Goal: Task Accomplishment & Management: Use online tool/utility

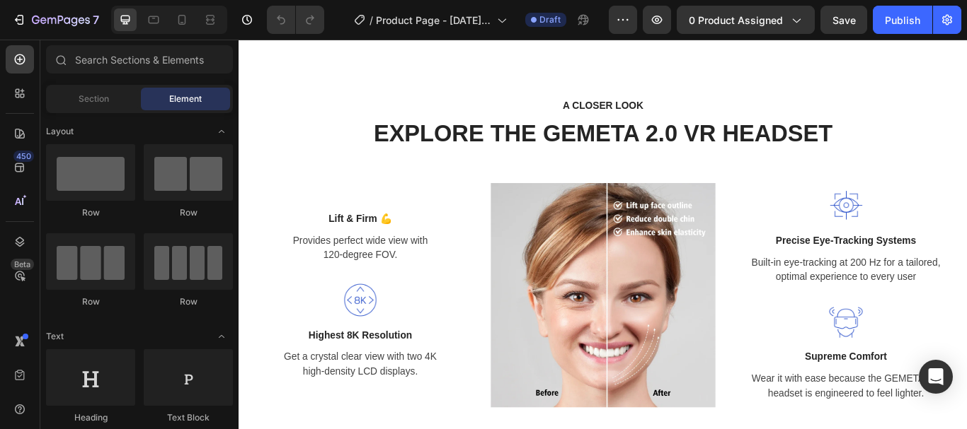
scroll to position [1022, 0]
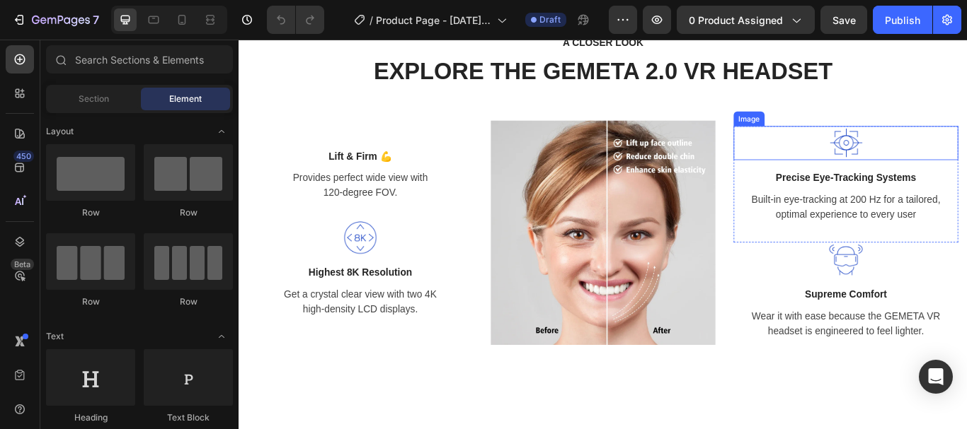
click at [940, 156] on img at bounding box center [946, 161] width 40 height 40
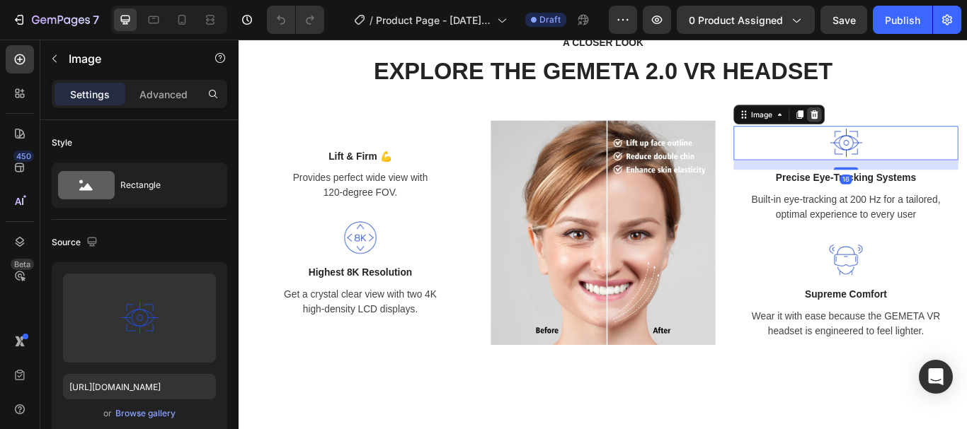
click at [905, 122] on icon at bounding box center [909, 127] width 9 height 10
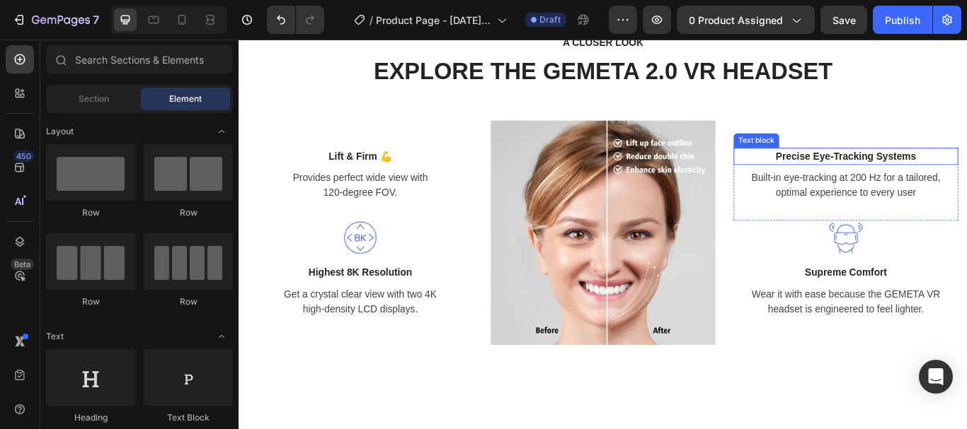
click at [916, 175] on p "Precise Eye-Tracking Systems" at bounding box center [946, 176] width 259 height 17
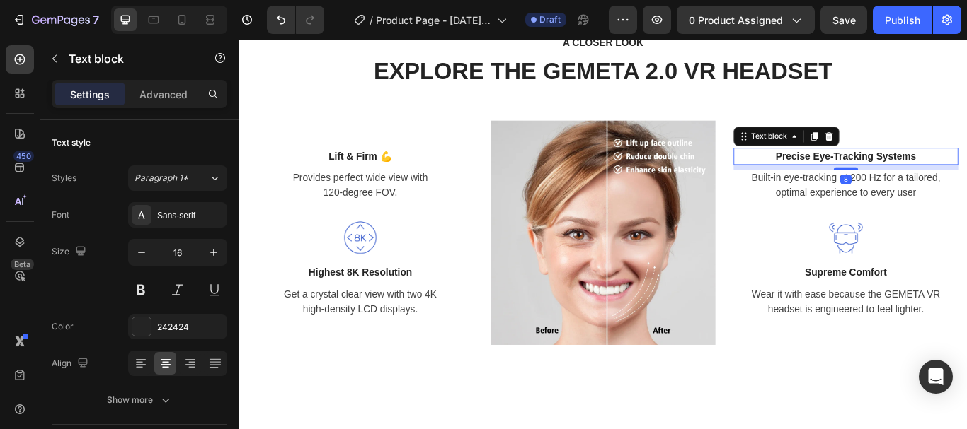
click at [858, 170] on p "Precise Eye-Tracking Systems" at bounding box center [946, 176] width 259 height 17
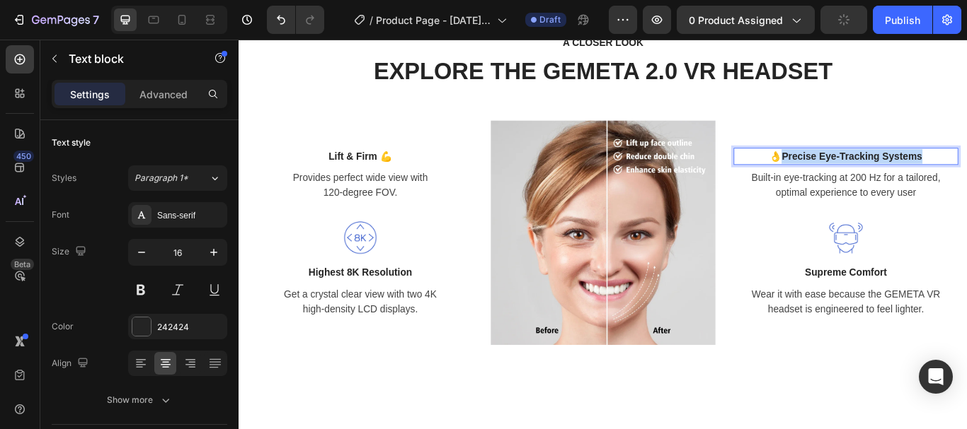
drag, startPoint x: 860, startPoint y: 170, endPoint x: 1034, endPoint y: 178, distance: 174.2
click at [966, 178] on p "👌Precise Eye-Tracking Systems" at bounding box center [946, 176] width 259 height 17
click at [916, 171] on p "👌Perfect Fit" at bounding box center [946, 176] width 259 height 17
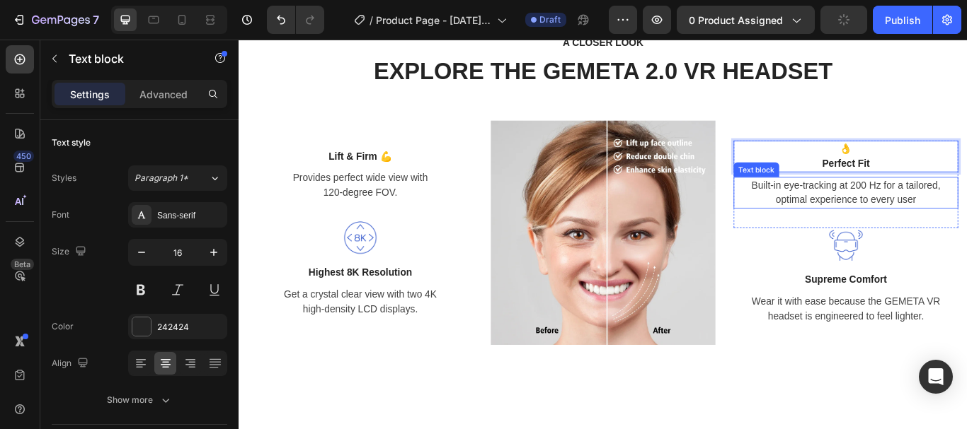
click at [936, 220] on p "Built-in eye-tracking at 200 Hz for a tailored, optimal experience to every user" at bounding box center [946, 219] width 259 height 34
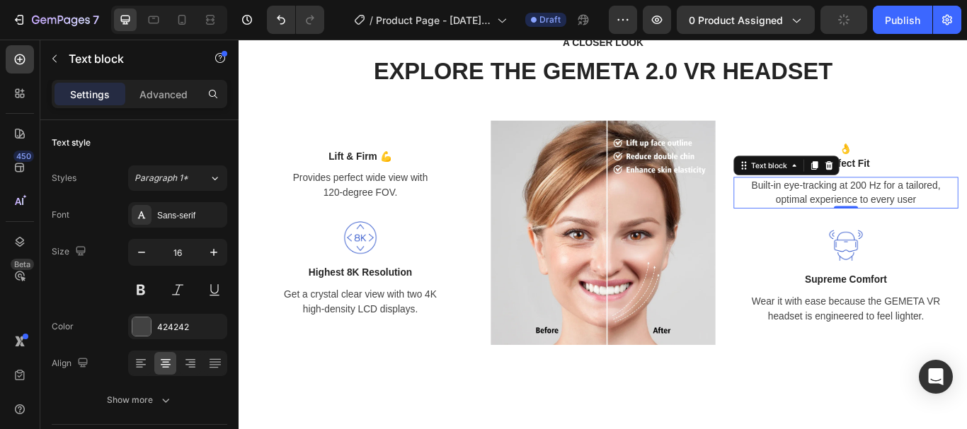
click at [966, 219] on p "Built-in eye-tracking at 200 Hz for a tailored, optimal experience to every user" at bounding box center [946, 219] width 259 height 34
click at [966, 217] on p "Built-in eye-tracking at 200 Hz for a tailored, optimal experience to every user" at bounding box center [946, 219] width 259 height 34
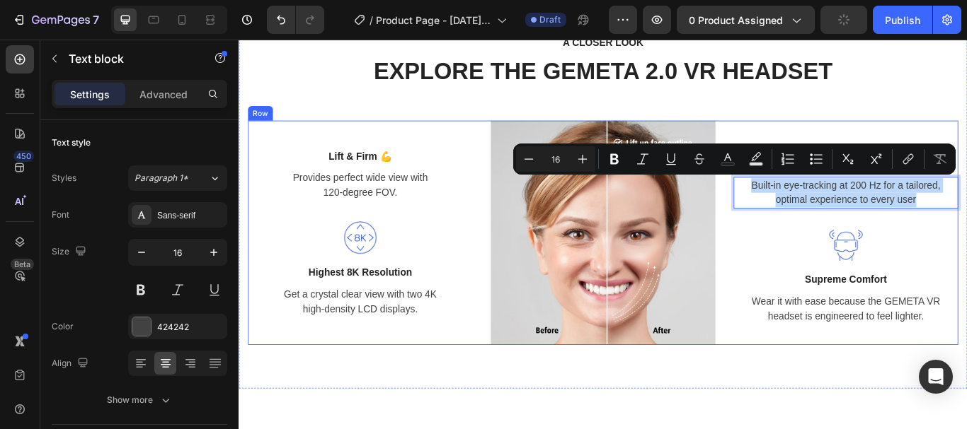
drag, startPoint x: 1012, startPoint y: 229, endPoint x: 810, endPoint y: 197, distance: 204.0
click at [806, 195] on div "Lift & Firm 💪 Text block Provides perfect wide view with 120-degree FOV. Text b…" at bounding box center [663, 265] width 828 height 262
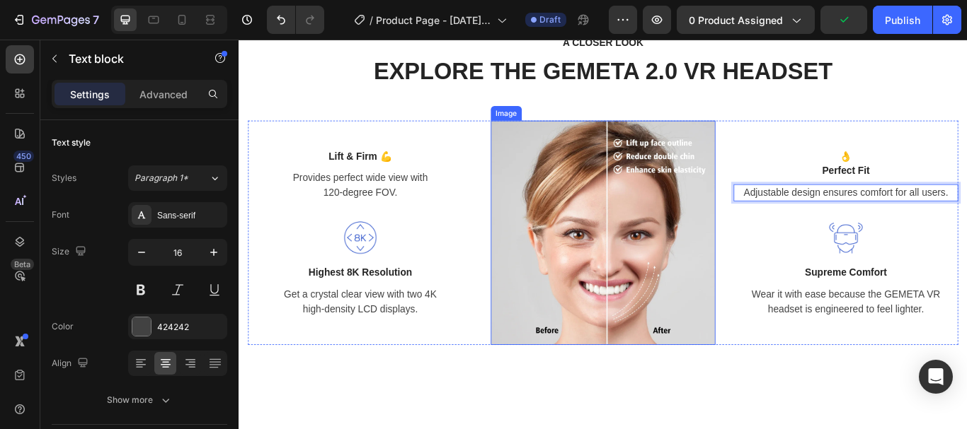
scroll to position [1030, 0]
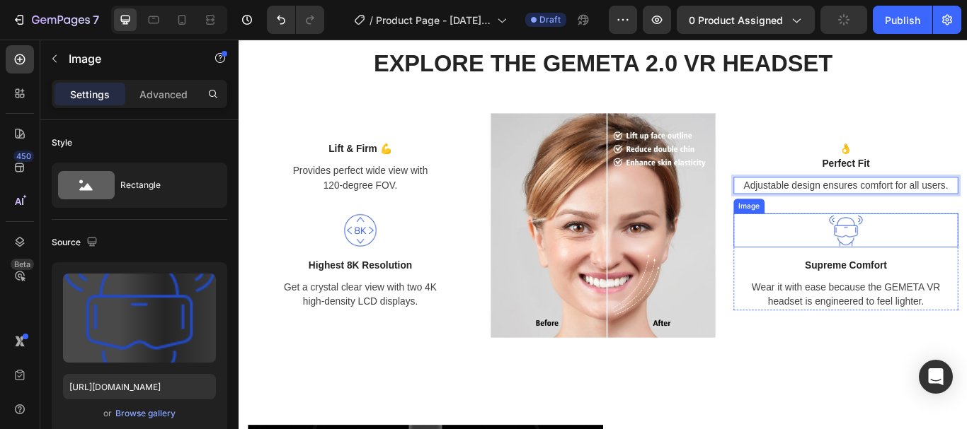
click at [942, 259] on img at bounding box center [946, 263] width 40 height 40
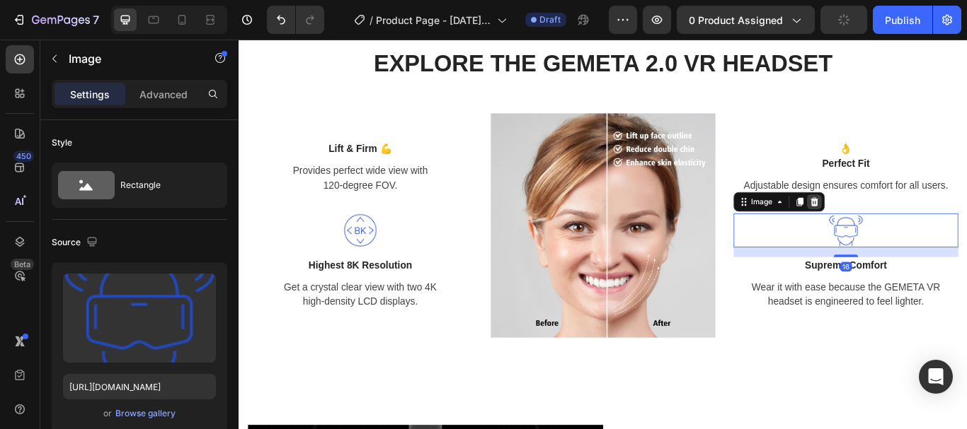
click at [905, 229] on icon at bounding box center [909, 229] width 9 height 10
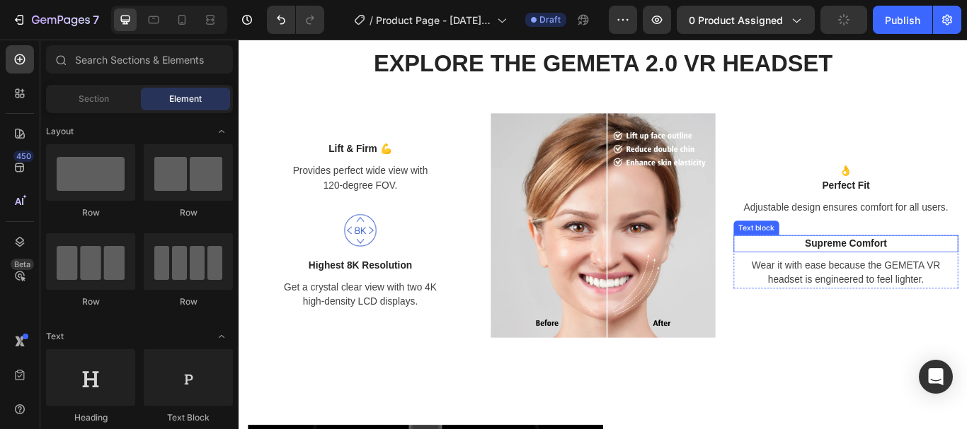
click at [918, 271] on p "Supreme Comfort" at bounding box center [946, 278] width 259 height 17
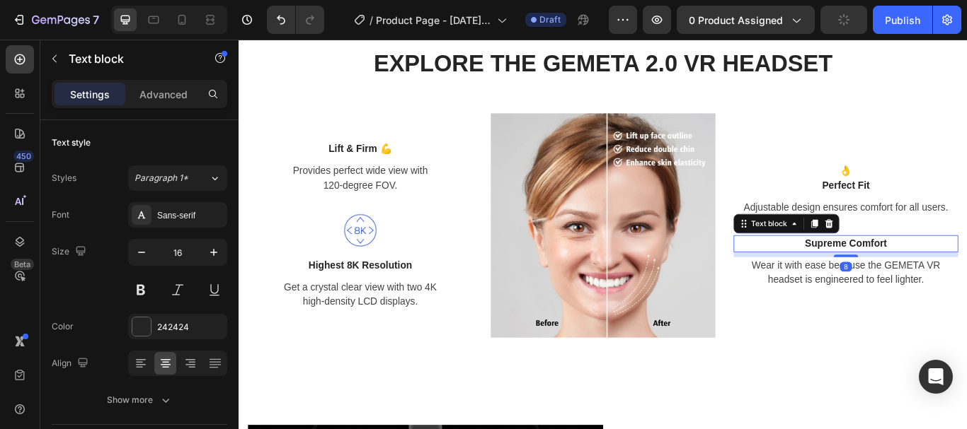
click at [879, 275] on p "Supreme Comfort" at bounding box center [946, 278] width 259 height 17
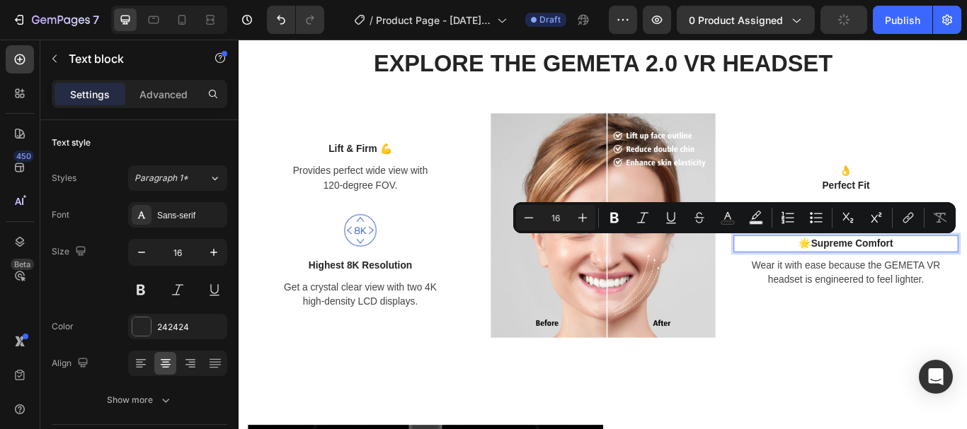
drag, startPoint x: 994, startPoint y: 274, endPoint x: 898, endPoint y: 276, distance: 96.3
click at [898, 276] on p "🌟Supreme Comfort" at bounding box center [946, 278] width 259 height 17
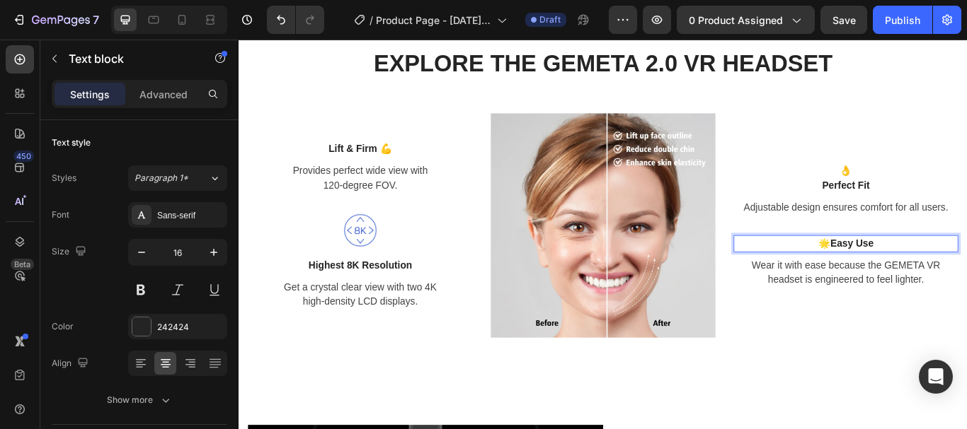
click at [920, 274] on p "🌟Easy Use" at bounding box center [946, 278] width 259 height 17
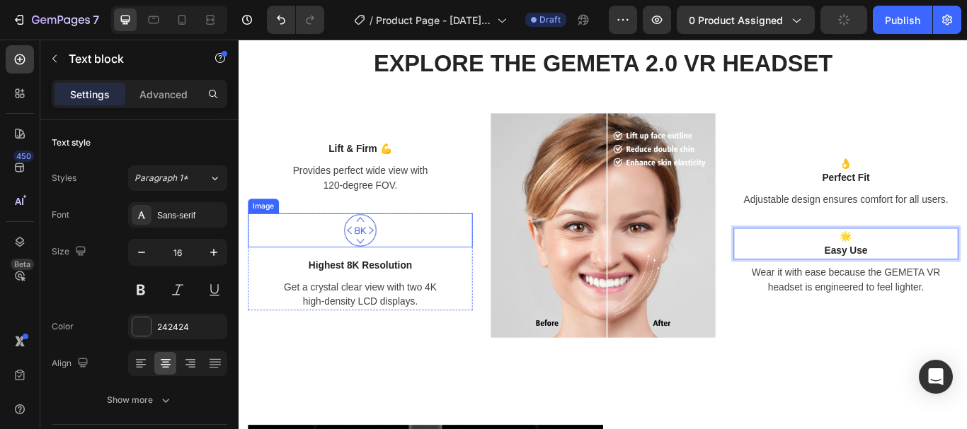
click at [386, 258] on img at bounding box center [380, 263] width 40 height 40
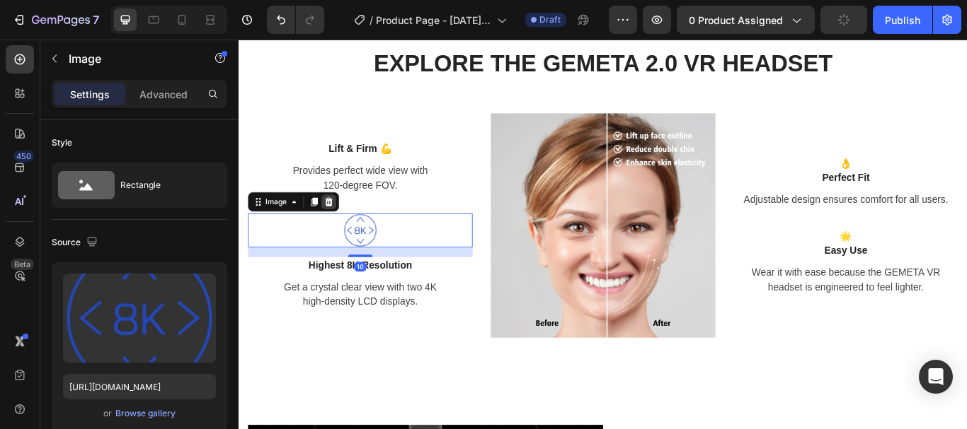
click at [342, 226] on icon at bounding box center [343, 229] width 11 height 11
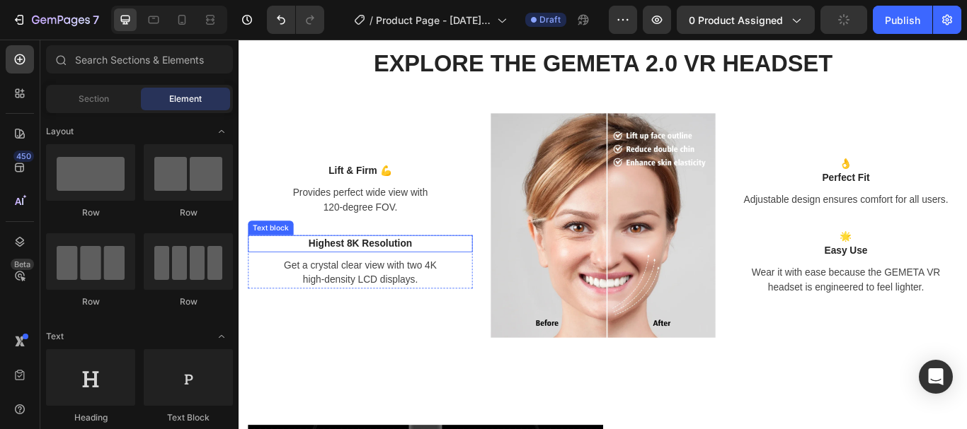
click at [374, 270] on p "Highest 8K Resolution" at bounding box center [379, 278] width 259 height 17
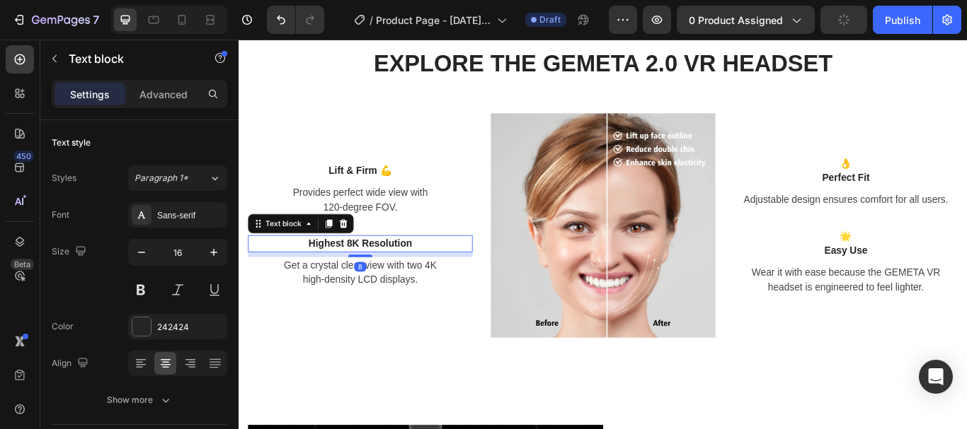
click at [319, 272] on p "Highest 8K Resolution" at bounding box center [379, 278] width 259 height 17
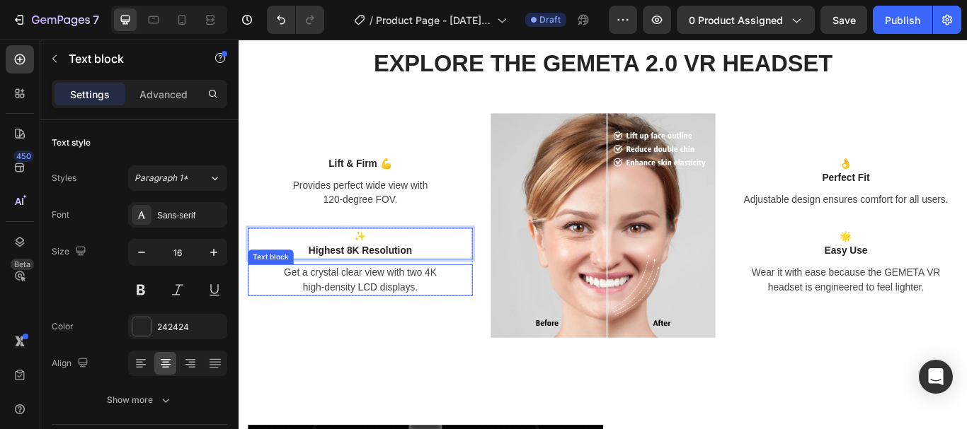
scroll to position [1022, 0]
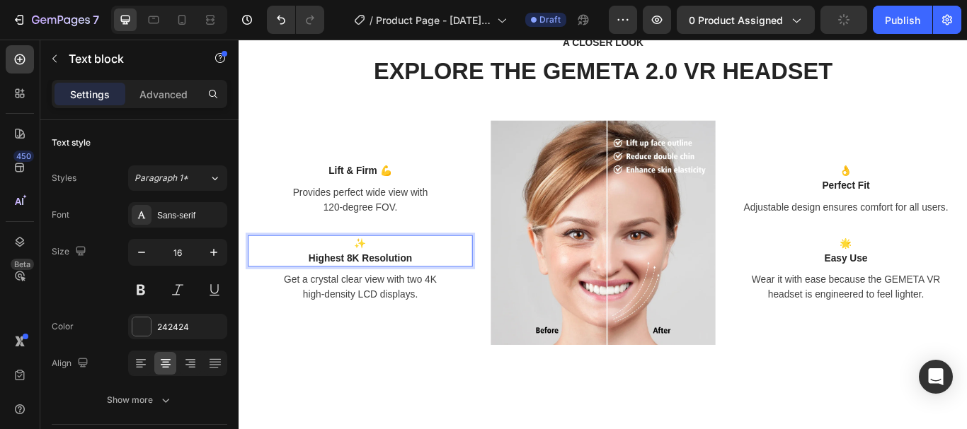
click at [379, 289] on p "Highest 8K Resolution" at bounding box center [379, 295] width 259 height 17
click at [376, 289] on p "Highest 8K Resolution" at bounding box center [379, 295] width 259 height 17
click at [376, 326] on p "Get a crystal clear view with two 4K high-density LCD displays." at bounding box center [379, 329] width 259 height 34
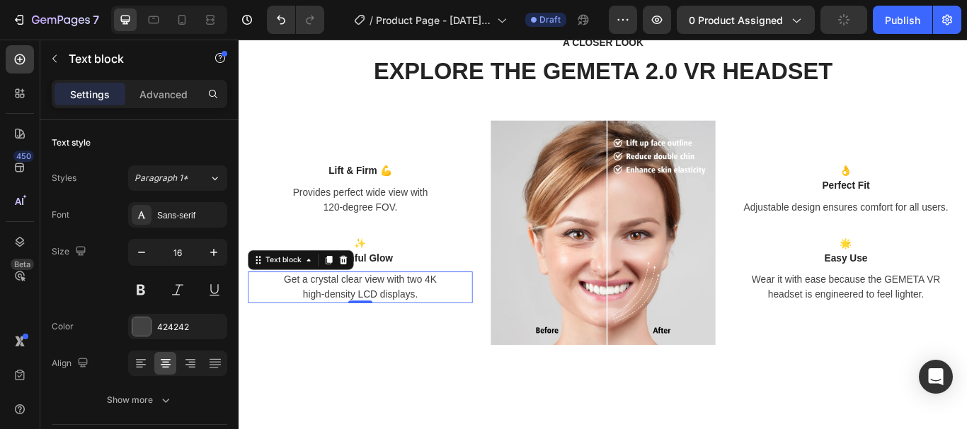
click at [376, 326] on p "Get a crystal clear view with two 4K high-density LCD displays." at bounding box center [379, 329] width 259 height 34
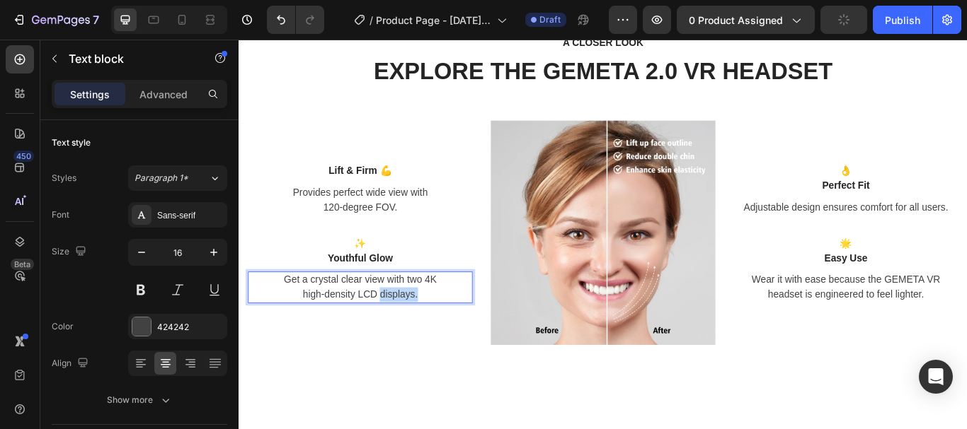
drag, startPoint x: 449, startPoint y: 336, endPoint x: 369, endPoint y: 336, distance: 79.2
click at [373, 336] on p "Get a crystal clear view with two 4K high-density LCD displays." at bounding box center [379, 329] width 259 height 34
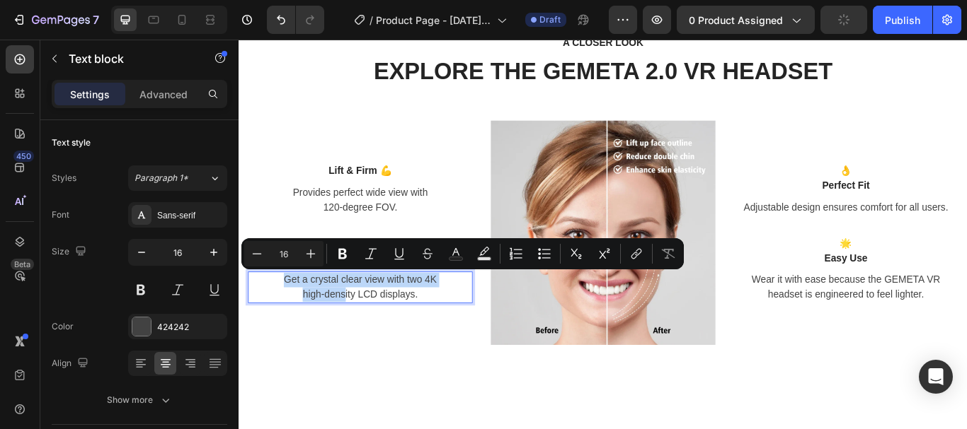
drag, startPoint x: 340, startPoint y: 333, endPoint x: 271, endPoint y: 311, distance: 72.3
click at [271, 312] on p "Get a crystal clear view with two 4K high-density LCD displays." at bounding box center [379, 329] width 259 height 34
drag, startPoint x: 454, startPoint y: 340, endPoint x: 277, endPoint y: 324, distance: 177.6
click at [277, 324] on p "Get a crystal clear view with two 4K high-density LCD displays." at bounding box center [379, 329] width 259 height 34
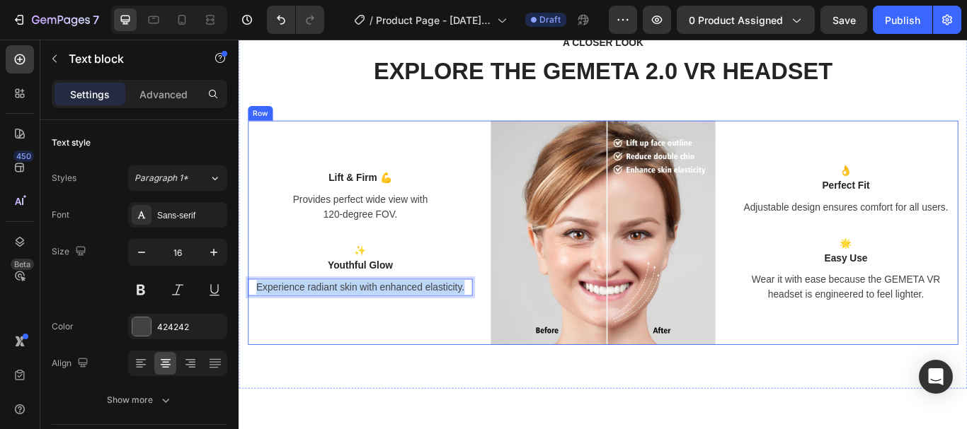
scroll to position [1030, 0]
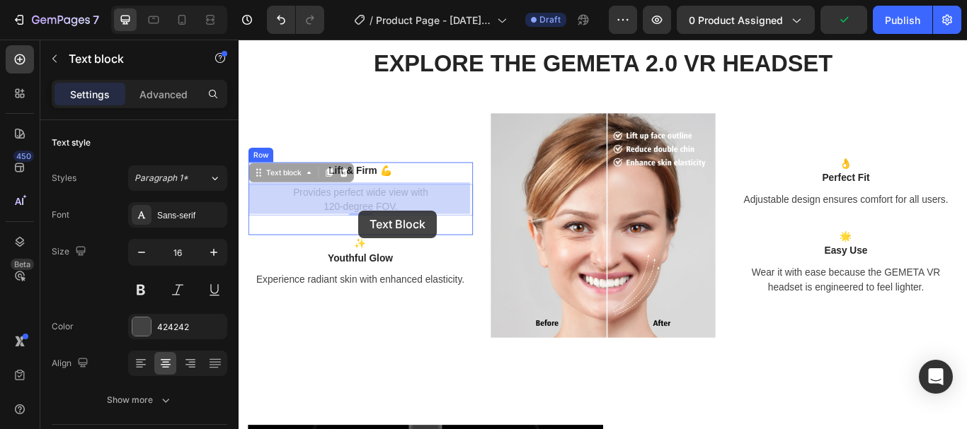
drag, startPoint x: 428, startPoint y: 231, endPoint x: 384, endPoint y: 242, distance: 45.1
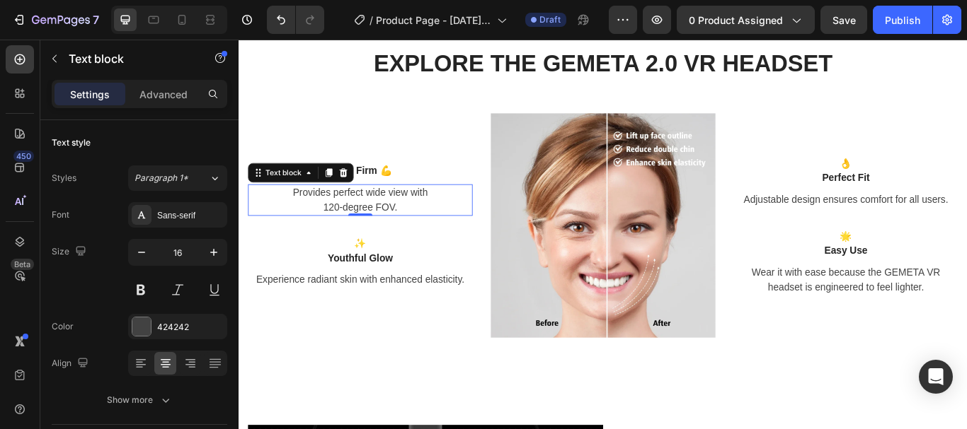
click at [383, 246] on div "0" at bounding box center [380, 246] width 262 height 0
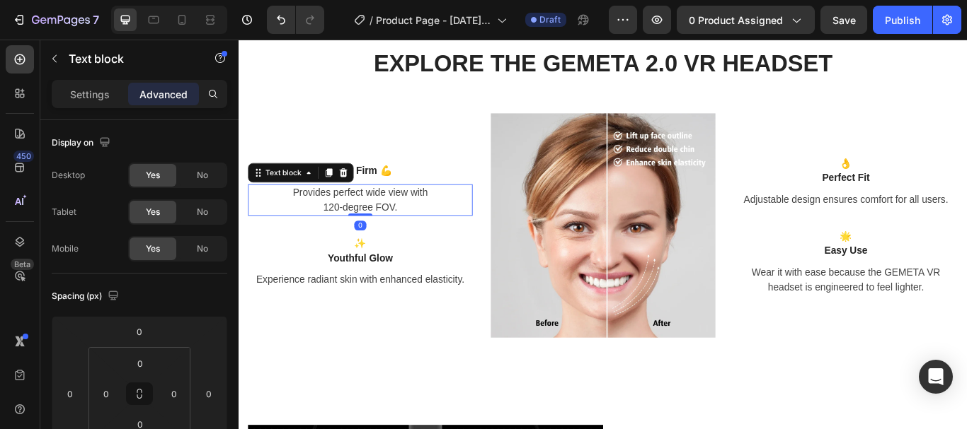
click at [403, 217] on p "Provides perfect wide view with 120-degree FOV." at bounding box center [379, 227] width 259 height 34
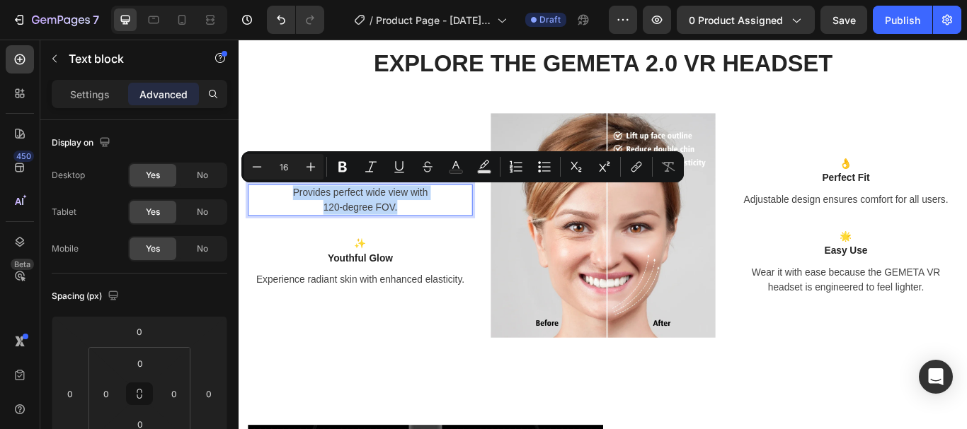
drag, startPoint x: 426, startPoint y: 232, endPoint x: 287, endPoint y: 211, distance: 141.0
click at [287, 211] on p "Provides perfect wide view with 120-degree FOV." at bounding box center [379, 227] width 259 height 34
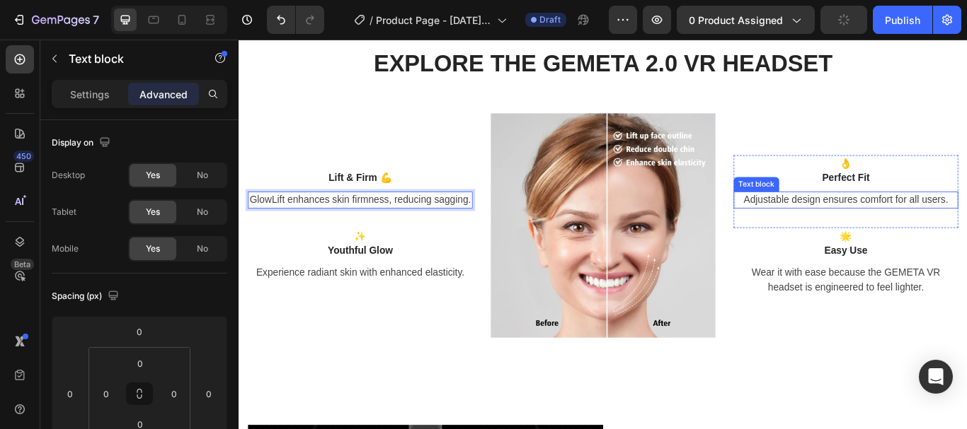
click at [966, 229] on p "Adjustable design ensures comfort for all users." at bounding box center [946, 227] width 259 height 17
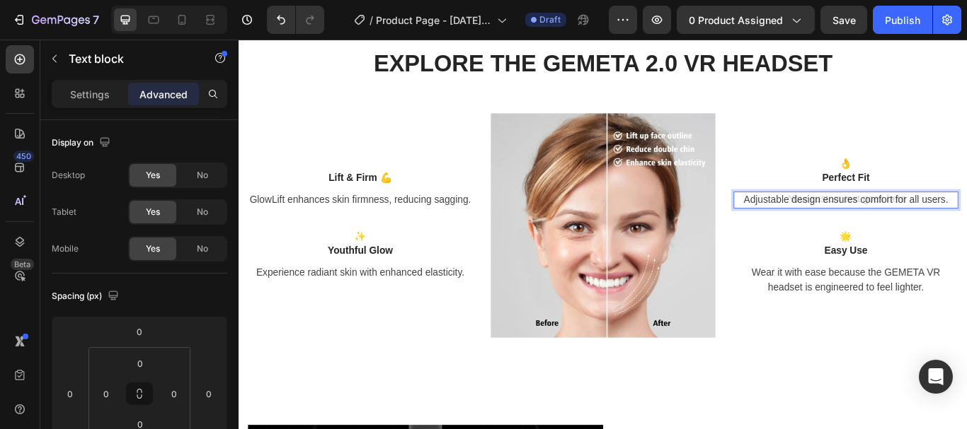
drag, startPoint x: 1059, startPoint y: 229, endPoint x: 828, endPoint y: 226, distance: 230.7
click at [828, 226] on div "Adjustable design ensures comfort for all users." at bounding box center [946, 227] width 262 height 20
drag, startPoint x: 813, startPoint y: 222, endPoint x: 945, endPoint y: 221, distance: 132.3
click at [898, 221] on div "Adjustable design ensures comfort for all users." at bounding box center [946, 227] width 262 height 20
click at [966, 224] on div "Adjustable design ensures comfort for all users." at bounding box center [946, 227] width 262 height 20
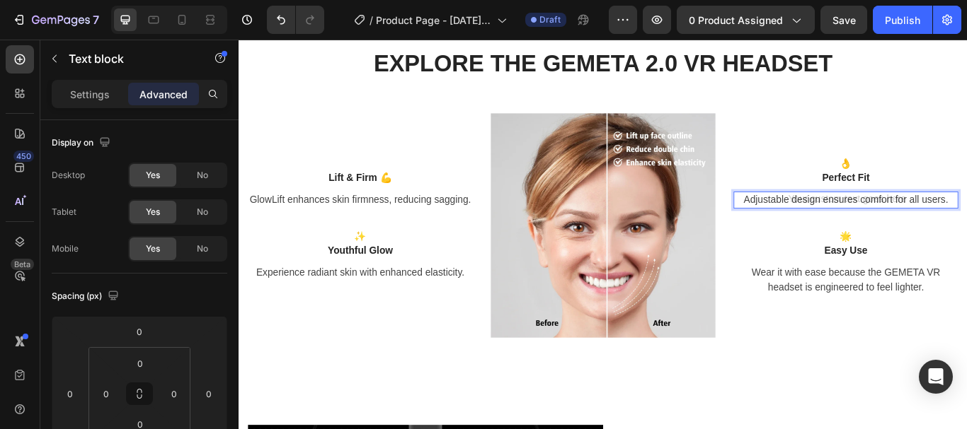
click at [966, 224] on div "Adjustable design ensures comfort for all users." at bounding box center [946, 227] width 262 height 20
click at [966, 325] on p "Wear it with ease because the GEMETA VR headset is engineered to feel lighter." at bounding box center [946, 321] width 259 height 34
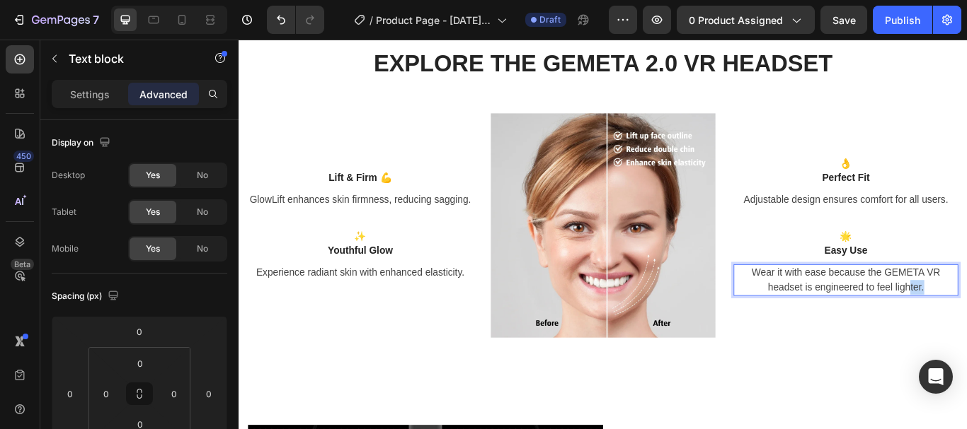
scroll to position [1012, 0]
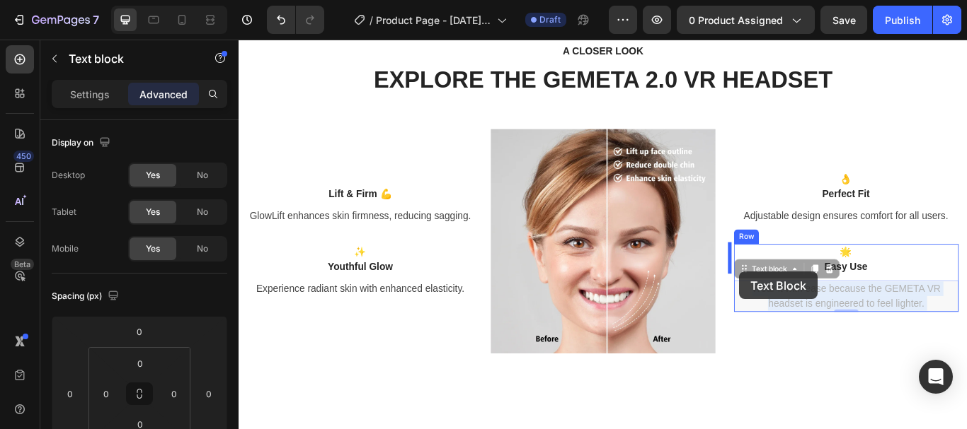
drag, startPoint x: 1019, startPoint y: 330, endPoint x: 887, endPoint y: 333, distance: 132.4
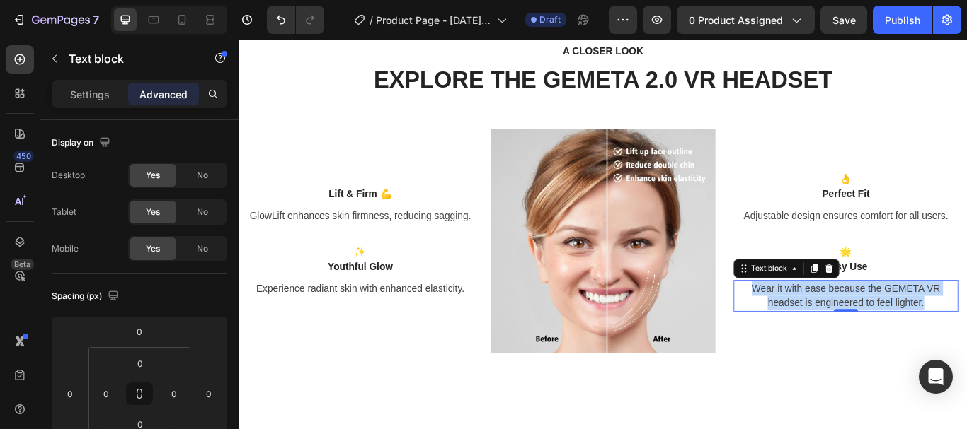
click at [965, 341] on p "Wear it with ease because the GEMETA VR headset is engineered to feel lighter." at bounding box center [946, 339] width 259 height 34
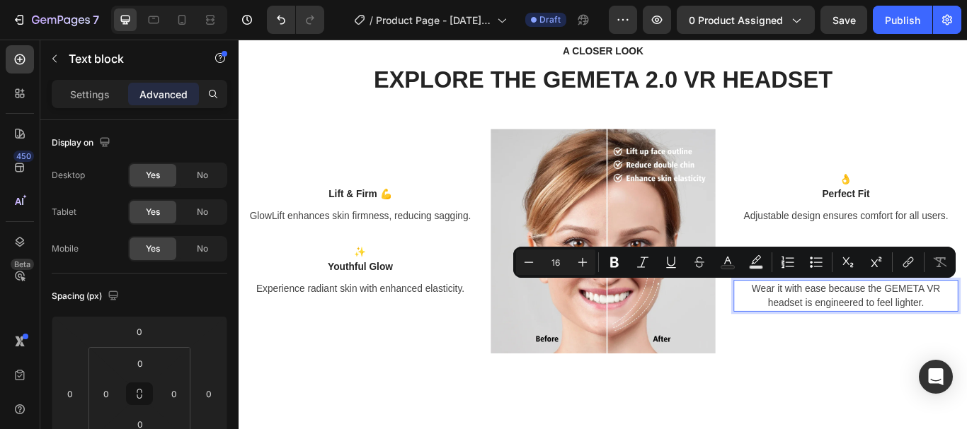
scroll to position [1020, 0]
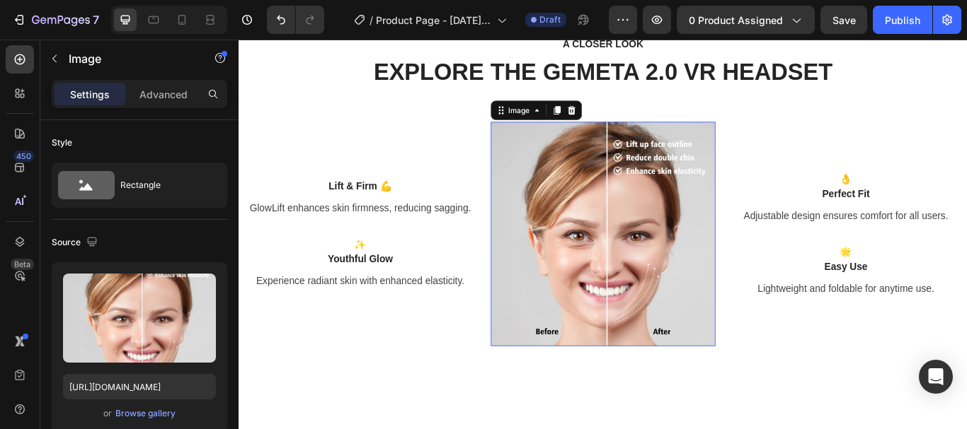
click at [651, 252] on img at bounding box center [663, 267] width 262 height 262
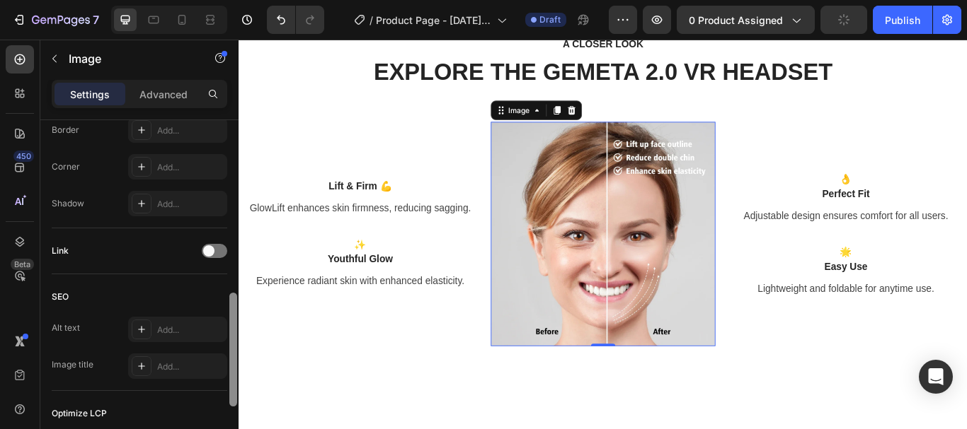
scroll to position [538, 0]
drag, startPoint x: 469, startPoint y: 212, endPoint x: 240, endPoint y: 400, distance: 297.1
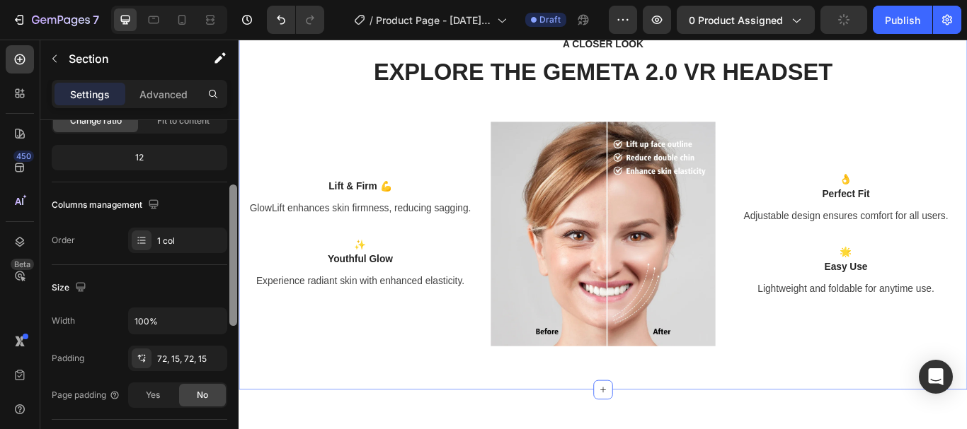
scroll to position [164, 0]
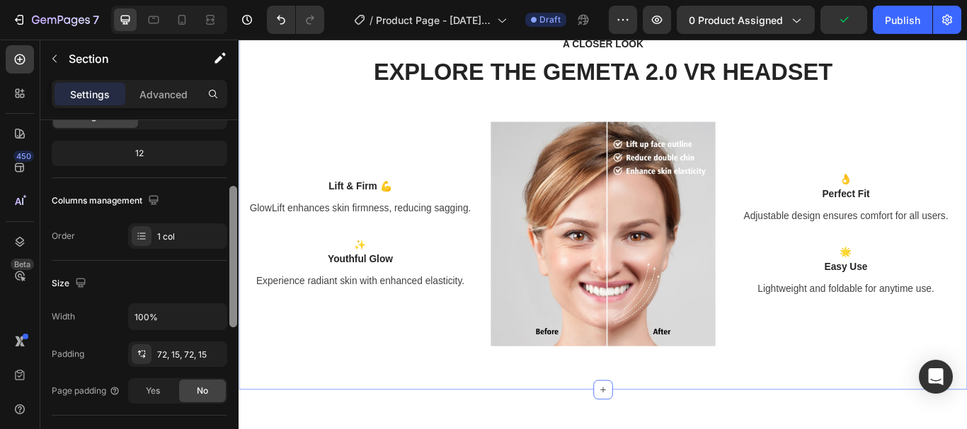
click at [233, 226] on div at bounding box center [233, 257] width 8 height 142
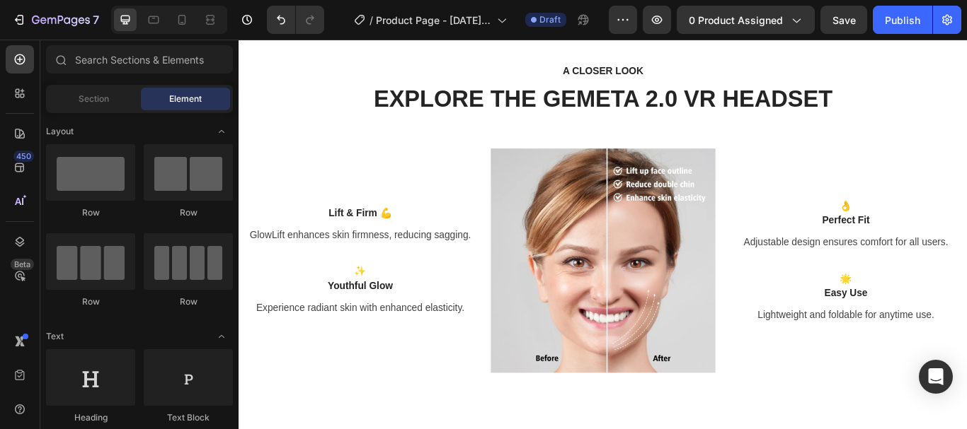
scroll to position [958, 0]
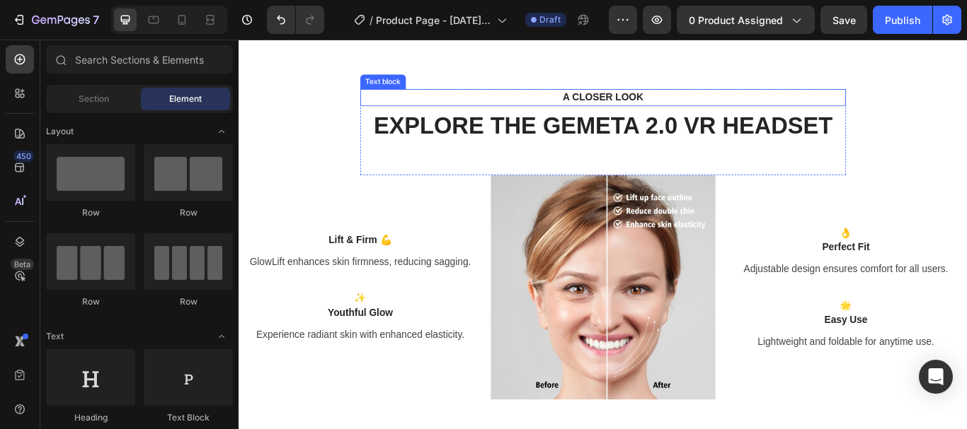
click at [671, 103] on p "A CLOSER LOOK" at bounding box center [663, 107] width 541 height 17
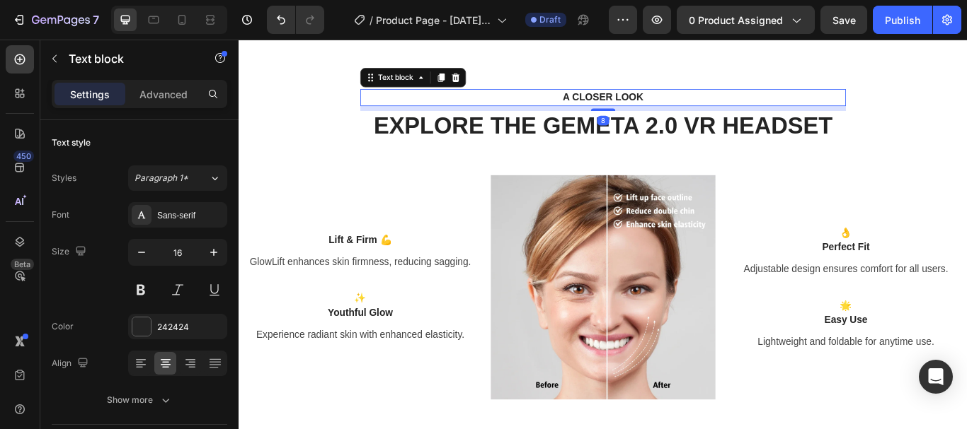
click at [671, 103] on p "A CLOSER LOOK" at bounding box center [663, 107] width 541 height 17
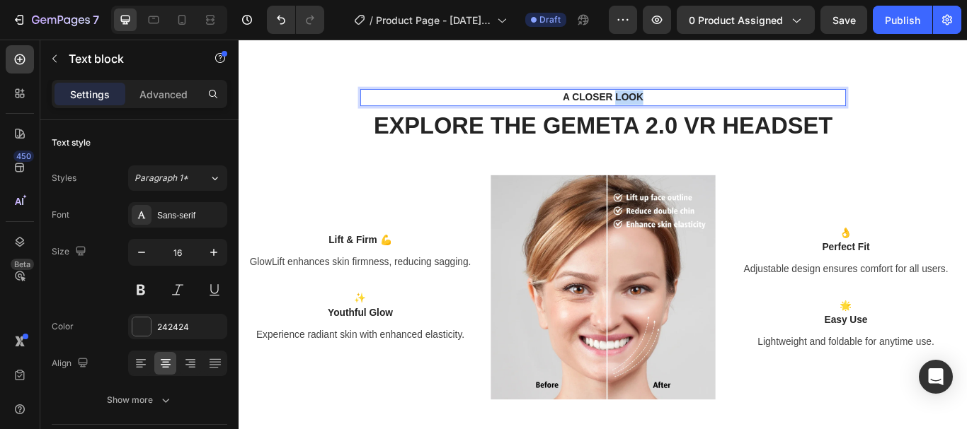
click at [671, 103] on p "A CLOSER LOOK" at bounding box center [663, 107] width 541 height 17
click at [863, 143] on p "EXPLORE THE GEMETA 2.0 VR HEADSET" at bounding box center [662, 141] width 563 height 33
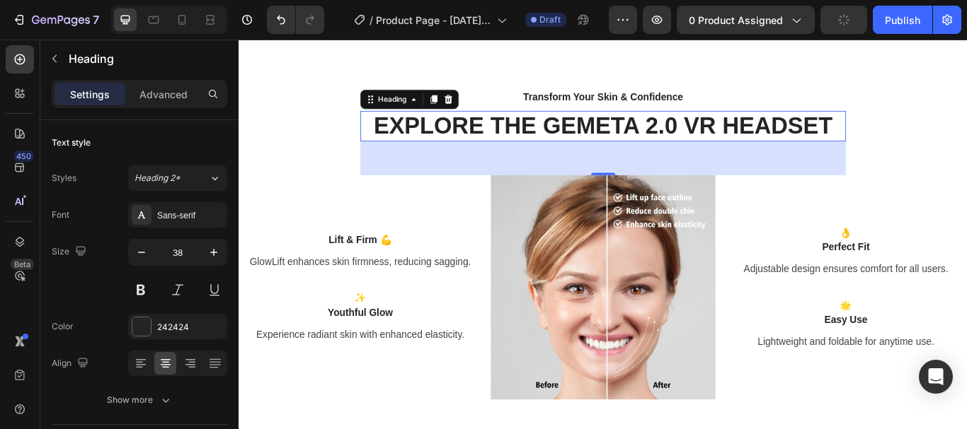
click at [742, 137] on p "EXPLORE THE GEMETA 2.0 VR HEADSET" at bounding box center [662, 141] width 563 height 33
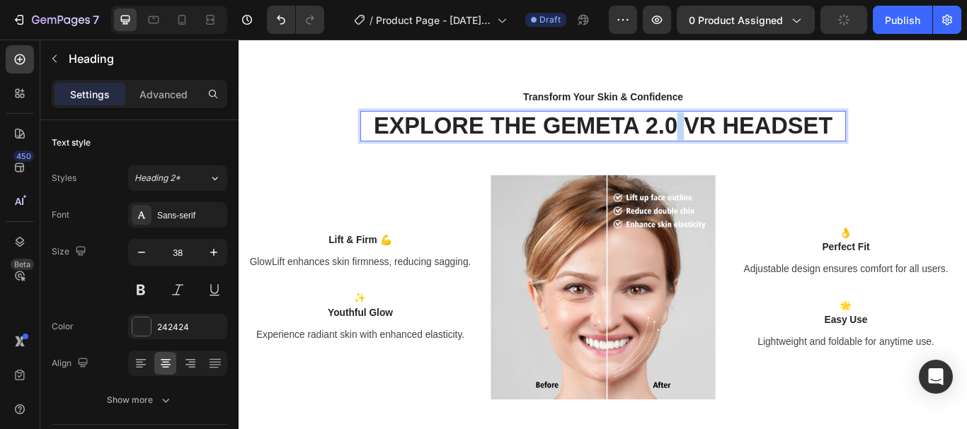
click at [742, 137] on p "EXPLORE THE GEMETA 2.0 VR HEADSET" at bounding box center [662, 141] width 563 height 33
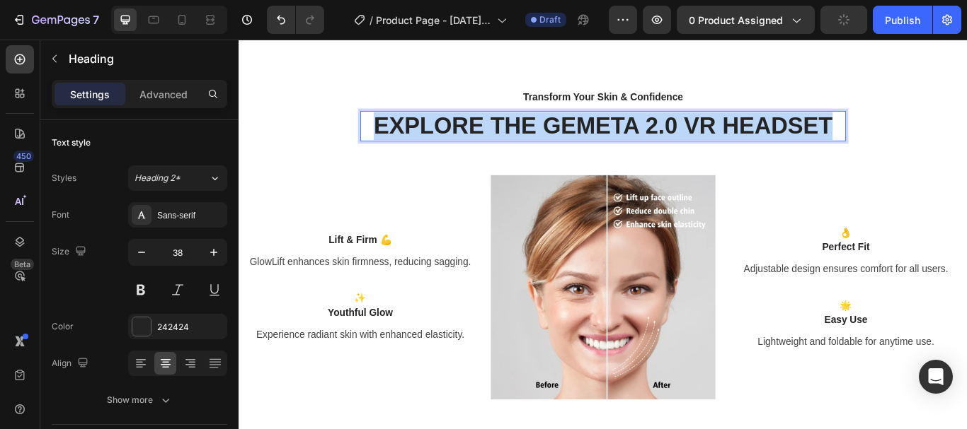
click at [742, 137] on p "EXPLORE THE GEMETA 2.0 VR HEADSET" at bounding box center [662, 141] width 563 height 33
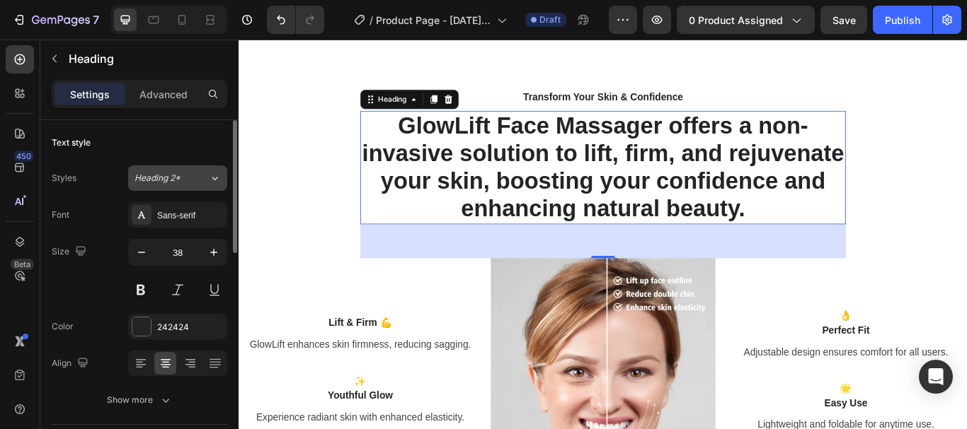
click at [214, 175] on icon at bounding box center [215, 178] width 12 height 14
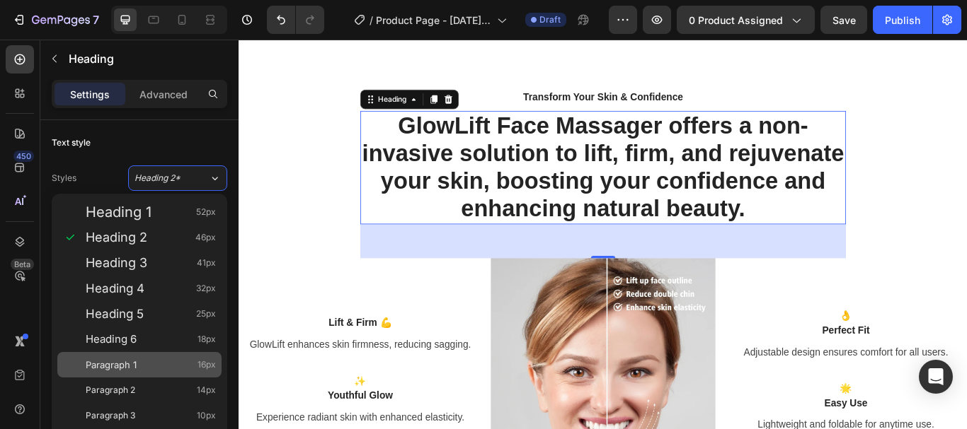
click at [127, 368] on span "Paragraph 1" at bounding box center [111, 365] width 51 height 14
type input "16"
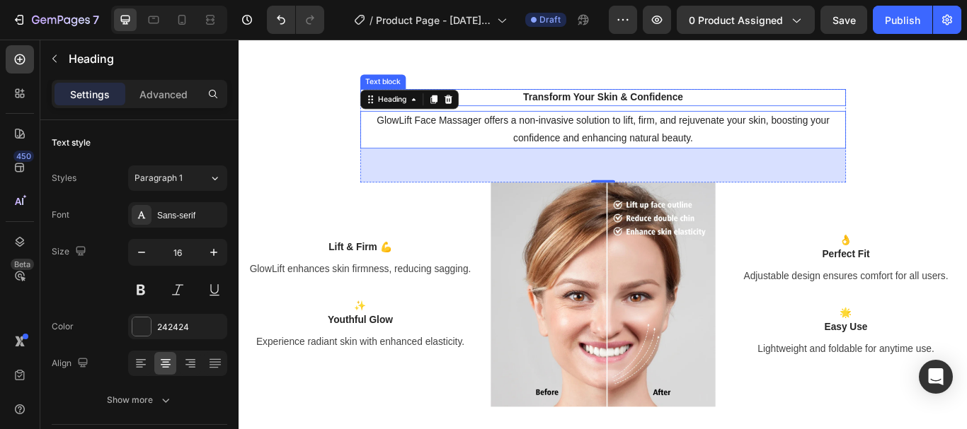
click at [630, 105] on p "Transform Your Skin & Confidence" at bounding box center [663, 107] width 541 height 17
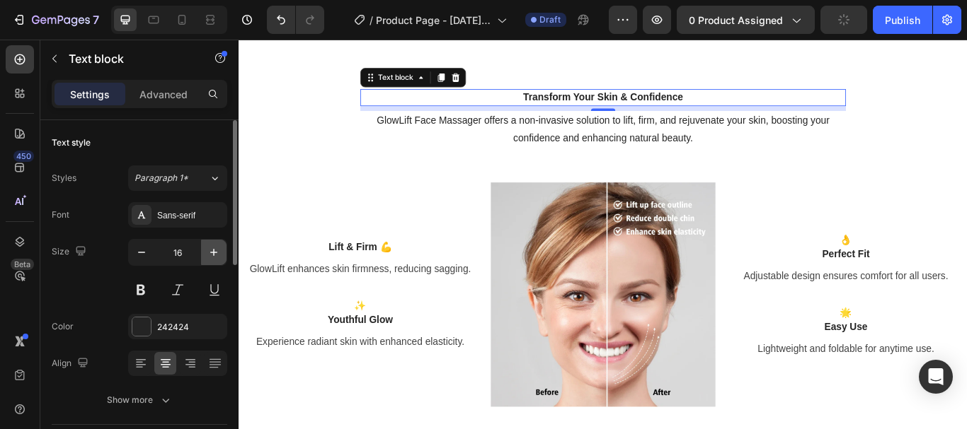
click at [214, 253] on icon "button" at bounding box center [213, 252] width 7 height 7
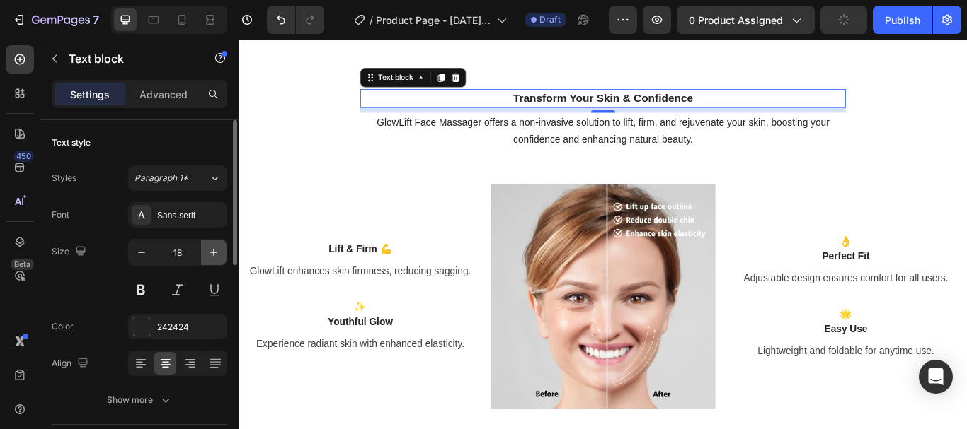
click at [214, 253] on icon "button" at bounding box center [213, 252] width 7 height 7
type input "19"
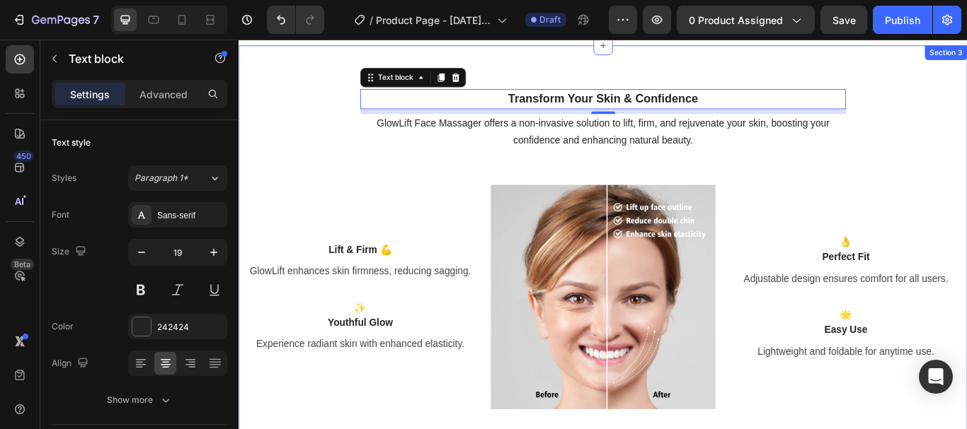
click at [966, 117] on div "Transform Your Skin & Confidence Text block 8 GlowLift Face Massager offers a n…" at bounding box center [663, 285] width 828 height 374
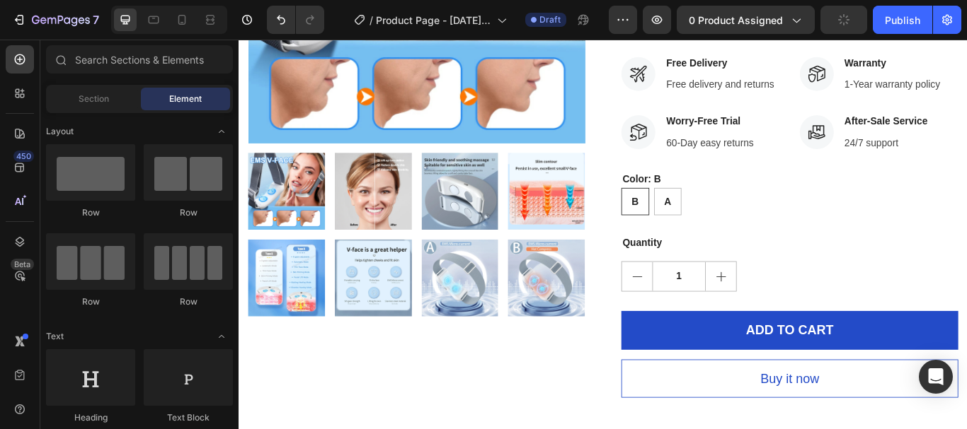
scroll to position [331, 0]
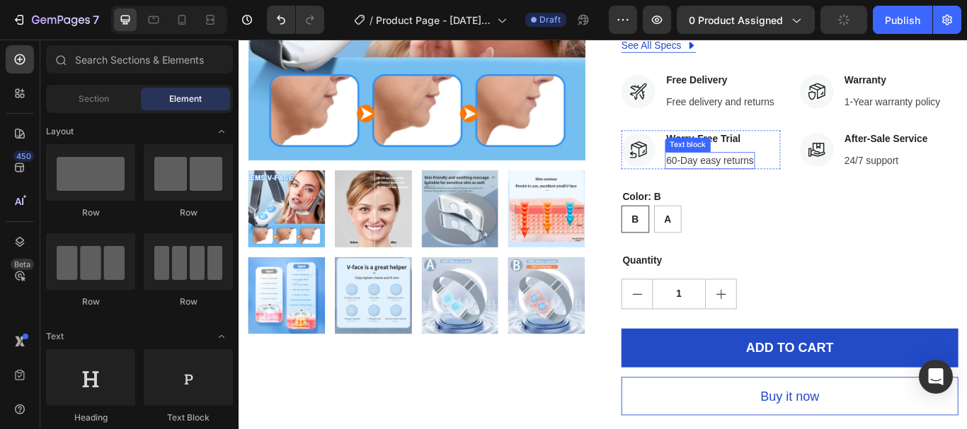
click at [743, 182] on p "60-Day easy returns" at bounding box center [788, 181] width 102 height 17
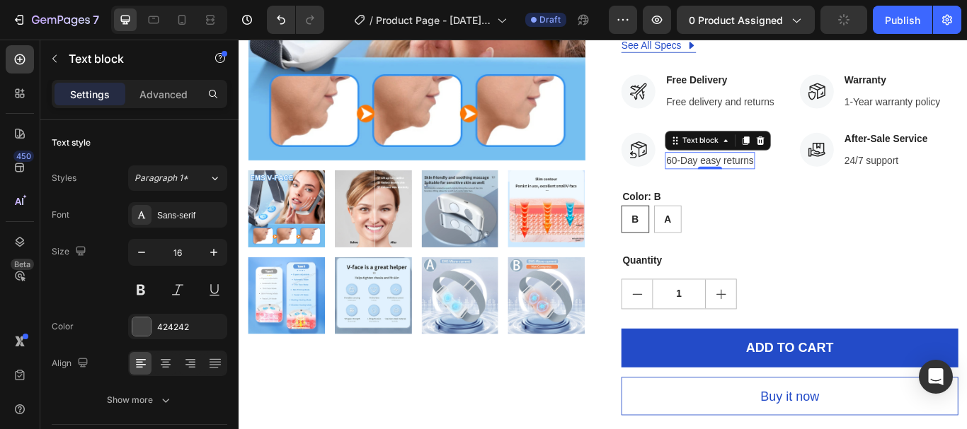
click at [742, 183] on p "60-Day easy returns" at bounding box center [788, 181] width 102 height 17
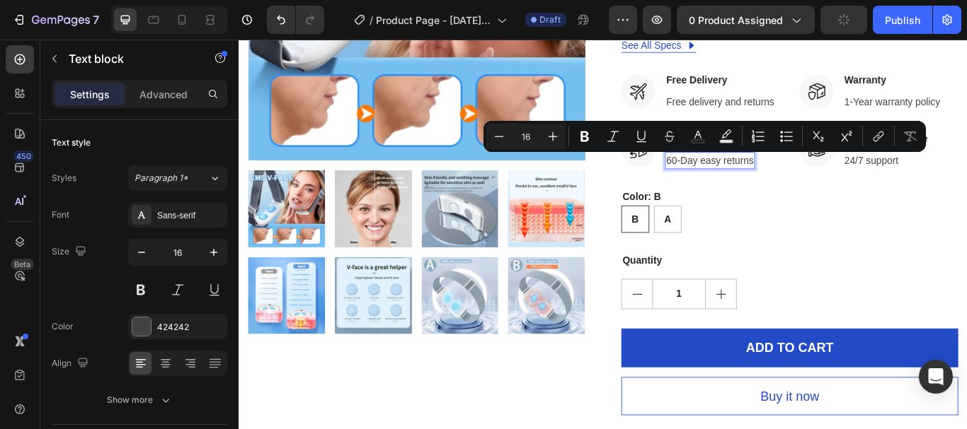
click at [737, 183] on p "60-Day easy returns" at bounding box center [788, 181] width 102 height 17
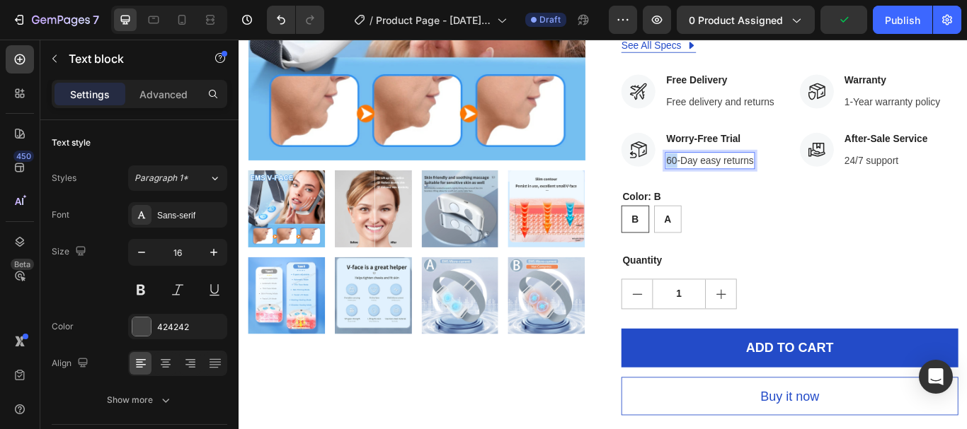
click at [737, 183] on p "60-Day easy returns" at bounding box center [788, 181] width 102 height 17
click at [796, 113] on p "Free delivery and returns" at bounding box center [800, 113] width 126 height 17
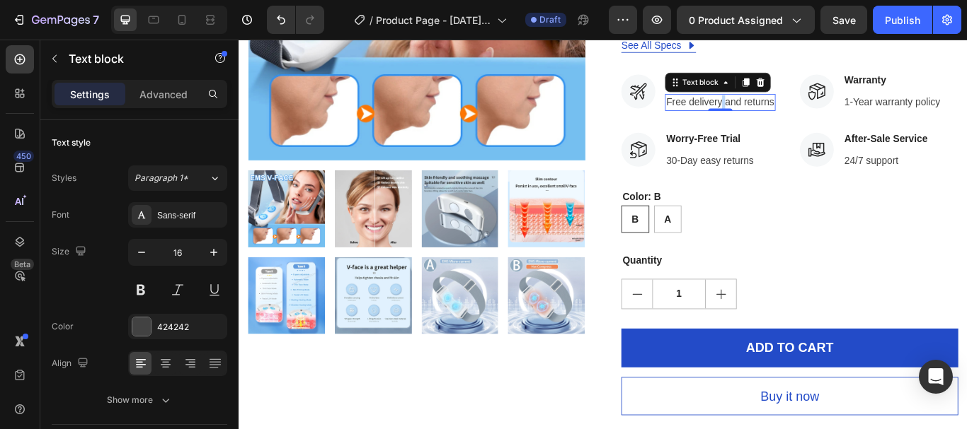
click at [796, 115] on p "Free delivery and returns" at bounding box center [800, 113] width 126 height 17
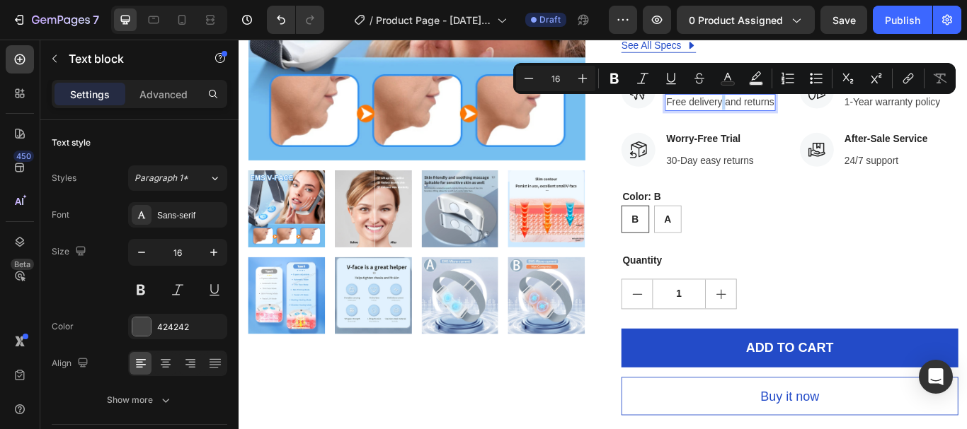
click at [801, 110] on p "Free delivery and returns" at bounding box center [800, 113] width 126 height 17
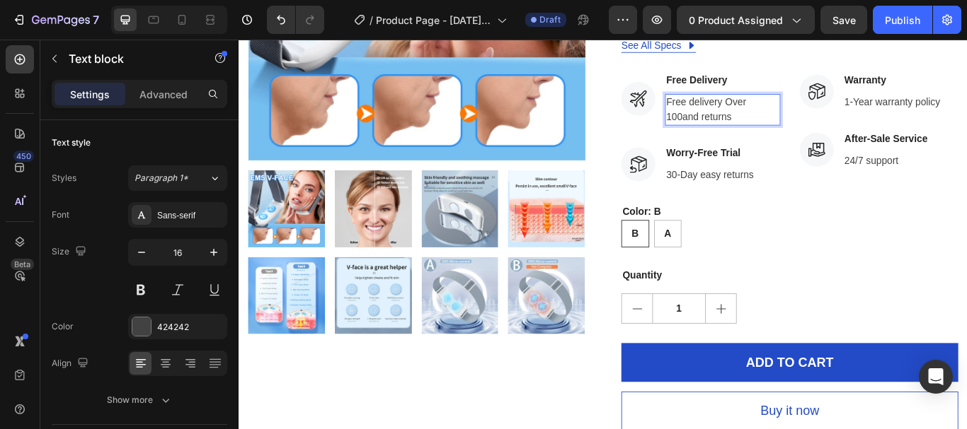
click at [815, 130] on p "Free delivery Over 100and returns" at bounding box center [803, 122] width 132 height 34
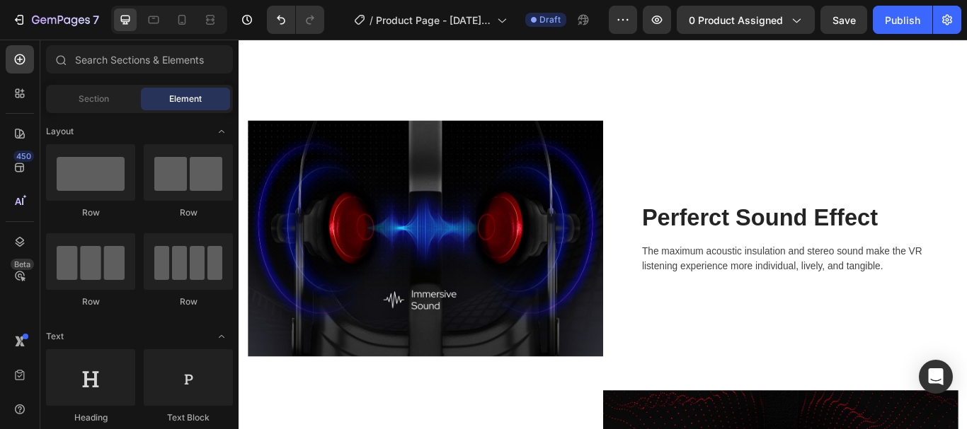
scroll to position [1418, 0]
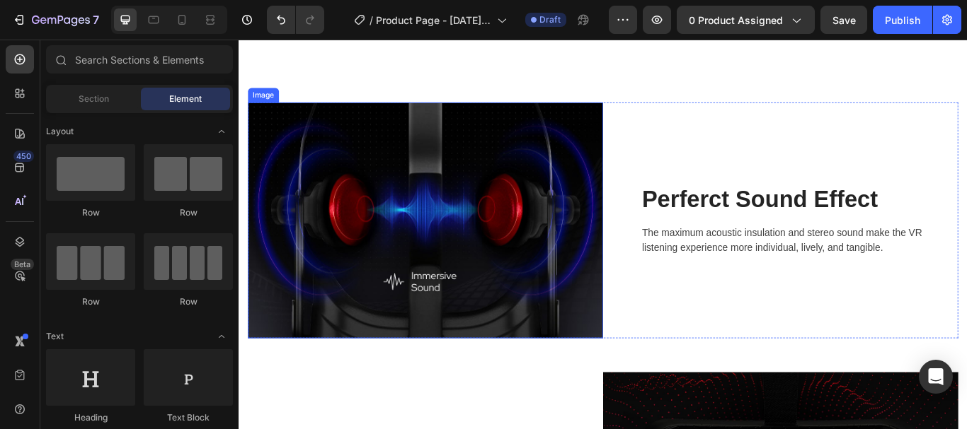
click at [424, 210] on img at bounding box center [456, 250] width 414 height 275
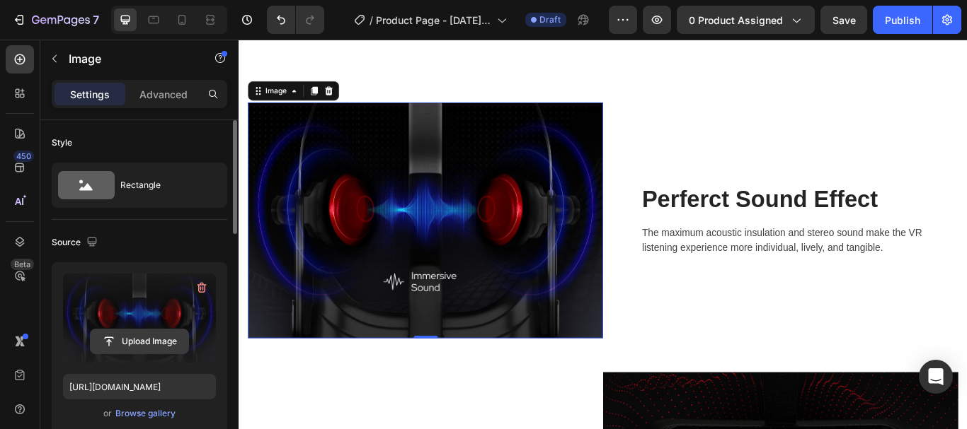
click at [142, 342] on input "file" at bounding box center [140, 342] width 98 height 24
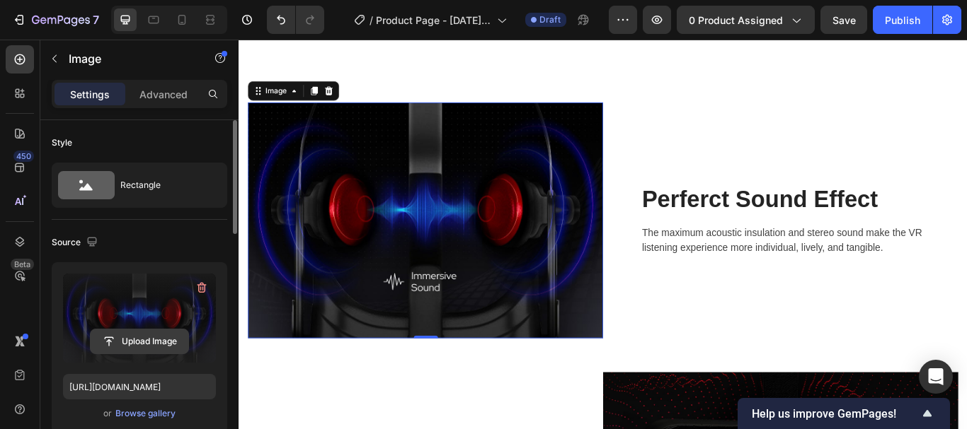
click at [153, 342] on input "file" at bounding box center [140, 342] width 98 height 24
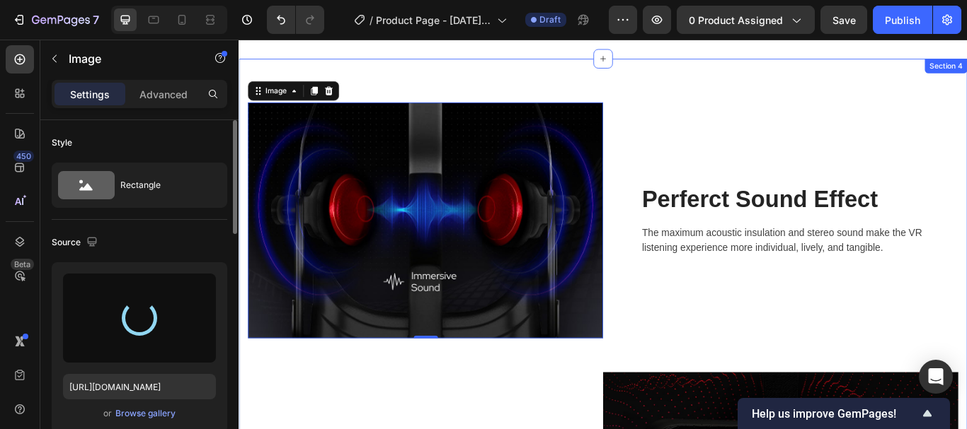
type input "[URL][DOMAIN_NAME]"
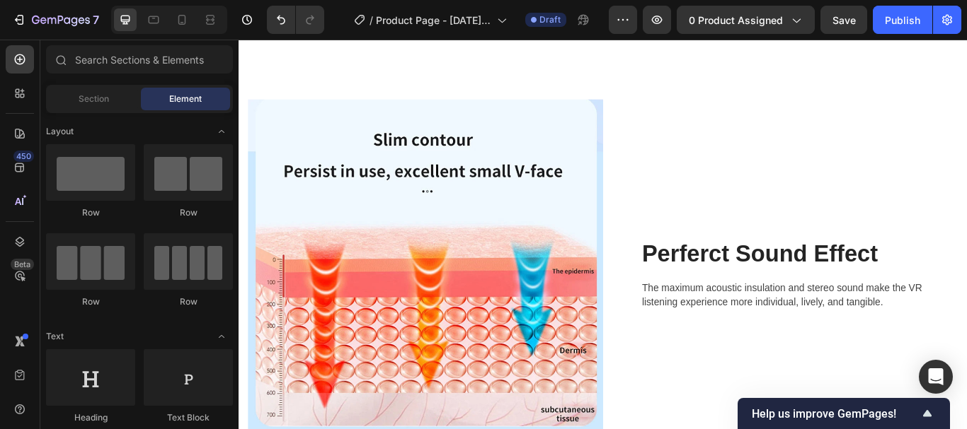
scroll to position [1460, 0]
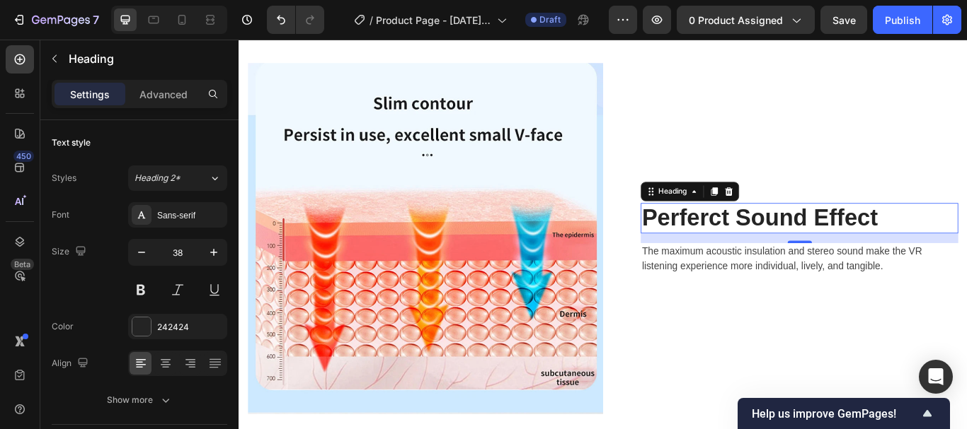
click at [875, 241] on p "Perferct Sound Effect" at bounding box center [891, 248] width 367 height 33
click at [878, 246] on p "Perferct Sound Effect" at bounding box center [891, 248] width 367 height 33
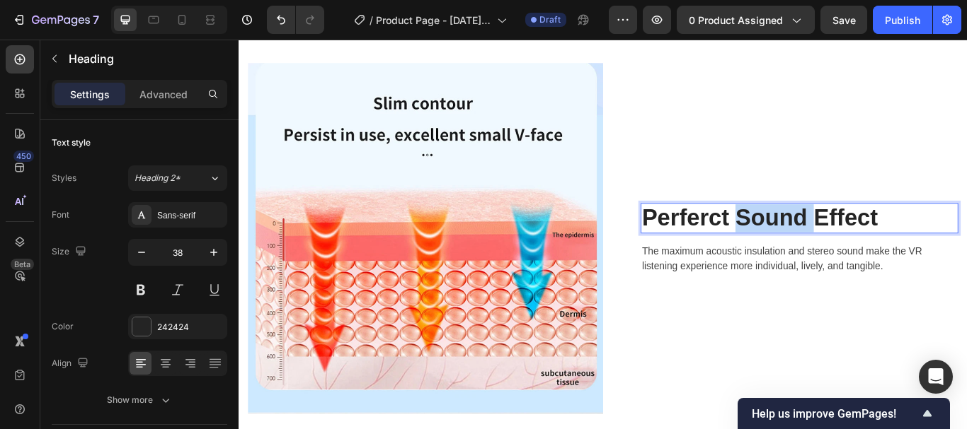
click at [878, 246] on p "Perferct Sound Effect" at bounding box center [891, 248] width 367 height 33
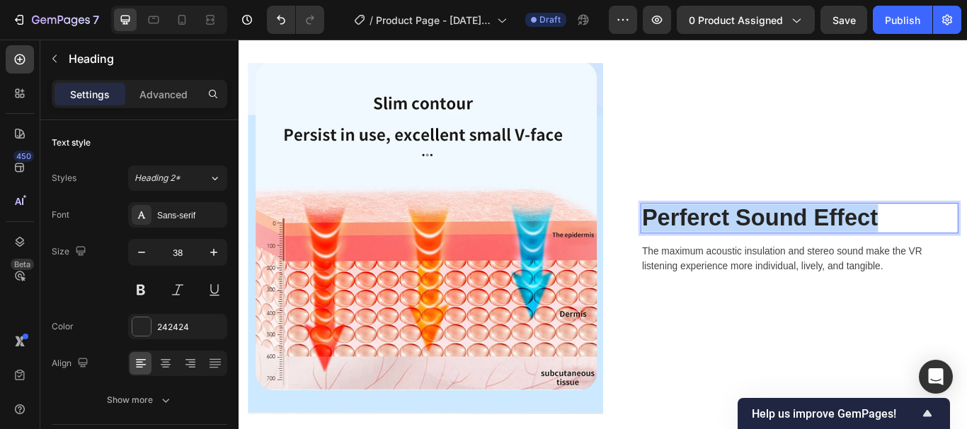
click at [878, 246] on p "Perferct Sound Effect" at bounding box center [891, 248] width 367 height 33
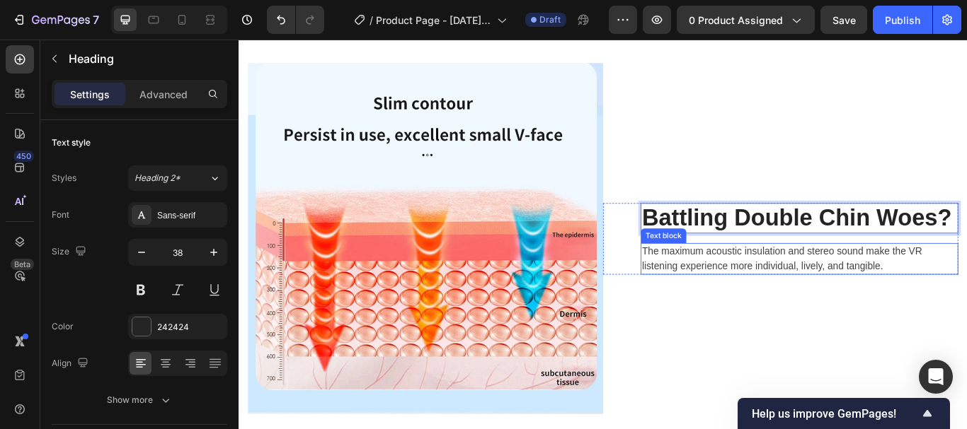
click at [966, 294] on p "The maximum acoustic insulation and stereo sound make the VR listening experien…" at bounding box center [891, 296] width 367 height 34
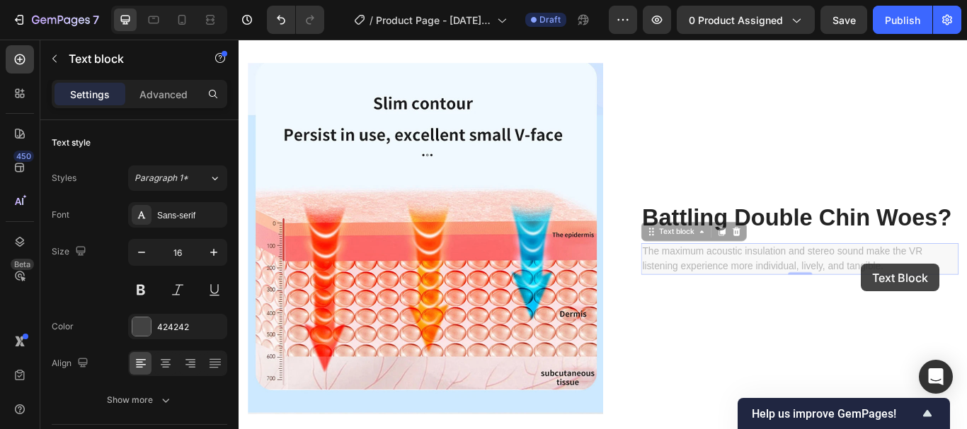
scroll to position [1442, 0]
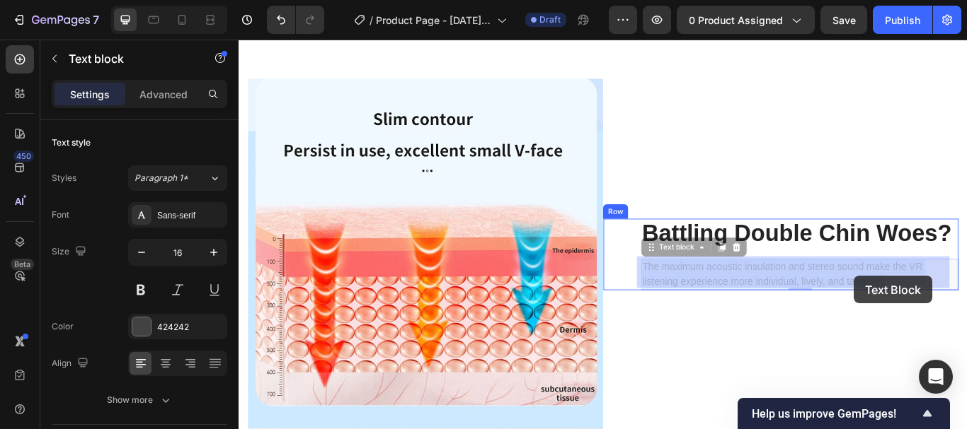
drag, startPoint x: 991, startPoint y: 303, endPoint x: 955, endPoint y: 316, distance: 37.6
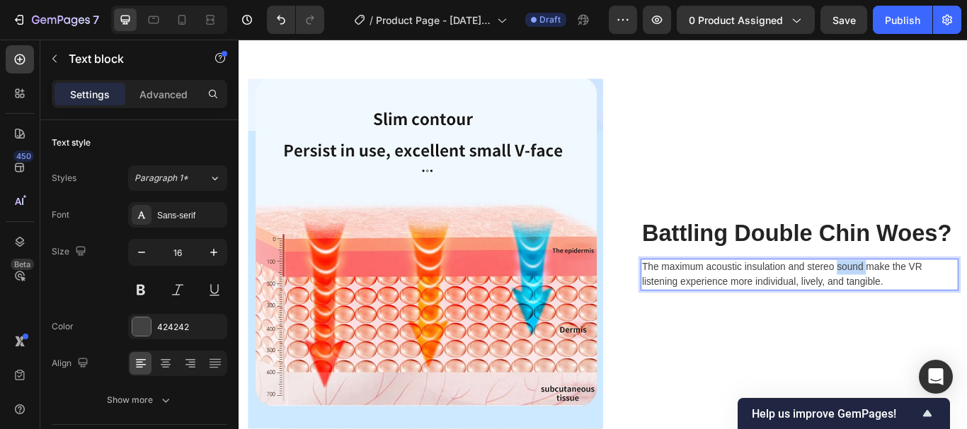
click at [931, 310] on p "The maximum acoustic insulation and stereo sound make the VR listening experien…" at bounding box center [891, 314] width 367 height 34
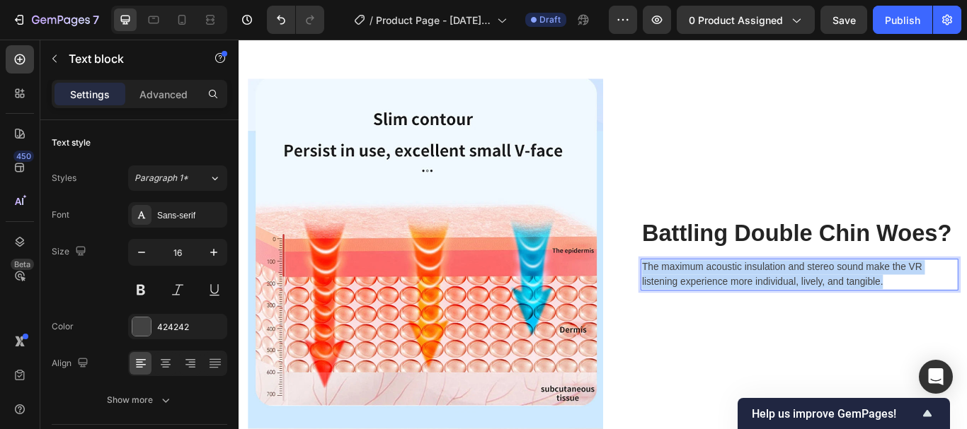
click at [932, 310] on p "The maximum acoustic insulation and stereo sound make the VR listening experien…" at bounding box center [891, 314] width 367 height 34
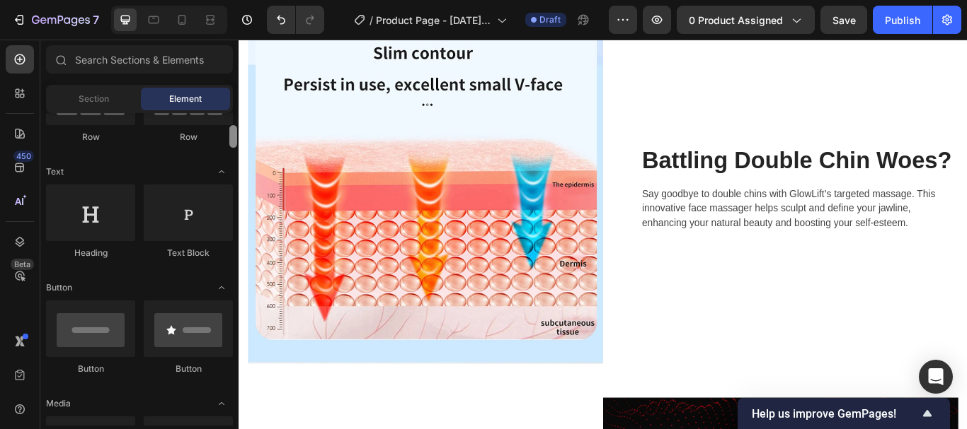
scroll to position [213, 0]
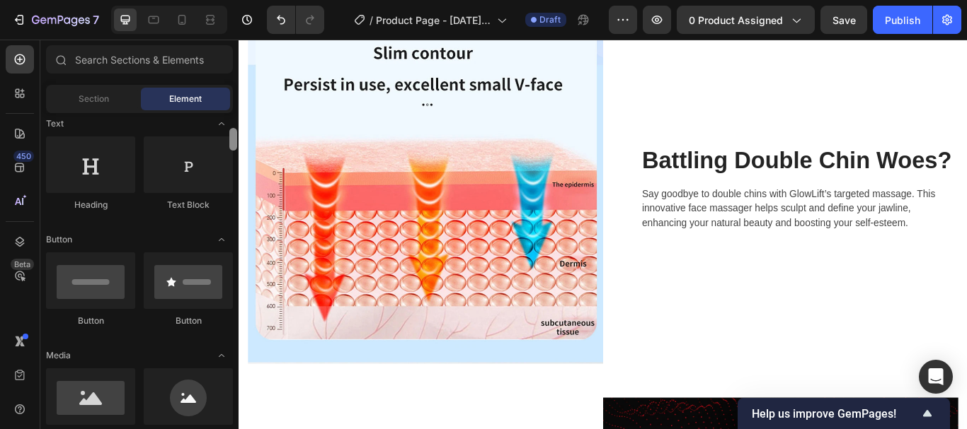
drag, startPoint x: 232, startPoint y: 129, endPoint x: 232, endPoint y: 145, distance: 15.6
click at [232, 145] on div at bounding box center [233, 139] width 8 height 23
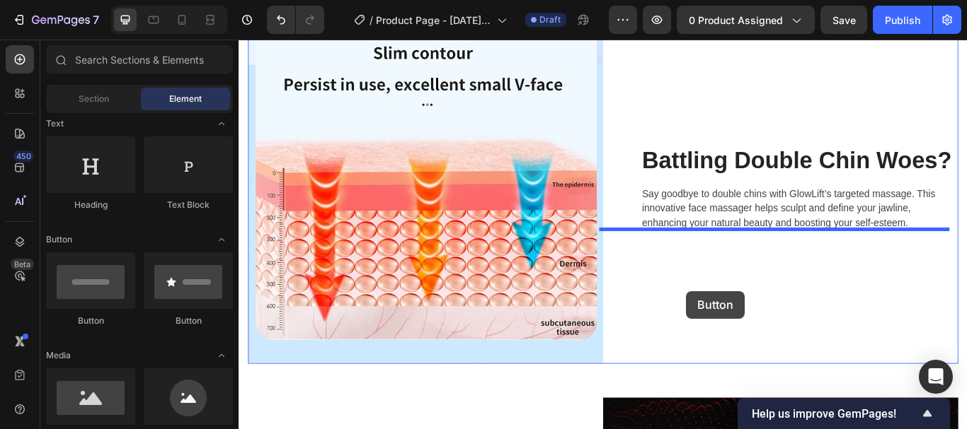
drag, startPoint x: 417, startPoint y: 332, endPoint x: 760, endPoint y: 335, distance: 343.2
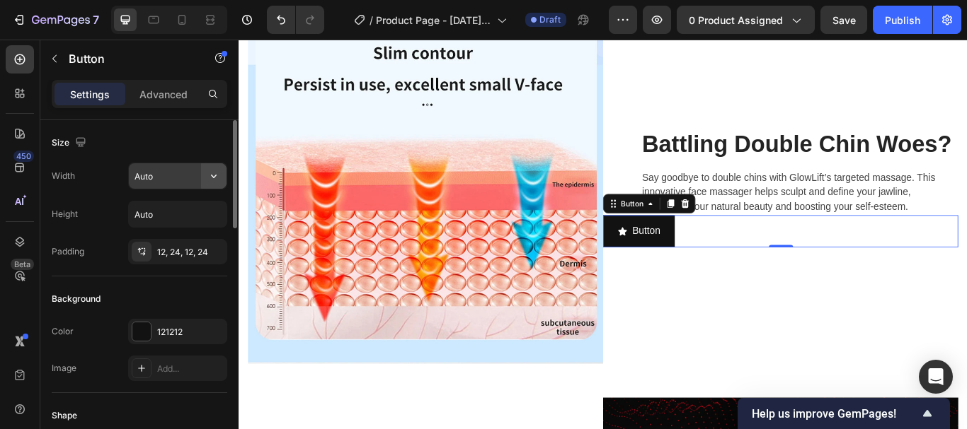
click at [210, 181] on icon "button" at bounding box center [214, 176] width 14 height 14
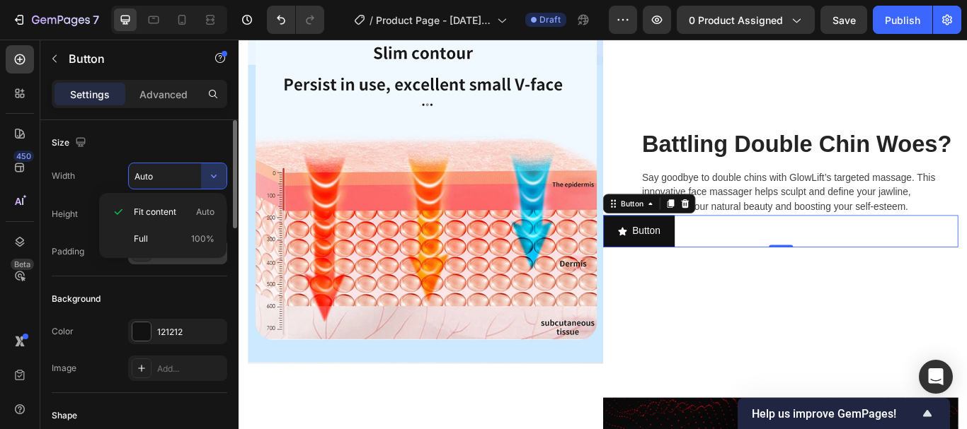
click at [149, 242] on p "Full 100%" at bounding box center [174, 239] width 81 height 13
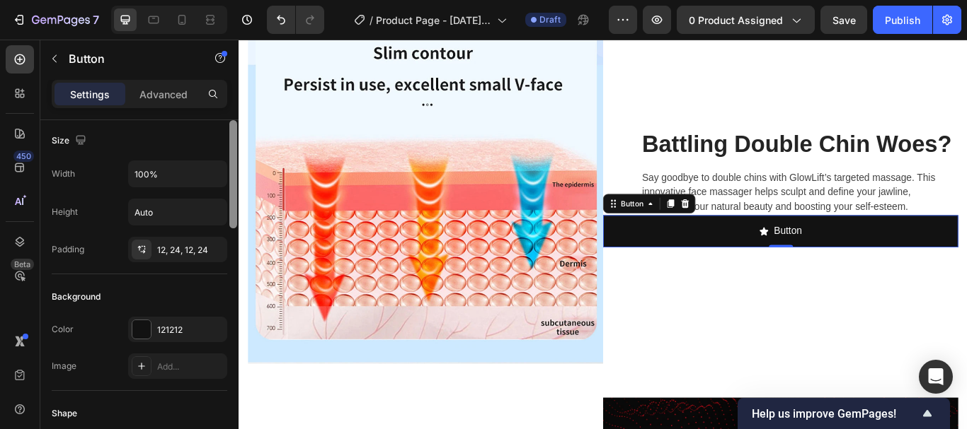
scroll to position [0, 0]
drag, startPoint x: 234, startPoint y: 168, endPoint x: 230, endPoint y: 154, distance: 15.5
click at [230, 154] on div at bounding box center [233, 174] width 8 height 108
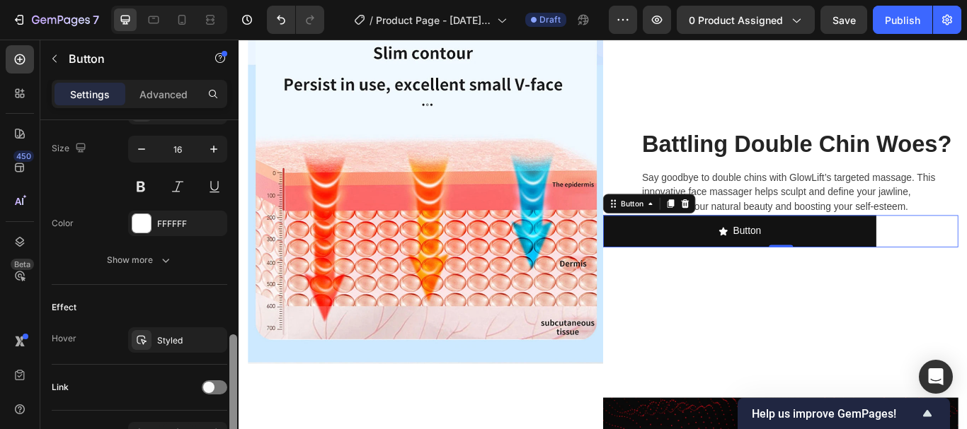
scroll to position [684, 0]
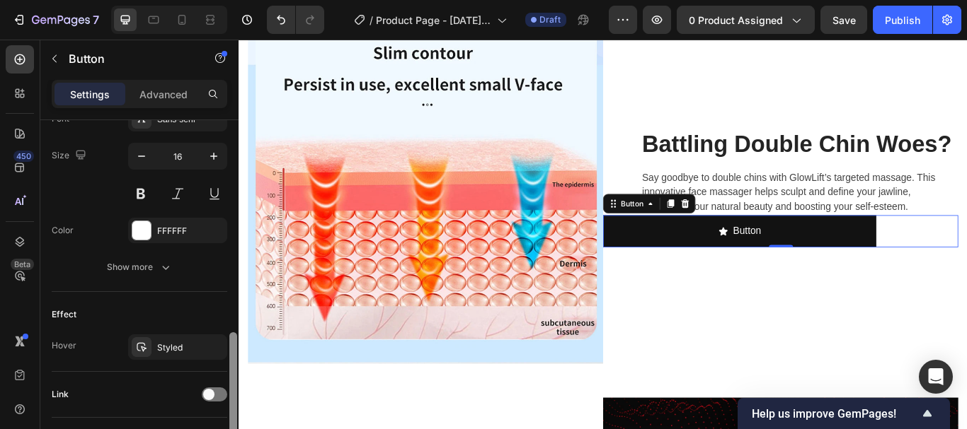
drag, startPoint x: 233, startPoint y: 367, endPoint x: 229, endPoint y: 338, distance: 29.2
click at [229, 338] on div at bounding box center [233, 387] width 8 height 108
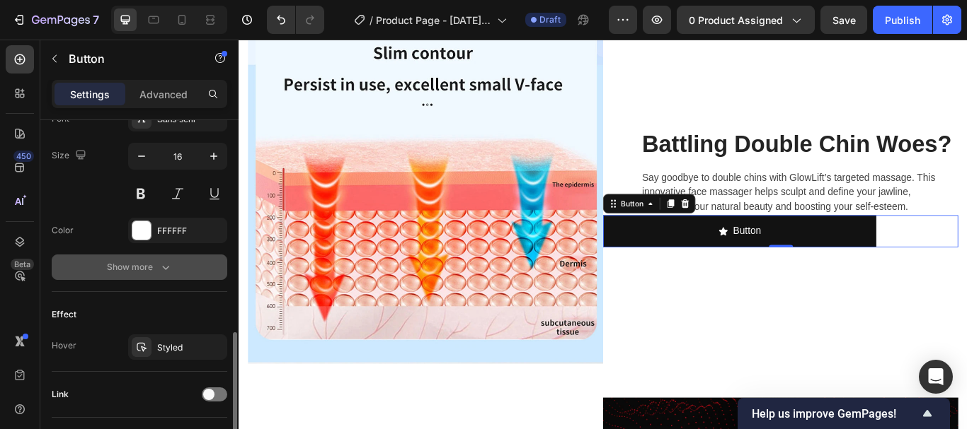
type input "77%"
click at [164, 268] on icon "button" at bounding box center [165, 268] width 7 height 4
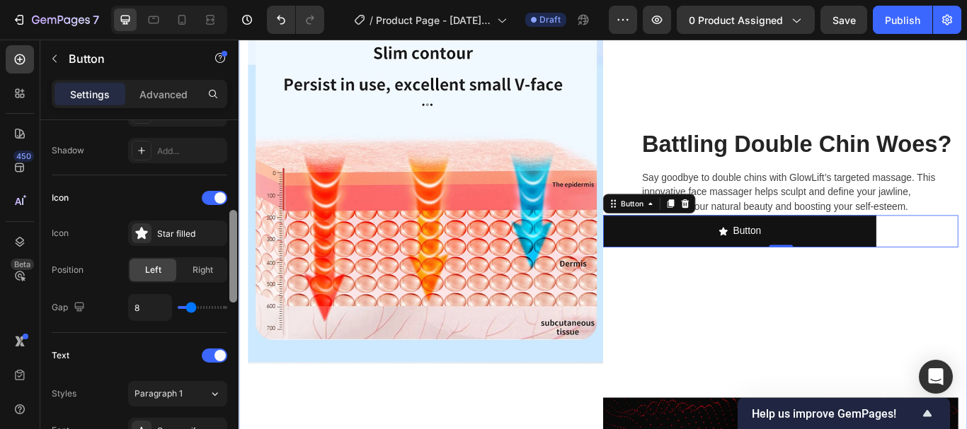
scroll to position [364, 0]
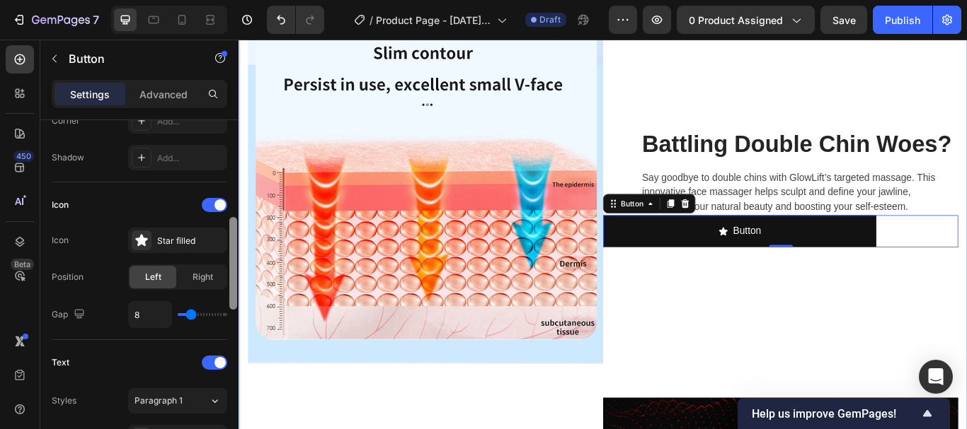
drag, startPoint x: 471, startPoint y: 388, endPoint x: 241, endPoint y: 260, distance: 262.9
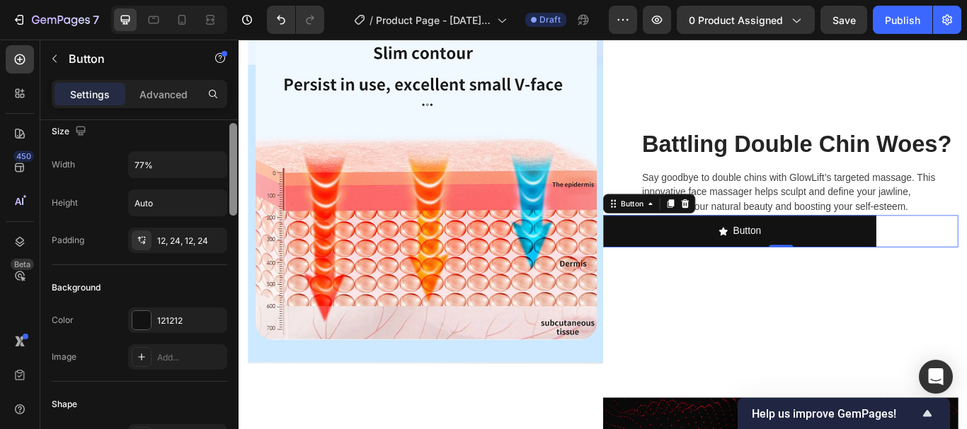
scroll to position [0, 0]
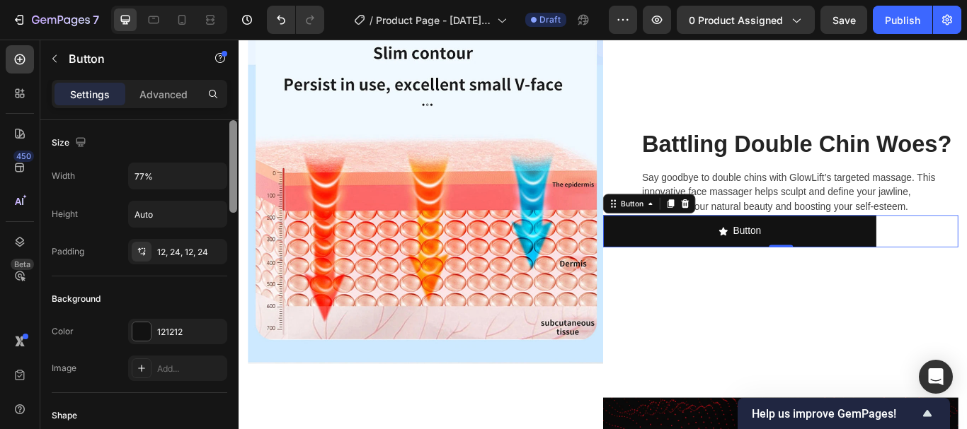
click at [230, 131] on div at bounding box center [233, 166] width 8 height 93
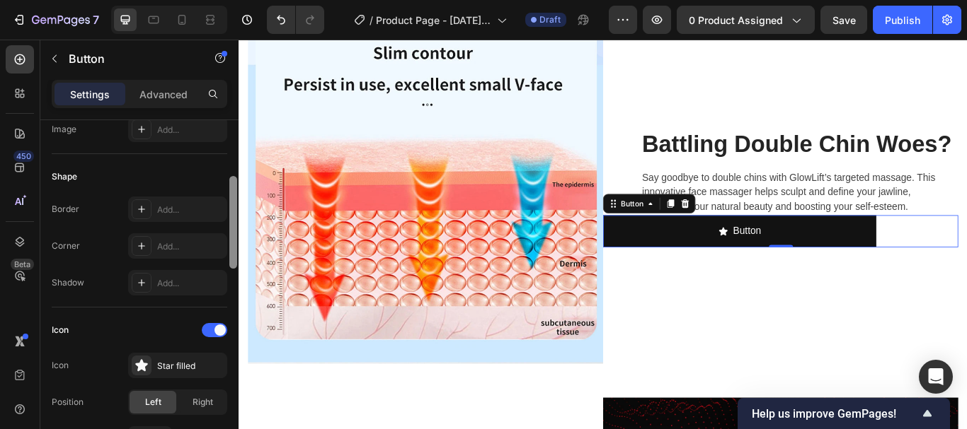
scroll to position [244, 0]
drag, startPoint x: 233, startPoint y: 134, endPoint x: 234, endPoint y: 201, distance: 66.5
click at [234, 200] on div at bounding box center [233, 219] width 8 height 93
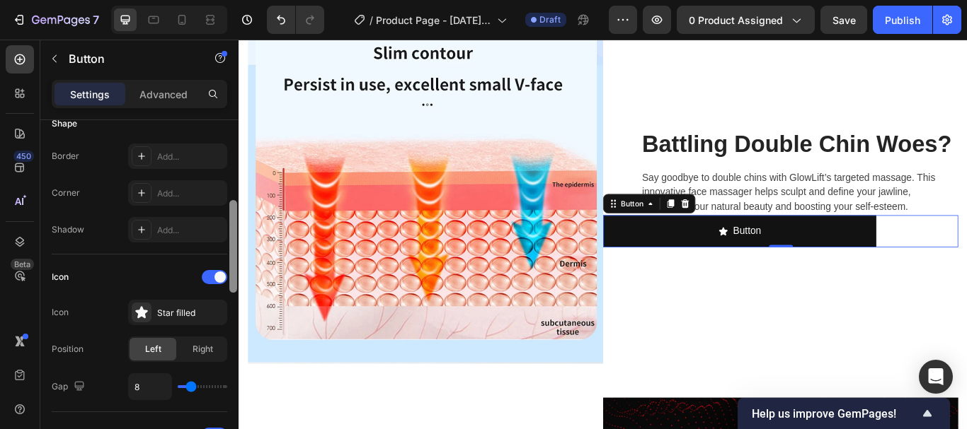
scroll to position [294, 0]
drag, startPoint x: 231, startPoint y: 202, endPoint x: 234, endPoint y: 216, distance: 13.7
click at [234, 216] on div at bounding box center [233, 244] width 8 height 93
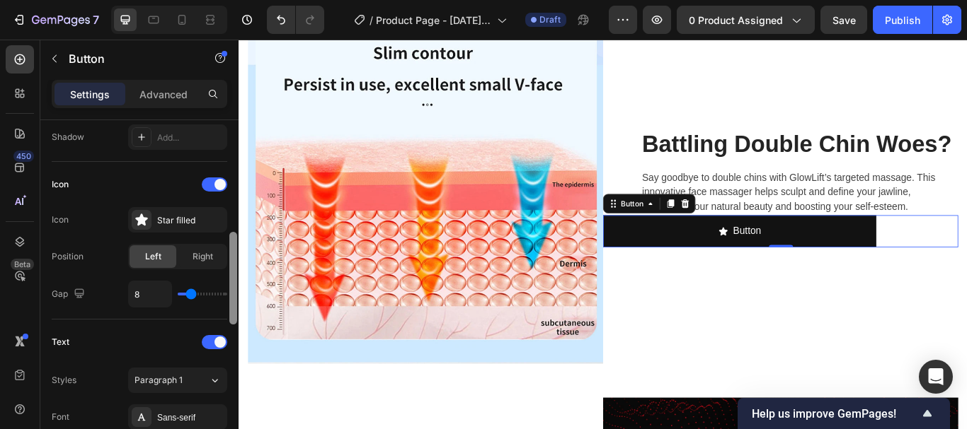
scroll to position [393, 0]
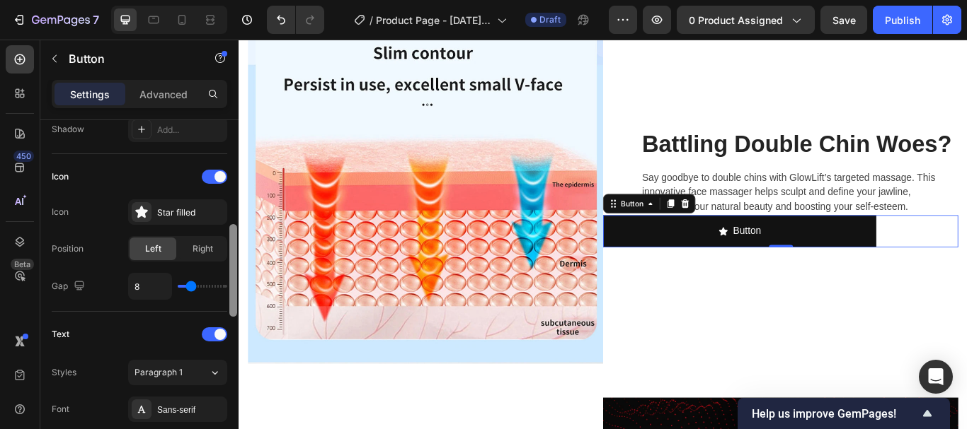
drag, startPoint x: 236, startPoint y: 246, endPoint x: 236, endPoint y: 264, distance: 18.4
click at [236, 264] on div at bounding box center [233, 270] width 8 height 93
type input "7"
type input "5"
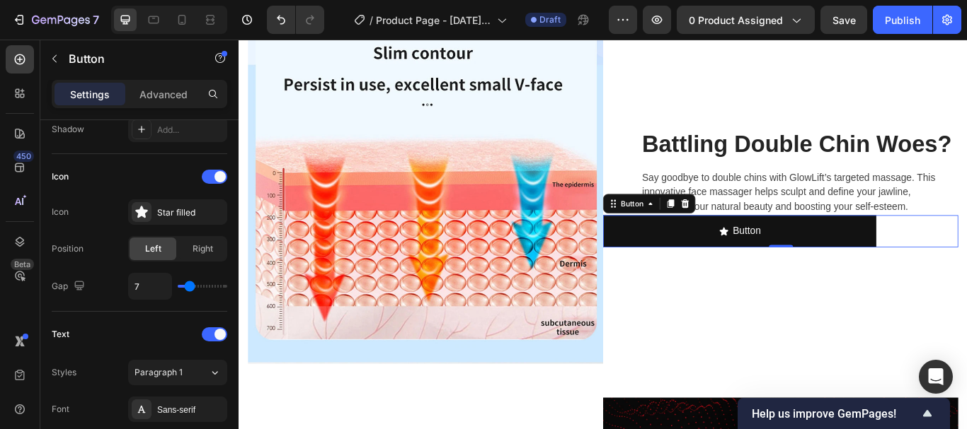
type input "5"
type input "4"
type input "5"
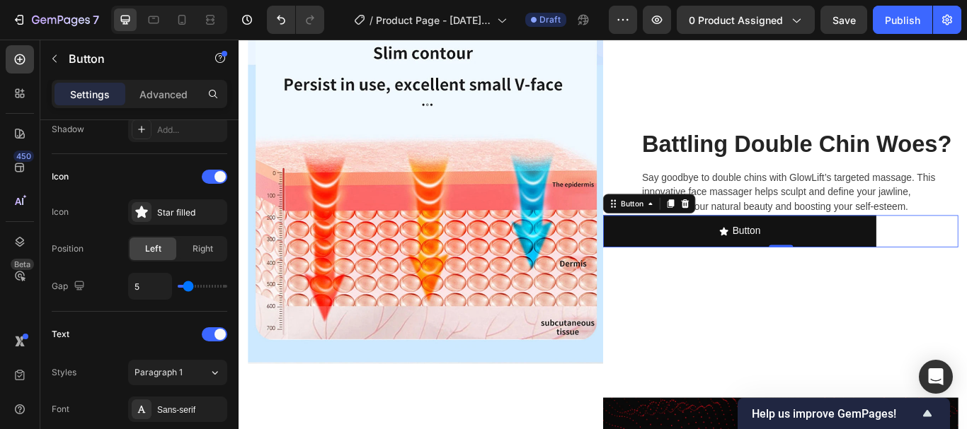
type input "6"
type input "7"
type input "8"
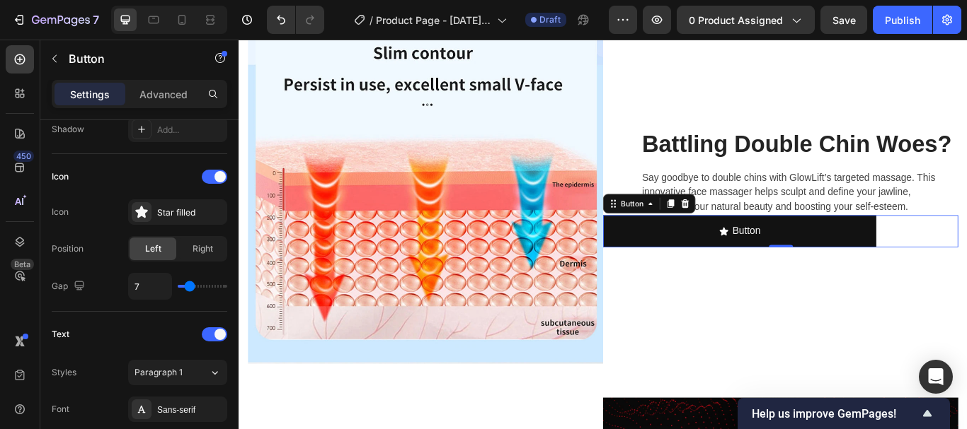
type input "8"
type input "9"
type input "10"
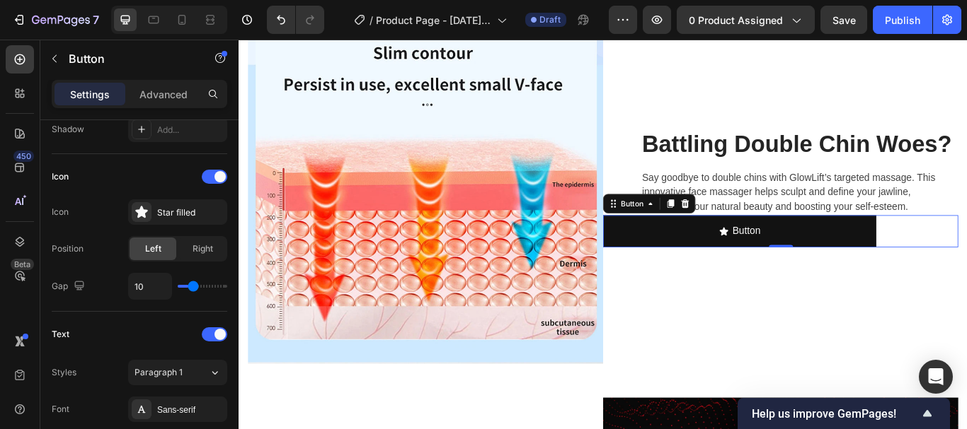
type input "11"
type input "12"
type input "13"
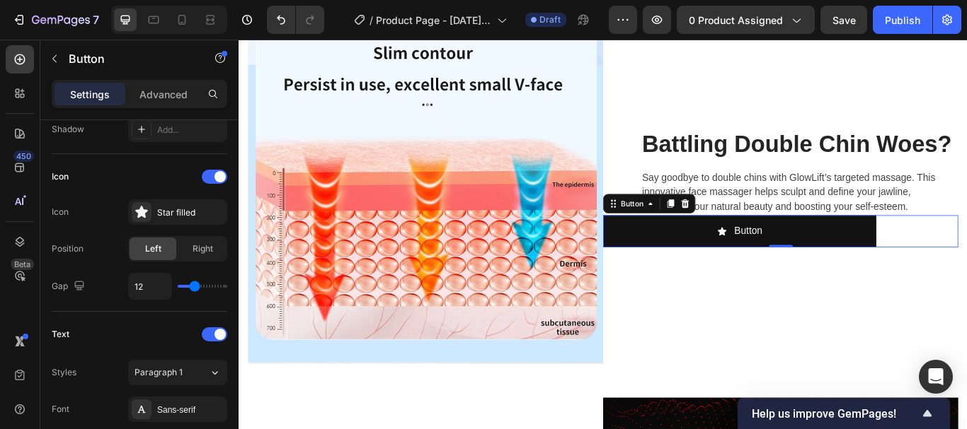
type input "13"
type input "14"
type input "15"
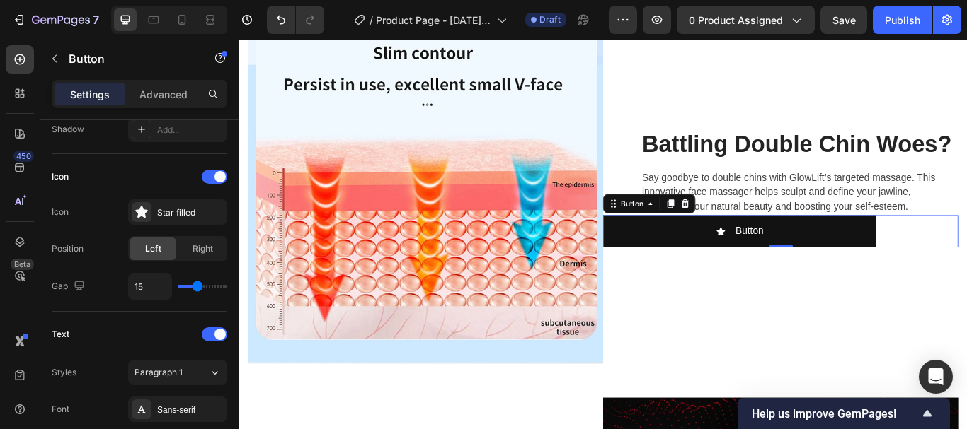
type input "16"
type input "17"
type input "19"
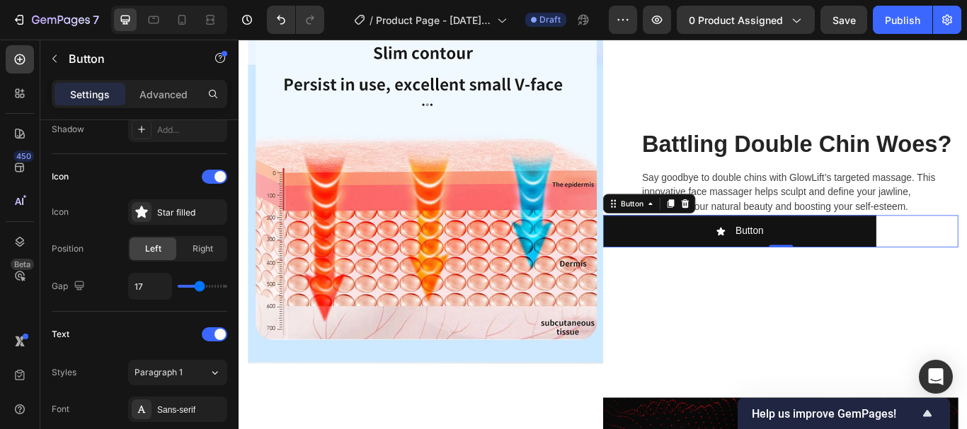
type input "19"
type input "20"
type input "21"
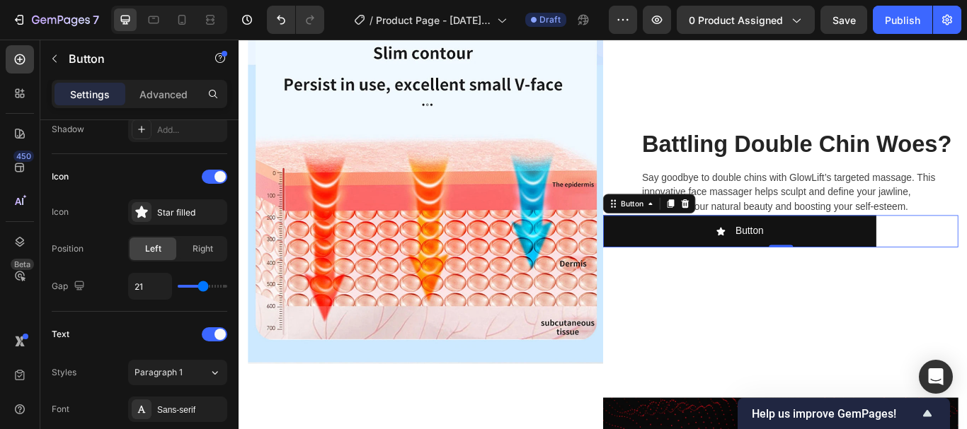
type input "22"
type input "23"
type input "24"
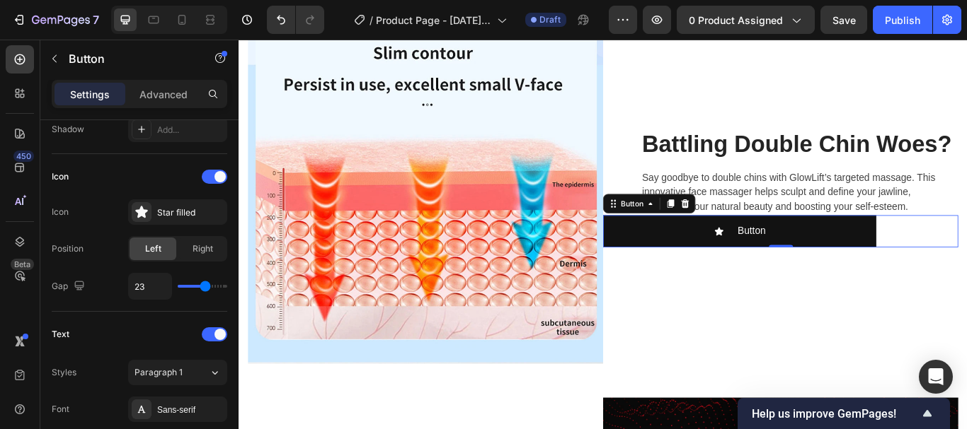
type input "24"
type input "26"
type input "27"
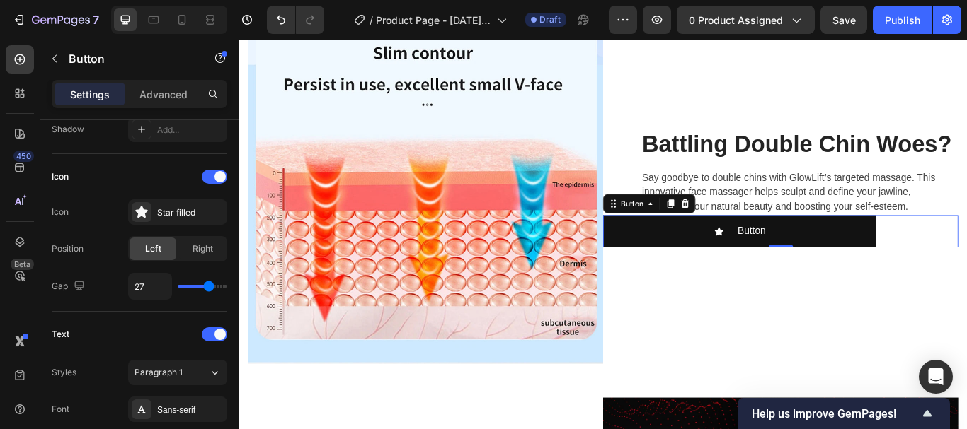
type input "28"
type input "30"
type input "32"
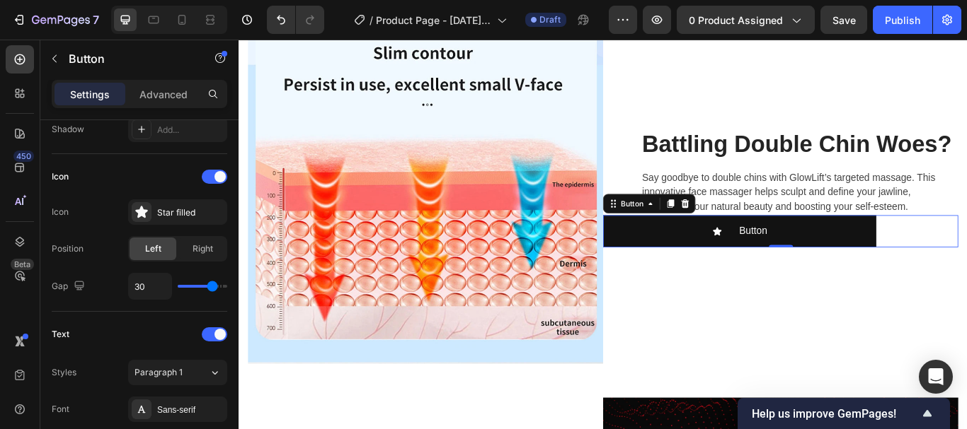
type input "32"
type input "34"
type input "35"
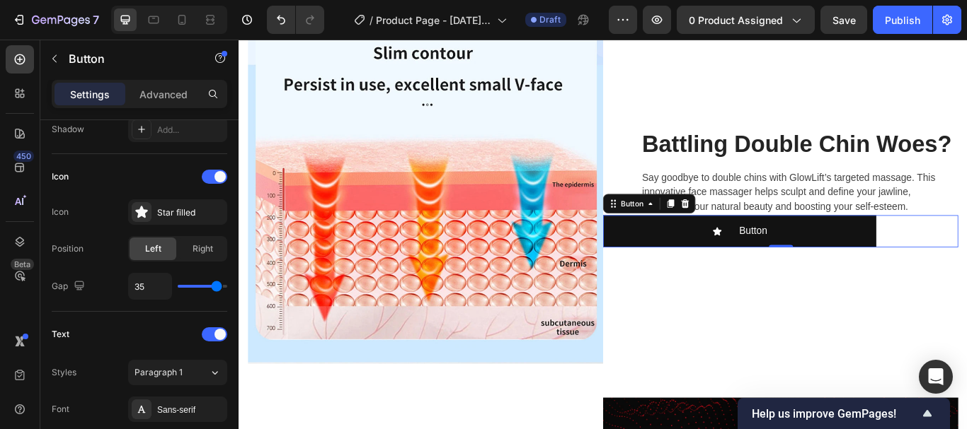
type input "36"
type input "37"
type input "39"
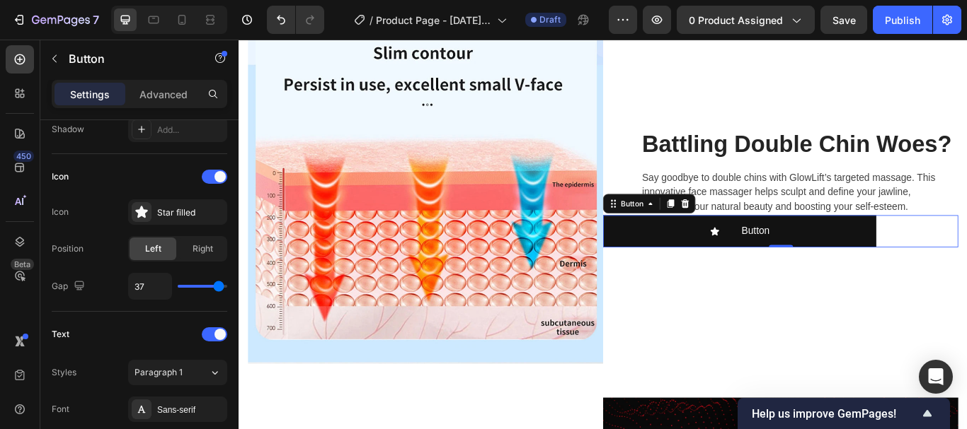
type input "39"
type input "40"
type input "35"
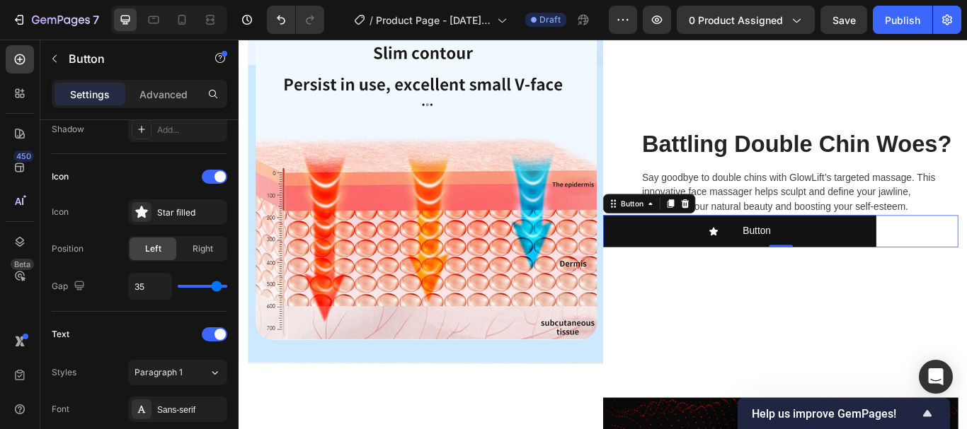
type input "33"
type input "32"
type input "30"
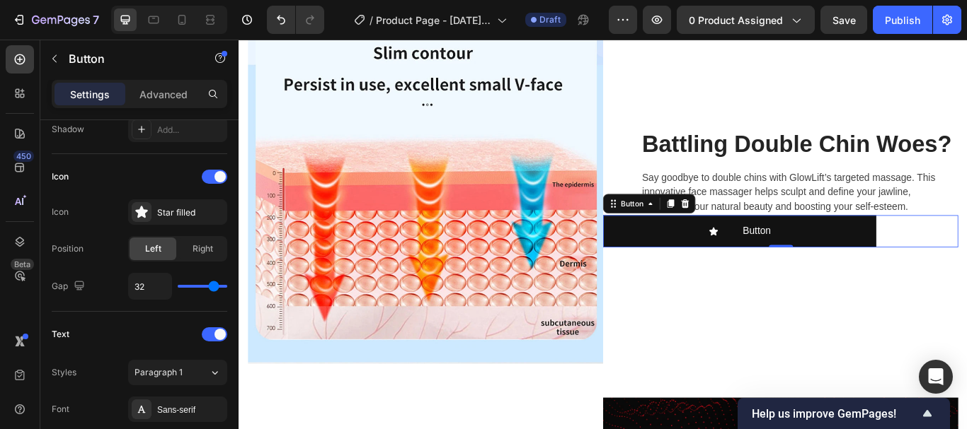
type input "30"
type input "27"
type input "24"
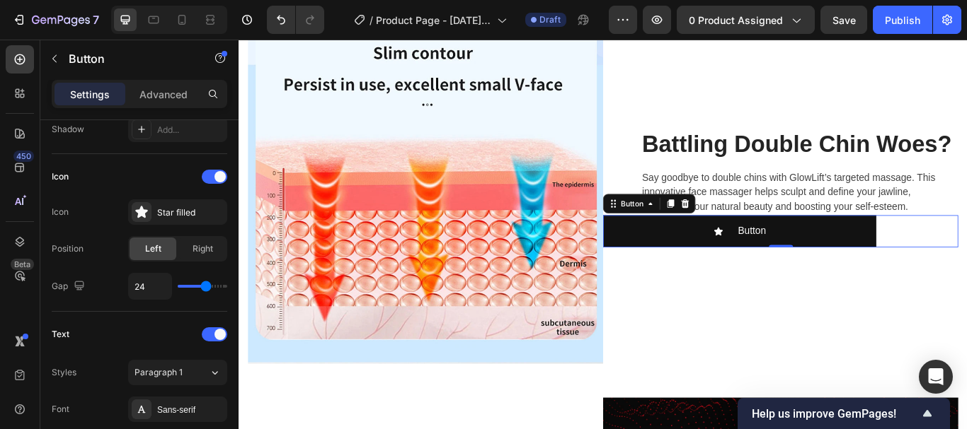
type input "22"
type input "21"
type input "19"
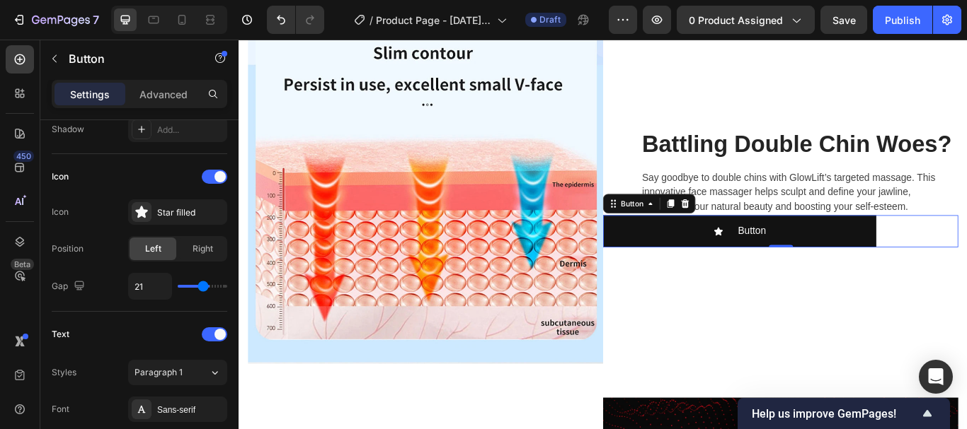
type input "19"
type input "17"
type input "16"
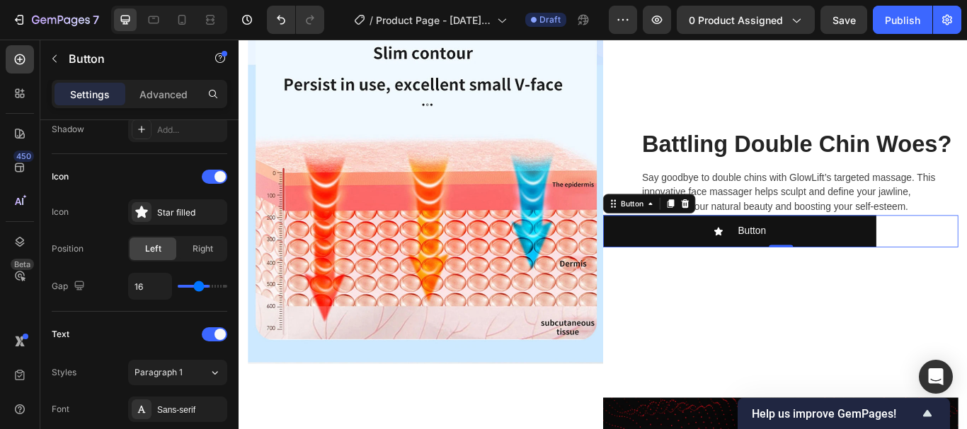
type input "15"
type input "14"
type input "13"
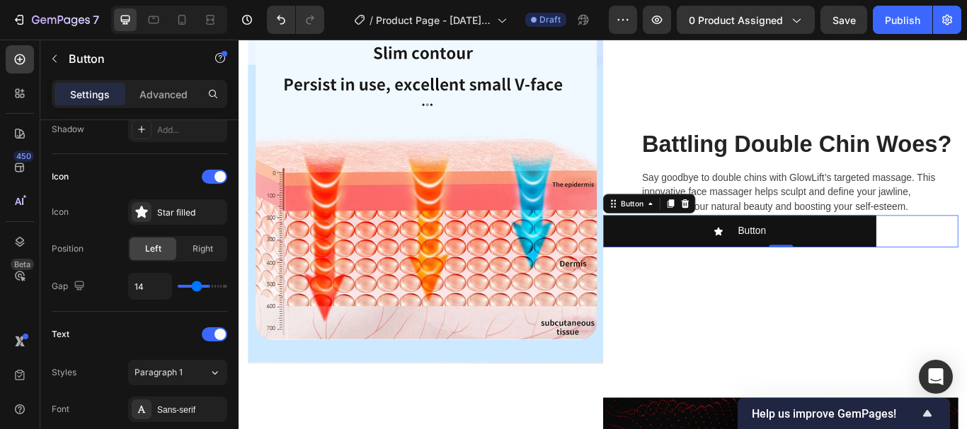
type input "13"
type input "10"
type input "7"
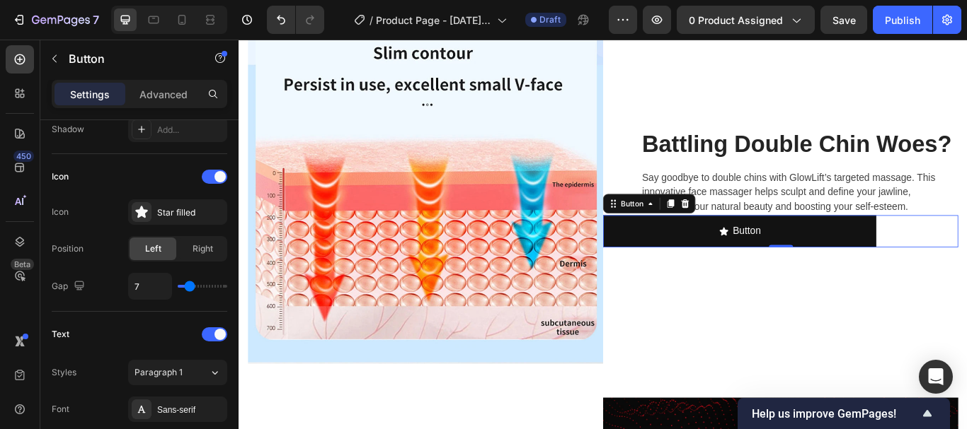
type input "5"
type input "3"
type input "2"
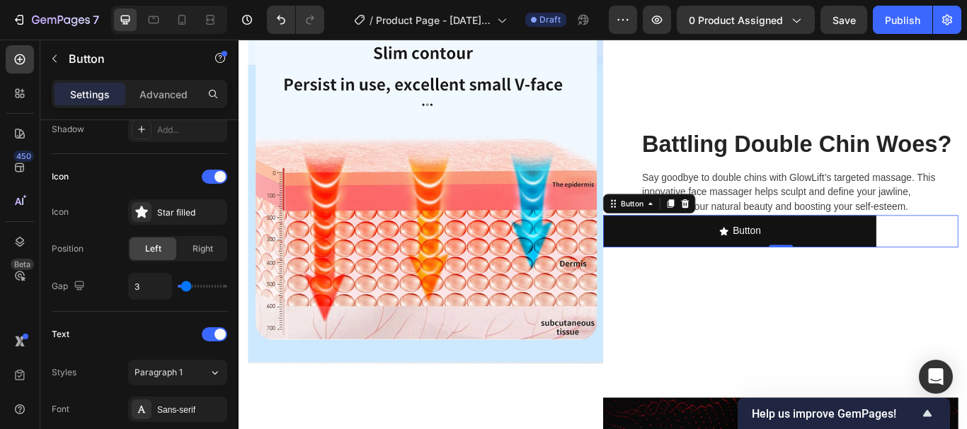
type input "2"
type input "0"
drag, startPoint x: 192, startPoint y: 289, endPoint x: 173, endPoint y: 298, distance: 21.2
type input "0"
click at [178, 288] on input "range" at bounding box center [203, 286] width 50 height 3
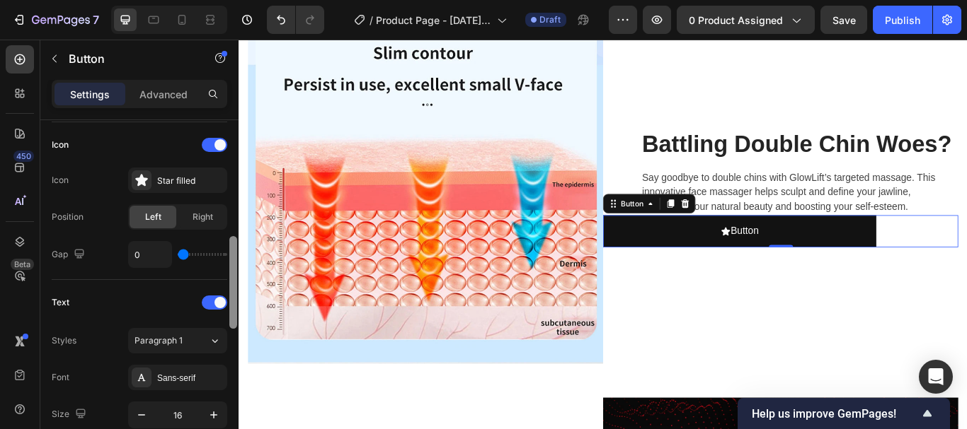
scroll to position [446, 0]
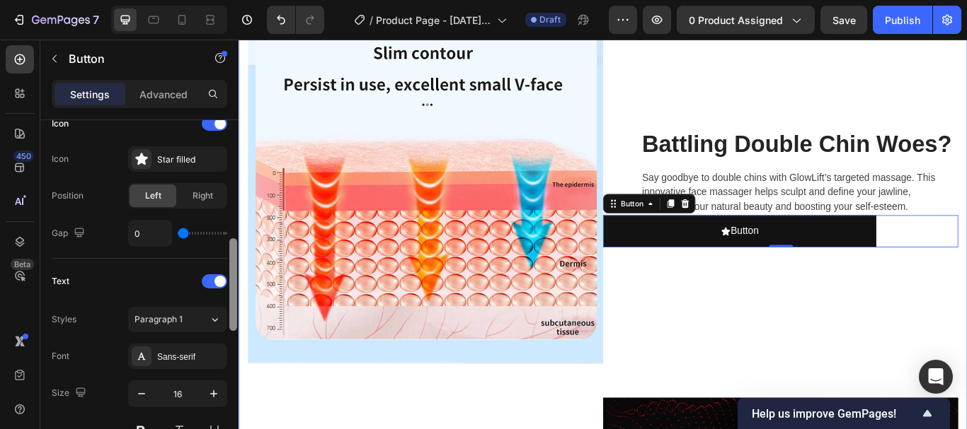
drag, startPoint x: 473, startPoint y: 276, endPoint x: 243, endPoint y: 319, distance: 234.0
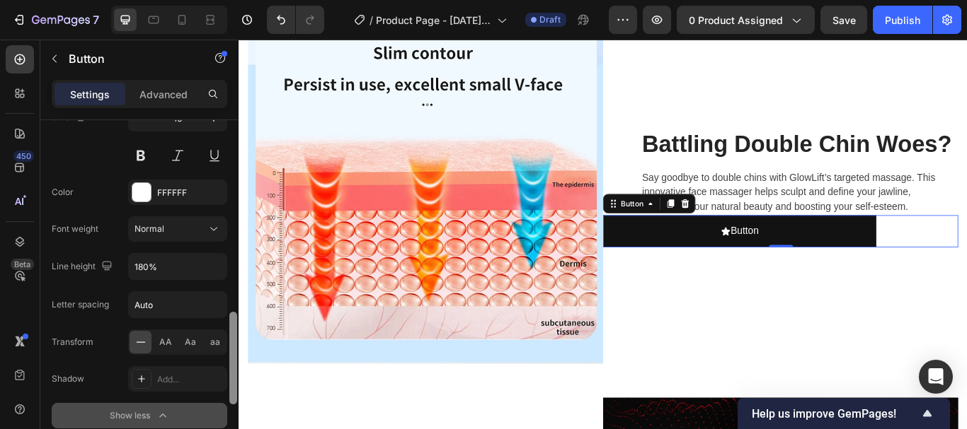
click at [234, 325] on div at bounding box center [233, 358] width 8 height 93
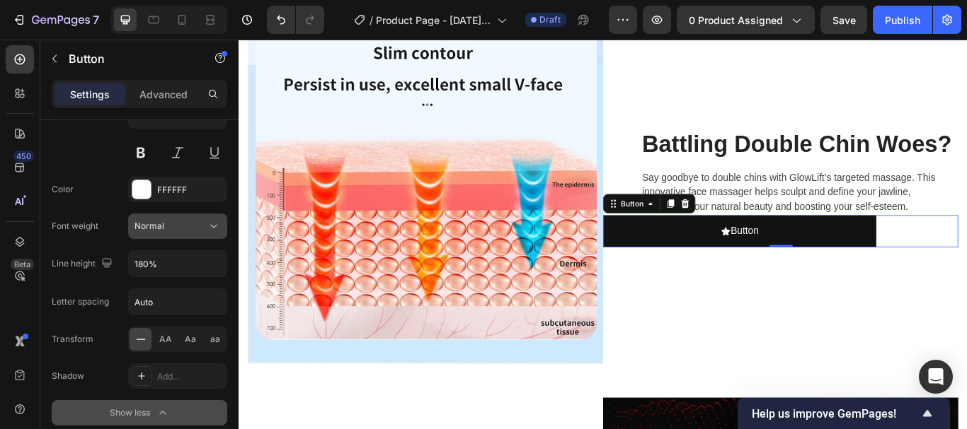
click at [213, 232] on icon at bounding box center [214, 226] width 14 height 14
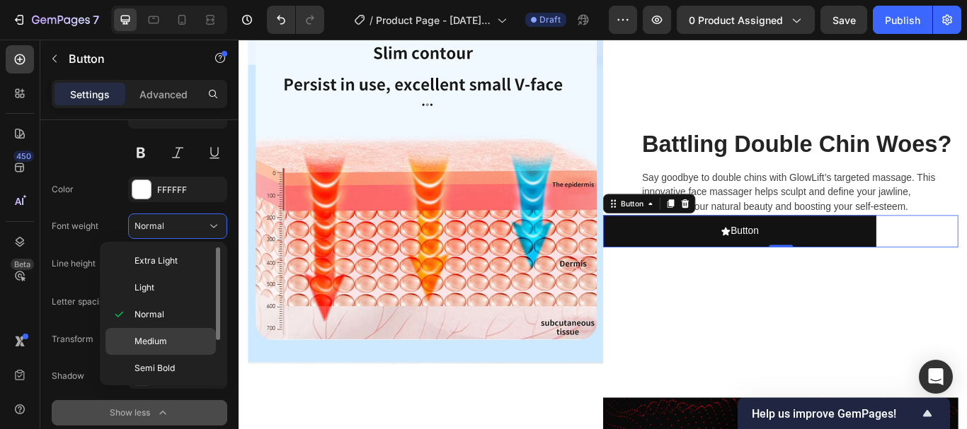
click at [155, 342] on span "Medium" at bounding box center [150, 341] width 33 height 13
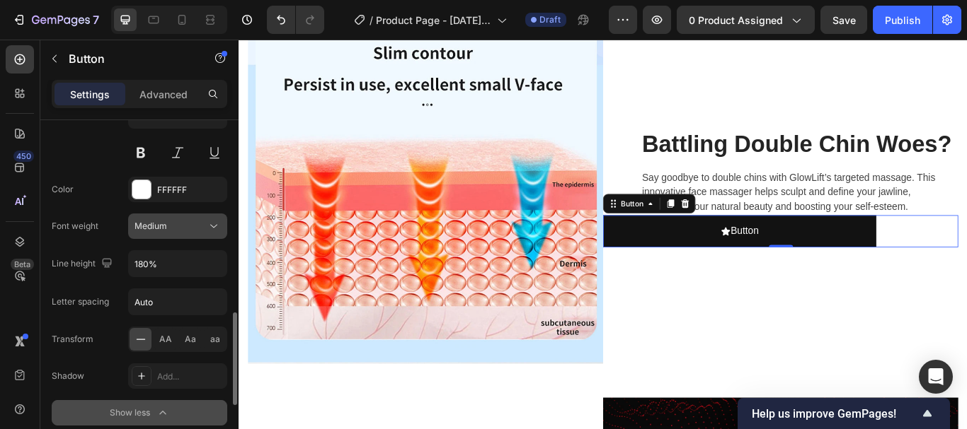
click at [214, 226] on icon at bounding box center [214, 226] width 14 height 14
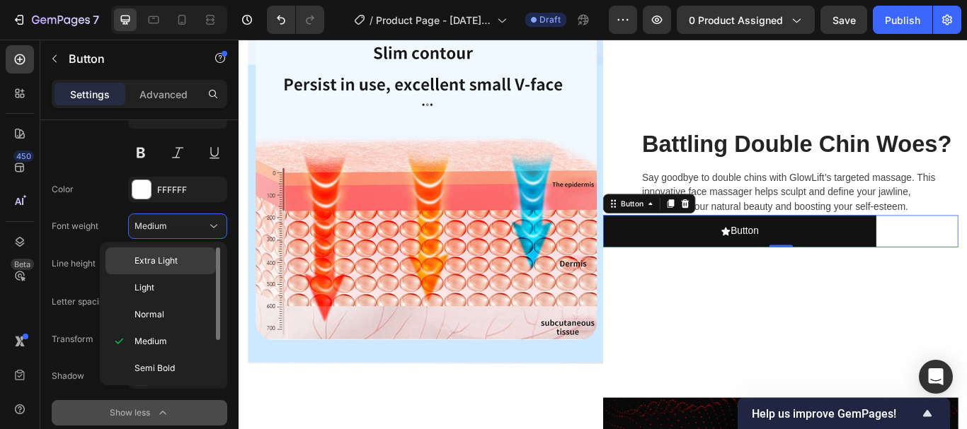
click at [192, 258] on p "Extra Light" at bounding box center [171, 261] width 75 height 13
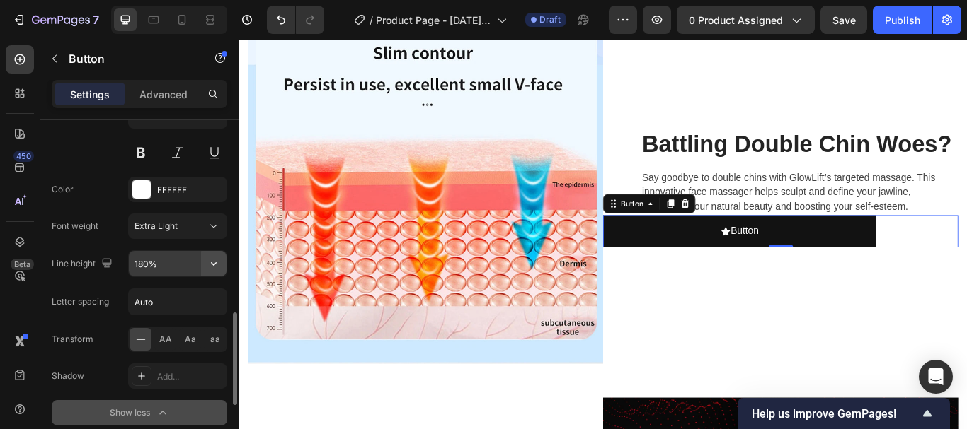
click at [212, 263] on icon "button" at bounding box center [214, 264] width 14 height 14
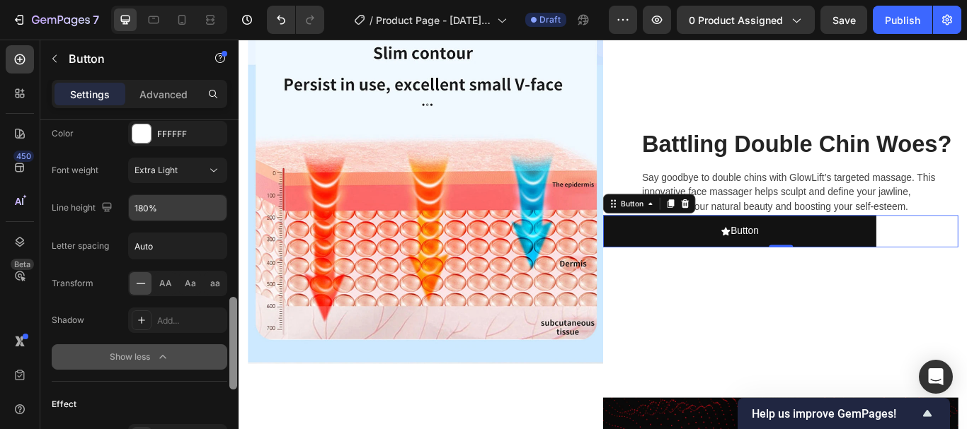
drag, startPoint x: 232, startPoint y: 329, endPoint x: 225, endPoint y: 347, distance: 19.1
click at [226, 346] on div "Size Width 77% Height Auto Padding 12, 24, 12, 24 Background Color 121212 Image…" at bounding box center [139, 295] width 198 height 350
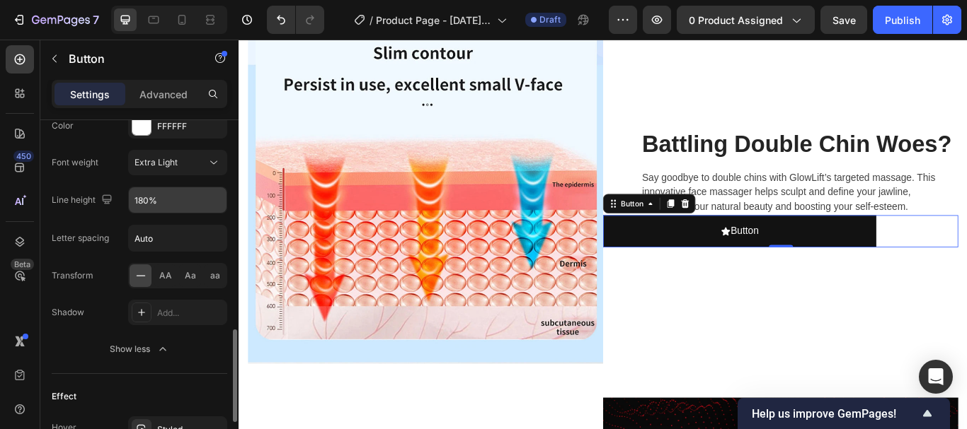
scroll to position [964, 0]
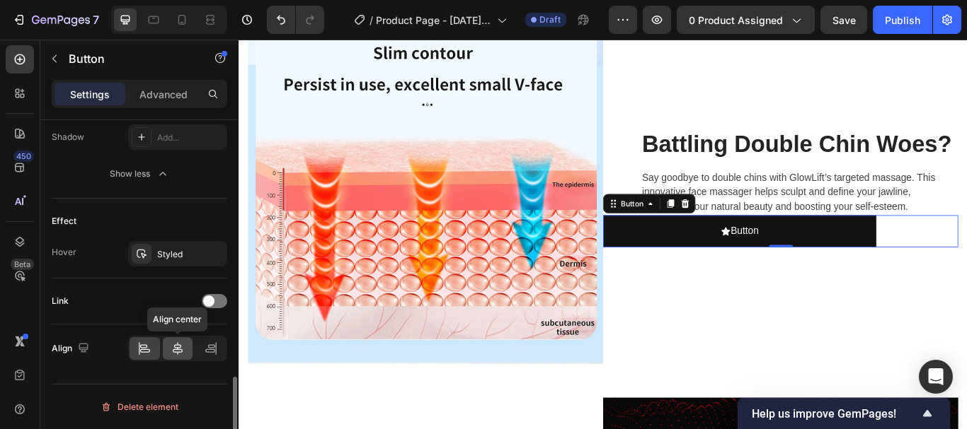
click at [178, 353] on icon at bounding box center [178, 349] width 14 height 14
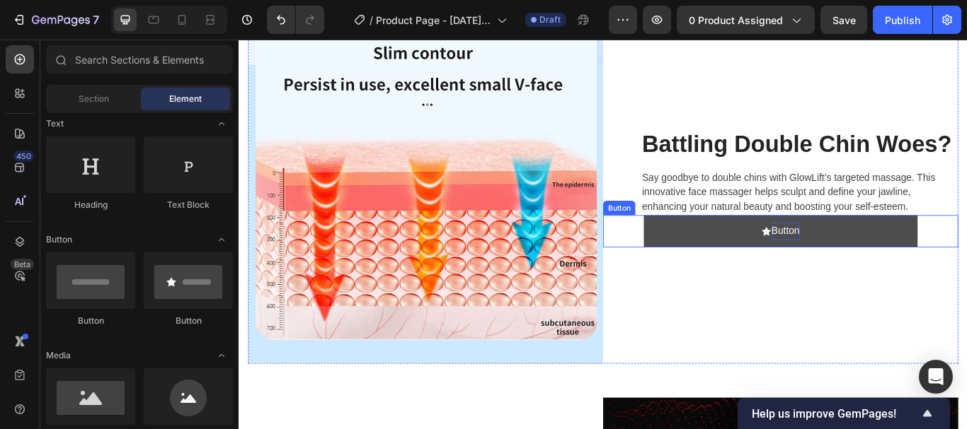
click at [865, 255] on p "Button" at bounding box center [875, 263] width 33 height 21
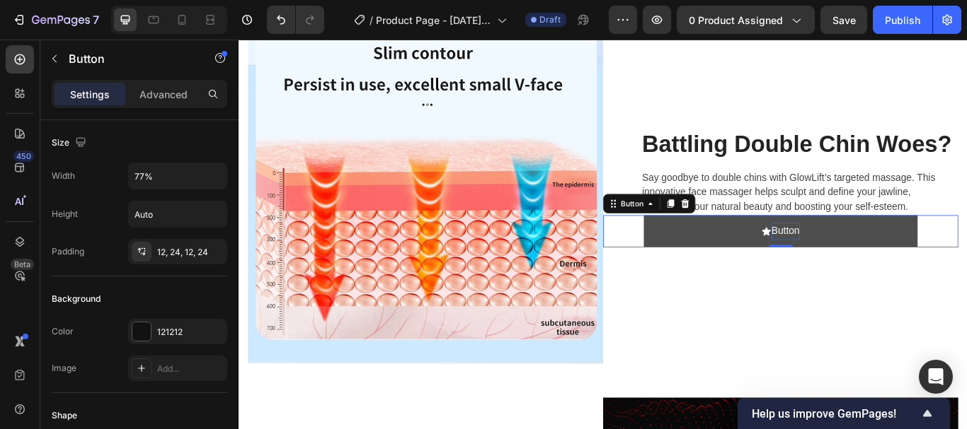
click at [867, 259] on p "Button" at bounding box center [875, 263] width 33 height 21
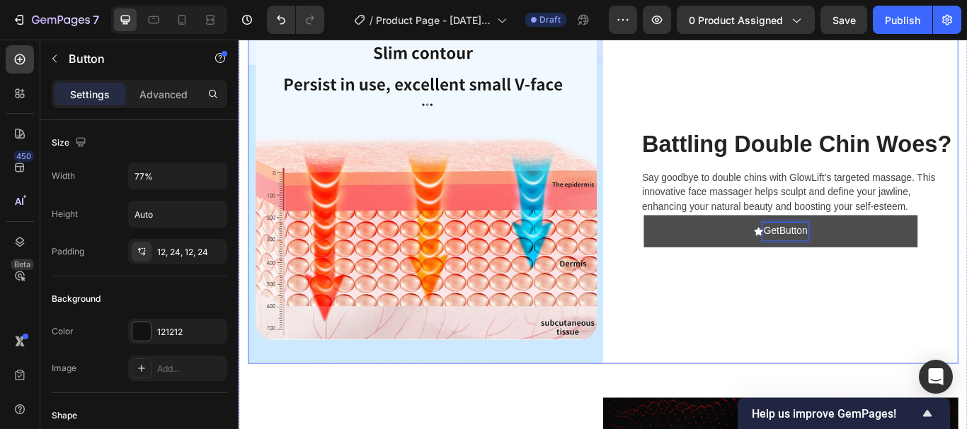
click at [710, 245] on button "GetButton" at bounding box center [869, 264] width 318 height 38
click at [710, 245] on button "Get MineButton" at bounding box center [869, 264] width 318 height 38
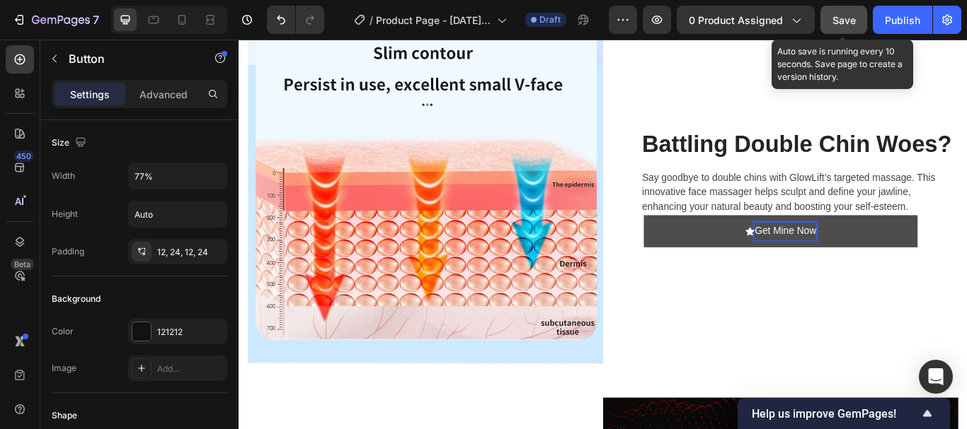
click at [847, 23] on span "Save" at bounding box center [843, 20] width 23 height 12
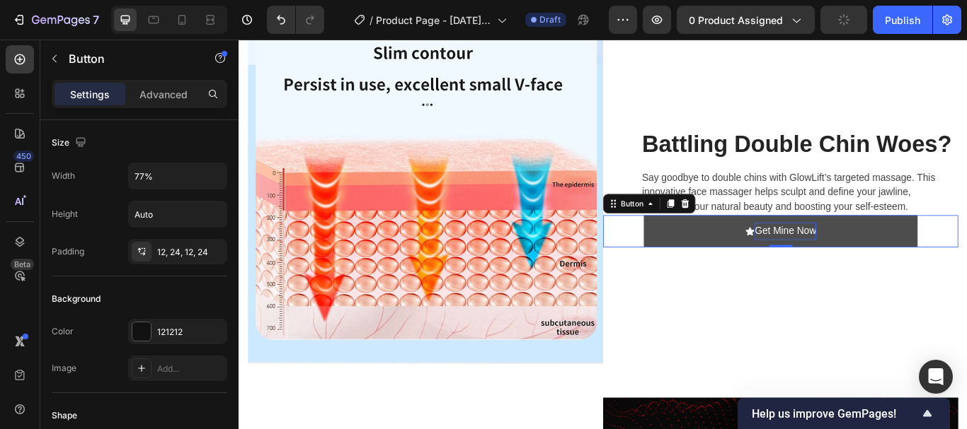
scroll to position [777, 0]
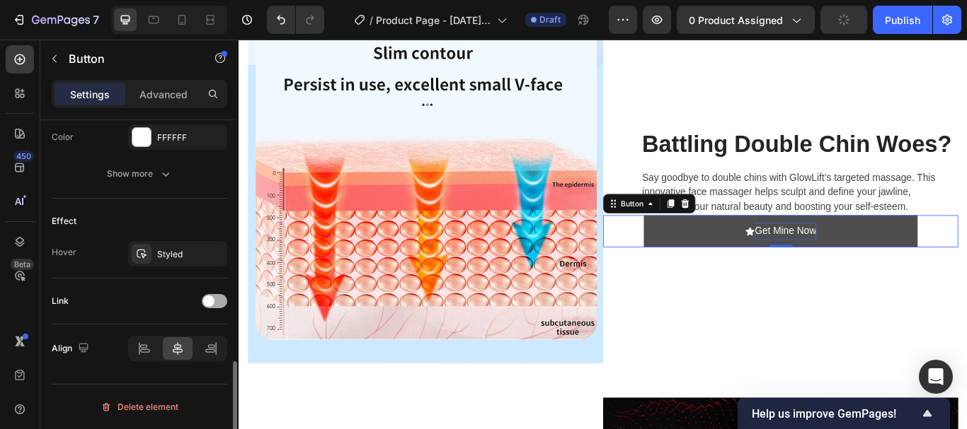
click at [217, 302] on div at bounding box center [214, 301] width 25 height 14
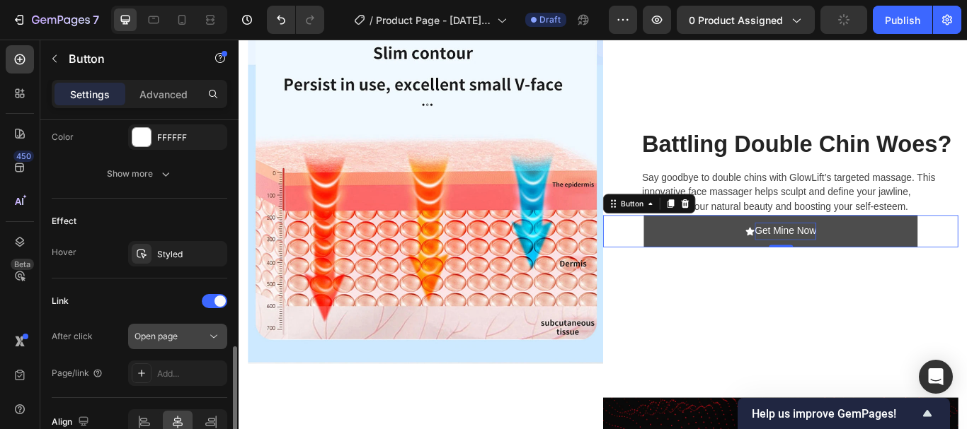
click at [184, 338] on div "Open page" at bounding box center [170, 336] width 72 height 13
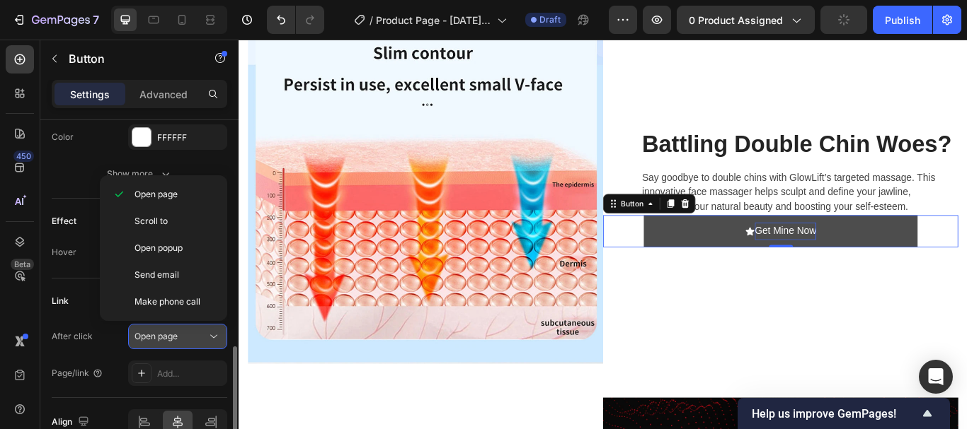
click at [210, 336] on icon at bounding box center [214, 337] width 14 height 14
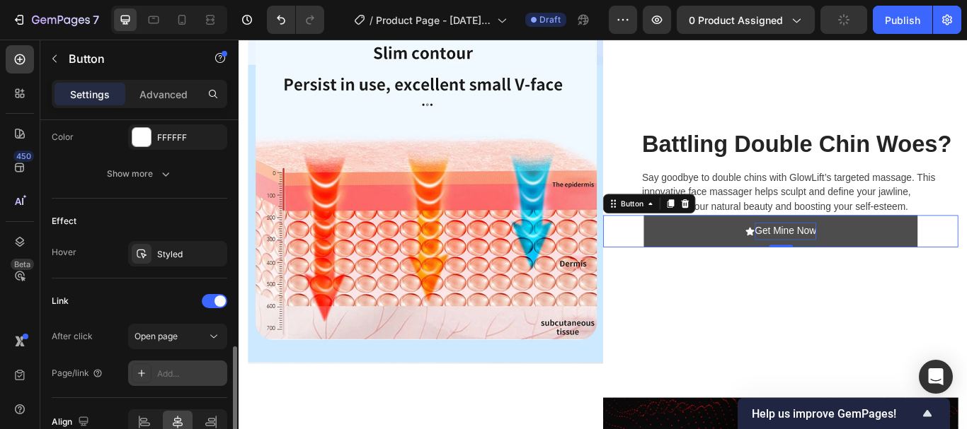
click at [158, 376] on div "Add..." at bounding box center [190, 374] width 67 height 13
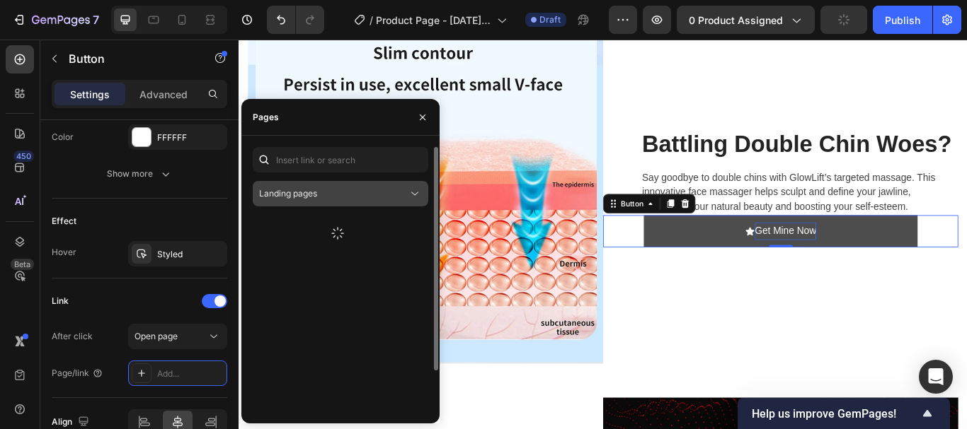
click at [321, 192] on div "Landing pages" at bounding box center [333, 194] width 149 height 13
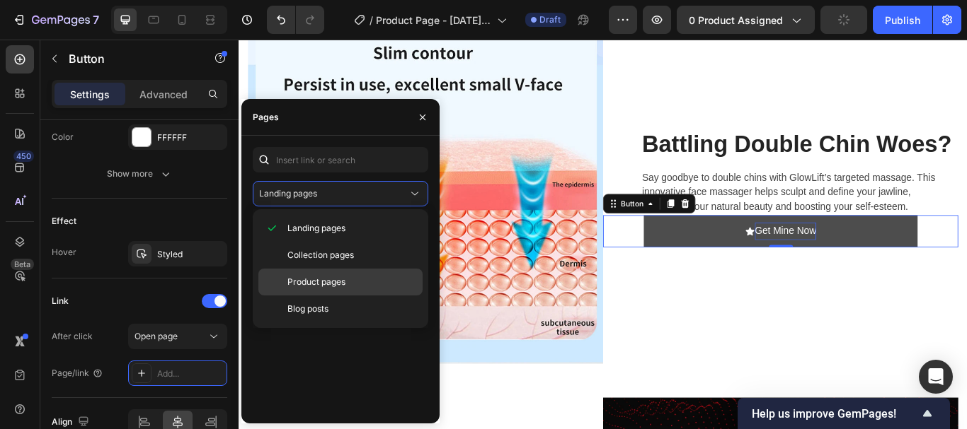
click at [307, 282] on span "Product pages" at bounding box center [316, 282] width 58 height 13
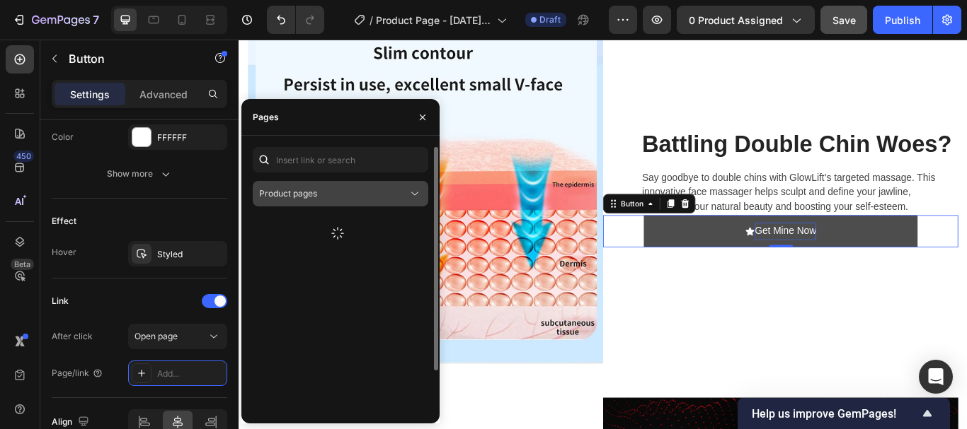
click at [412, 195] on icon at bounding box center [415, 194] width 14 height 14
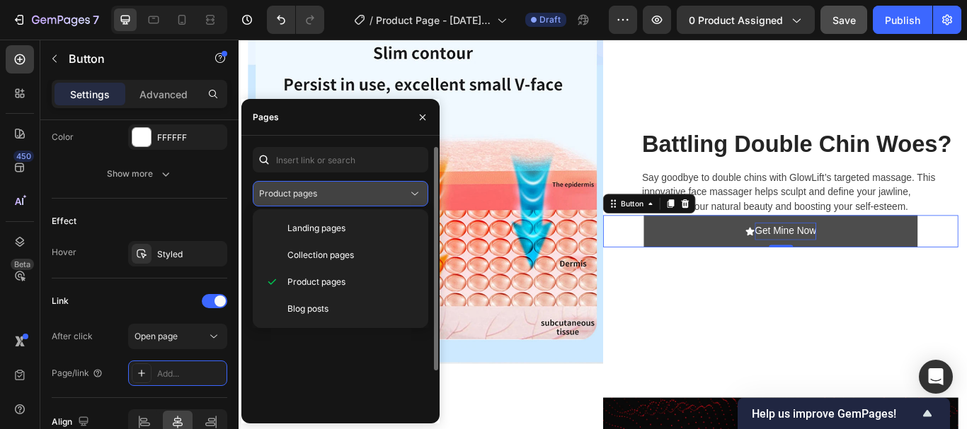
click at [408, 194] on icon at bounding box center [415, 194] width 14 height 14
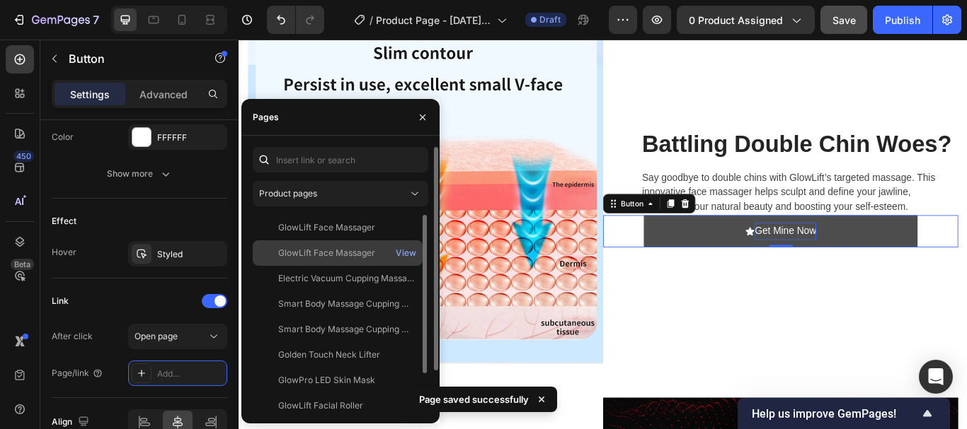
click at [326, 242] on div "GlowLift Face Massager View" at bounding box center [338, 253] width 170 height 25
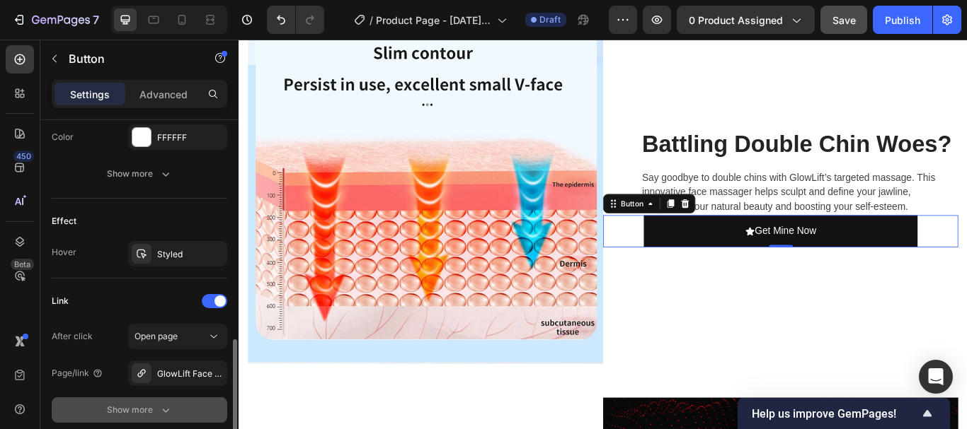
click at [200, 407] on button "Show more" at bounding box center [139, 410] width 175 height 25
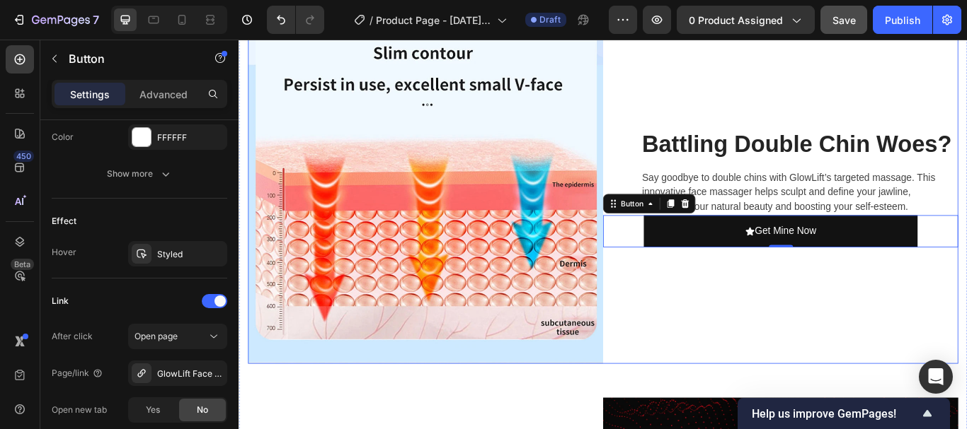
click at [966, 347] on div "Battling Double Chin Woes? Heading Say goodbye to double chins with GlowLift’s …" at bounding box center [870, 213] width 414 height 410
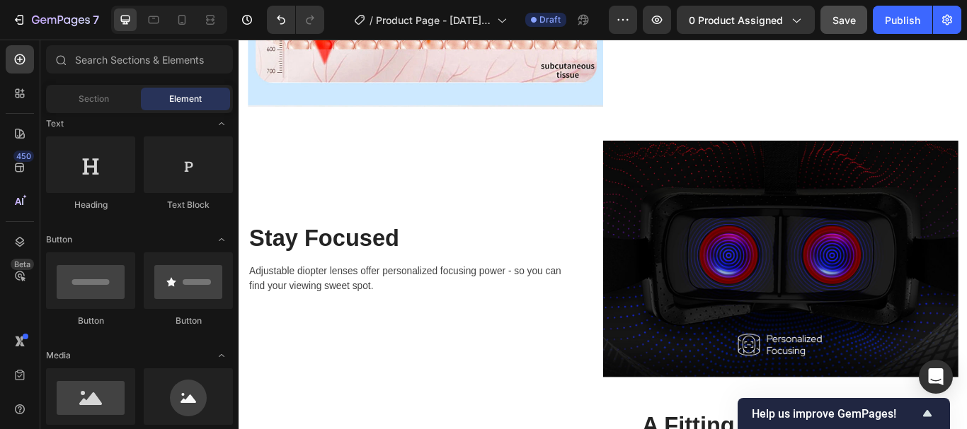
scroll to position [1830, 0]
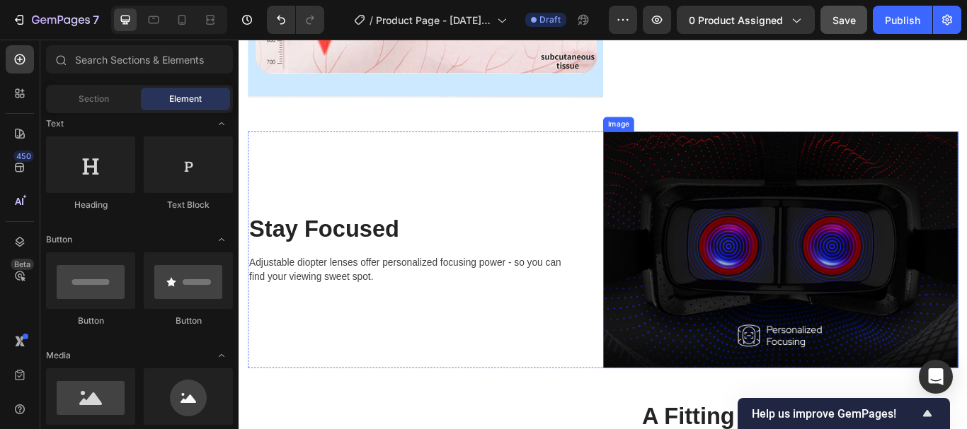
click at [857, 279] on img at bounding box center [870, 285] width 414 height 276
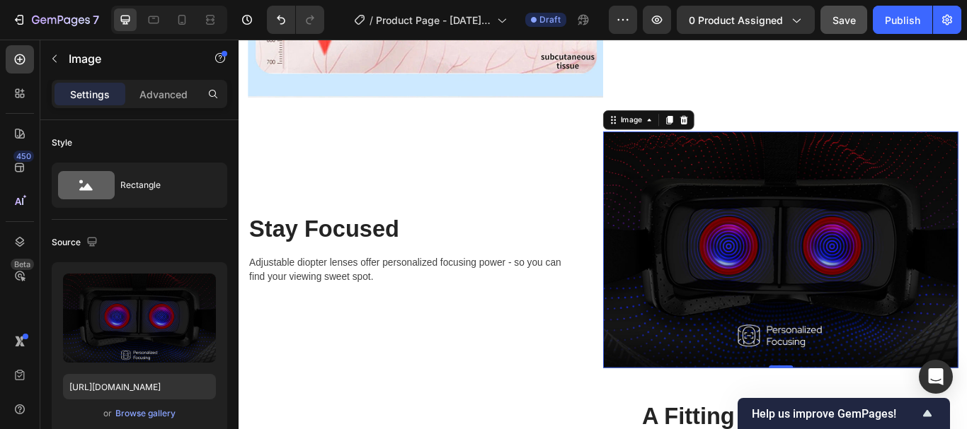
click at [868, 251] on img at bounding box center [870, 285] width 414 height 276
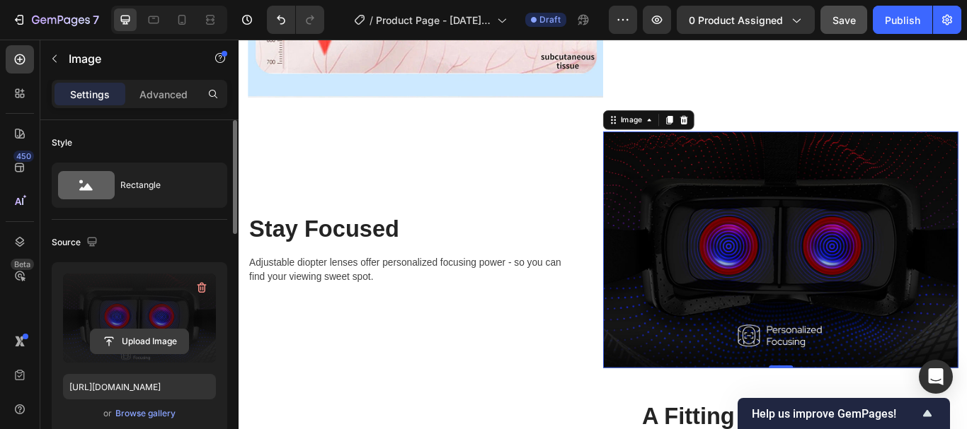
click at [143, 342] on input "file" at bounding box center [140, 342] width 98 height 24
click at [168, 337] on input "file" at bounding box center [140, 342] width 98 height 24
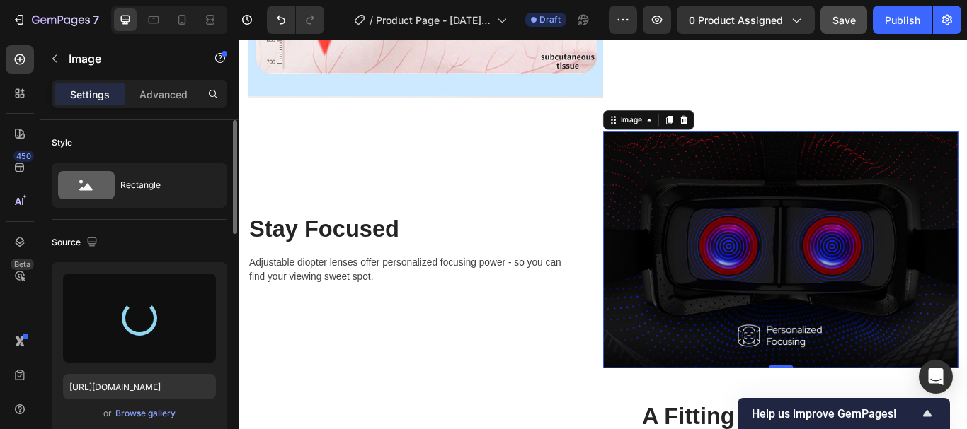
type input "[URL][DOMAIN_NAME]"
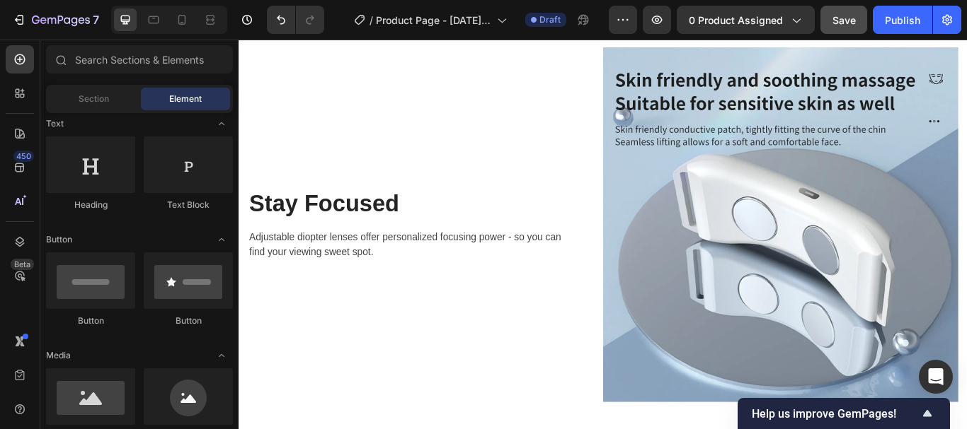
scroll to position [1917, 0]
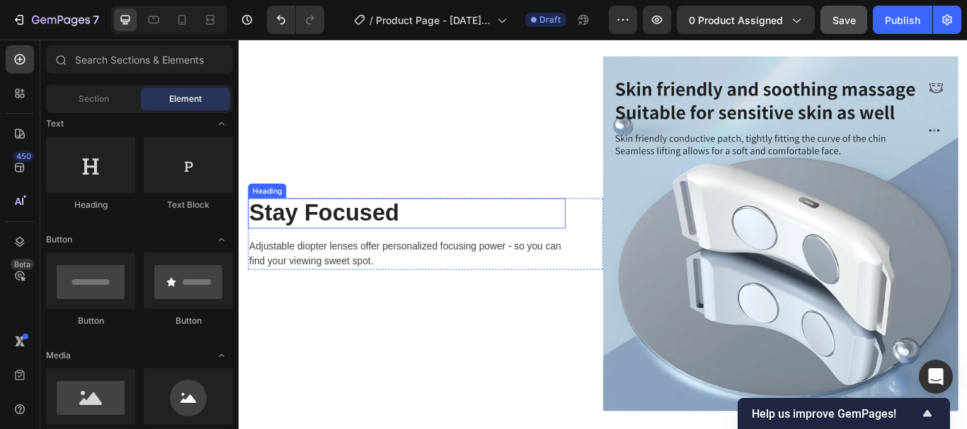
click at [435, 229] on p "Stay Focused" at bounding box center [433, 242] width 367 height 33
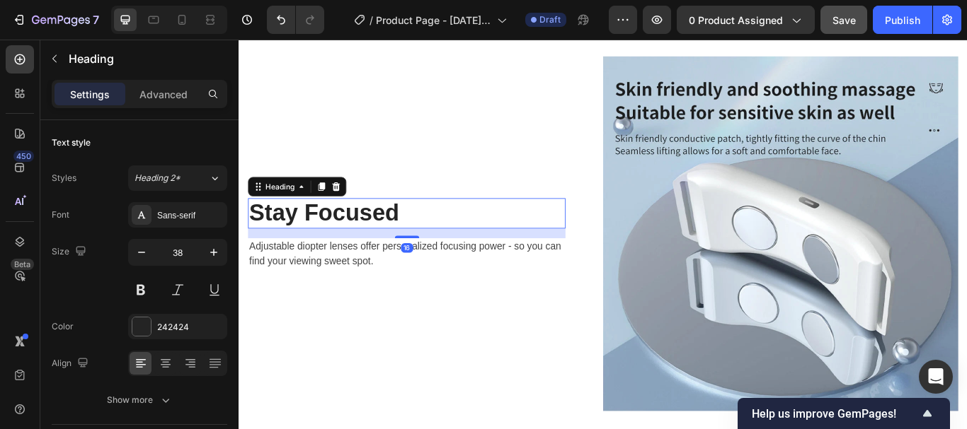
click at [406, 226] on p "Stay Focused" at bounding box center [433, 242] width 367 height 33
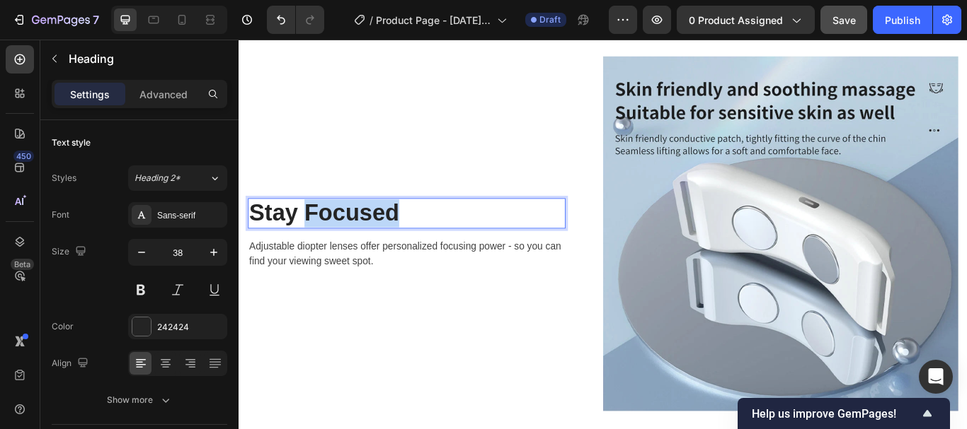
click at [406, 226] on p "Stay Focused" at bounding box center [433, 242] width 367 height 33
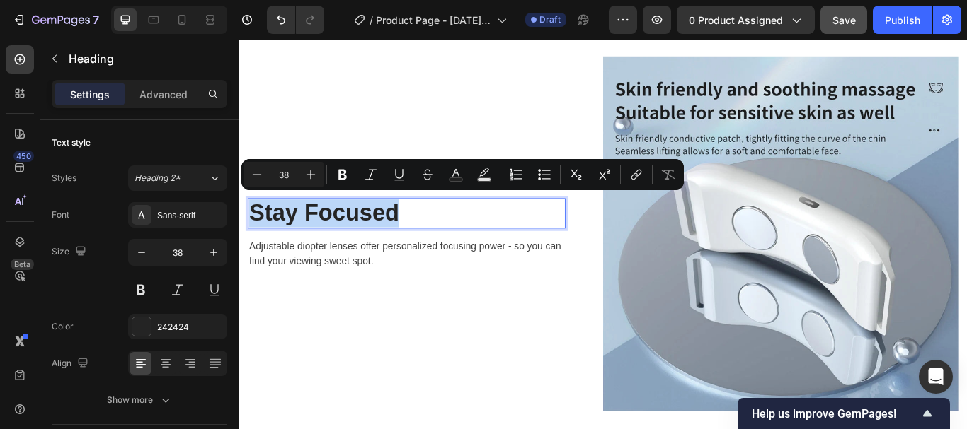
scroll to position [1901, 0]
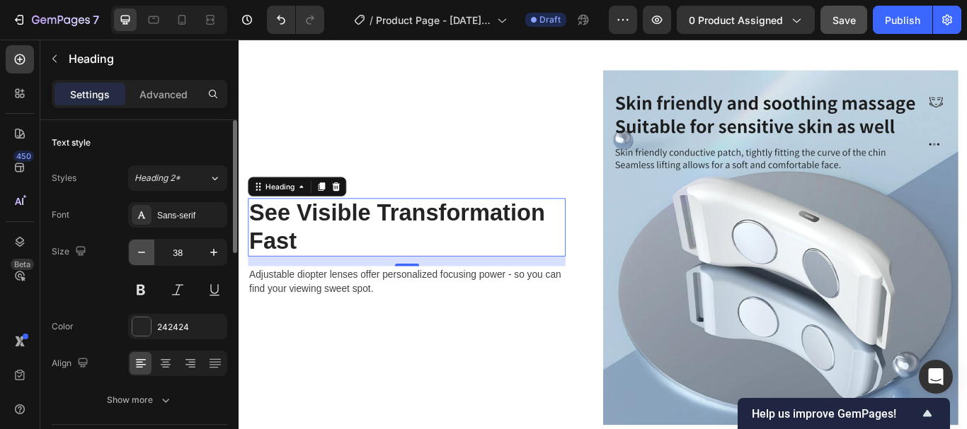
click at [149, 251] on button "button" at bounding box center [141, 252] width 25 height 25
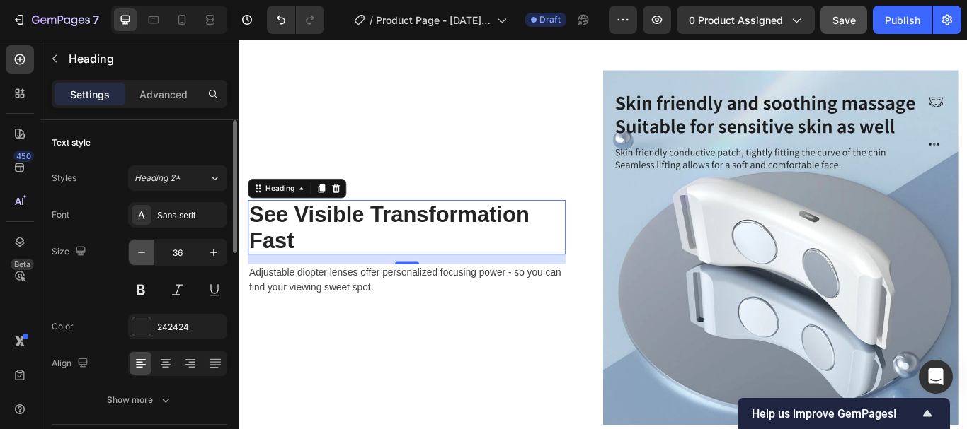
click at [149, 251] on button "button" at bounding box center [141, 252] width 25 height 25
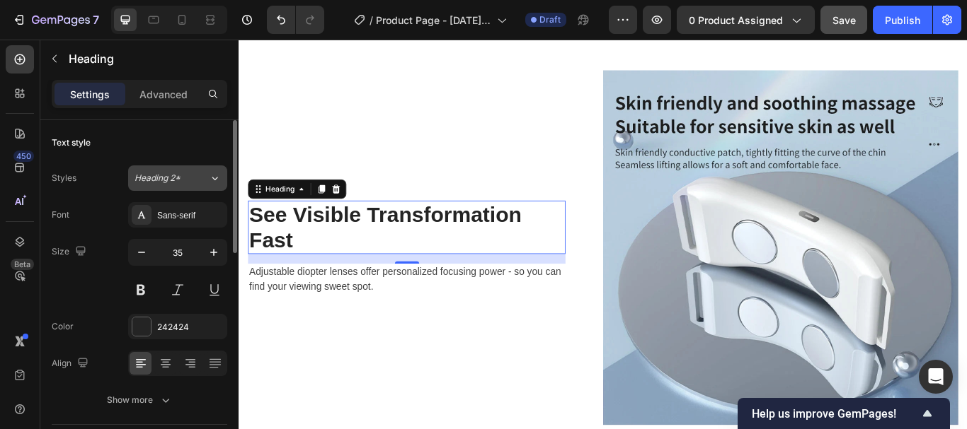
click at [204, 180] on div "Heading 2*" at bounding box center [171, 178] width 74 height 13
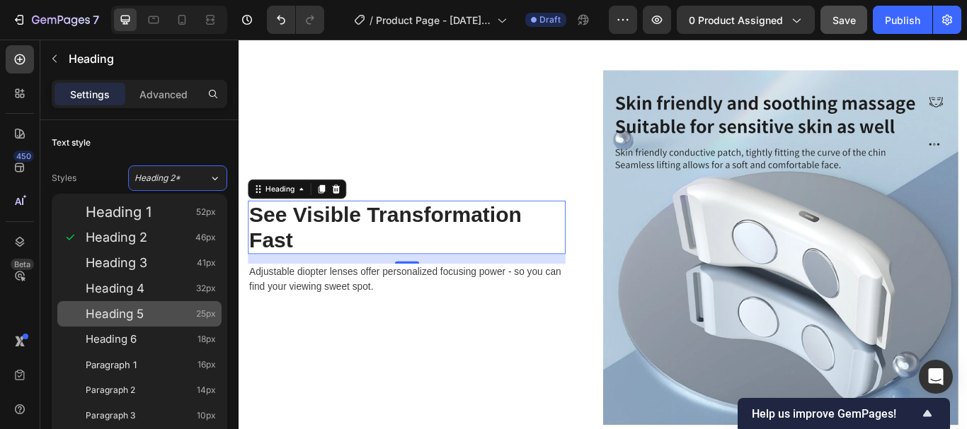
click at [158, 309] on div "Heading 5 25px" at bounding box center [151, 314] width 130 height 14
type input "25"
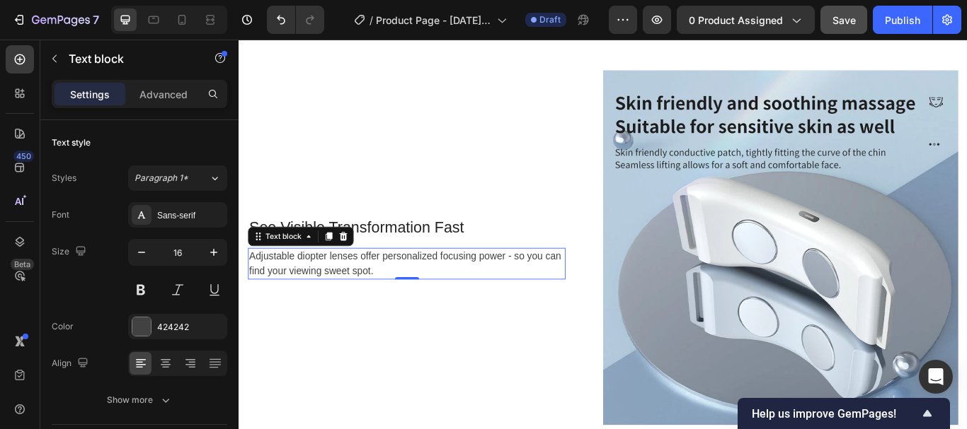
click at [386, 294] on p "Adjustable diopter lenses offer personalized focusing power - so you can find y…" at bounding box center [433, 301] width 367 height 34
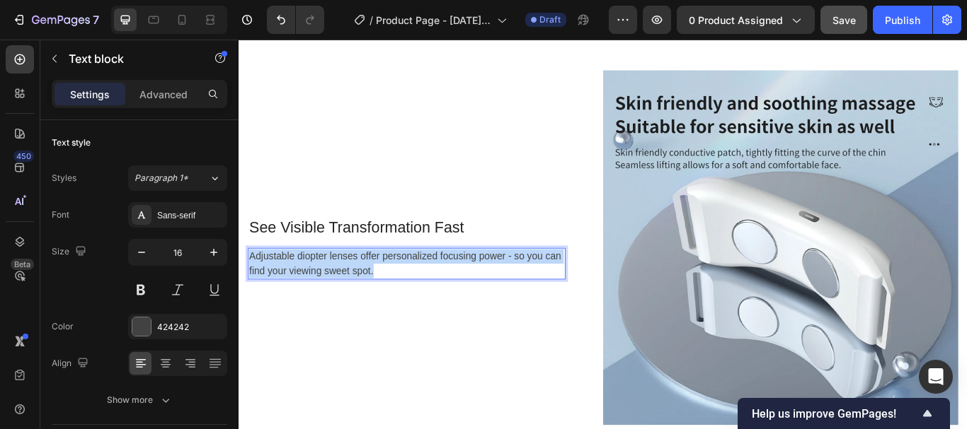
click at [386, 294] on p "Adjustable diopter lenses offer personalized focusing power - so you can find y…" at bounding box center [433, 301] width 367 height 34
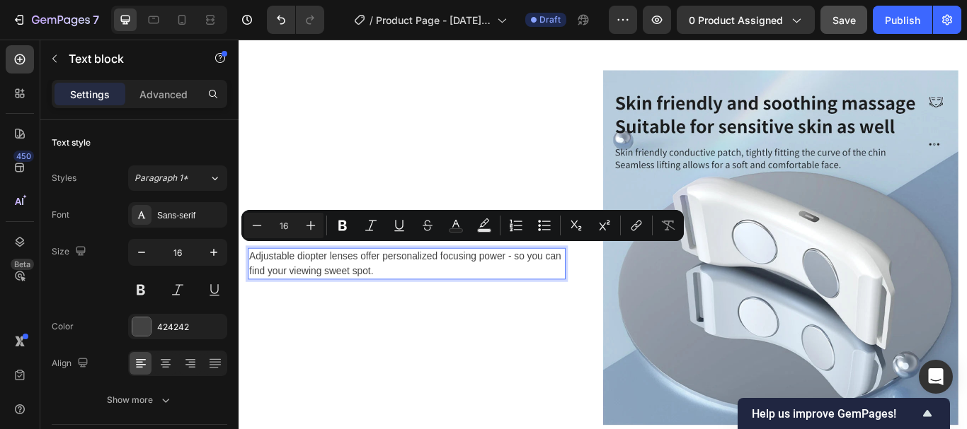
scroll to position [1910, 0]
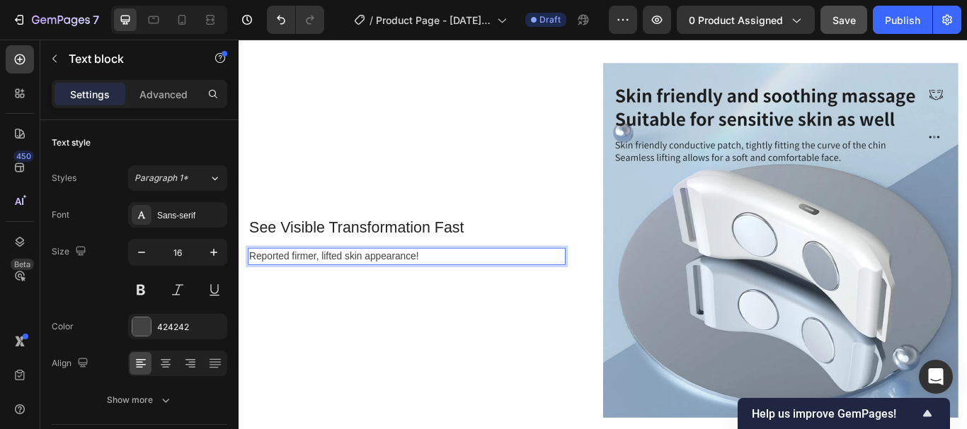
click at [252, 284] on p "Reported firmer, lifted skin appearance!" at bounding box center [433, 292] width 367 height 17
click at [510, 287] on p "96% Reported firmer, lifted skin appearance!" at bounding box center [433, 292] width 367 height 17
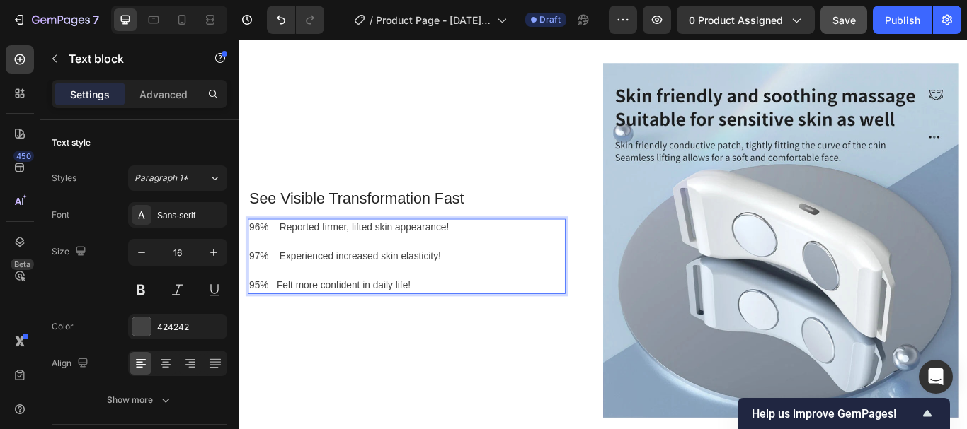
click at [280, 318] on p "95% Felt more confident in daily life!" at bounding box center [433, 326] width 367 height 17
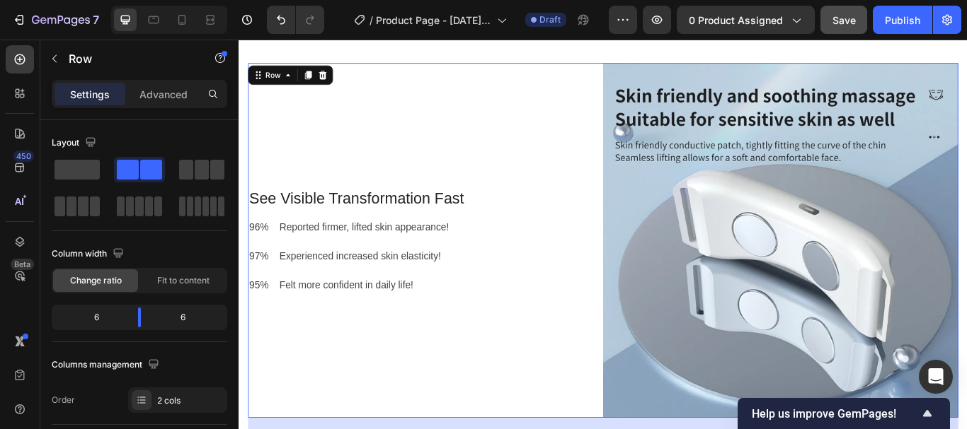
click at [618, 380] on div "See Visible Transformation Fast Heading 96% Reported firmer, lifted skin appear…" at bounding box center [456, 274] width 414 height 414
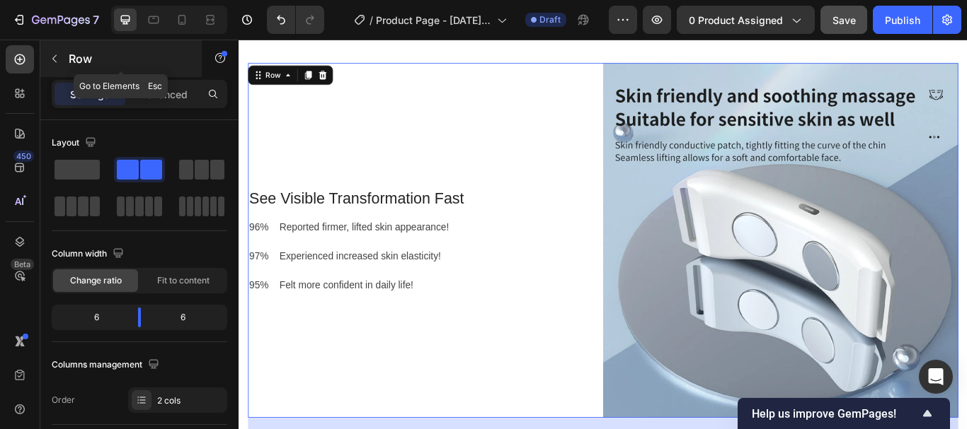
click at [50, 62] on icon "button" at bounding box center [54, 58] width 11 height 11
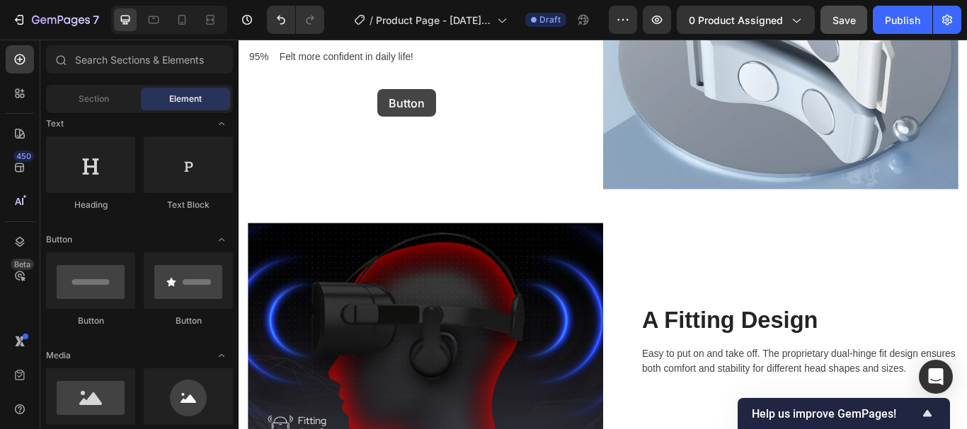
scroll to position [2157, 0]
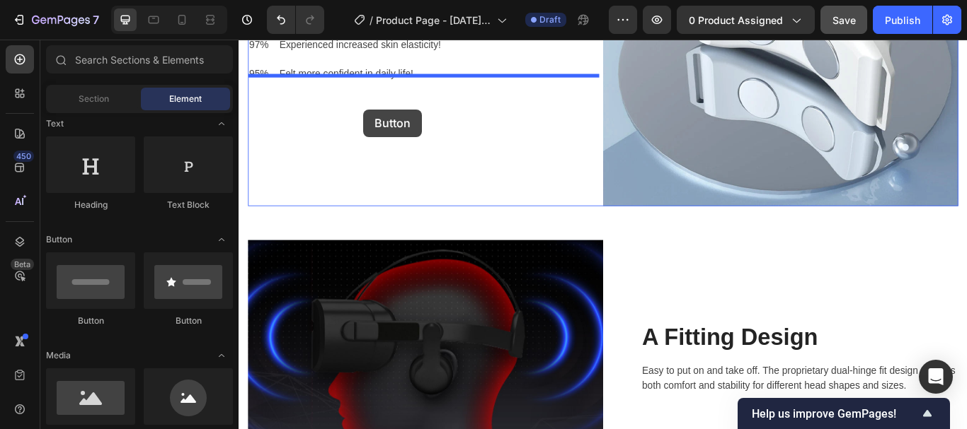
drag, startPoint x: 413, startPoint y: 327, endPoint x: 383, endPoint y: 121, distance: 208.0
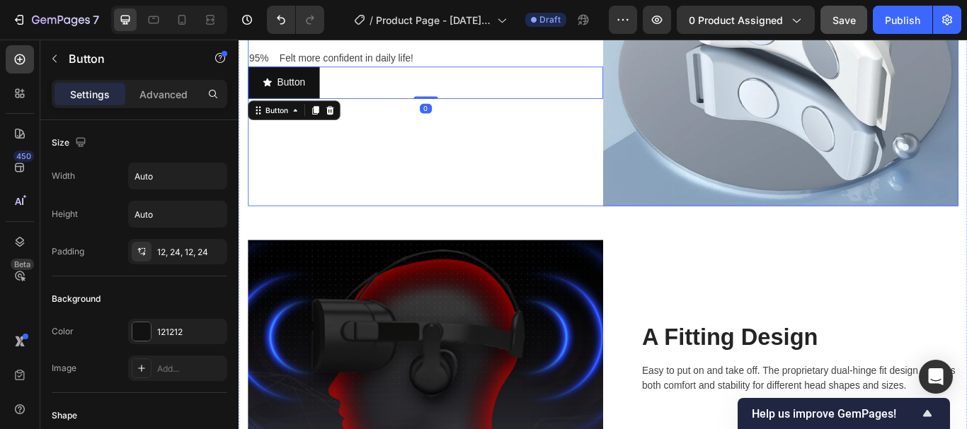
scroll to position [2138, 0]
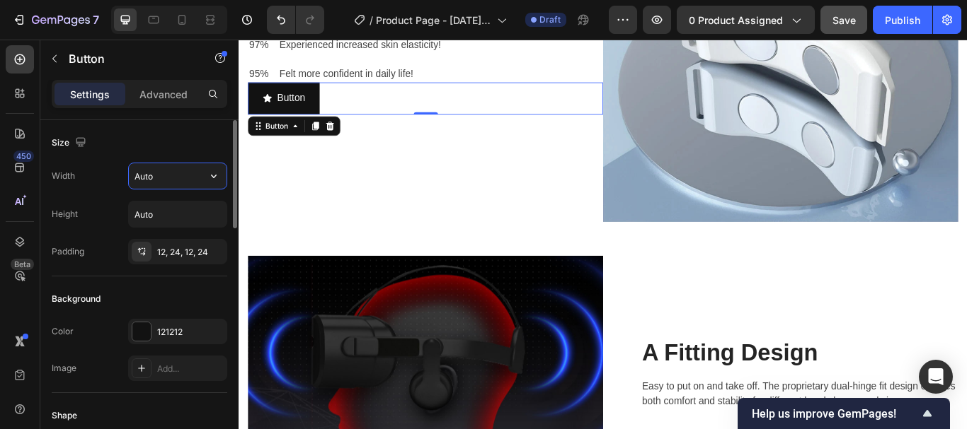
click at [174, 187] on input "Auto" at bounding box center [178, 175] width 98 height 25
click at [212, 178] on icon "button" at bounding box center [214, 176] width 14 height 14
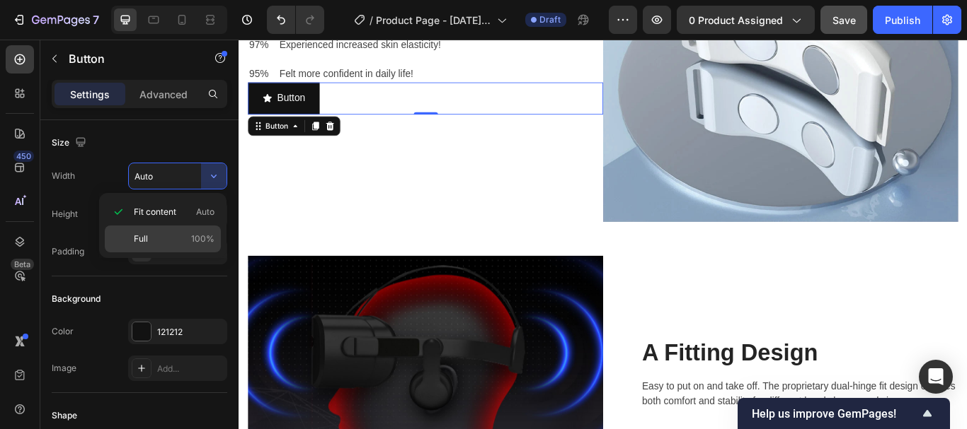
click at [165, 231] on div "Full 100%" at bounding box center [163, 239] width 116 height 27
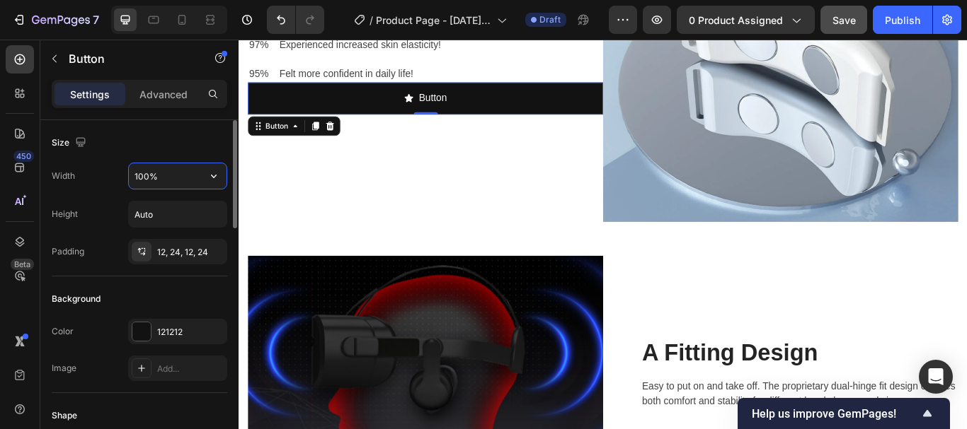
click at [146, 175] on input "100%" at bounding box center [178, 175] width 98 height 25
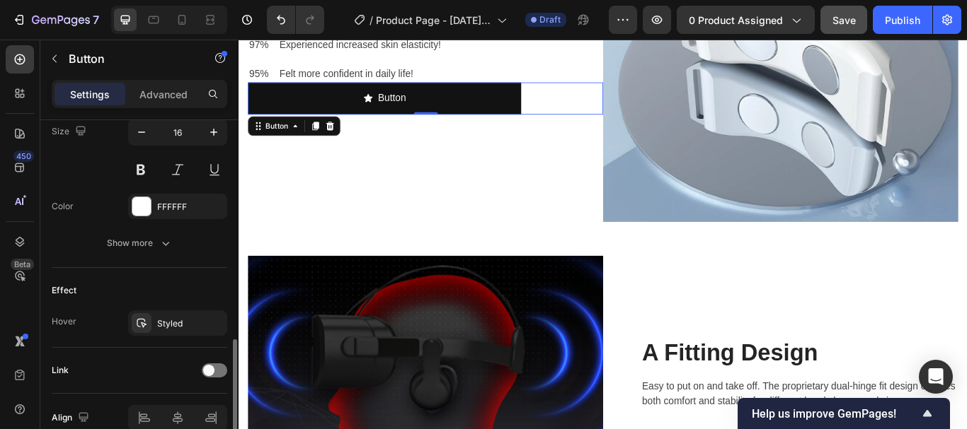
scroll to position [777, 0]
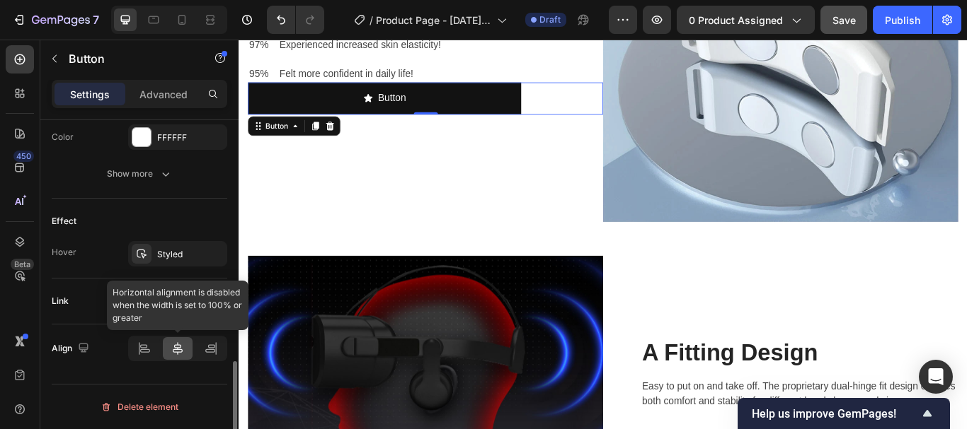
type input "77%"
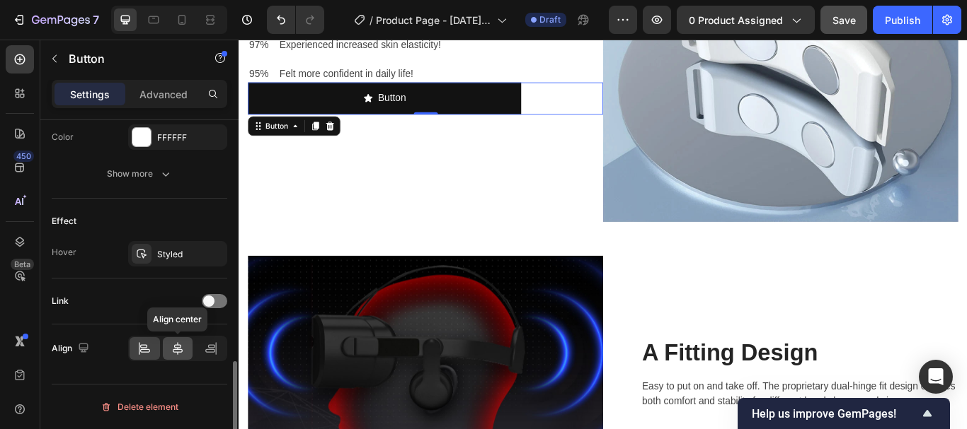
click at [184, 354] on icon at bounding box center [178, 349] width 14 height 14
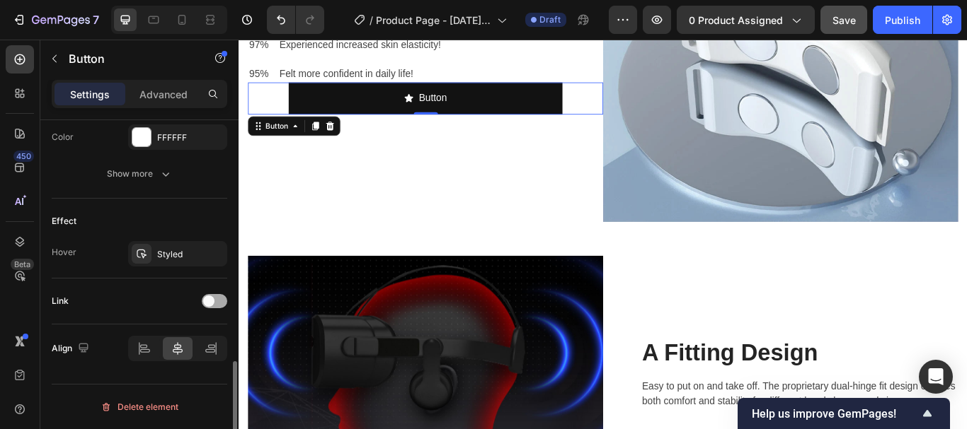
click at [212, 301] on span at bounding box center [208, 301] width 11 height 11
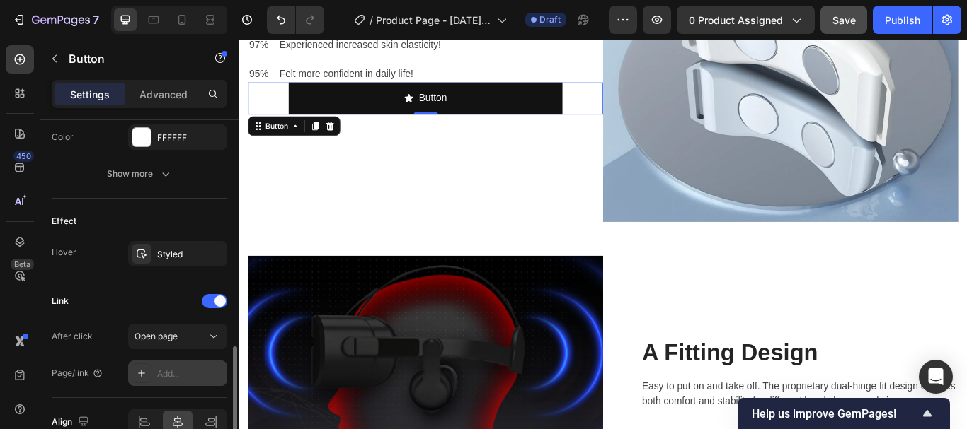
click at [142, 377] on icon at bounding box center [141, 373] width 11 height 11
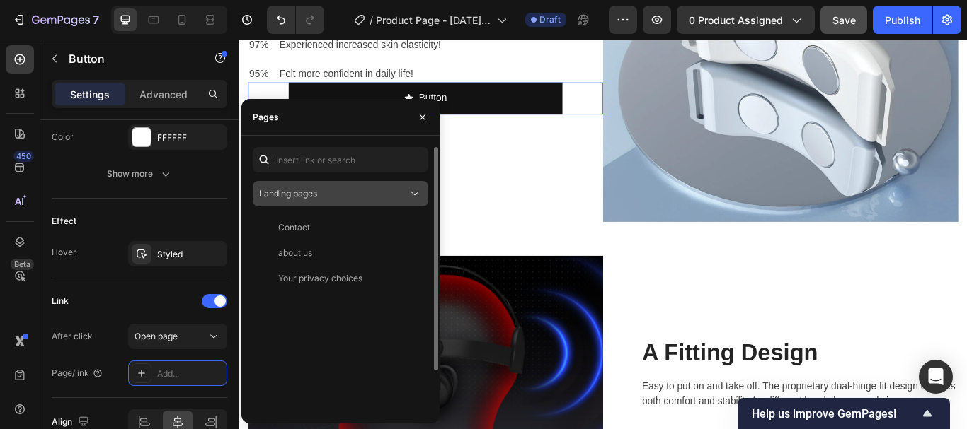
click at [383, 196] on div "Landing pages" at bounding box center [333, 194] width 149 height 13
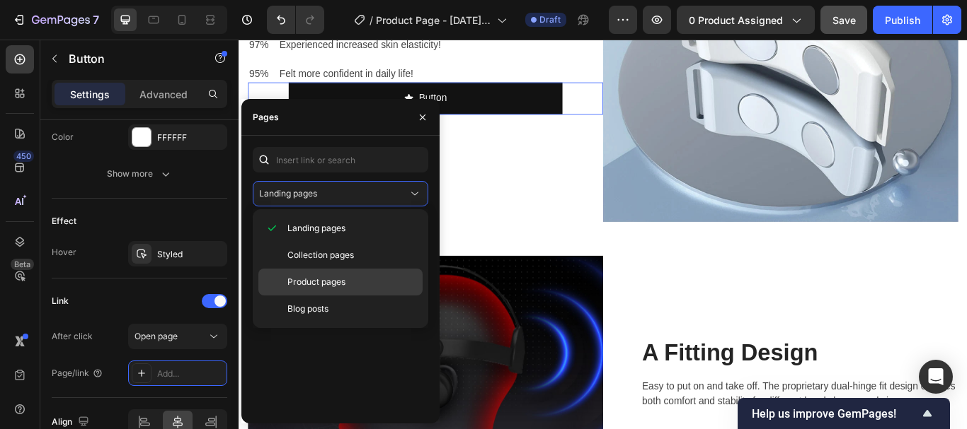
click at [335, 282] on span "Product pages" at bounding box center [316, 282] width 58 height 13
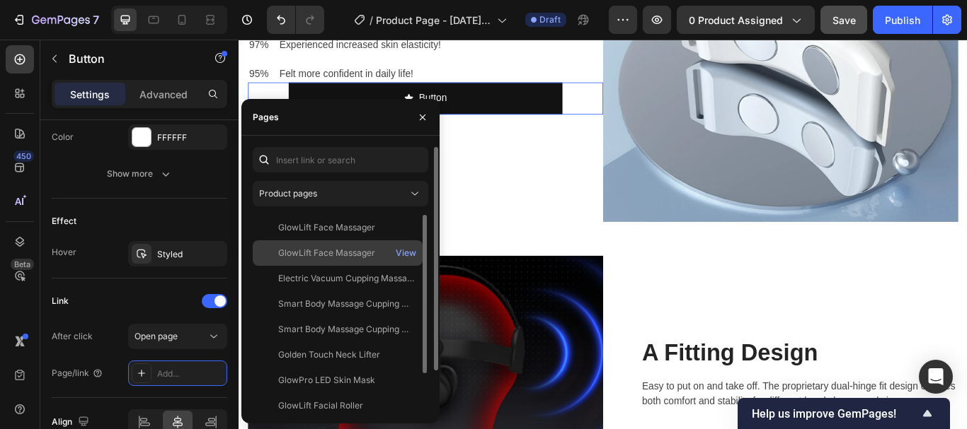
click at [342, 250] on div "GlowLift Face Massager" at bounding box center [326, 253] width 97 height 13
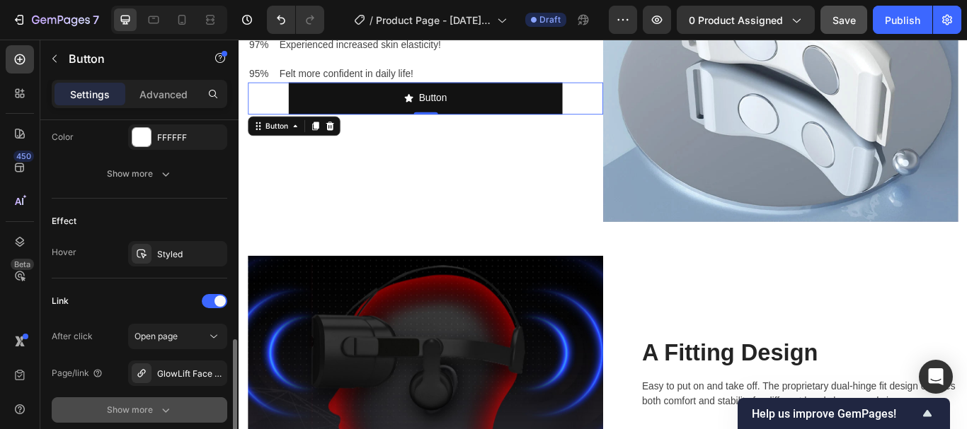
click at [67, 402] on button "Show more" at bounding box center [139, 410] width 175 height 25
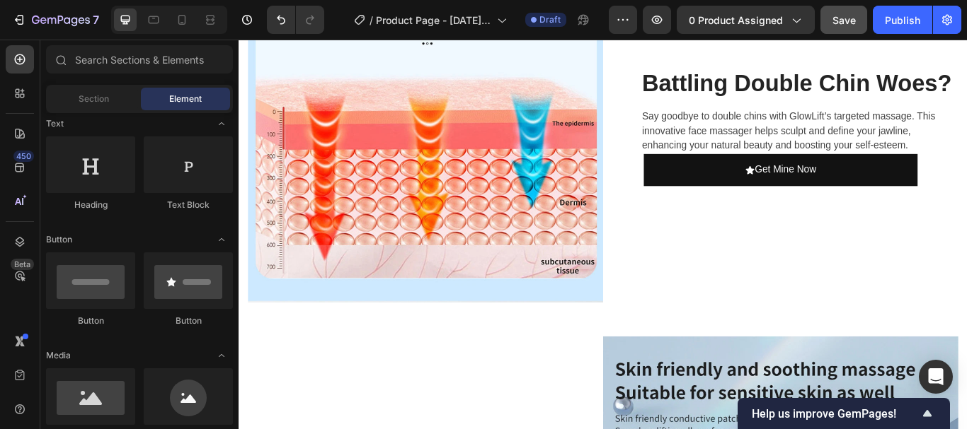
scroll to position [1864, 0]
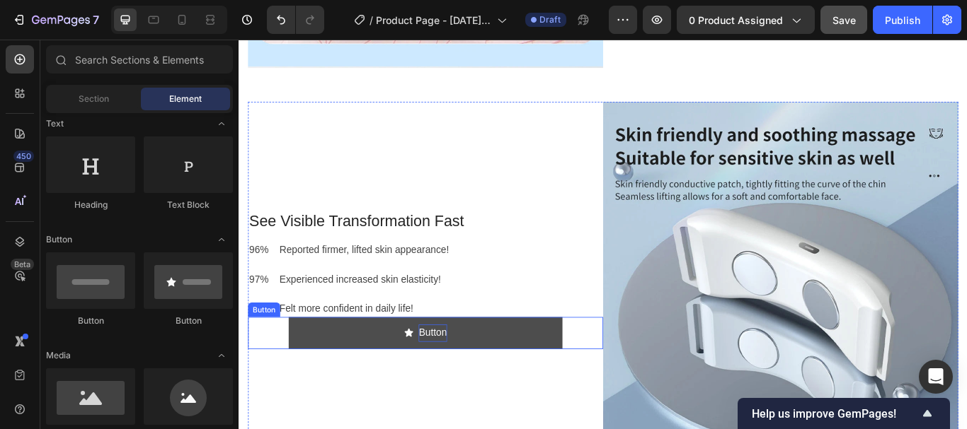
click at [473, 372] on p "Button" at bounding box center [464, 382] width 33 height 21
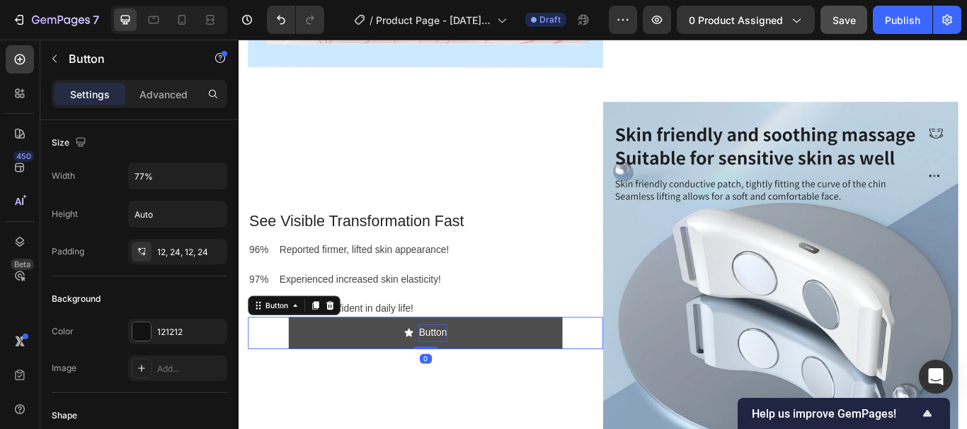
click at [452, 376] on p "Button" at bounding box center [464, 382] width 33 height 21
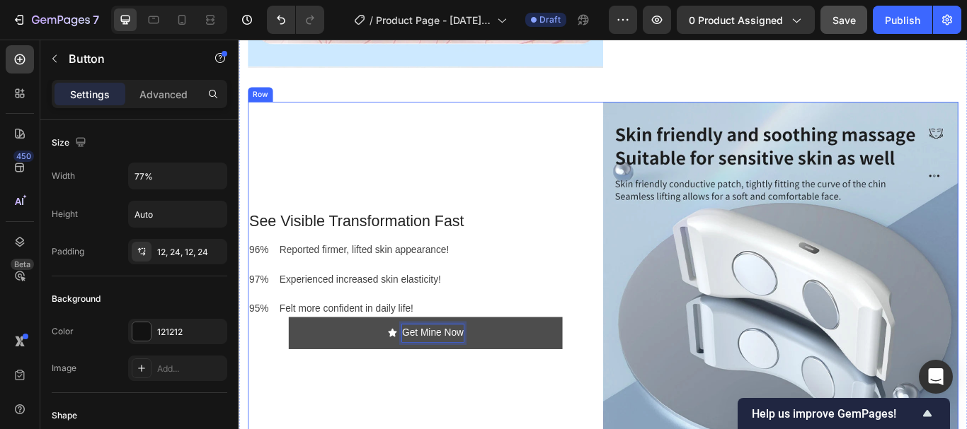
click at [525, 429] on div "See Visible Transformation Fast Heading 96% Reported firmer, lifted skin appear…" at bounding box center [456, 320] width 414 height 414
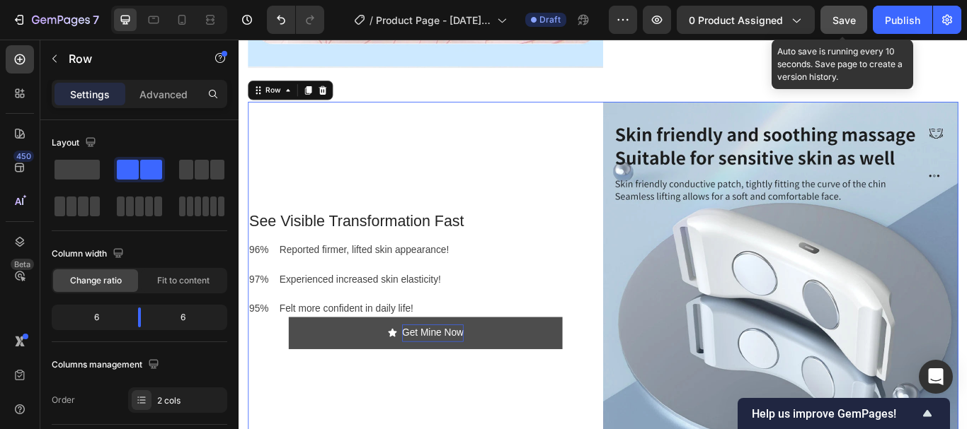
click at [853, 27] on div "Save" at bounding box center [843, 20] width 23 height 15
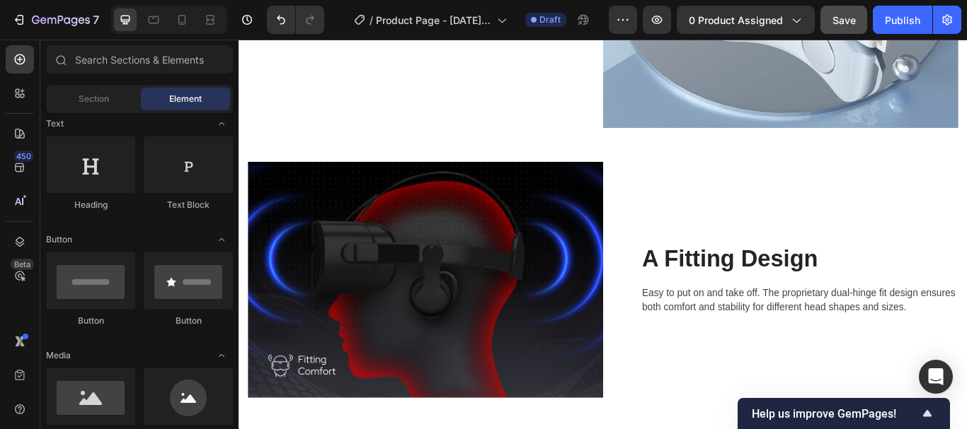
scroll to position [2280, 0]
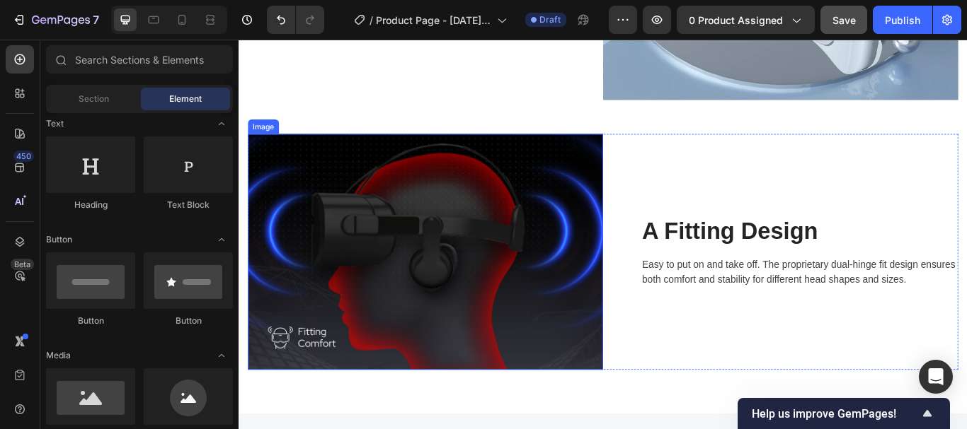
click at [444, 270] on img at bounding box center [456, 287] width 414 height 275
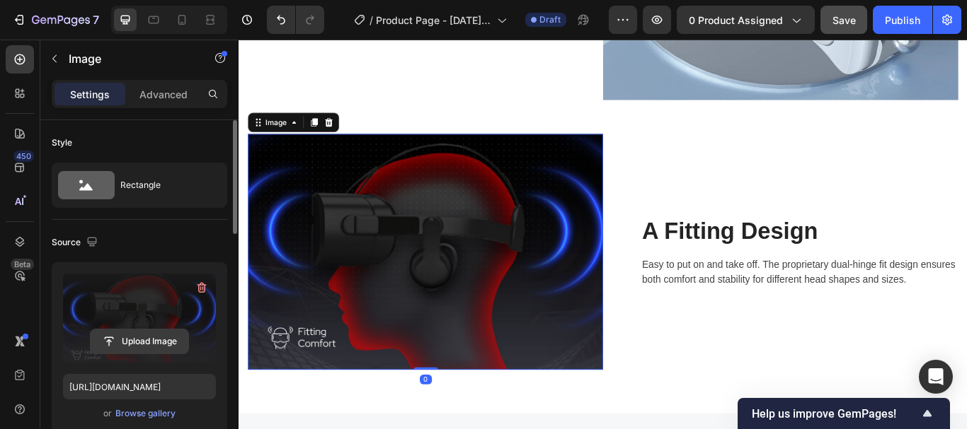
click at [146, 343] on input "file" at bounding box center [140, 342] width 98 height 24
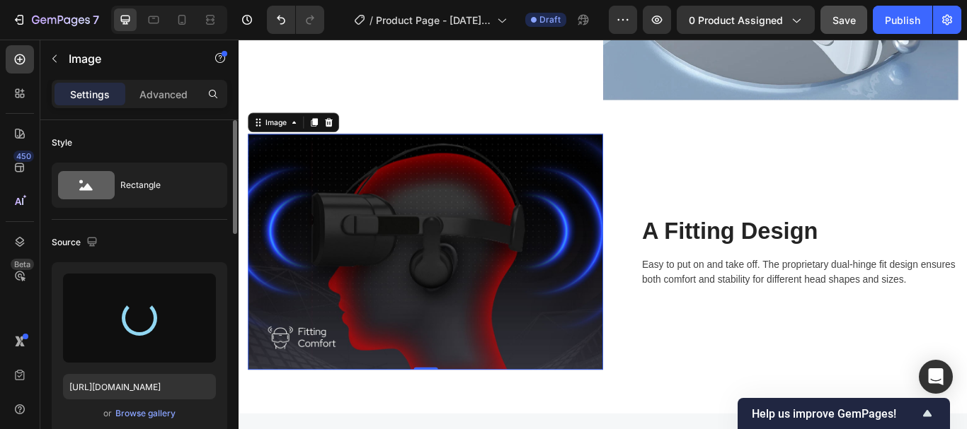
type input "[URL][DOMAIN_NAME]"
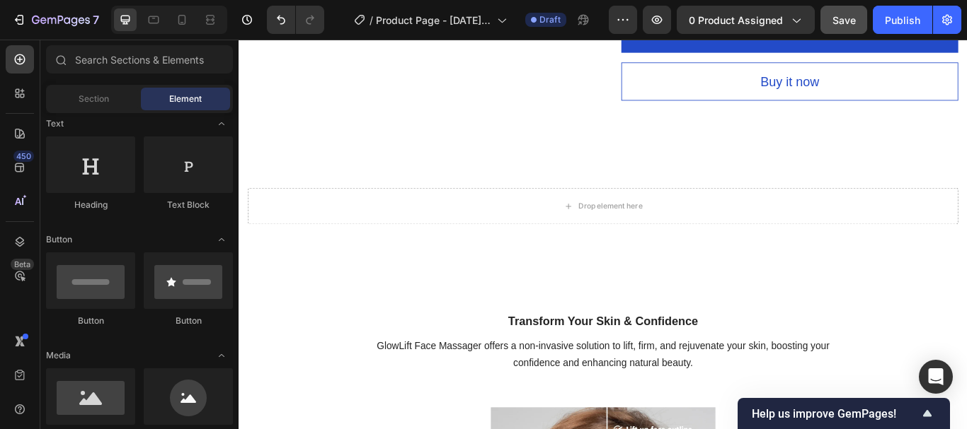
scroll to position [676, 0]
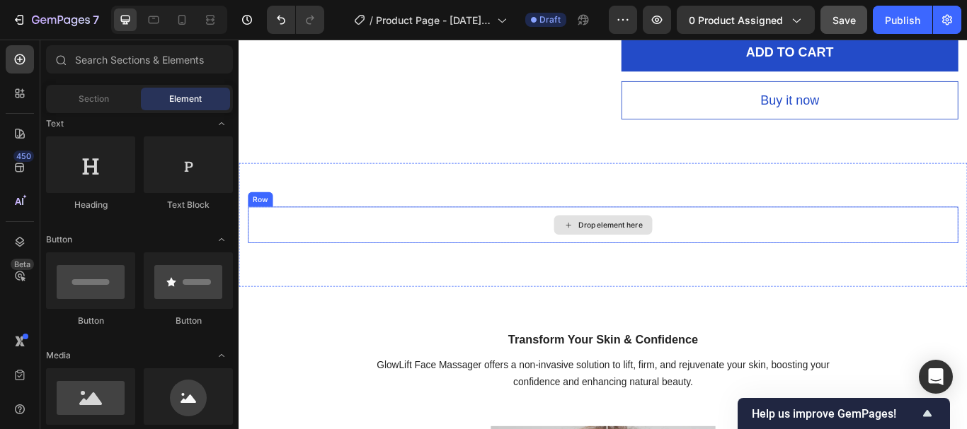
click at [635, 251] on div "Drop element here" at bounding box center [671, 255] width 75 height 11
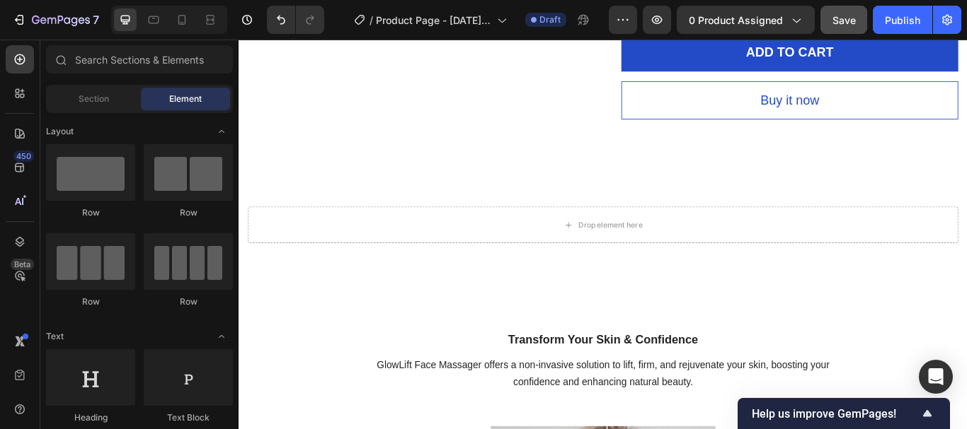
scroll to position [354, 0]
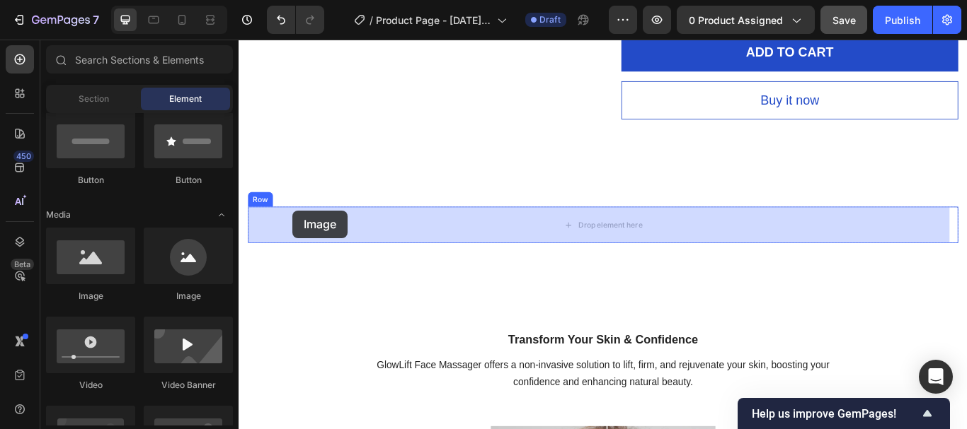
drag, startPoint x: 431, startPoint y: 306, endPoint x: 301, endPoint y: 239, distance: 145.9
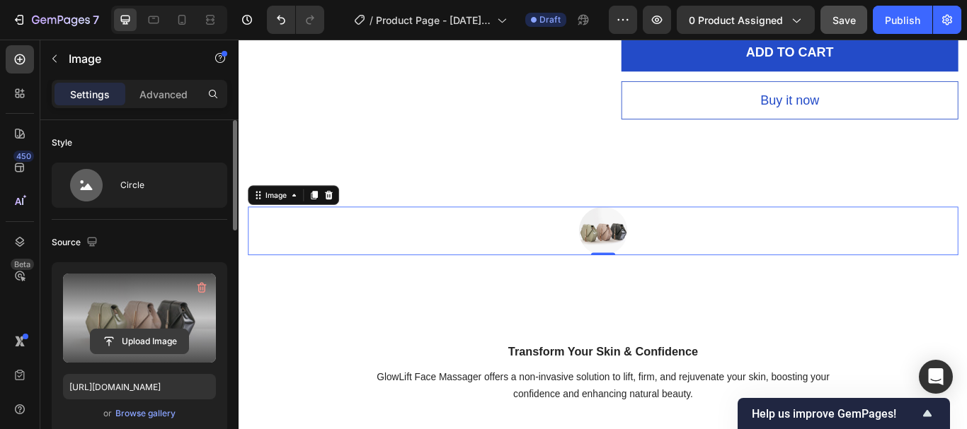
click at [141, 339] on input "file" at bounding box center [140, 342] width 98 height 24
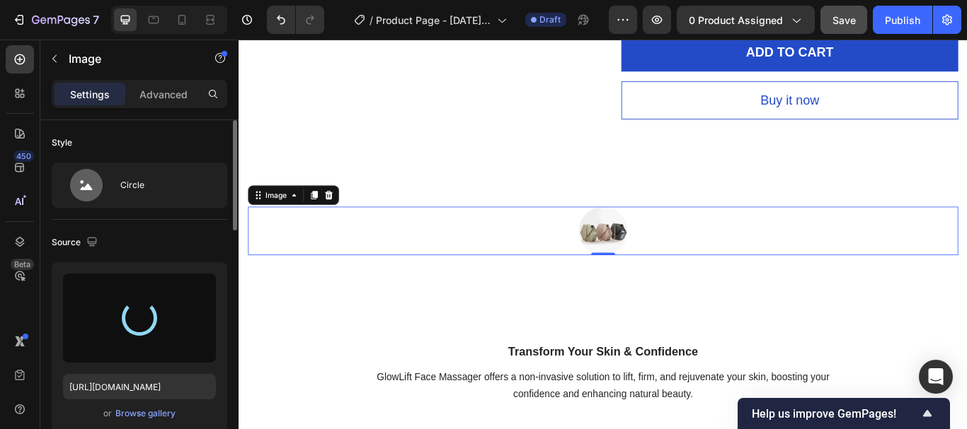
type input "[URL][DOMAIN_NAME]"
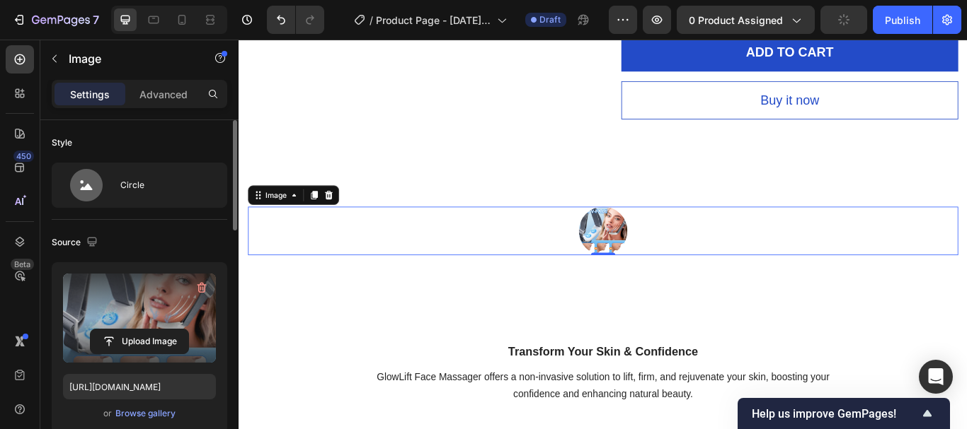
click at [647, 261] on img at bounding box center [663, 263] width 57 height 57
click at [345, 225] on icon at bounding box center [343, 222] width 9 height 10
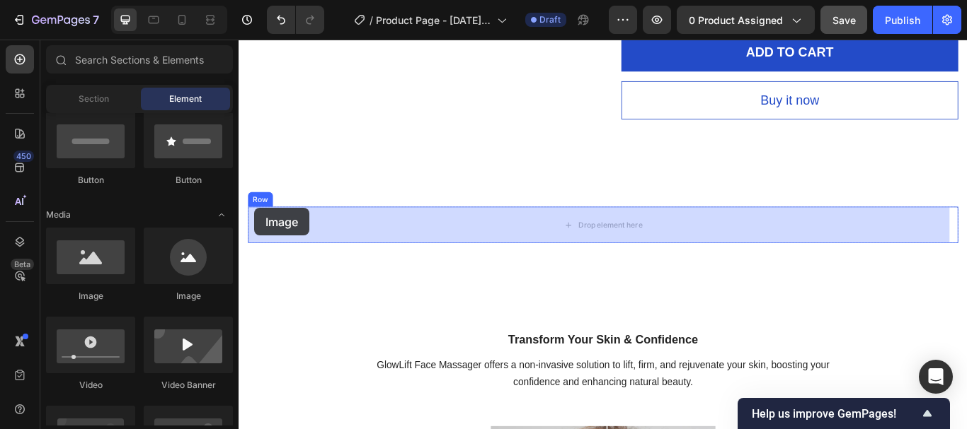
drag, startPoint x: 340, startPoint y: 308, endPoint x: 255, endPoint y: 236, distance: 110.4
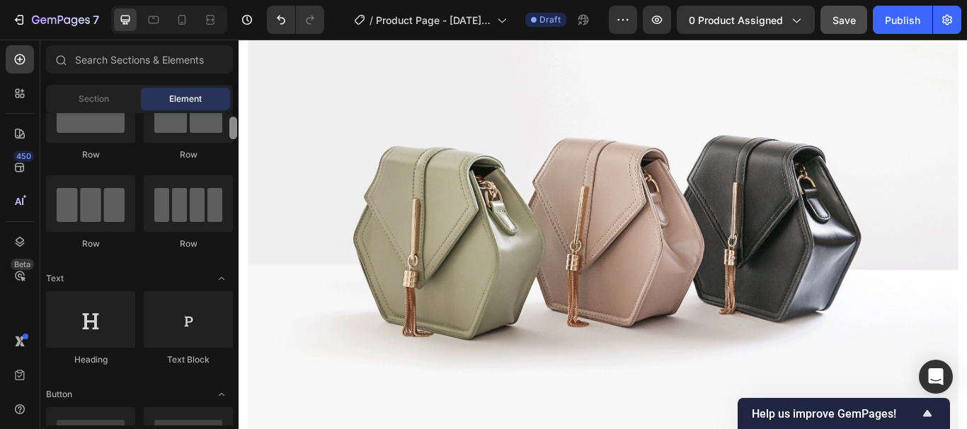
scroll to position [97, 0]
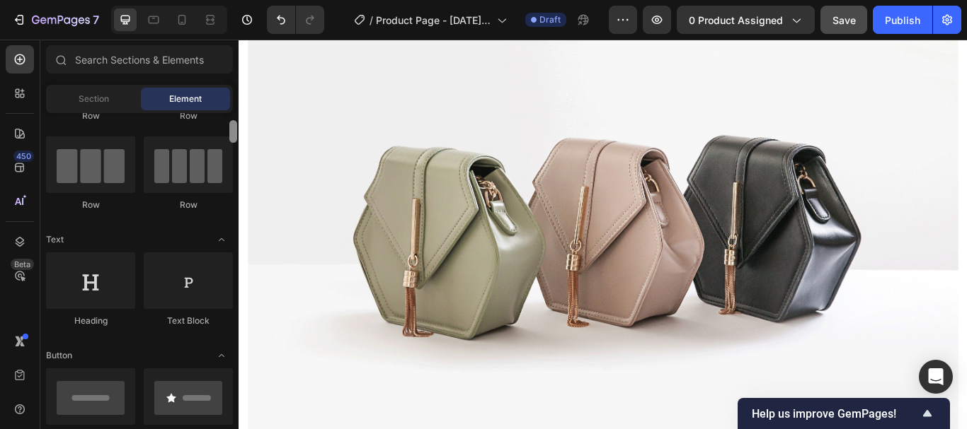
drag, startPoint x: 230, startPoint y: 120, endPoint x: 236, endPoint y: 127, distance: 9.1
click at [236, 127] on div at bounding box center [233, 131] width 8 height 23
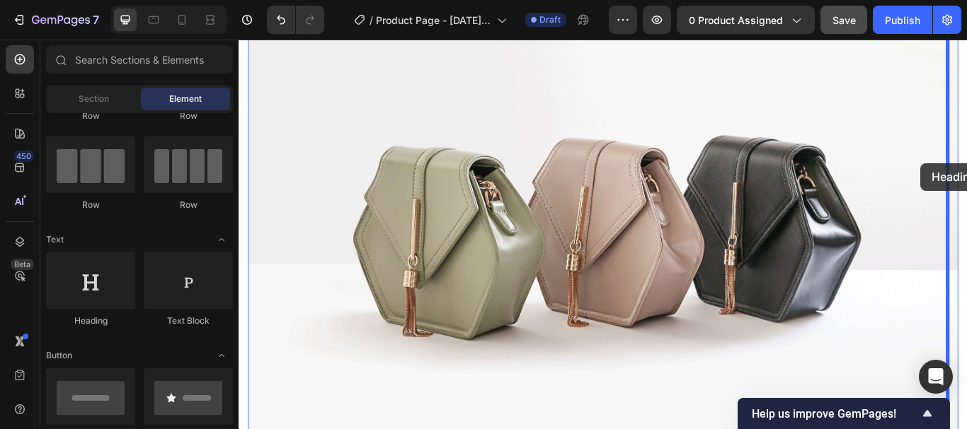
drag, startPoint x: 340, startPoint y: 322, endPoint x: 1033, endPoint y: 184, distance: 706.3
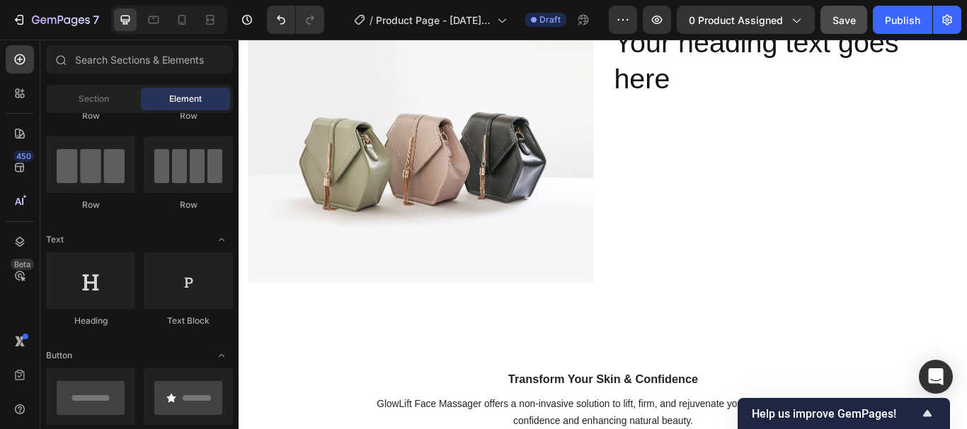
scroll to position [843, 0]
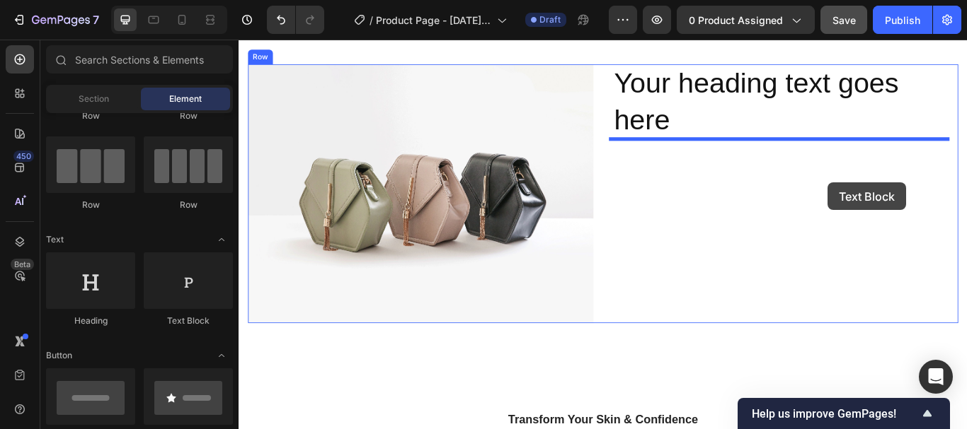
drag, startPoint x: 432, startPoint y: 318, endPoint x: 925, endPoint y: 207, distance: 504.8
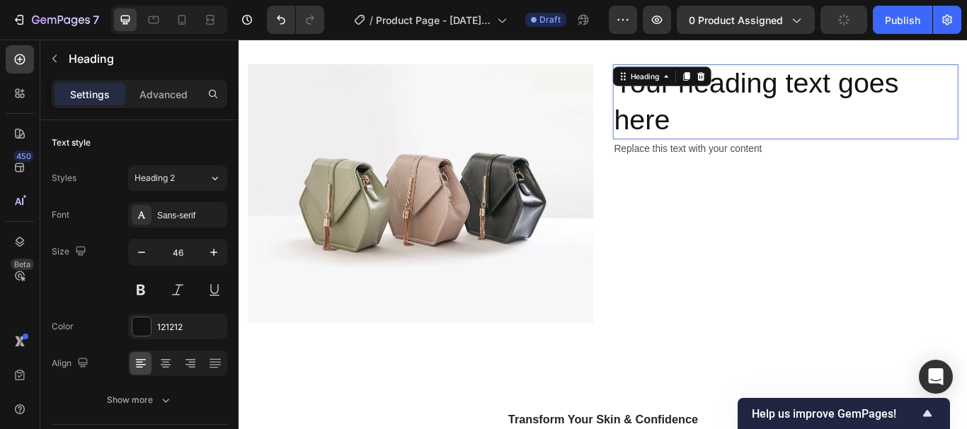
click at [767, 96] on h2 "Your heading text goes here" at bounding box center [875, 113] width 403 height 88
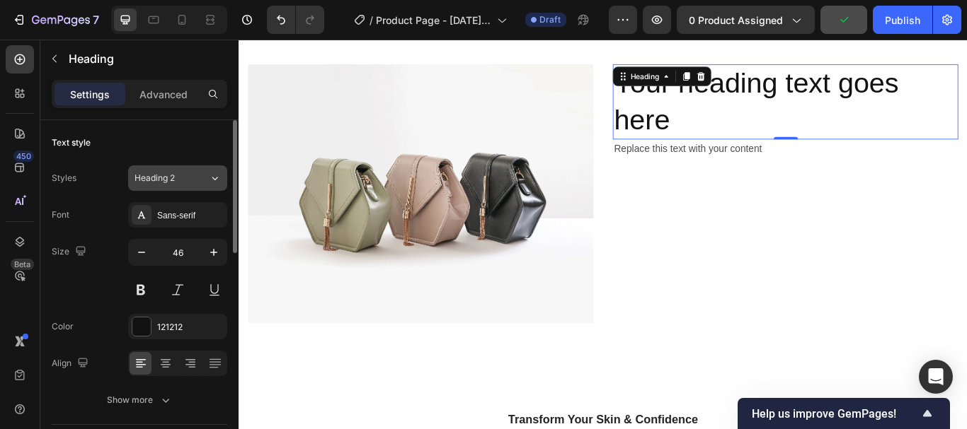
click at [209, 179] on icon at bounding box center [215, 178] width 12 height 14
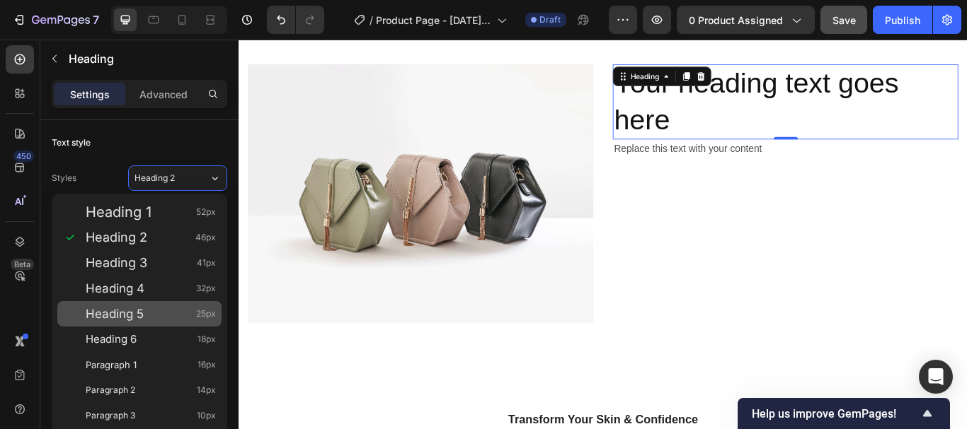
click at [139, 309] on span "Heading 5" at bounding box center [115, 314] width 58 height 14
type input "25"
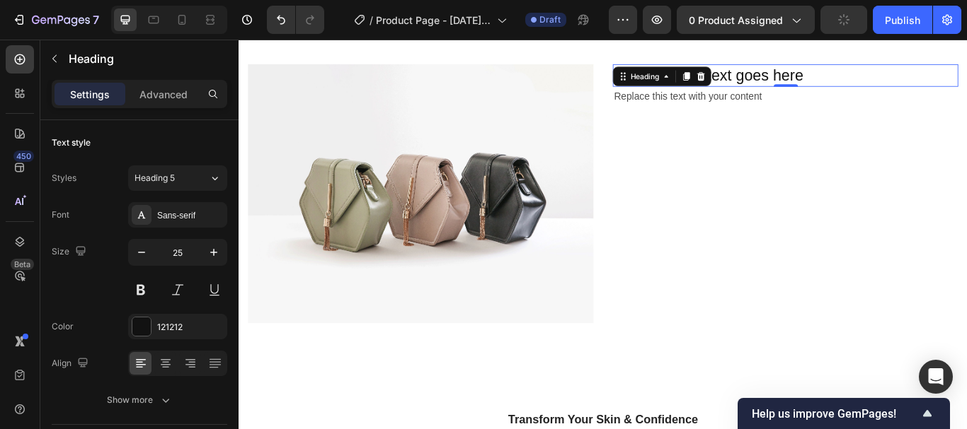
click at [888, 81] on h2 "Your heading text goes here" at bounding box center [875, 82] width 403 height 26
click at [888, 81] on p "Your heading text goes here" at bounding box center [876, 81] width 400 height 23
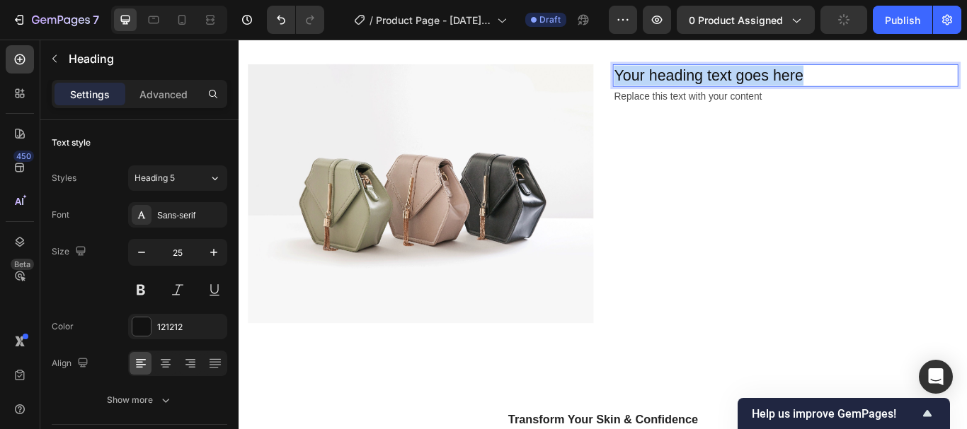
click at [888, 81] on p "Your heading text goes here" at bounding box center [876, 81] width 400 height 23
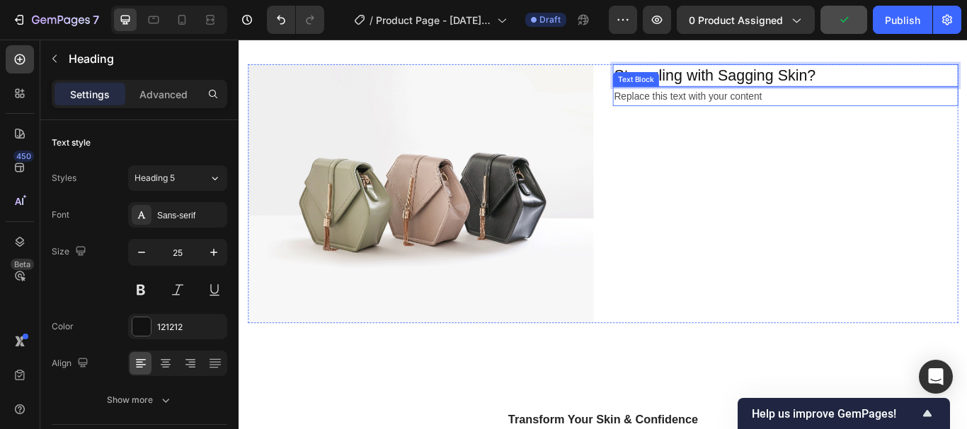
click at [857, 106] on div "Replace this text with your content" at bounding box center [875, 106] width 403 height 23
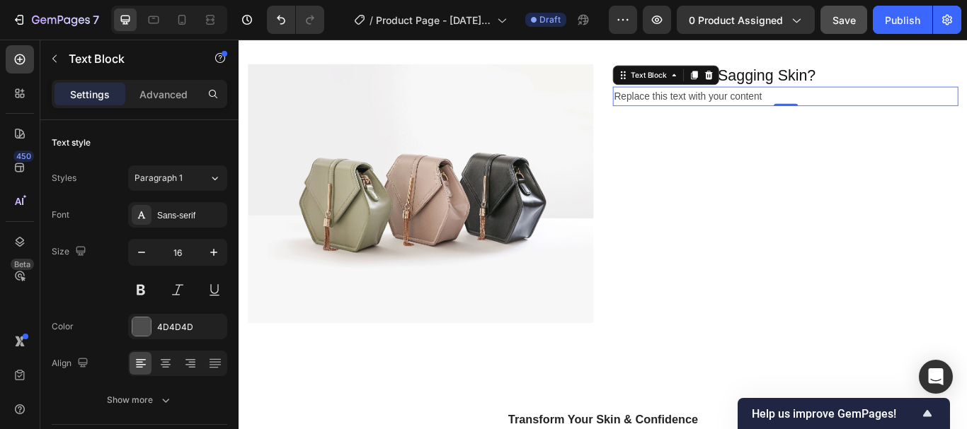
click at [824, 106] on div "Replace this text with your content" at bounding box center [875, 106] width 403 height 23
click at [824, 106] on p "Replace this text with your content" at bounding box center [876, 106] width 400 height 21
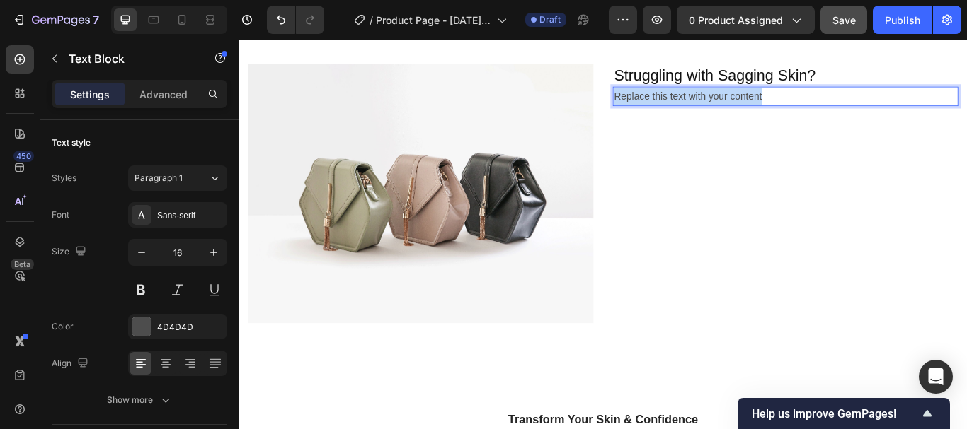
click at [824, 106] on p "Replace this text with your content" at bounding box center [876, 106] width 400 height 21
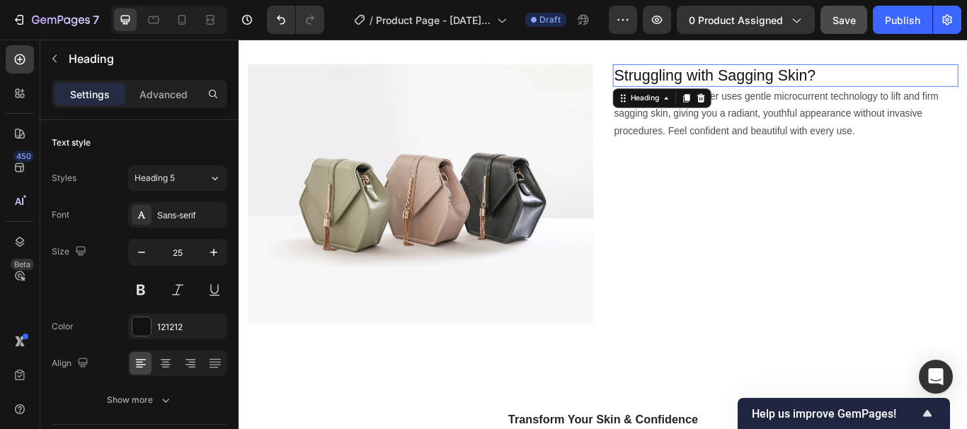
click at [938, 81] on p "Struggling with Sagging Skin?" at bounding box center [876, 81] width 400 height 23
click at [838, 102] on p "GlowLift Face Massager uses gentle microcurrent technology to lift and firm sag…" at bounding box center [876, 126] width 400 height 61
click at [674, 88] on h2 "Struggling with Sagging Skin?" at bounding box center [875, 82] width 403 height 26
click at [810, 136] on p "GlowLift Face Massager uses gentle microcurrent technology to lift and firm sag…" at bounding box center [876, 126] width 400 height 61
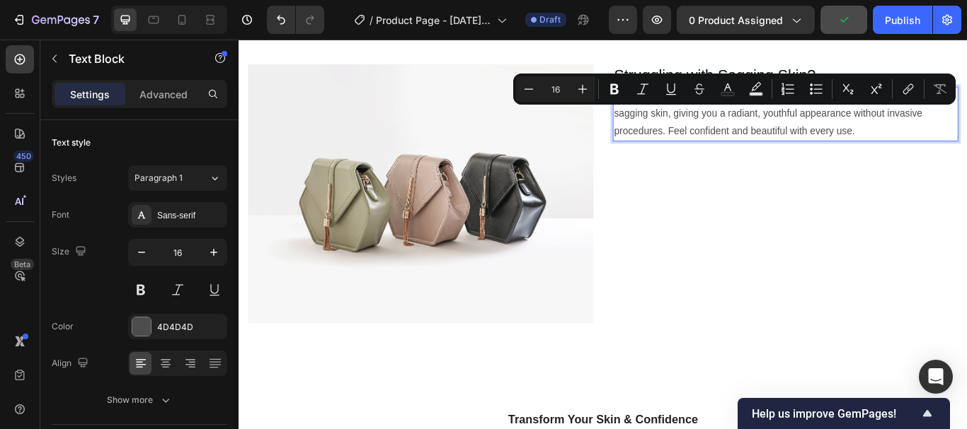
drag, startPoint x: 861, startPoint y: 126, endPoint x: 863, endPoint y: 155, distance: 29.1
click at [890, 202] on div "Struggling with Sagging Skin? Heading GlowLift Face Massager uses gentle microc…" at bounding box center [875, 220] width 403 height 302
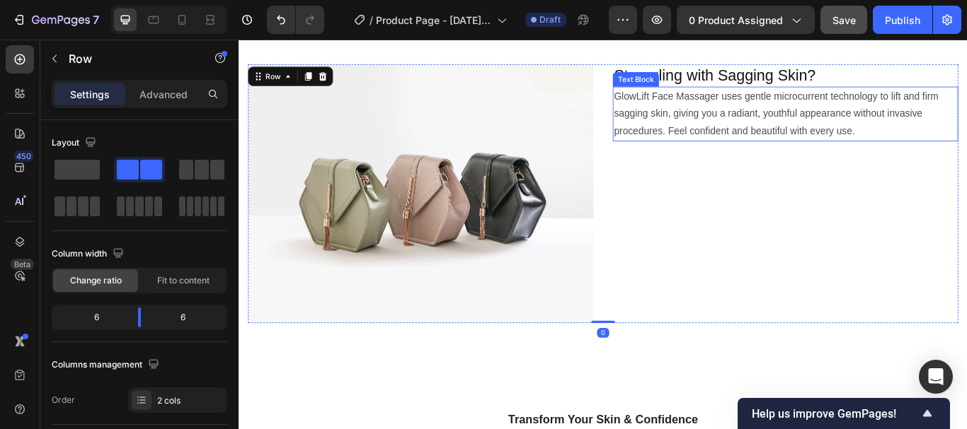
click at [862, 132] on p "GlowLift Face Massager uses gentle microcurrent technology to lift and firm sag…" at bounding box center [876, 126] width 400 height 61
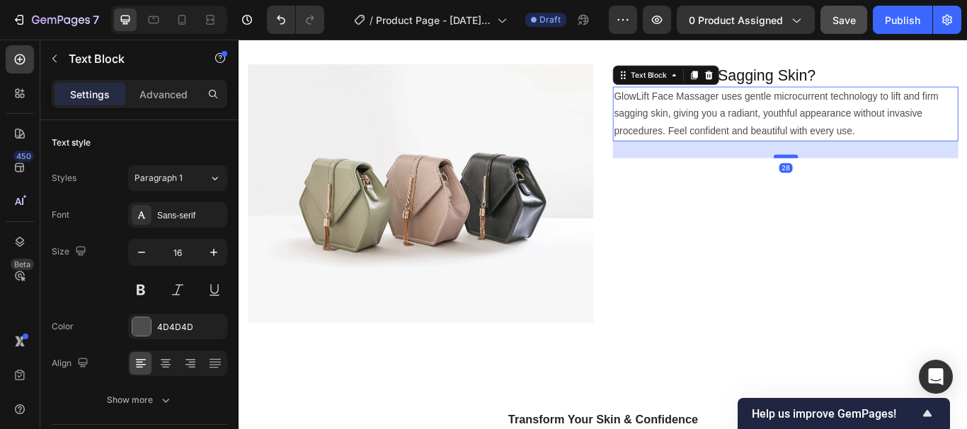
drag, startPoint x: 867, startPoint y: 156, endPoint x: 865, endPoint y: 175, distance: 19.9
click at [865, 175] on div at bounding box center [876, 176] width 28 height 4
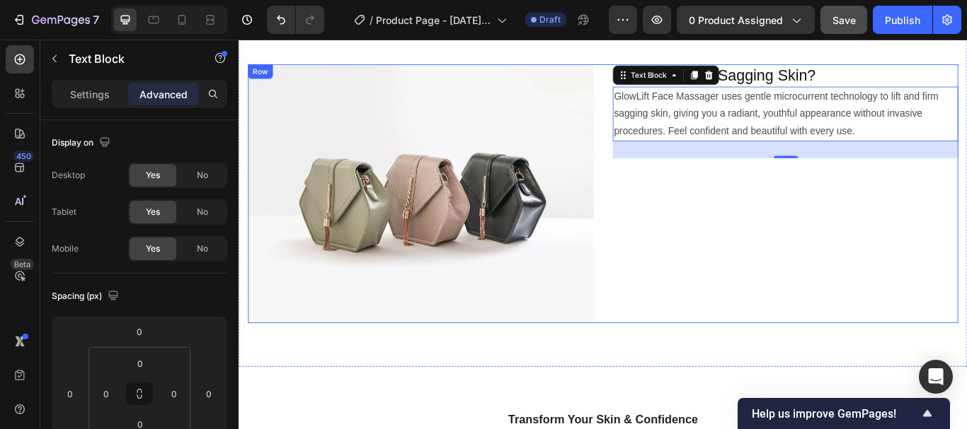
click at [808, 222] on div "Struggling with Sagging Skin? Heading GlowLift Face Massager uses gentle microc…" at bounding box center [875, 220] width 403 height 302
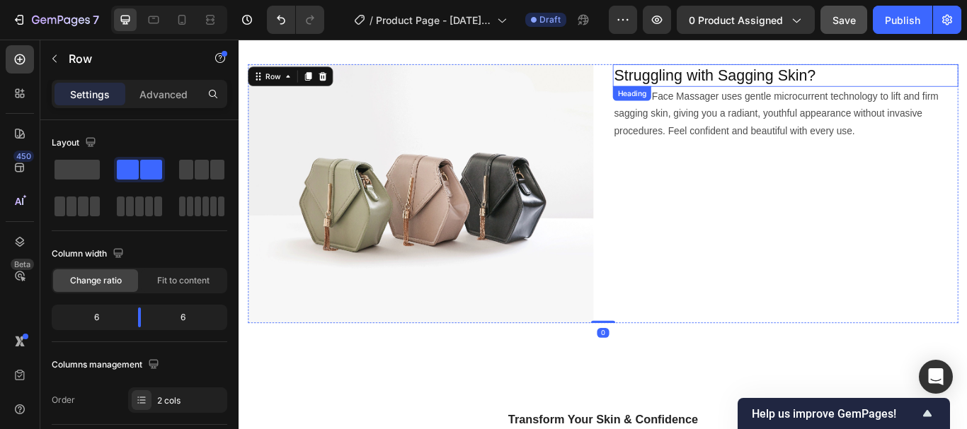
click at [820, 86] on p "Struggling with Sagging Skin?" at bounding box center [876, 81] width 400 height 23
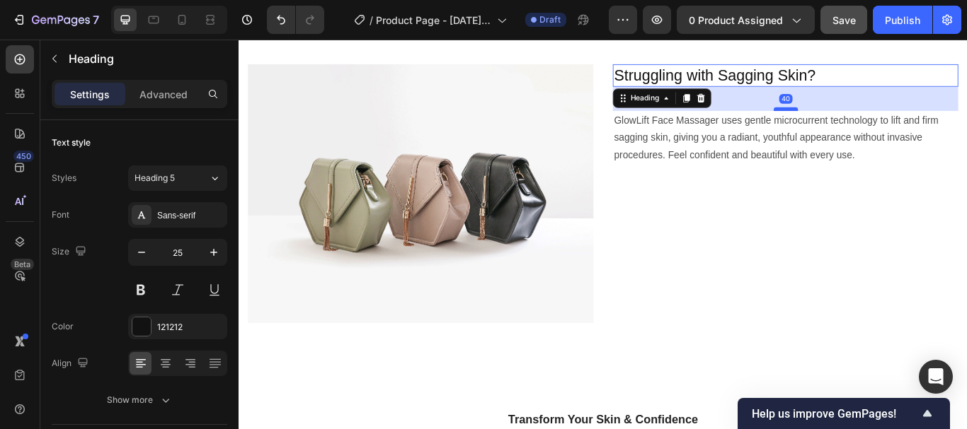
drag, startPoint x: 867, startPoint y: 93, endPoint x: 871, endPoint y: 121, distance: 28.5
click at [871, 121] on div at bounding box center [876, 121] width 28 height 4
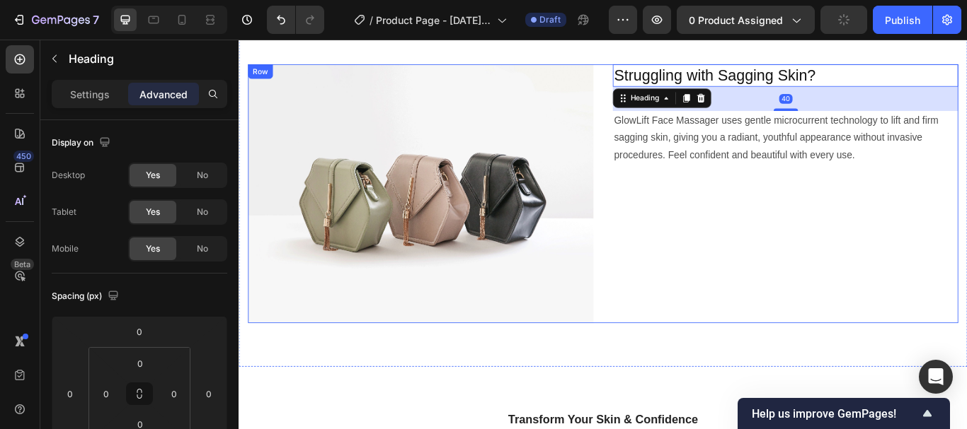
click at [863, 221] on div "Struggling with Sagging Skin? Heading 40 GlowLift Face Massager uses gentle mic…" at bounding box center [875, 220] width 403 height 302
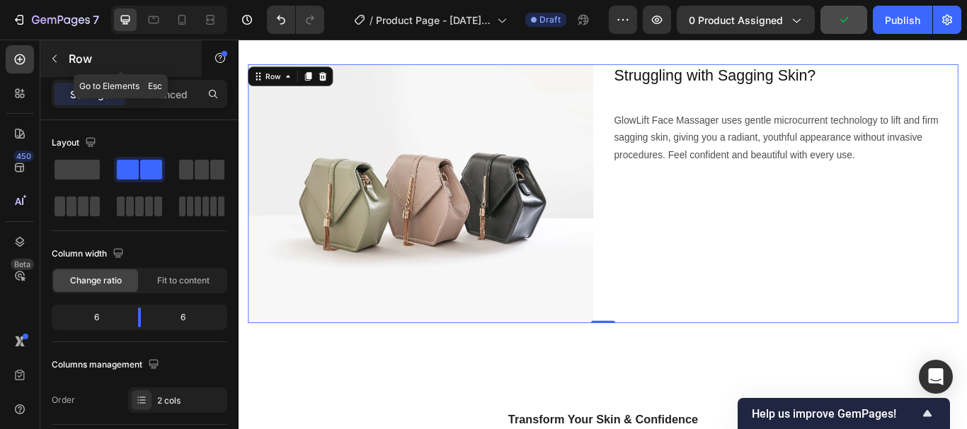
click at [53, 60] on icon "button" at bounding box center [54, 58] width 11 height 11
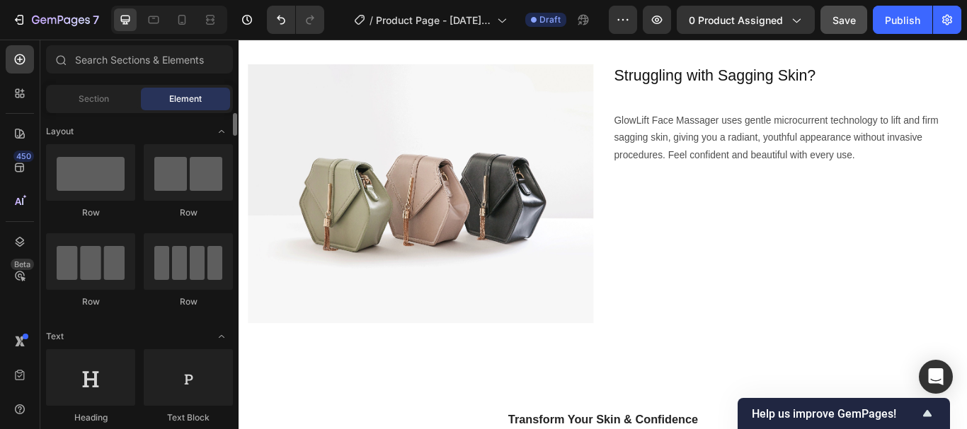
scroll to position [354, 0]
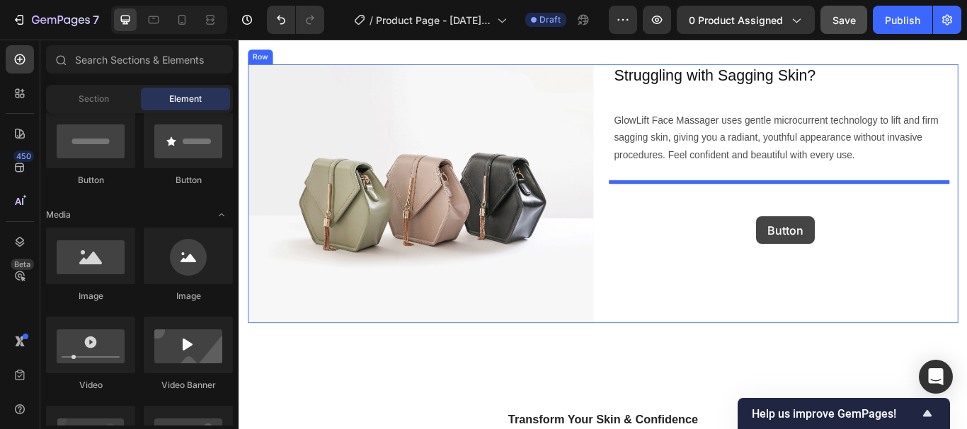
drag, startPoint x: 402, startPoint y: 185, endPoint x: 843, endPoint y: 242, distance: 444.4
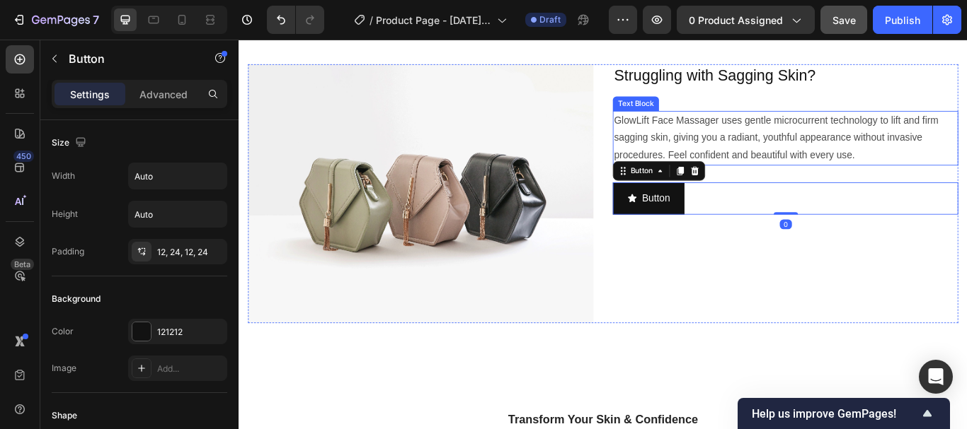
click at [842, 171] on p "GlowLift Face Massager uses gentle microcurrent technology to lift and firm sag…" at bounding box center [876, 155] width 400 height 61
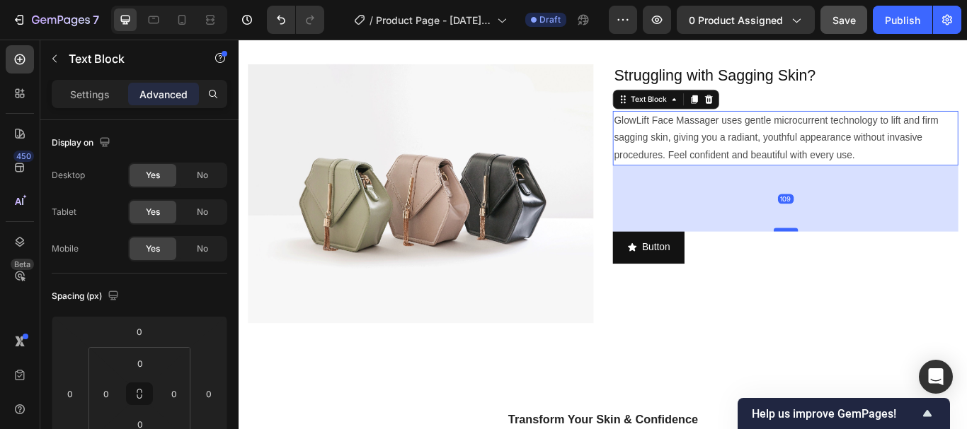
drag, startPoint x: 868, startPoint y: 204, endPoint x: 870, endPoint y: 261, distance: 57.3
click at [870, 261] on div at bounding box center [876, 262] width 28 height 4
type input "109"
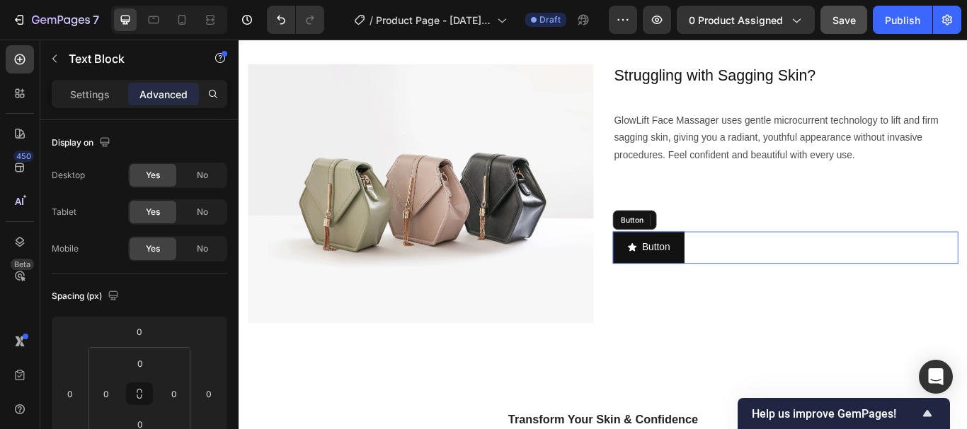
click at [804, 290] on div "Button Button" at bounding box center [875, 283] width 403 height 38
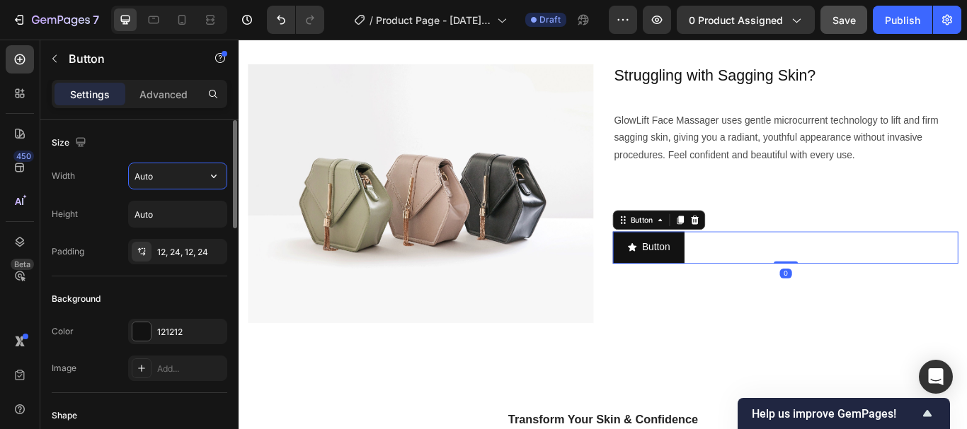
click at [199, 182] on input "Auto" at bounding box center [178, 175] width 98 height 25
click at [221, 176] on button "button" at bounding box center [213, 175] width 25 height 25
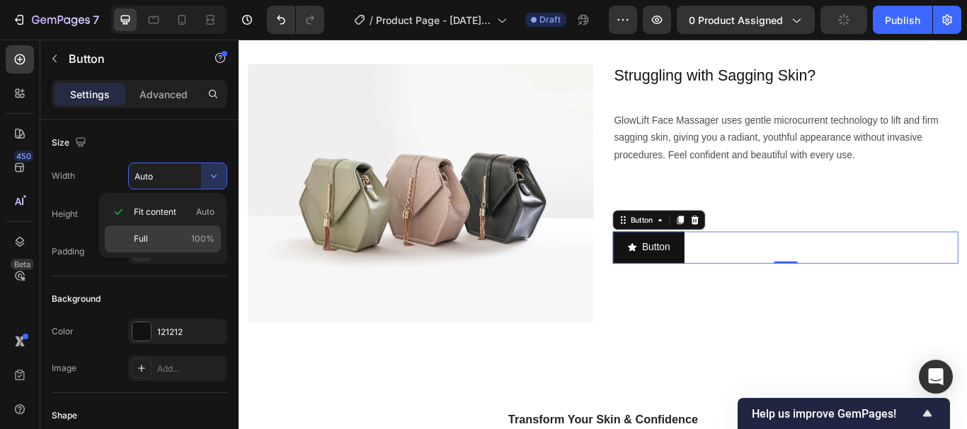
click at [161, 233] on p "Full 100%" at bounding box center [174, 239] width 81 height 13
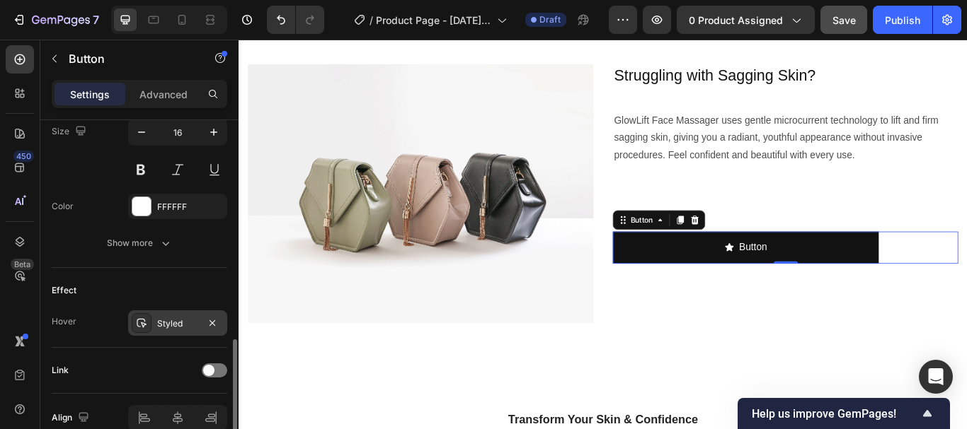
scroll to position [777, 0]
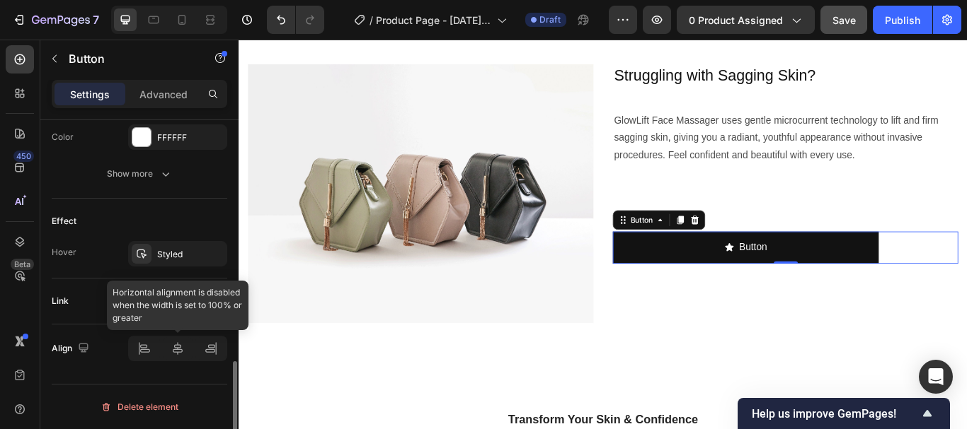
type input "77%"
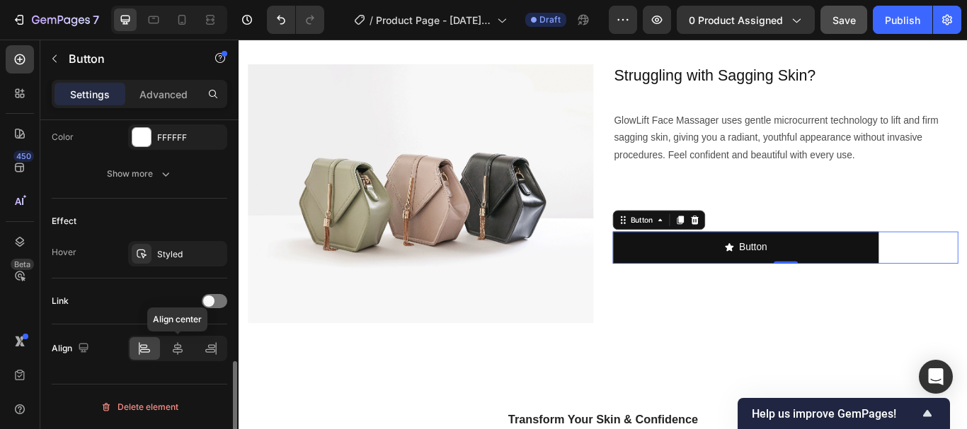
click at [180, 352] on icon at bounding box center [178, 349] width 14 height 14
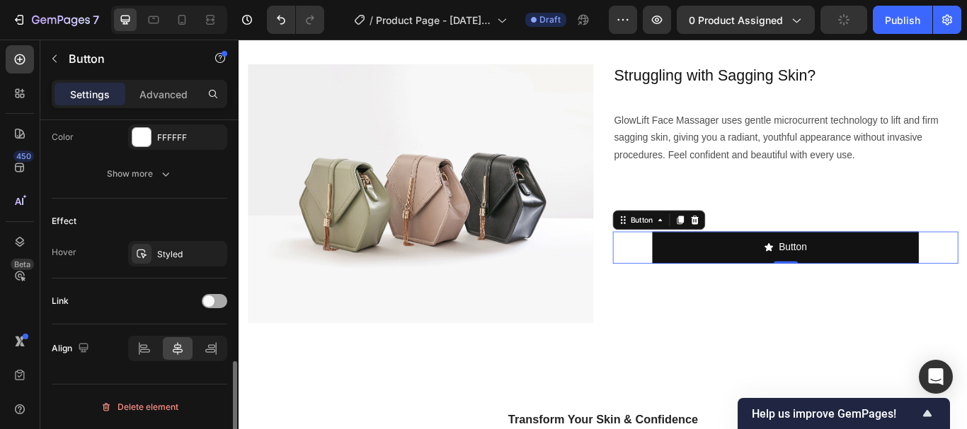
click at [211, 304] on span at bounding box center [208, 301] width 11 height 11
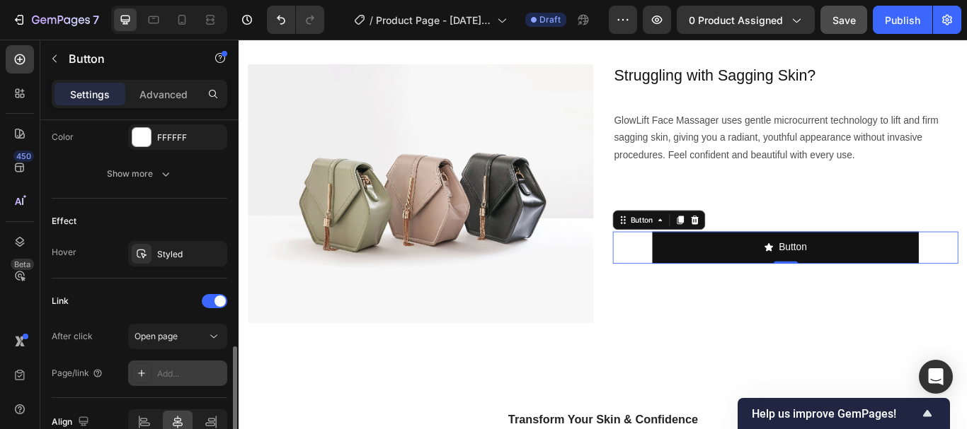
click at [145, 369] on icon at bounding box center [141, 373] width 11 height 11
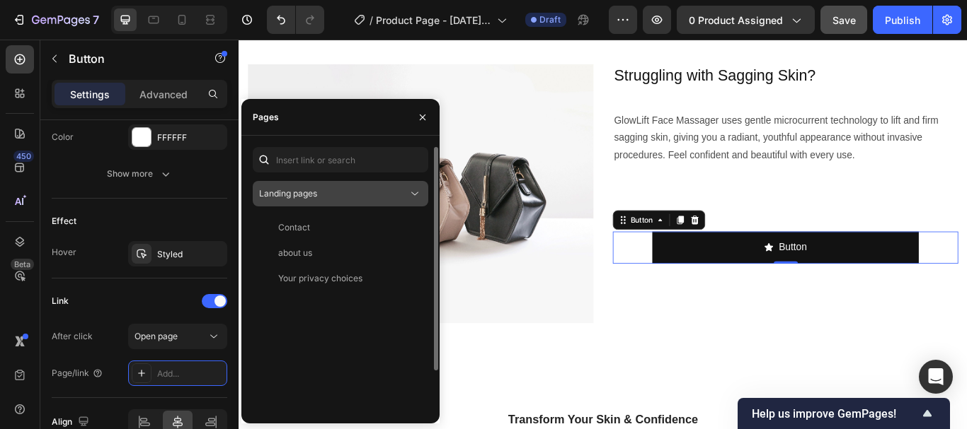
click at [324, 197] on div "Landing pages" at bounding box center [333, 194] width 149 height 13
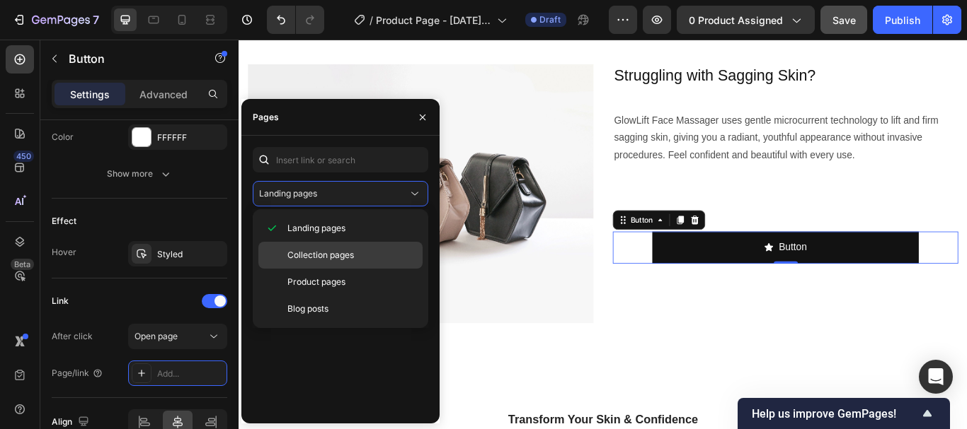
click at [308, 258] on span "Collection pages" at bounding box center [320, 255] width 67 height 13
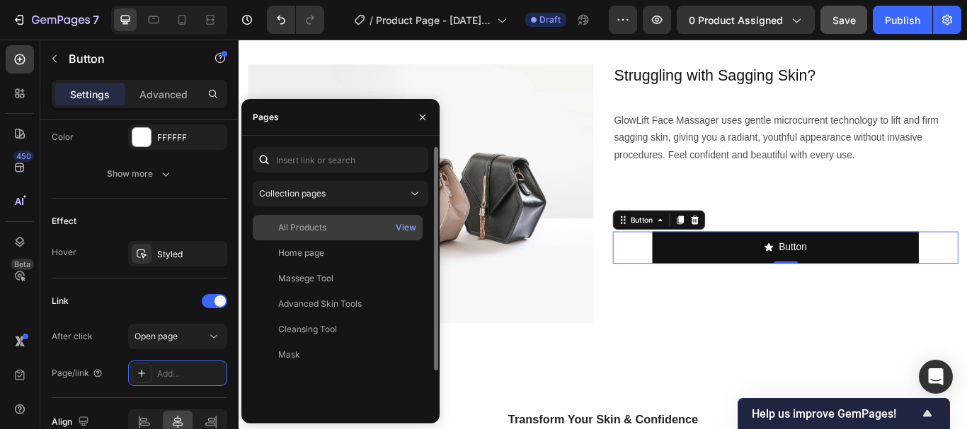
click at [320, 232] on div "All Products" at bounding box center [302, 227] width 48 height 13
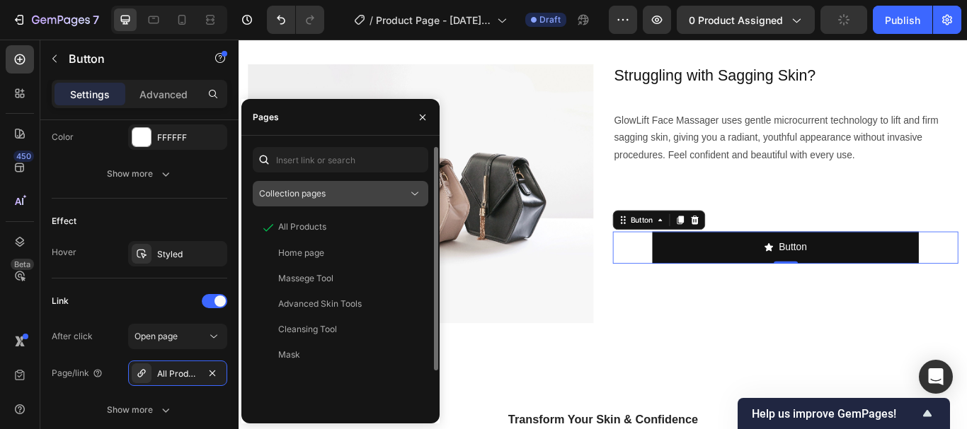
click at [341, 199] on div "Collection pages" at bounding box center [333, 194] width 149 height 13
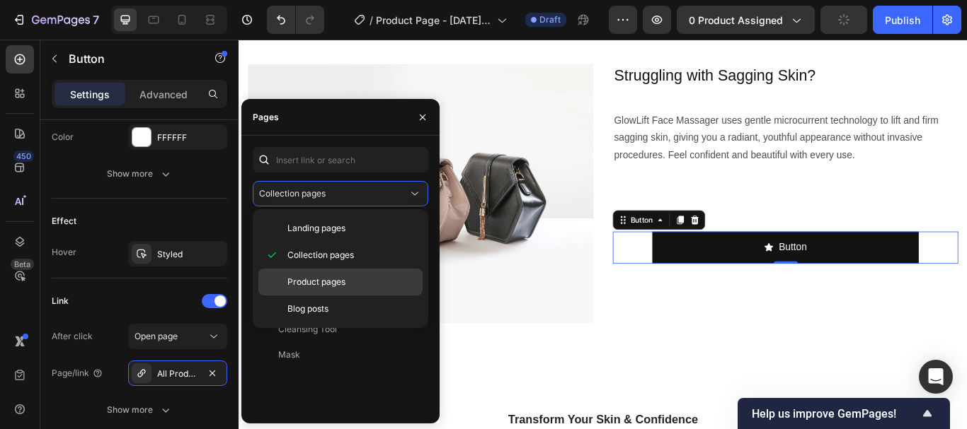
click at [310, 284] on span "Product pages" at bounding box center [316, 282] width 58 height 13
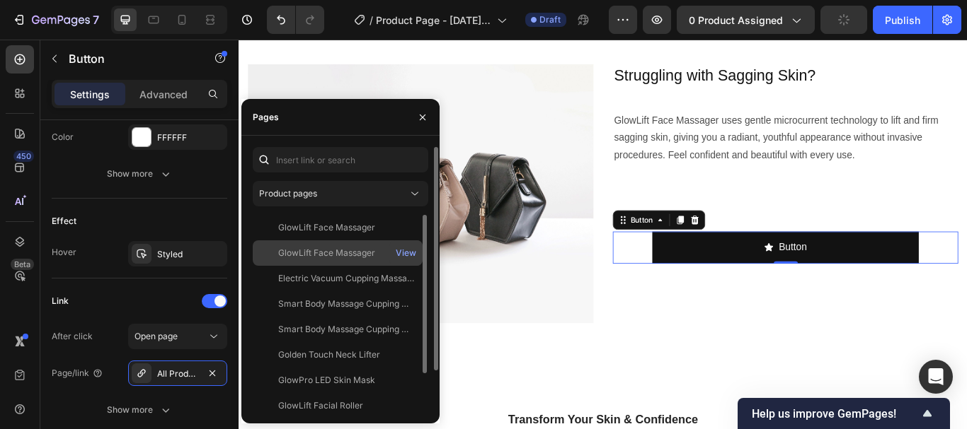
click at [306, 248] on div "GlowLift Face Massager" at bounding box center [326, 253] width 97 height 13
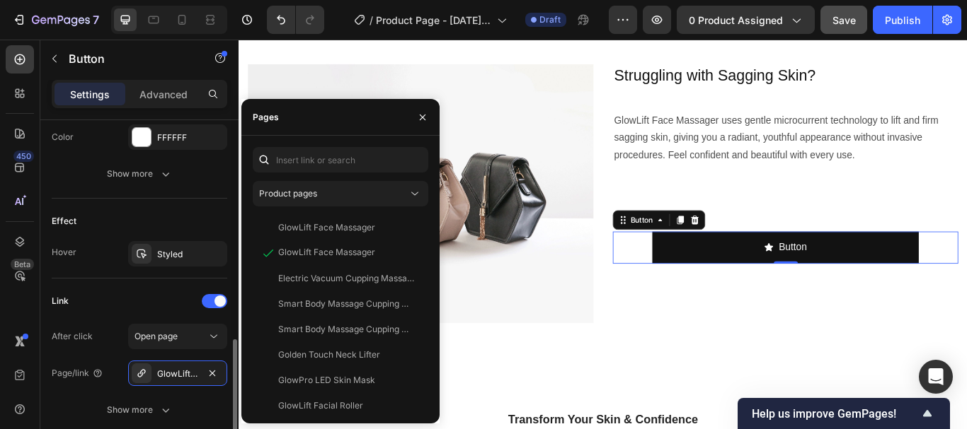
click at [81, 383] on div "Page/link" at bounding box center [78, 373] width 52 height 23
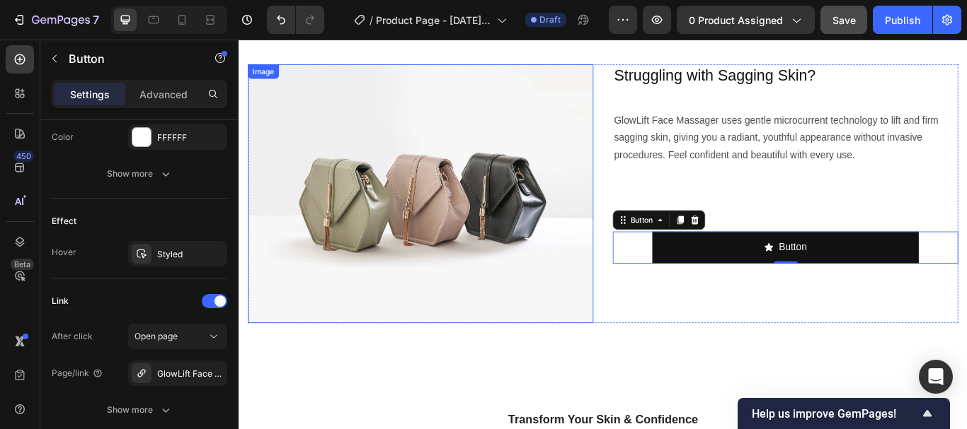
click at [431, 211] on img at bounding box center [450, 220] width 403 height 302
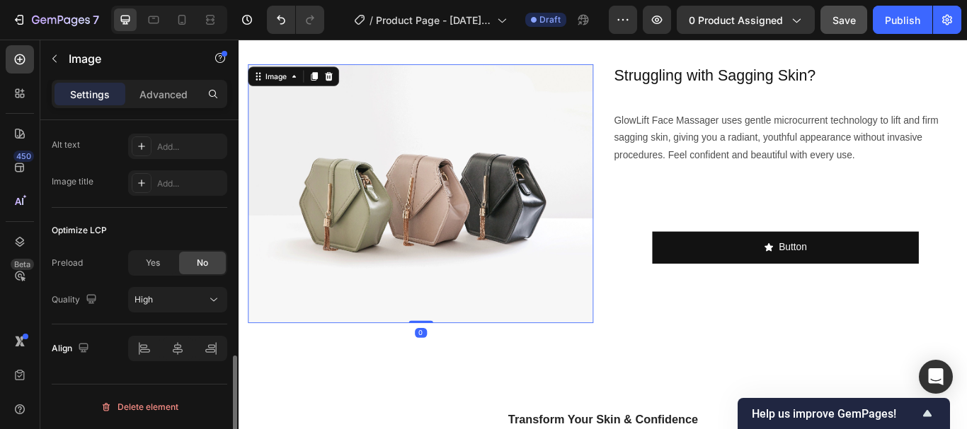
scroll to position [0, 0]
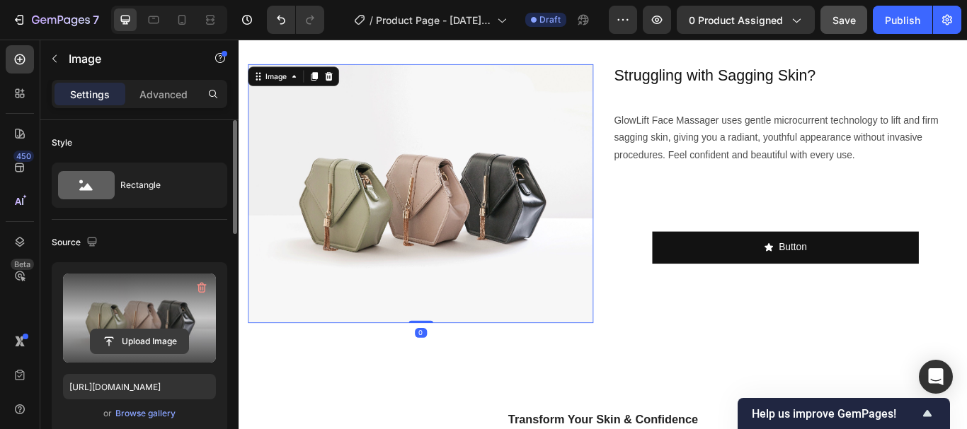
click at [142, 340] on input "file" at bounding box center [140, 342] width 98 height 24
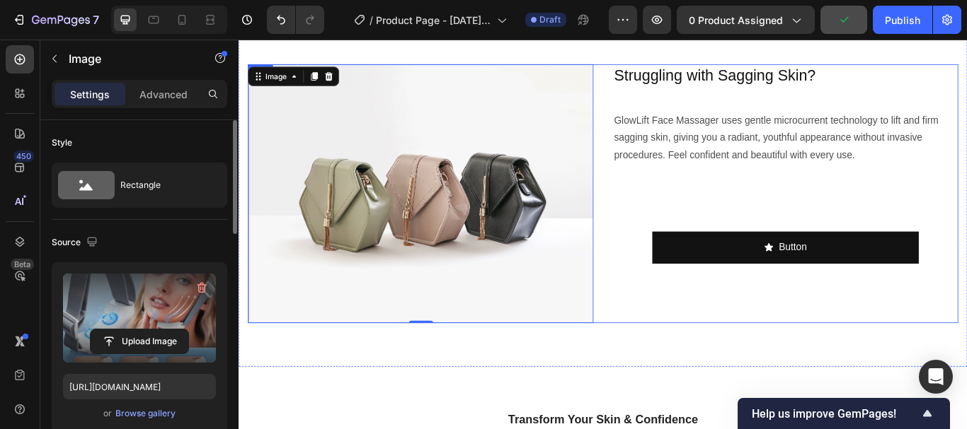
type input "[URL][DOMAIN_NAME]"
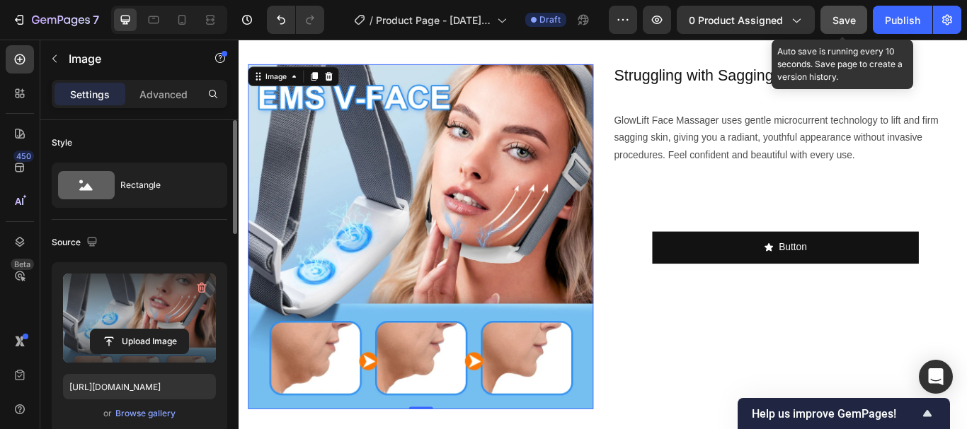
click at [840, 24] on span "Save" at bounding box center [843, 20] width 23 height 12
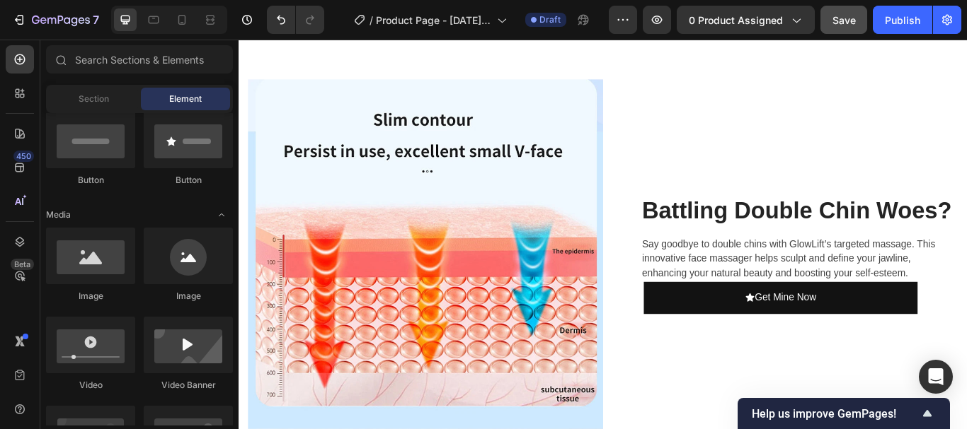
scroll to position [1880, 0]
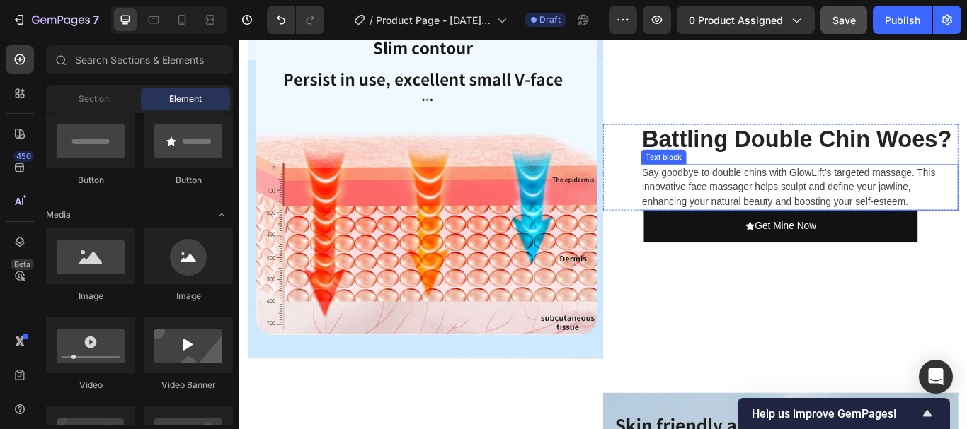
click at [841, 214] on p "Say goodbye to double chins with GlowLift’s targeted massage. This innovative f…" at bounding box center [891, 212] width 367 height 51
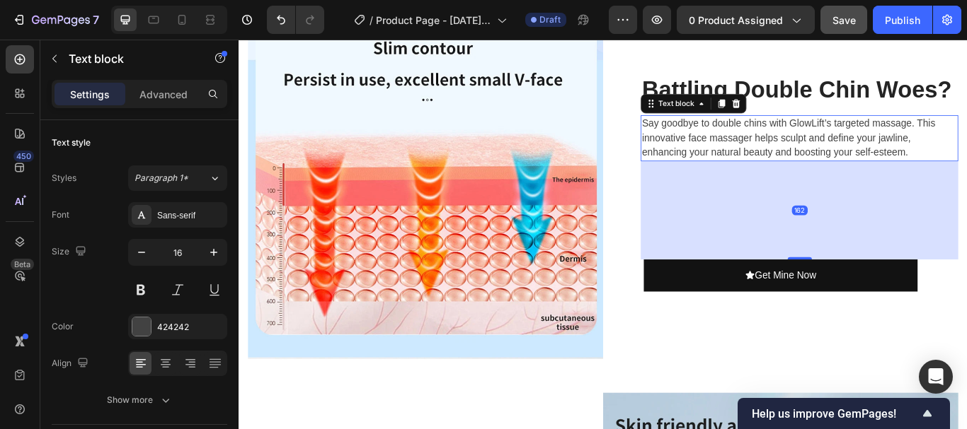
drag, startPoint x: 882, startPoint y: 233, endPoint x: 870, endPoint y: 348, distance: 115.2
click at [870, 348] on div "Battling Double Chin Woes? Heading Say goodbye to double chins with GlowLift’s …" at bounding box center [870, 208] width 414 height 410
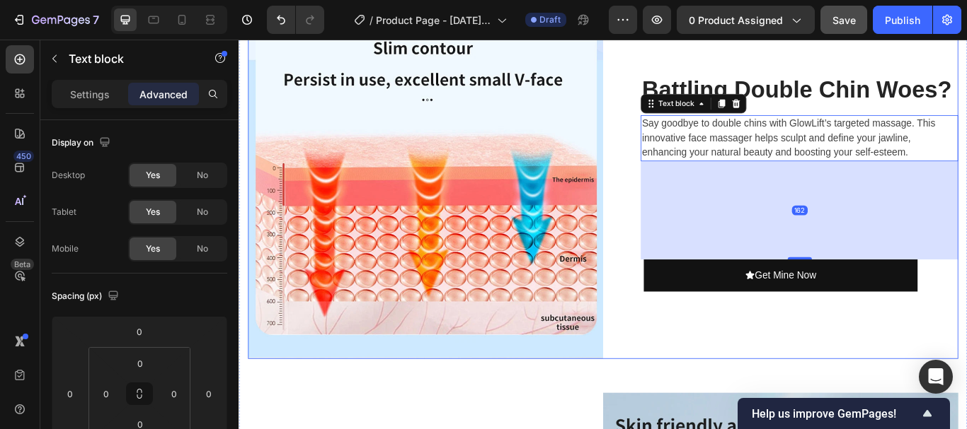
click at [966, 347] on div "Battling Double Chin Woes? Heading Say goodbye to double chins with GlowLift’s …" at bounding box center [870, 208] width 414 height 410
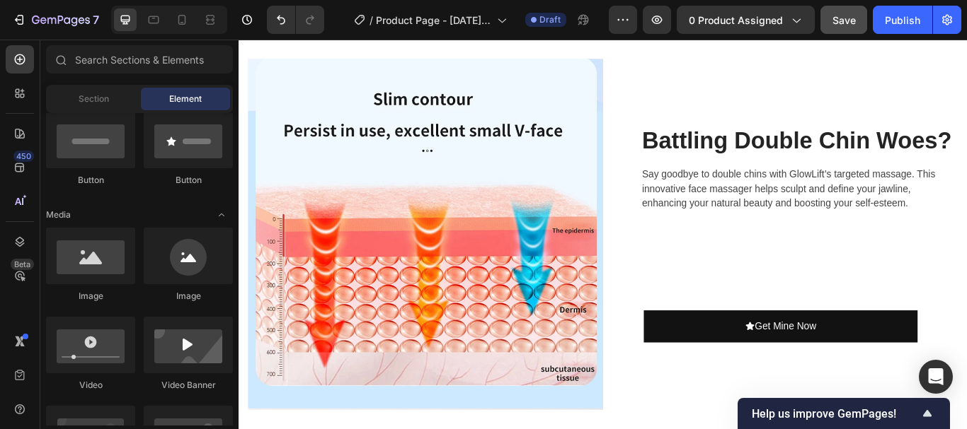
scroll to position [1844, 0]
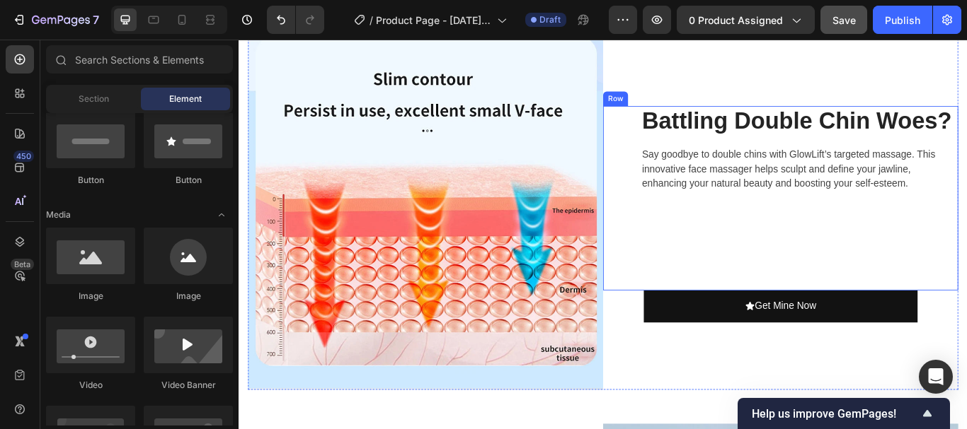
click at [863, 288] on div "Battling Double Chin Woes? Heading Say goodbye to double chins with GlowLift’s …" at bounding box center [892, 224] width 370 height 215
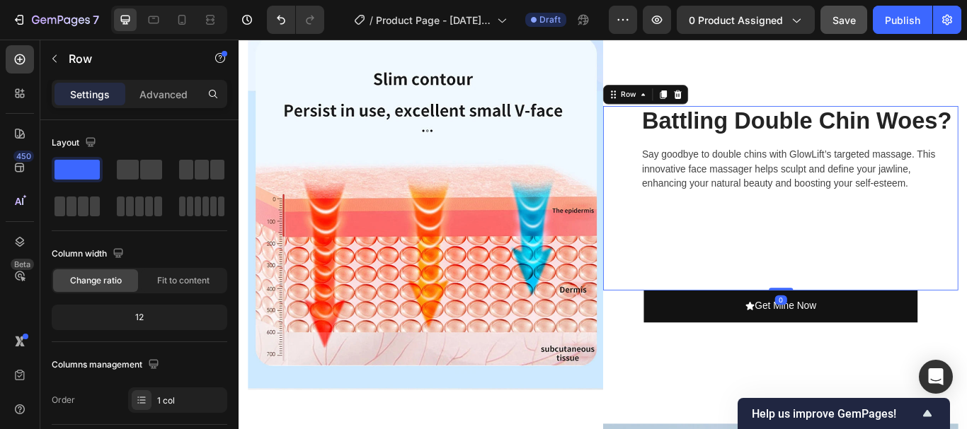
drag, startPoint x: 858, startPoint y: 329, endPoint x: 856, endPoint y: 306, distance: 22.7
click at [856, 306] on div "Battling Double Chin Woes? Heading Say goodbye to double chins with GlowLift’s …" at bounding box center [870, 224] width 414 height 215
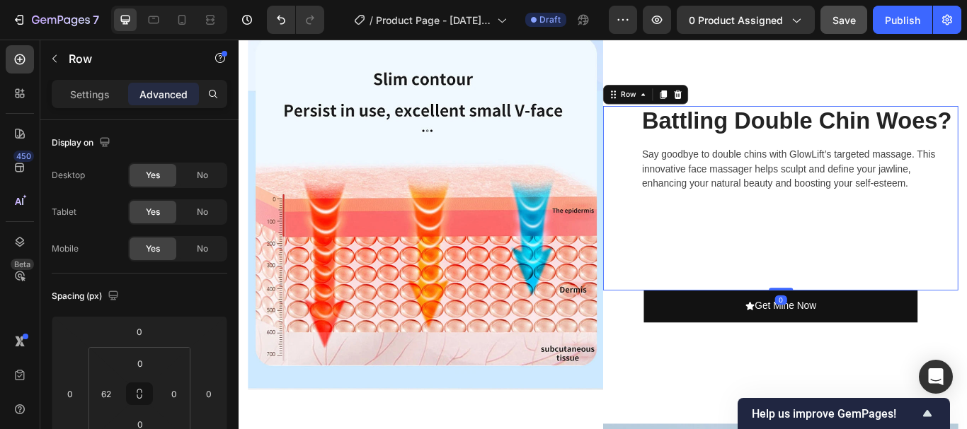
drag, startPoint x: 861, startPoint y: 329, endPoint x: 865, endPoint y: 316, distance: 13.2
click at [863, 316] on div "Battling Double Chin Woes? Heading Say goodbye to double chins with GlowLift’s …" at bounding box center [870, 224] width 414 height 215
drag, startPoint x: 862, startPoint y: 328, endPoint x: 861, endPoint y: 320, distance: 8.5
click at [861, 320] on div "Battling Double Chin Woes? Heading Say goodbye to double chins with GlowLift’s …" at bounding box center [870, 224] width 414 height 215
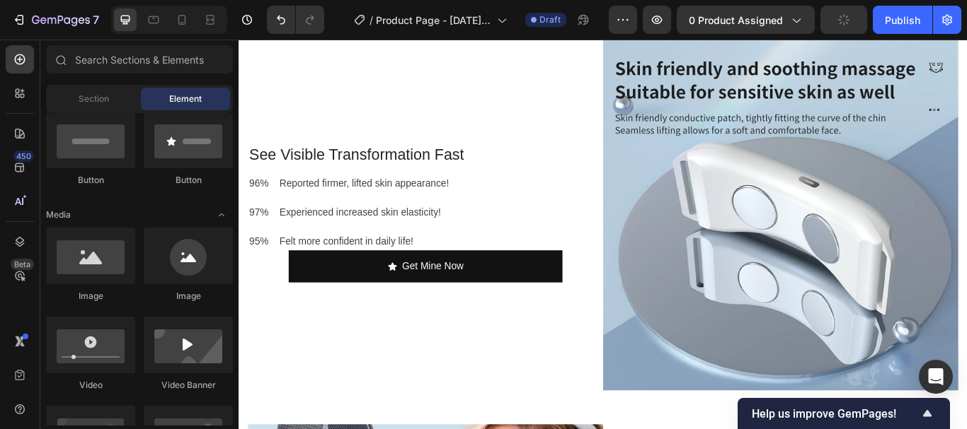
scroll to position [2321, 0]
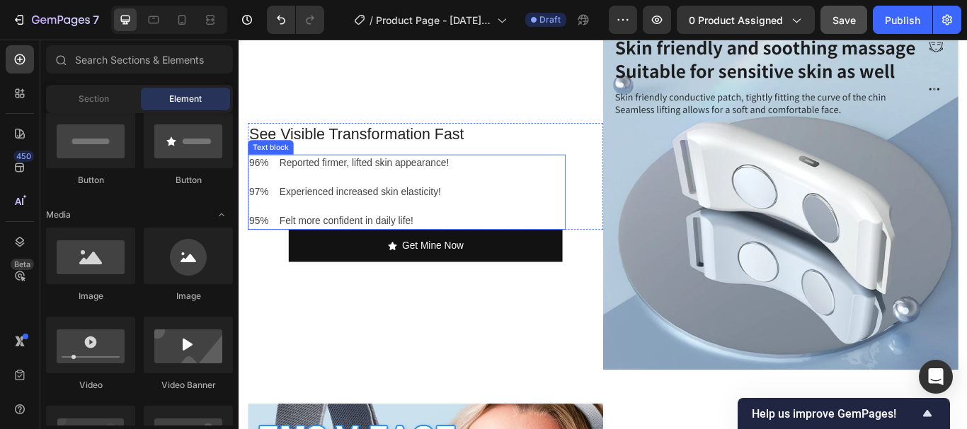
click at [436, 226] on p at bounding box center [433, 234] width 367 height 17
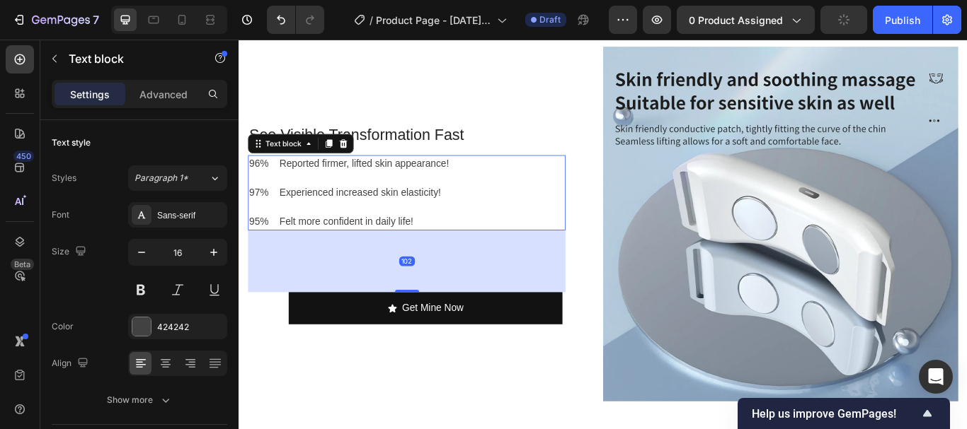
scroll to position [2285, 0]
drag, startPoint x: 437, startPoint y: 252, endPoint x: 413, endPoint y: 323, distance: 75.4
click at [413, 263] on div "101" at bounding box center [434, 263] width 370 height 0
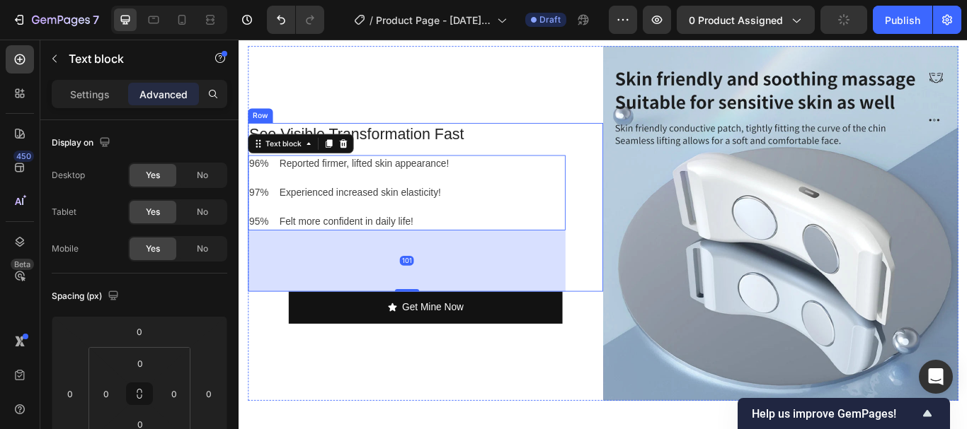
click at [637, 313] on div "See Visible Transformation Fast Heading 96% Reported firmer, lifted skin appear…" at bounding box center [456, 235] width 414 height 197
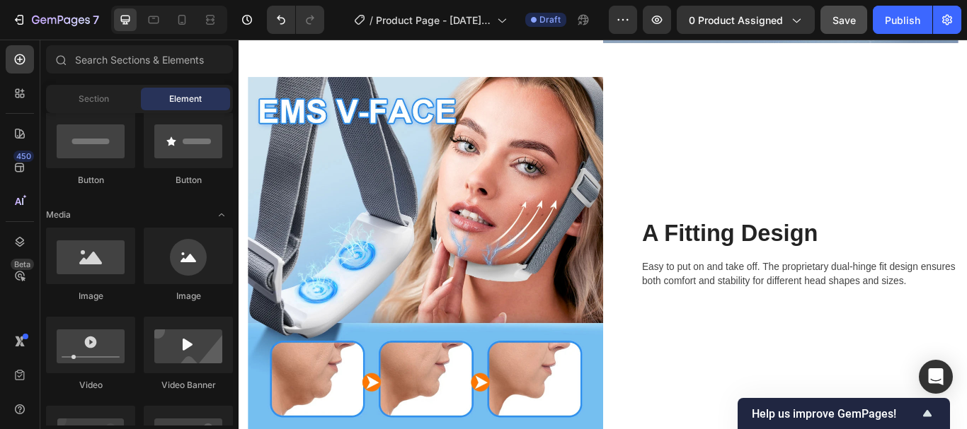
scroll to position [2690, 0]
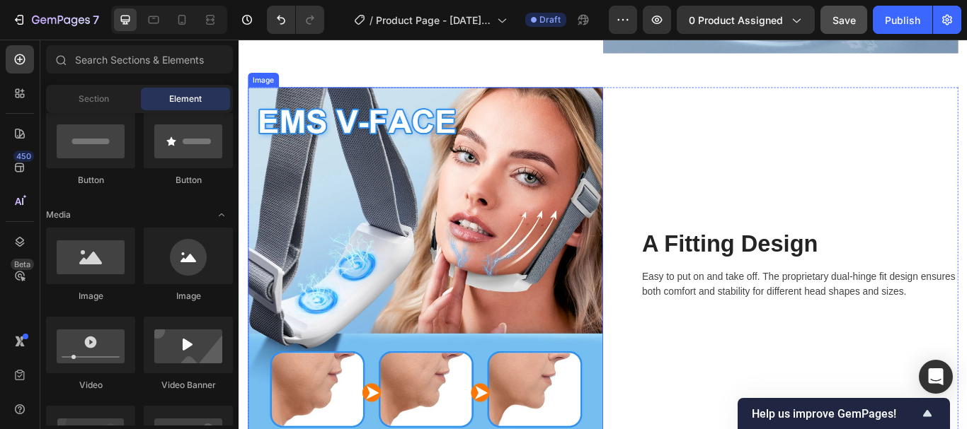
click at [555, 237] on img at bounding box center [456, 303] width 414 height 414
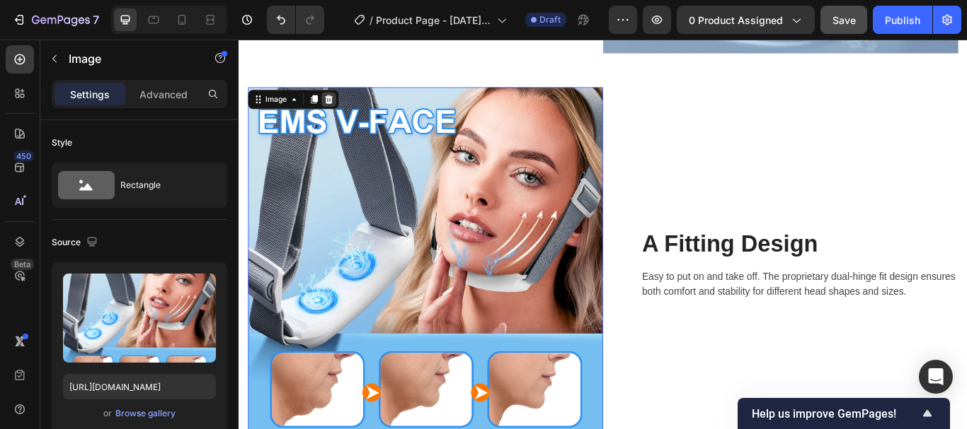
click at [345, 105] on icon at bounding box center [343, 110] width 9 height 10
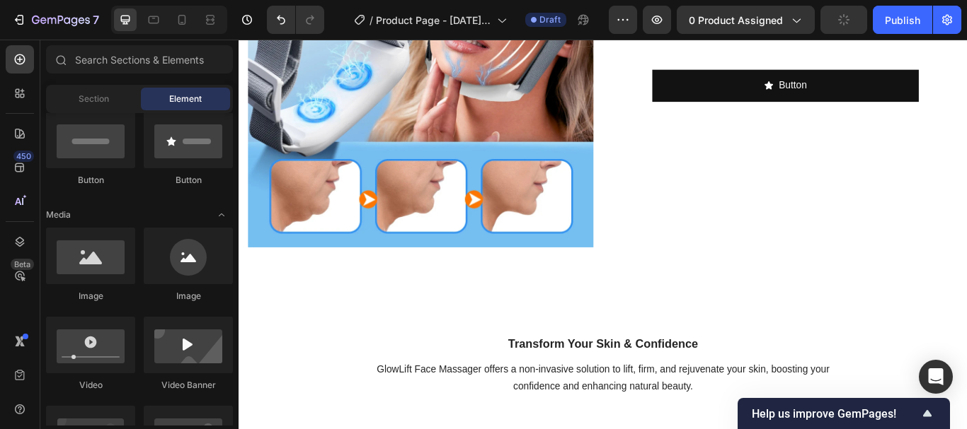
scroll to position [1054, 0]
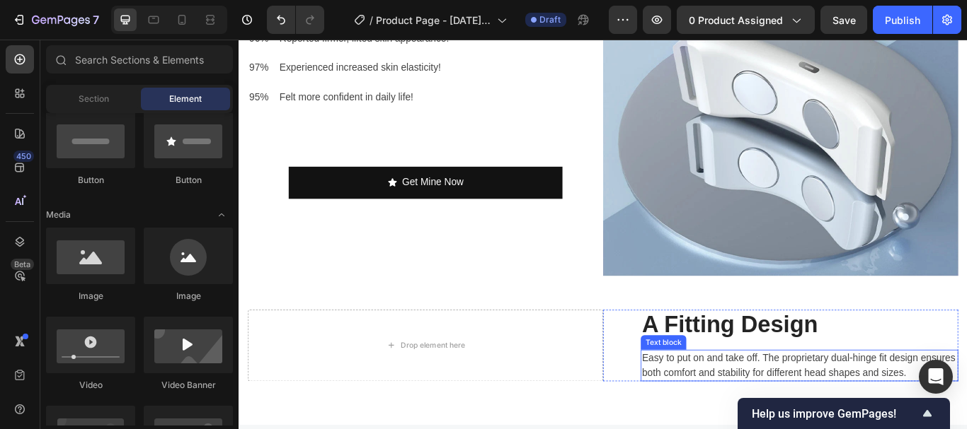
scroll to position [2577, 0]
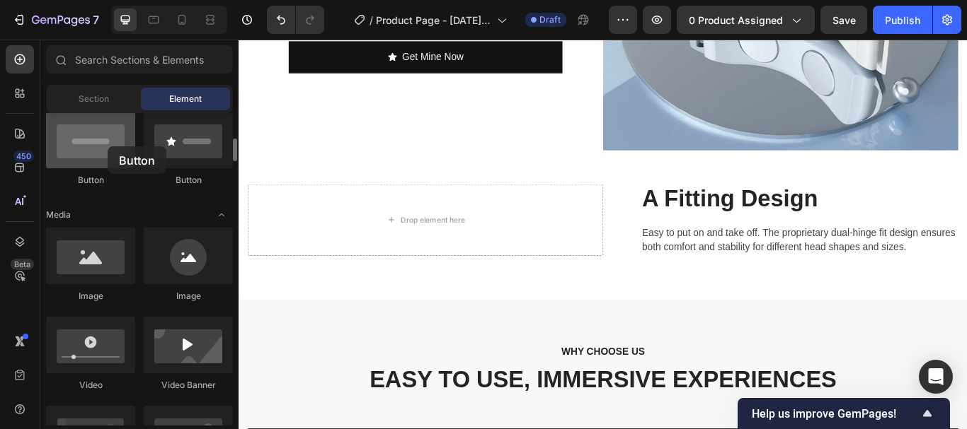
drag, startPoint x: 93, startPoint y: 166, endPoint x: 96, endPoint y: 146, distance: 19.3
click at [96, 146] on div at bounding box center [90, 140] width 89 height 57
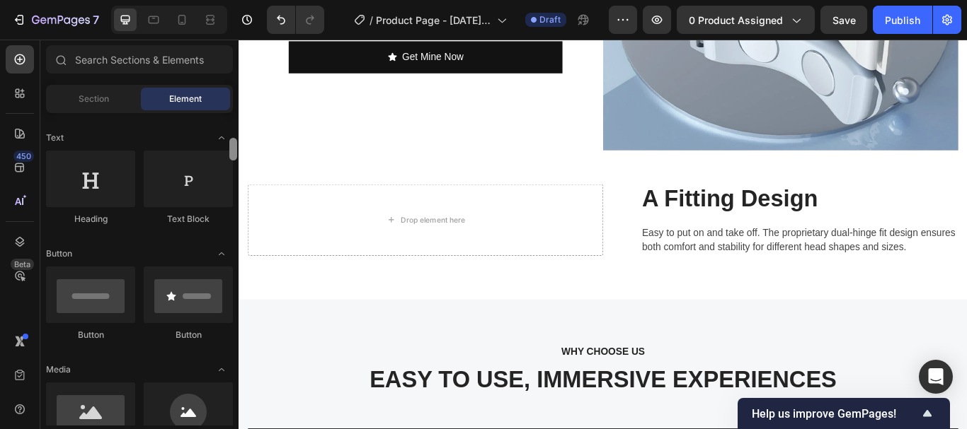
drag, startPoint x: 233, startPoint y: 152, endPoint x: 233, endPoint y: 140, distance: 12.0
click at [233, 140] on div at bounding box center [233, 149] width 8 height 23
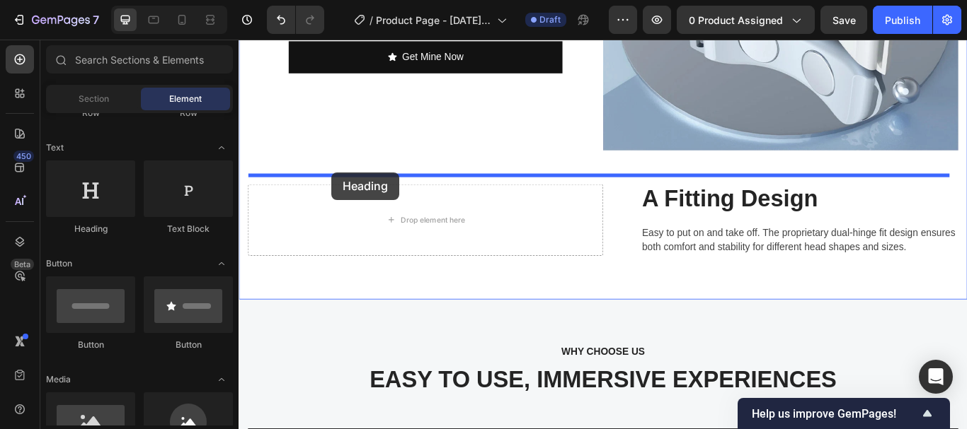
drag, startPoint x: 330, startPoint y: 229, endPoint x: 347, endPoint y: 195, distance: 38.0
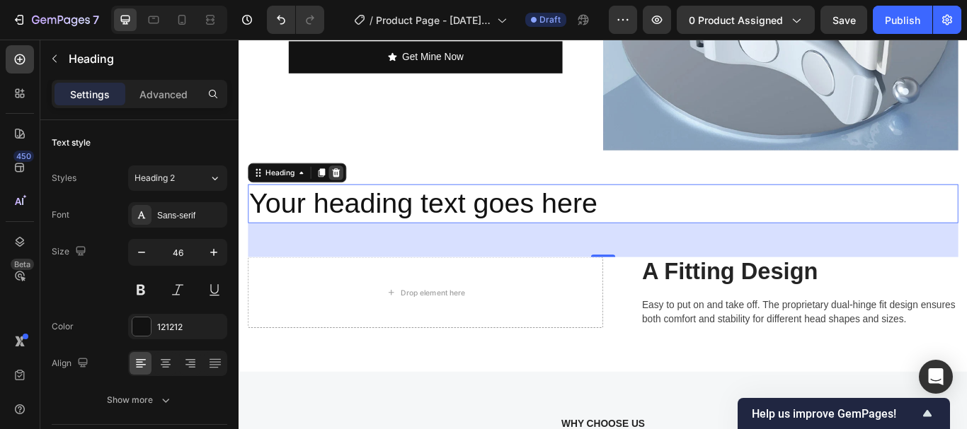
click at [354, 190] on icon at bounding box center [351, 195] width 9 height 10
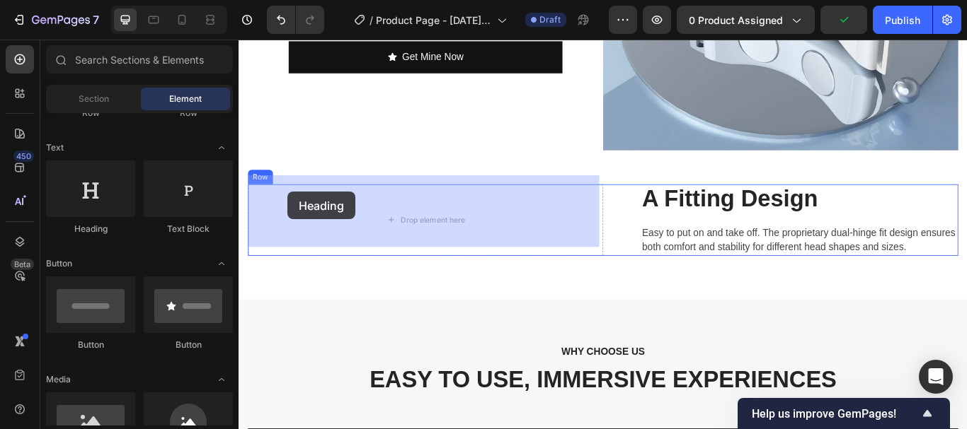
drag, startPoint x: 360, startPoint y: 241, endPoint x: 295, endPoint y: 217, distance: 69.4
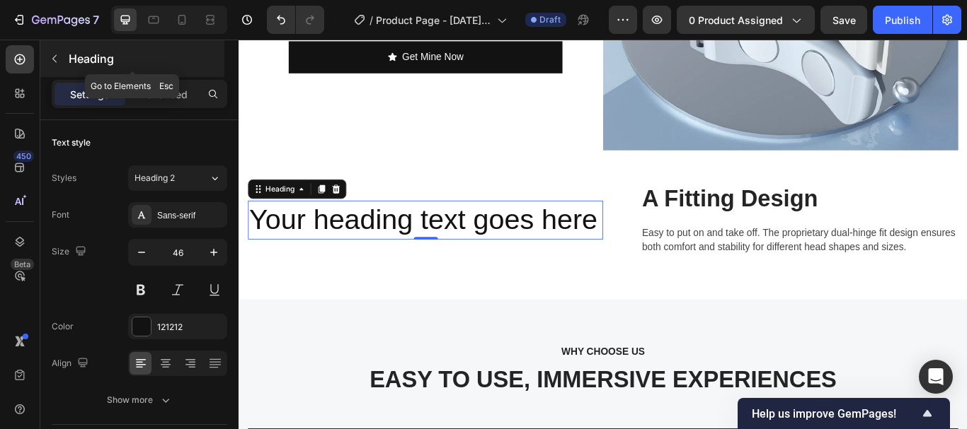
click at [56, 58] on icon "button" at bounding box center [54, 58] width 11 height 11
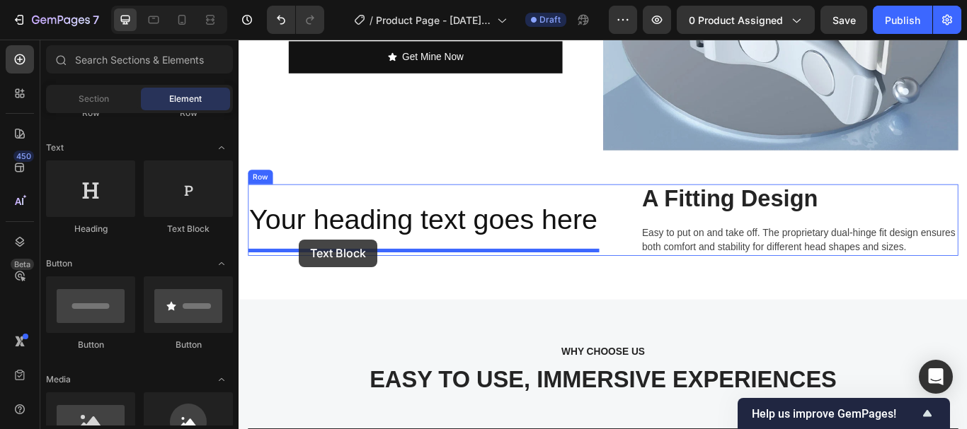
drag, startPoint x: 396, startPoint y: 239, endPoint x: 308, endPoint y: 273, distance: 93.4
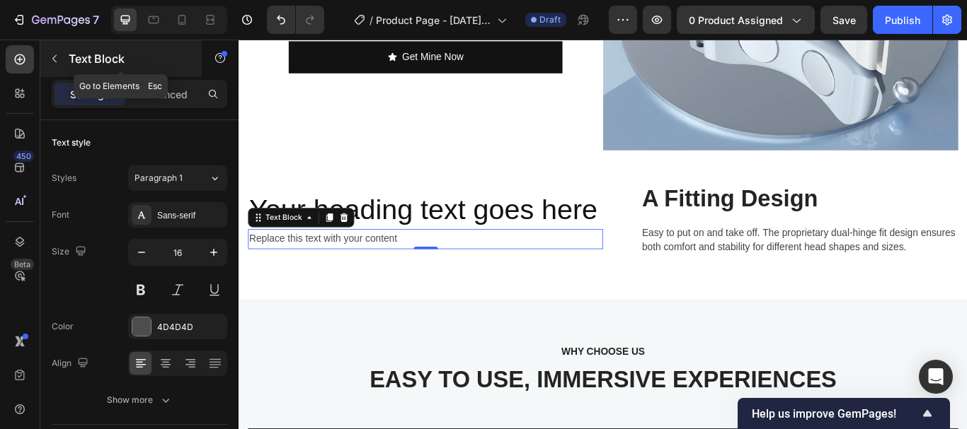
click at [54, 57] on icon "button" at bounding box center [54, 59] width 4 height 8
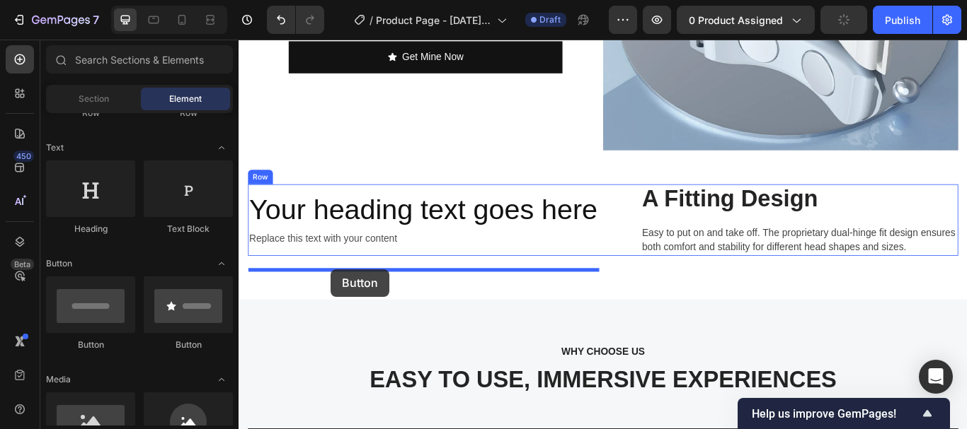
drag, startPoint x: 344, startPoint y: 354, endPoint x: 346, endPoint y: 308, distance: 46.0
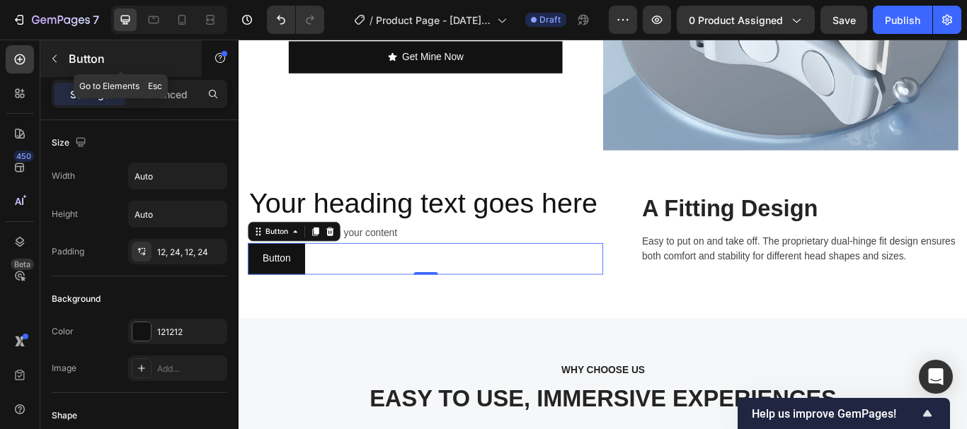
click at [48, 60] on button "button" at bounding box center [54, 58] width 23 height 23
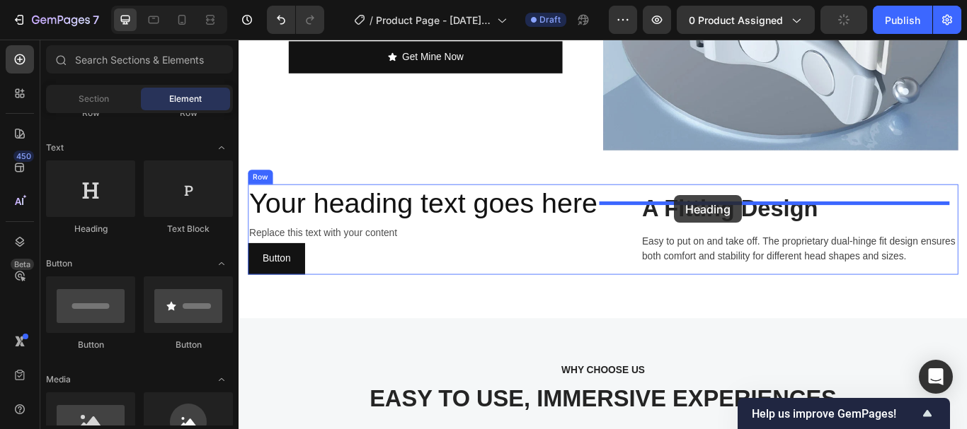
drag, startPoint x: 332, startPoint y: 235, endPoint x: 746, endPoint y: 221, distance: 414.8
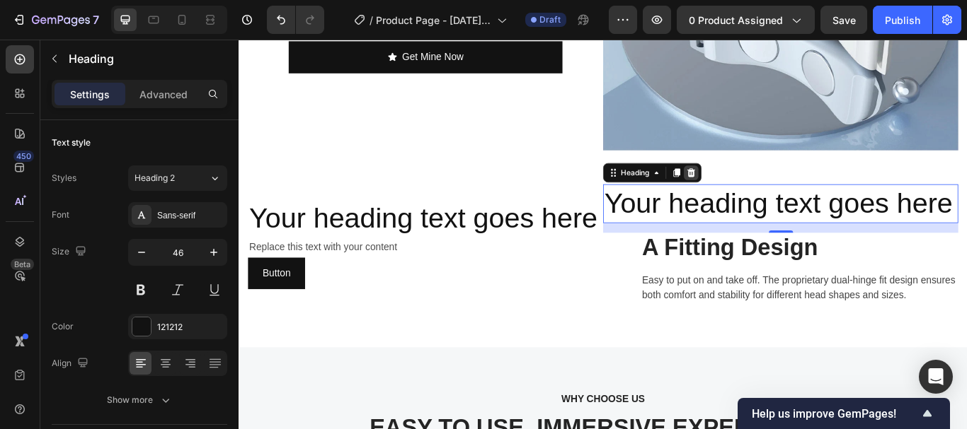
click at [763, 190] on icon at bounding box center [765, 195] width 9 height 10
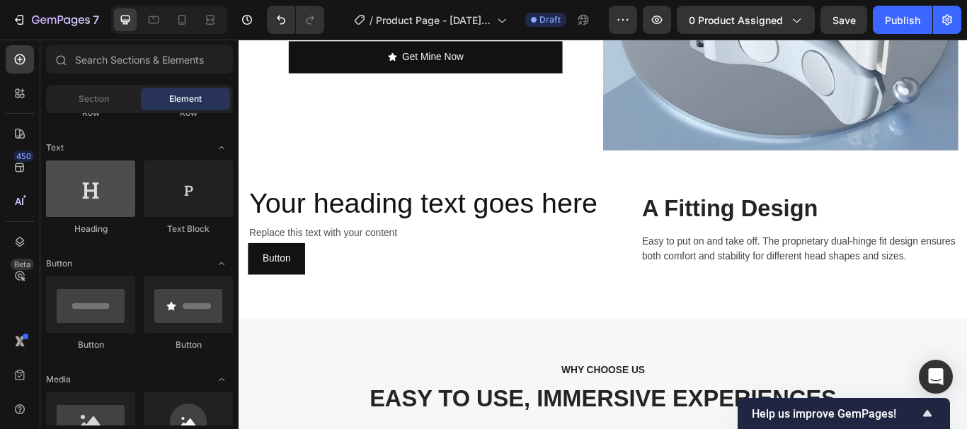
scroll to position [0, 0]
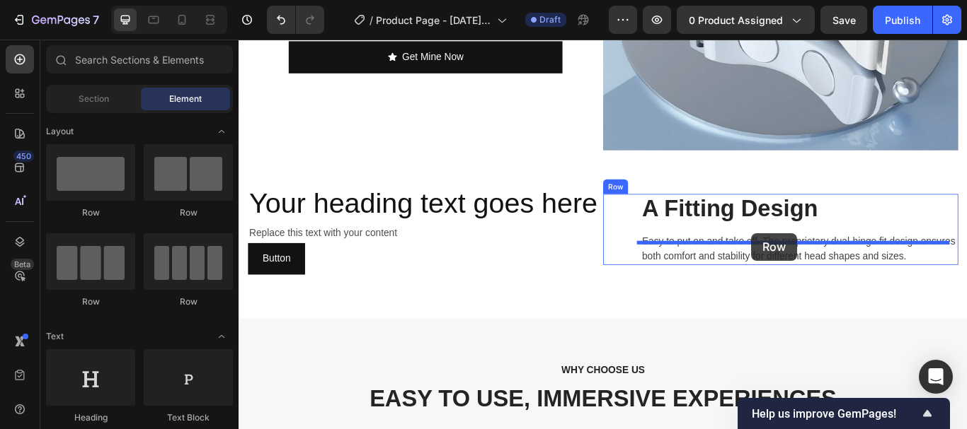
drag, startPoint x: 438, startPoint y: 230, endPoint x: 836, endPoint y: 265, distance: 399.9
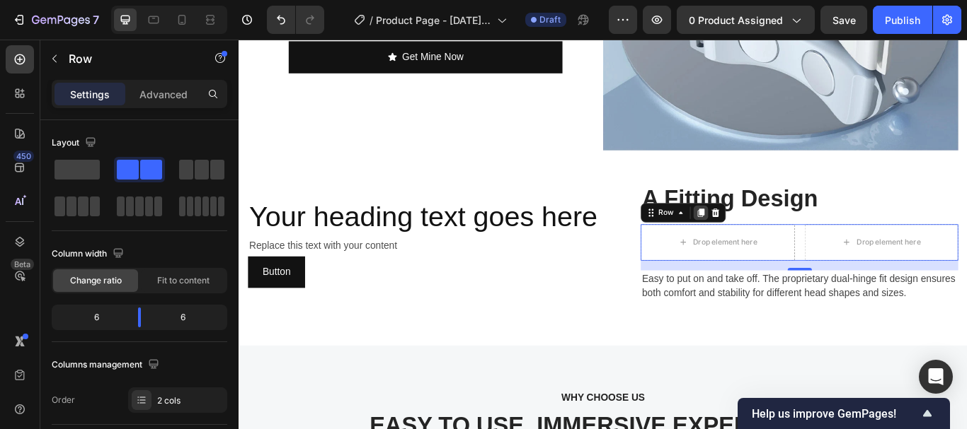
click at [775, 237] on icon at bounding box center [777, 242] width 8 height 10
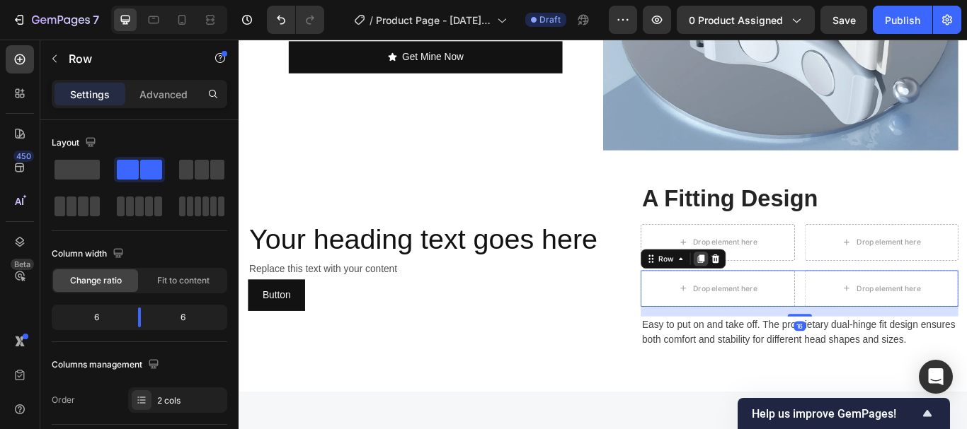
click at [773, 291] on icon at bounding box center [777, 296] width 8 height 10
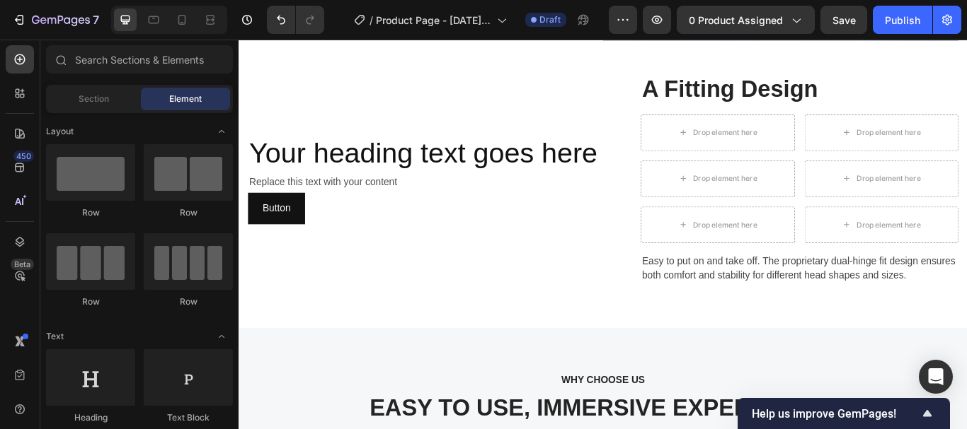
scroll to position [2728, 0]
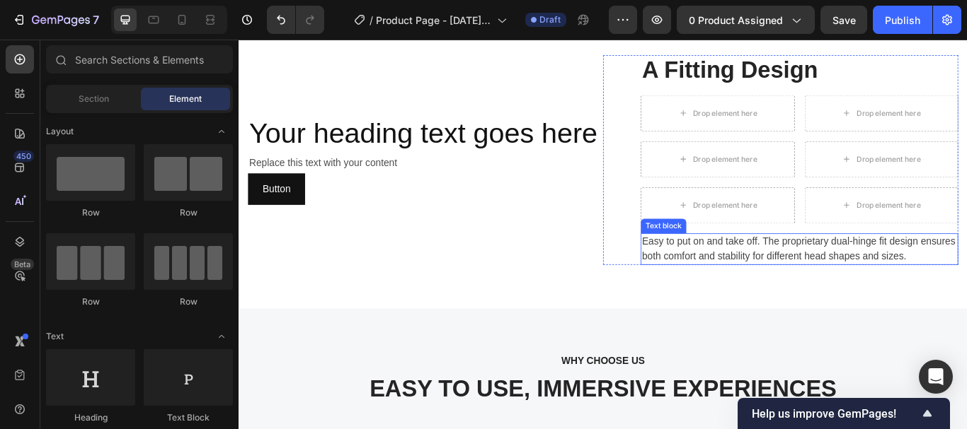
click at [905, 281] on p "Easy to put on and take off. The proprietary dual-hinge fit design ensures both…" at bounding box center [891, 284] width 367 height 34
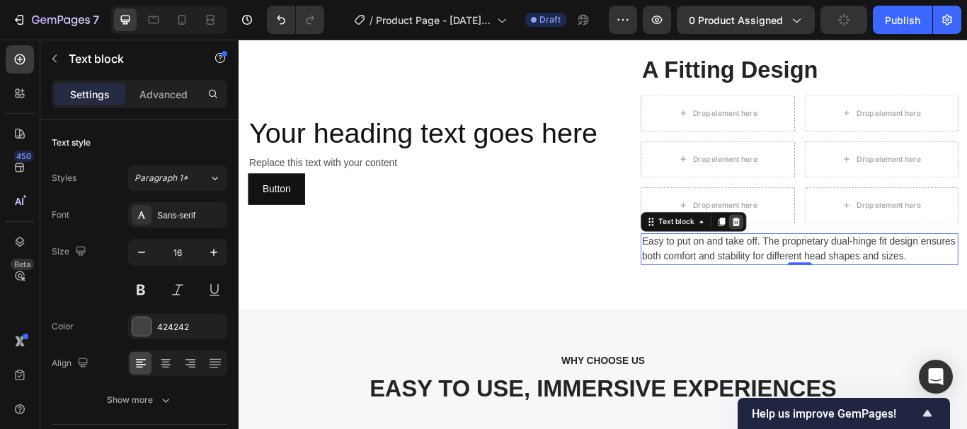
click at [817, 247] on icon at bounding box center [817, 252] width 11 height 11
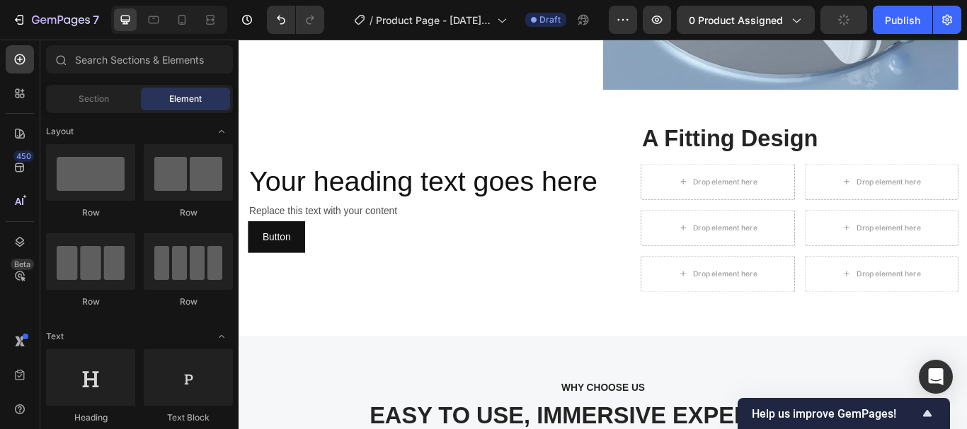
scroll to position [2613, 0]
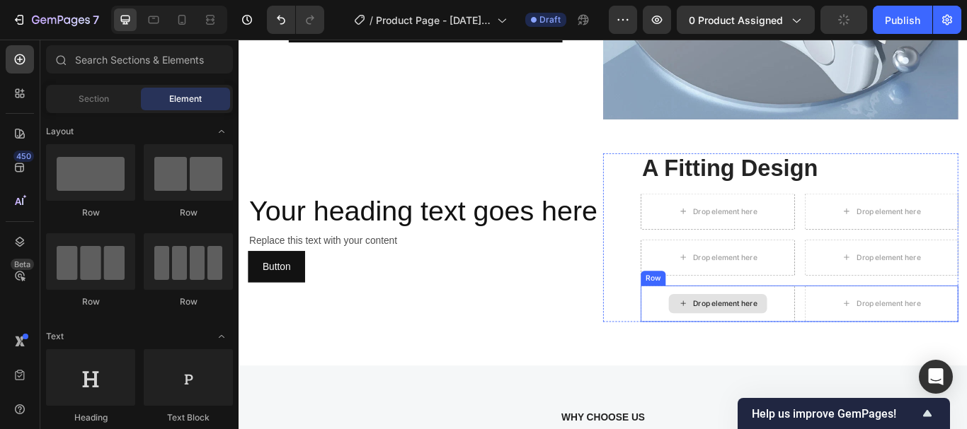
click at [865, 327] on div "Drop element here" at bounding box center [797, 348] width 180 height 42
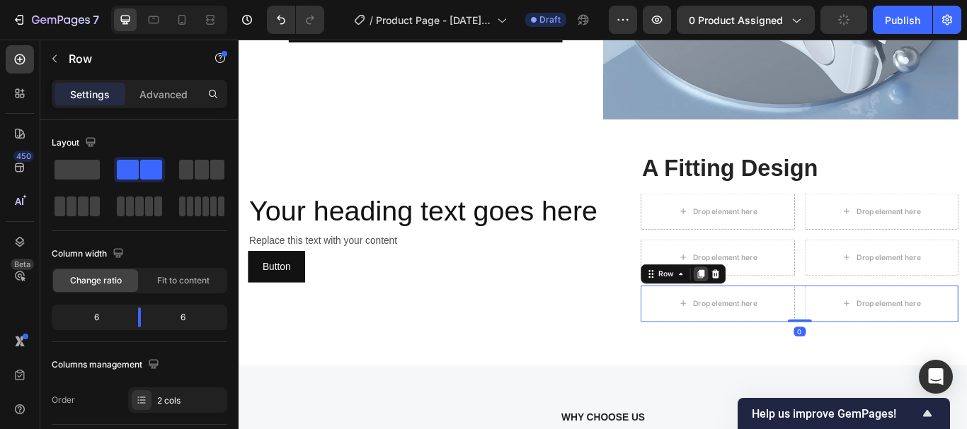
click at [773, 308] on icon at bounding box center [777, 313] width 8 height 10
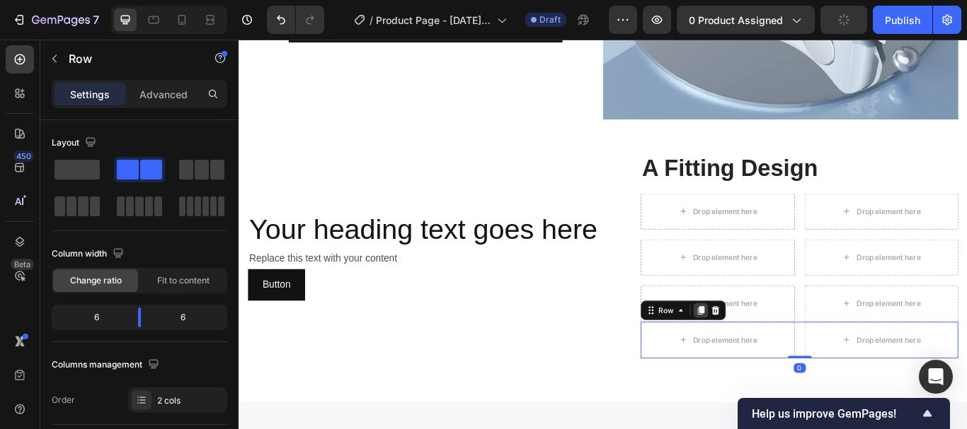
click at [771, 350] on icon at bounding box center [776, 355] width 11 height 11
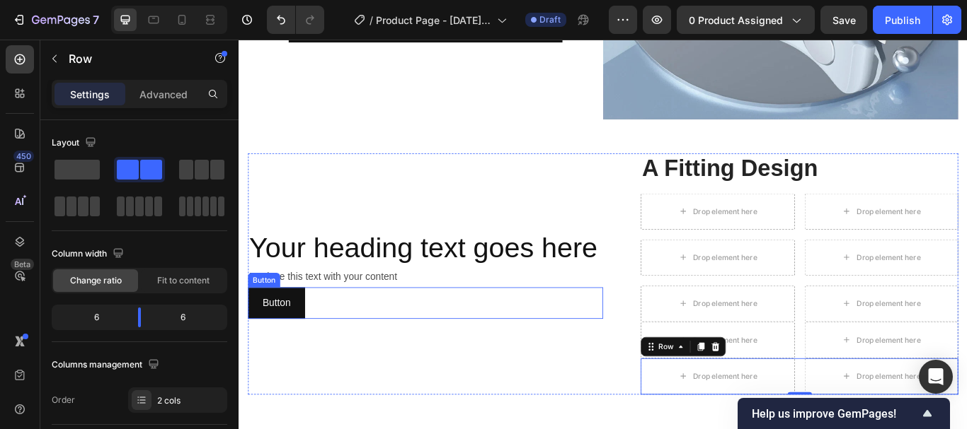
click at [326, 359] on div "Button Button" at bounding box center [456, 348] width 414 height 38
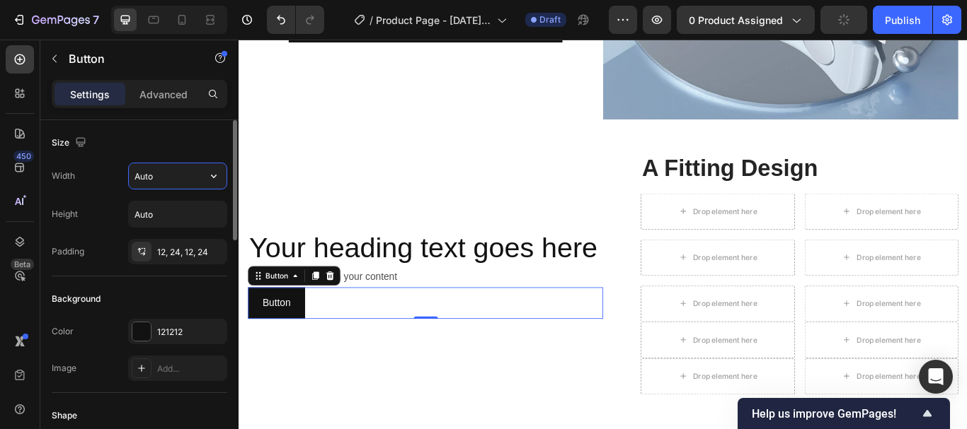
click at [197, 179] on input "Auto" at bounding box center [178, 175] width 98 height 25
click at [213, 175] on icon "button" at bounding box center [214, 176] width 14 height 14
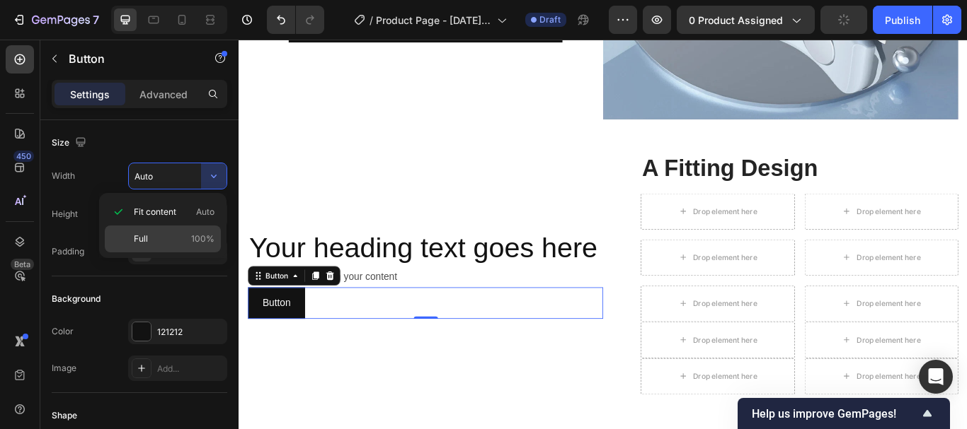
click at [147, 229] on div "Full 100%" at bounding box center [163, 239] width 116 height 27
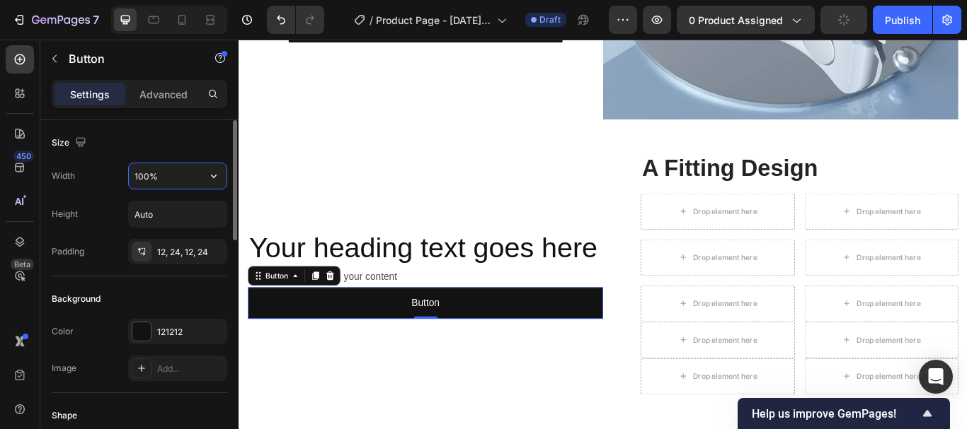
click at [142, 177] on input "100%" at bounding box center [178, 175] width 98 height 25
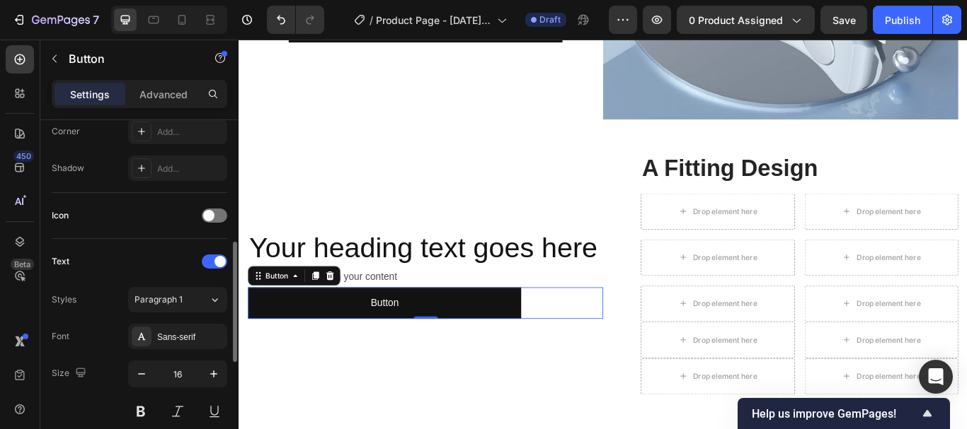
scroll to position [665, 0]
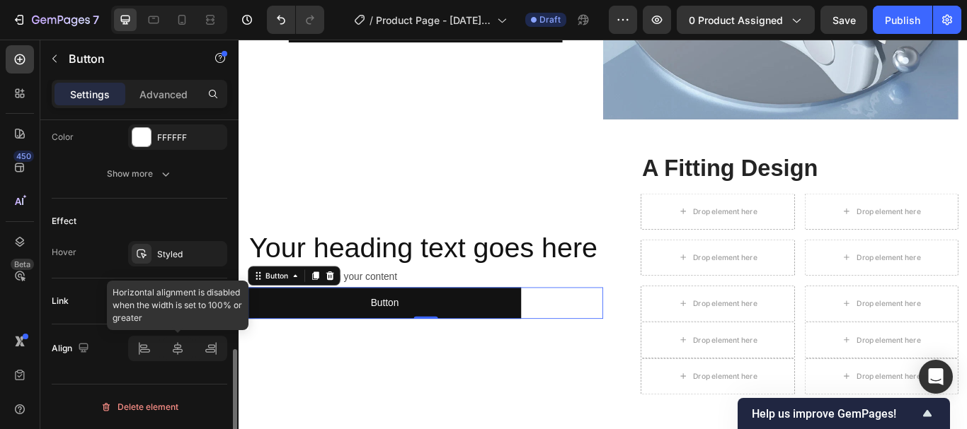
type input "77%"
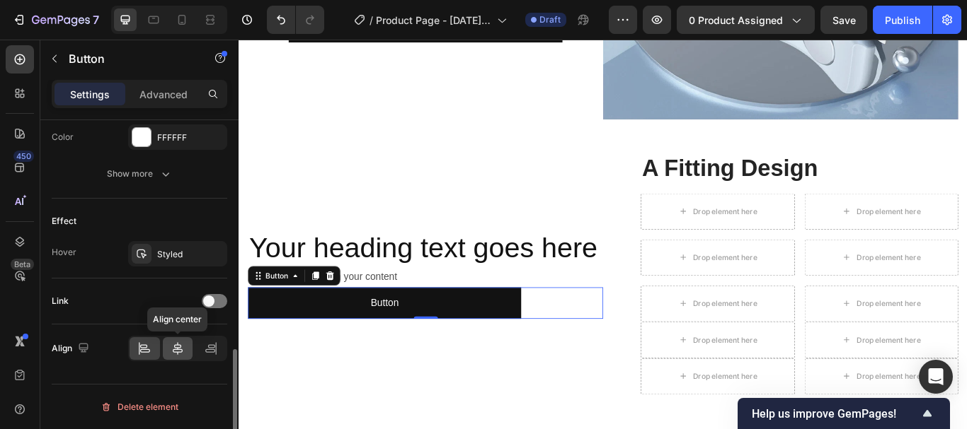
click at [180, 352] on icon at bounding box center [178, 348] width 10 height 13
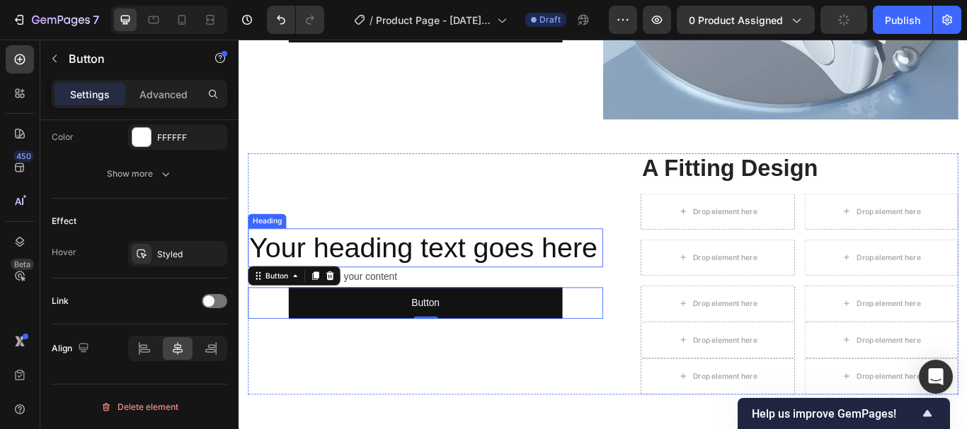
click at [311, 260] on h2 "Your heading text goes here" at bounding box center [456, 282] width 414 height 45
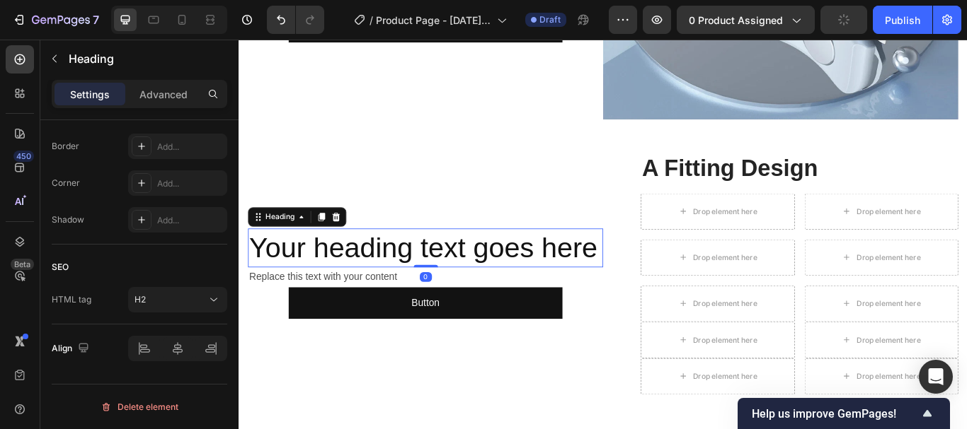
scroll to position [0, 0]
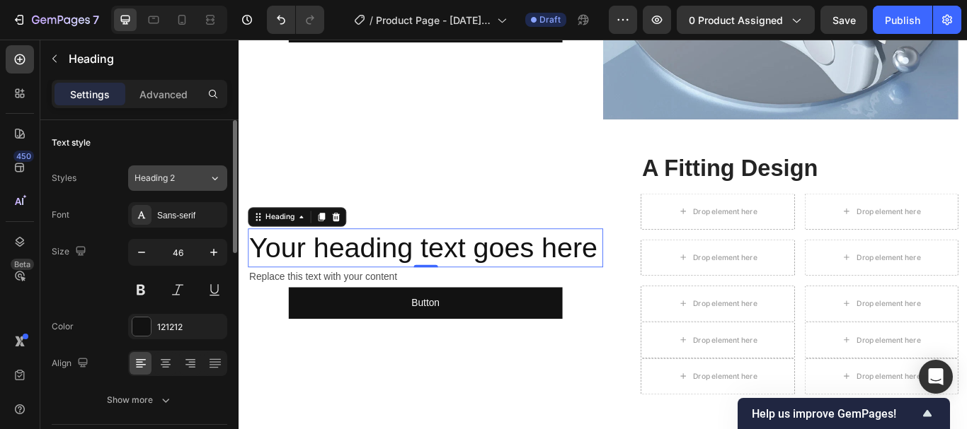
click at [218, 177] on icon at bounding box center [215, 178] width 12 height 14
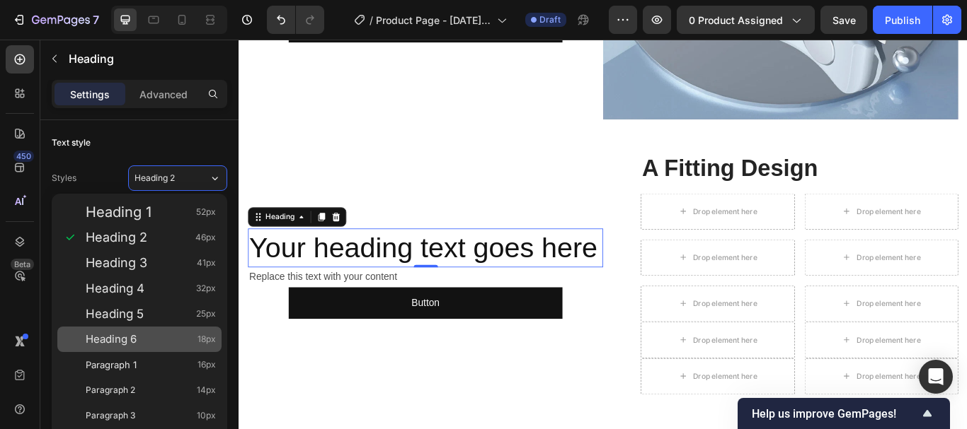
click at [182, 330] on div "Heading 6 18px" at bounding box center [139, 339] width 164 height 25
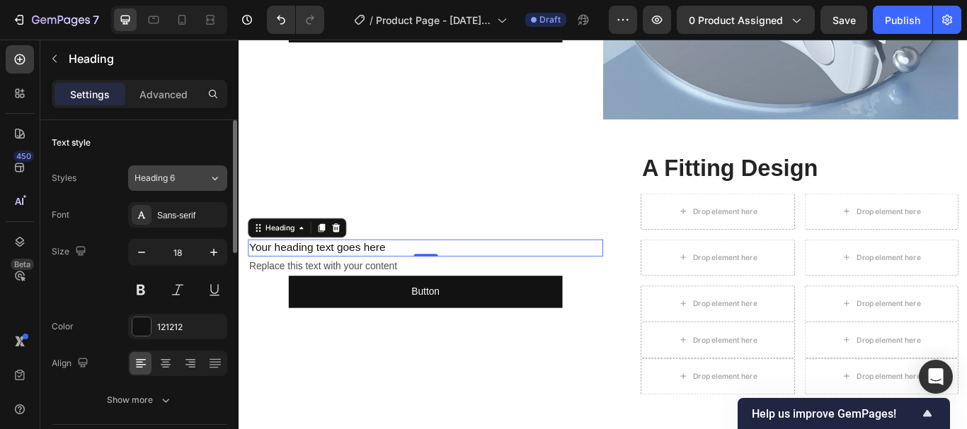
click at [214, 177] on icon at bounding box center [215, 178] width 12 height 14
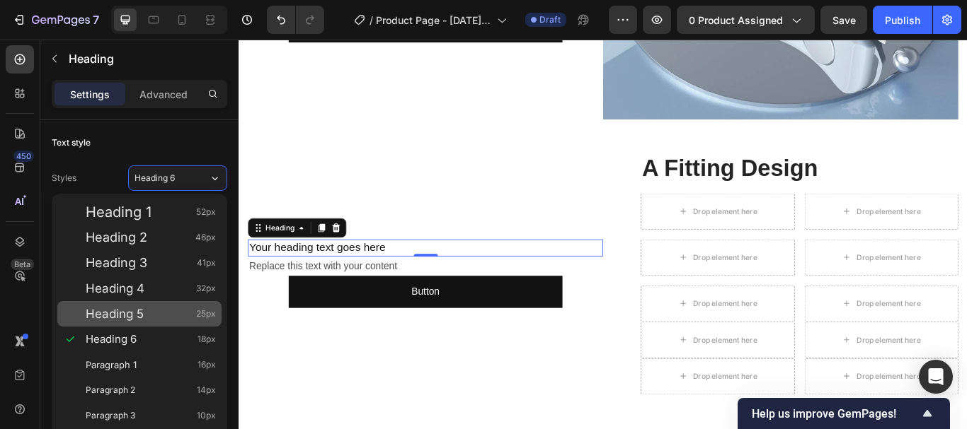
click at [146, 321] on div "Heading 5 25px" at bounding box center [151, 314] width 130 height 14
type input "25"
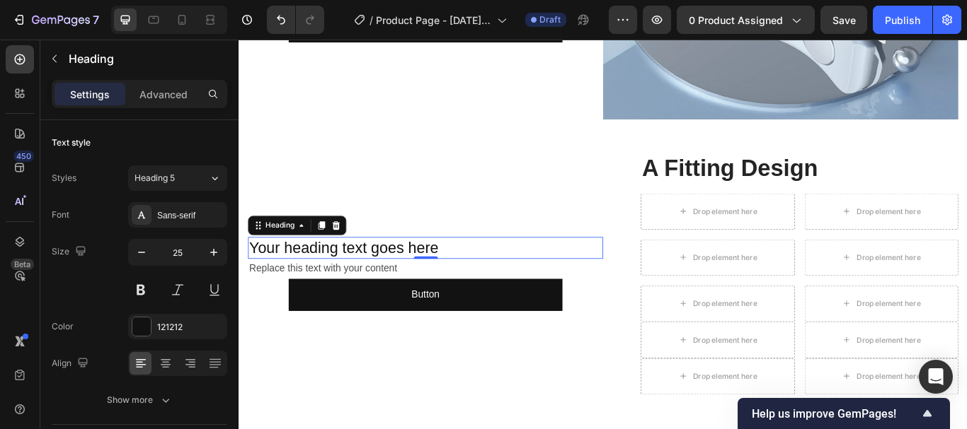
click at [396, 270] on h2 "Your heading text goes here" at bounding box center [456, 283] width 414 height 26
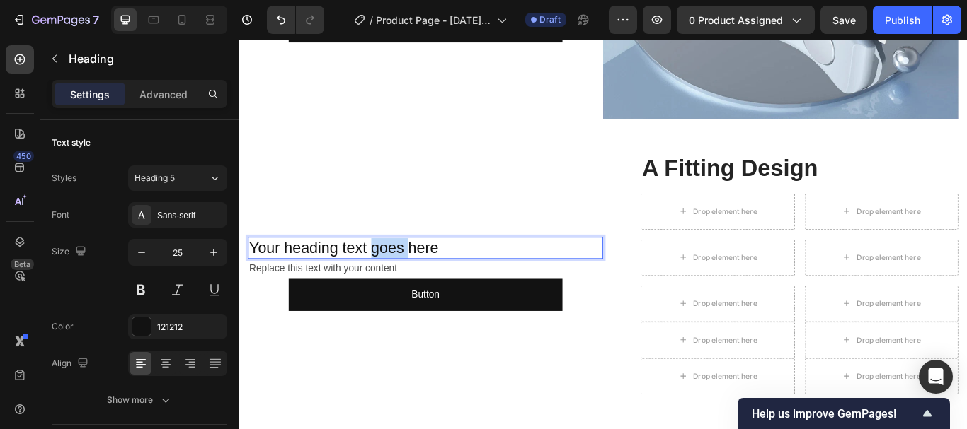
click at [396, 272] on p "Your heading text goes here" at bounding box center [455, 283] width 411 height 23
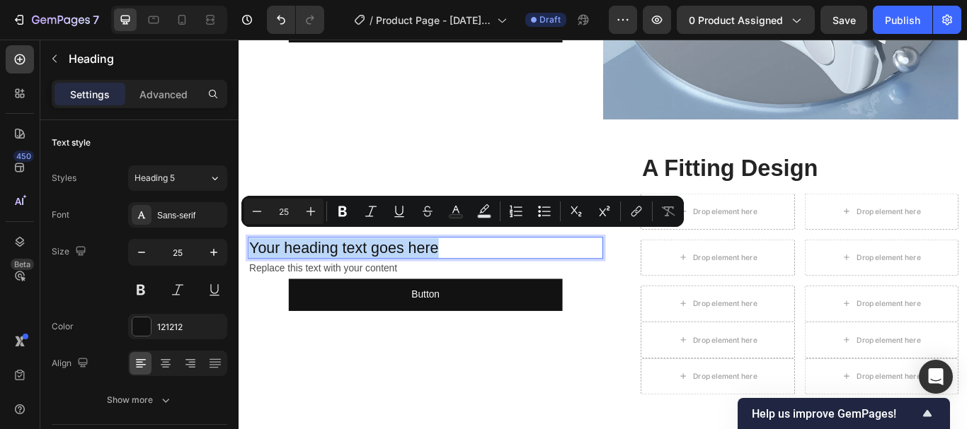
click at [396, 272] on p "Your heading text goes here" at bounding box center [455, 283] width 411 height 23
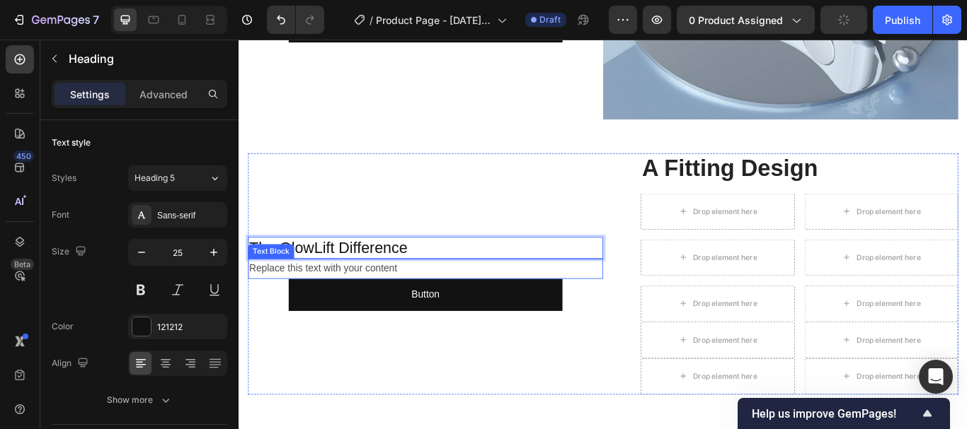
click at [403, 296] on div "Replace this text with your content" at bounding box center [456, 307] width 414 height 23
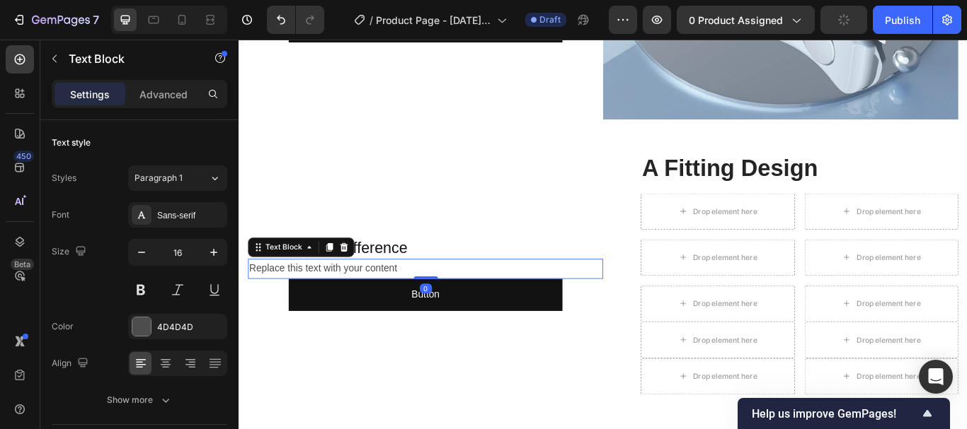
click at [396, 296] on div "Replace this text with your content" at bounding box center [456, 307] width 414 height 23
click at [396, 297] on p "Replace this text with your content" at bounding box center [455, 307] width 411 height 21
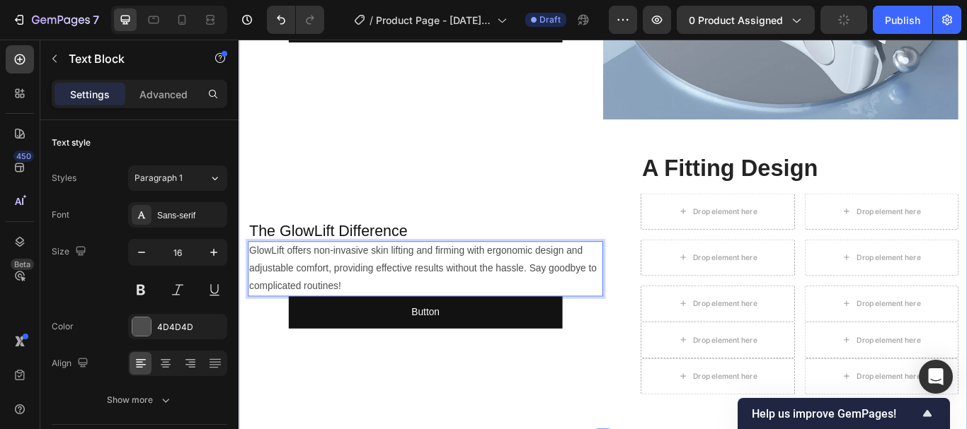
scroll to position [2592, 0]
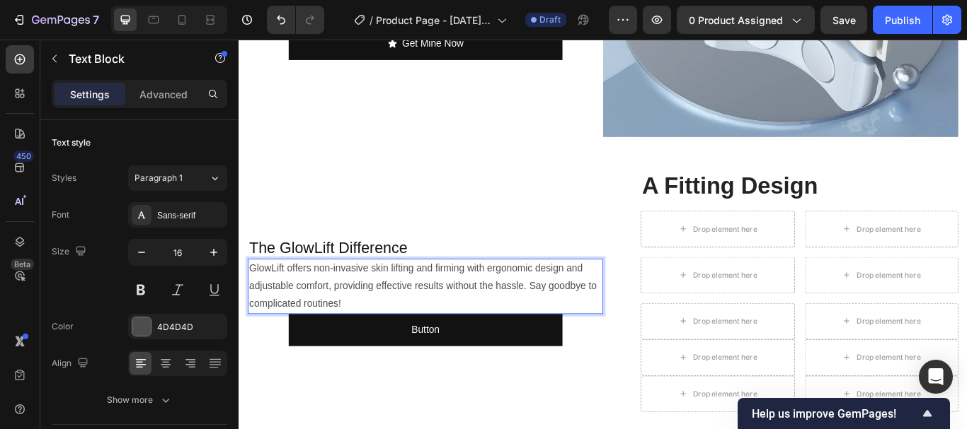
click at [308, 325] on p "GlowLift offers non-invasive skin lifting and firming with ergonomic design and…" at bounding box center [455, 327] width 411 height 61
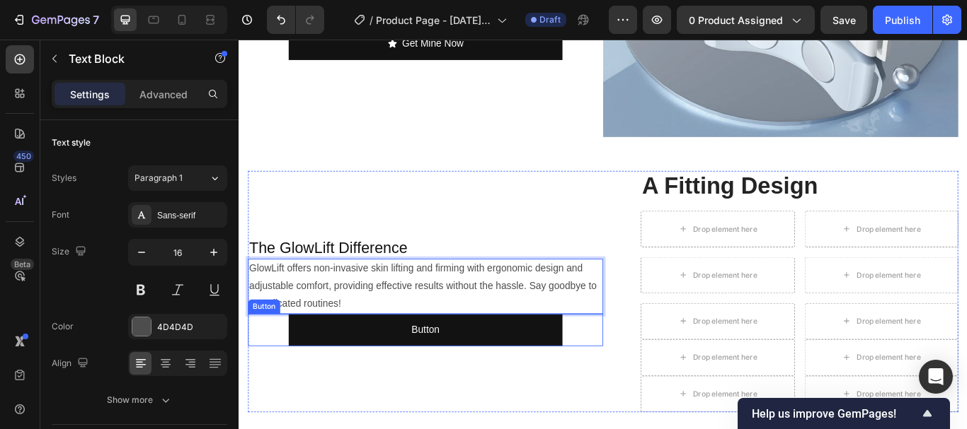
click at [265, 371] on div "Button Button" at bounding box center [456, 379] width 414 height 38
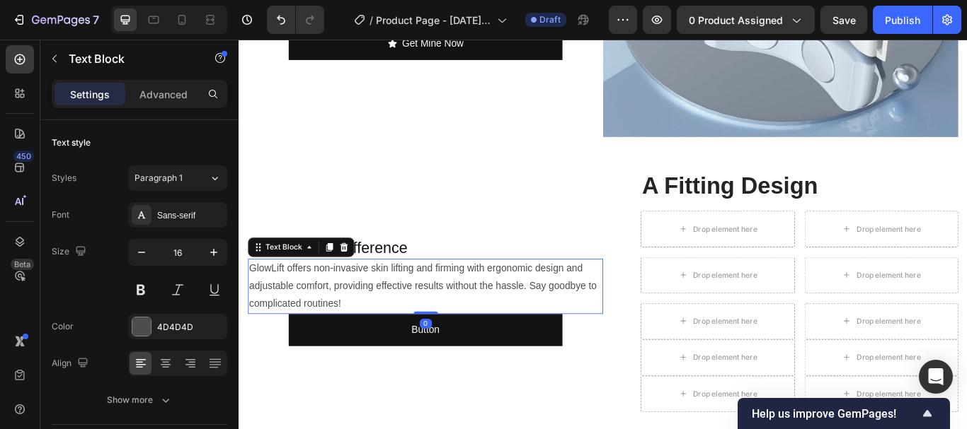
click at [408, 329] on p "GlowLift offers non-invasive skin lifting and firming with ergonomic design and…" at bounding box center [455, 327] width 411 height 61
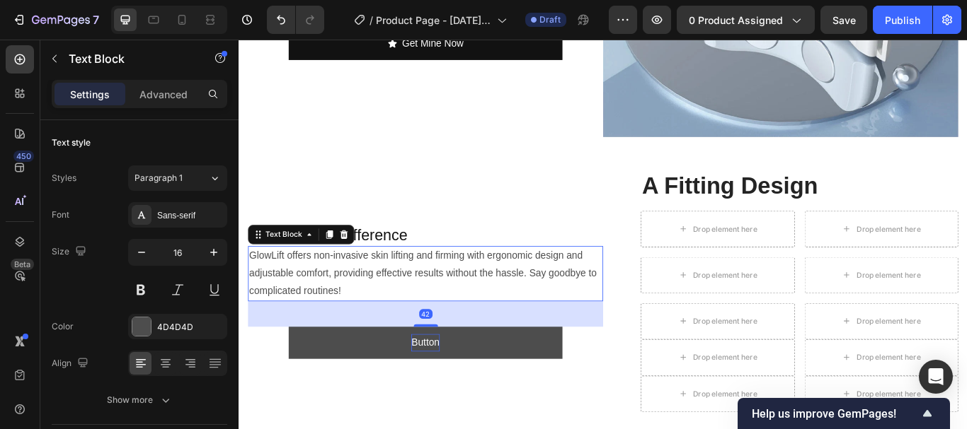
drag, startPoint x: 458, startPoint y: 345, endPoint x: 453, endPoint y: 375, distance: 30.3
click at [453, 375] on div "The GlowLift Difference Heading GlowLift offers non-invasive skin lifting and f…" at bounding box center [456, 334] width 414 height 282
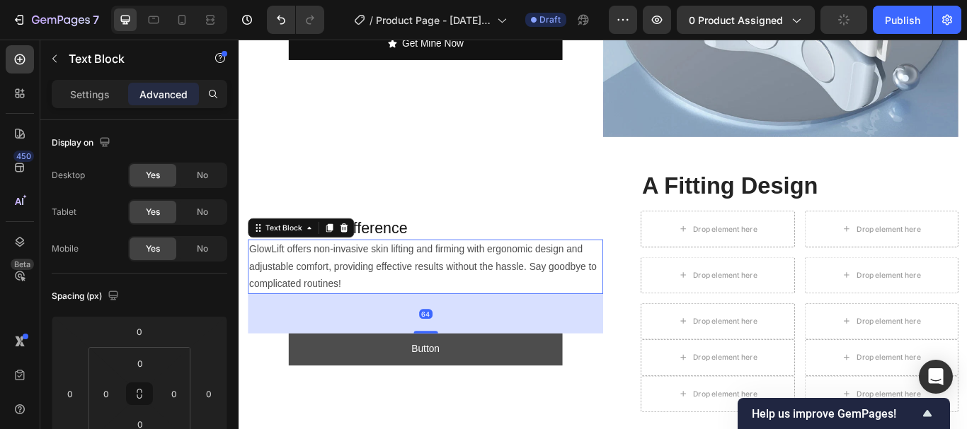
drag, startPoint x: 455, startPoint y: 363, endPoint x: 460, endPoint y: 379, distance: 17.0
click at [460, 379] on div "The GlowLift Difference Heading GlowLift offers non-invasive skin lifting and f…" at bounding box center [456, 334] width 414 height 282
type input "65"
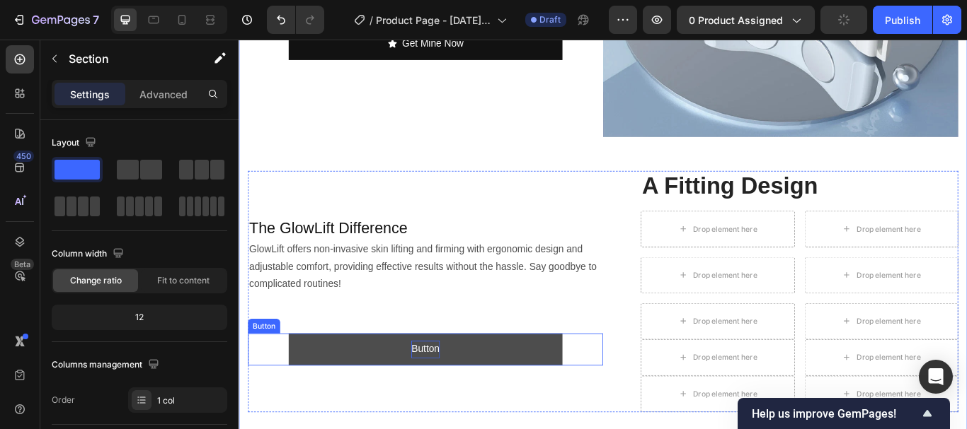
click at [455, 391] on p "Button" at bounding box center [455, 401] width 33 height 21
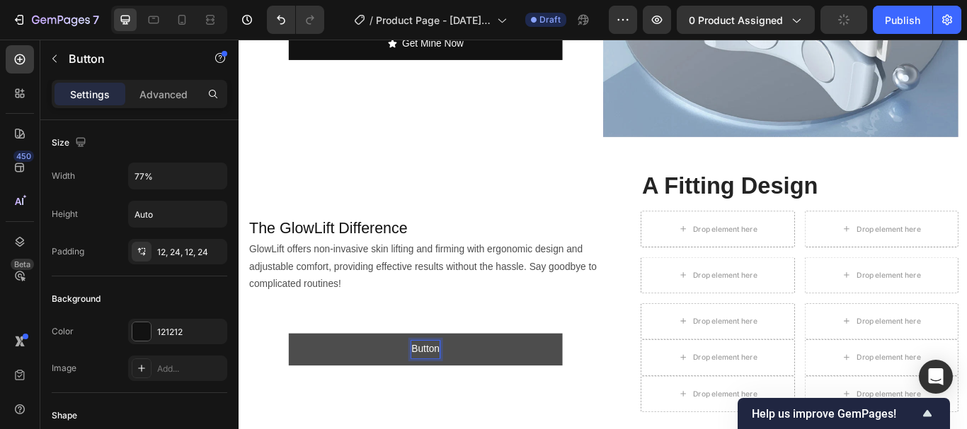
click at [442, 393] on p "Button" at bounding box center [455, 401] width 33 height 21
click at [296, 383] on button "Get Button" at bounding box center [455, 402] width 318 height 38
click at [296, 383] on button "Get Mine Button" at bounding box center [455, 402] width 318 height 38
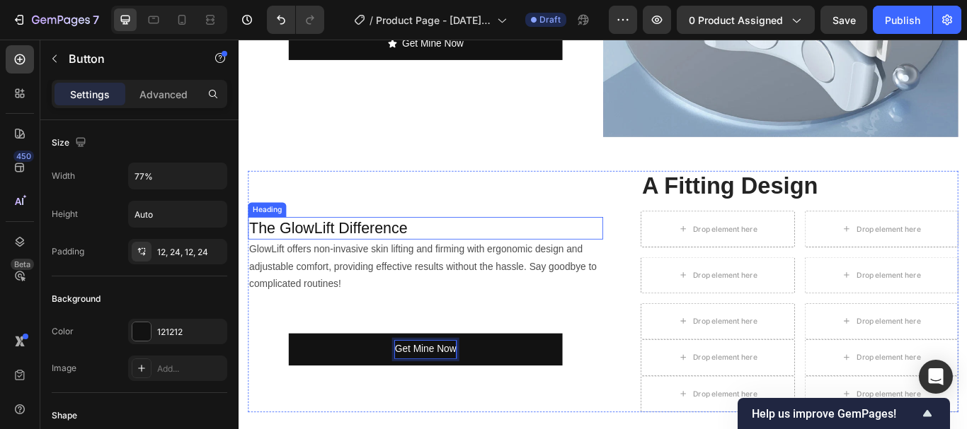
click at [406, 248] on p "The GlowLift Difference" at bounding box center [455, 259] width 411 height 23
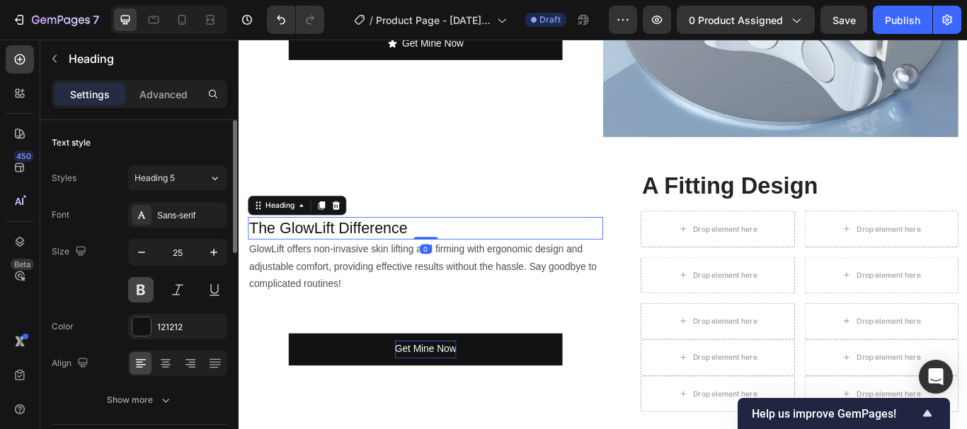
click at [142, 285] on button at bounding box center [140, 289] width 25 height 25
click at [165, 365] on icon at bounding box center [166, 364] width 10 height 1
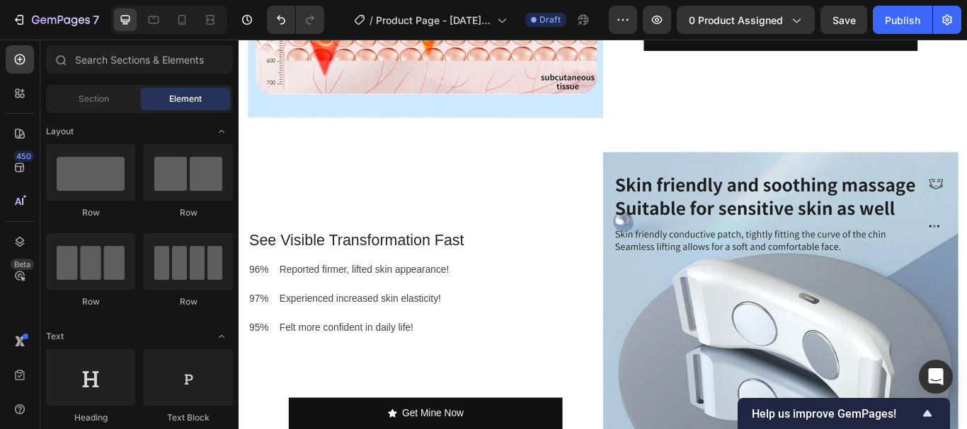
scroll to position [2150, 0]
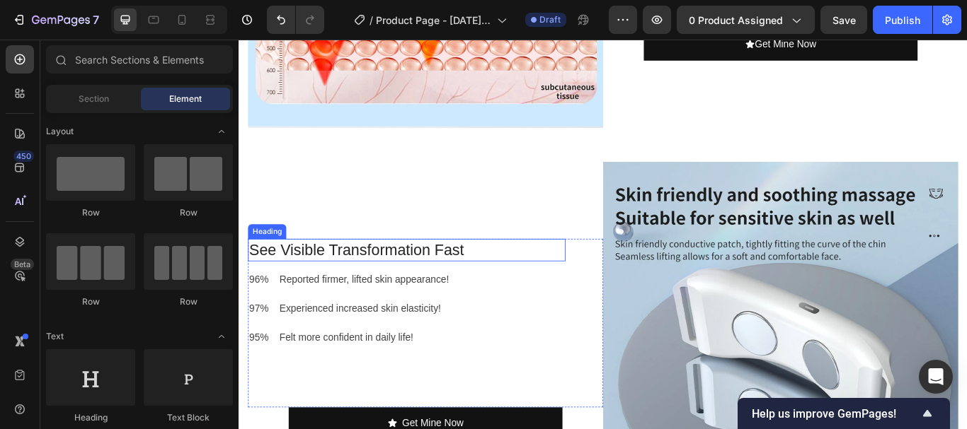
click at [345, 279] on h2 "See Visible Transformation Fast" at bounding box center [434, 285] width 370 height 26
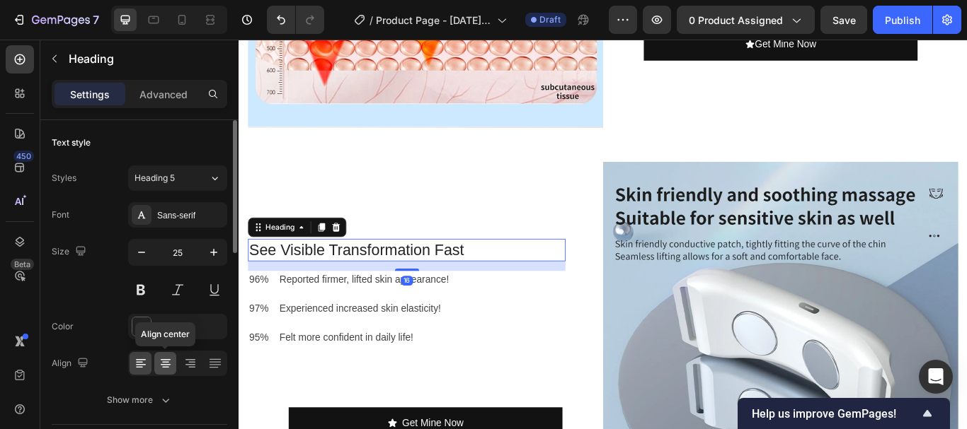
click at [165, 365] on icon at bounding box center [166, 364] width 10 height 1
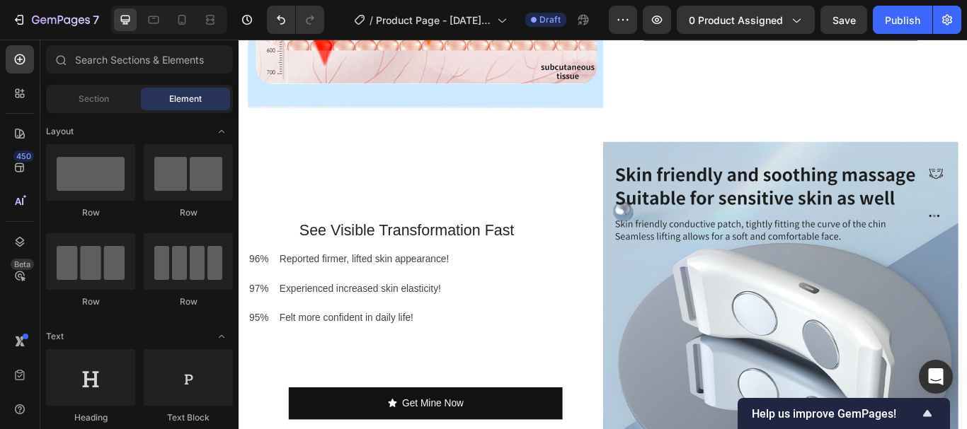
scroll to position [2184, 0]
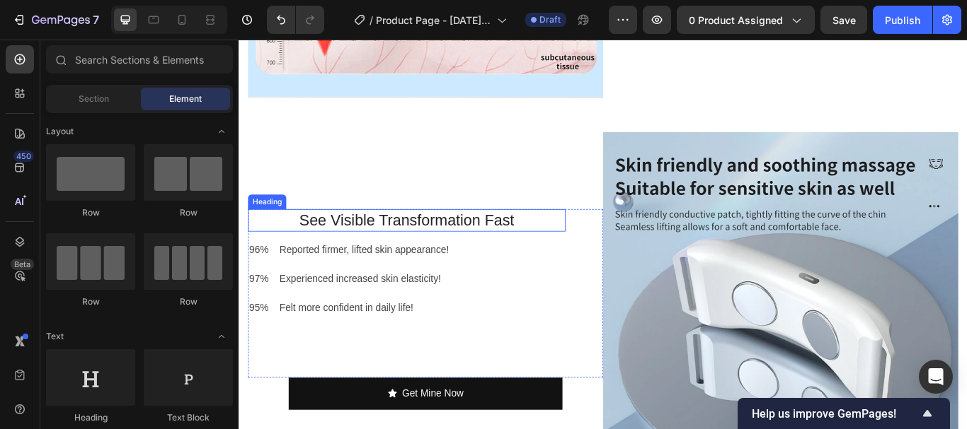
click at [428, 241] on h2 "See Visible Transformation Fast" at bounding box center [434, 251] width 370 height 26
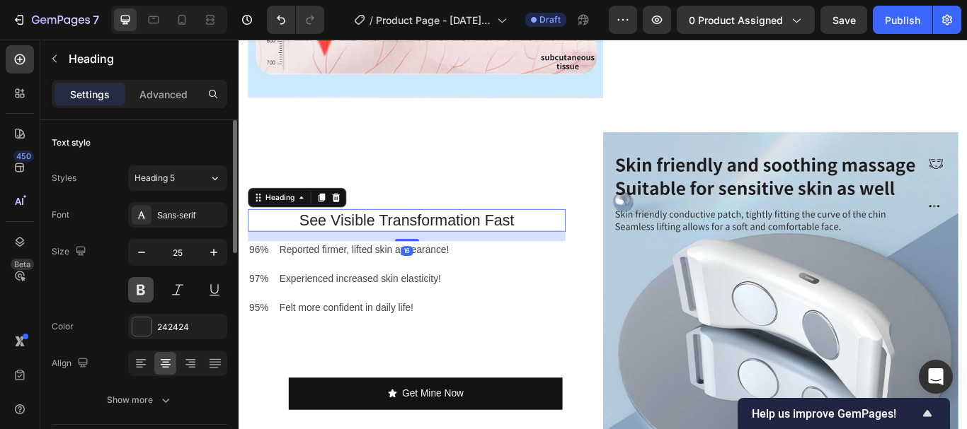
click at [147, 291] on button at bounding box center [140, 289] width 25 height 25
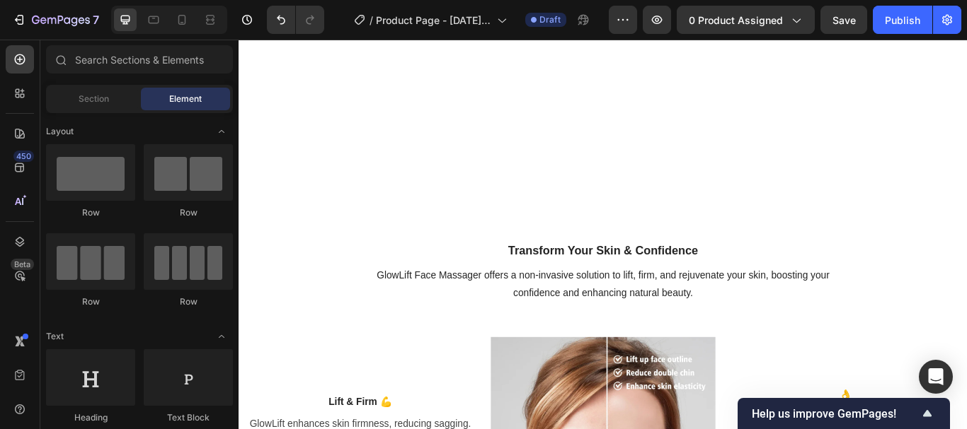
scroll to position [1112, 0]
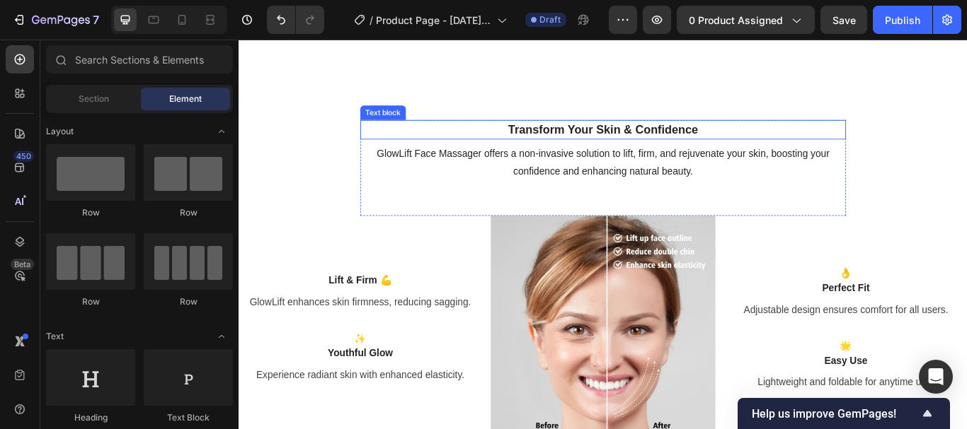
click at [597, 156] on p "Transform Your Skin & Confidence" at bounding box center [663, 145] width 541 height 21
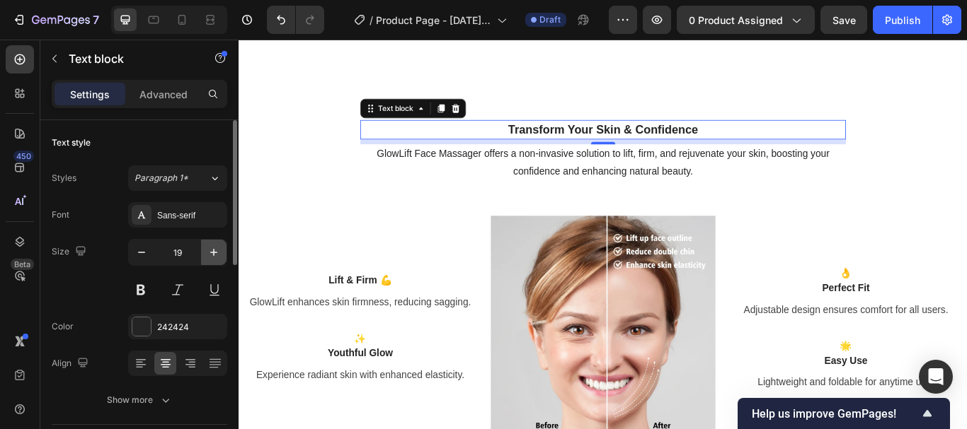
click at [215, 249] on icon "button" at bounding box center [214, 253] width 14 height 14
click at [130, 295] on button at bounding box center [140, 289] width 25 height 25
click at [221, 247] on button "button" at bounding box center [213, 252] width 25 height 25
type input "21"
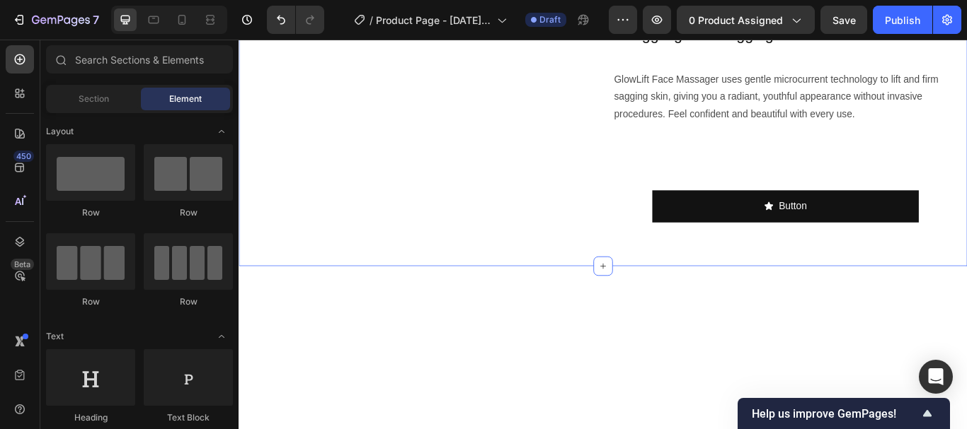
scroll to position [751, 0]
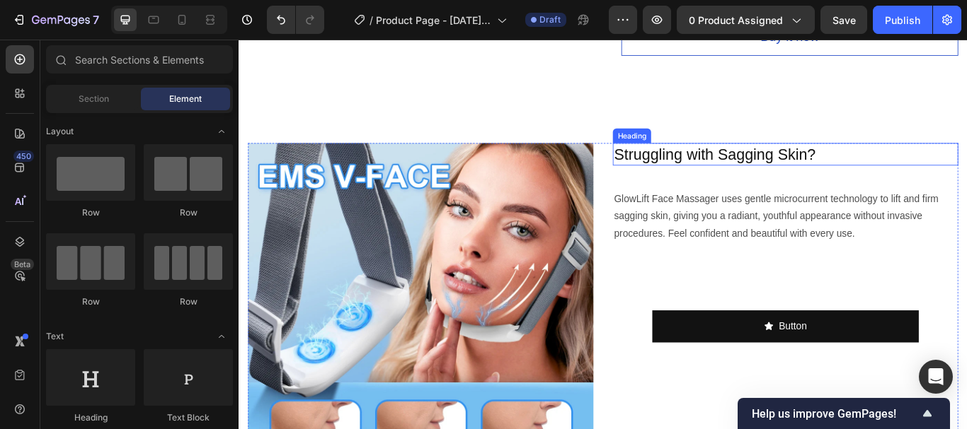
click at [751, 176] on h2 "Struggling with Sagging Skin?" at bounding box center [875, 174] width 403 height 26
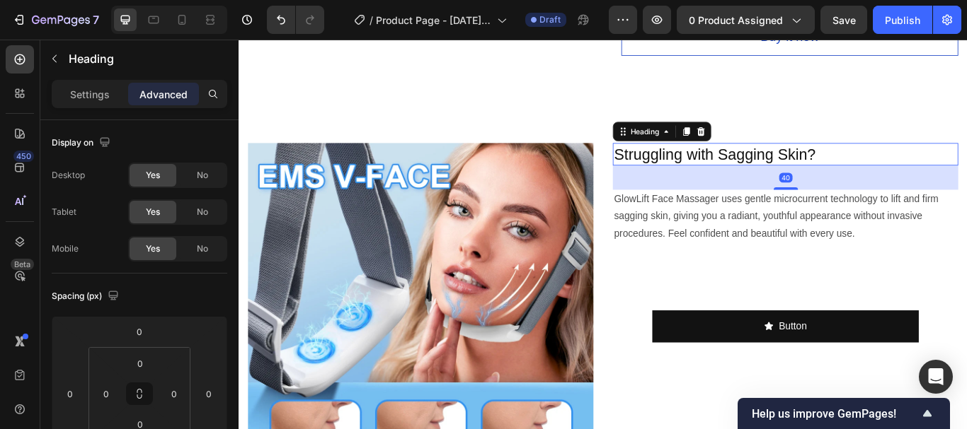
click at [775, 172] on h2 "Struggling with Sagging Skin?" at bounding box center [875, 174] width 403 height 26
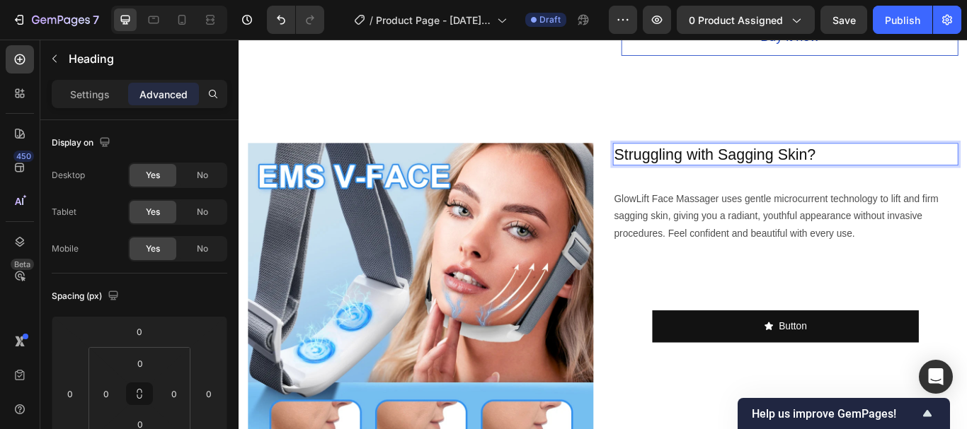
click at [775, 172] on p "Struggling with Sagging Skin?" at bounding box center [876, 173] width 400 height 23
click at [920, 167] on p "Struggling with Sagging Skin?" at bounding box center [876, 173] width 400 height 23
click at [772, 166] on p "Struggling with Sagging Skin?" at bounding box center [876, 173] width 400 height 23
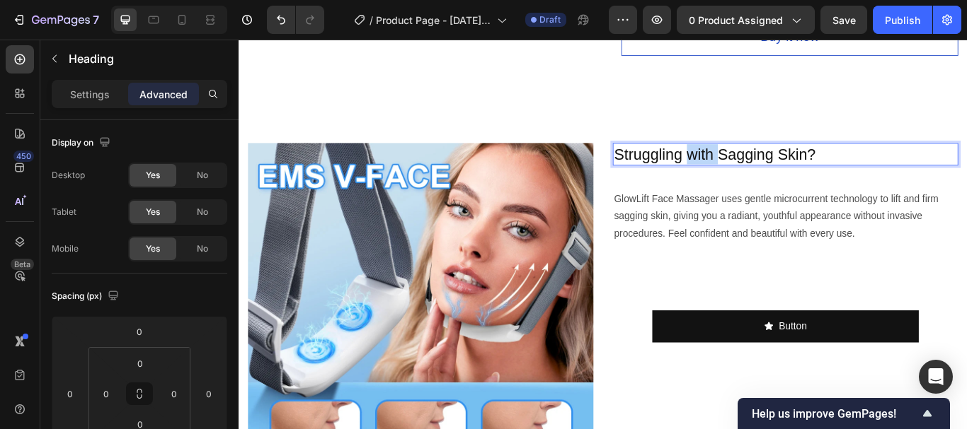
click at [772, 166] on p "Struggling with Sagging Skin?" at bounding box center [876, 173] width 400 height 23
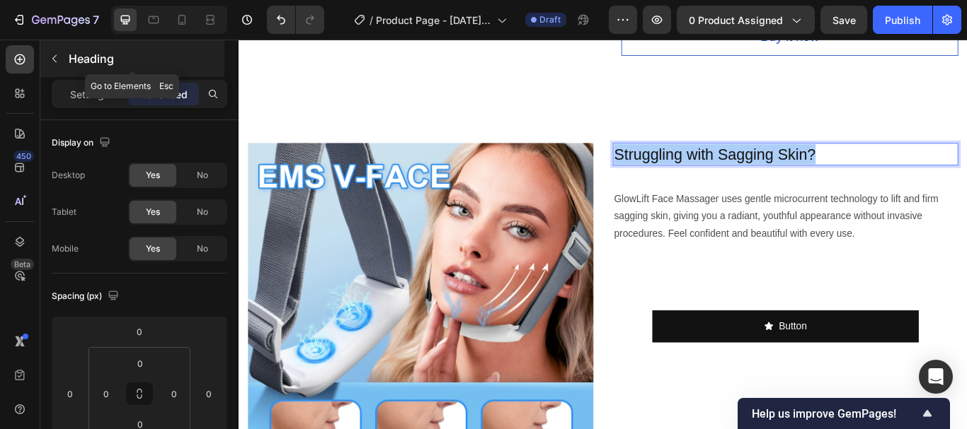
click at [57, 62] on icon "button" at bounding box center [54, 59] width 4 height 8
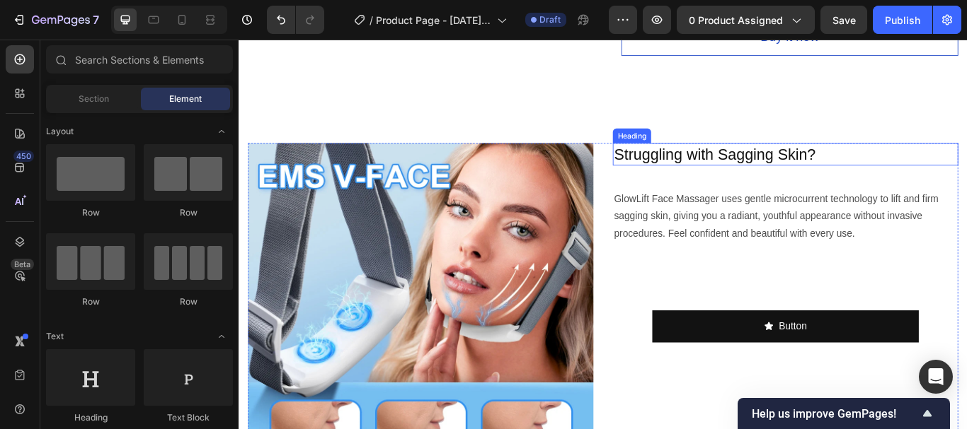
click at [743, 177] on p "Struggling with Sagging Skin?" at bounding box center [876, 173] width 400 height 23
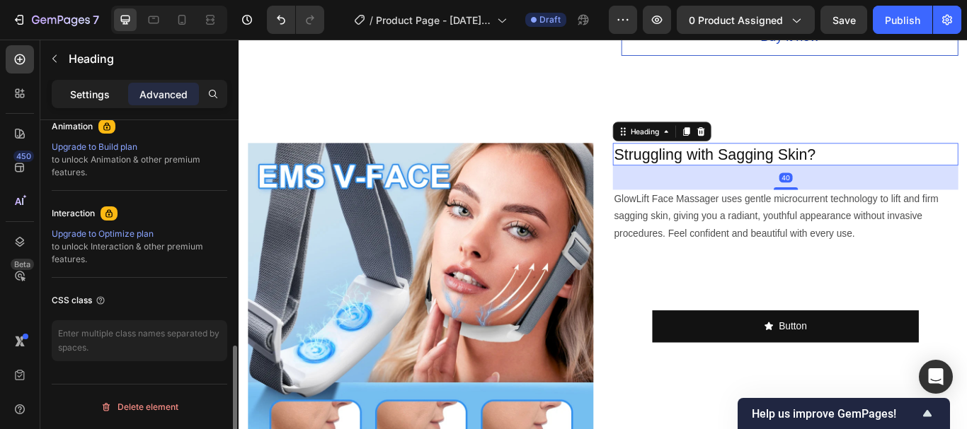
click at [81, 91] on p "Settings" at bounding box center [90, 94] width 40 height 15
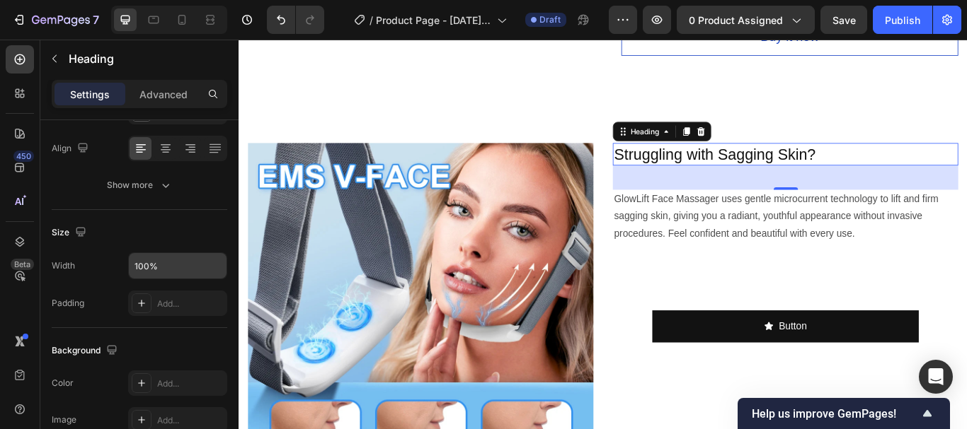
scroll to position [0, 0]
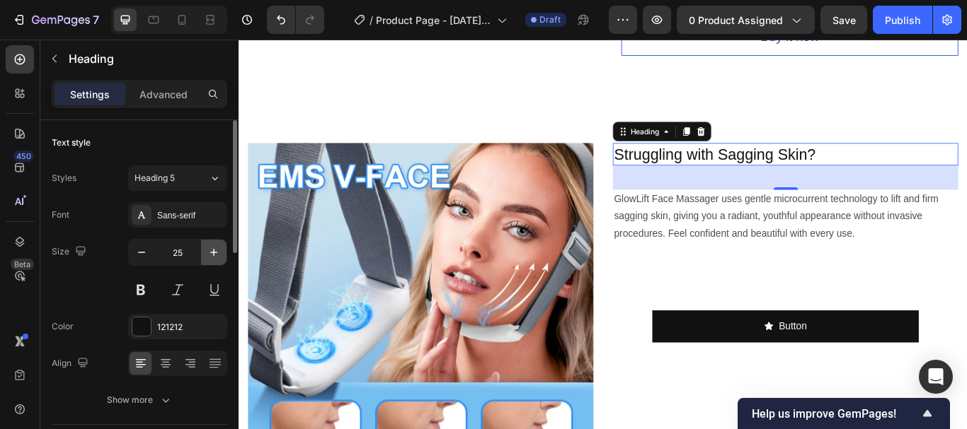
click at [221, 251] on button "button" at bounding box center [213, 252] width 25 height 25
type input "26"
click at [144, 287] on button at bounding box center [140, 289] width 25 height 25
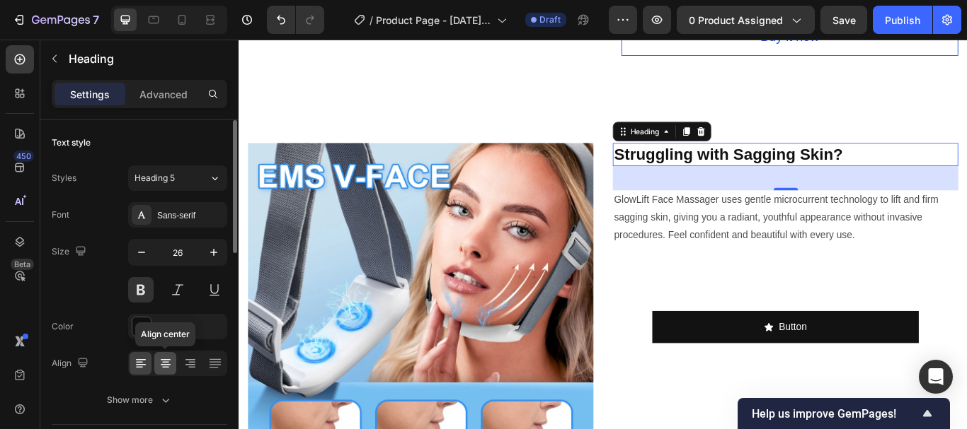
click at [168, 364] on icon at bounding box center [166, 364] width 10 height 1
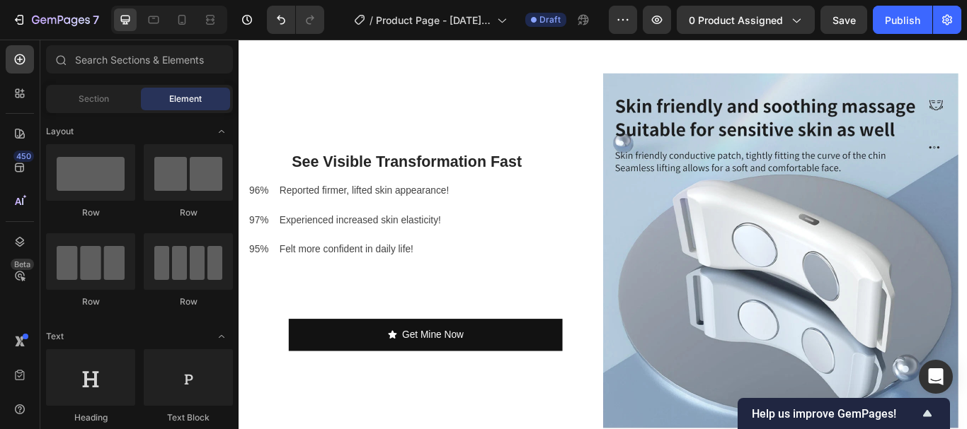
scroll to position [2278, 0]
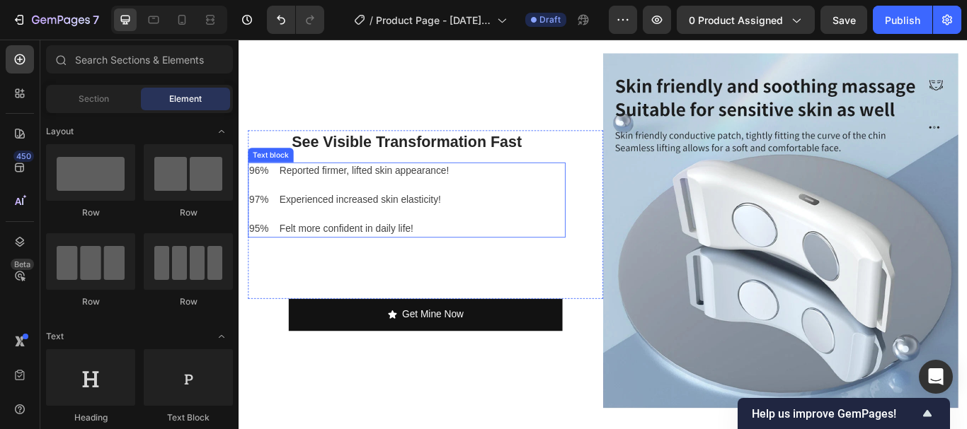
click at [251, 185] on p "96% Reported firmer, lifted skin appearance!" at bounding box center [433, 193] width 367 height 17
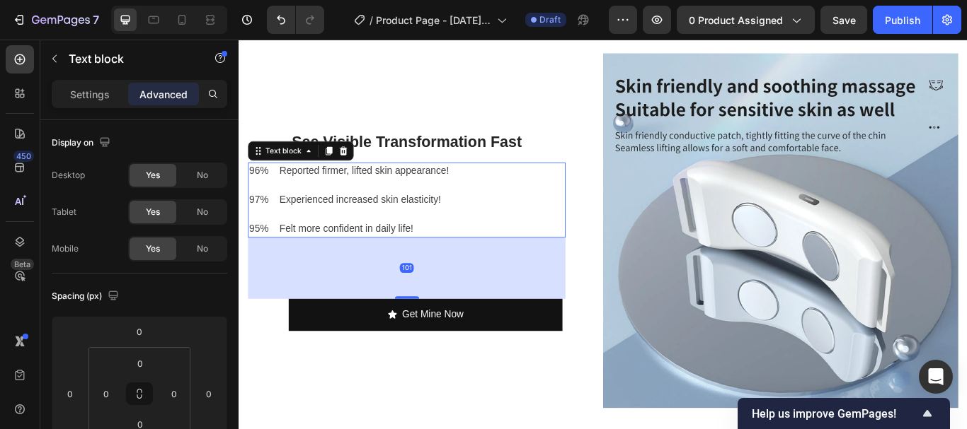
click at [252, 186] on p "96% Reported firmer, lifted skin appearance!" at bounding box center [433, 193] width 367 height 17
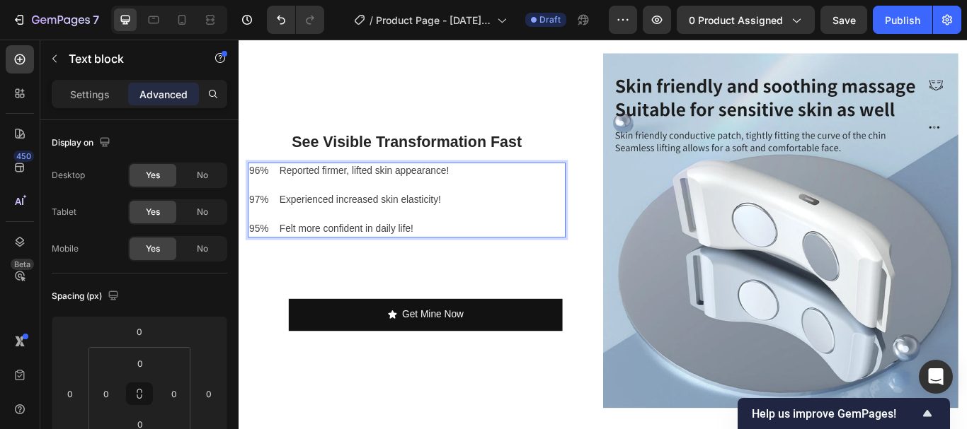
click at [253, 220] on p "97% Experienced increased skin elasticity!" at bounding box center [433, 227] width 367 height 17
click at [252, 221] on p "97% Experienced increased skin elasticity!" at bounding box center [433, 227] width 367 height 17
click at [255, 219] on p "97% Experienced increased skin elasticity!" at bounding box center [433, 227] width 367 height 17
click at [264, 186] on p "96% Reported firmer, lifted skin appearance!" at bounding box center [433, 193] width 367 height 17
click at [257, 219] on p "97% Experienced increased skin elasticity!" at bounding box center [433, 227] width 367 height 17
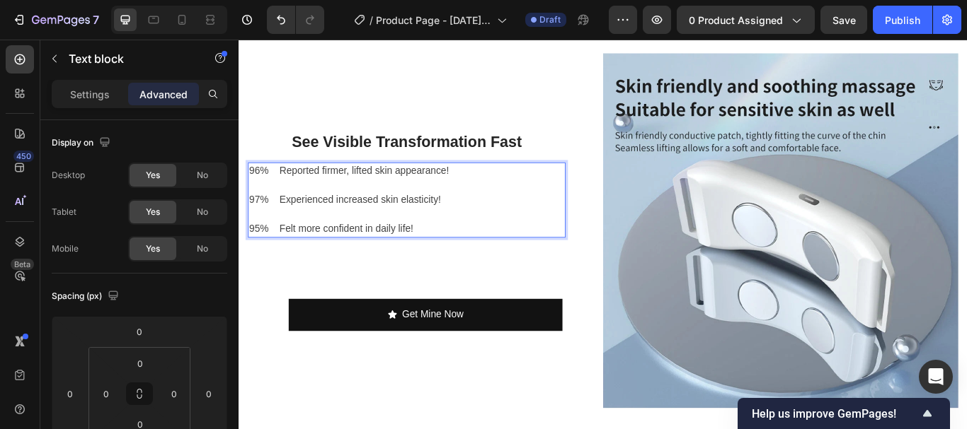
click at [261, 219] on p "97% Experienced increased skin elasticity!" at bounding box center [433, 227] width 367 height 17
click at [265, 221] on p "97% Experienced increased skin elasticity!" at bounding box center [433, 227] width 367 height 17
click at [252, 253] on p "95% Felt more confident in daily life!" at bounding box center [433, 261] width 367 height 17
click at [255, 253] on p "95% Felt more confident in daily life!" at bounding box center [433, 261] width 367 height 17
click at [257, 254] on p "95% Felt more confident in daily life!" at bounding box center [433, 261] width 367 height 17
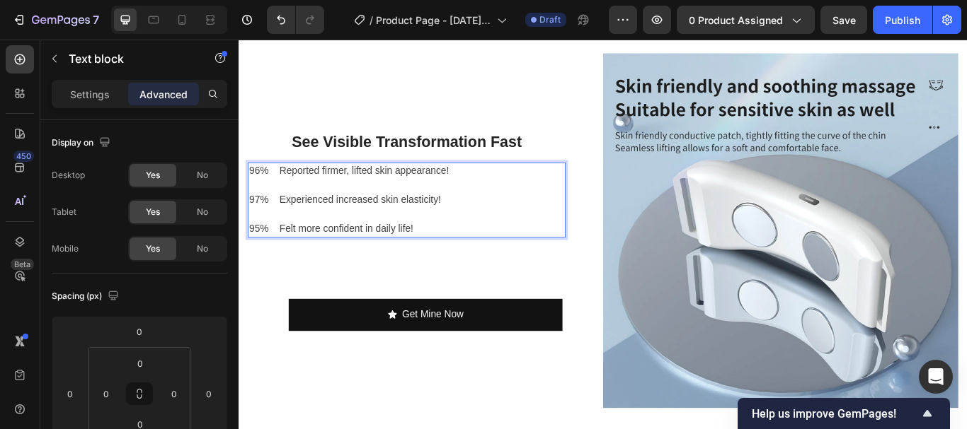
click at [262, 253] on p "95% Felt more confident in daily life!" at bounding box center [433, 261] width 367 height 17
click at [264, 253] on p "95% Felt more confident in daily life!" at bounding box center [433, 261] width 367 height 17
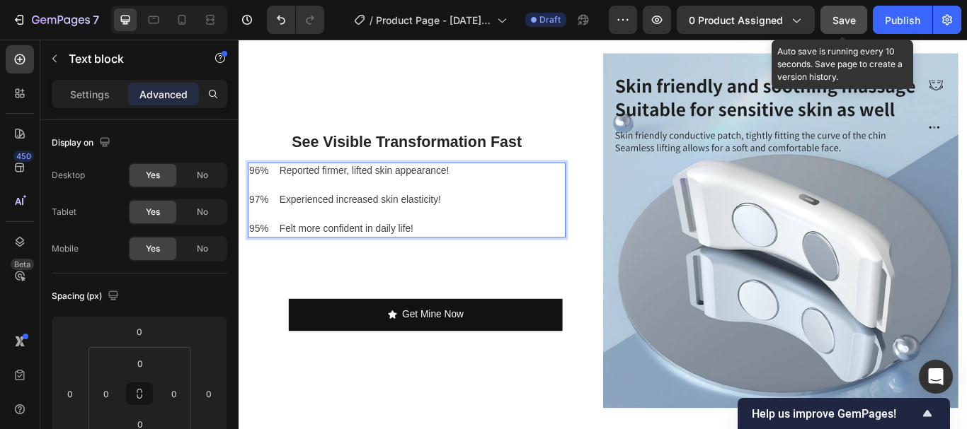
click at [836, 23] on span "Save" at bounding box center [843, 20] width 23 height 12
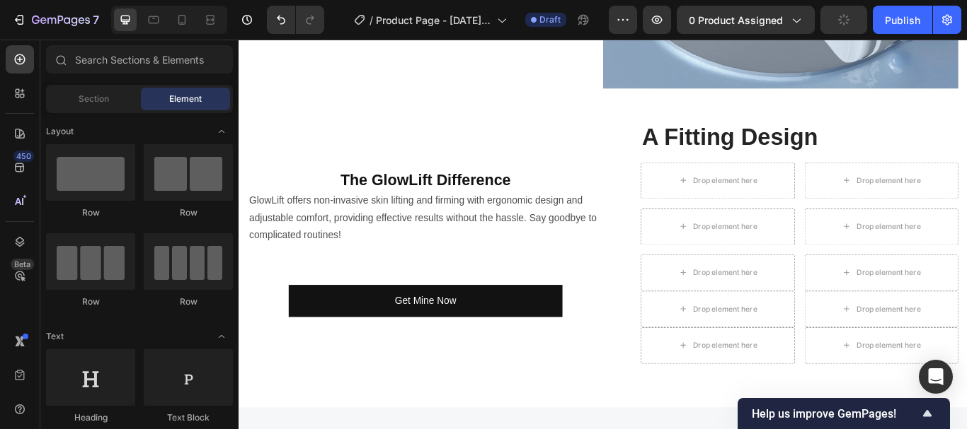
scroll to position [2628, 0]
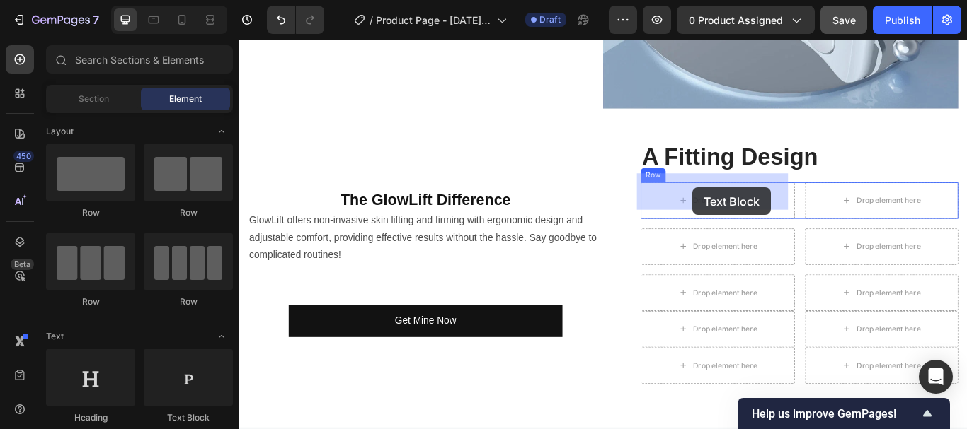
drag, startPoint x: 405, startPoint y: 425, endPoint x: 765, endPoint y: 221, distance: 413.5
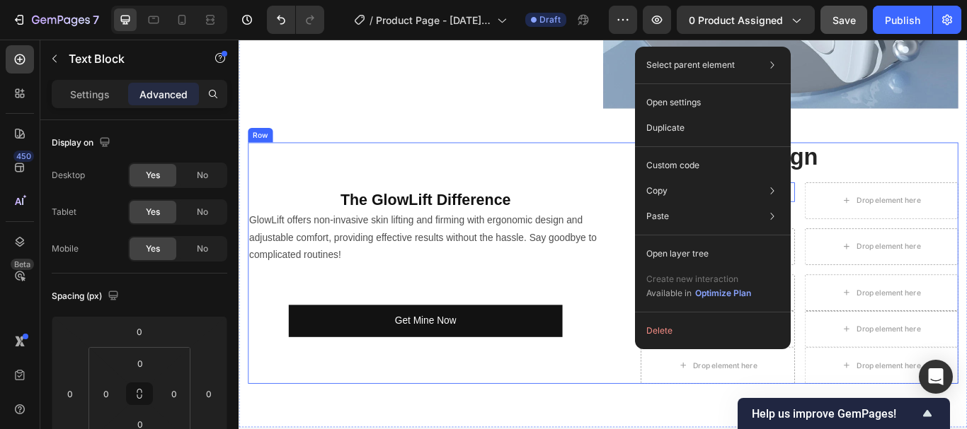
click at [644, 185] on div "The GlowLift Difference Heading GlowLift offers non-invasive skin lifting and f…" at bounding box center [456, 301] width 414 height 282
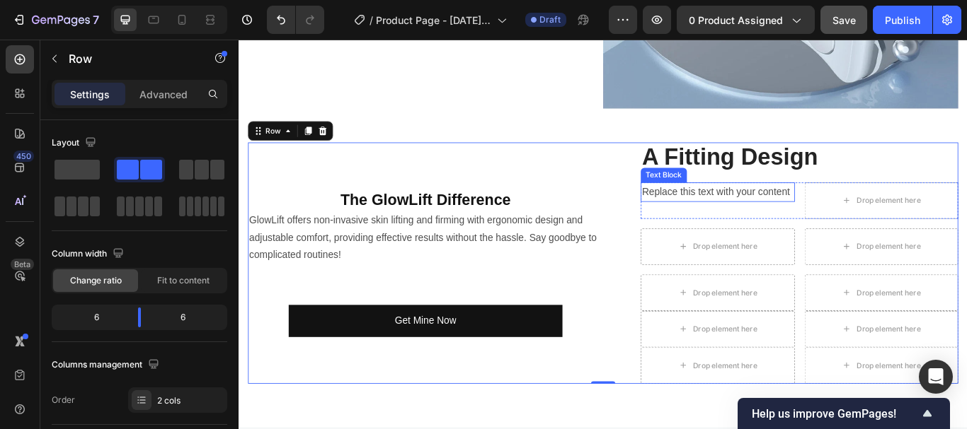
click at [806, 207] on div "Replace this text with your content" at bounding box center [797, 218] width 180 height 23
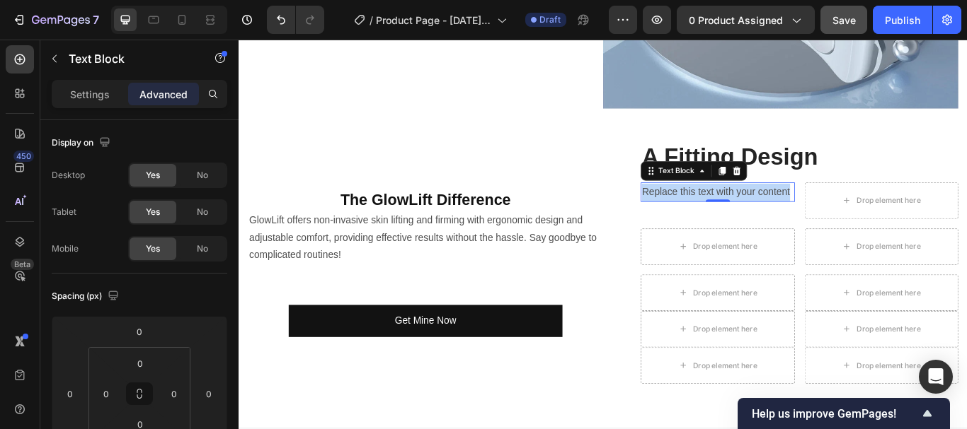
click at [806, 208] on p "Replace this text with your content" at bounding box center [796, 218] width 177 height 21
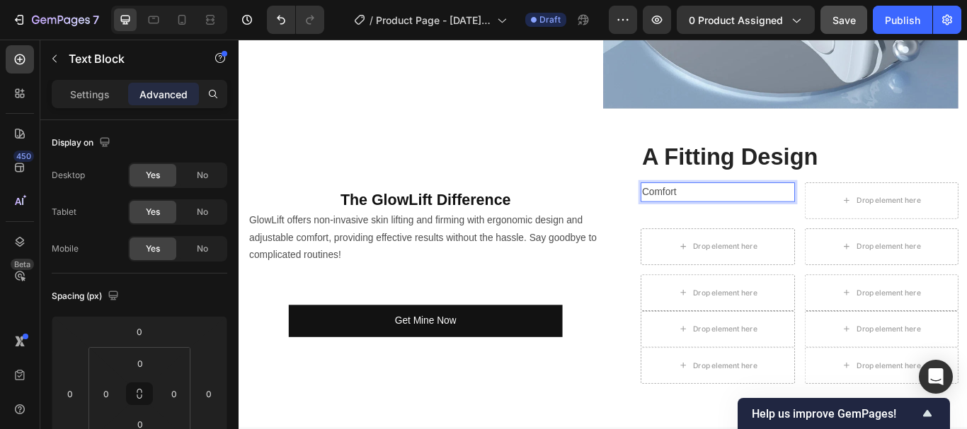
click at [734, 208] on p "Comfort" at bounding box center [796, 218] width 177 height 21
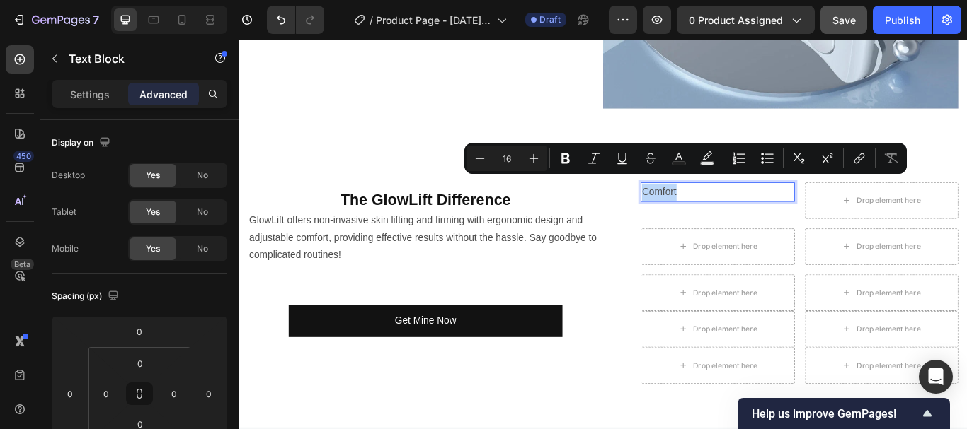
click at [734, 208] on p "Comfort" at bounding box center [796, 218] width 177 height 21
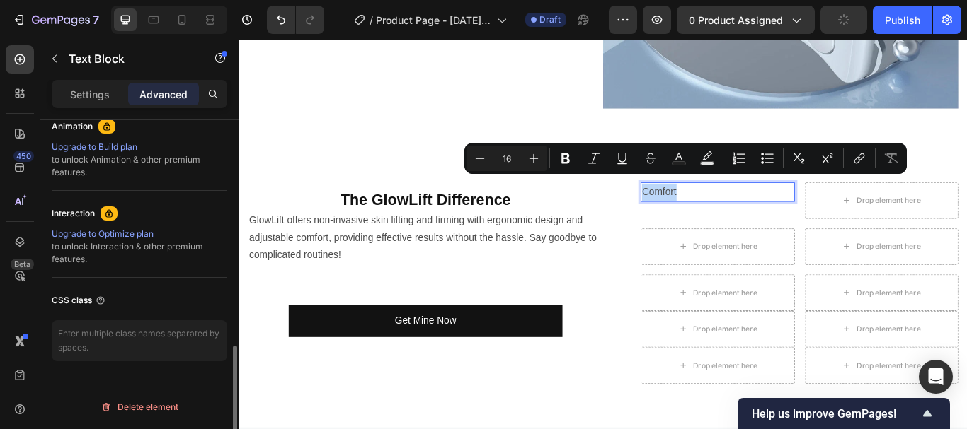
scroll to position [0, 0]
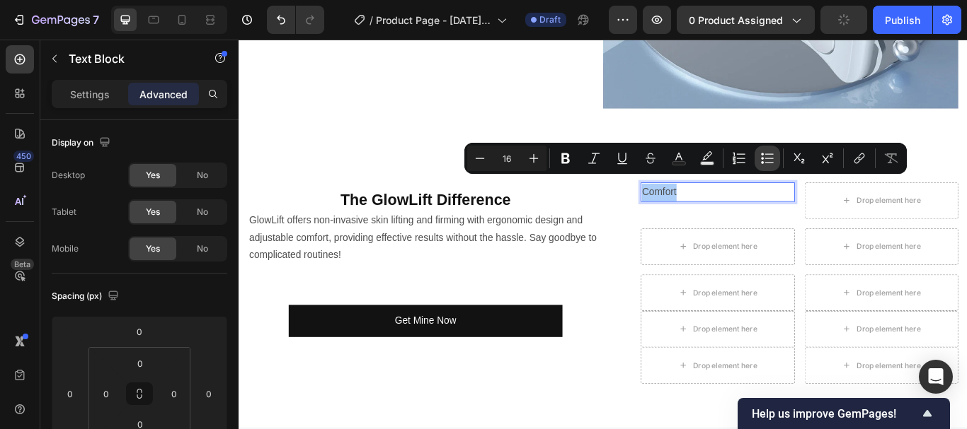
click at [761, 160] on icon "Editor contextual toolbar" at bounding box center [767, 158] width 14 height 14
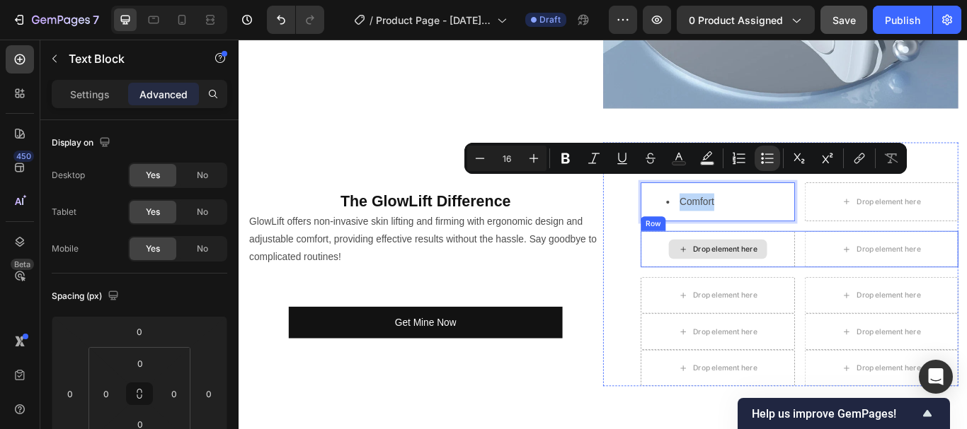
click at [858, 270] on div "Drop element here" at bounding box center [797, 284] width 180 height 42
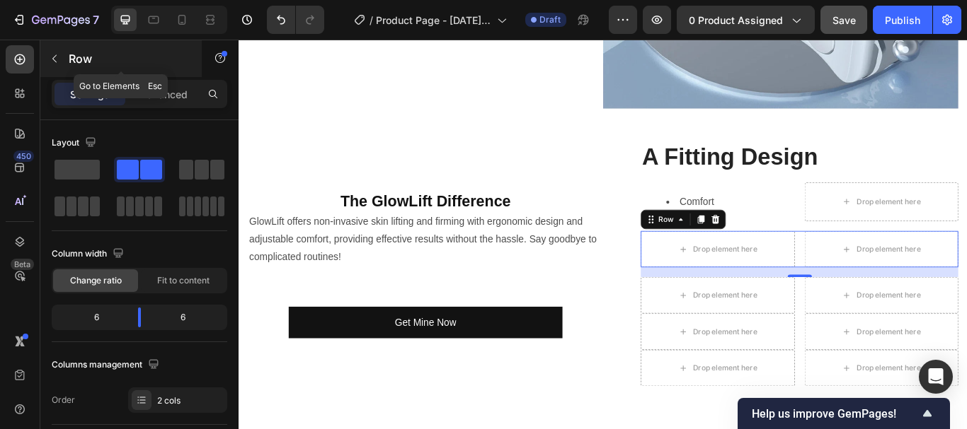
click at [58, 57] on icon "button" at bounding box center [54, 58] width 11 height 11
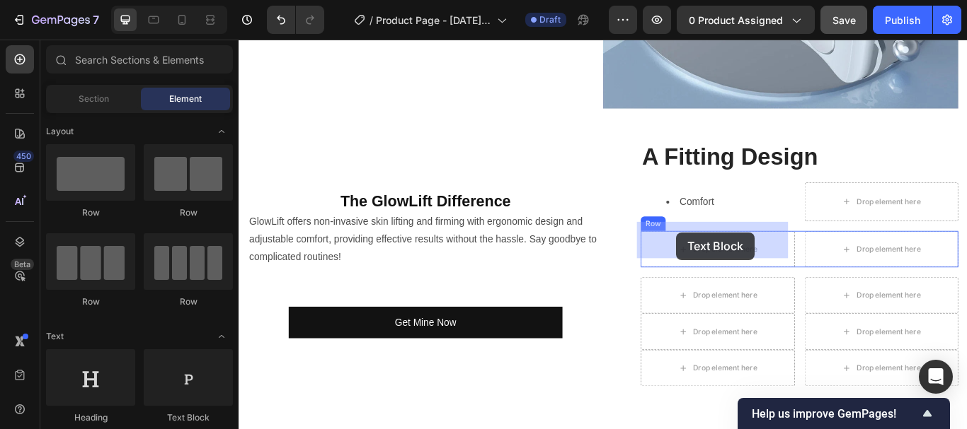
drag, startPoint x: 410, startPoint y: 432, endPoint x: 749, endPoint y: 265, distance: 378.1
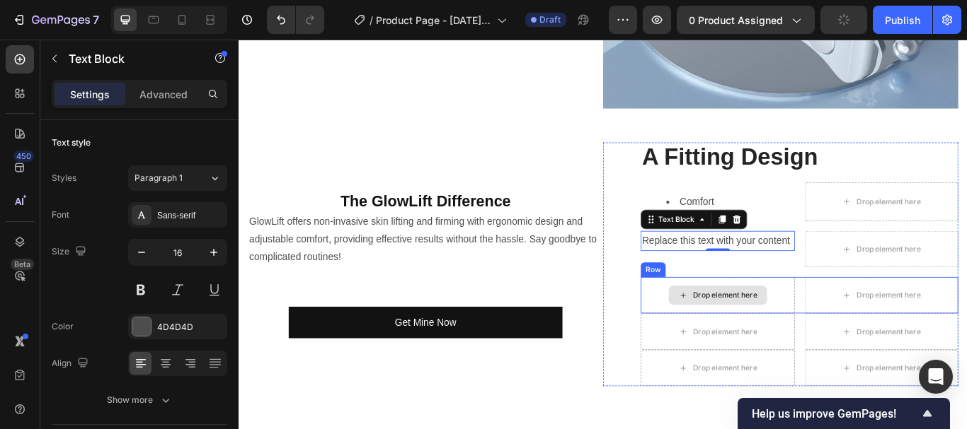
click at [729, 335] on div "Drop element here" at bounding box center [797, 338] width 180 height 42
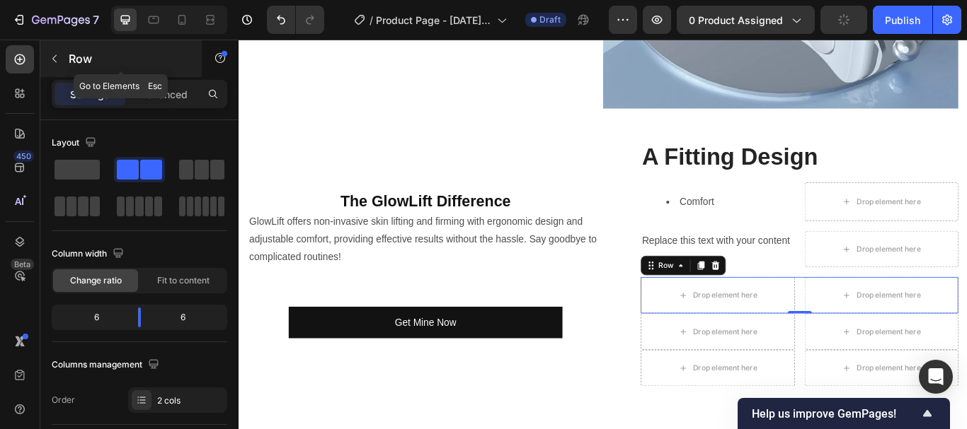
click at [51, 60] on icon "button" at bounding box center [54, 58] width 11 height 11
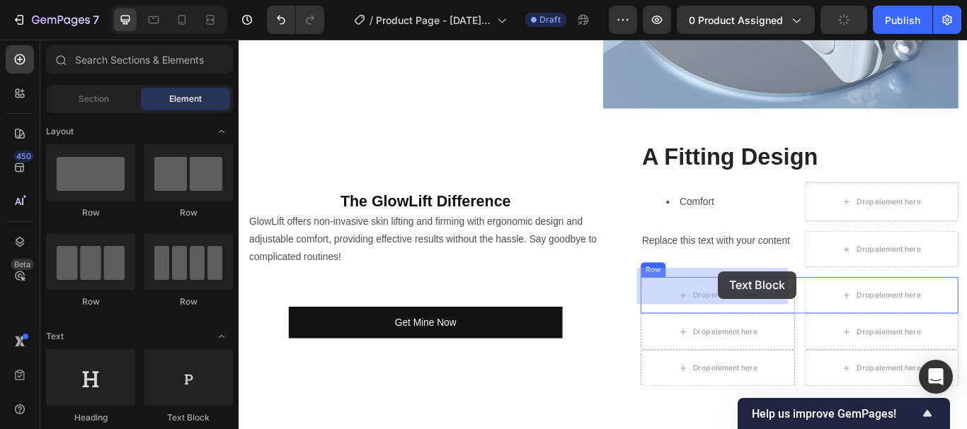
drag, startPoint x: 427, startPoint y: 430, endPoint x: 797, endPoint y: 310, distance: 389.1
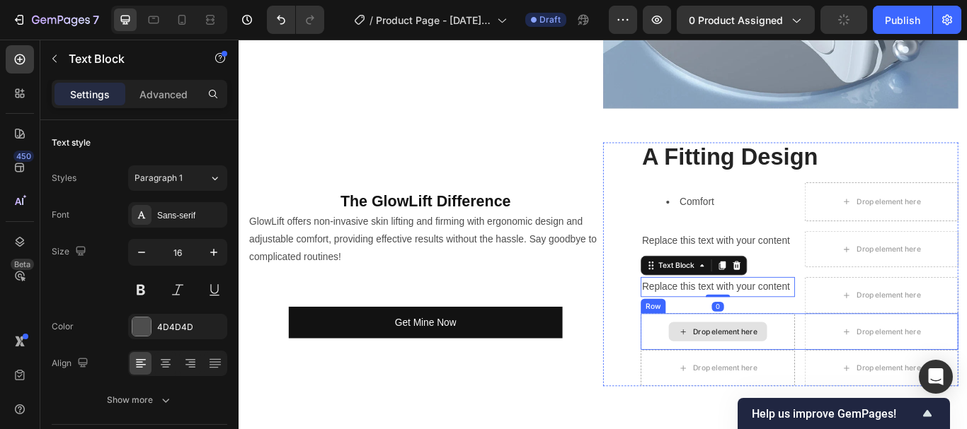
click at [722, 366] on div "Drop element here" at bounding box center [797, 380] width 180 height 42
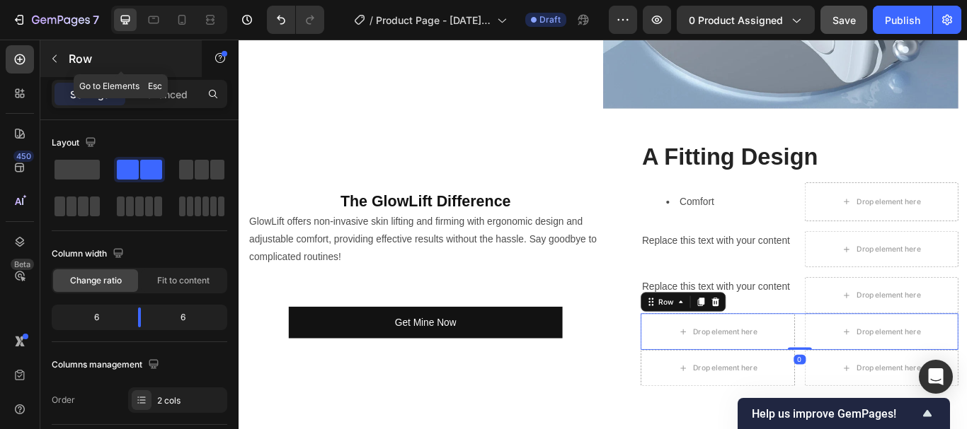
click at [54, 59] on icon "button" at bounding box center [54, 59] width 4 height 8
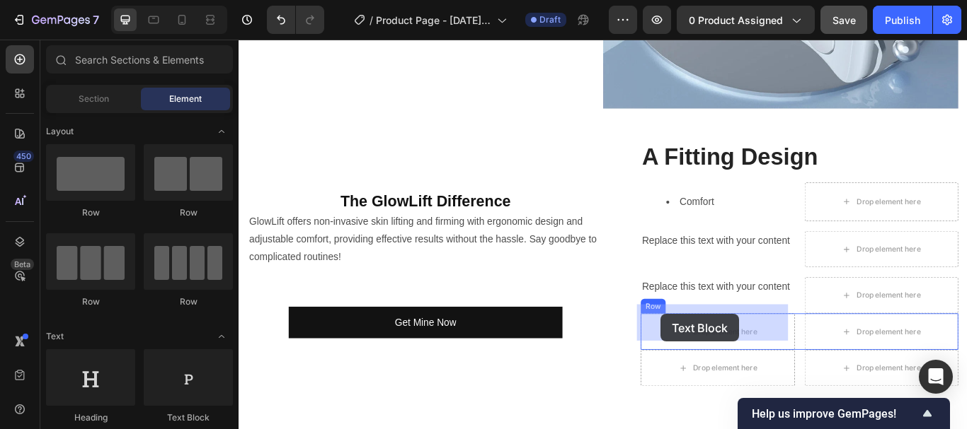
drag, startPoint x: 420, startPoint y: 413, endPoint x: 732, endPoint y: 362, distance: 317.0
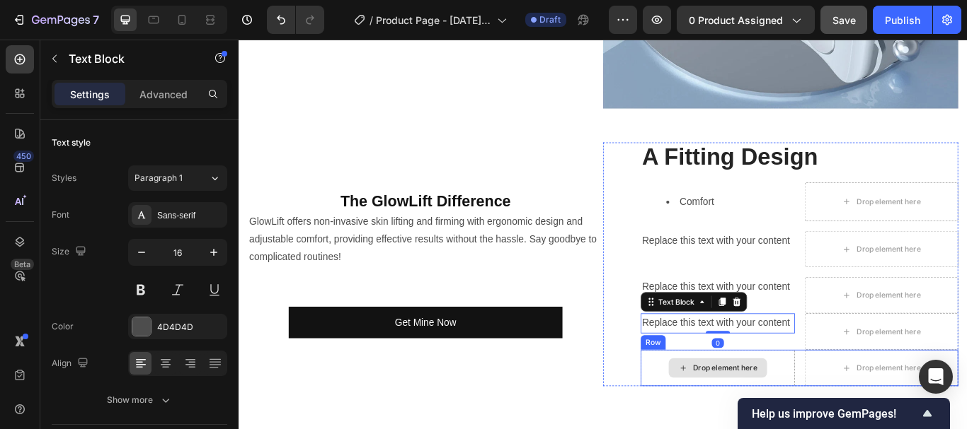
click at [721, 404] on div "Drop element here" at bounding box center [797, 423] width 180 height 42
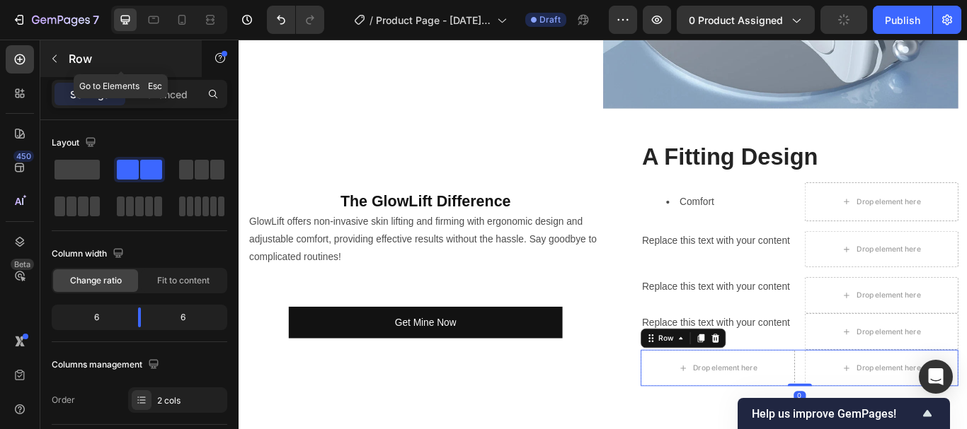
click at [50, 54] on icon "button" at bounding box center [54, 58] width 11 height 11
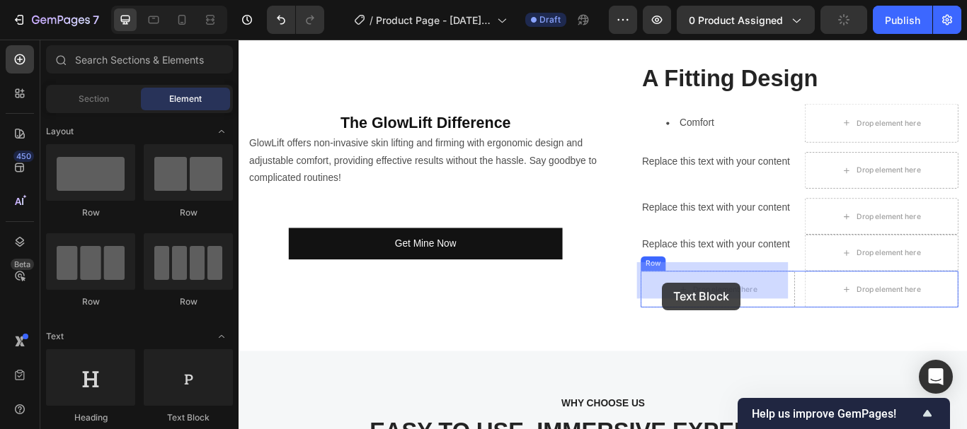
scroll to position [2734, 0]
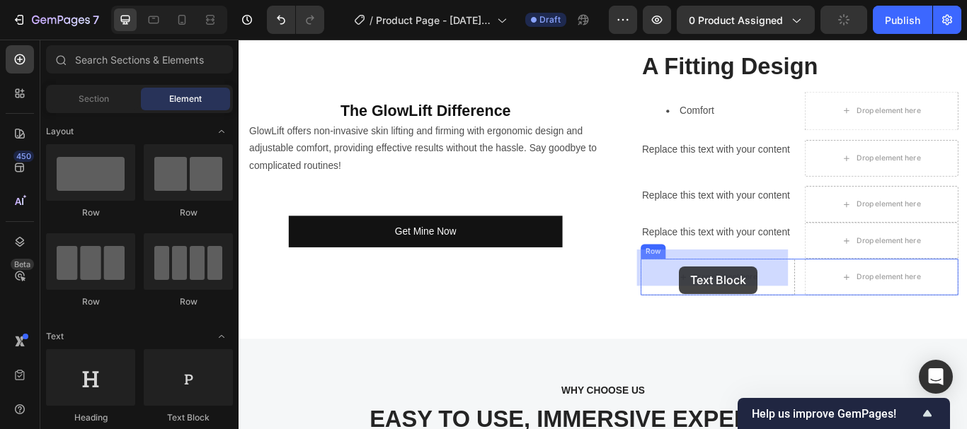
drag, startPoint x: 420, startPoint y: 417, endPoint x: 751, endPoint y: 304, distance: 350.4
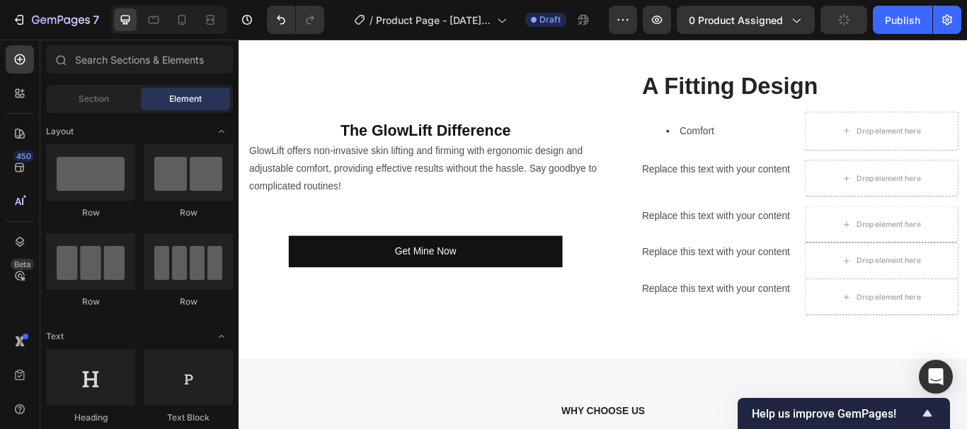
scroll to position [2664, 0]
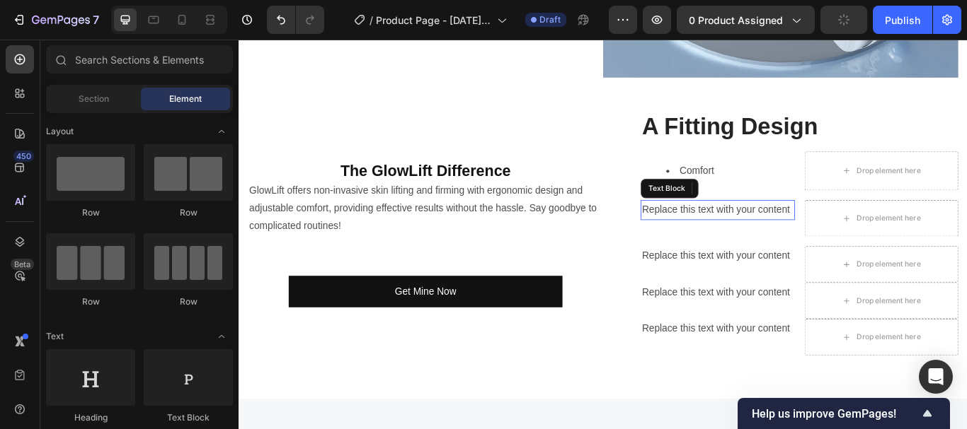
click at [773, 227] on div "Replace this text with your content" at bounding box center [797, 238] width 180 height 23
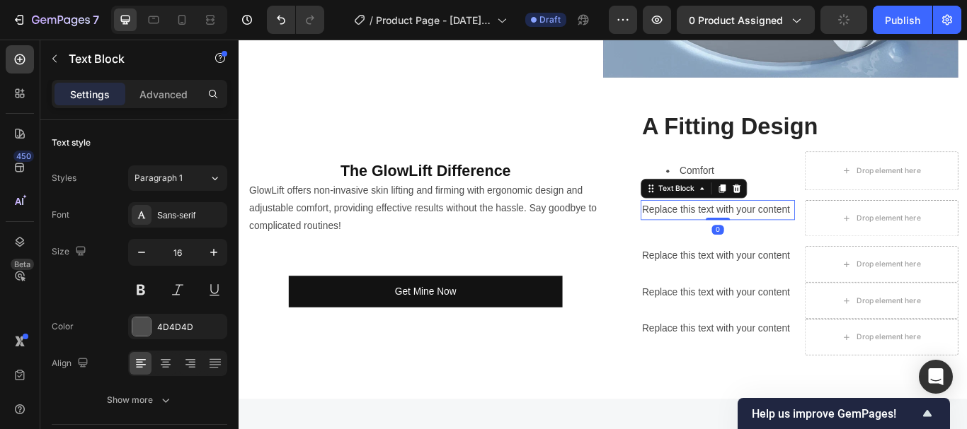
click at [788, 227] on div "Replace this text with your content" at bounding box center [797, 238] width 180 height 23
click at [788, 229] on p "Replace this text with your content" at bounding box center [796, 239] width 177 height 21
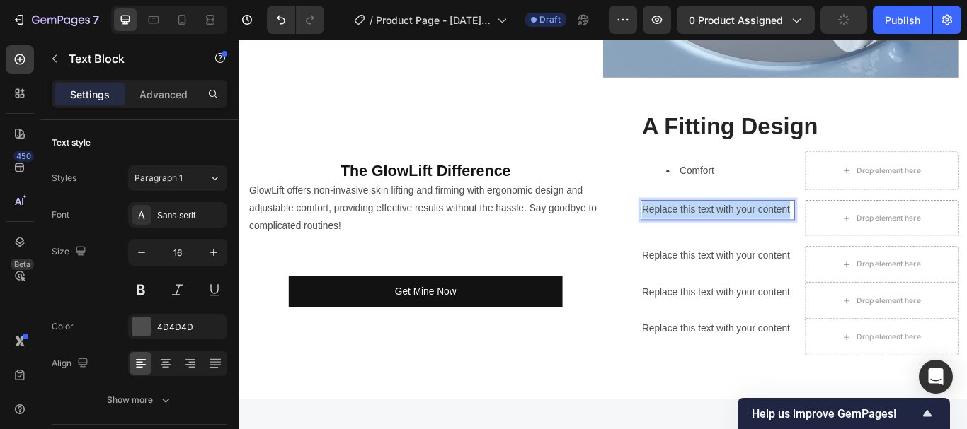
click at [788, 229] on p "Replace this text with your content" at bounding box center [796, 239] width 177 height 21
click at [782, 229] on p "Ergonomic" at bounding box center [796, 239] width 177 height 21
click at [783, 229] on p "Ergonomic" at bounding box center [796, 239] width 177 height 21
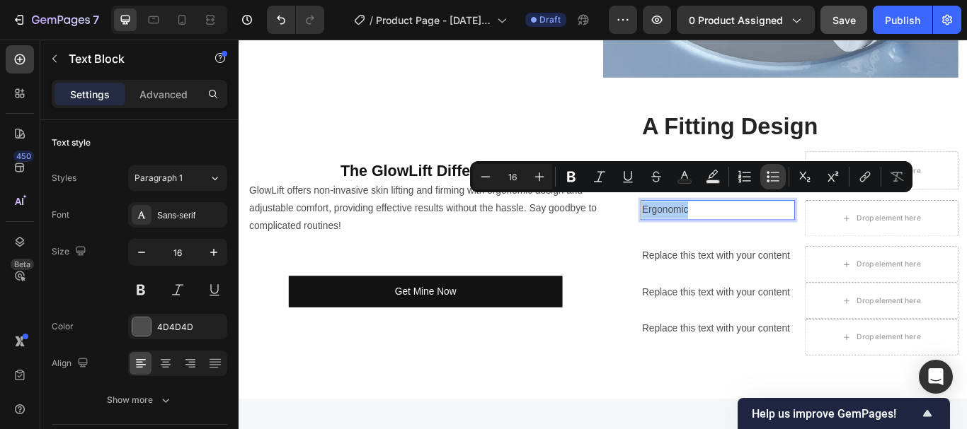
click at [772, 180] on icon "Editor contextual toolbar" at bounding box center [773, 177] width 14 height 14
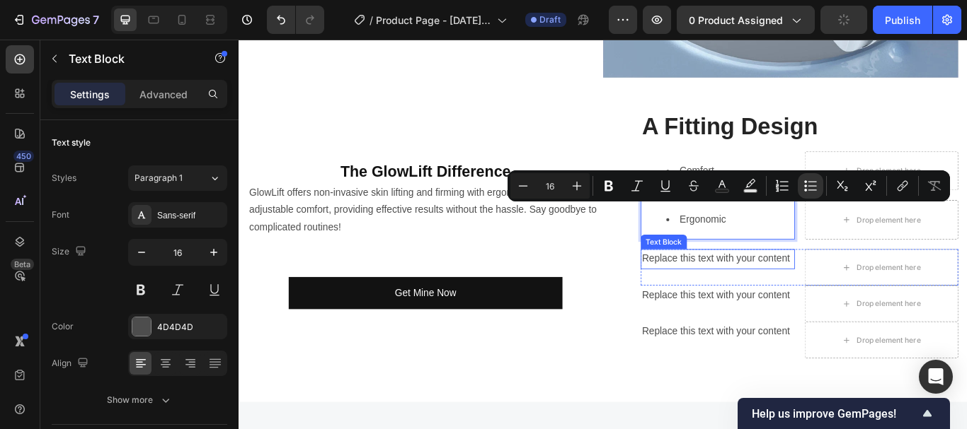
click at [768, 284] on div "Replace this text with your content" at bounding box center [797, 295] width 180 height 23
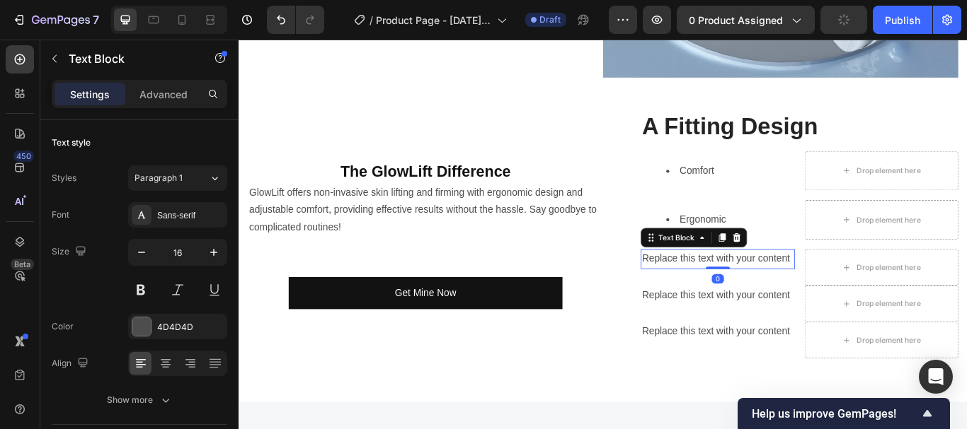
click at [759, 287] on div "Replace this text with your content" at bounding box center [797, 295] width 180 height 23
click at [759, 286] on p "Replace this text with your content" at bounding box center [796, 296] width 177 height 21
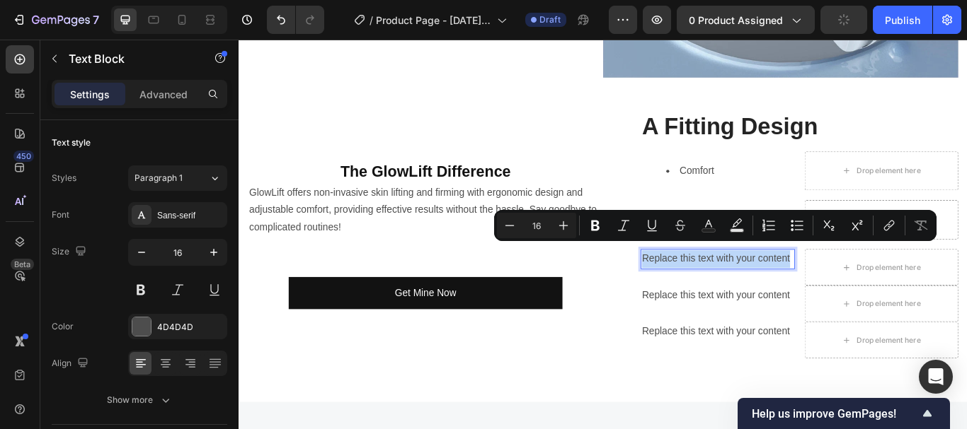
click at [759, 286] on p "Replace this text with your content" at bounding box center [796, 296] width 177 height 21
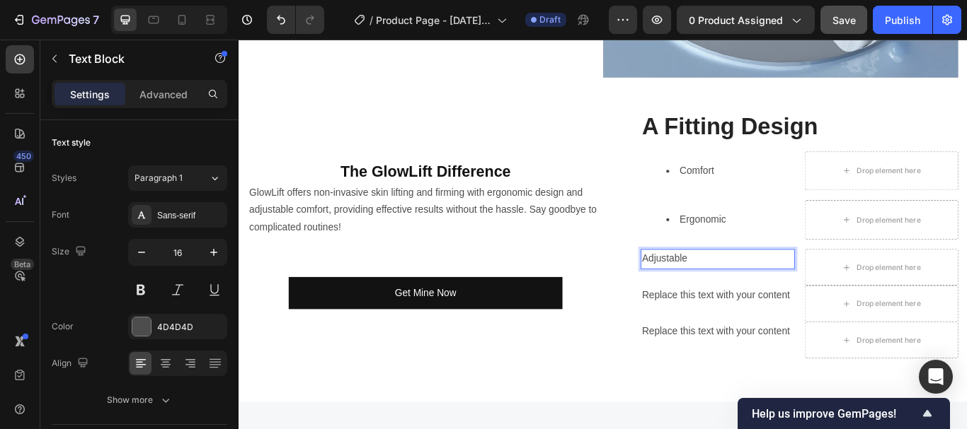
click at [749, 286] on p "Adjustable" at bounding box center [796, 296] width 177 height 21
click at [748, 286] on p "Adjustable" at bounding box center [796, 296] width 177 height 21
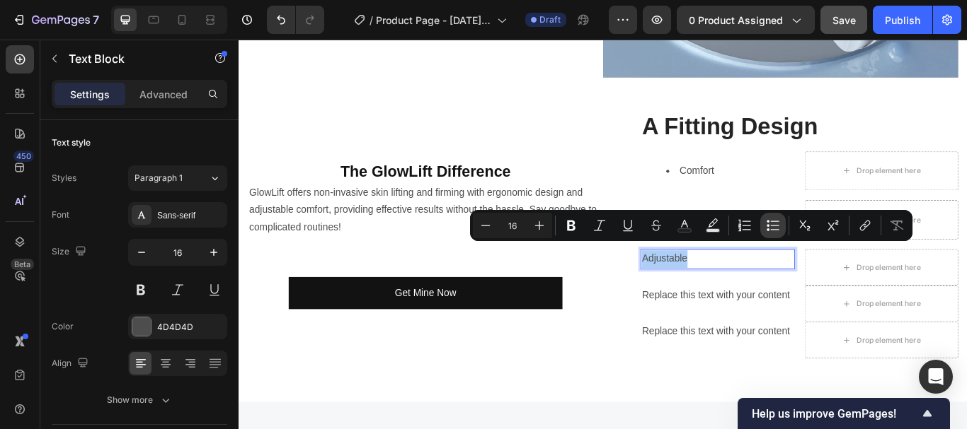
click at [768, 226] on icon "Editor contextual toolbar" at bounding box center [767, 225] width 3 height 3
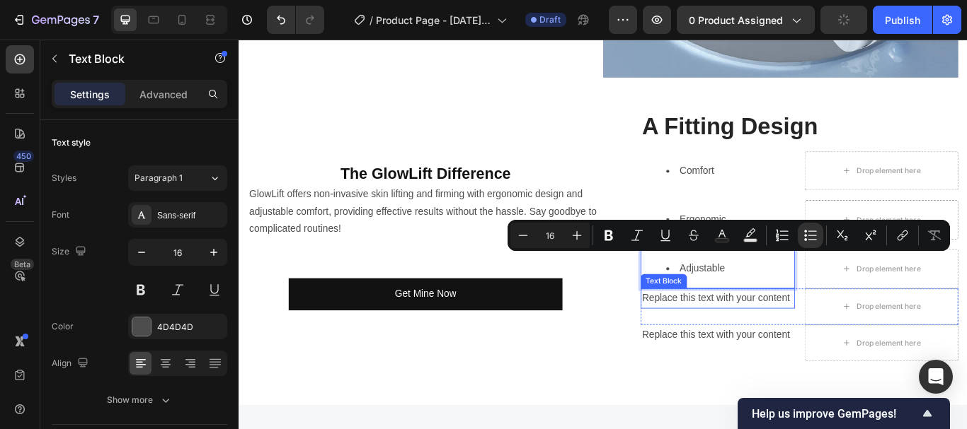
click at [778, 335] on div "Replace this text with your content" at bounding box center [797, 341] width 180 height 23
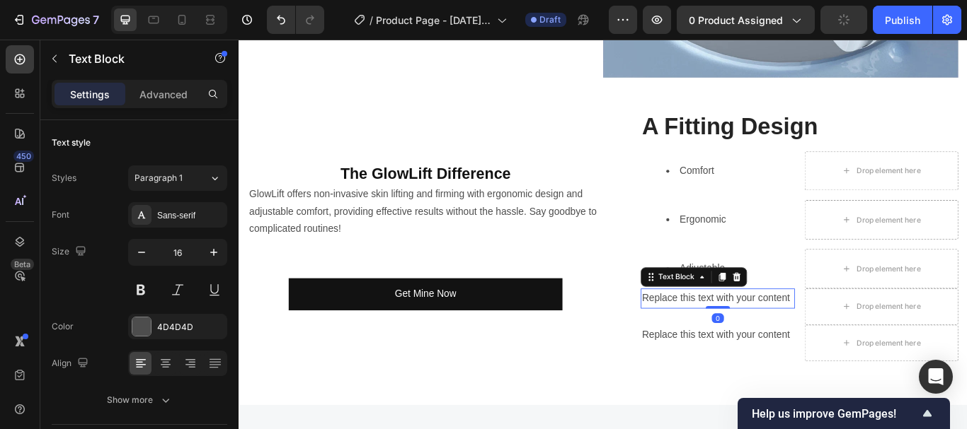
click at [778, 332] on div "Replace this text with your content" at bounding box center [797, 341] width 180 height 23
click at [778, 332] on p "Replace this text with your content" at bounding box center [796, 342] width 177 height 21
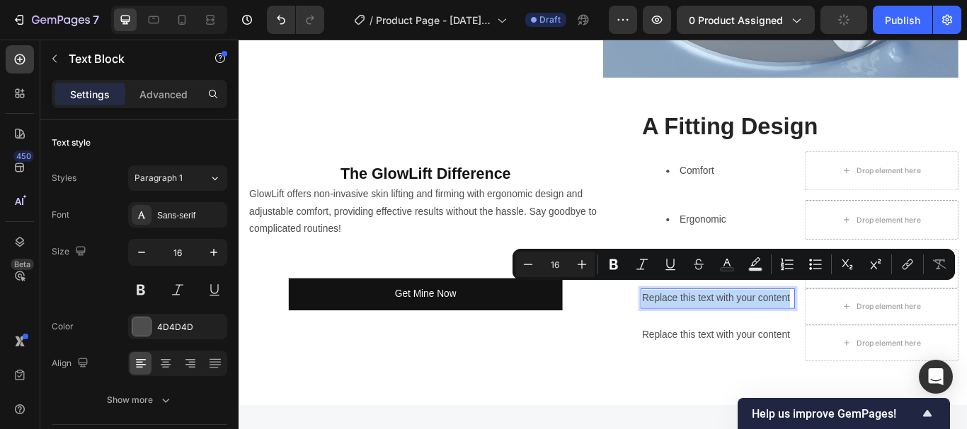
click at [777, 332] on p "Replace this text with your content" at bounding box center [796, 342] width 177 height 21
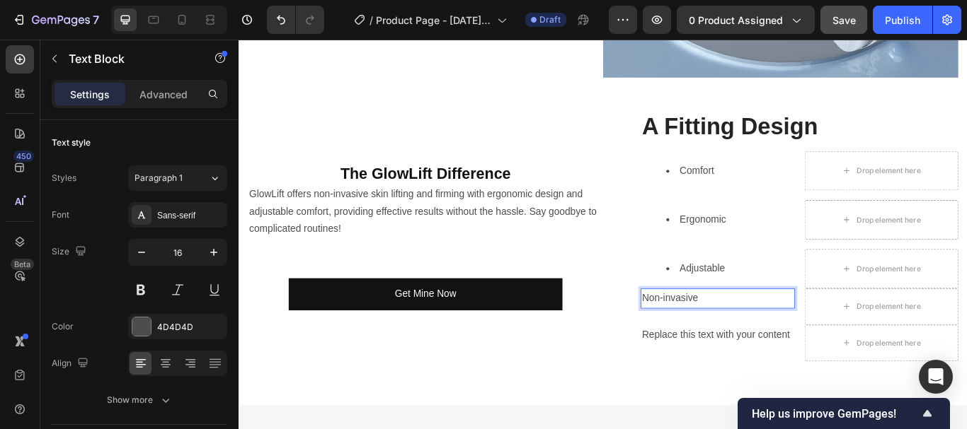
click at [763, 335] on p "Non-invasive" at bounding box center [796, 342] width 177 height 21
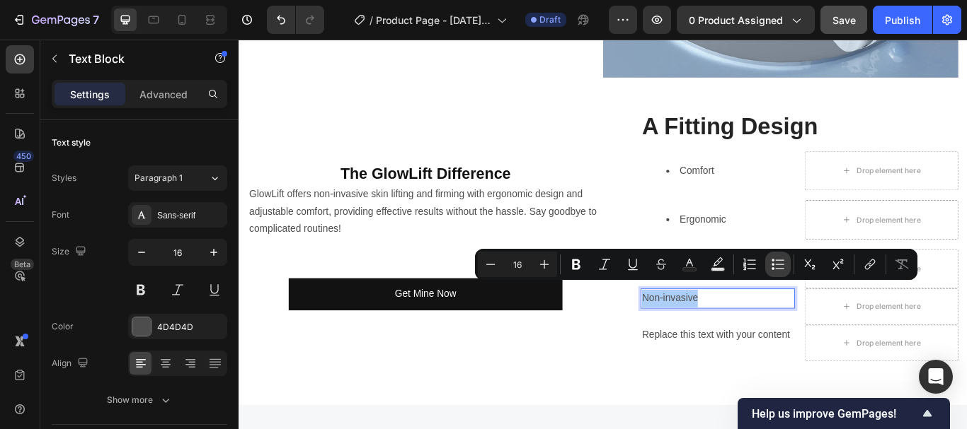
click at [773, 265] on icon "Editor contextual toolbar" at bounding box center [772, 264] width 3 height 3
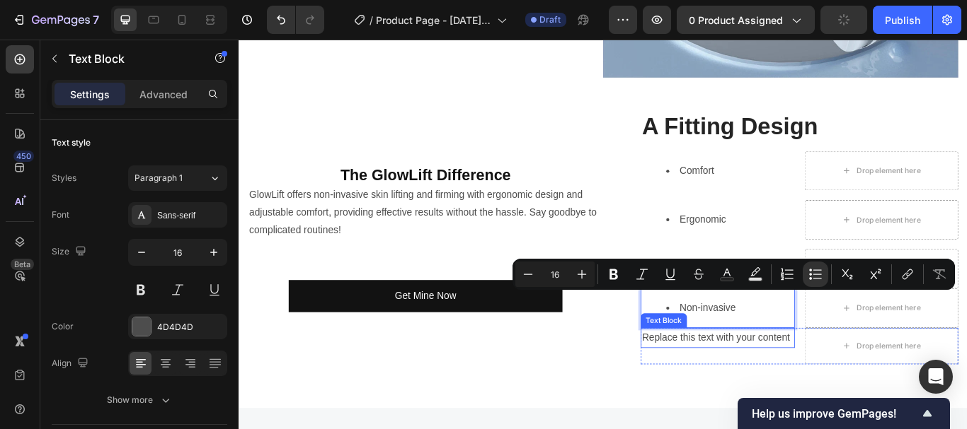
click at [778, 381] on div "Replace this text with your content" at bounding box center [797, 387] width 180 height 23
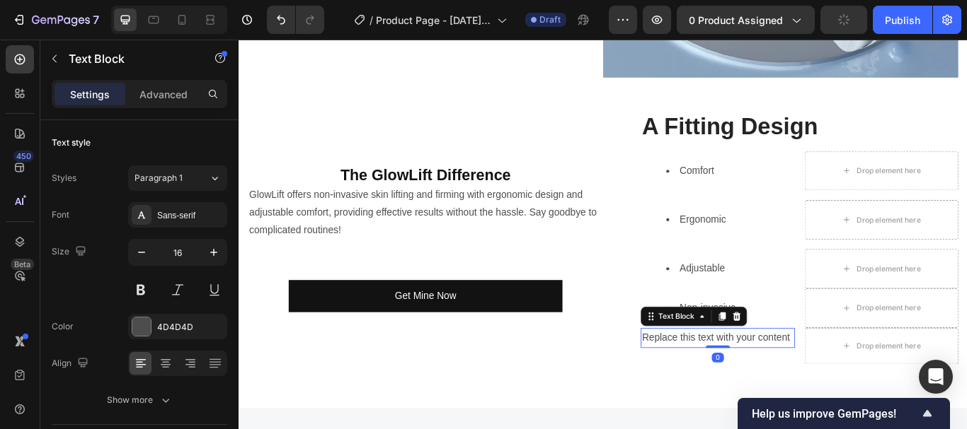
click at [804, 381] on div "Replace this text with your content" at bounding box center [797, 387] width 180 height 23
click at [803, 381] on p "Replace this text with your content" at bounding box center [796, 388] width 177 height 21
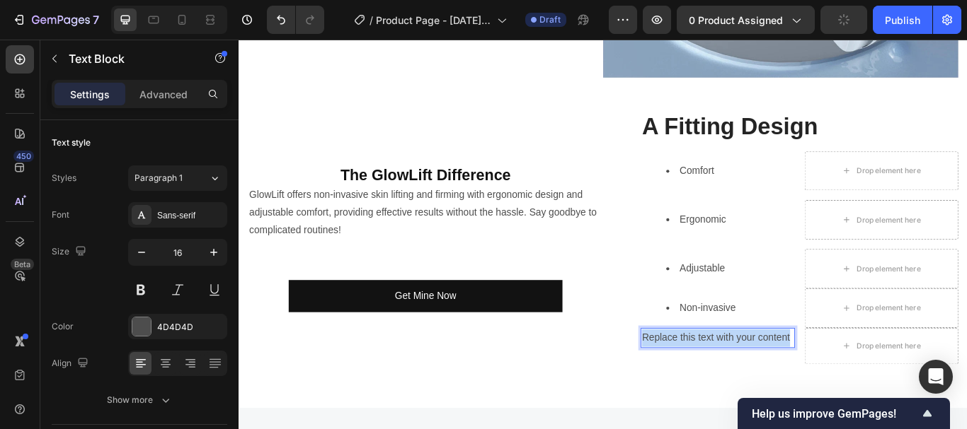
click at [803, 381] on p "Replace this text with your content" at bounding box center [796, 388] width 177 height 21
click at [818, 379] on p "Affordable" at bounding box center [796, 388] width 177 height 21
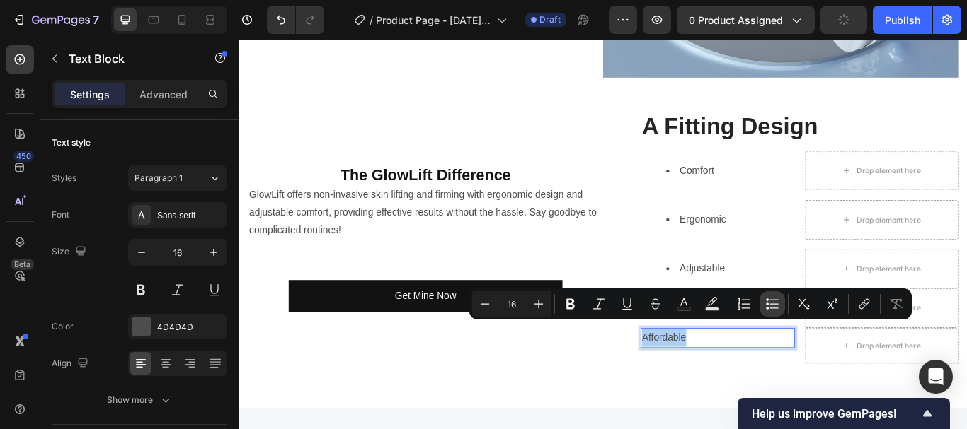
click at [770, 303] on icon "Editor contextual toolbar" at bounding box center [772, 304] width 14 height 14
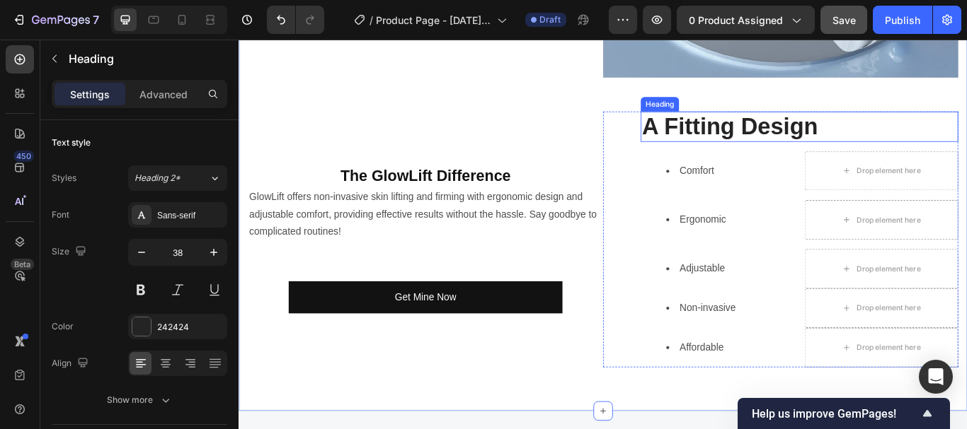
click at [877, 127] on p "A Fitting Design" at bounding box center [891, 141] width 367 height 33
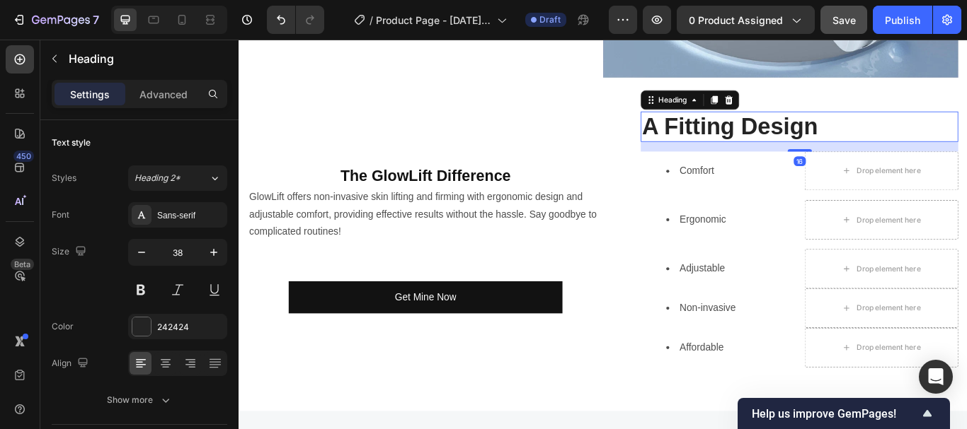
click at [877, 135] on p "A Fitting Design" at bounding box center [891, 141] width 367 height 33
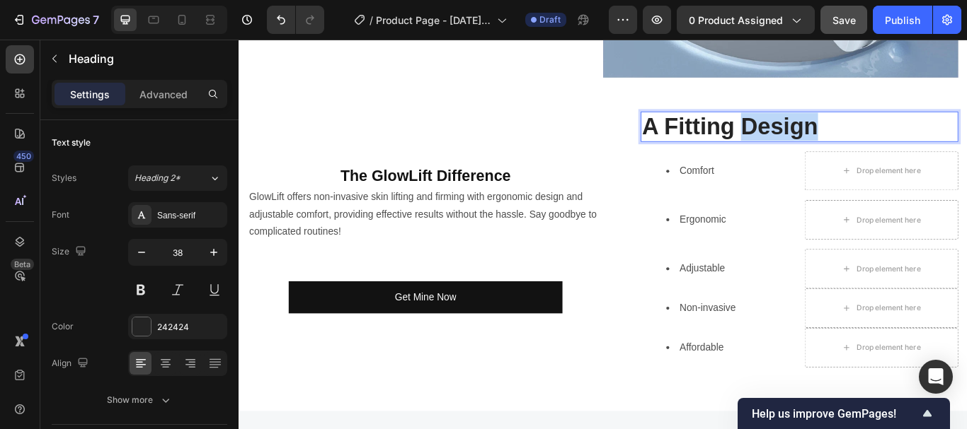
click at [877, 135] on p "A Fitting Design" at bounding box center [891, 141] width 367 height 33
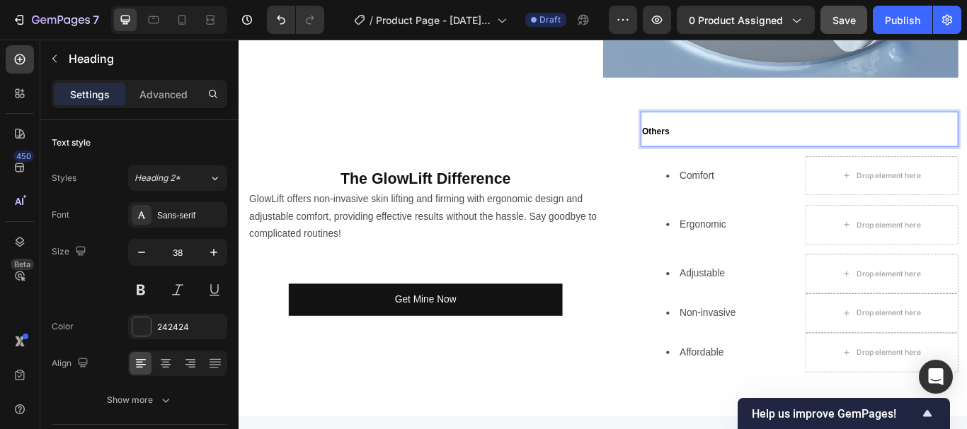
click at [740, 141] on strong "Others" at bounding box center [724, 146] width 32 height 11
click at [722, 141] on strong "Others" at bounding box center [724, 146] width 32 height 11
click at [708, 152] on strong "GlowLift Face Massager Others" at bounding box center [886, 146] width 357 height 11
click at [966, 141] on strong "GlowLift Face Massager Others" at bounding box center [886, 146] width 357 height 11
drag, startPoint x: 987, startPoint y: 135, endPoint x: 713, endPoint y: 125, distance: 274.7
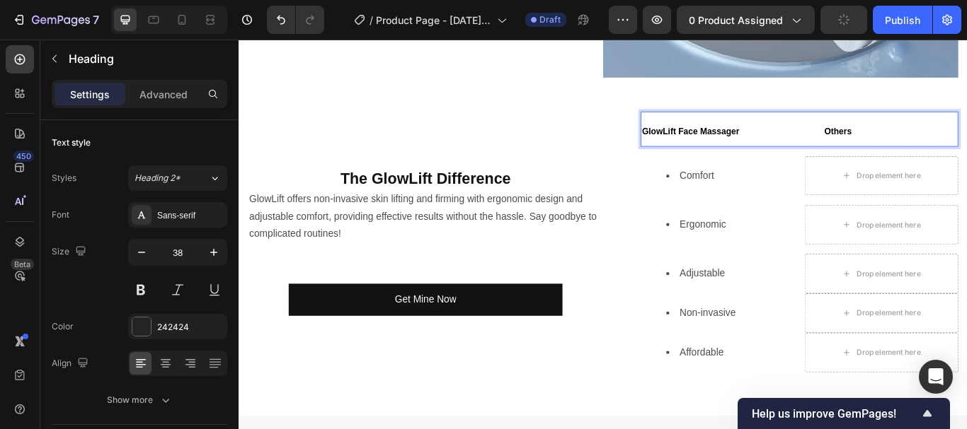
click at [713, 125] on p "GlowLift Face Massager Others" at bounding box center [891, 144] width 367 height 38
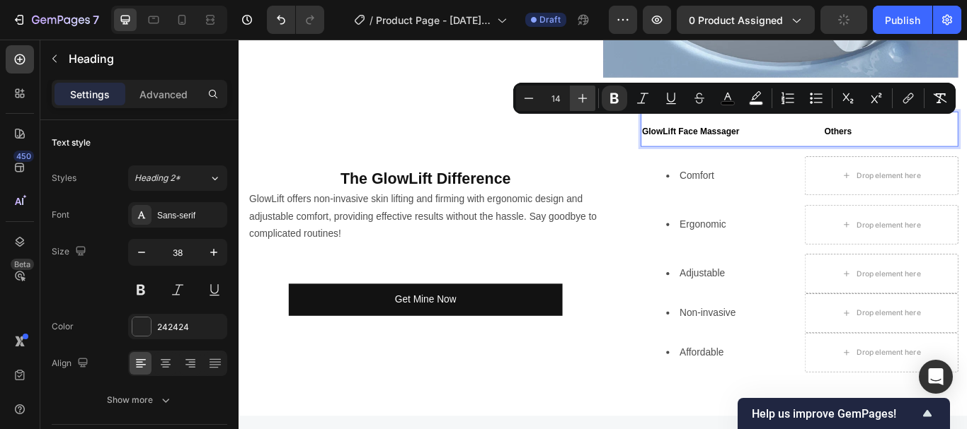
click at [591, 93] on button "Plus" at bounding box center [582, 98] width 25 height 25
click at [590, 93] on button "Plus" at bounding box center [582, 98] width 25 height 25
click at [592, 94] on button "Plus" at bounding box center [582, 98] width 25 height 25
click at [584, 93] on icon "Editor contextual toolbar" at bounding box center [582, 98] width 14 height 14
type input "18"
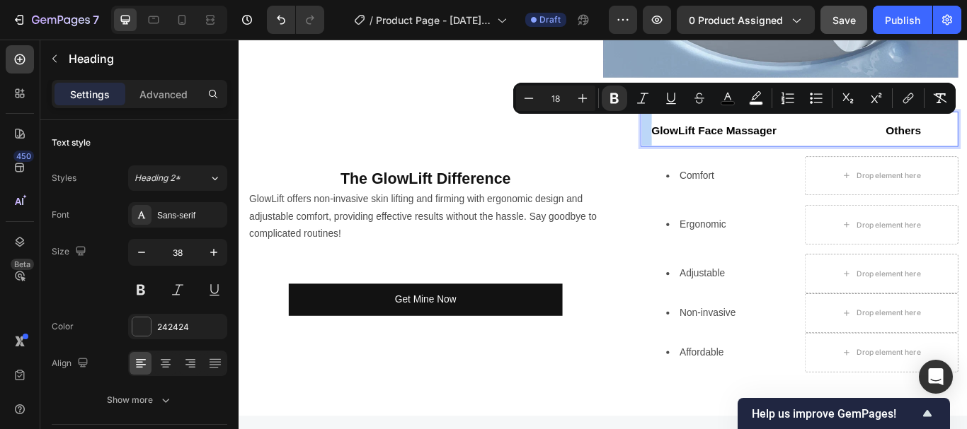
click at [916, 139] on strong "GlowLift Face Massager Others" at bounding box center [877, 146] width 314 height 14
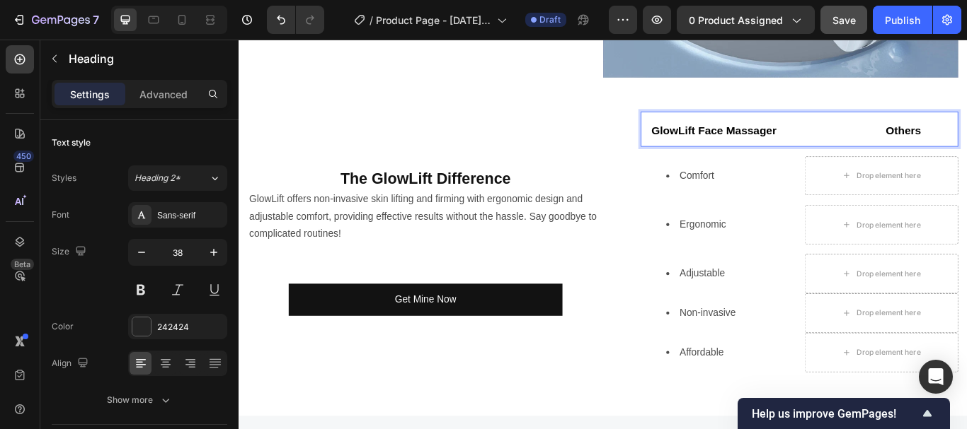
click at [960, 139] on strong "GlowLift Face Massager Others" at bounding box center [877, 146] width 314 height 14
click at [711, 141] on strong "Rich Text Editor. Editing area: main" at bounding box center [713, 146] width 11 height 11
click at [911, 139] on strong "GlowLift Face Massager Others" at bounding box center [852, 146] width 254 height 14
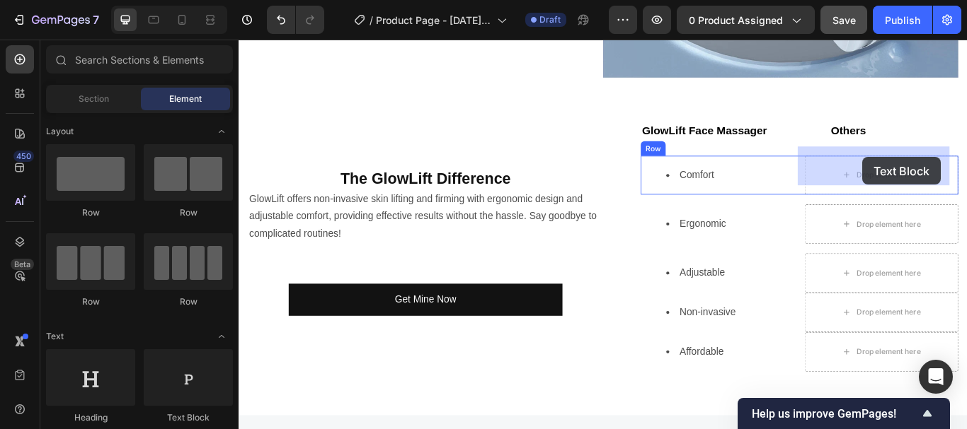
drag, startPoint x: 433, startPoint y: 410, endPoint x: 965, endPoint y: 177, distance: 581.1
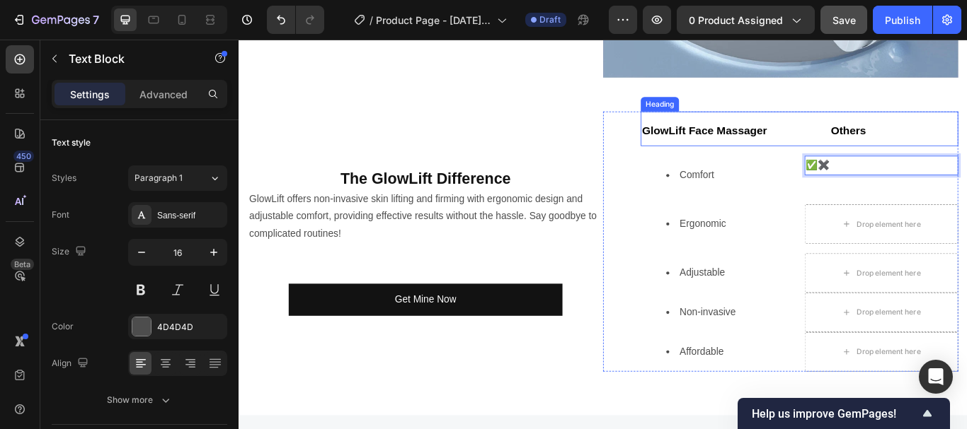
click at [922, 139] on strong "GlowLift Face Massager Others" at bounding box center [838, 146] width 261 height 14
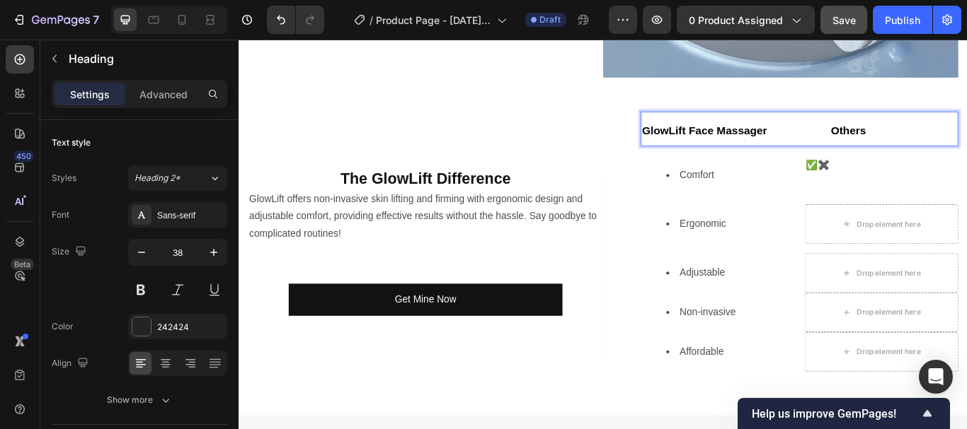
click at [923, 139] on strong "GlowLift Face Massager Others" at bounding box center [838, 146] width 261 height 14
click at [712, 139] on strong "GlowLift Face Massager Others" at bounding box center [810, 146] width 204 height 14
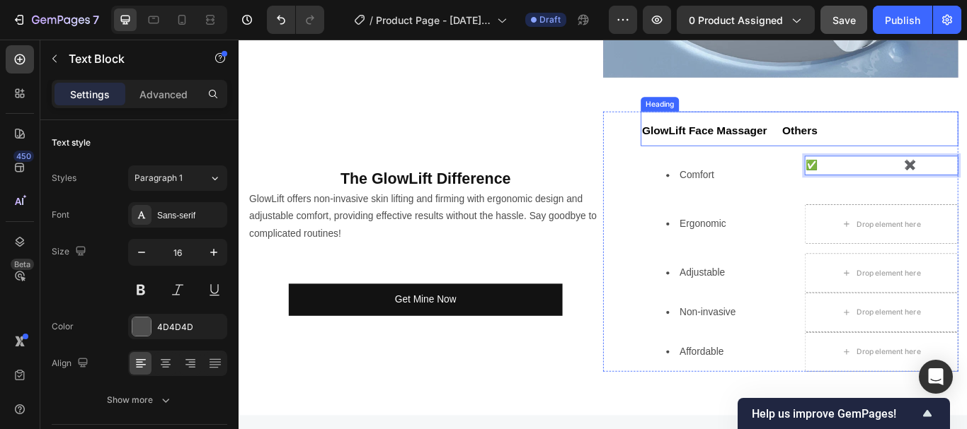
click at [913, 139] on strong "GlowLift Face Massager Others" at bounding box center [810, 146] width 204 height 14
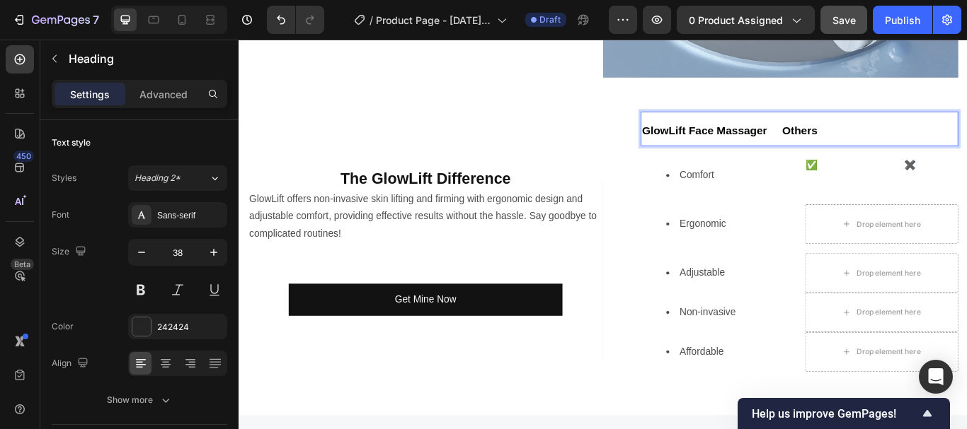
click at [913, 139] on strong "GlowLift Face Massager Others" at bounding box center [810, 146] width 204 height 14
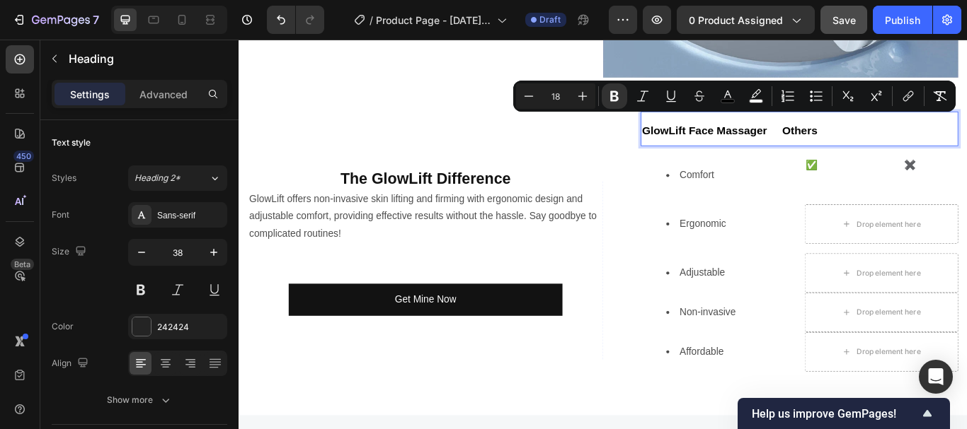
click at [913, 139] on strong "GlowLift Face Massager Others" at bounding box center [810, 146] width 204 height 14
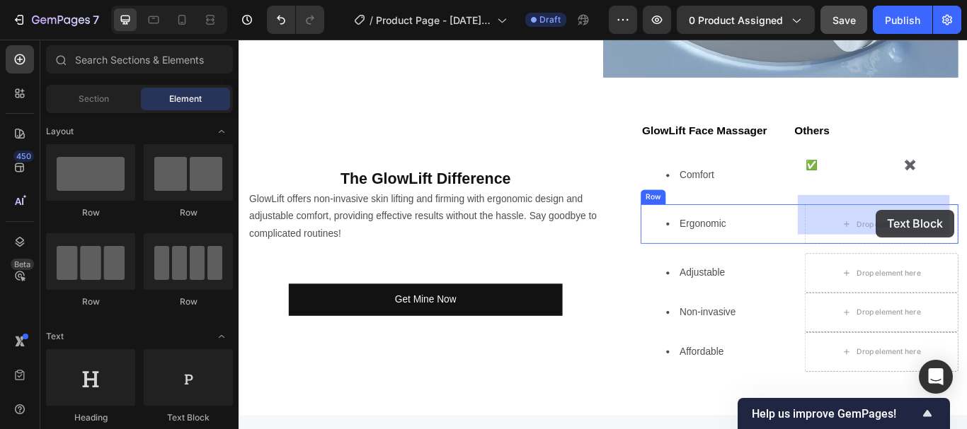
drag, startPoint x: 408, startPoint y: 423, endPoint x: 972, endPoint y: 245, distance: 591.4
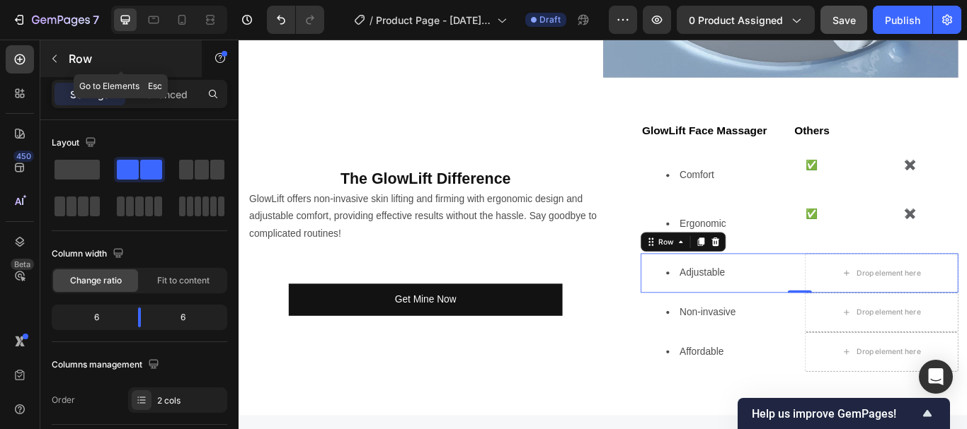
click at [55, 54] on icon "button" at bounding box center [54, 58] width 11 height 11
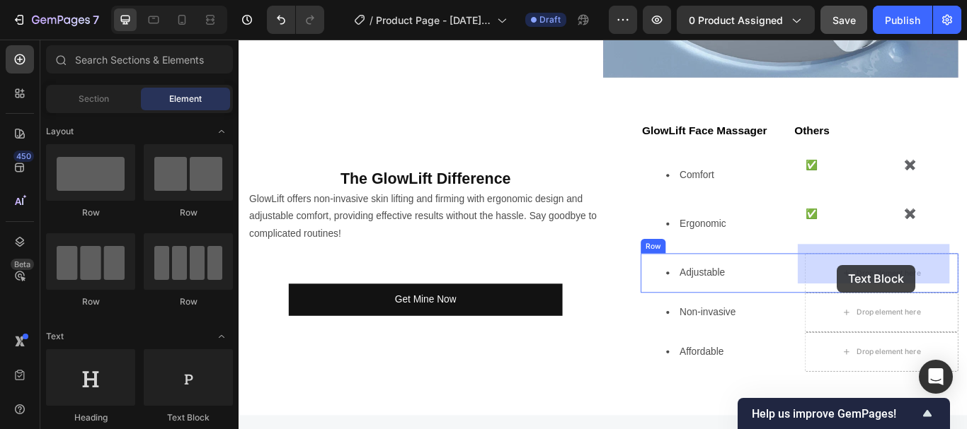
drag, startPoint x: 415, startPoint y: 413, endPoint x: 936, endPoint y: 303, distance: 533.0
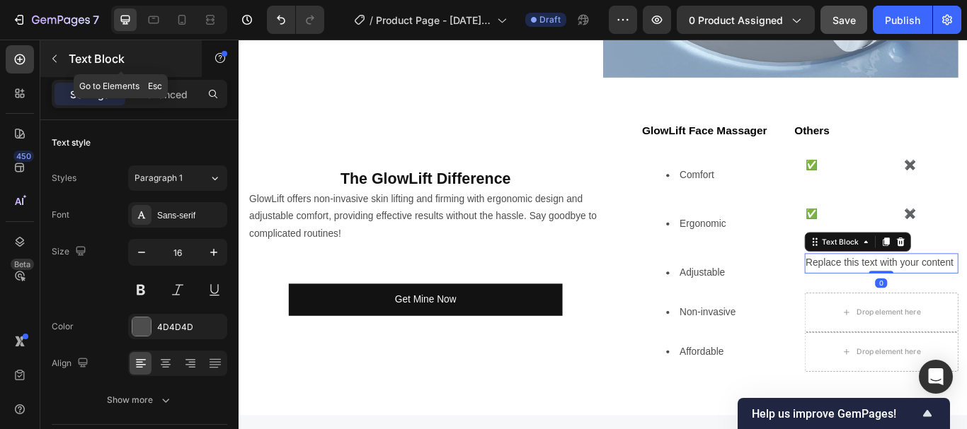
click at [58, 55] on icon "button" at bounding box center [54, 58] width 11 height 11
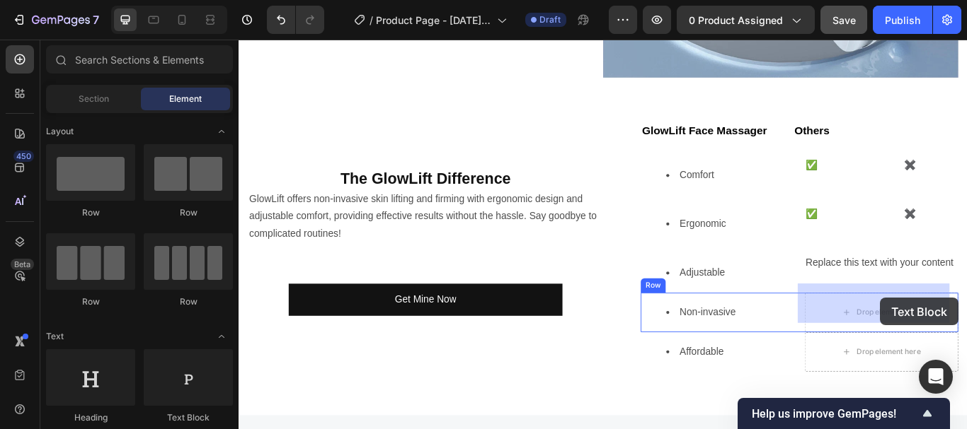
drag, startPoint x: 419, startPoint y: 429, endPoint x: 986, endPoint y: 341, distance: 573.6
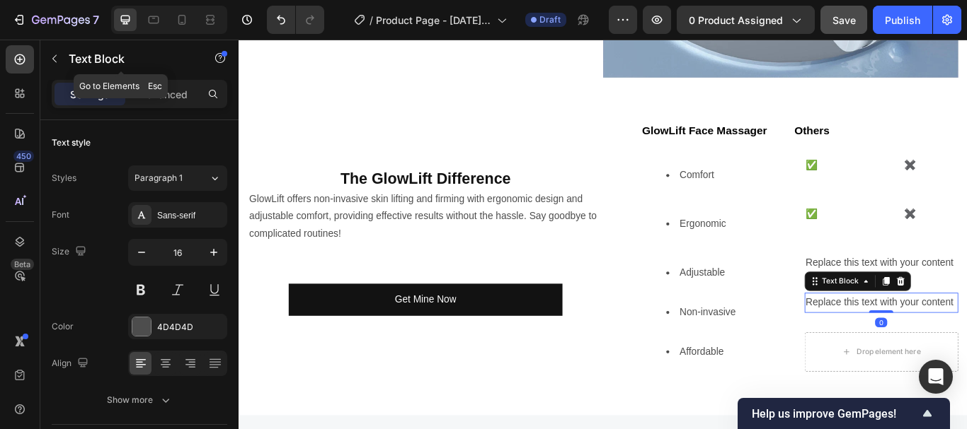
click at [62, 54] on button "button" at bounding box center [54, 58] width 23 height 23
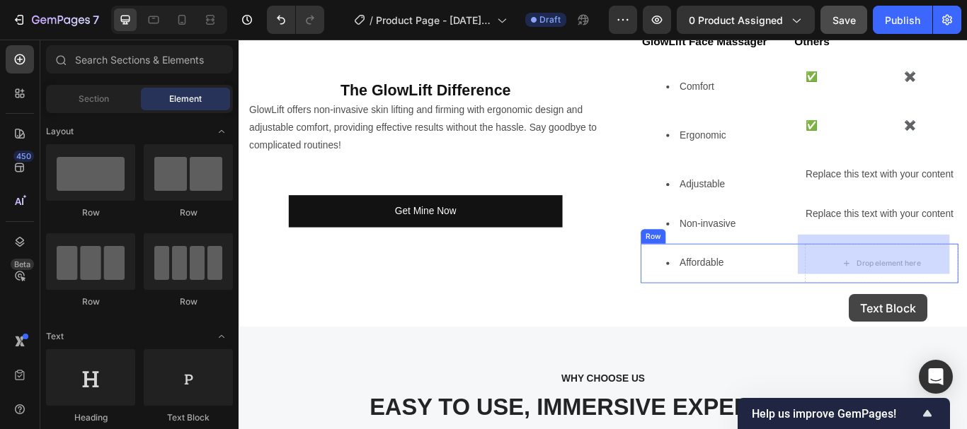
scroll to position [2787, 0]
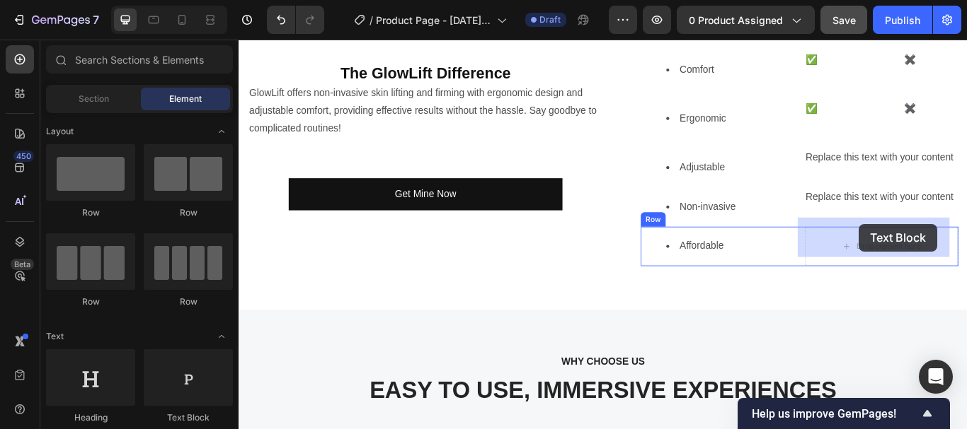
drag, startPoint x: 415, startPoint y: 429, endPoint x: 1065, endPoint y: 279, distance: 667.5
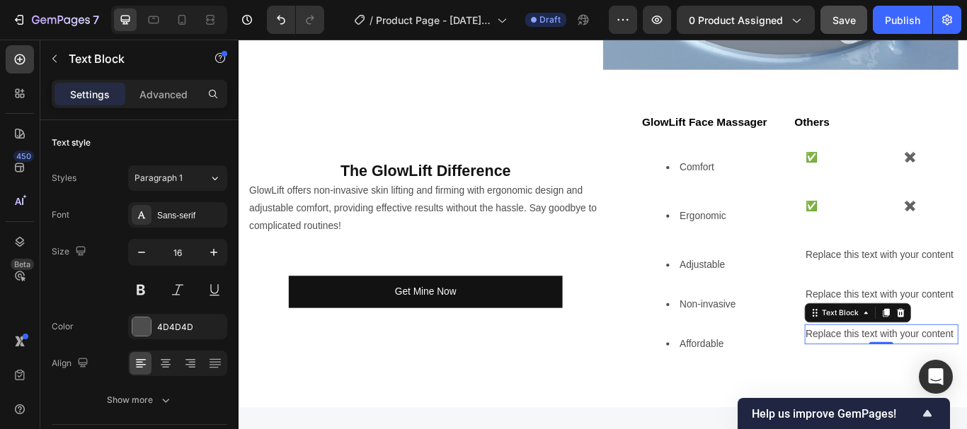
scroll to position [2669, 0]
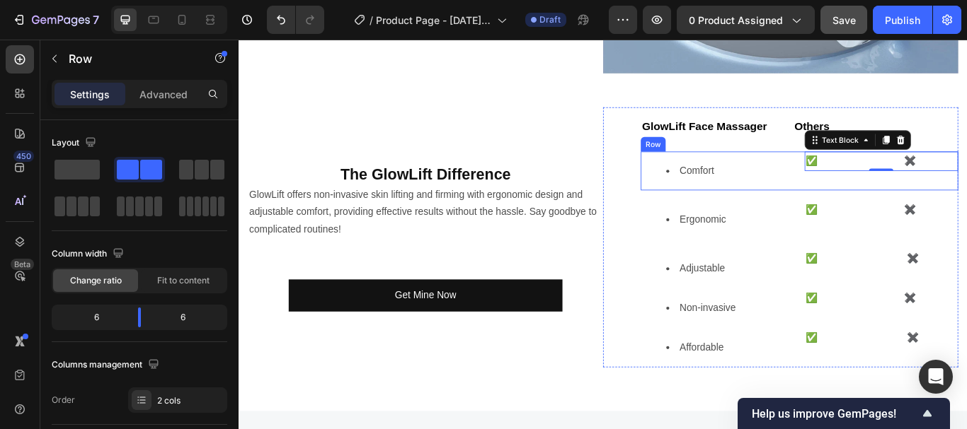
click at [885, 171] on div "Comfort Text Block ✅ ✖️ Text Block 0 Row" at bounding box center [892, 194] width 370 height 46
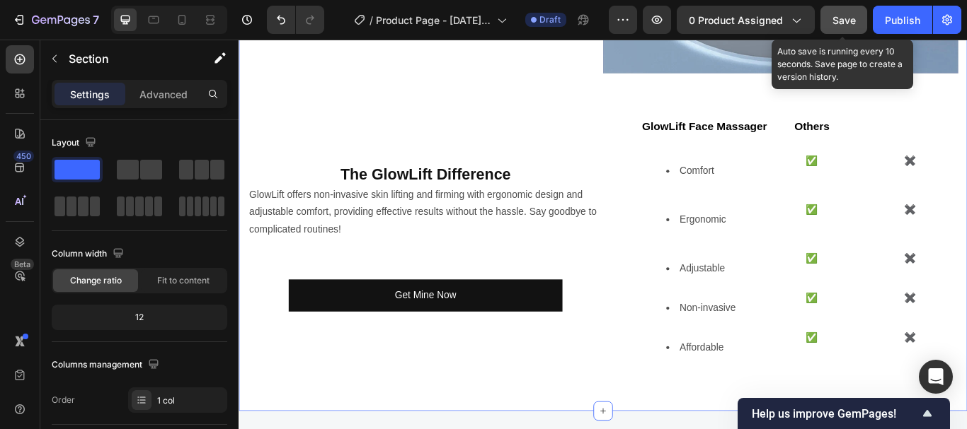
click at [834, 18] on span "Save" at bounding box center [843, 20] width 23 height 12
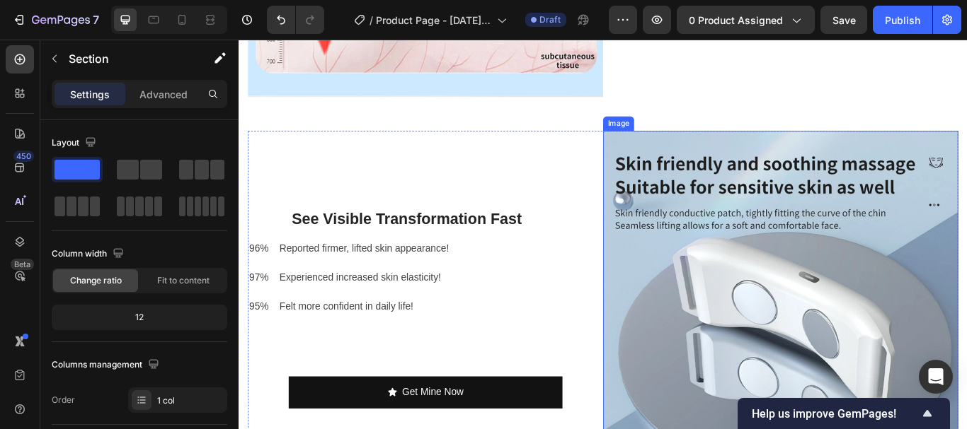
scroll to position [2198, 0]
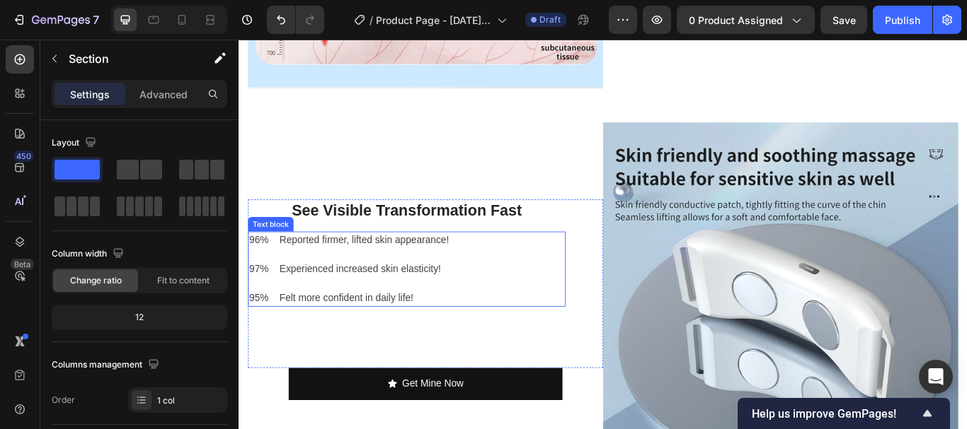
click at [274, 265] on p "96% Reported firmer, lifted skin appearance!" at bounding box center [433, 273] width 367 height 17
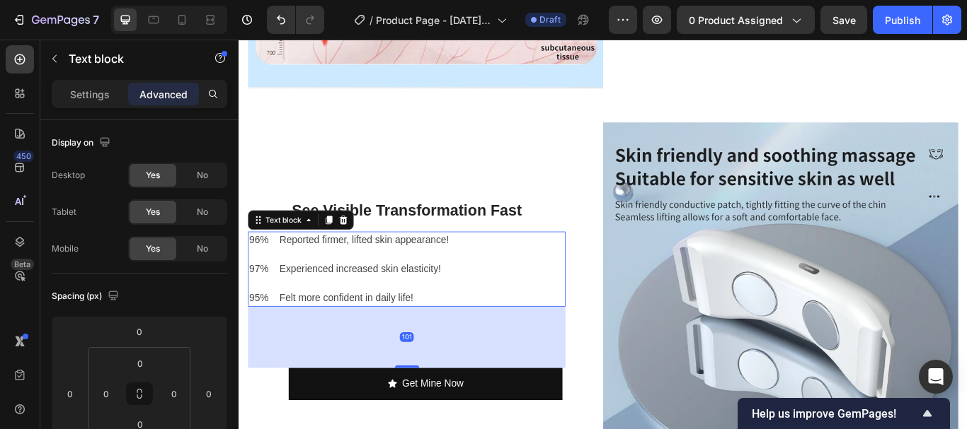
click at [274, 265] on p "96% Reported firmer, lifted skin appearance!" at bounding box center [433, 273] width 367 height 17
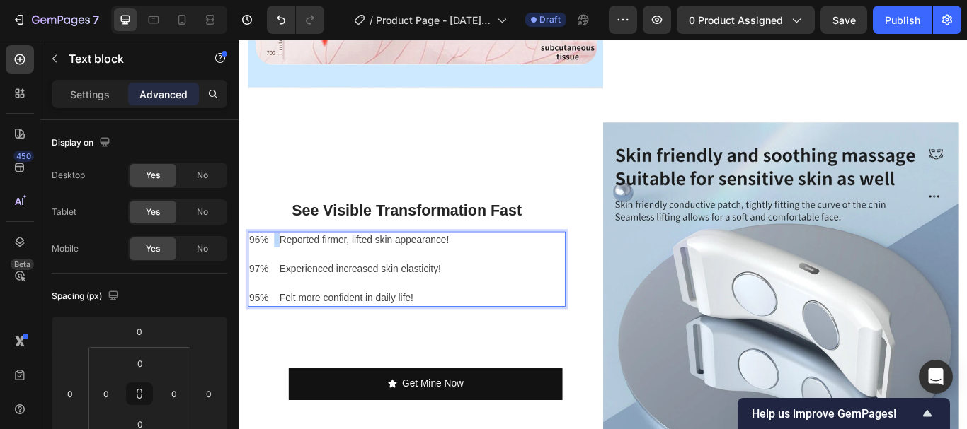
click at [274, 266] on p "96% Reported firmer, lifted skin appearance!" at bounding box center [433, 273] width 367 height 17
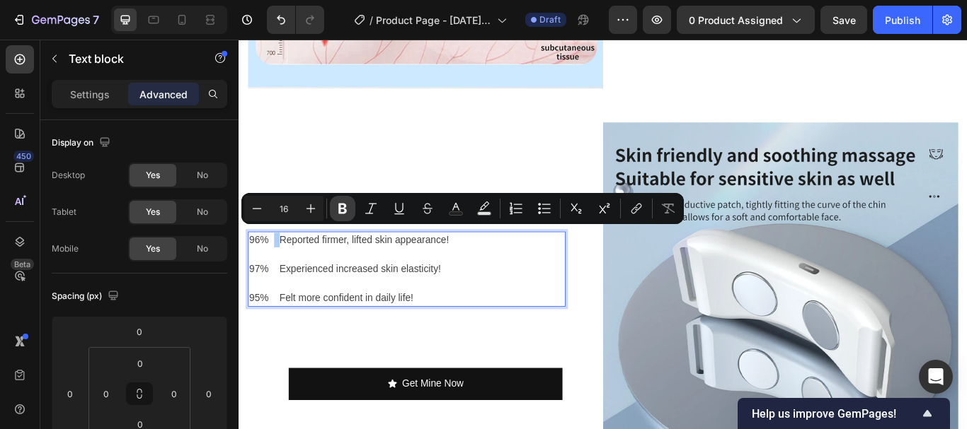
click at [341, 212] on icon "Editor contextual toolbar" at bounding box center [342, 209] width 14 height 14
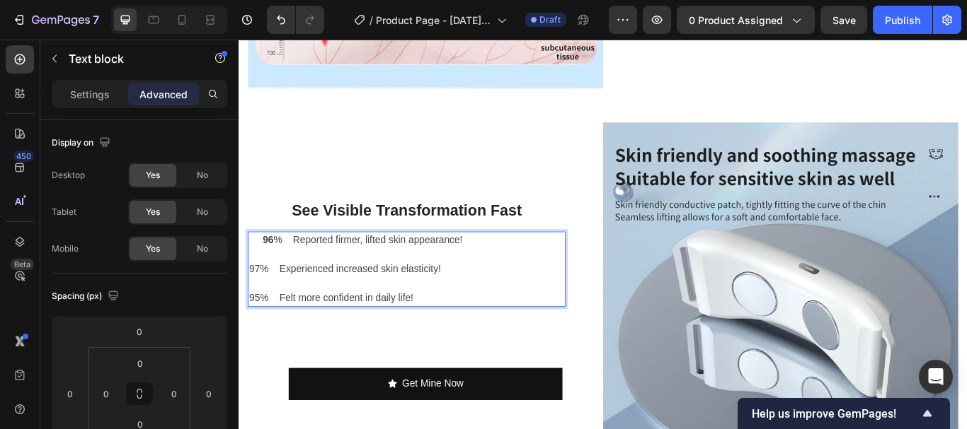
click at [274, 301] on p "97% Experienced increased skin elasticity!" at bounding box center [433, 307] width 367 height 17
click at [275, 300] on p "97% Experienced increased skin elasticity!" at bounding box center [433, 307] width 367 height 17
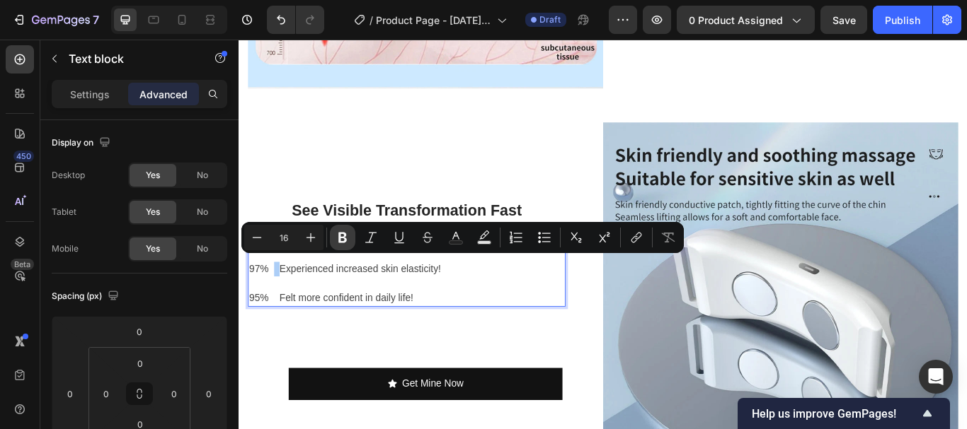
click at [344, 241] on icon "Editor contextual toolbar" at bounding box center [342, 238] width 14 height 14
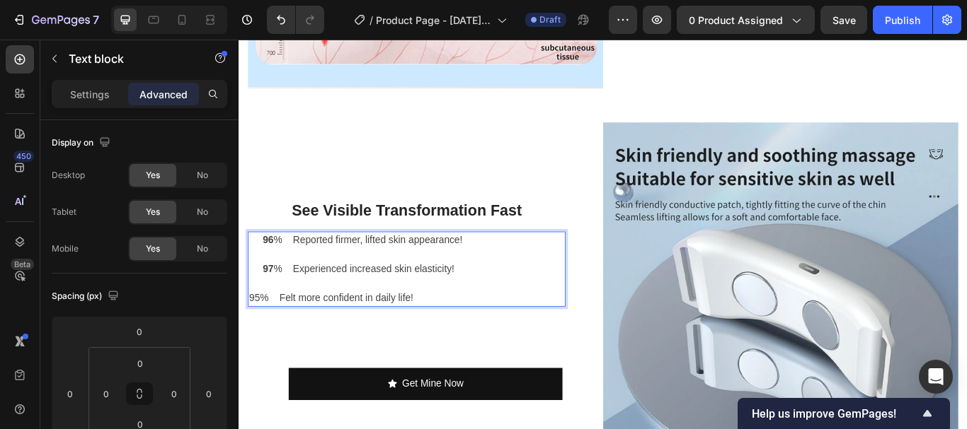
click at [272, 333] on p "95% Felt more confident in daily life!" at bounding box center [433, 341] width 367 height 17
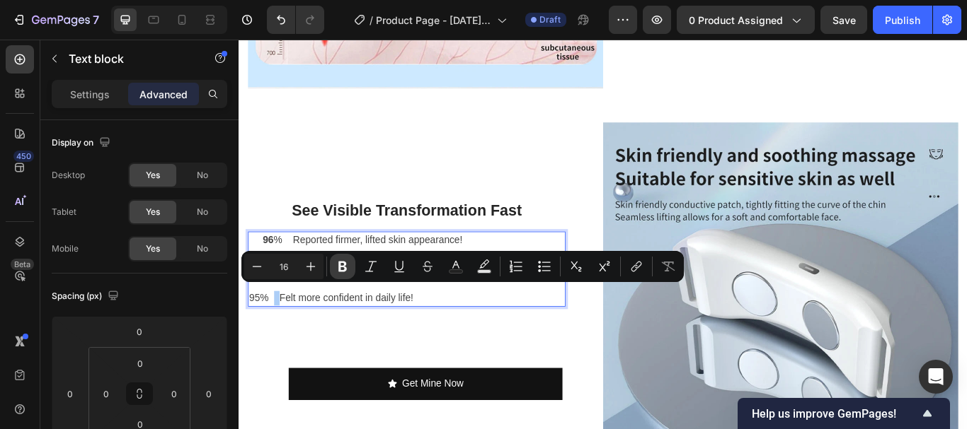
click at [345, 264] on icon "Editor contextual toolbar" at bounding box center [342, 267] width 8 height 11
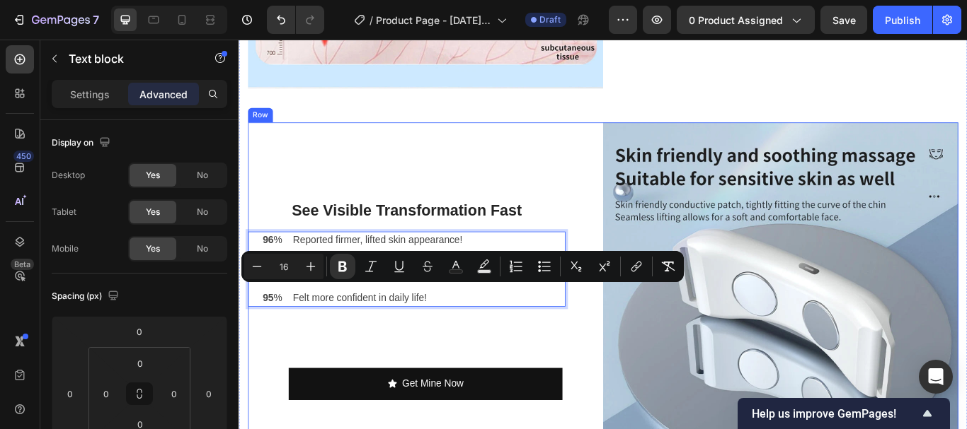
click at [621, 207] on div "See Visible Transformation Fast Heading 96 % Reported firmer, lifted skin appea…" at bounding box center [456, 344] width 414 height 414
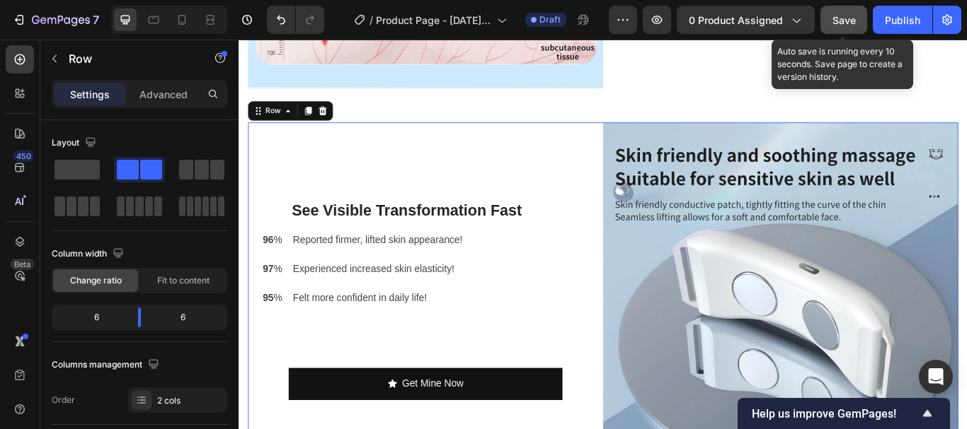
click at [838, 21] on span "Save" at bounding box center [843, 20] width 23 height 12
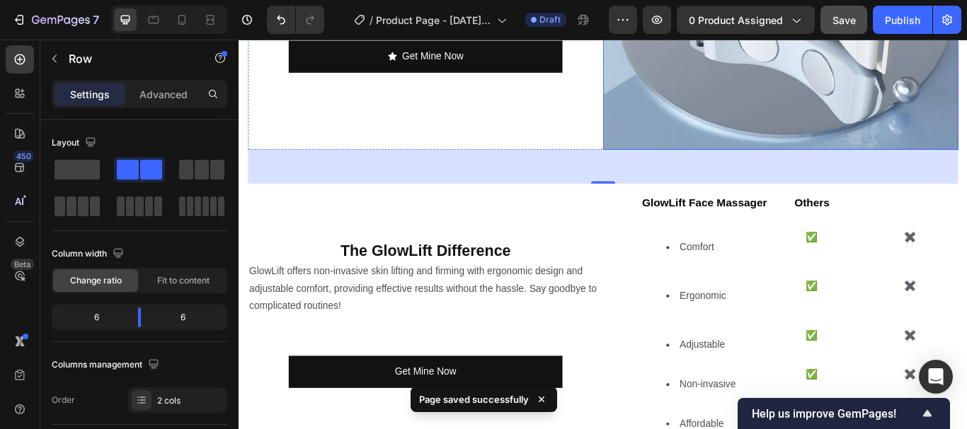
scroll to position [2681, 0]
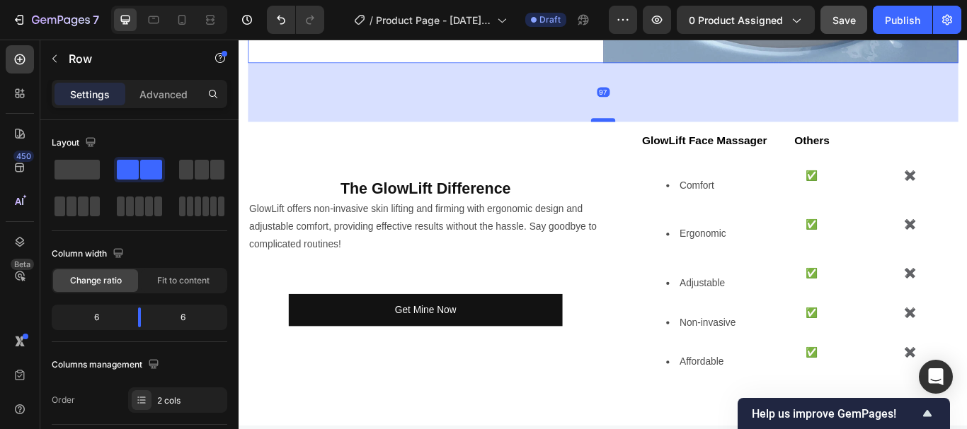
drag, startPoint x: 654, startPoint y: 92, endPoint x: 659, endPoint y: 121, distance: 29.3
click at [659, 132] on div at bounding box center [663, 134] width 28 height 4
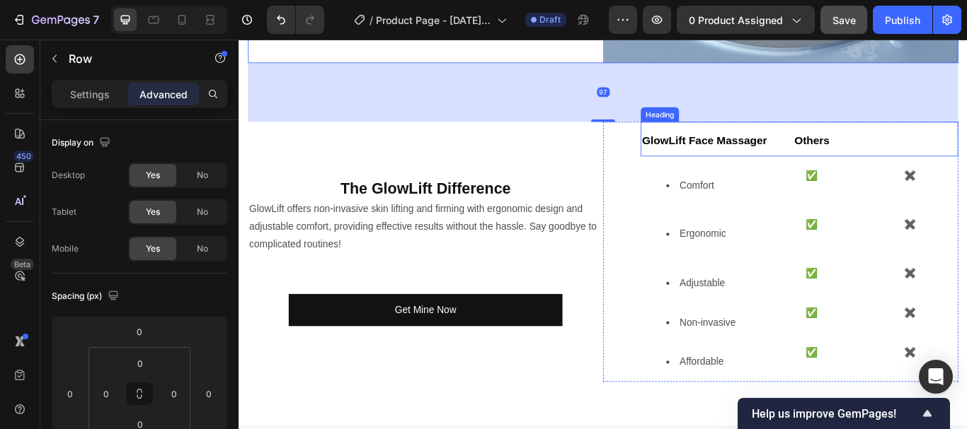
click at [887, 151] on strong "GlowLift Face Massager Others" at bounding box center [817, 158] width 219 height 14
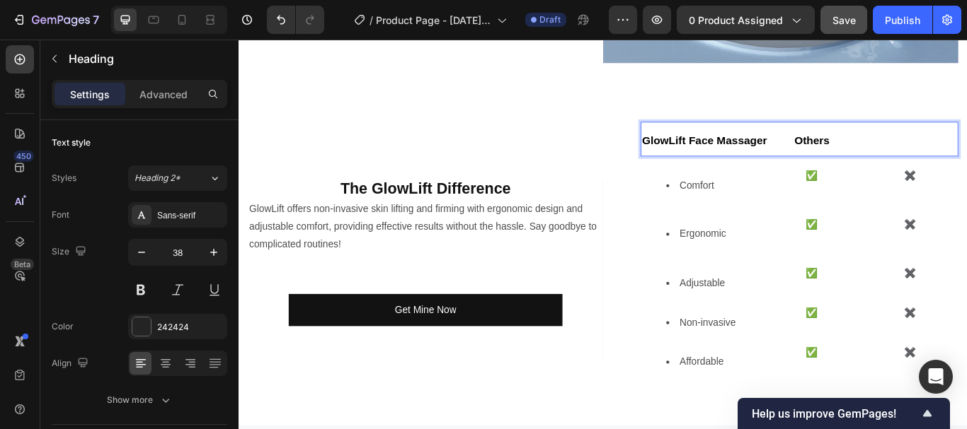
click at [887, 151] on strong "GlowLift Face Massager Others" at bounding box center [817, 158] width 219 height 14
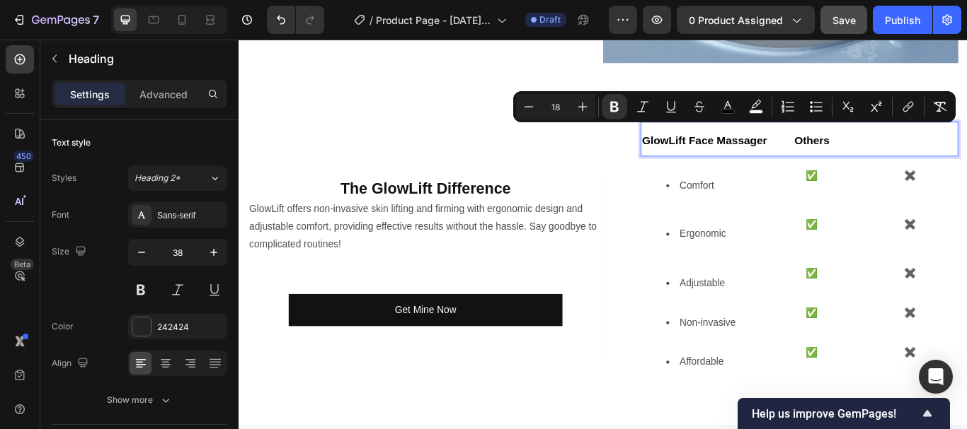
click at [887, 151] on strong "GlowLift Face Massager Others" at bounding box center [817, 158] width 219 height 14
click at [585, 104] on icon "Editor contextual toolbar" at bounding box center [582, 107] width 14 height 14
type input "19"
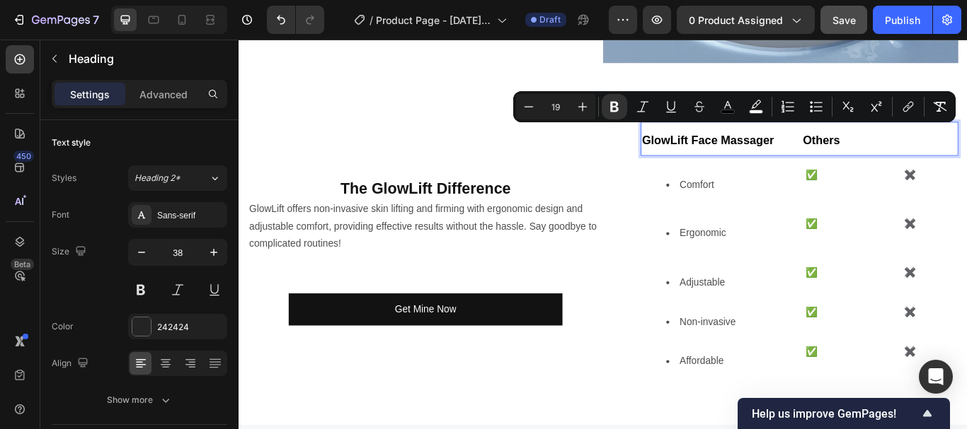
click at [826, 150] on strong "GlowLift Face Massager Others" at bounding box center [823, 157] width 231 height 15
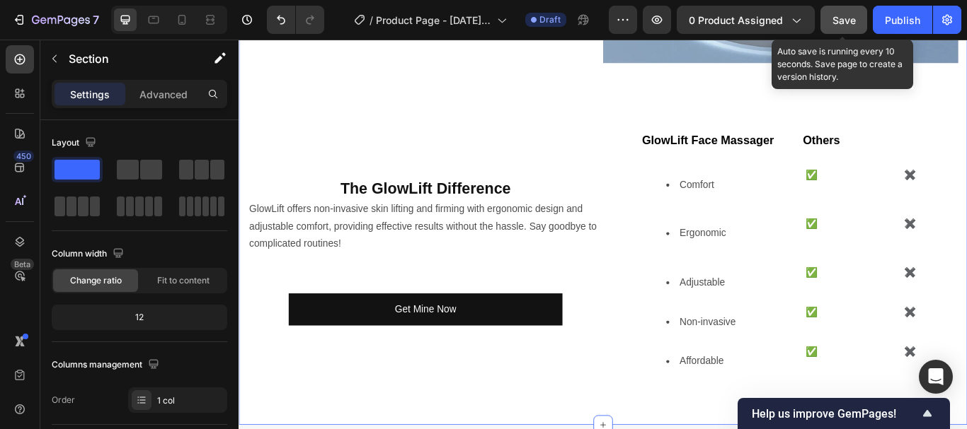
click at [831, 19] on button "Save" at bounding box center [843, 20] width 47 height 28
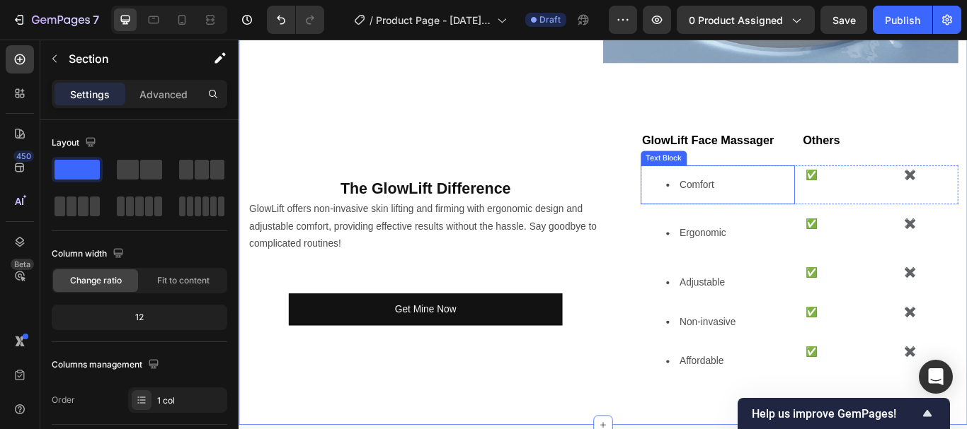
click at [761, 200] on li "Comfort" at bounding box center [811, 210] width 149 height 21
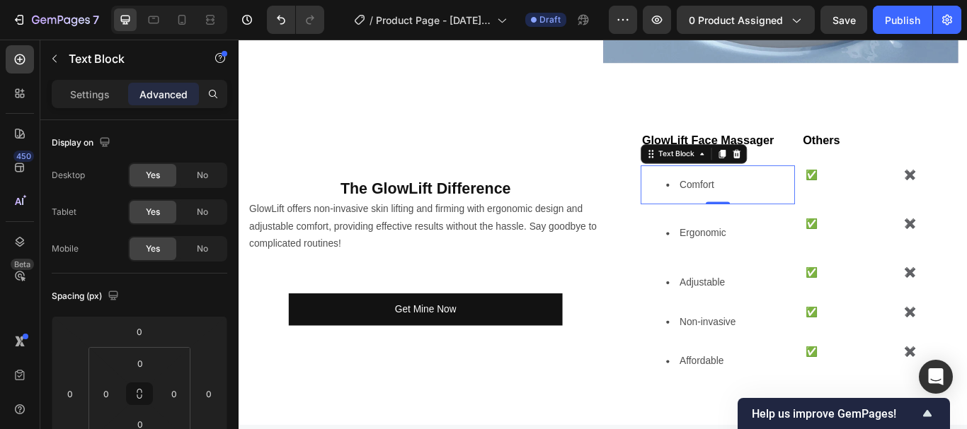
click at [761, 200] on li "Comfort" at bounding box center [811, 210] width 149 height 21
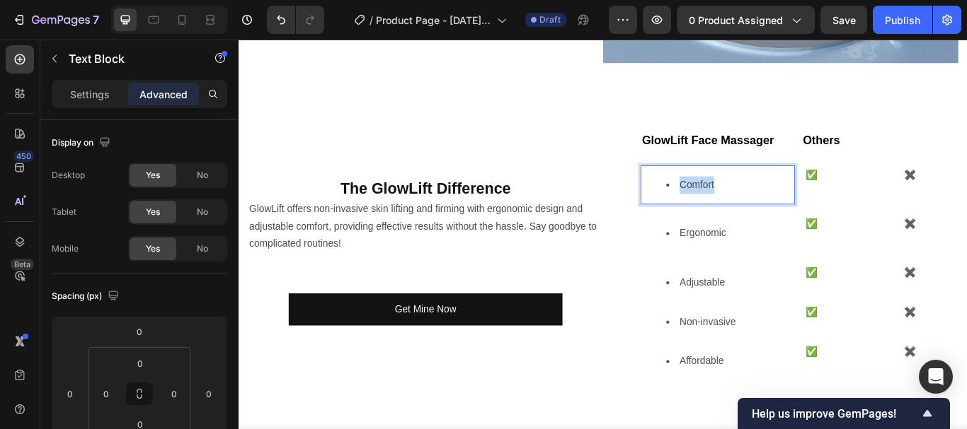
click at [761, 200] on li "Comfort" at bounding box center [811, 210] width 149 height 21
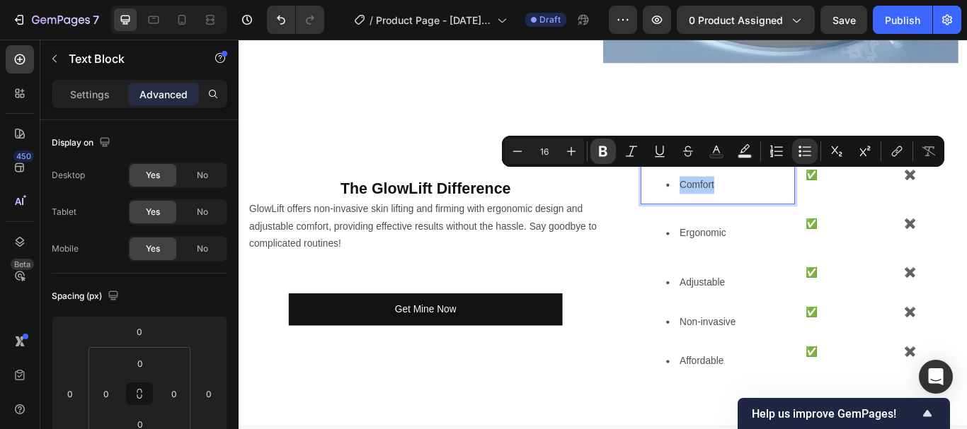
click at [599, 147] on icon "Editor contextual toolbar" at bounding box center [603, 151] width 14 height 14
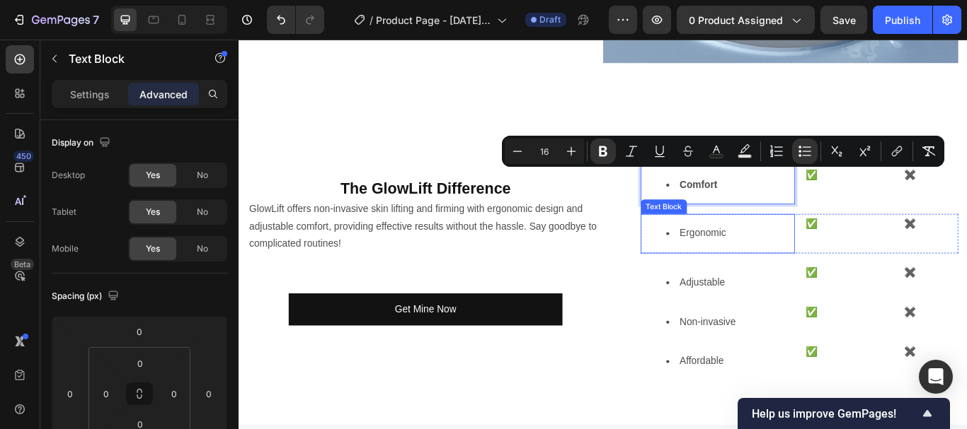
click at [770, 256] on li "Ergonomic" at bounding box center [811, 266] width 149 height 21
click at [768, 256] on li "Ergonomic" at bounding box center [811, 266] width 149 height 21
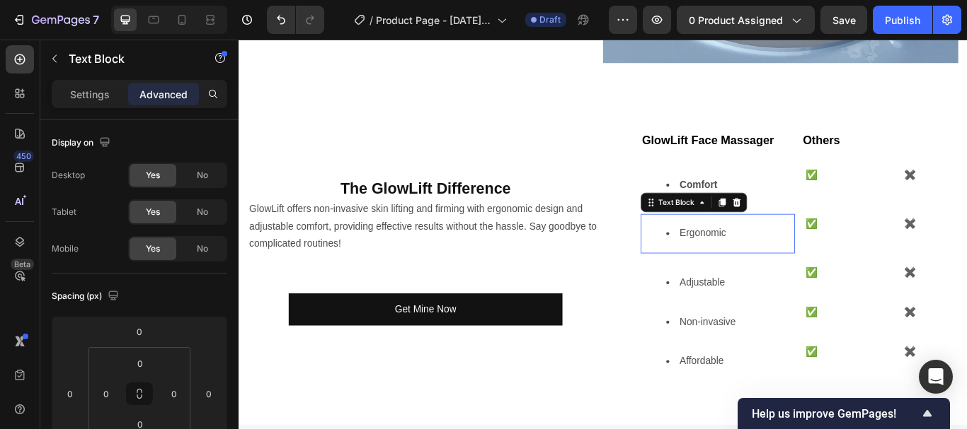
click at [768, 256] on li "Ergonomic" at bounding box center [811, 266] width 149 height 21
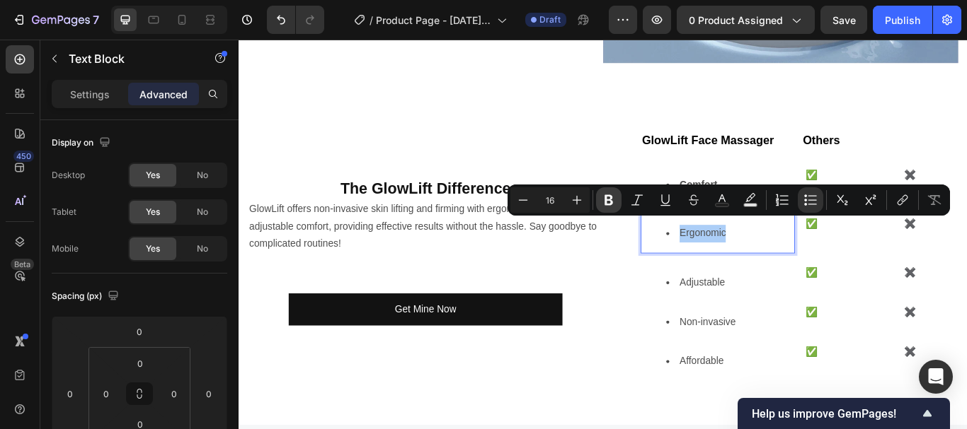
click at [608, 203] on icon "Editor contextual toolbar" at bounding box center [608, 200] width 14 height 14
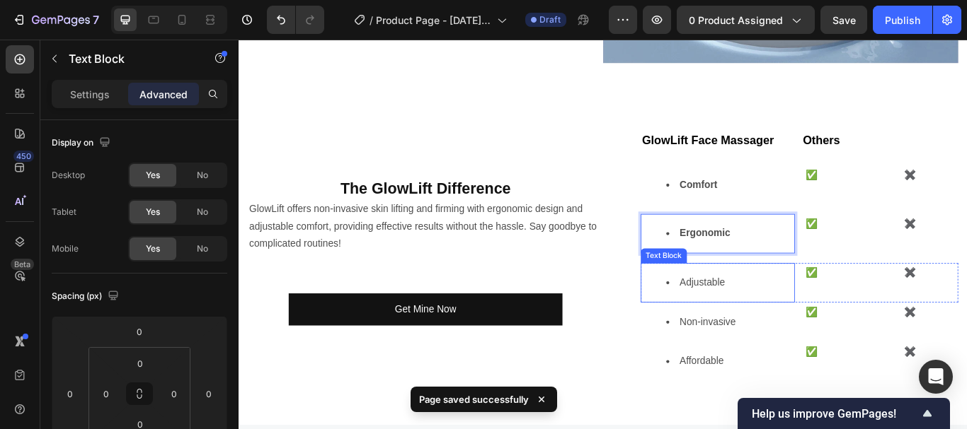
click at [773, 313] on li "Adjustable" at bounding box center [811, 323] width 149 height 21
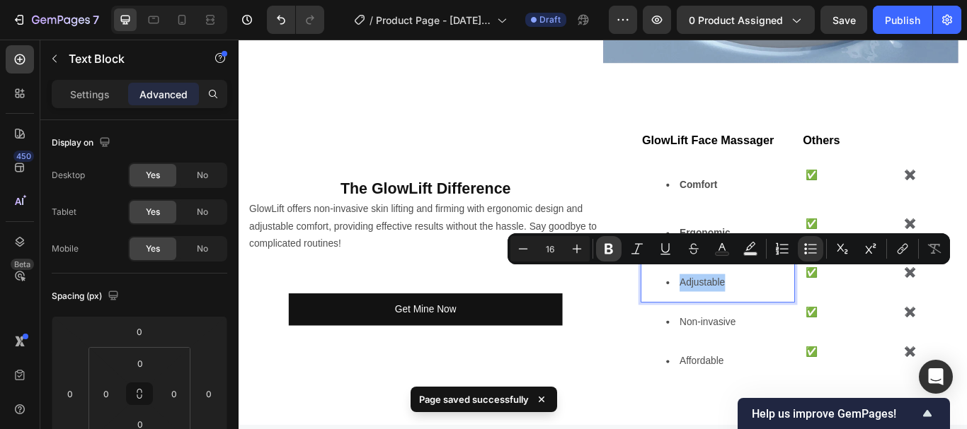
click at [613, 246] on icon "Editor contextual toolbar" at bounding box center [608, 249] width 14 height 14
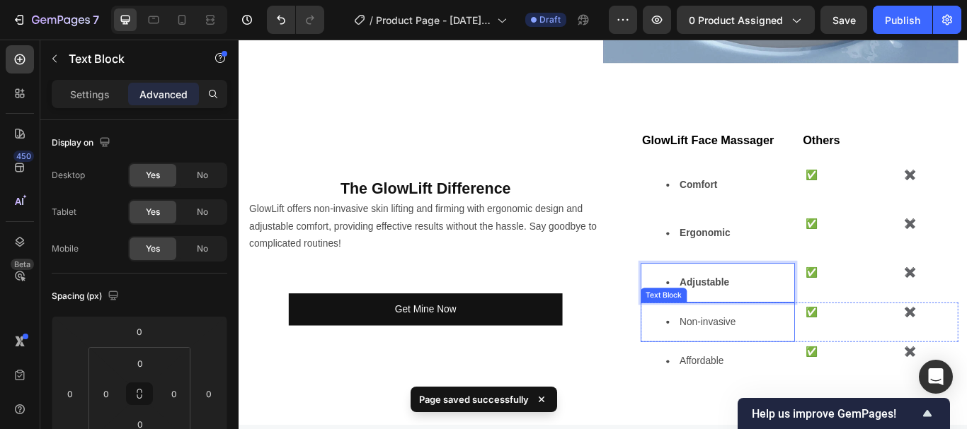
click at [775, 359] on li "Non-invasive" at bounding box center [811, 369] width 149 height 21
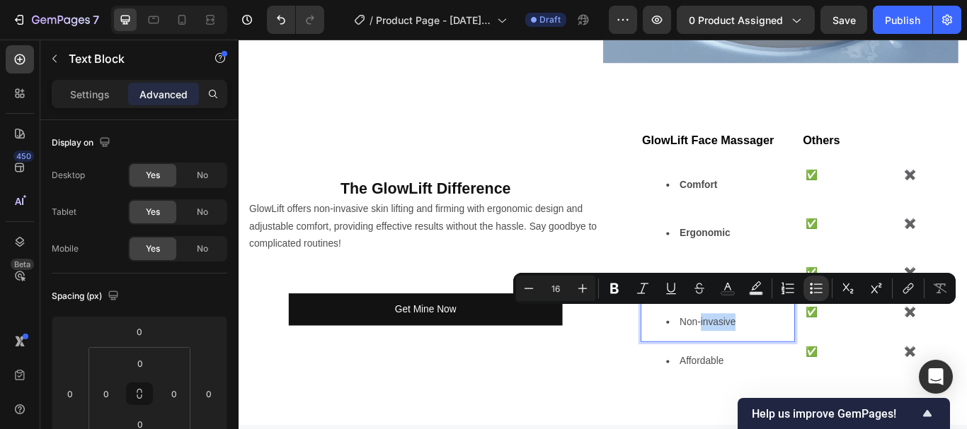
click at [771, 359] on li "Non-invasive" at bounding box center [811, 369] width 149 height 21
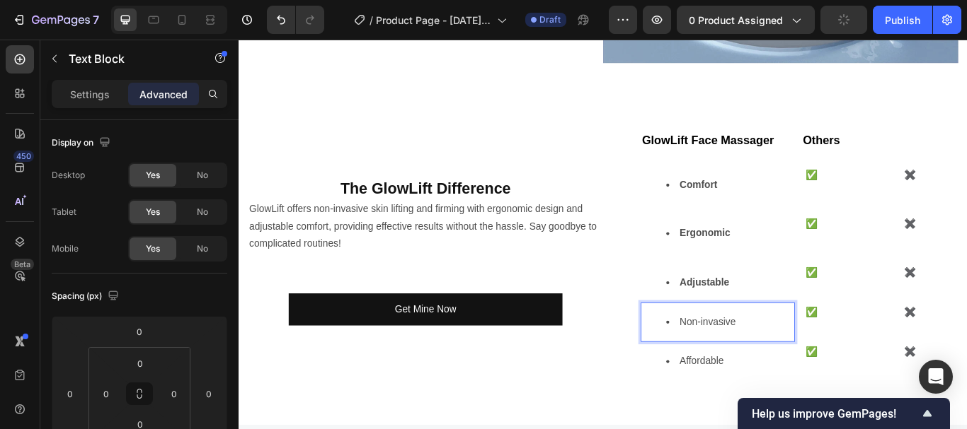
click at [768, 359] on li "Non-invasive" at bounding box center [811, 369] width 149 height 21
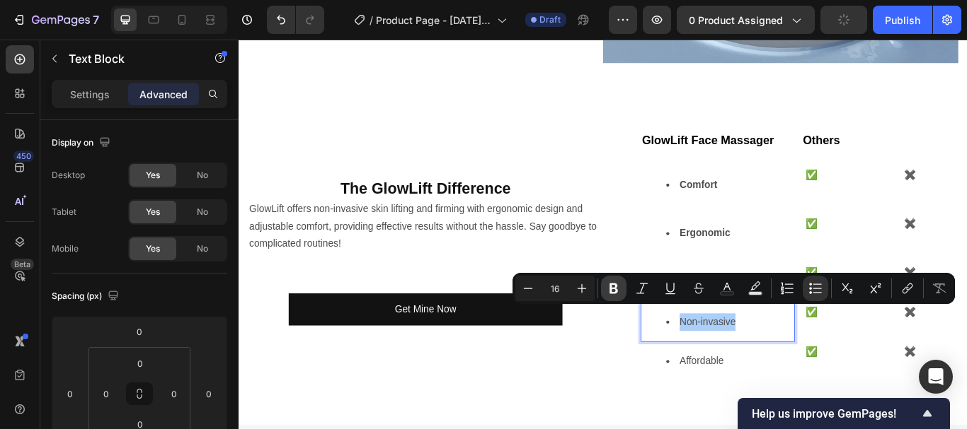
click at [618, 288] on icon "Editor contextual toolbar" at bounding box center [613, 289] width 14 height 14
click at [773, 405] on li "Affordable" at bounding box center [811, 415] width 149 height 21
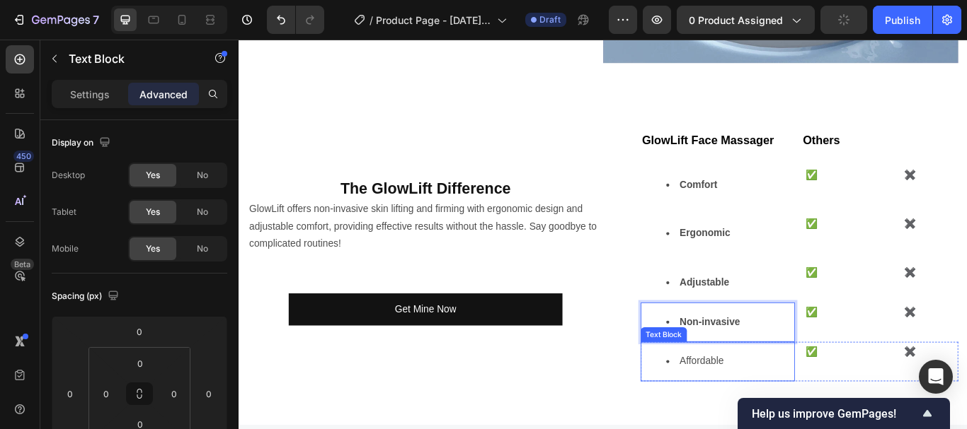
click at [773, 405] on li "Affordable" at bounding box center [811, 415] width 149 height 21
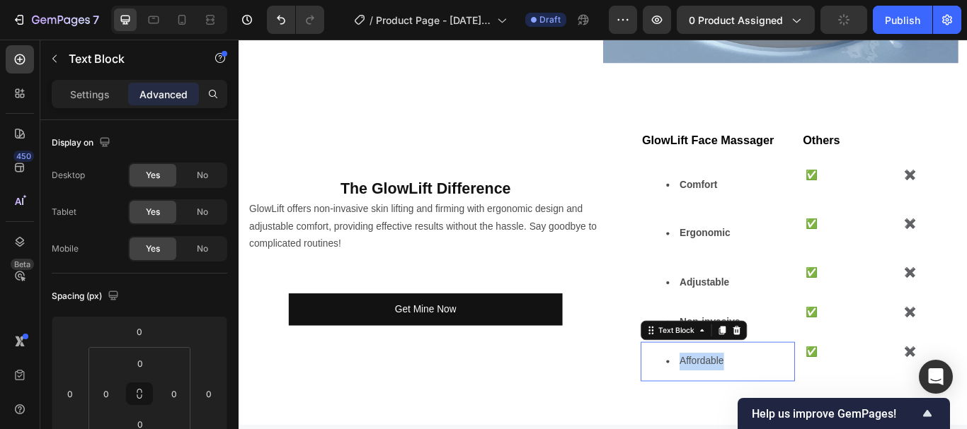
click at [773, 405] on li "Affordable" at bounding box center [811, 415] width 149 height 21
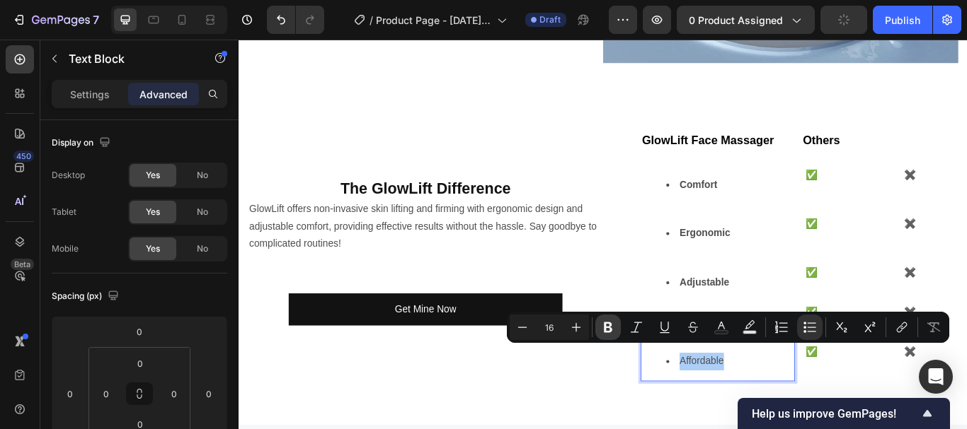
click at [608, 332] on icon "Editor contextual toolbar" at bounding box center [608, 328] width 8 height 11
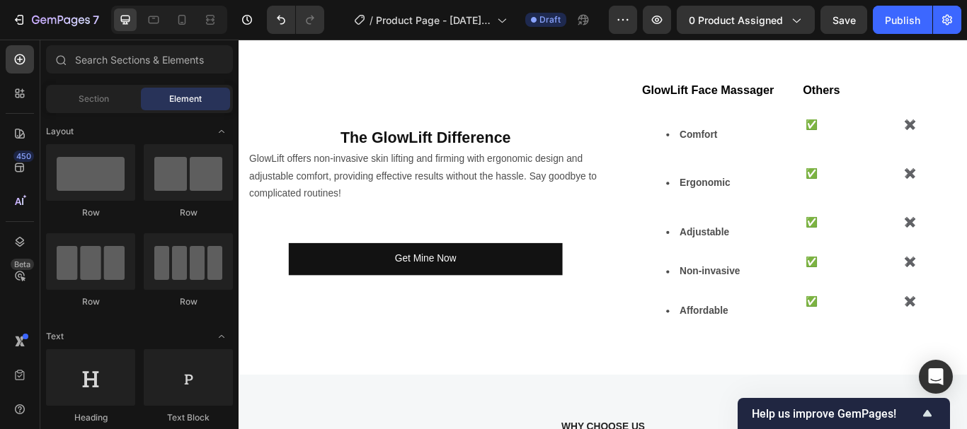
scroll to position [2704, 0]
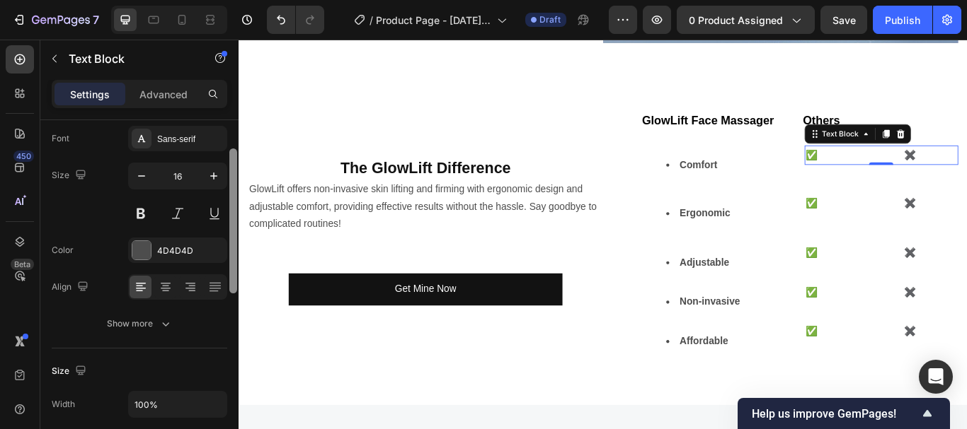
drag, startPoint x: 236, startPoint y: 235, endPoint x: 236, endPoint y: 270, distance: 35.4
click at [236, 269] on div at bounding box center [233, 221] width 8 height 145
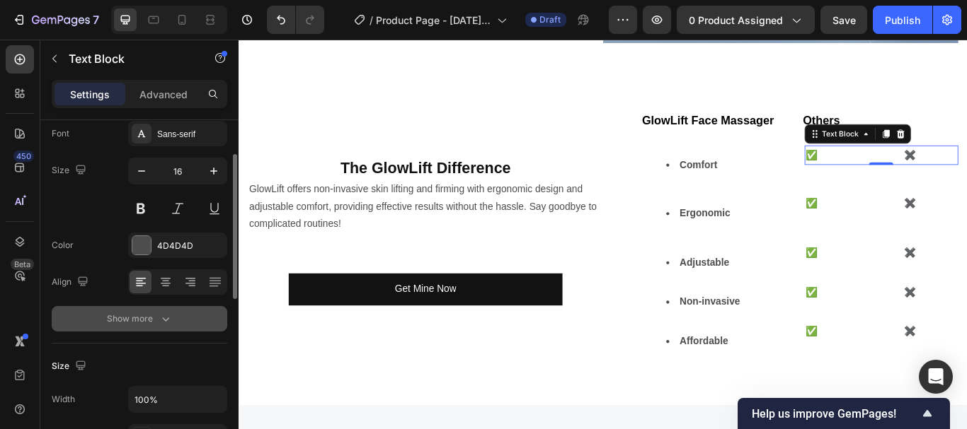
click at [161, 316] on icon "button" at bounding box center [165, 319] width 14 height 14
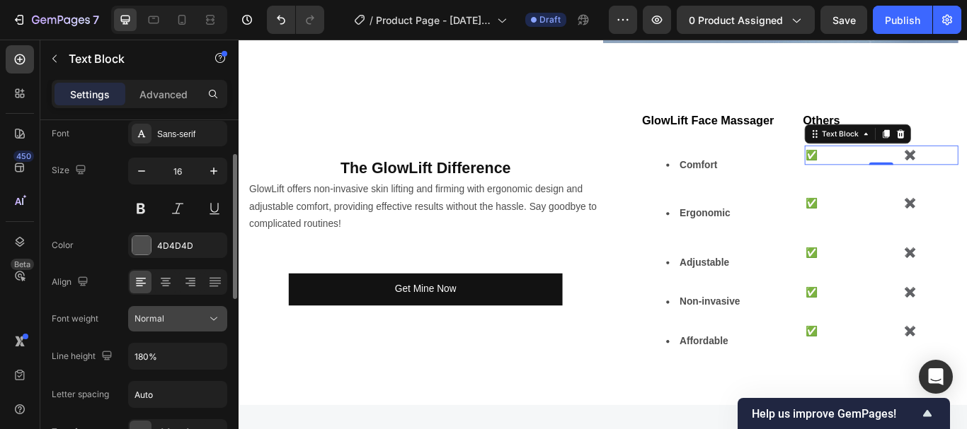
click at [208, 319] on icon at bounding box center [214, 319] width 14 height 14
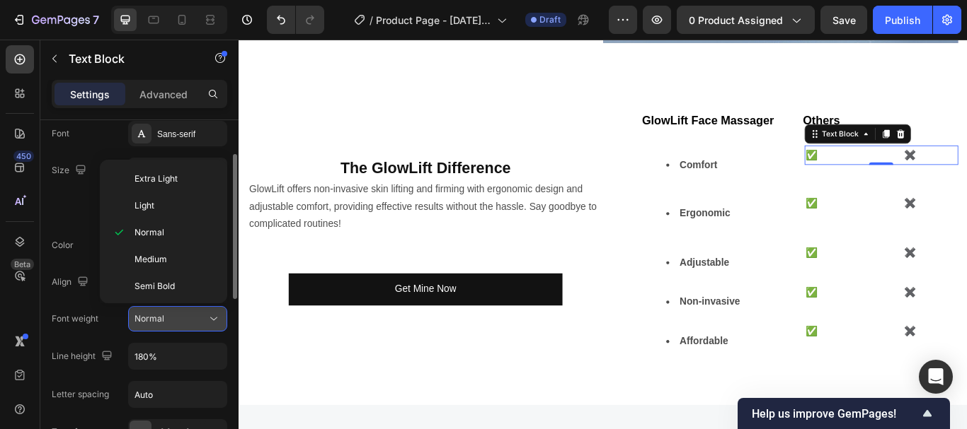
click at [214, 316] on icon at bounding box center [214, 319] width 14 height 14
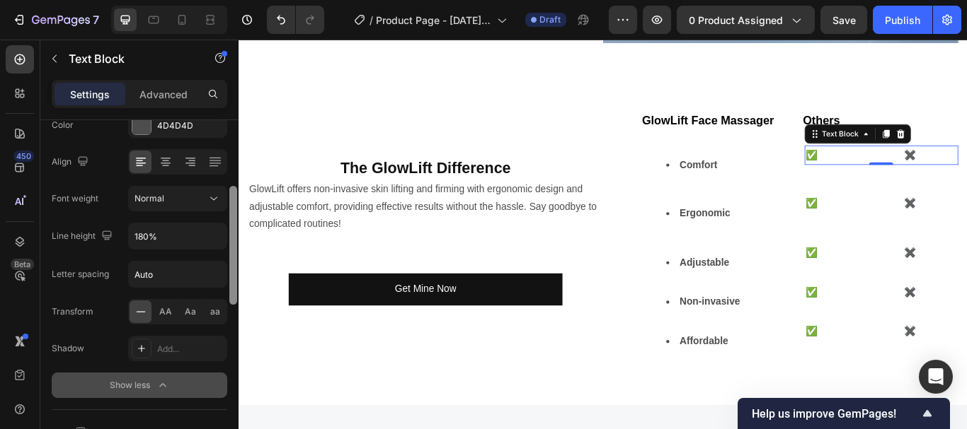
scroll to position [207, 0]
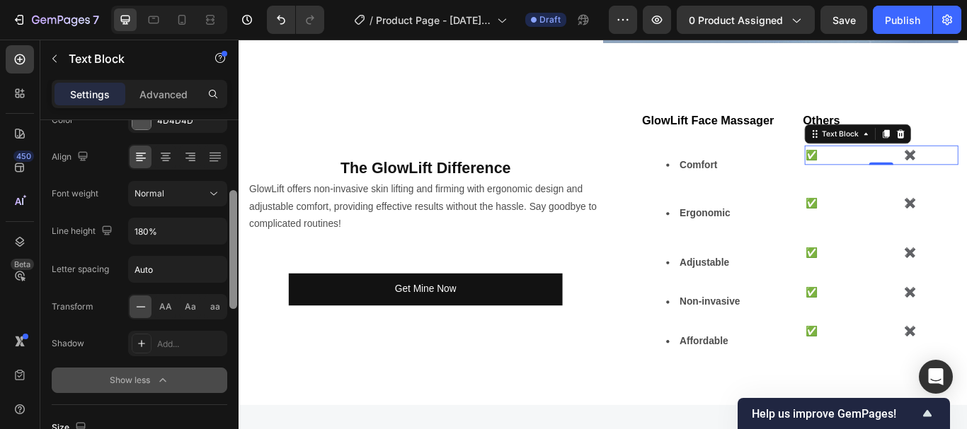
drag, startPoint x: 233, startPoint y: 281, endPoint x: 227, endPoint y: 333, distance: 52.7
click at [227, 333] on div "Text style Styles Paragraph 1 Font Sans-serif Size 16 Color 4D4D4D Align Font w…" at bounding box center [139, 295] width 198 height 350
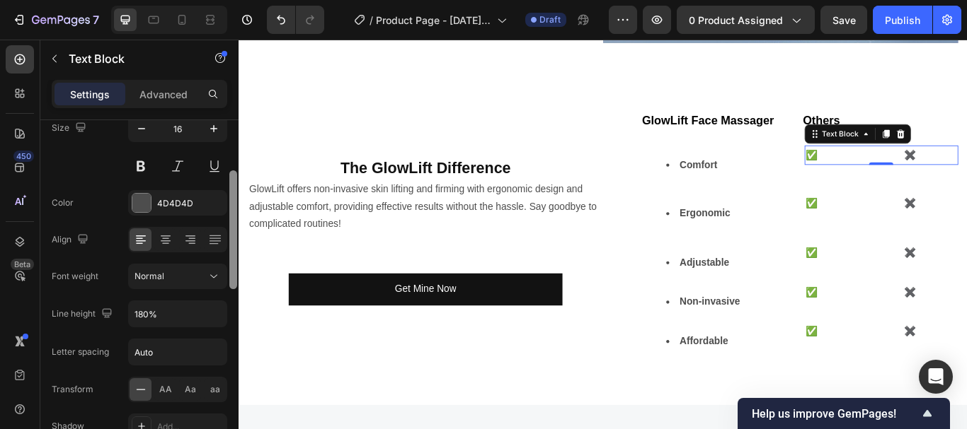
scroll to position [117, 0]
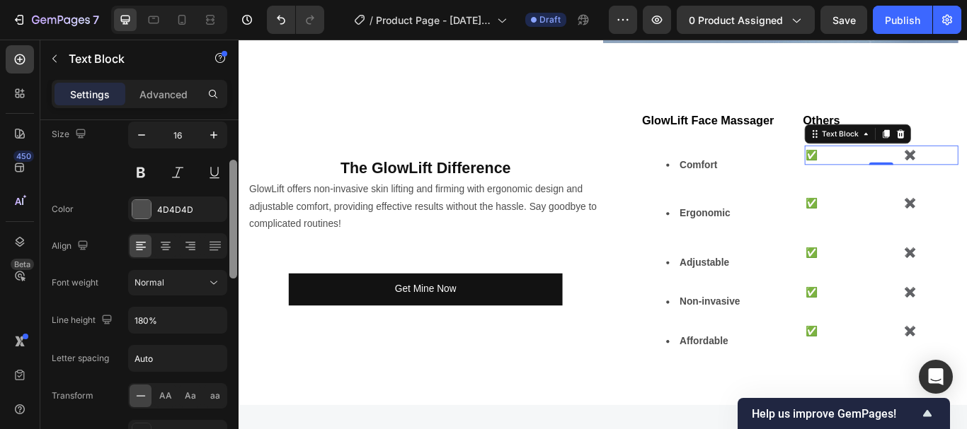
drag, startPoint x: 233, startPoint y: 248, endPoint x: 233, endPoint y: 218, distance: 30.4
click at [233, 218] on div at bounding box center [233, 219] width 8 height 119
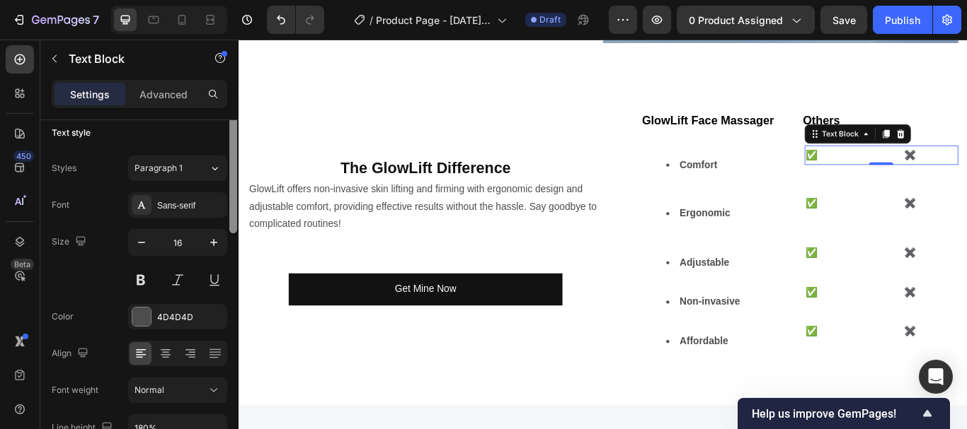
scroll to position [0, 0]
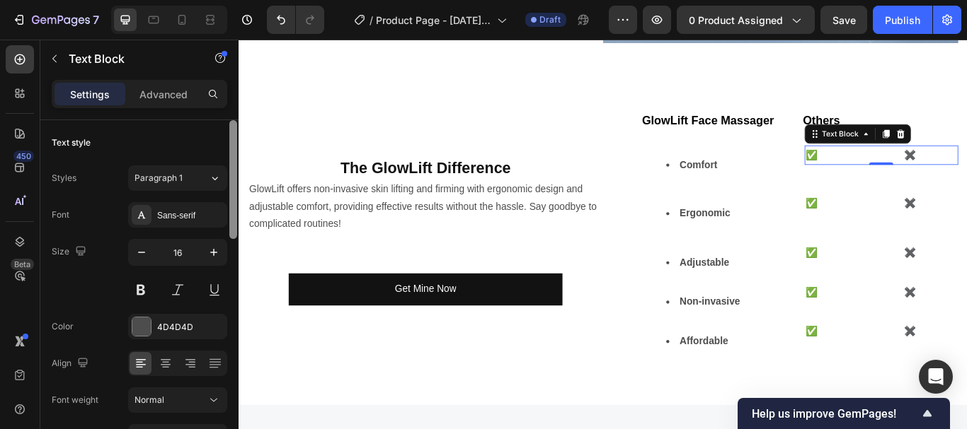
drag, startPoint x: 233, startPoint y: 235, endPoint x: 234, endPoint y: 179, distance: 55.9
click at [234, 179] on div at bounding box center [233, 179] width 8 height 119
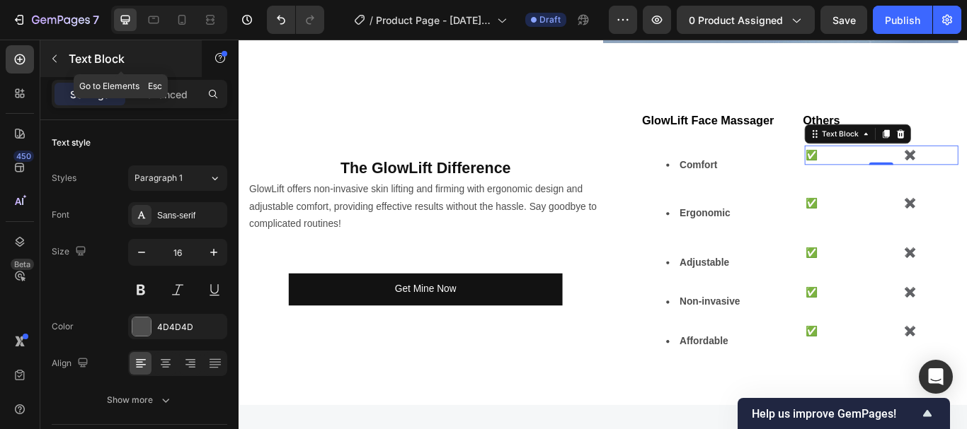
click at [54, 60] on icon "button" at bounding box center [54, 59] width 4 height 8
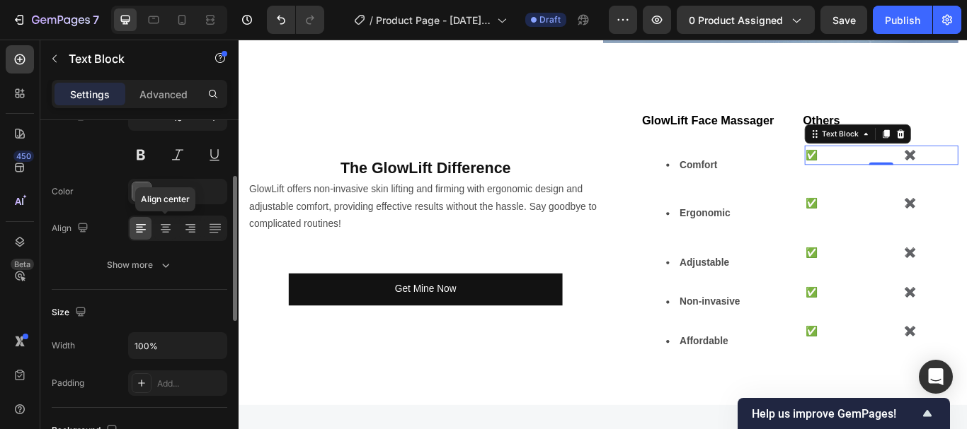
scroll to position [489, 0]
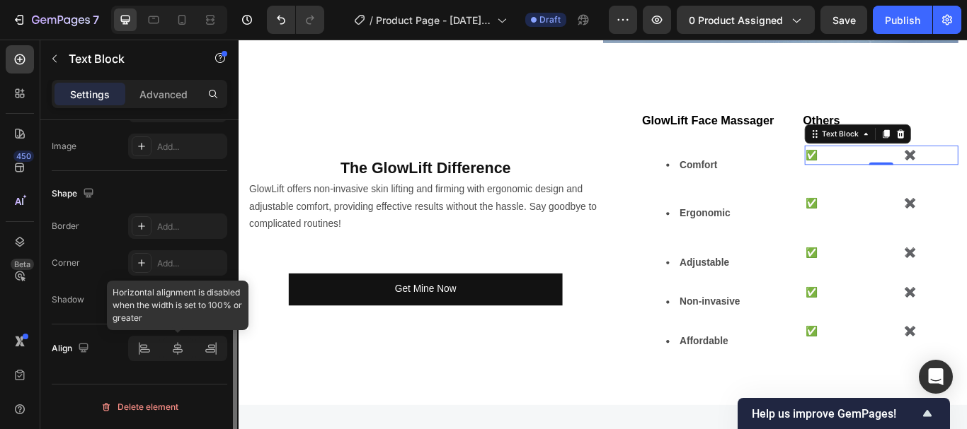
click at [183, 356] on div at bounding box center [177, 348] width 99 height 25
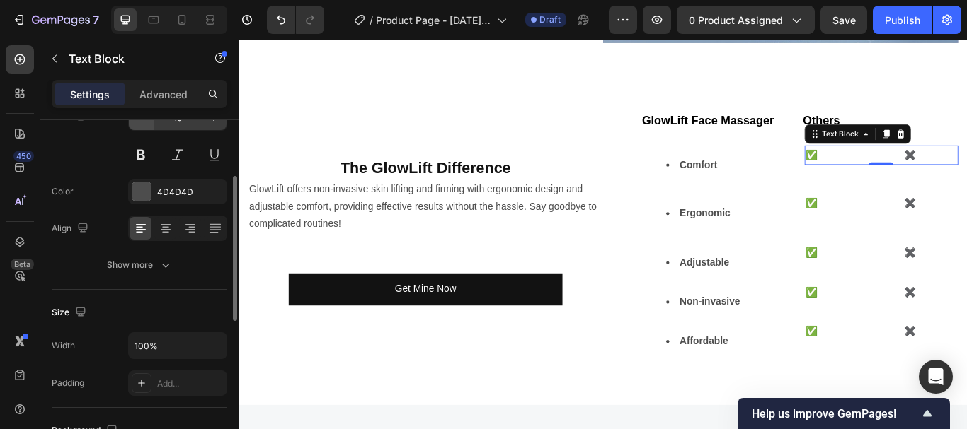
scroll to position [0, 0]
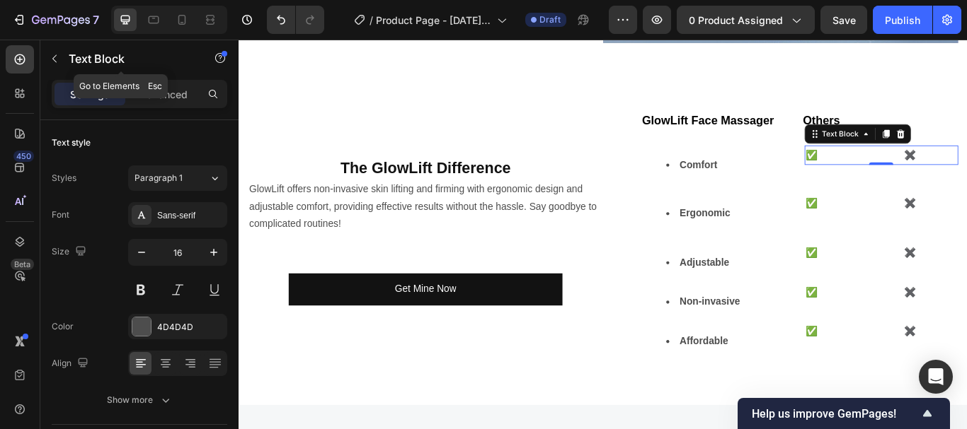
click at [53, 60] on icon "button" at bounding box center [54, 58] width 11 height 11
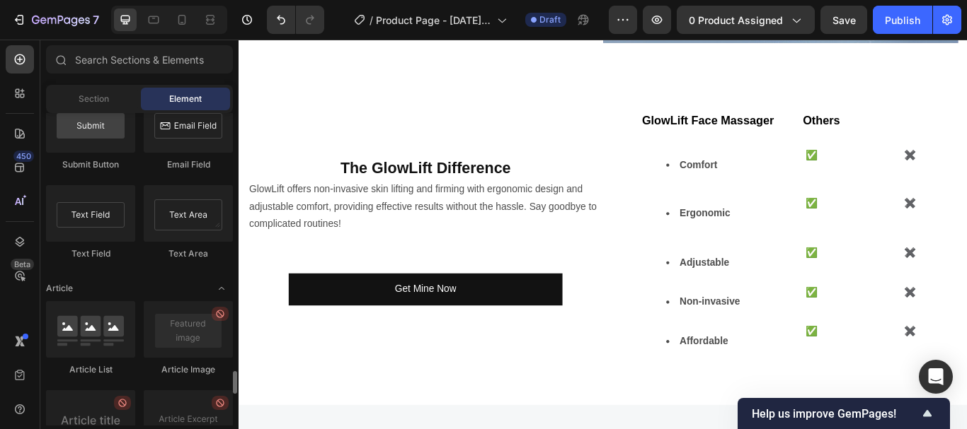
scroll to position [3974, 0]
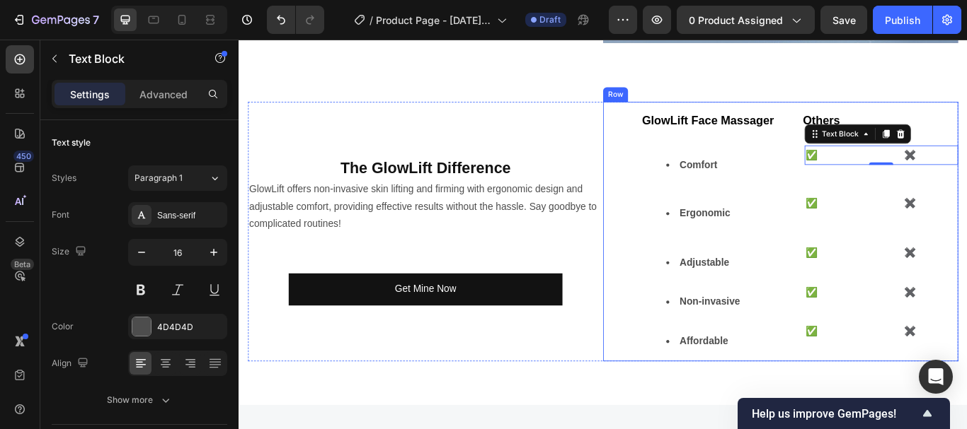
click at [966, 147] on div "⁠⁠⁠⁠⁠⁠⁠ GlowLift Face Massager Others Heading Comfort Text Block ✅ ✖️ Text Bloc…" at bounding box center [892, 264] width 370 height 303
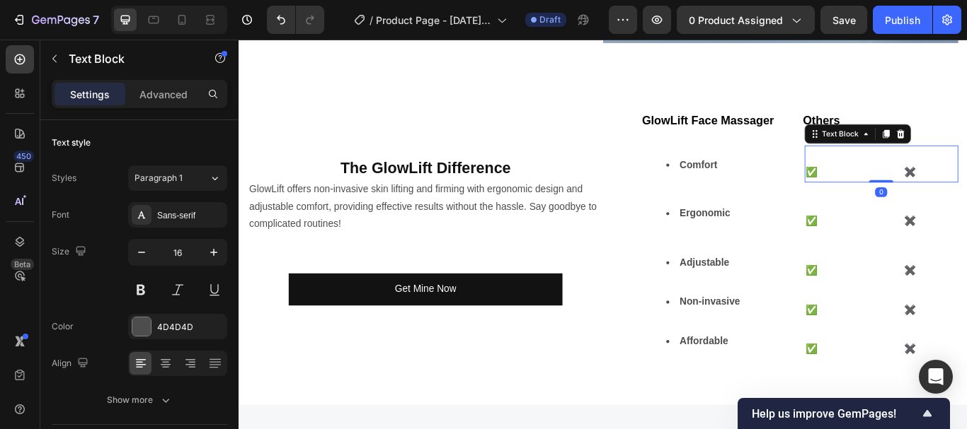
drag, startPoint x: 892, startPoint y: 181, endPoint x: 896, endPoint y: 194, distance: 13.4
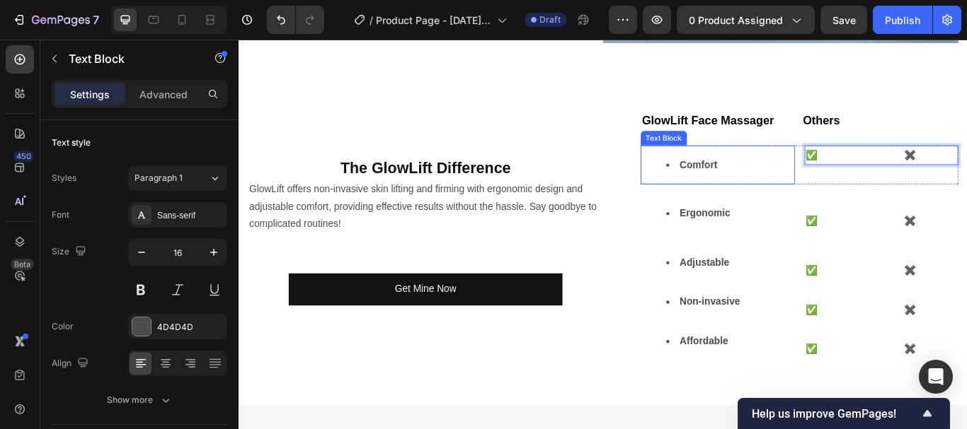
click at [737, 176] on li "Comfort" at bounding box center [811, 186] width 149 height 21
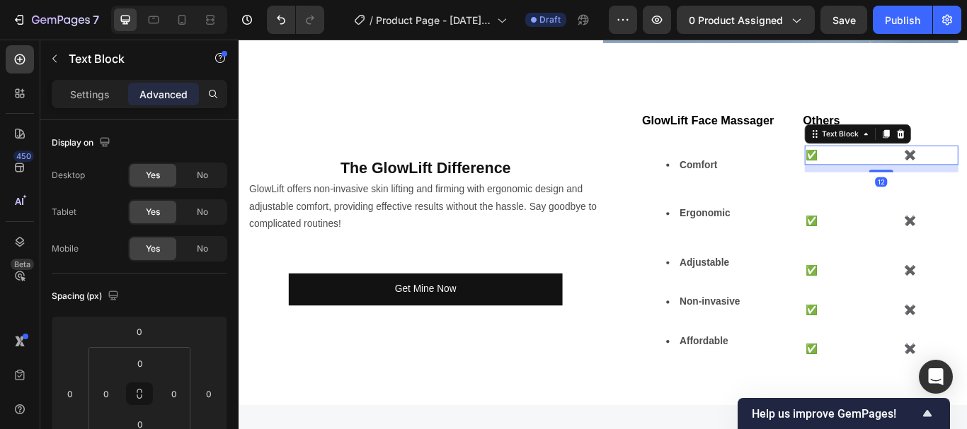
drag, startPoint x: 971, startPoint y: 174, endPoint x: 971, endPoint y: 183, distance: 8.5
type input "12"
drag, startPoint x: 965, startPoint y: 164, endPoint x: 970, endPoint y: 178, distance: 14.3
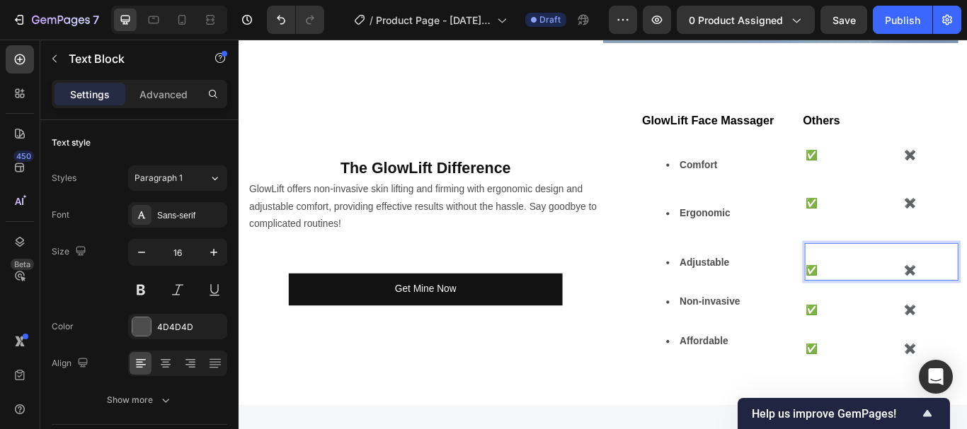
click at [889, 339] on div "Non-invasive Text Block ✅ ✖️ Text Block Row" at bounding box center [892, 346] width 370 height 46
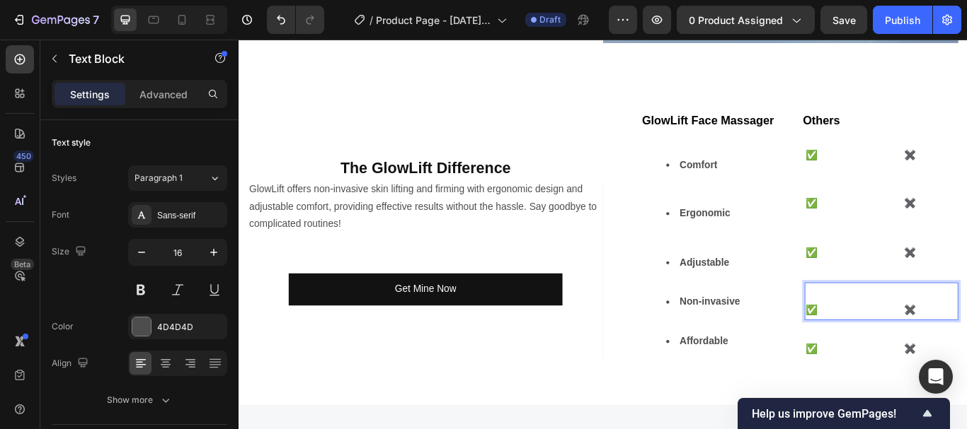
drag, startPoint x: 892, startPoint y: 346, endPoint x: 896, endPoint y: 354, distance: 8.9
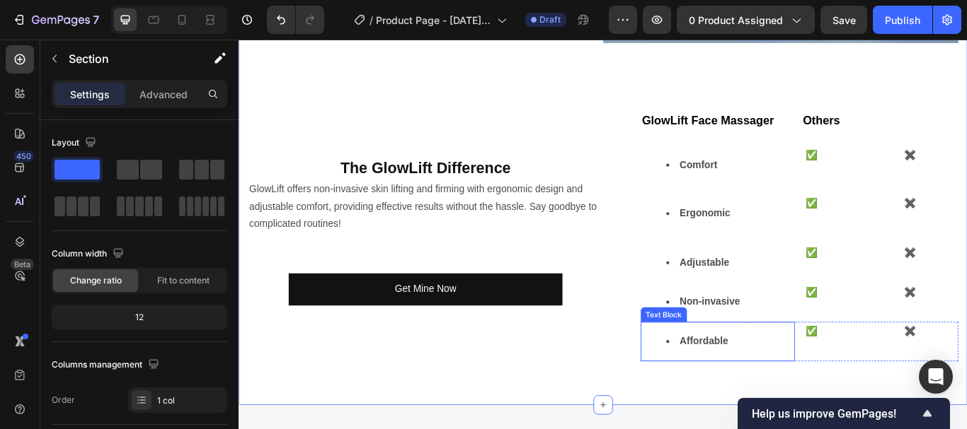
click at [802, 386] on strong "Affordable" at bounding box center [780, 392] width 57 height 12
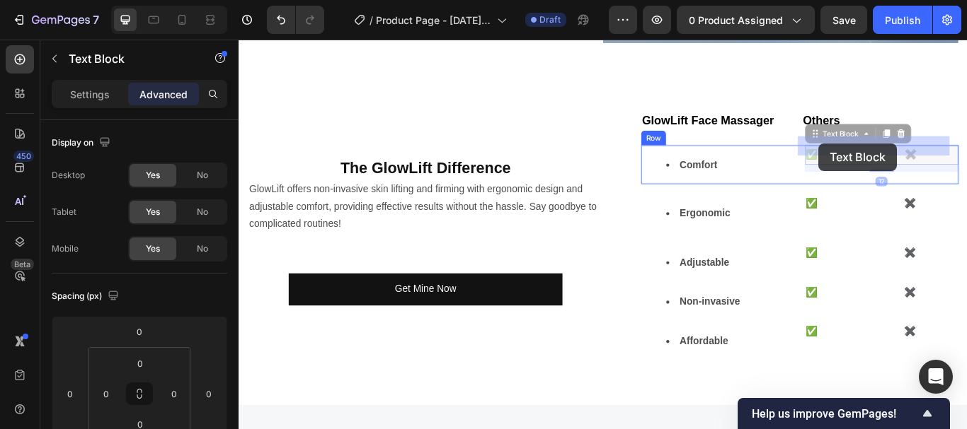
drag, startPoint x: 898, startPoint y: 153, endPoint x: 916, endPoint y: 161, distance: 19.3
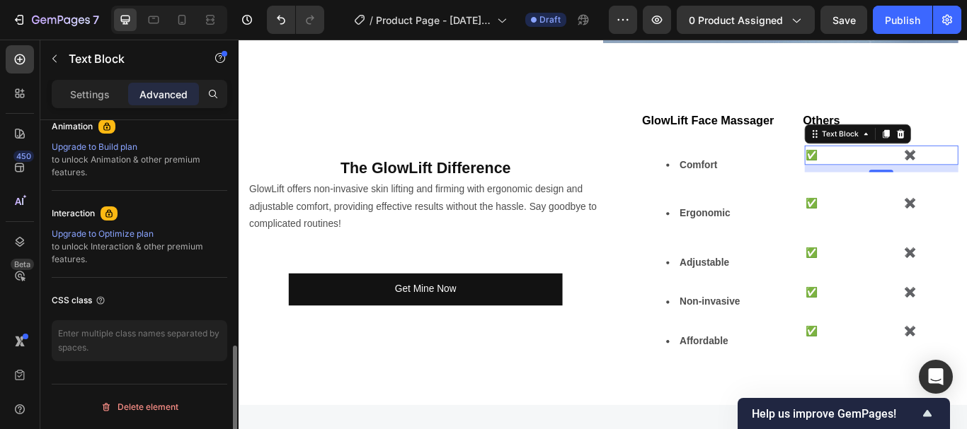
scroll to position [279, 0]
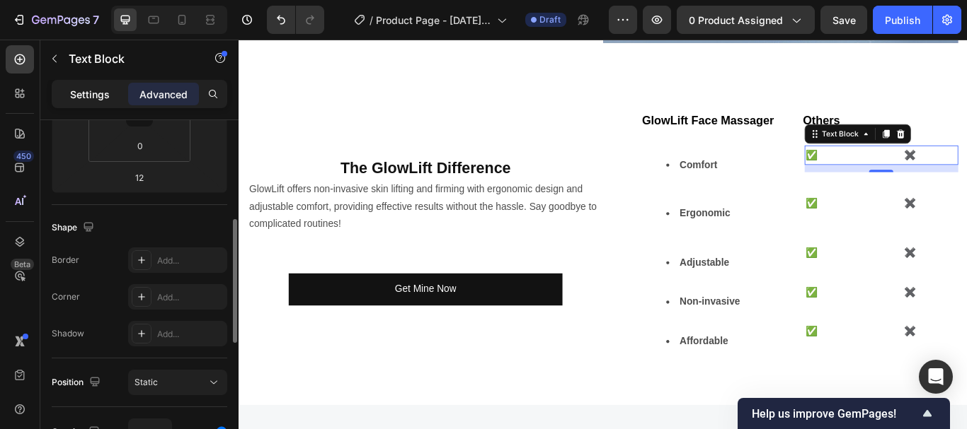
click at [78, 85] on div "Settings" at bounding box center [89, 94] width 71 height 23
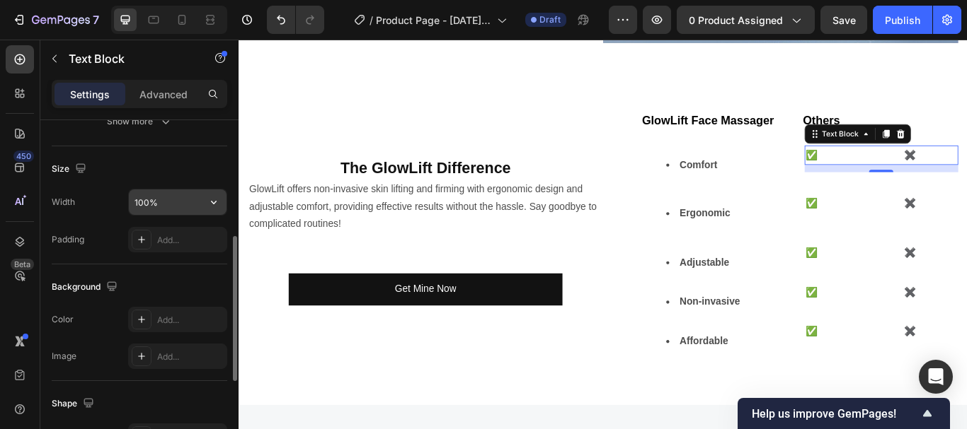
scroll to position [0, 0]
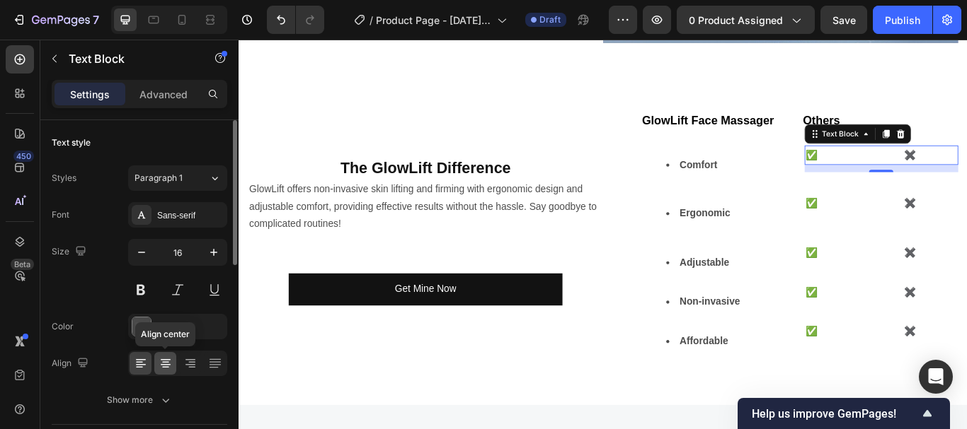
click at [161, 358] on icon at bounding box center [165, 364] width 14 height 14
click at [196, 359] on icon at bounding box center [190, 364] width 14 height 14
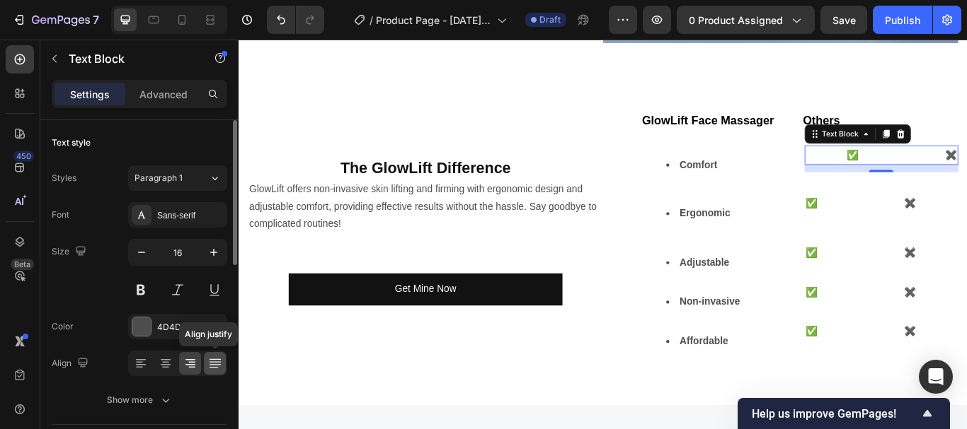
click at [208, 358] on icon at bounding box center [215, 364] width 14 height 14
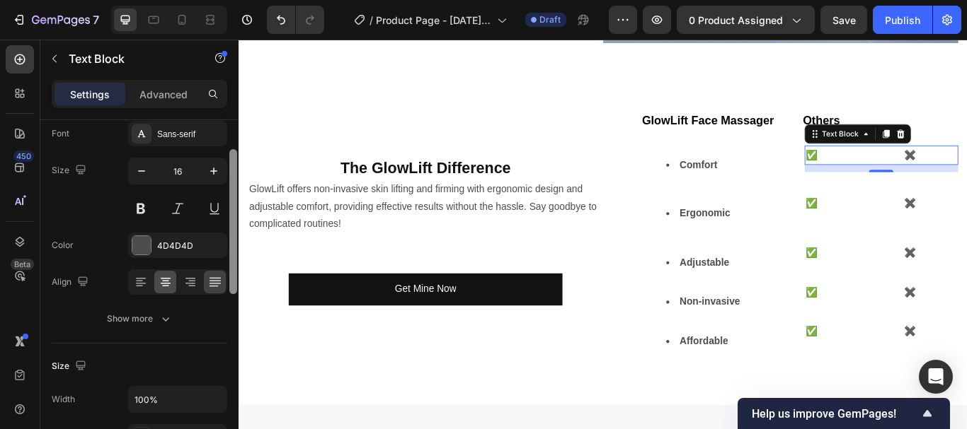
drag, startPoint x: 232, startPoint y: 198, endPoint x: 159, endPoint y: 279, distance: 108.7
click at [238, 235] on div at bounding box center [233, 292] width 11 height 350
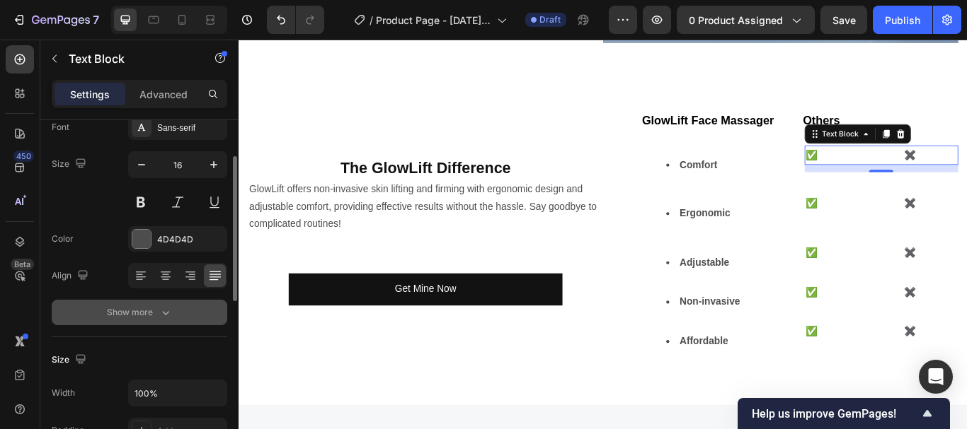
click at [163, 306] on icon "button" at bounding box center [165, 313] width 14 height 14
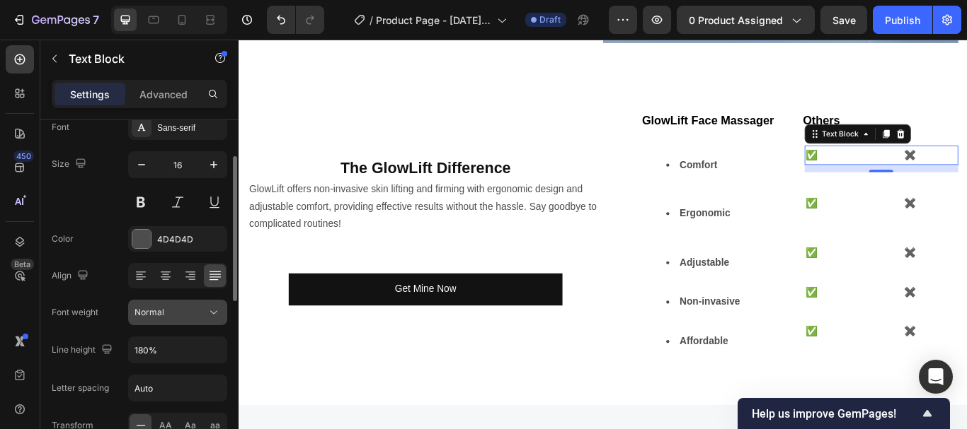
click at [194, 309] on div "Normal" at bounding box center [170, 312] width 72 height 13
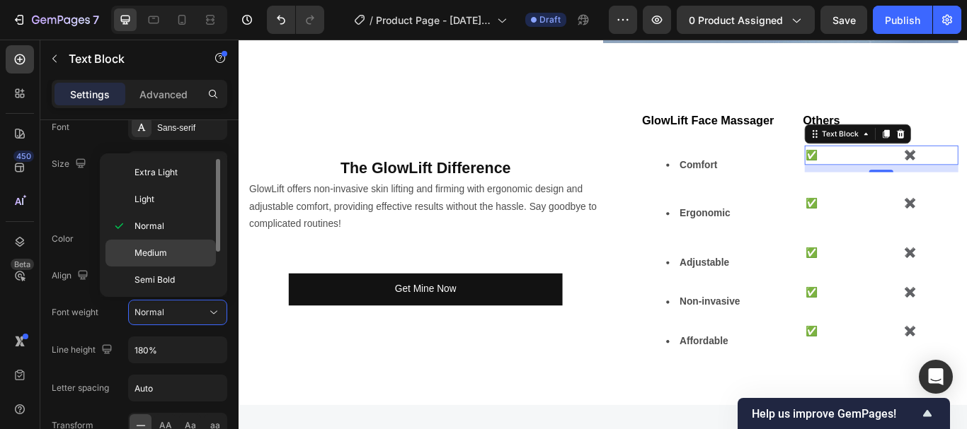
click at [185, 256] on p "Medium" at bounding box center [171, 253] width 75 height 13
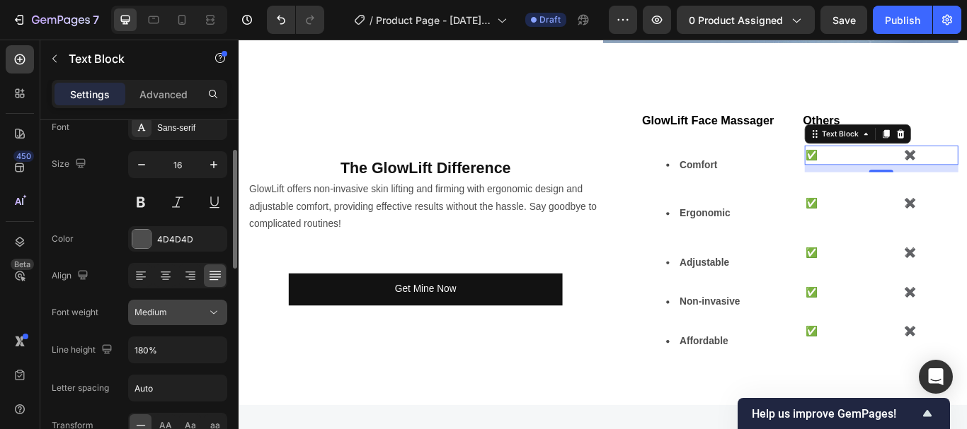
click at [219, 304] on button "Medium" at bounding box center [177, 312] width 99 height 25
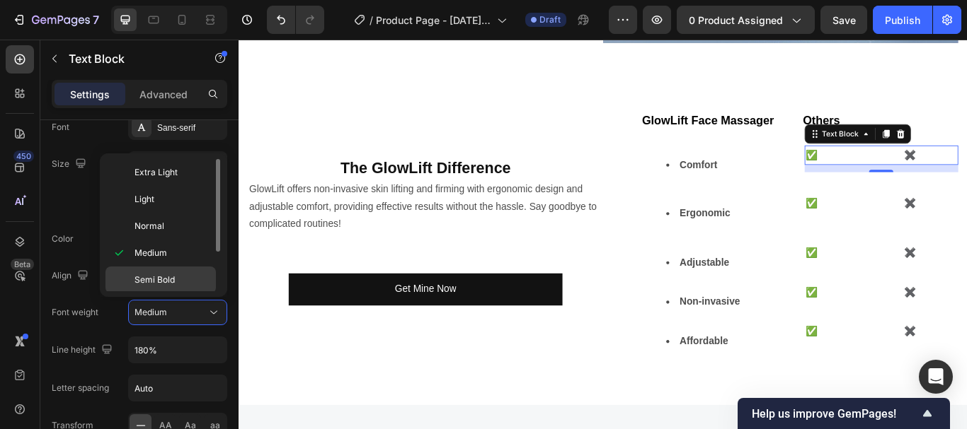
click at [180, 277] on p "Semi Bold" at bounding box center [171, 280] width 75 height 13
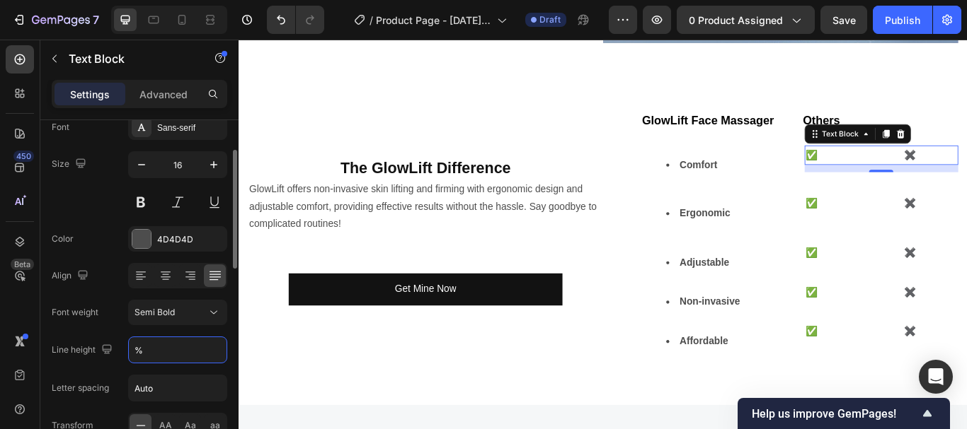
click at [110, 366] on div "Font Sans-serif Size 16 Color 4D4D4D Align Font weight Semi Bold Line height % …" at bounding box center [139, 314] width 175 height 398
type input "180%"
click at [168, 393] on input "Auto" at bounding box center [178, 388] width 98 height 25
click at [106, 369] on div "Font Sans-serif Size 16 Color 4D4D4D Align Font weight Semi Bold Line height 18…" at bounding box center [139, 314] width 175 height 398
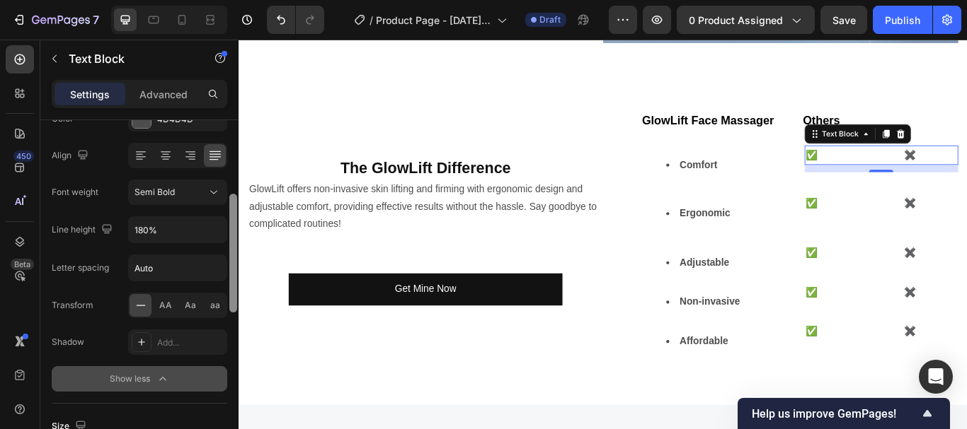
scroll to position [210, 0]
drag, startPoint x: 231, startPoint y: 221, endPoint x: 233, endPoint y: 263, distance: 41.8
click at [233, 263] on div at bounding box center [233, 251] width 8 height 119
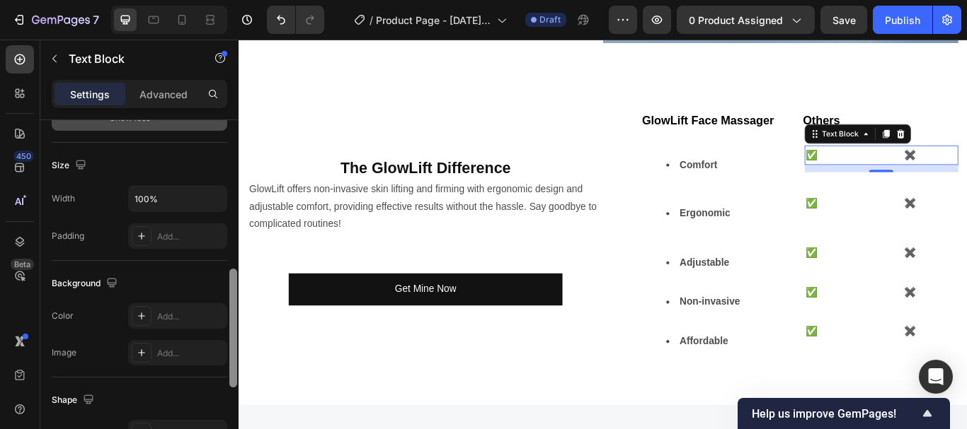
drag, startPoint x: 232, startPoint y: 281, endPoint x: 216, endPoint y: 371, distance: 92.0
click at [217, 371] on div "Text style Styles Paragraph 1* Font Sans-serif Size 16 Color 4D4D4D Align Font …" at bounding box center [139, 295] width 198 height 350
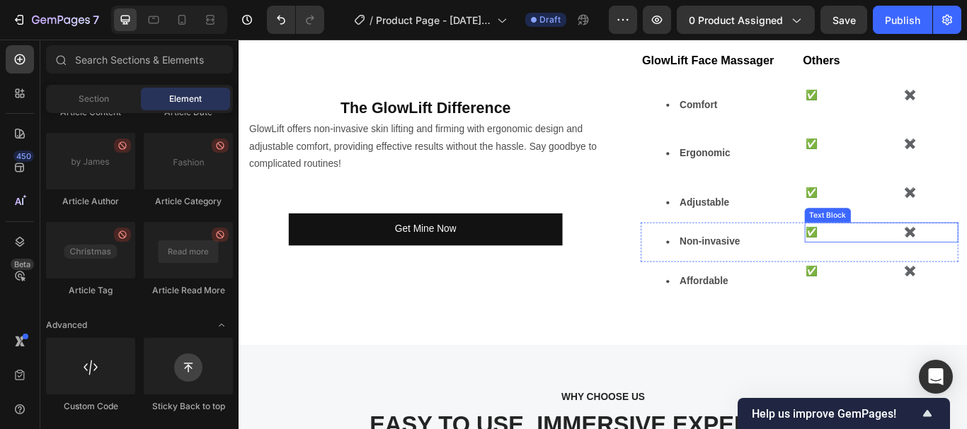
scroll to position [3128, 0]
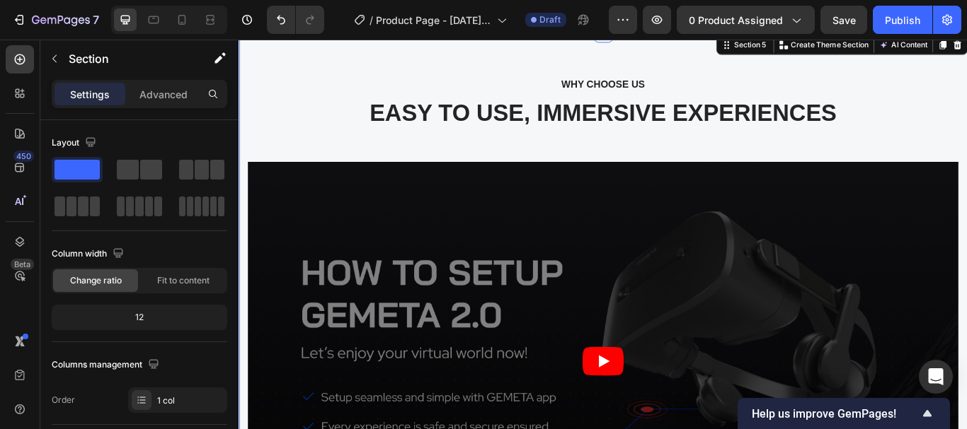
drag, startPoint x: 1064, startPoint y: 49, endPoint x: 956, endPoint y: 81, distance: 113.0
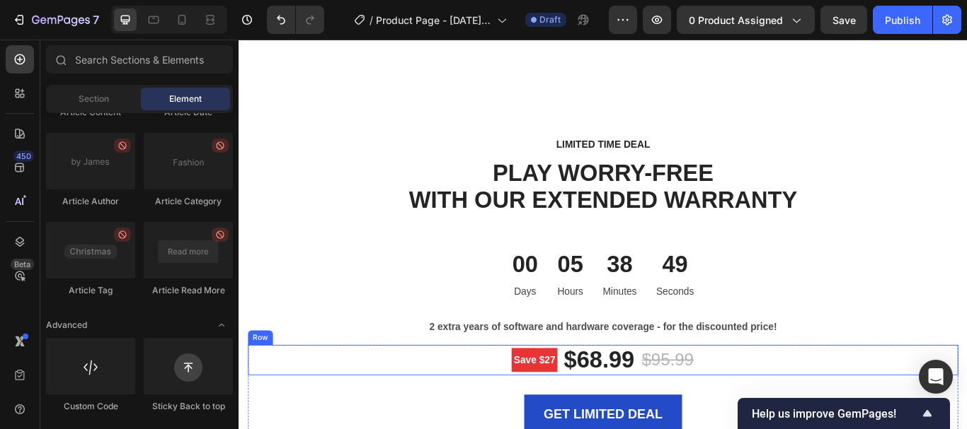
scroll to position [3093, 0]
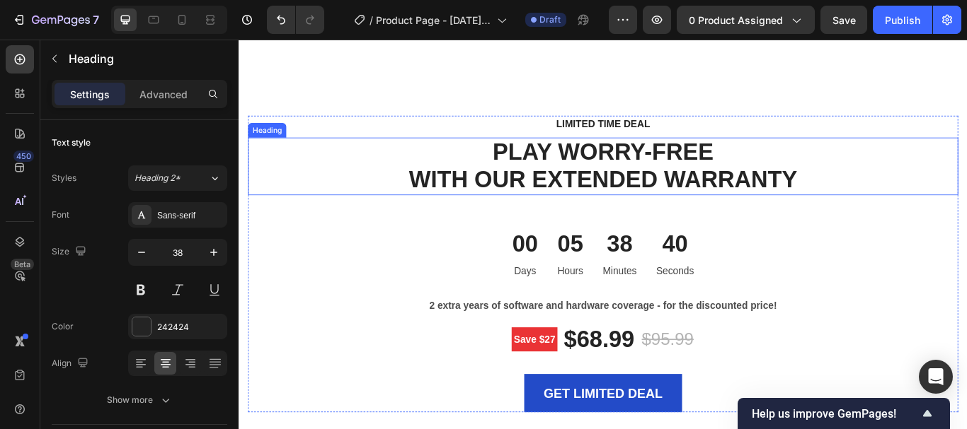
click at [669, 185] on p "PLAY WORRY-FREE WITH OUR EXTENDED WARRANTY" at bounding box center [662, 188] width 825 height 64
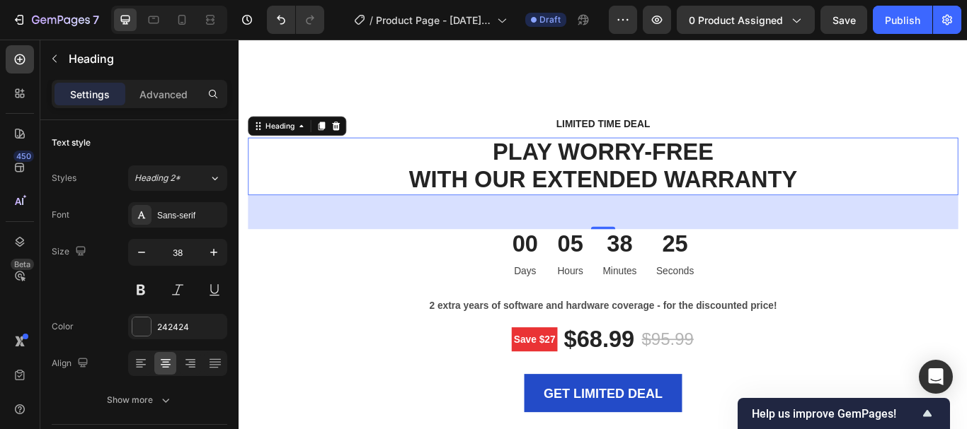
click at [666, 178] on p "PLAY WORRY-FREE WITH OUR EXTENDED WARRANTY" at bounding box center [662, 188] width 825 height 64
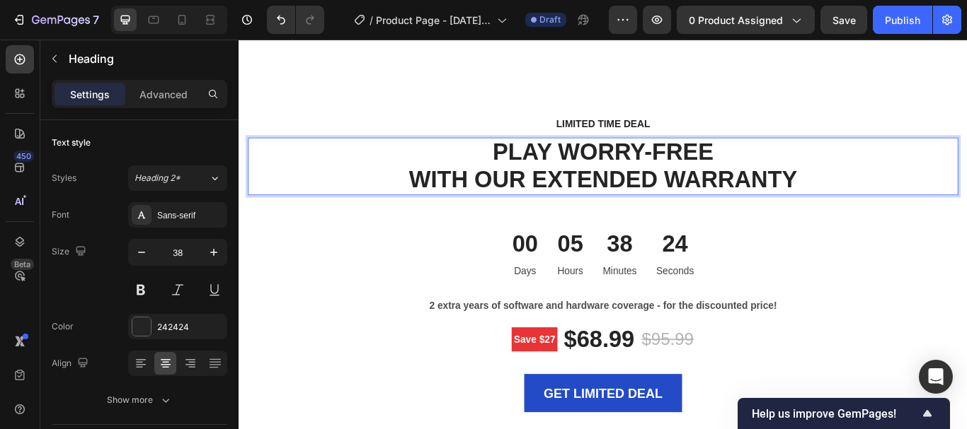
click at [663, 177] on p "PLAY WORRY-FREE WITH OUR EXTENDED WARRANTY" at bounding box center [662, 188] width 825 height 64
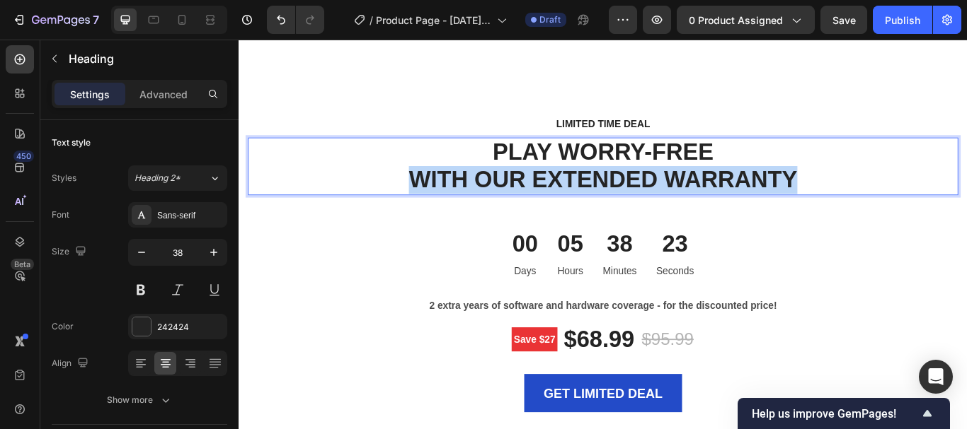
click at [663, 177] on p "PLAY WORRY-FREE WITH OUR EXTENDED WARRANTY" at bounding box center [662, 188] width 825 height 64
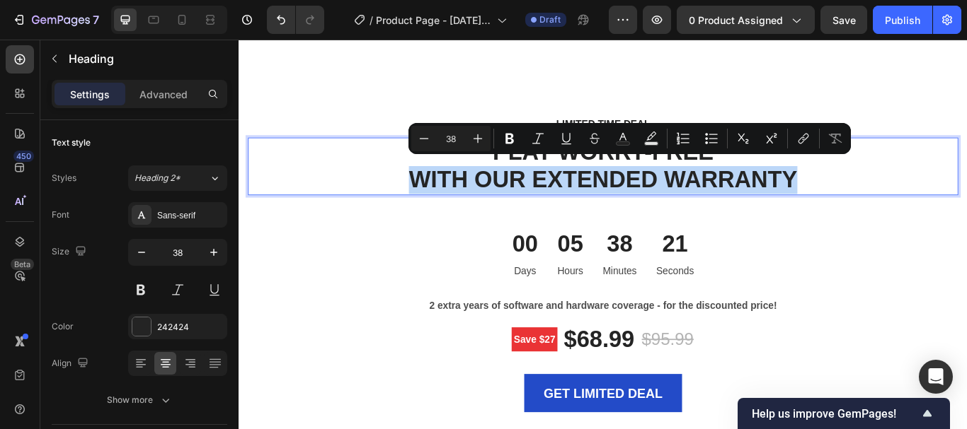
click at [752, 184] on p "PLAY WORRY-FREE WITH OUR EXTENDED WARRANTY" at bounding box center [662, 188] width 825 height 64
click at [896, 195] on p "PLAY WORRY-FREE WITH OUR EXTENDED WARRANTY" at bounding box center [662, 188] width 825 height 64
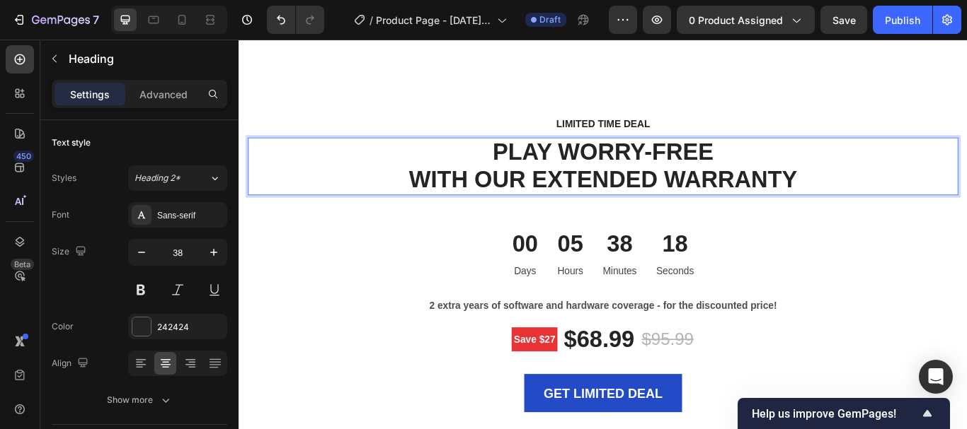
click at [698, 166] on p "PLAY WORRY-FREE WITH OUR EXTENDED WARRANTY" at bounding box center [662, 188] width 825 height 64
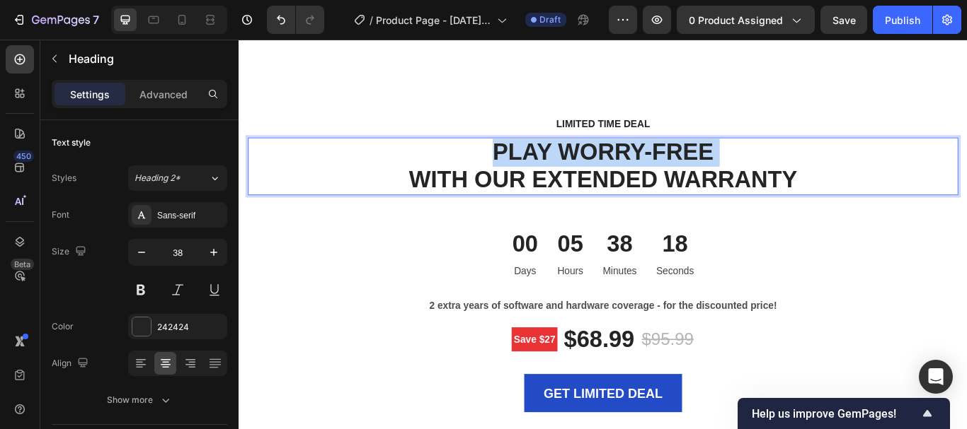
click at [698, 166] on p "PLAY WORRY-FREE WITH OUR EXTENDED WARRANTY" at bounding box center [662, 188] width 825 height 64
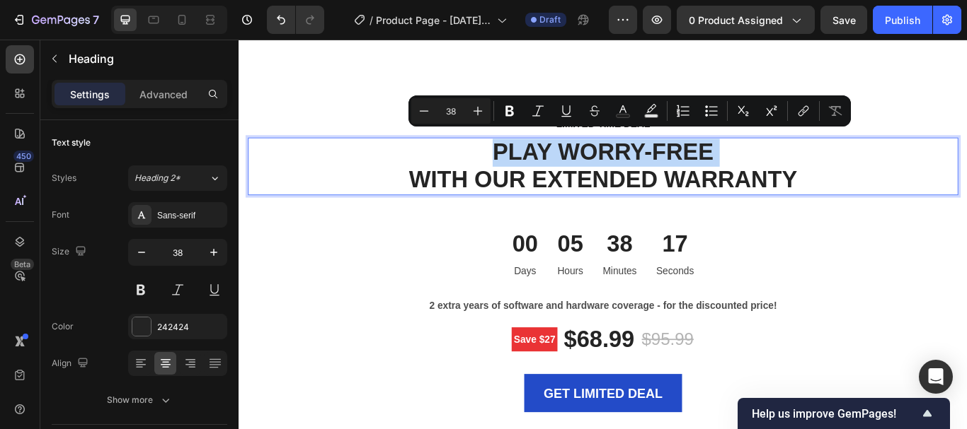
click at [698, 165] on p "PLAY WORRY-FREE WITH OUR EXTENDED WARRANTY" at bounding box center [662, 188] width 825 height 64
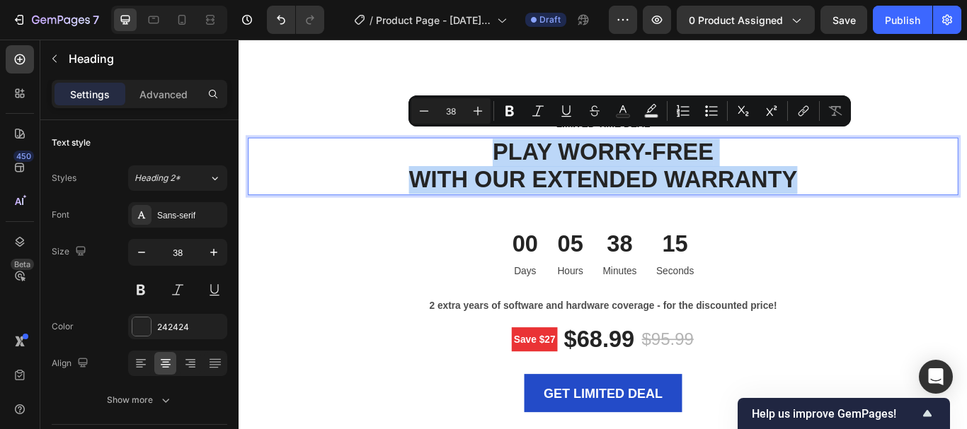
drag, startPoint x: 911, startPoint y: 195, endPoint x: 507, endPoint y: 151, distance: 406.4
click at [507, 156] on p "PLAY WORRY-FREE WITH OUR EXTENDED WARRANTY" at bounding box center [662, 188] width 825 height 64
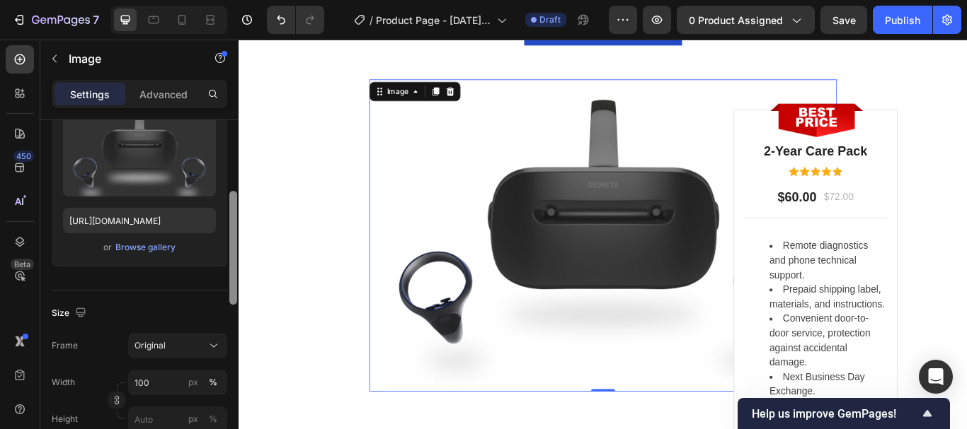
scroll to position [183, 0]
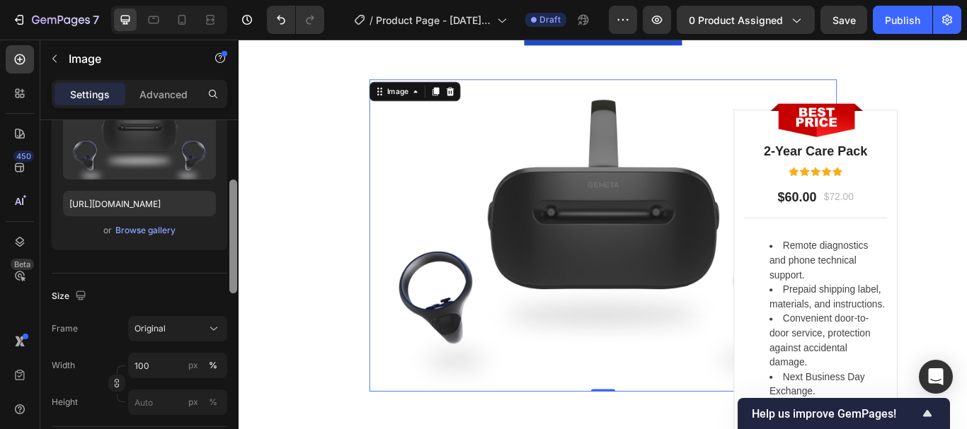
drag, startPoint x: 233, startPoint y: 213, endPoint x: 237, endPoint y: 273, distance: 60.2
click at [237, 273] on div at bounding box center [233, 295] width 11 height 350
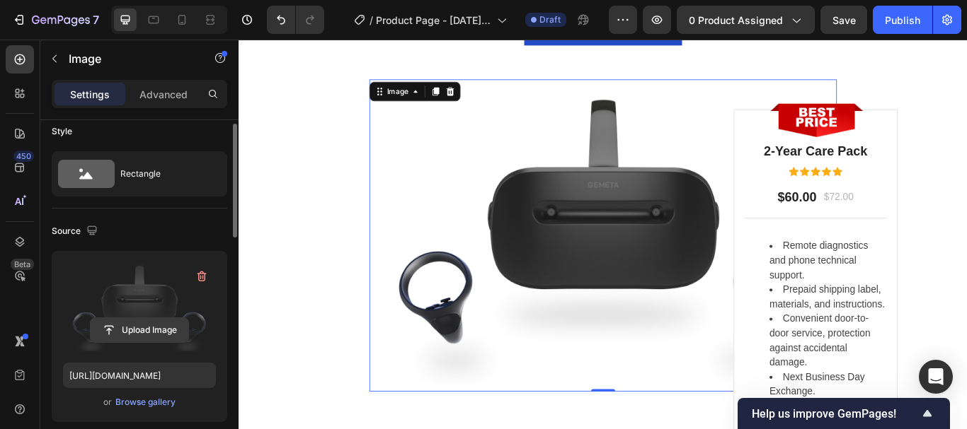
scroll to position [0, 0]
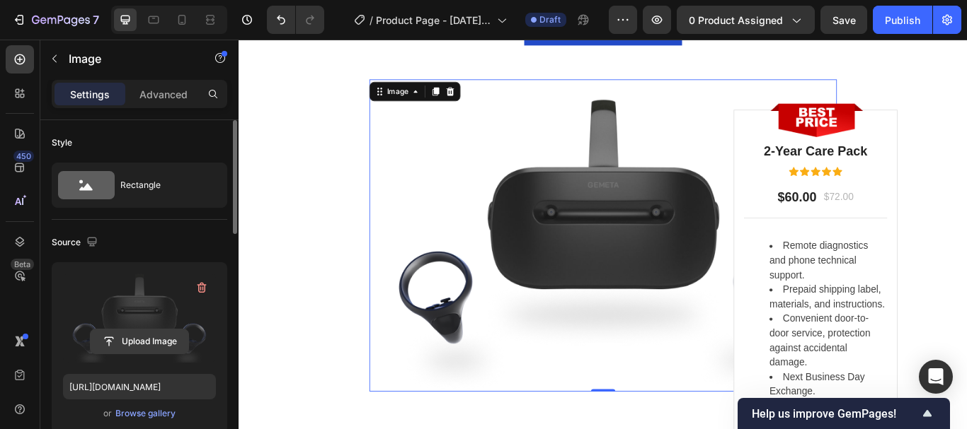
click at [134, 340] on input "file" at bounding box center [140, 342] width 98 height 24
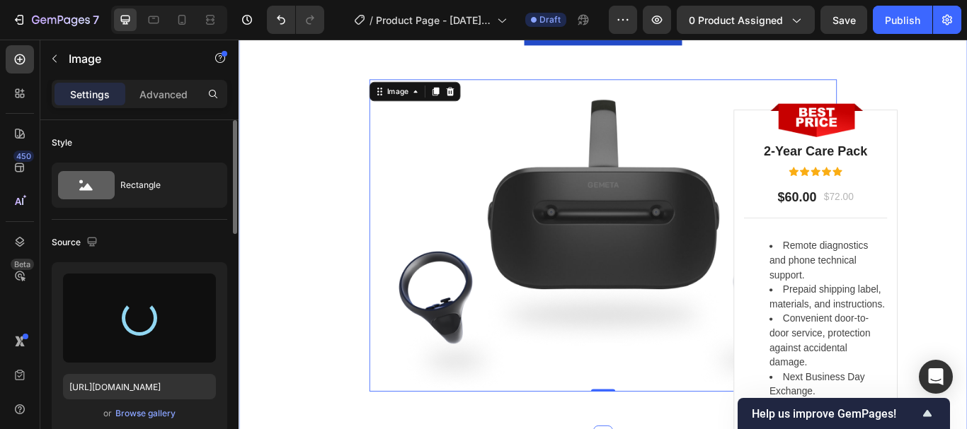
type input "[URL][DOMAIN_NAME]"
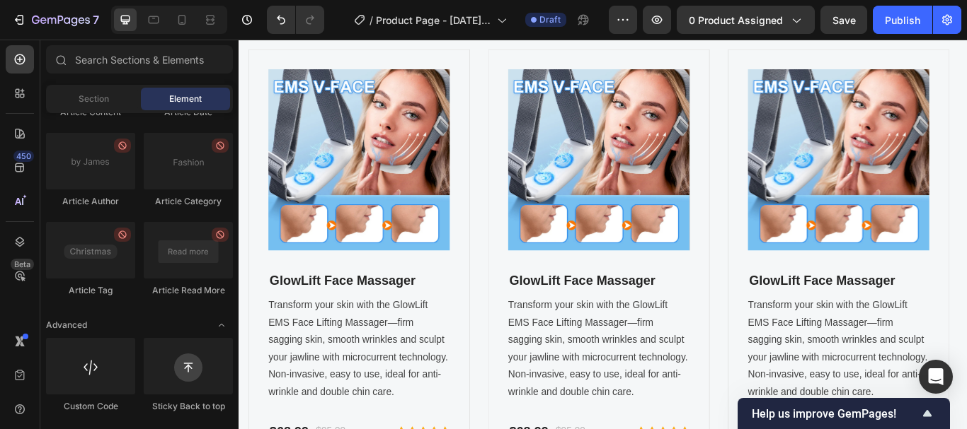
scroll to position [4237, 0]
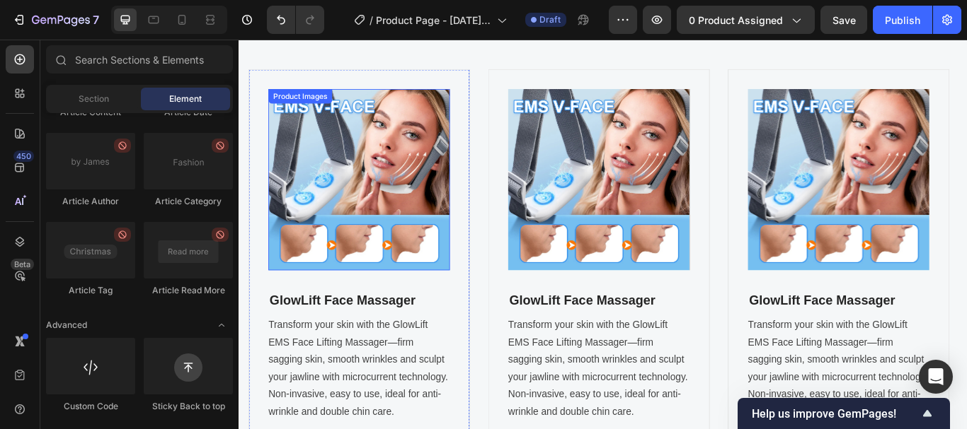
click at [386, 230] on img at bounding box center [378, 204] width 212 height 212
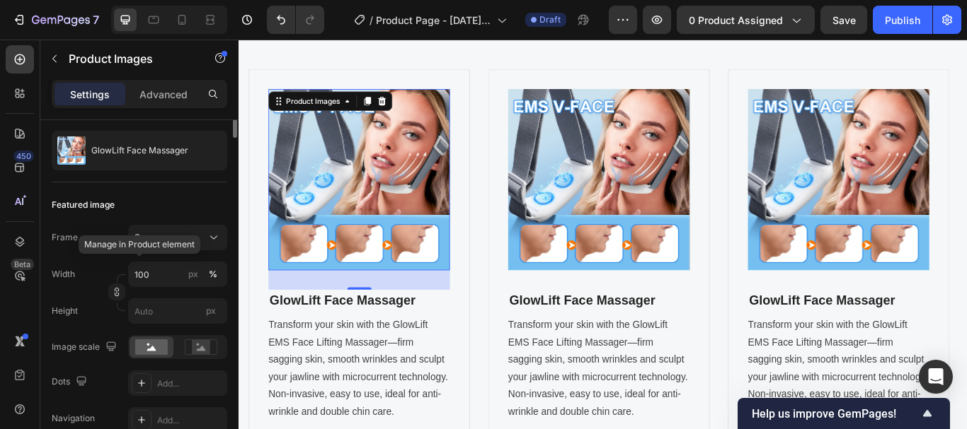
scroll to position [0, 0]
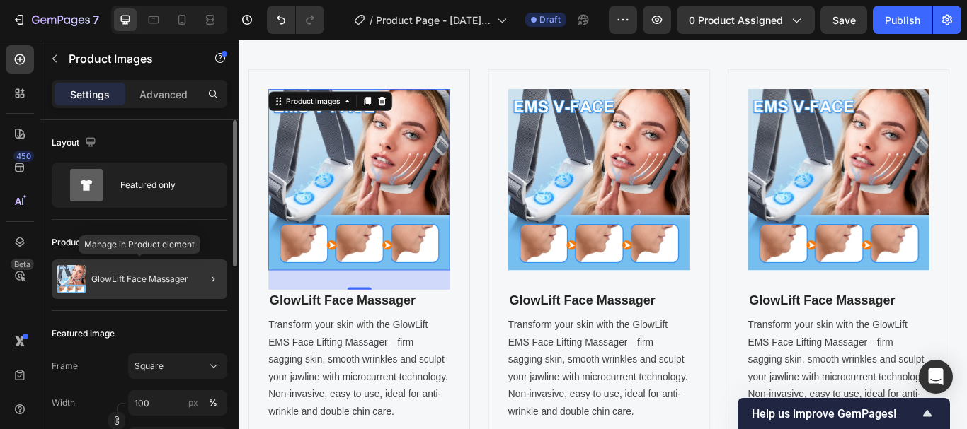
click at [181, 285] on div "GlowLift Face Massager" at bounding box center [139, 280] width 175 height 40
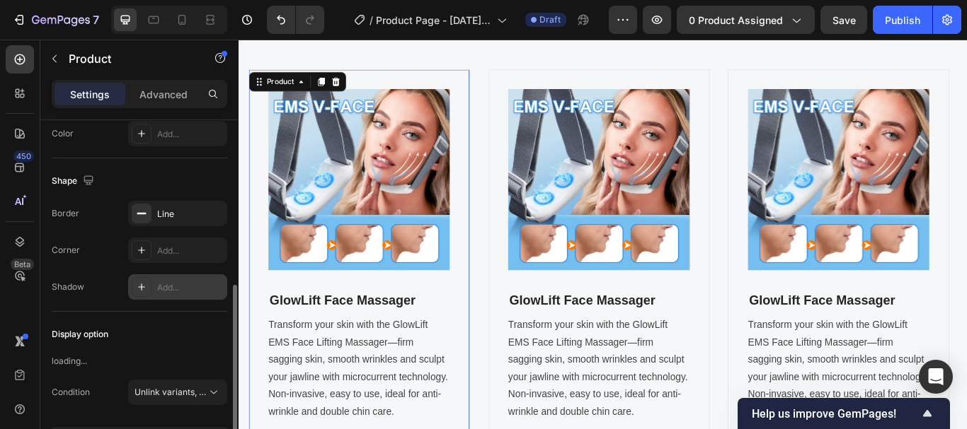
scroll to position [398, 0]
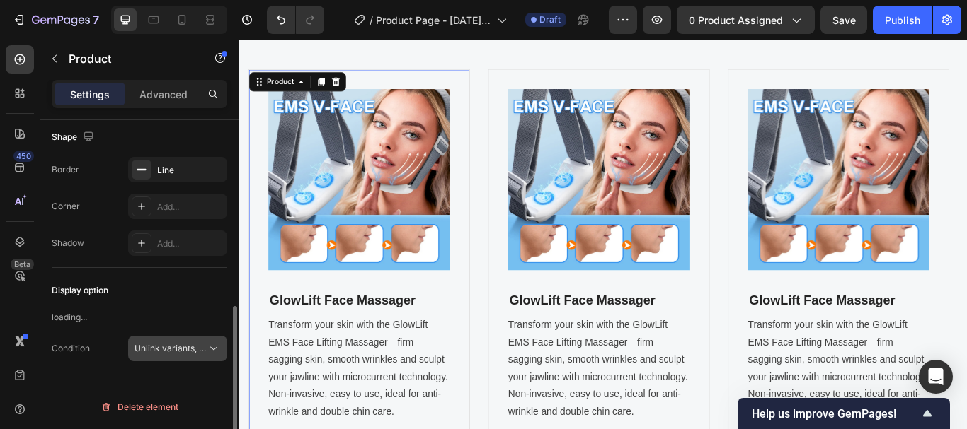
click at [214, 351] on icon at bounding box center [214, 349] width 14 height 14
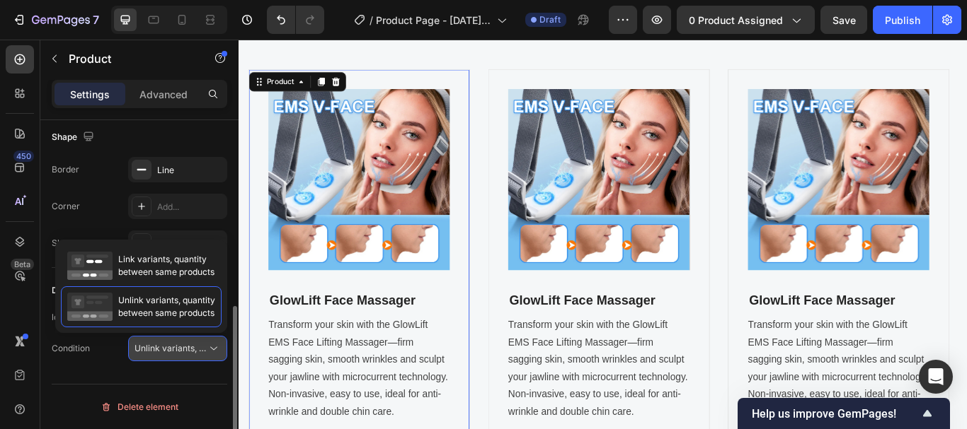
click at [214, 350] on icon at bounding box center [214, 349] width 14 height 14
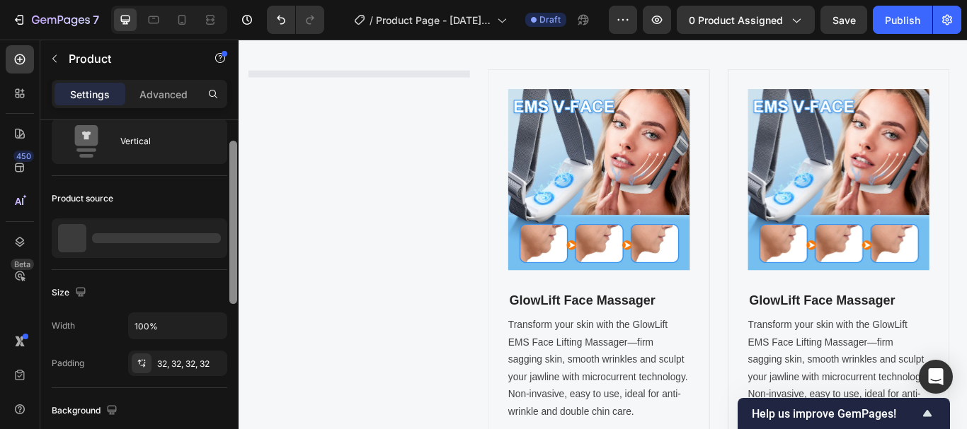
scroll to position [4238, 0]
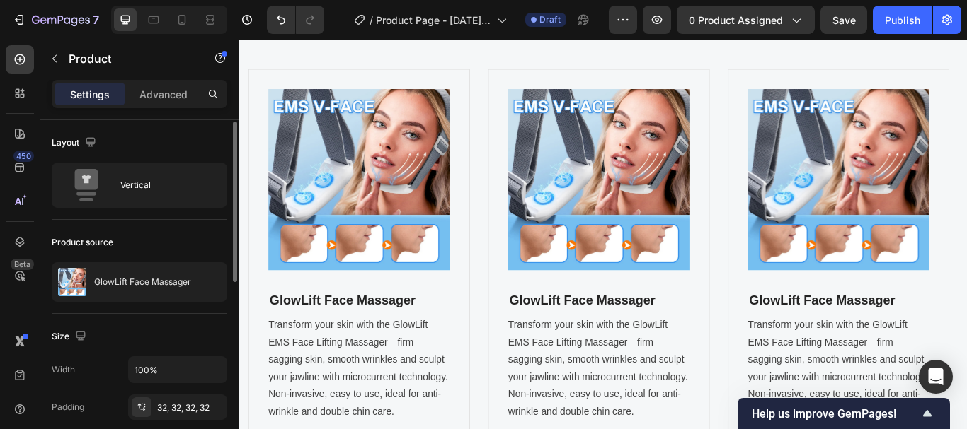
scroll to position [1, 0]
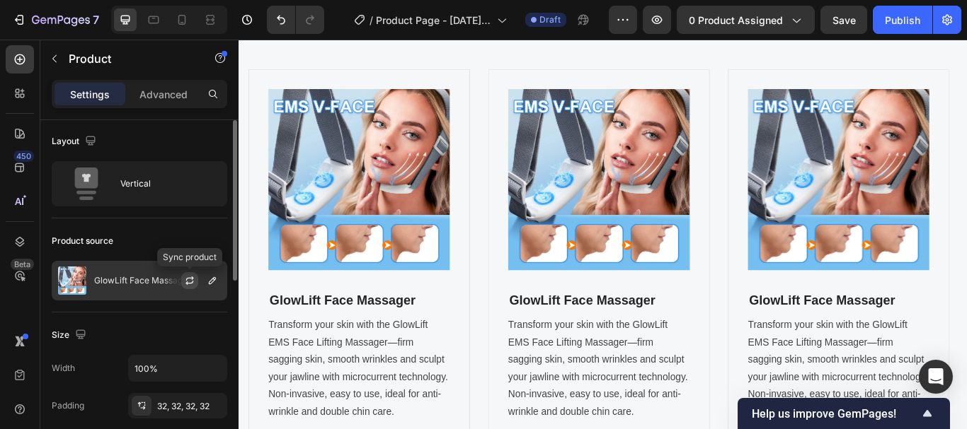
click at [189, 282] on icon "button" at bounding box center [189, 280] width 11 height 11
click at [214, 282] on icon "button" at bounding box center [212, 280] width 7 height 7
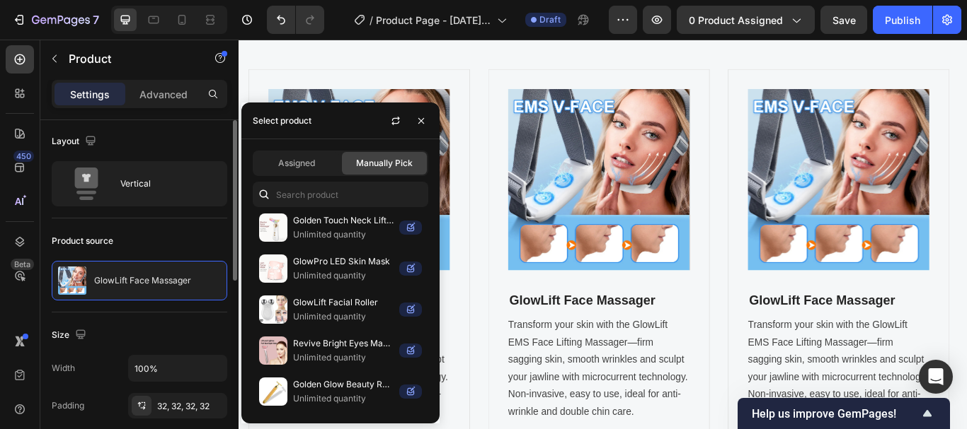
scroll to position [565, 0]
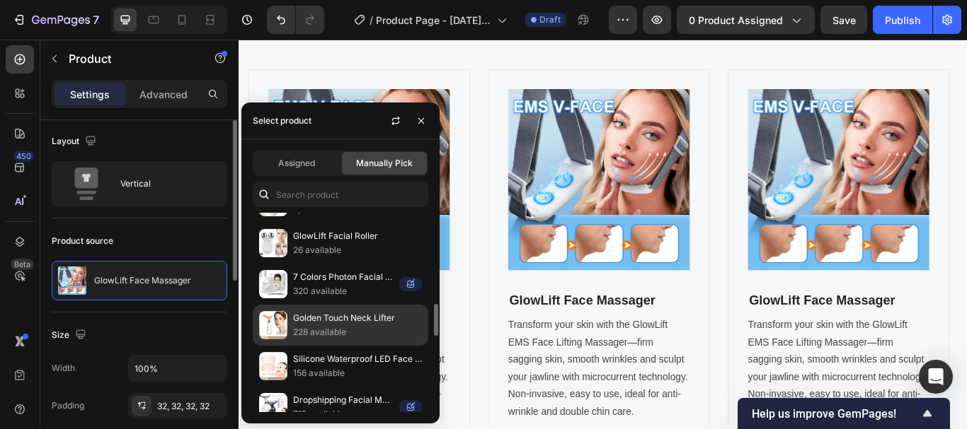
click at [329, 318] on p "Golden Touch Neck Lifter" at bounding box center [357, 318] width 129 height 14
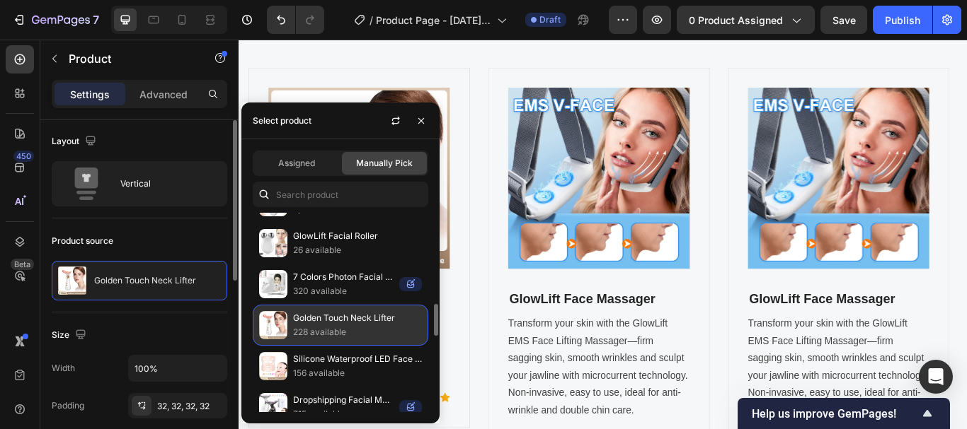
scroll to position [4237, 0]
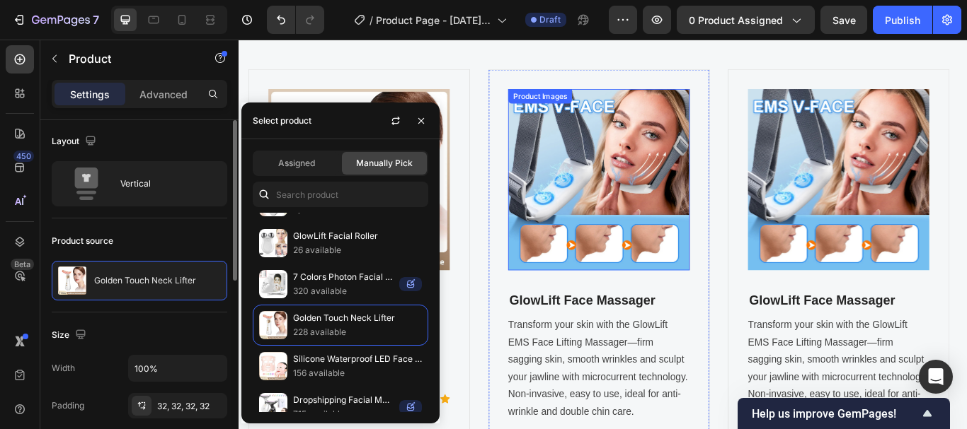
click at [713, 276] on img at bounding box center [658, 204] width 212 height 212
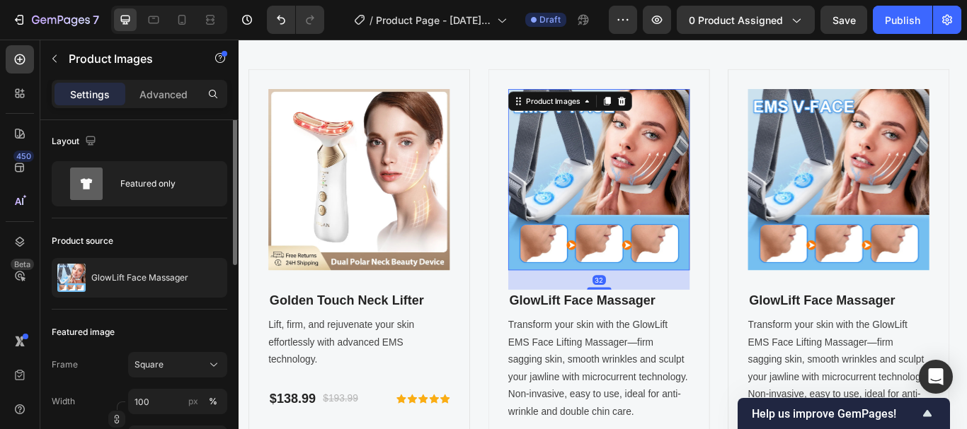
scroll to position [0, 0]
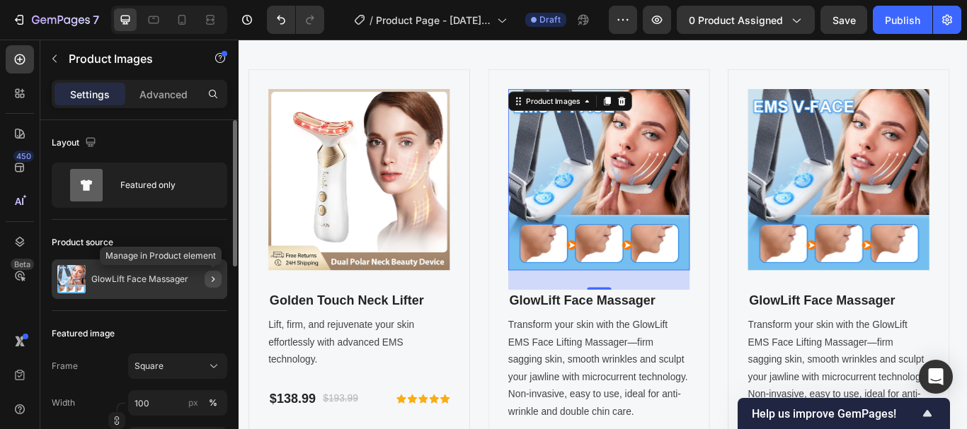
click at [212, 278] on icon "button" at bounding box center [212, 279] width 11 height 11
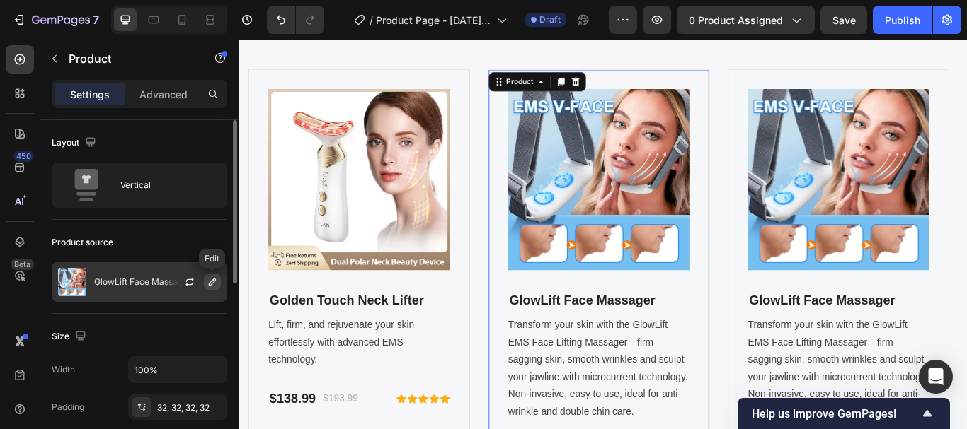
click at [214, 282] on icon "button" at bounding box center [212, 282] width 7 height 7
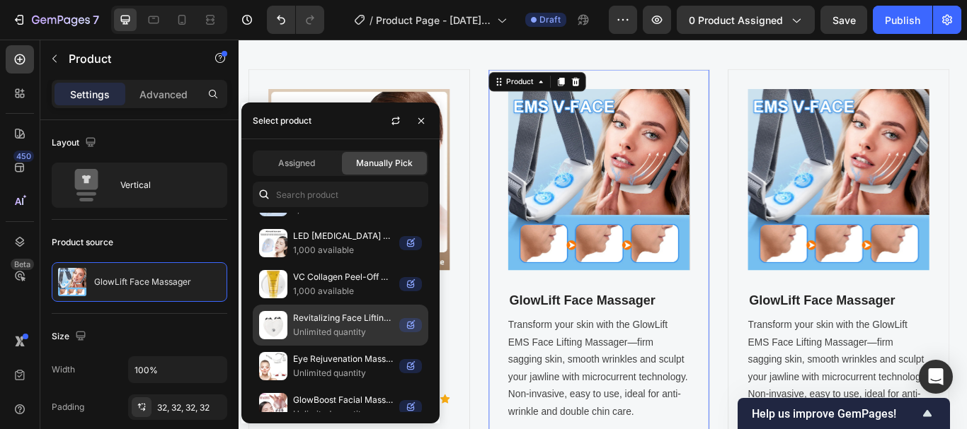
scroll to position [703, 0]
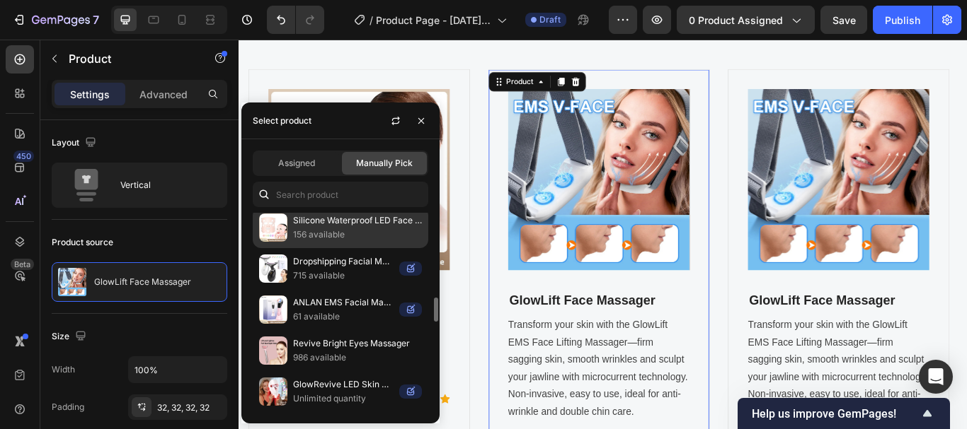
click at [331, 233] on p "156 available" at bounding box center [357, 235] width 129 height 14
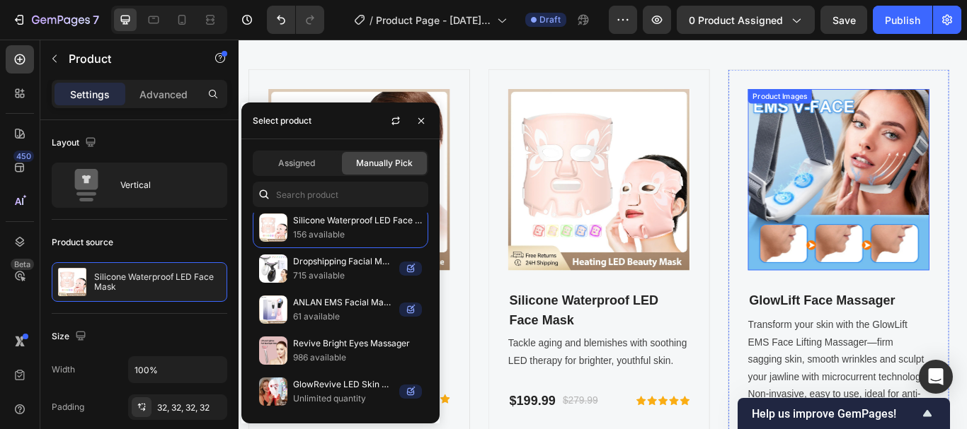
click at [934, 236] on img at bounding box center [937, 204] width 212 height 212
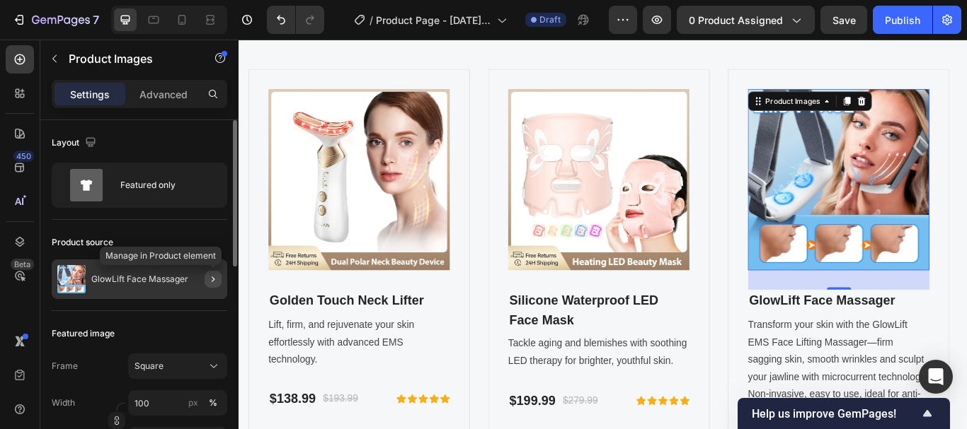
click at [213, 281] on icon "button" at bounding box center [213, 280] width 3 height 6
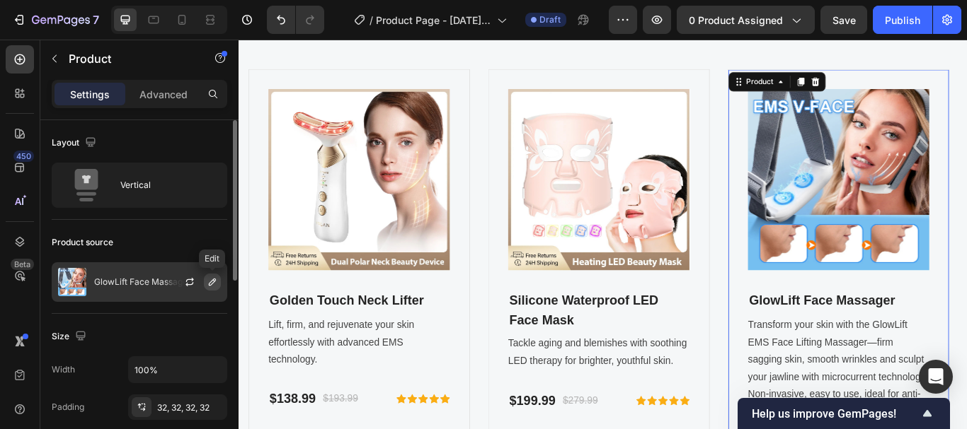
click at [213, 280] on icon "button" at bounding box center [212, 282] width 7 height 7
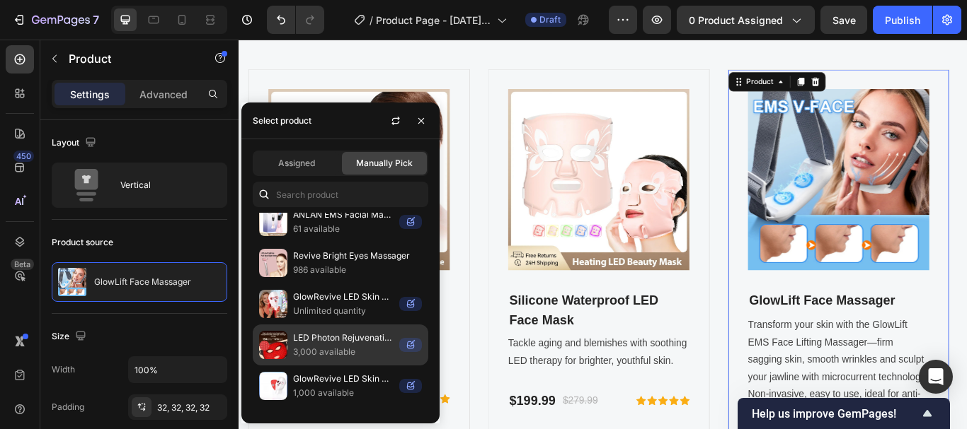
scroll to position [437, 0]
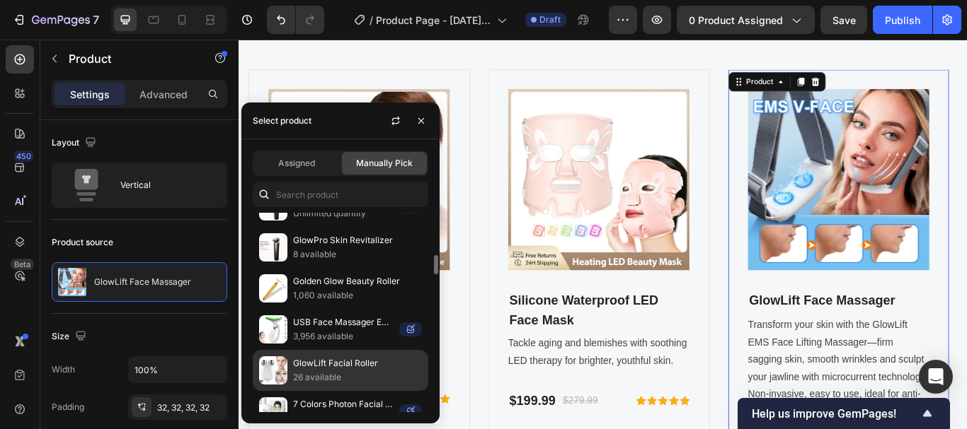
click at [341, 371] on p "26 available" at bounding box center [357, 378] width 129 height 14
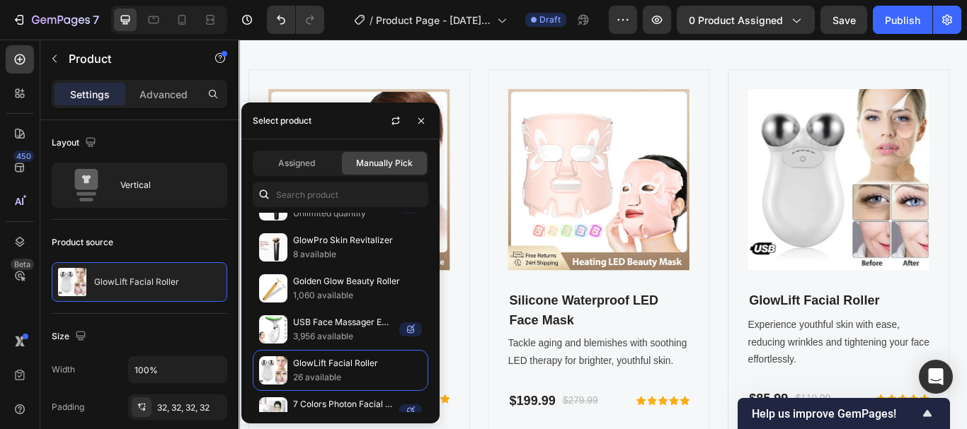
click at [800, 62] on div "FOR GEMETA 2.0 VR HEADSET Text block OUR FEATURED ACCESSORIES Heading Product I…" at bounding box center [663, 236] width 828 height 523
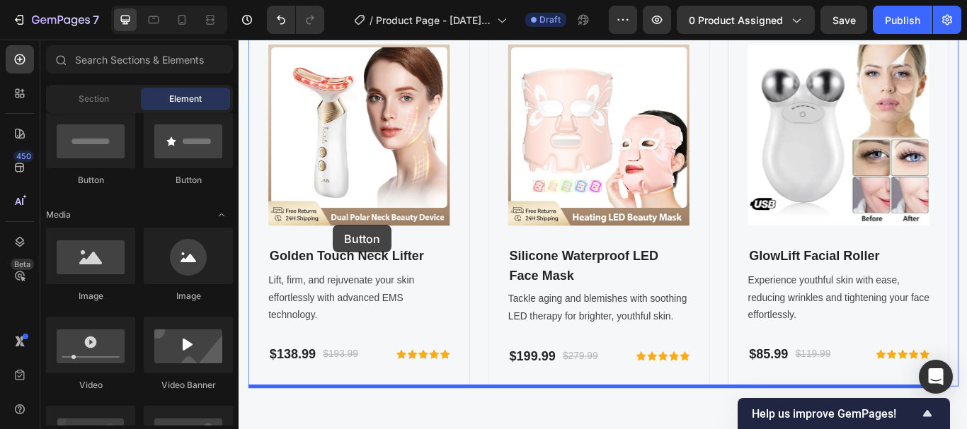
scroll to position [4514, 0]
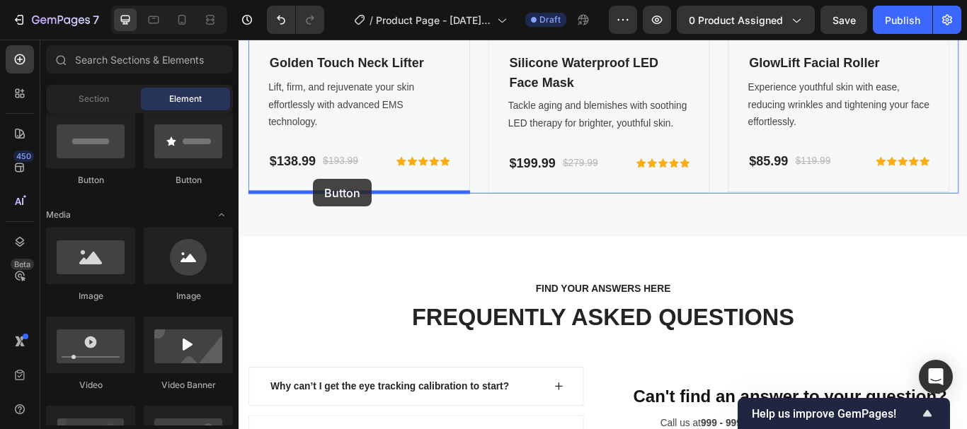
drag, startPoint x: 315, startPoint y: 184, endPoint x: 325, endPoint y: 202, distance: 21.2
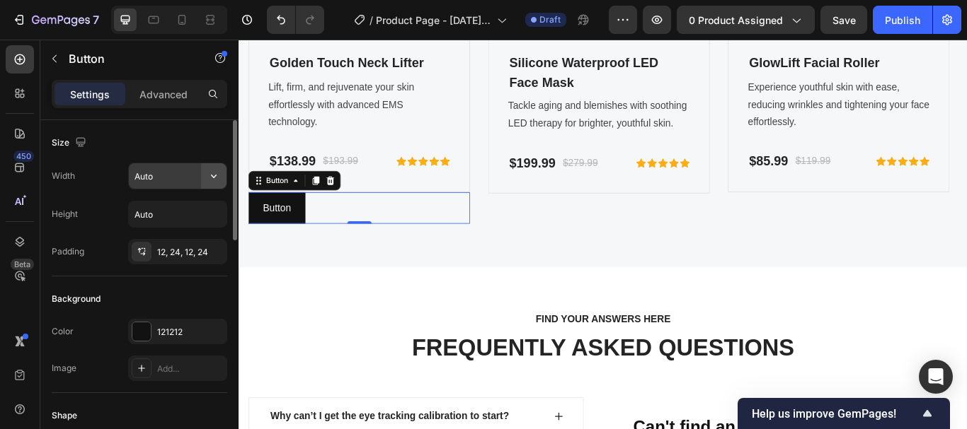
click at [210, 178] on icon "button" at bounding box center [214, 176] width 14 height 14
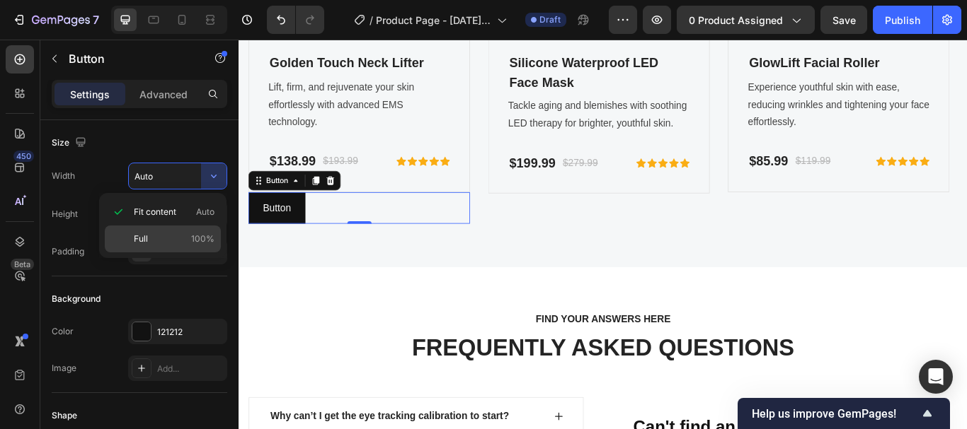
click at [137, 239] on span "Full" at bounding box center [141, 239] width 14 height 13
type input "100%"
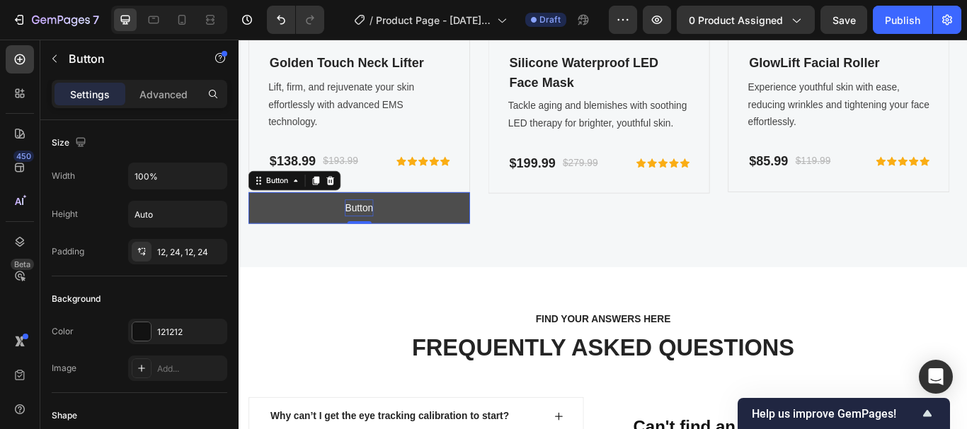
click at [388, 232] on p "Button" at bounding box center [378, 236] width 33 height 21
click at [365, 234] on p "Button" at bounding box center [378, 236] width 33 height 21
click at [249, 218] on button "Get Button" at bounding box center [378, 237] width 258 height 38
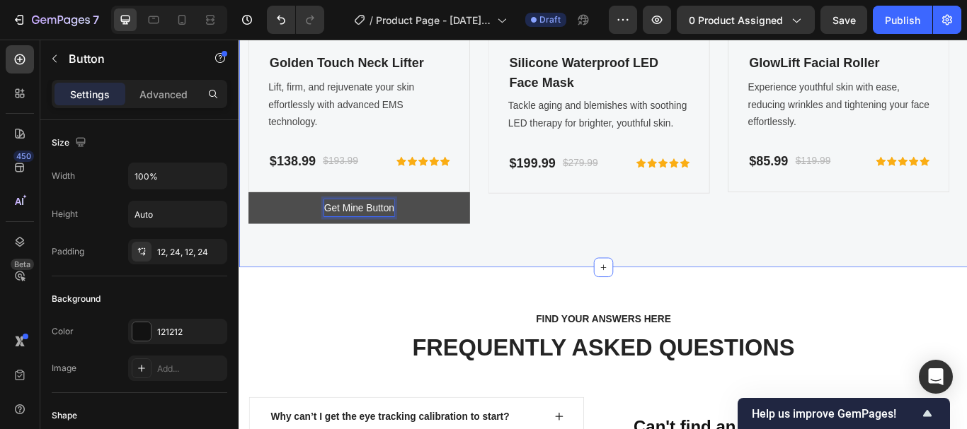
click at [249, 218] on button "Get Mine Button" at bounding box center [378, 237] width 258 height 38
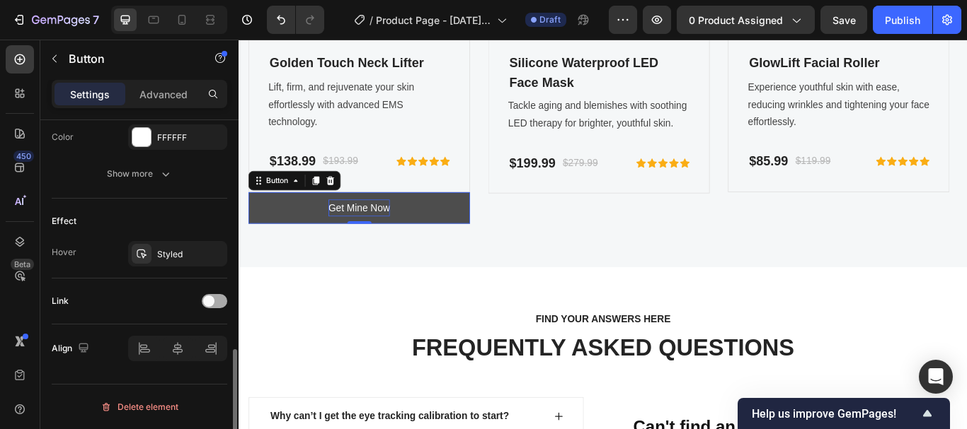
click at [209, 298] on span at bounding box center [208, 301] width 11 height 11
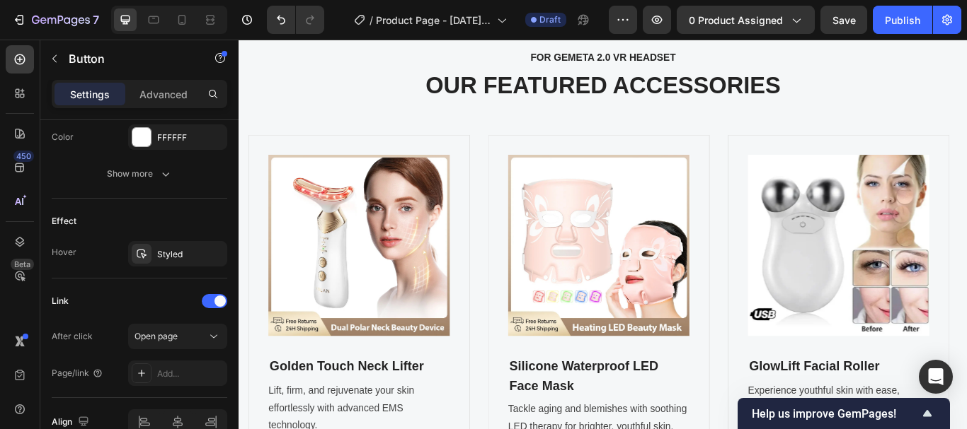
scroll to position [739, 0]
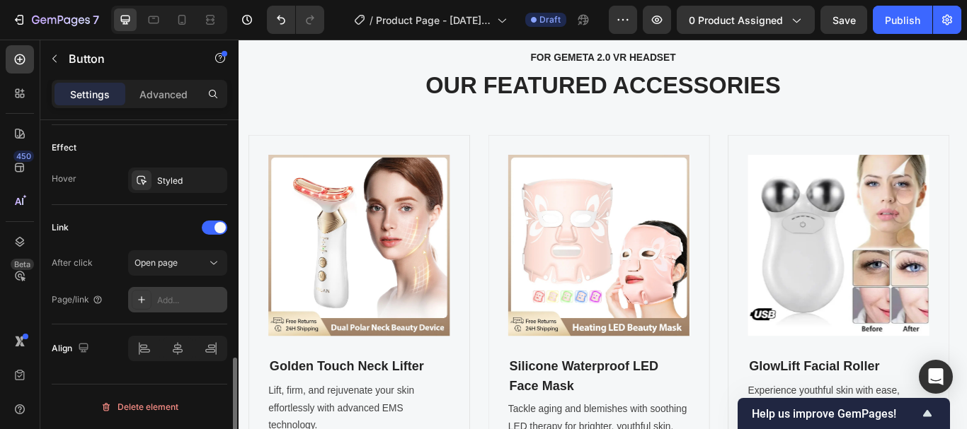
click at [154, 301] on div "Add..." at bounding box center [177, 299] width 99 height 25
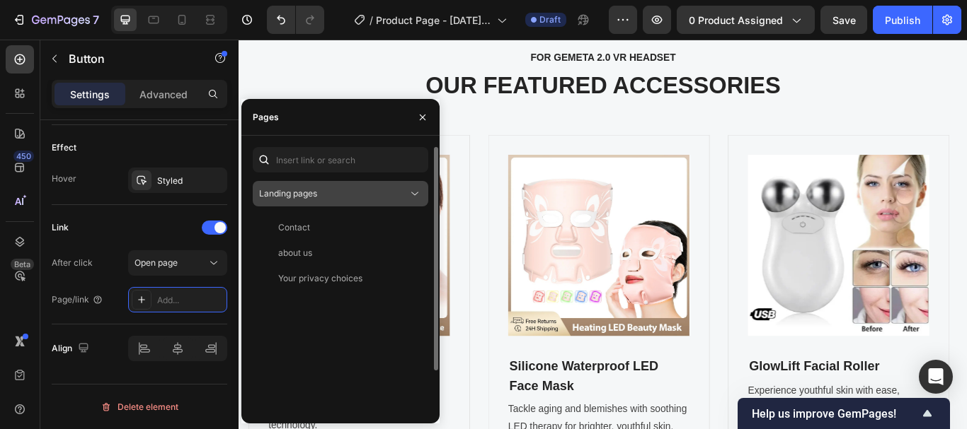
click at [315, 195] on span "Landing pages" at bounding box center [288, 193] width 58 height 11
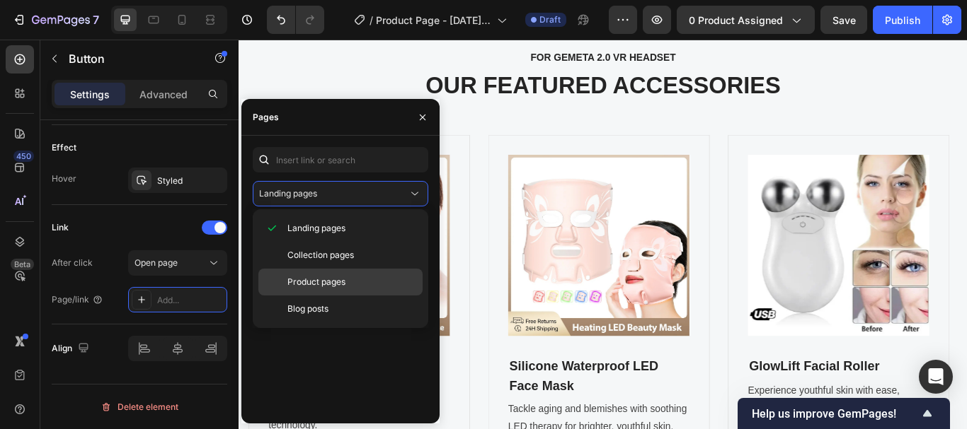
click at [311, 286] on span "Product pages" at bounding box center [316, 282] width 58 height 13
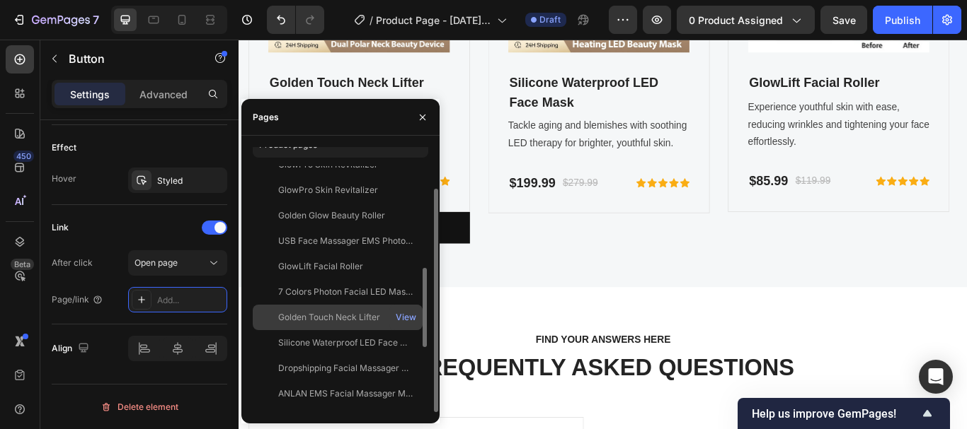
scroll to position [281, 0]
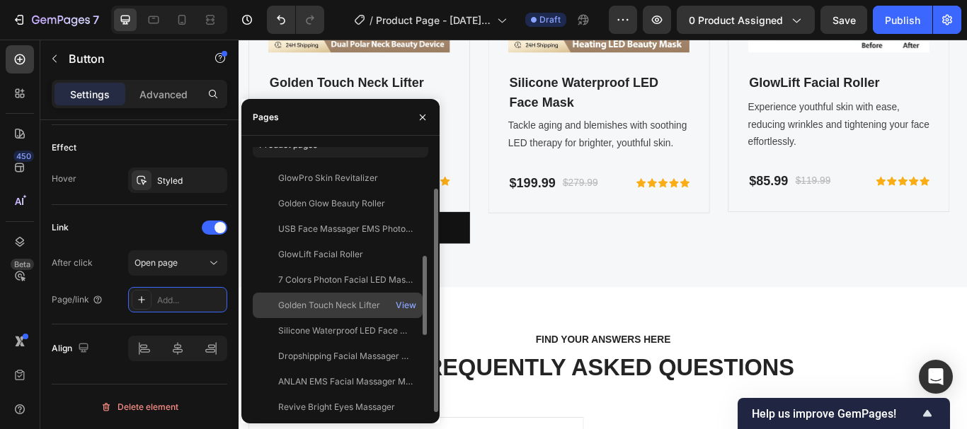
click at [322, 302] on div "Golden Touch Neck Lifter" at bounding box center [329, 305] width 102 height 13
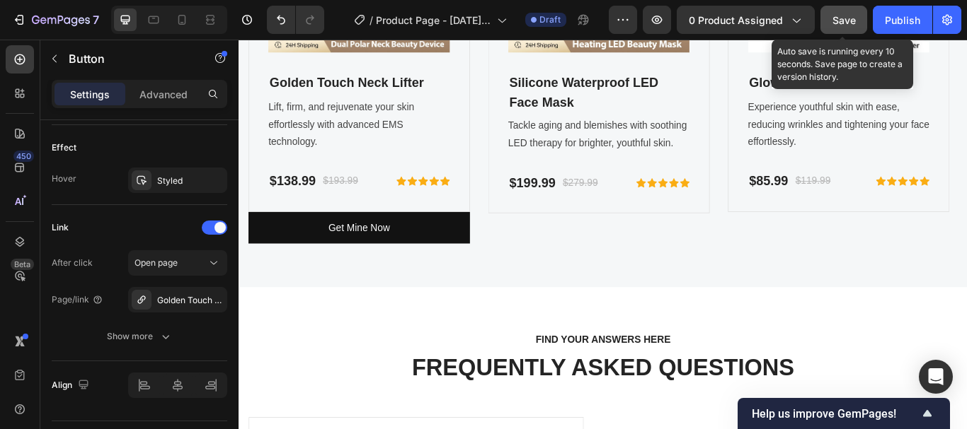
click at [841, 16] on span "Save" at bounding box center [843, 20] width 23 height 12
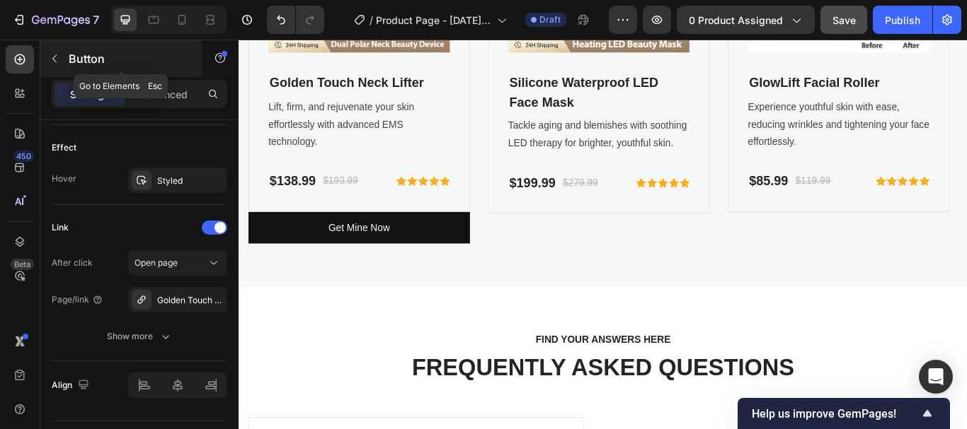
click at [52, 64] on icon "button" at bounding box center [54, 58] width 11 height 11
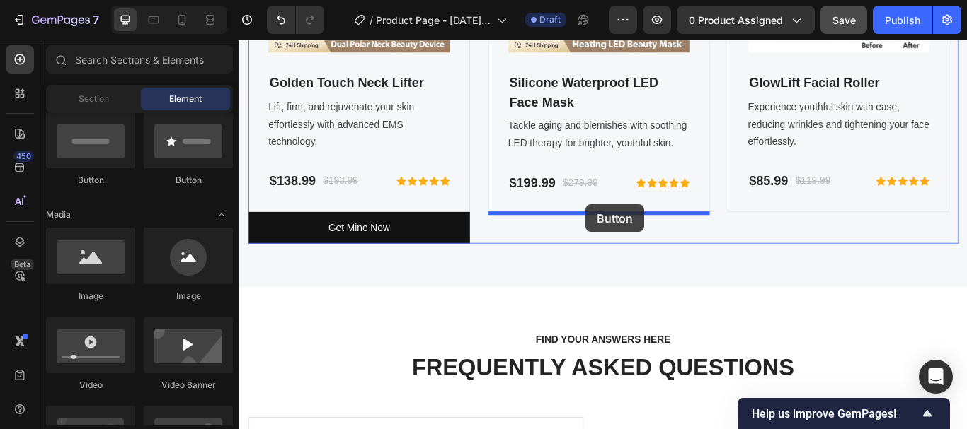
drag, startPoint x: 319, startPoint y: 195, endPoint x: 642, endPoint y: 232, distance: 325.4
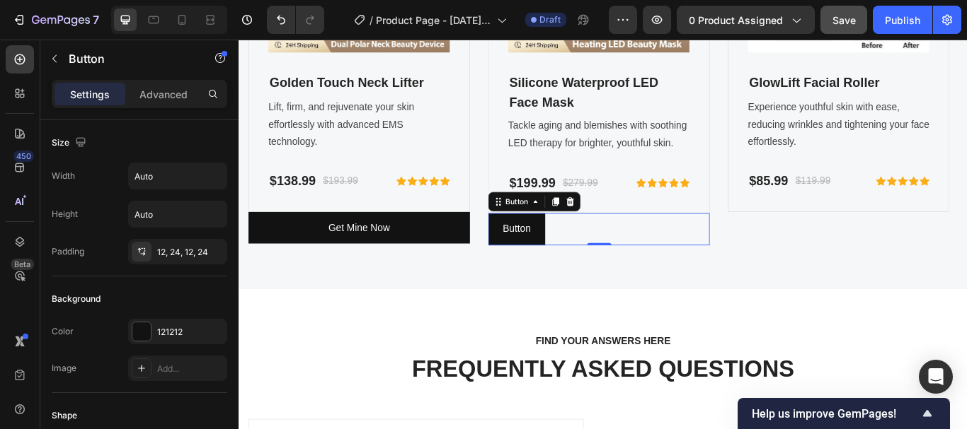
click at [629, 253] on div "Button Button 0" at bounding box center [658, 262] width 258 height 38
click at [213, 176] on icon "button" at bounding box center [214, 176] width 14 height 14
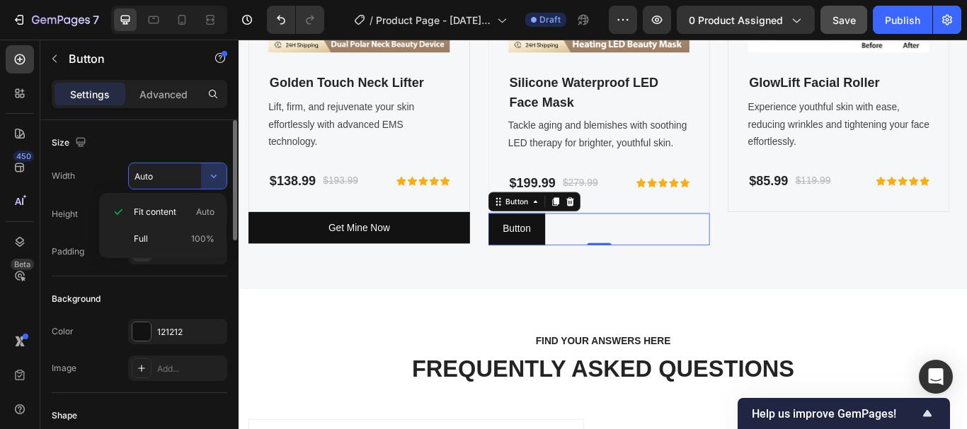
click at [153, 234] on p "Full 100%" at bounding box center [174, 239] width 81 height 13
type input "100%"
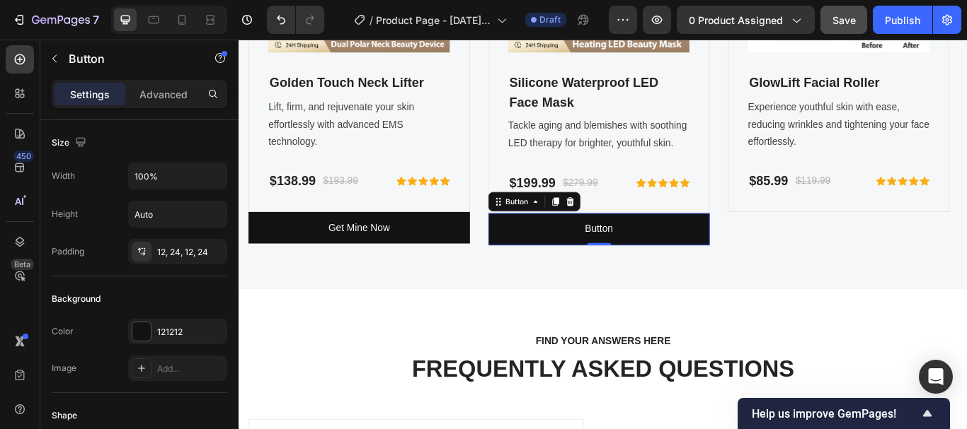
scroll to position [665, 0]
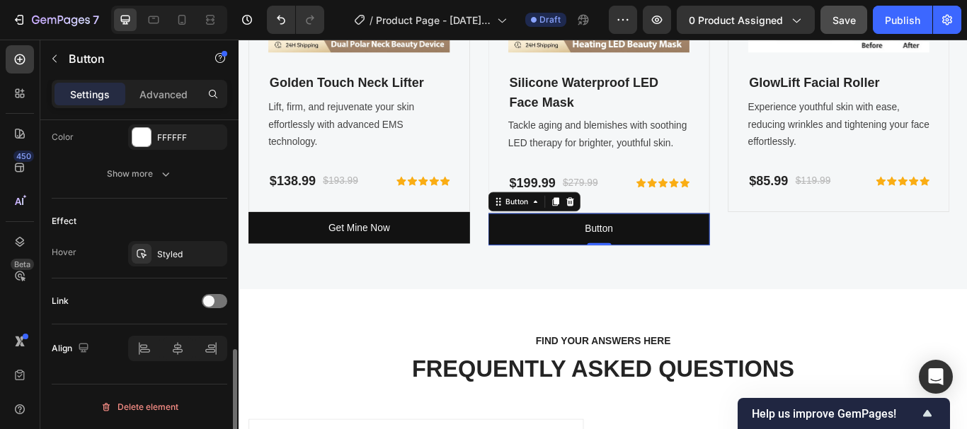
click at [225, 295] on div "Link" at bounding box center [139, 301] width 175 height 23
click at [209, 300] on span at bounding box center [208, 301] width 11 height 11
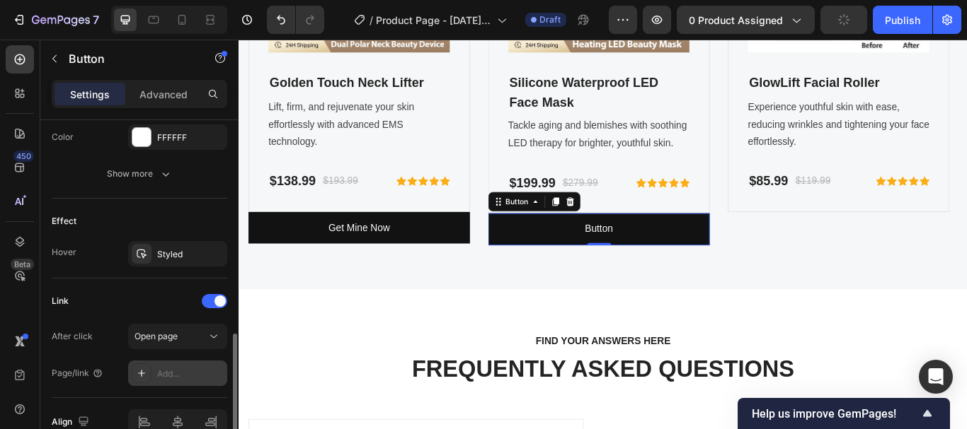
click at [172, 370] on div "Add..." at bounding box center [190, 374] width 67 height 13
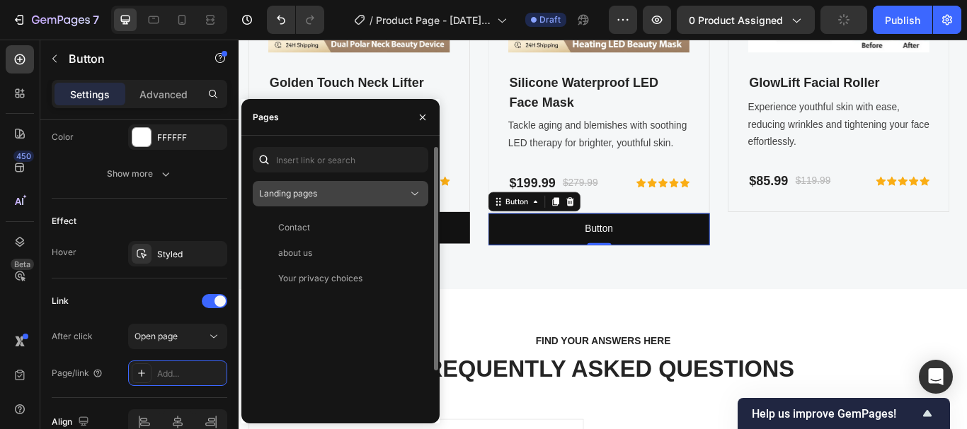
click at [374, 190] on div "Landing pages" at bounding box center [333, 194] width 149 height 13
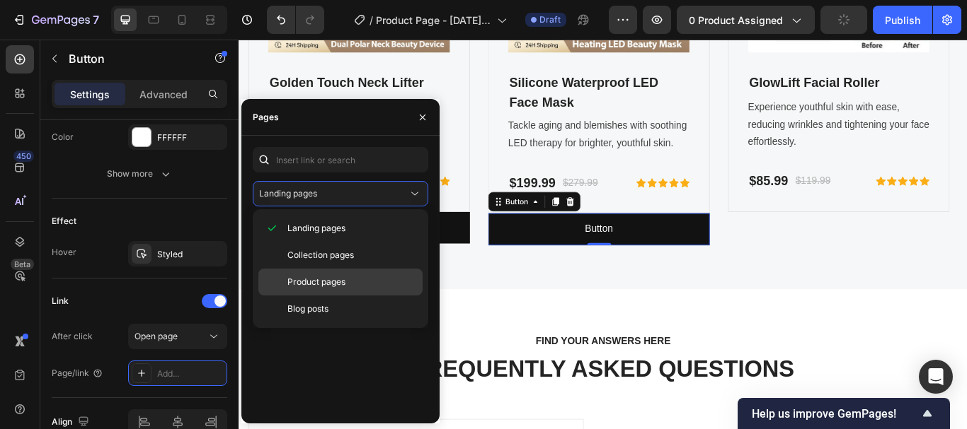
click at [335, 287] on span "Product pages" at bounding box center [316, 282] width 58 height 13
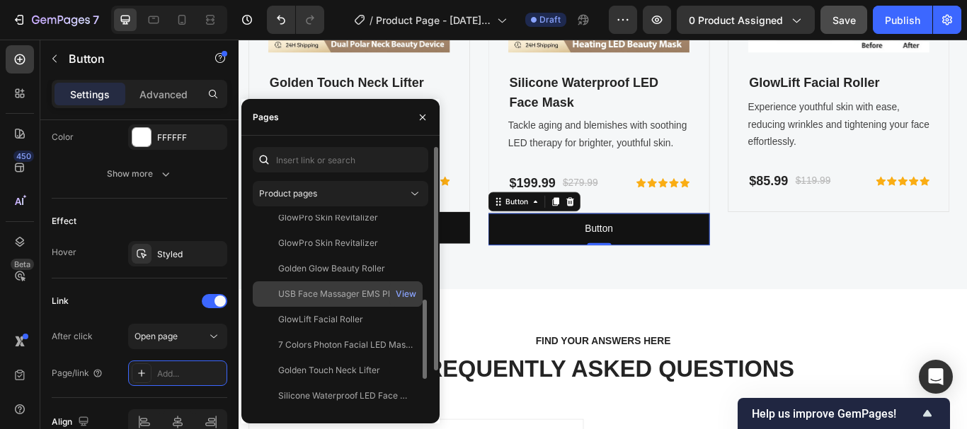
scroll to position [277, 0]
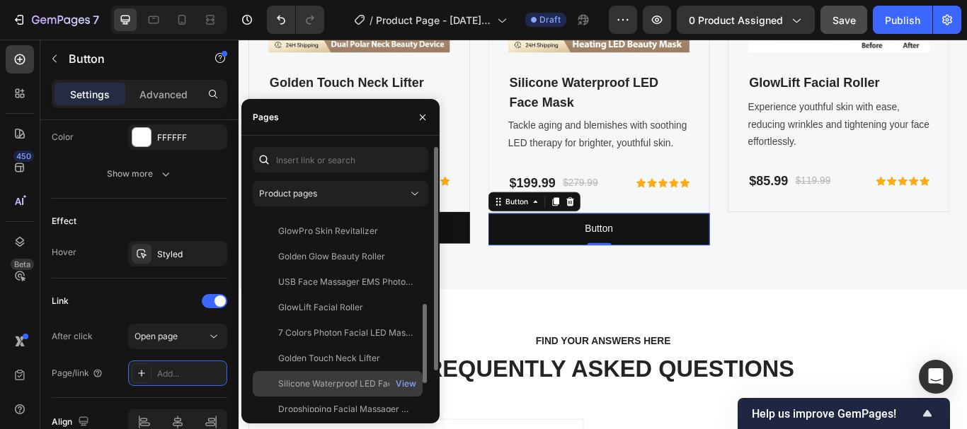
click at [342, 381] on div "Silicone Waterproof LED Face Mask" at bounding box center [346, 384] width 136 height 13
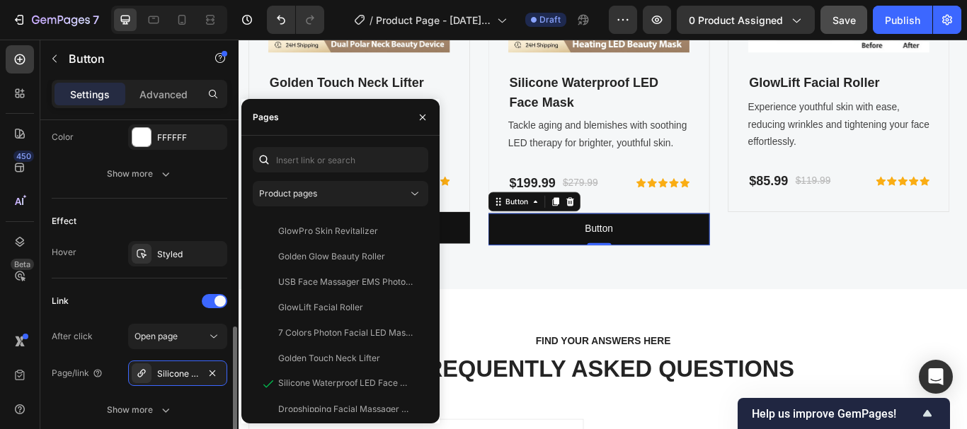
click at [96, 274] on div "Effect Hover Styled" at bounding box center [139, 239] width 175 height 80
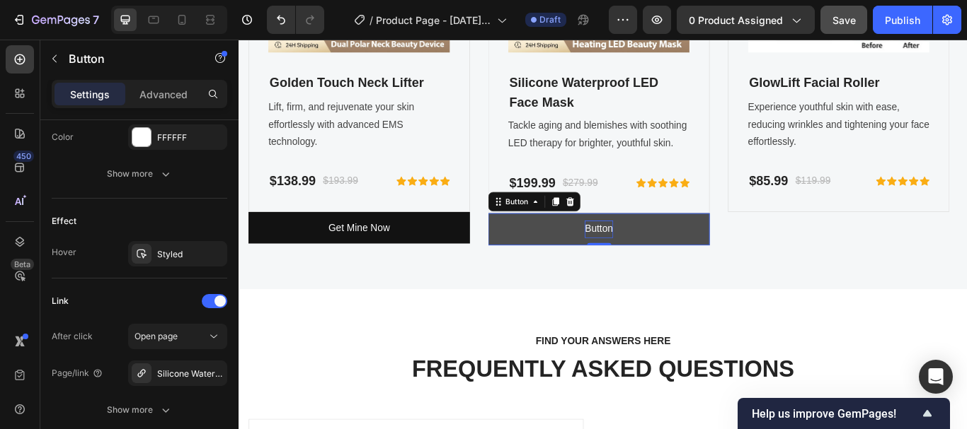
click at [659, 258] on p "Button" at bounding box center [657, 261] width 33 height 21
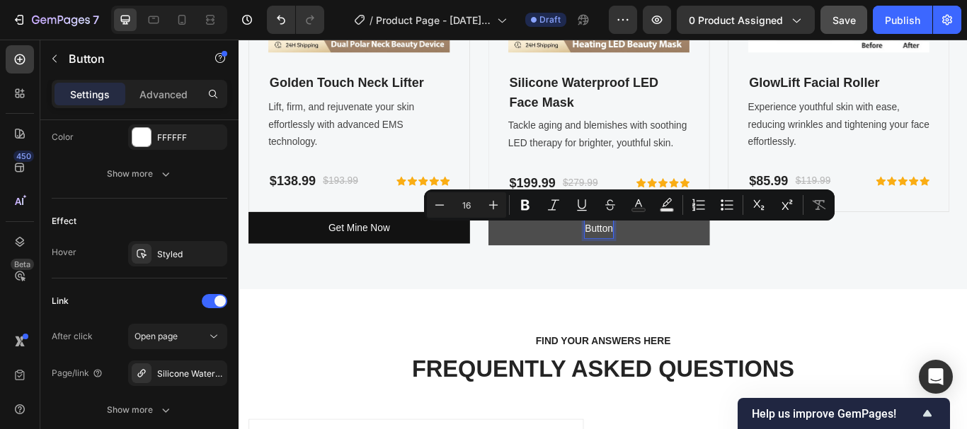
click at [645, 256] on p "Button" at bounding box center [657, 261] width 33 height 21
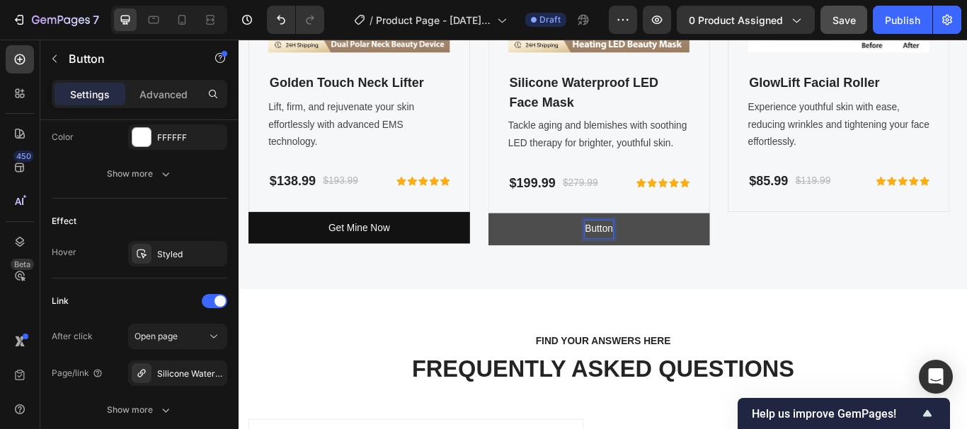
click at [642, 259] on p "Button" at bounding box center [657, 261] width 33 height 21
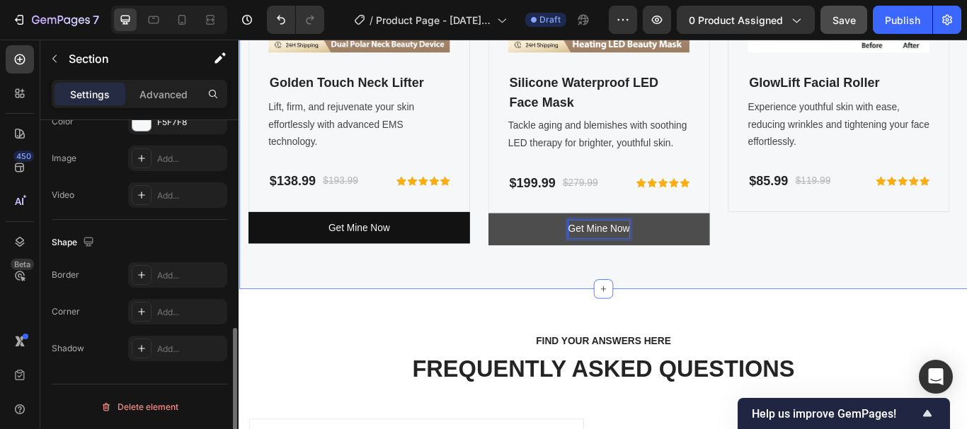
click at [938, 301] on div "FOR GEMETA 2.0 VR HEADSET Text block OUR FEATURED ACCESSORIES Heading Product I…" at bounding box center [662, 1] width 849 height 662
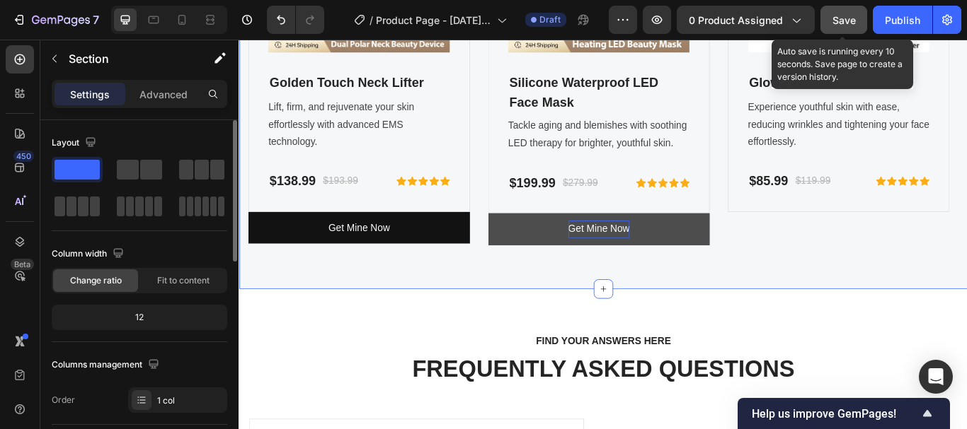
click at [846, 24] on span "Save" at bounding box center [843, 20] width 23 height 12
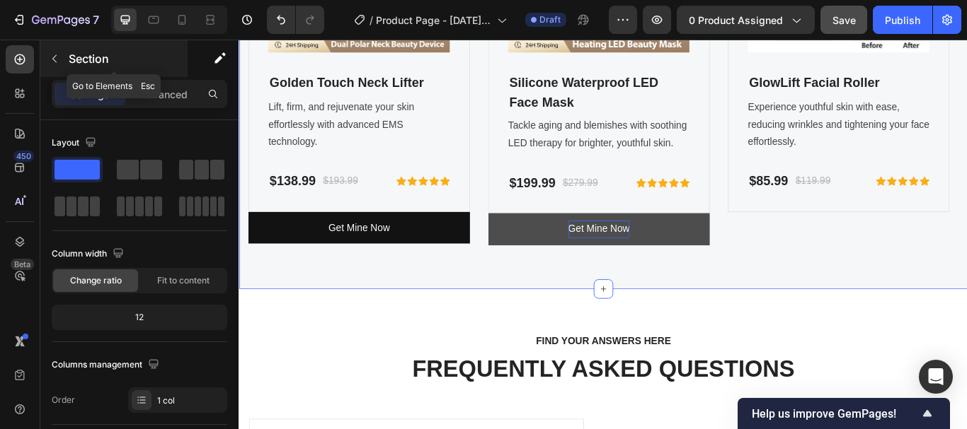
click at [55, 59] on icon "button" at bounding box center [54, 58] width 11 height 11
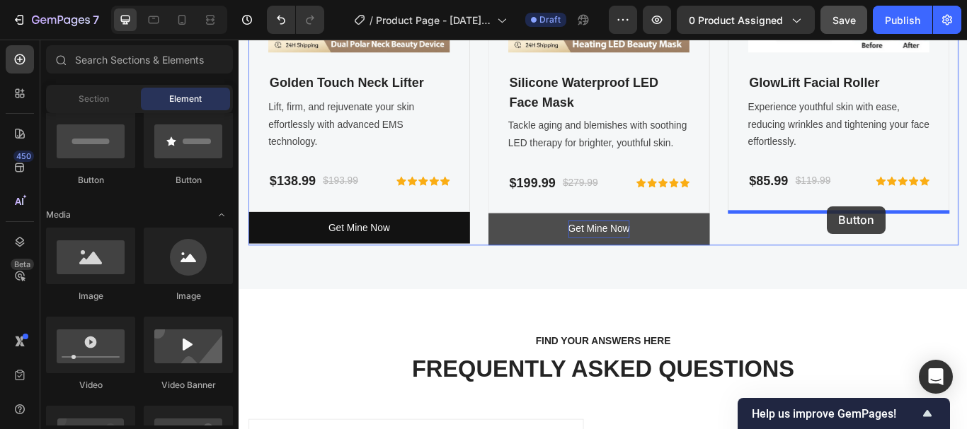
drag, startPoint x: 346, startPoint y: 191, endPoint x: 924, endPoint y: 234, distance: 579.7
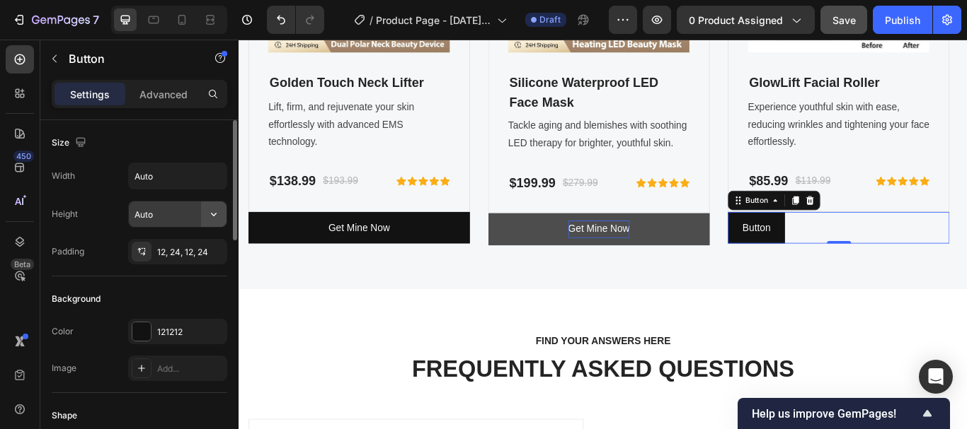
click at [218, 207] on icon "button" at bounding box center [214, 214] width 14 height 14
click at [206, 180] on button "button" at bounding box center [213, 175] width 25 height 25
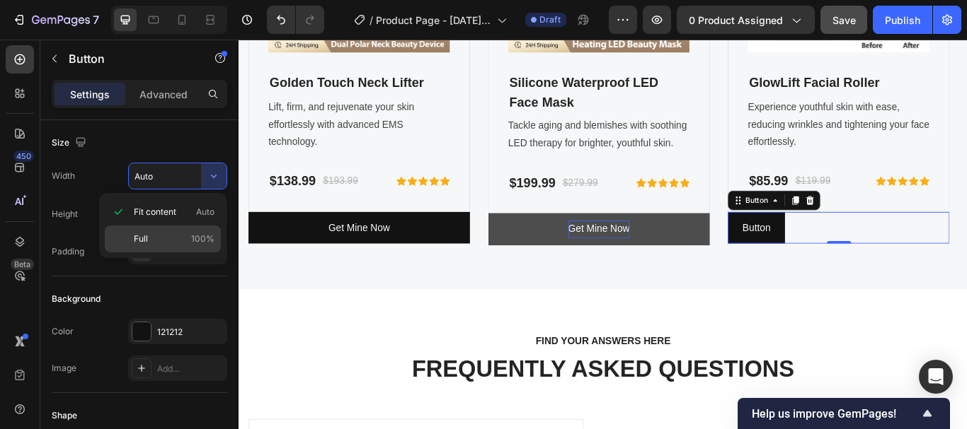
click at [144, 233] on span "Full" at bounding box center [141, 239] width 14 height 13
type input "100%"
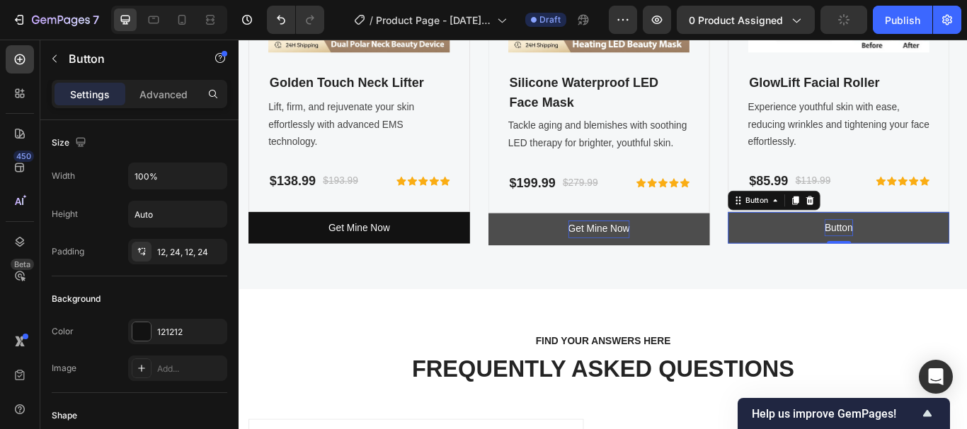
drag, startPoint x: 930, startPoint y: 256, endPoint x: 921, endPoint y: 264, distance: 12.6
click at [929, 255] on p "Button" at bounding box center [937, 260] width 33 height 21
click at [921, 259] on p "Button" at bounding box center [937, 260] width 33 height 21
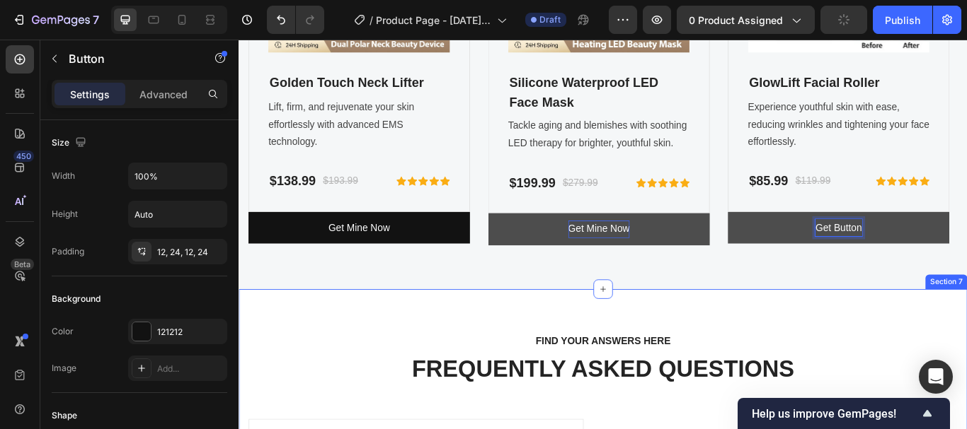
click at [808, 241] on button "Get Button" at bounding box center [937, 260] width 258 height 38
click at [808, 241] on button "Get Mine Button" at bounding box center [937, 260] width 258 height 38
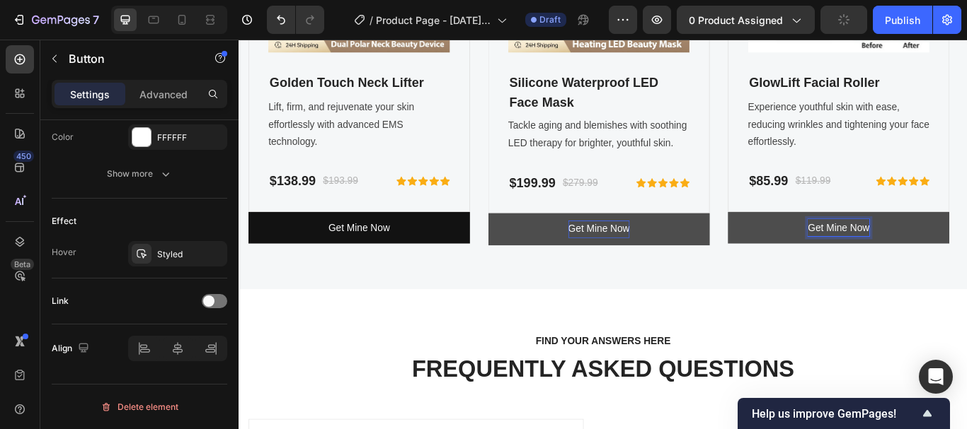
click at [863, 262] on button "Get Mine Now" at bounding box center [937, 260] width 258 height 38
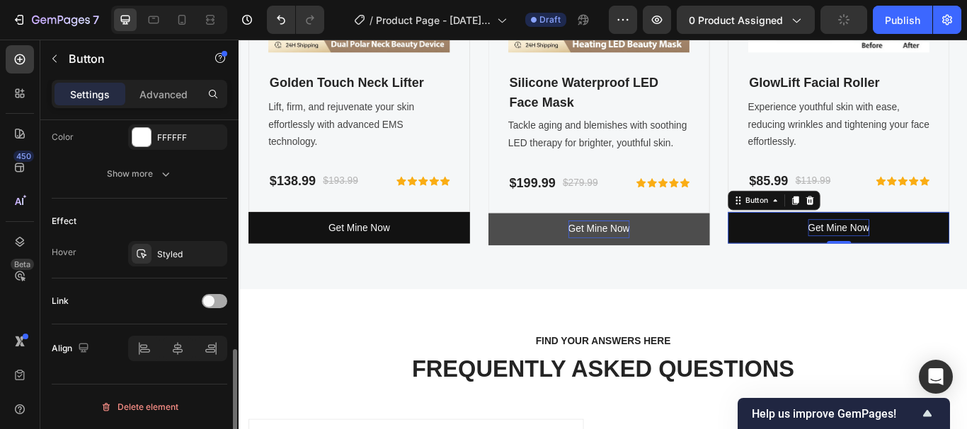
click at [219, 297] on div at bounding box center [214, 301] width 25 height 14
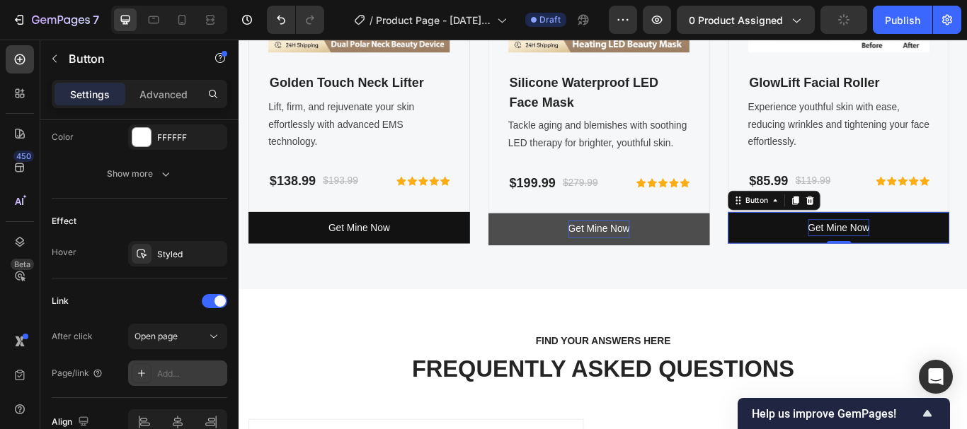
scroll to position [739, 0]
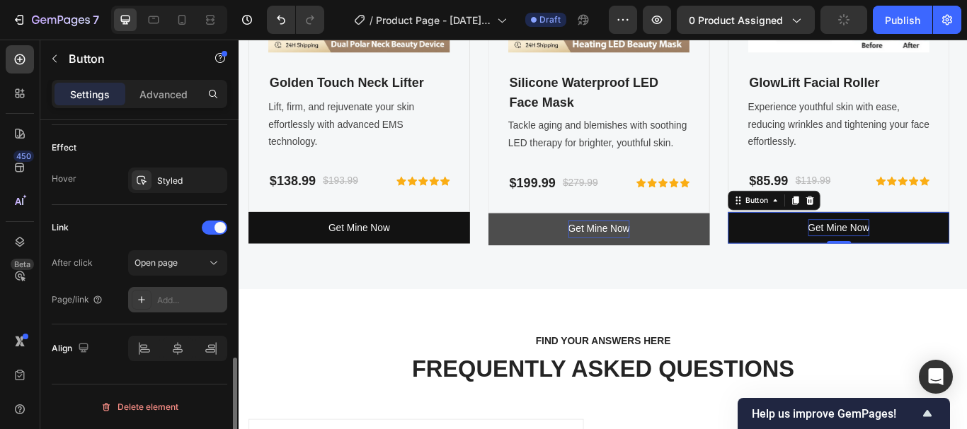
click at [145, 298] on icon at bounding box center [141, 299] width 11 height 11
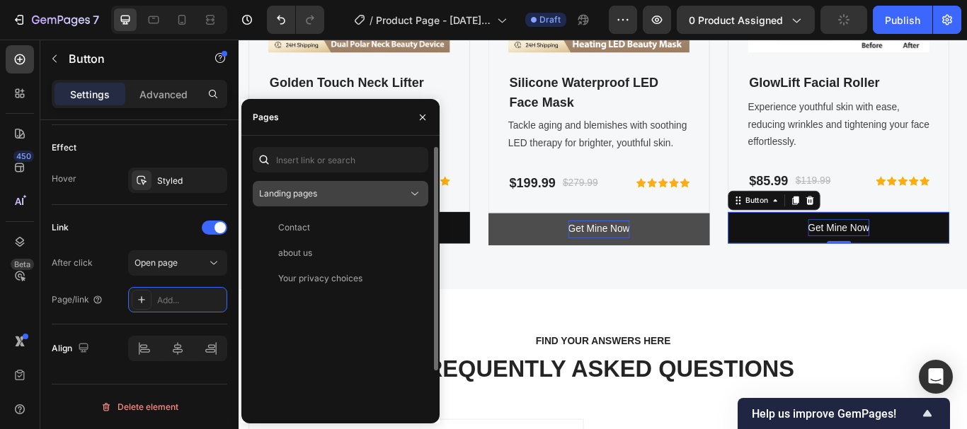
click at [338, 195] on div "Landing pages" at bounding box center [333, 194] width 149 height 13
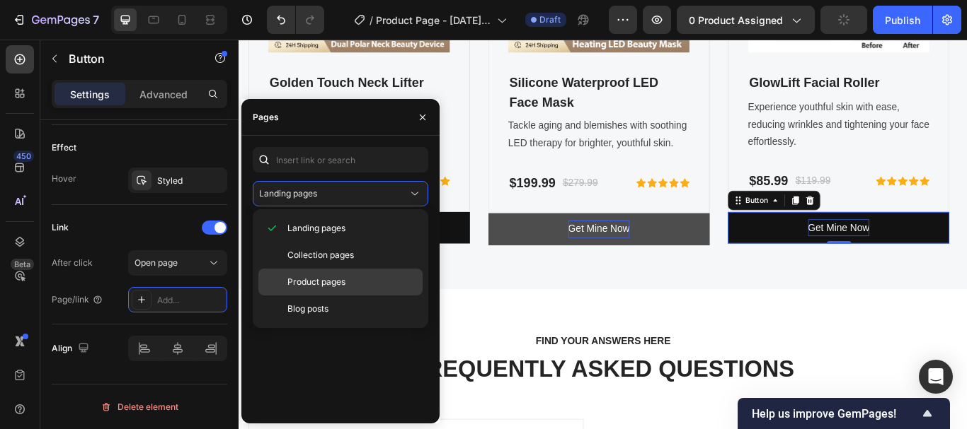
click at [328, 282] on span "Product pages" at bounding box center [316, 282] width 58 height 13
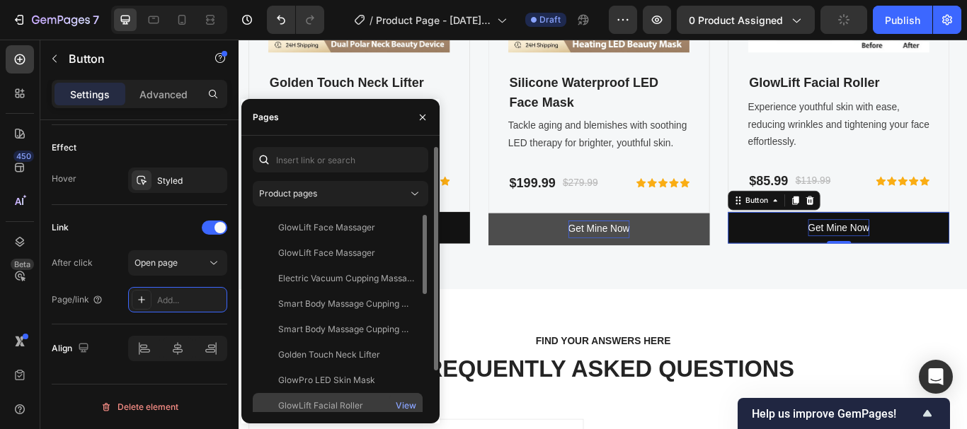
click at [331, 400] on div "GlowLift Facial Roller" at bounding box center [320, 406] width 85 height 13
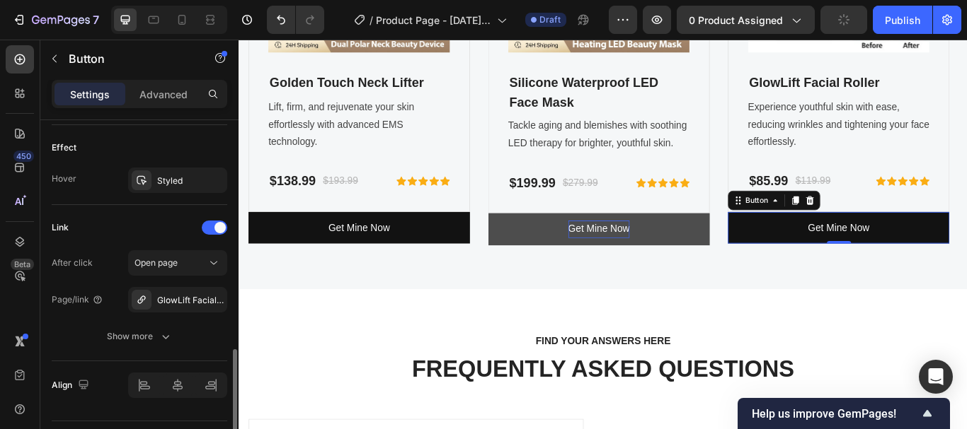
click at [90, 190] on div "Hover Styled" at bounding box center [139, 180] width 175 height 25
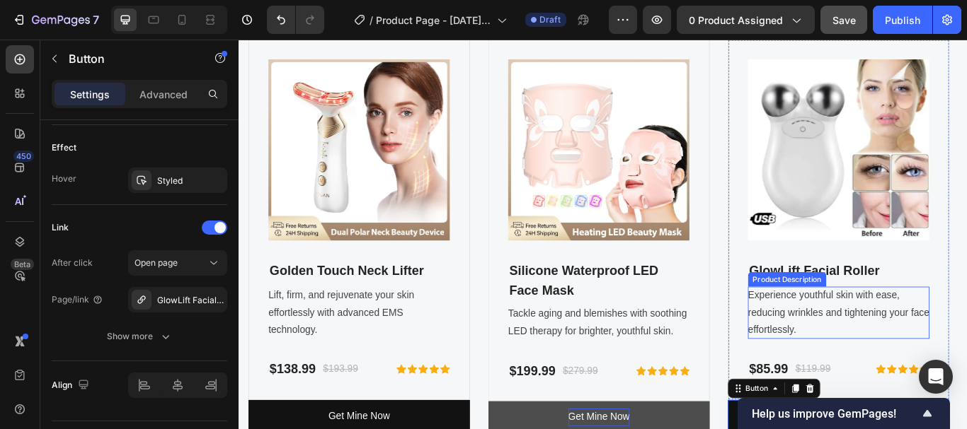
scroll to position [4279, 0]
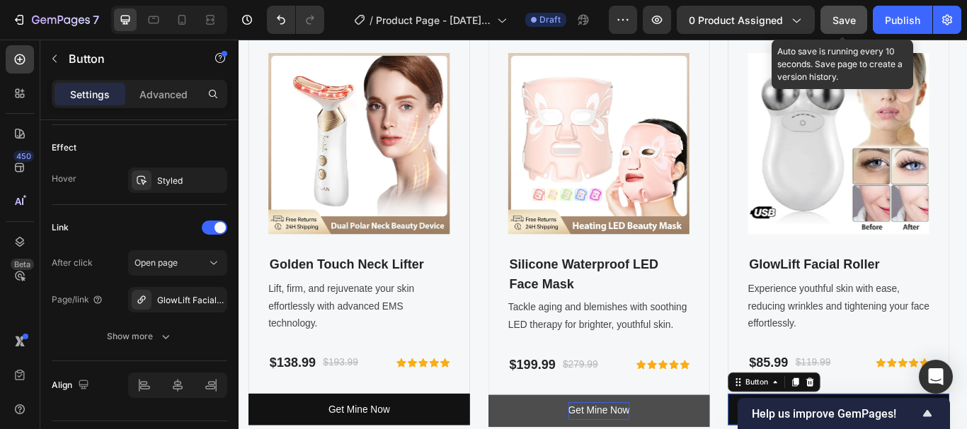
click at [844, 23] on span "Save" at bounding box center [843, 20] width 23 height 12
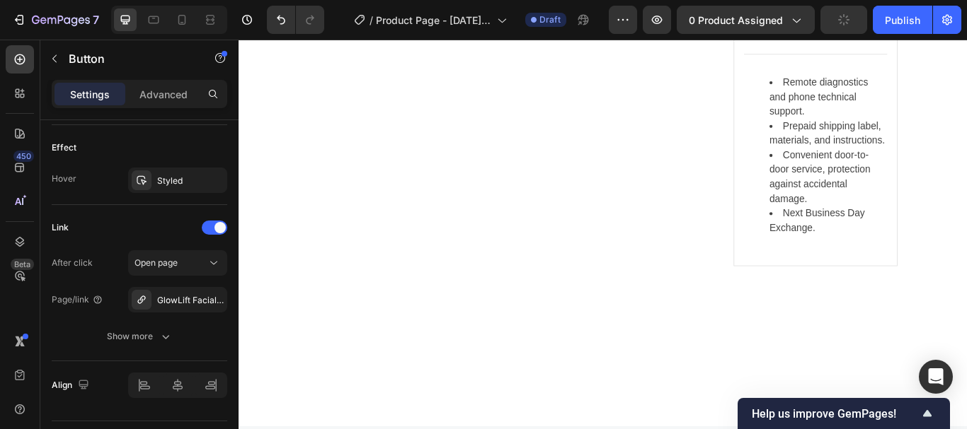
scroll to position [4845, 0]
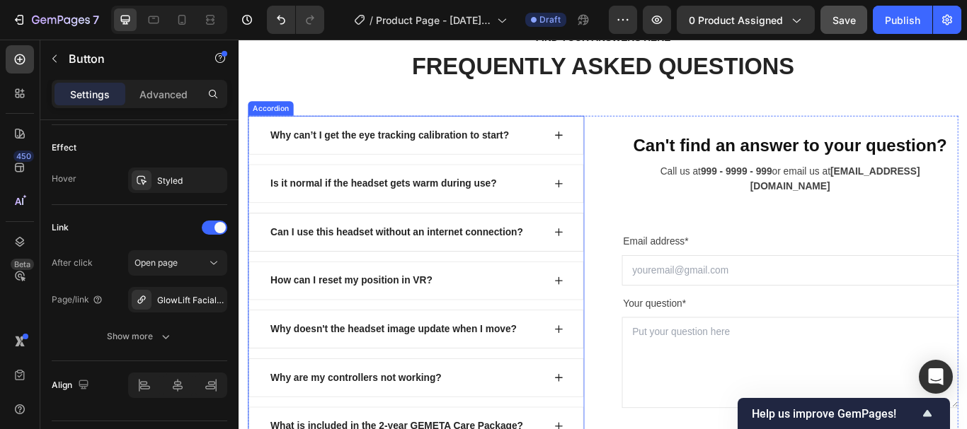
click at [542, 149] on div "Why can’t I get the eye tracking calibration to start?" at bounding box center [414, 151] width 282 height 21
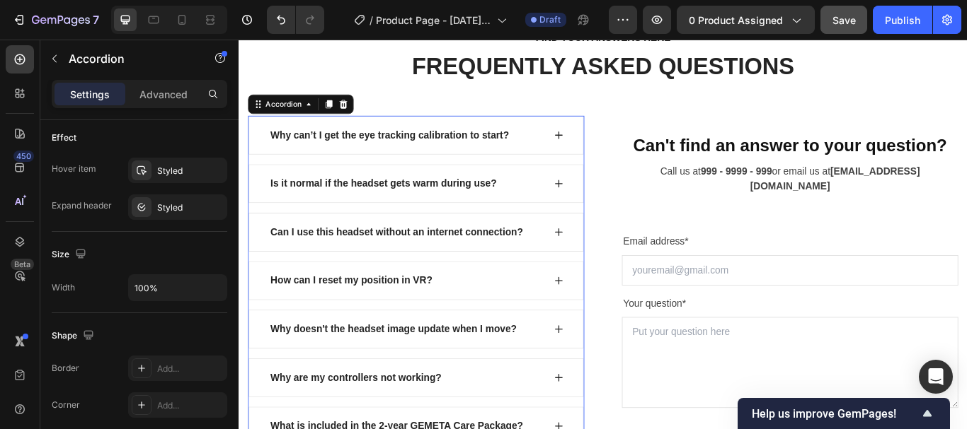
scroll to position [0, 0]
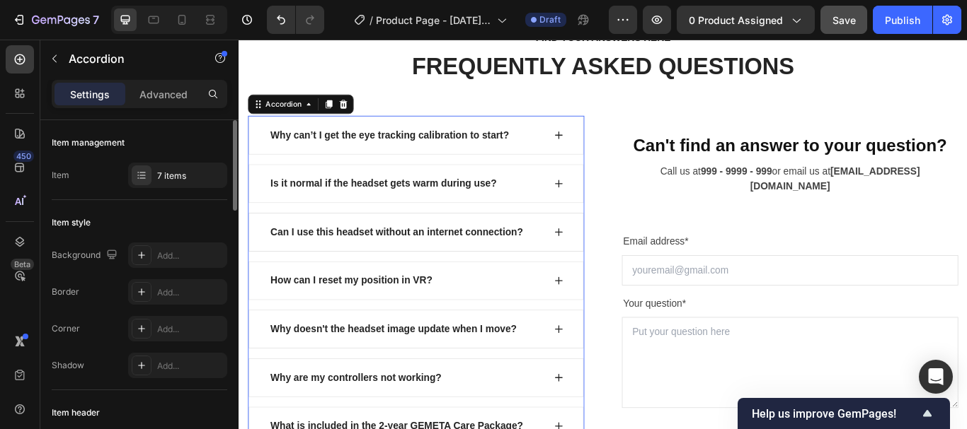
click at [450, 146] on div "Why can’t I get the eye tracking calibration to start?" at bounding box center [414, 151] width 282 height 21
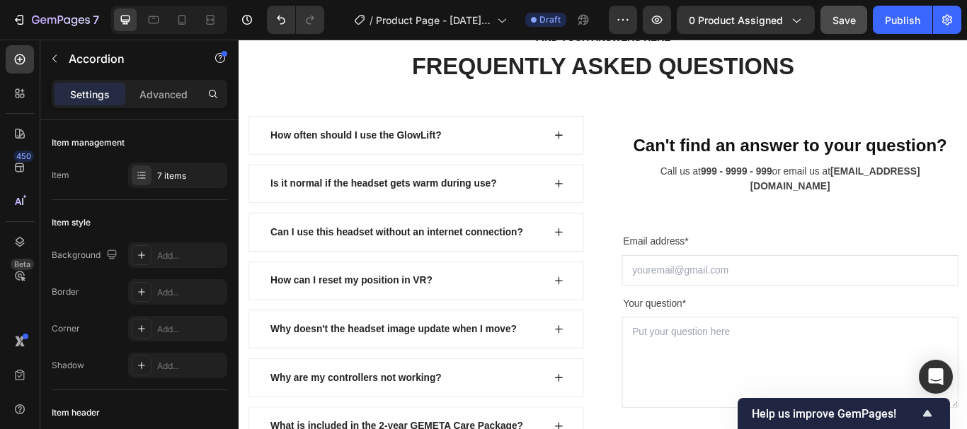
click at [607, 147] on icon at bounding box center [611, 150] width 9 height 9
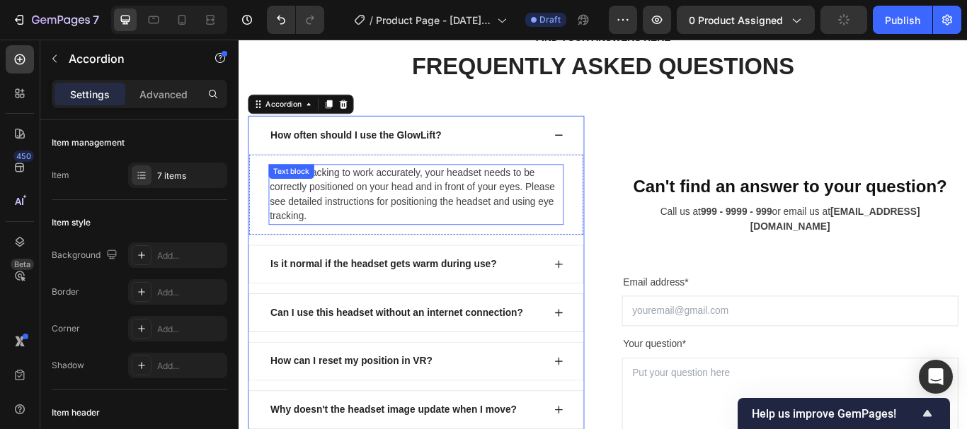
click at [414, 197] on p "For eye tracking to work accurately, your headset needs to be correctly positio…" at bounding box center [445, 221] width 341 height 68
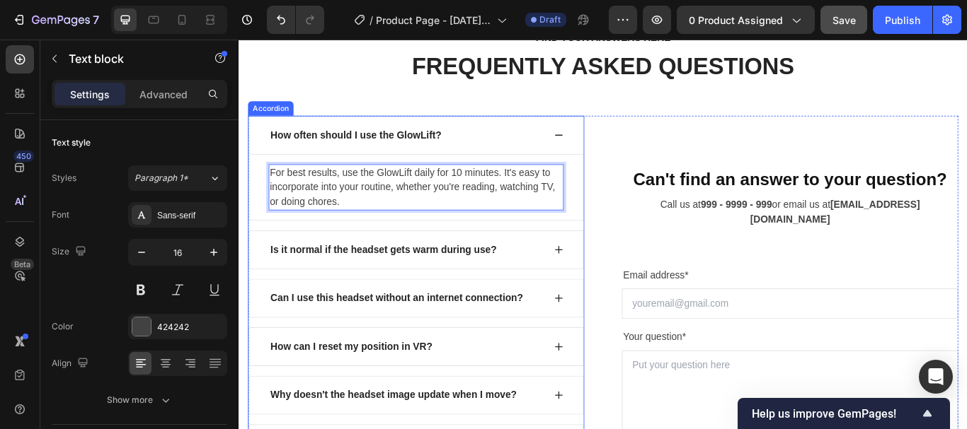
click at [529, 279] on p "Is it normal if the headset gets warm during use?" at bounding box center [407, 285] width 264 height 17
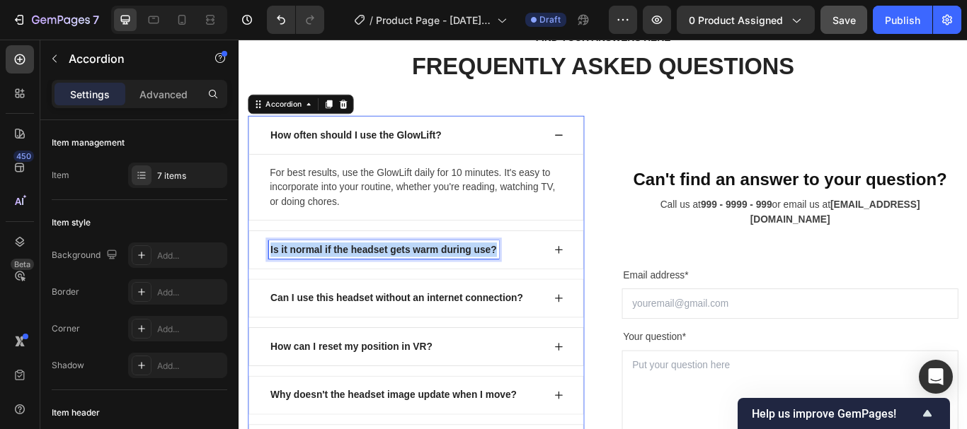
click at [462, 282] on p "Is it normal if the headset gets warm during use?" at bounding box center [407, 285] width 264 height 17
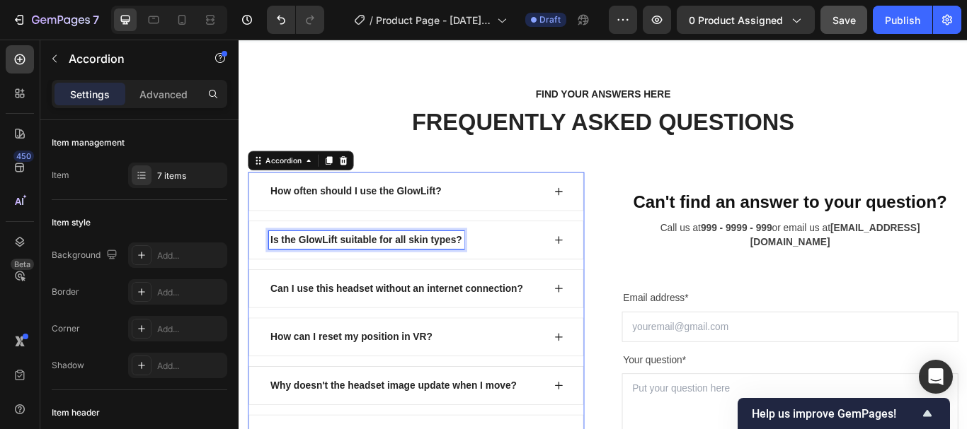
scroll to position [4768, 0]
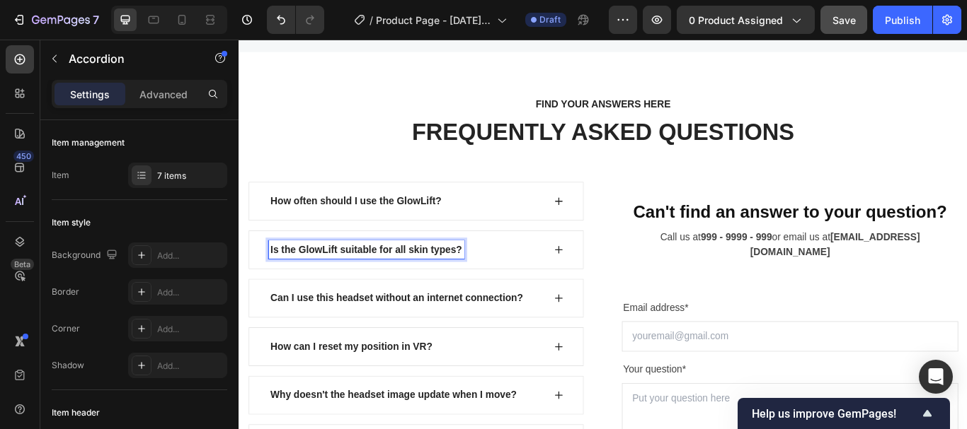
click at [607, 284] on icon at bounding box center [611, 284] width 9 height 9
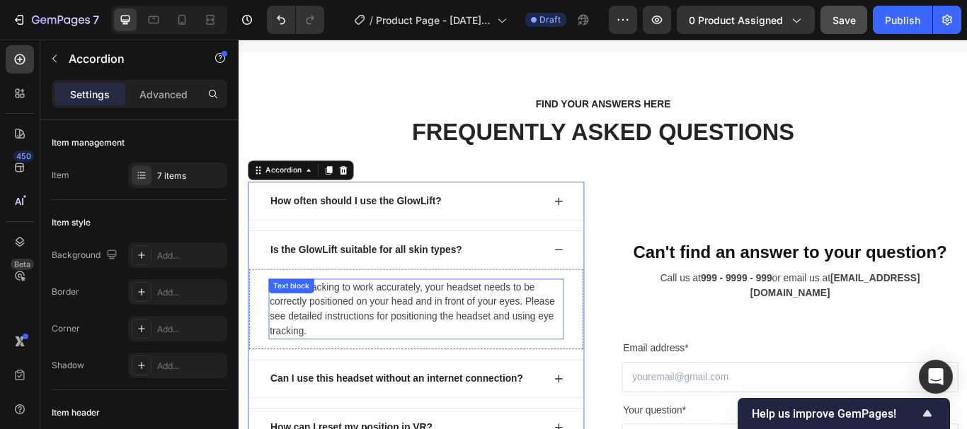
click at [420, 346] on p "For eye tracking to work accurately, your headset needs to be correctly positio…" at bounding box center [445, 355] width 341 height 68
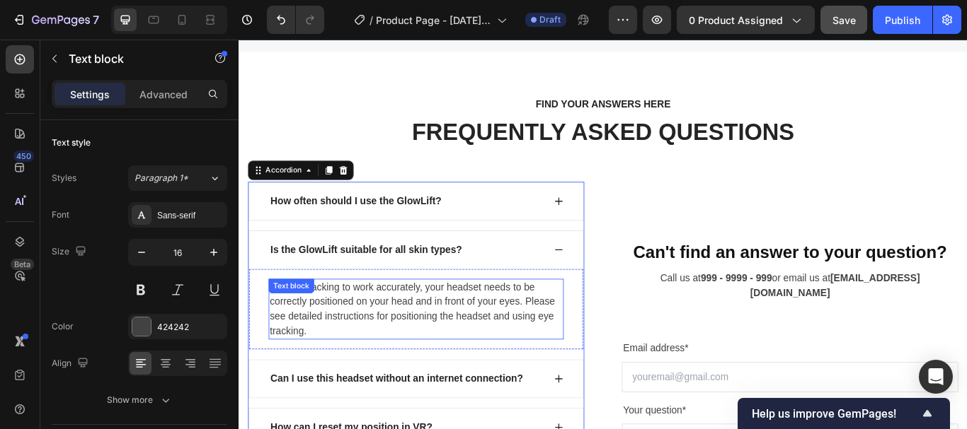
click at [420, 346] on p "For eye tracking to work accurately, your headset needs to be correctly positio…" at bounding box center [445, 355] width 341 height 68
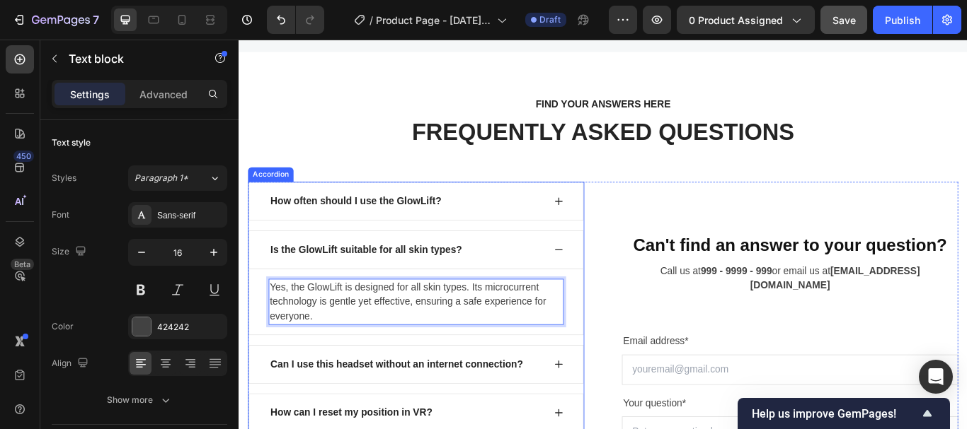
click at [565, 420] on p "Can I use this headset without an internet connection?" at bounding box center [422, 418] width 294 height 17
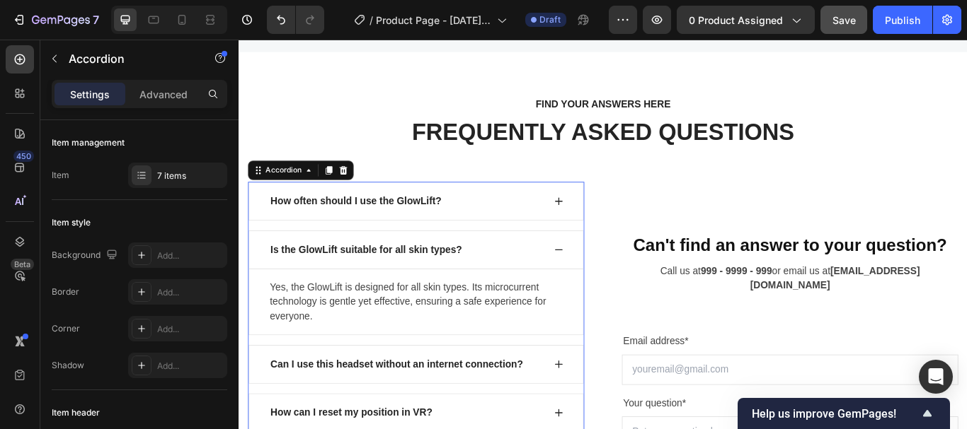
click at [606, 286] on icon at bounding box center [611, 284] width 11 height 11
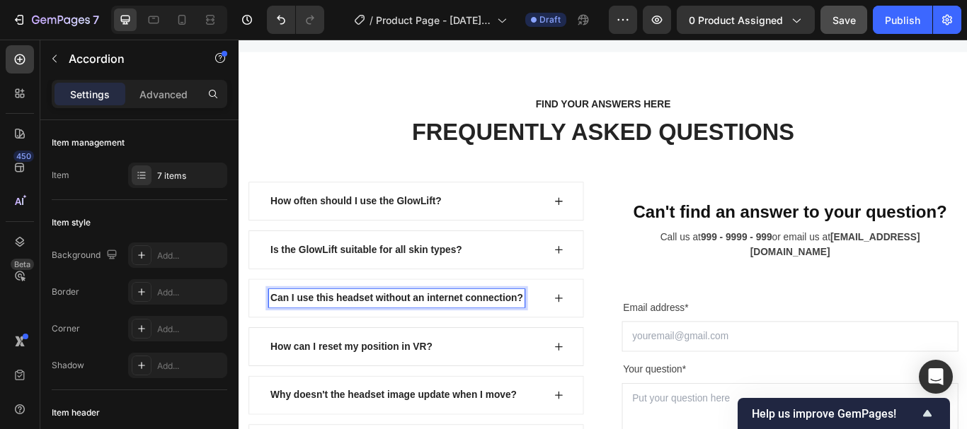
click at [471, 336] on p "Can I use this headset without an internet connection?" at bounding box center [422, 341] width 294 height 17
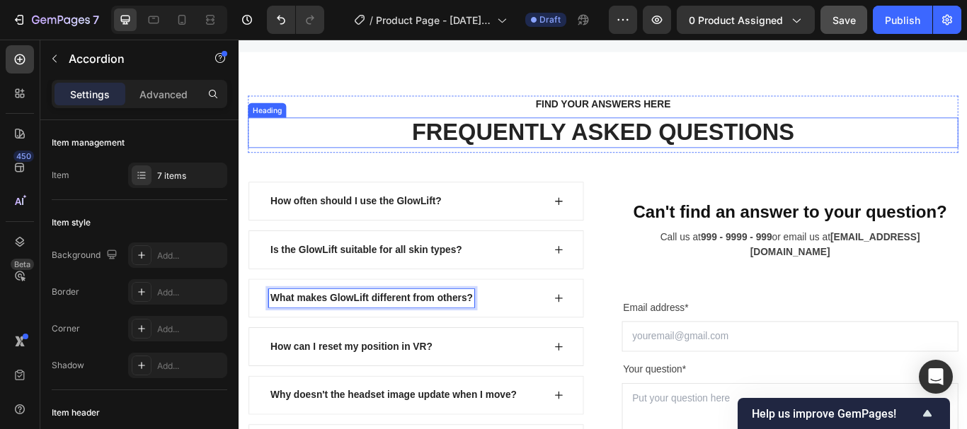
click at [609, 346] on icon at bounding box center [611, 341] width 11 height 11
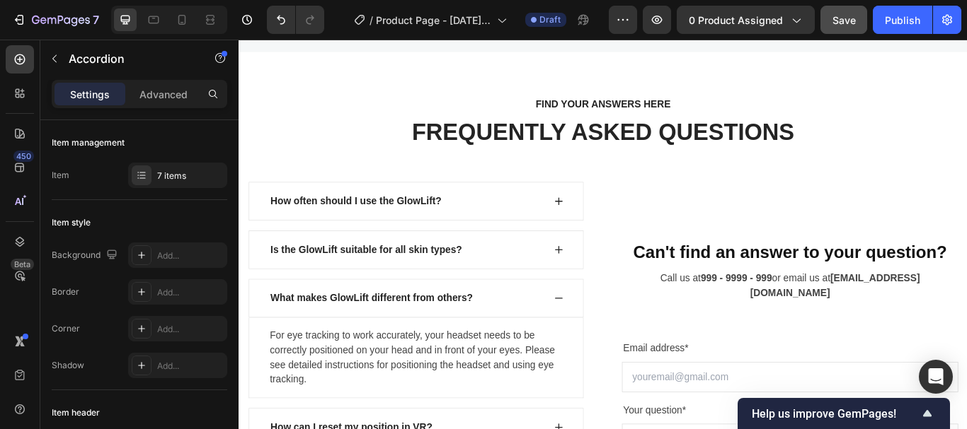
click at [609, 345] on icon at bounding box center [611, 341] width 11 height 11
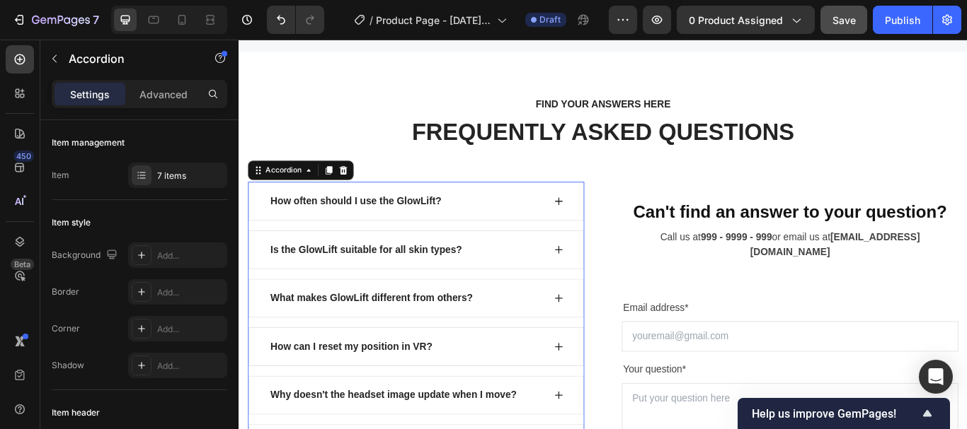
click at [606, 342] on icon at bounding box center [611, 341] width 11 height 11
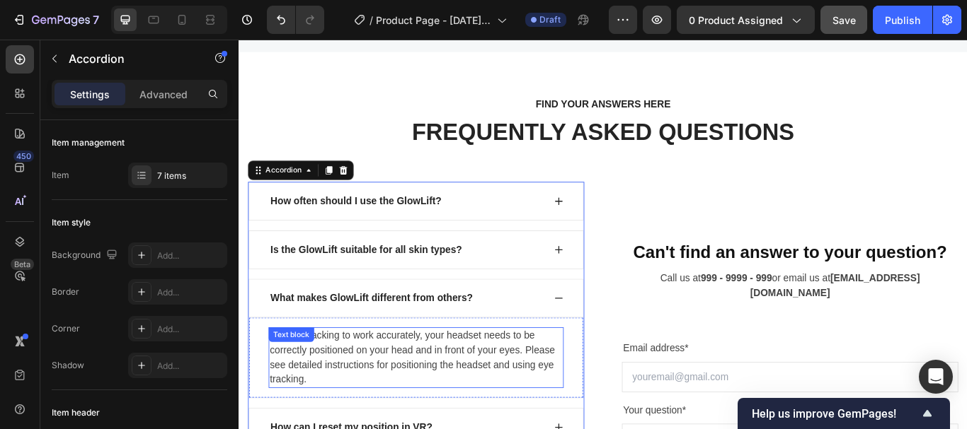
click at [454, 391] on p "For eye tracking to work accurately, your headset needs to be correctly positio…" at bounding box center [445, 411] width 341 height 68
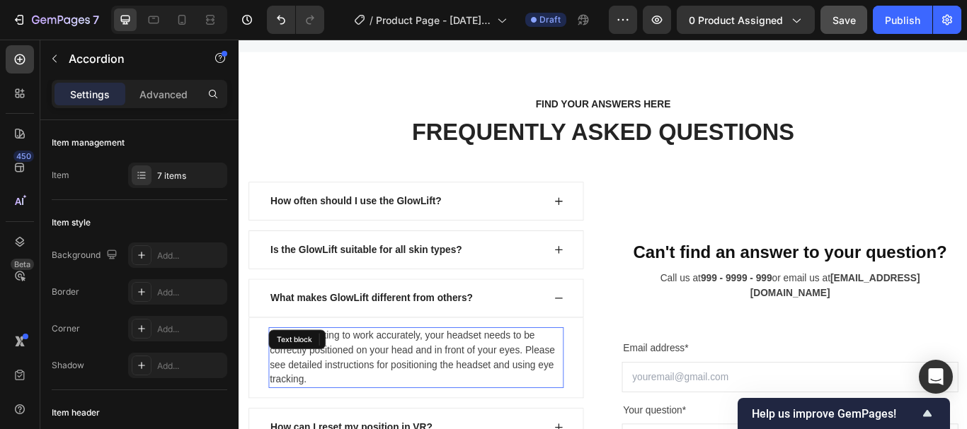
click at [455, 391] on p "For eye tracking to work accurately, your headset needs to be correctly positio…" at bounding box center [445, 411] width 341 height 68
click at [454, 391] on p "For eye tracking to work accurately, your headset needs to be correctly positio…" at bounding box center [445, 411] width 341 height 68
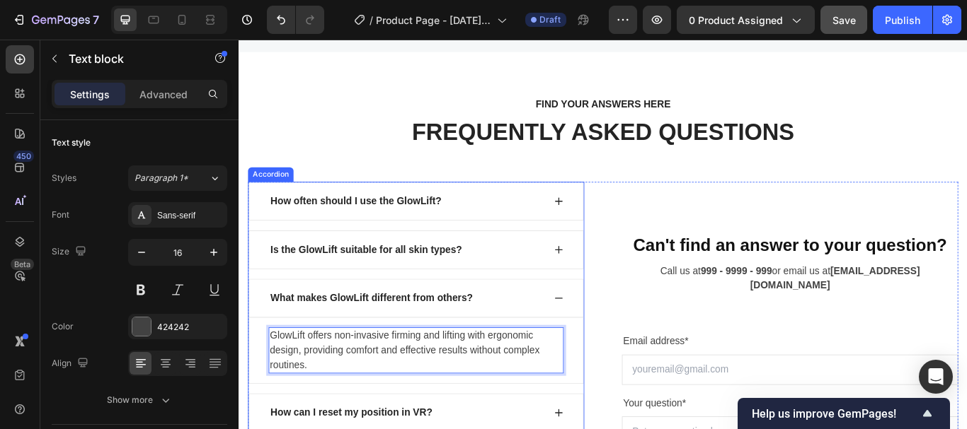
click at [613, 340] on div "What makes GlowLift different from others?" at bounding box center [445, 341] width 391 height 45
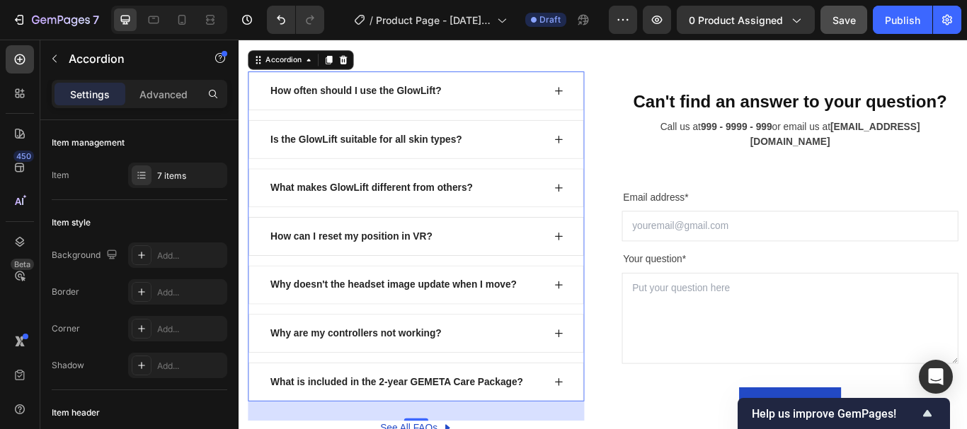
scroll to position [4897, 0]
click at [606, 211] on icon at bounding box center [611, 212] width 11 height 11
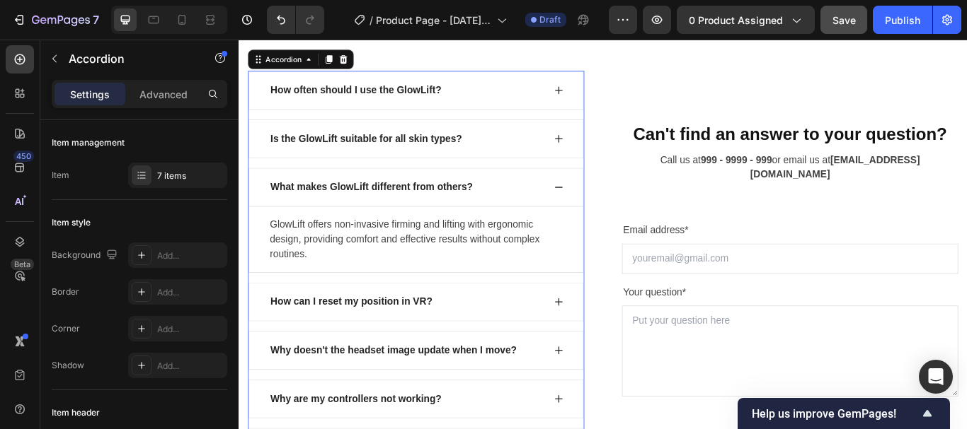
click at [606, 214] on icon at bounding box center [611, 212] width 11 height 11
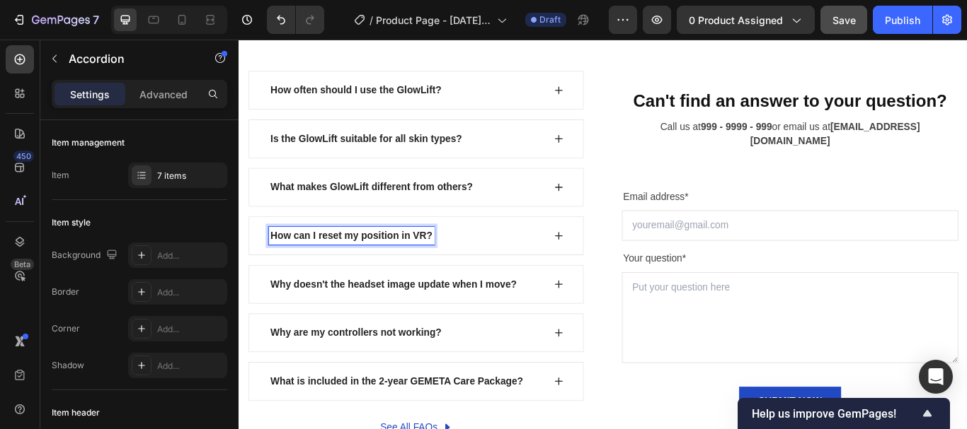
click at [403, 265] on p "How can I reset my position in VR?" at bounding box center [369, 268] width 189 height 17
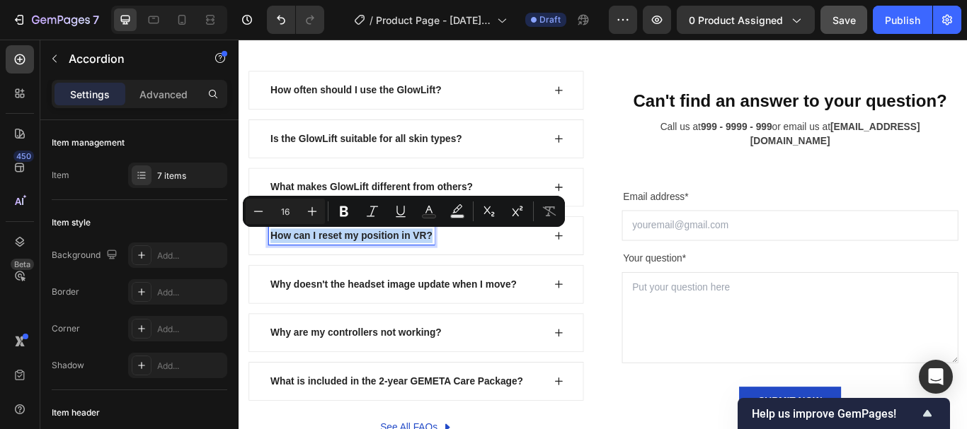
click at [405, 265] on p "How can I reset my position in VR?" at bounding box center [369, 268] width 189 height 17
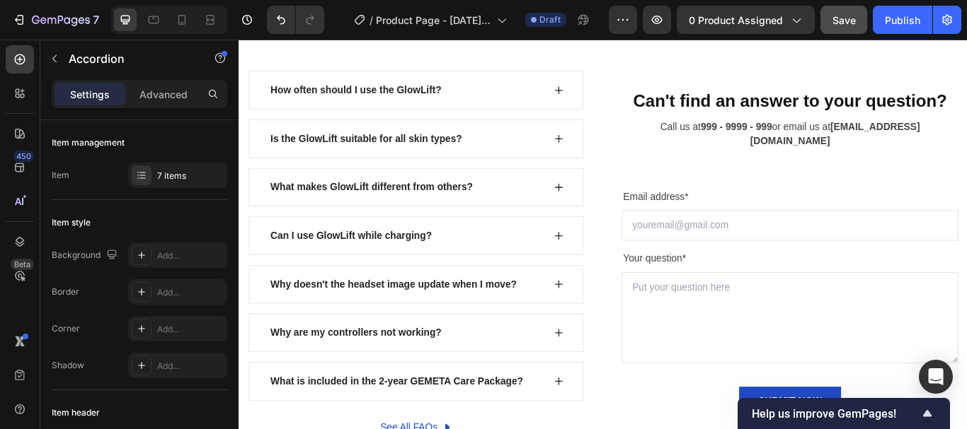
click at [610, 265] on icon at bounding box center [611, 268] width 11 height 11
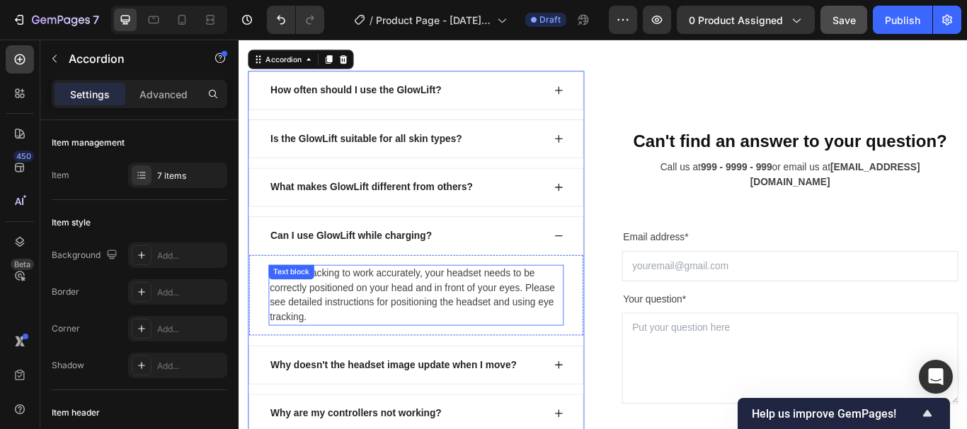
click at [420, 316] on p "For eye tracking to work accurately, your headset needs to be correctly positio…" at bounding box center [445, 338] width 341 height 68
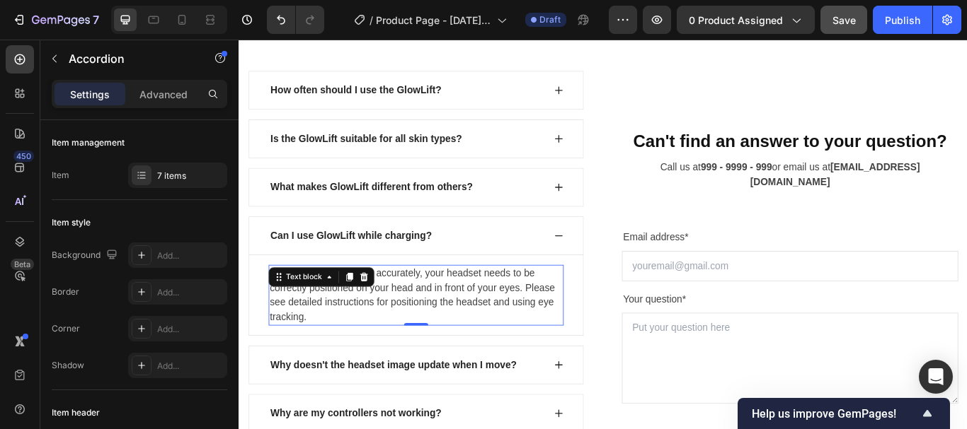
click at [420, 316] on p "For eye tracking to work accurately, your headset needs to be correctly positio…" at bounding box center [445, 338] width 341 height 68
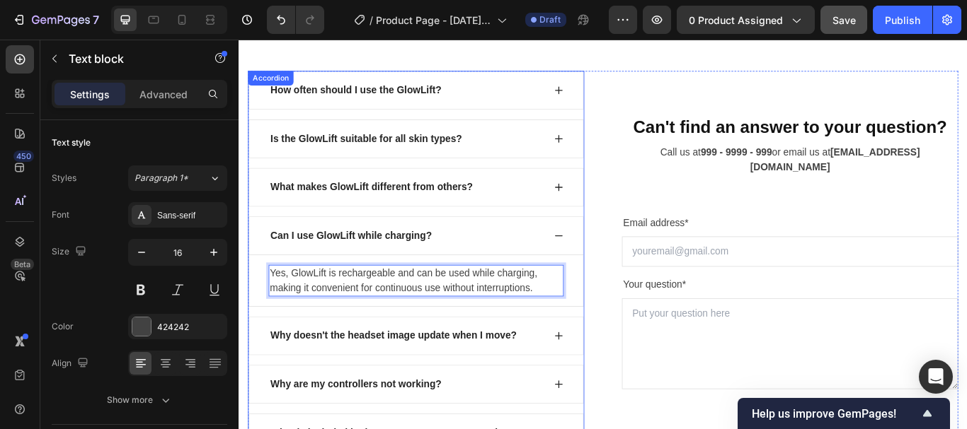
click at [559, 384] on p "Why doesn't the headset image update when I move?" at bounding box center [418, 385] width 287 height 17
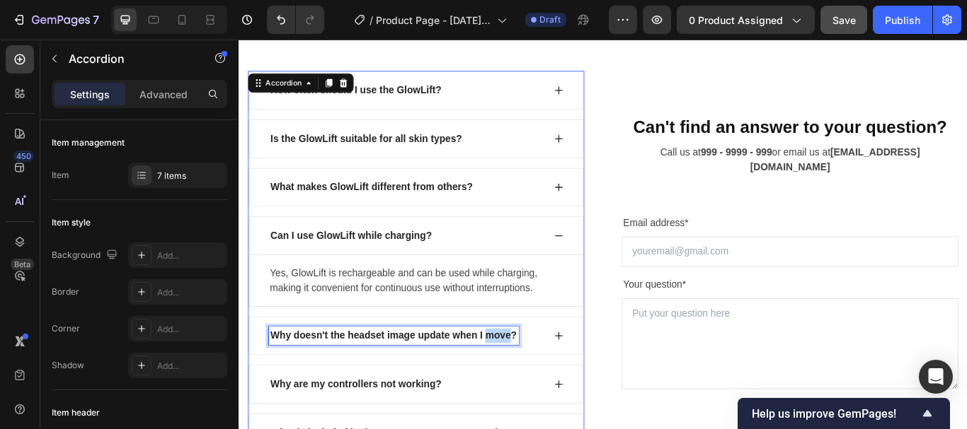
click at [526, 383] on p "Why doesn't the headset image update when I move?" at bounding box center [418, 385] width 287 height 17
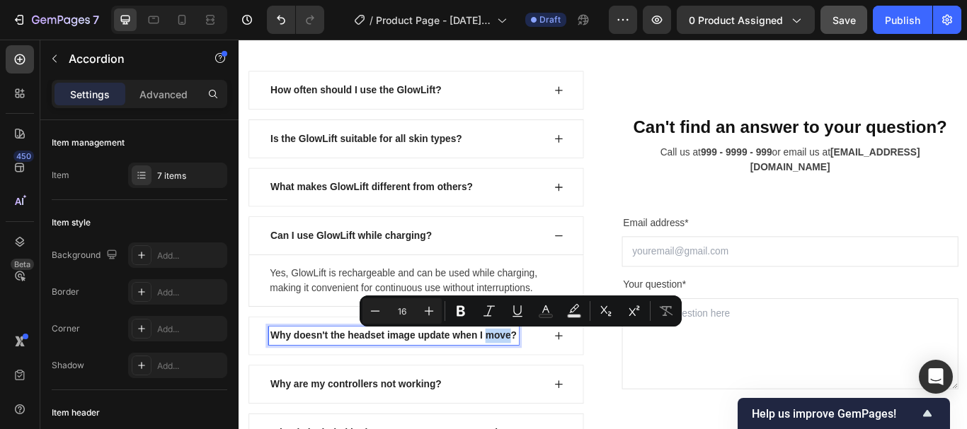
click at [526, 383] on p "Why doesn't the headset image update when I move?" at bounding box center [418, 385] width 287 height 17
click at [426, 381] on p "Why doesn't the headset image update when I move?" at bounding box center [418, 385] width 287 height 17
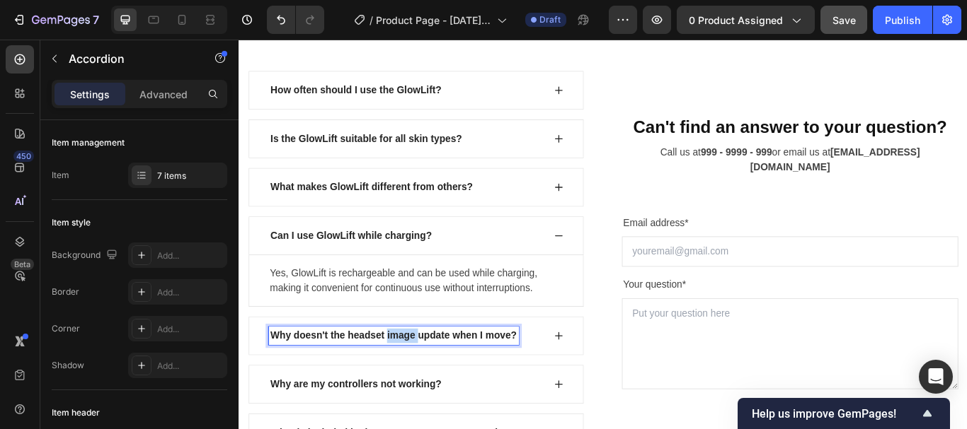
click at [426, 381] on p "Why doesn't the headset image update when I move?" at bounding box center [418, 385] width 287 height 17
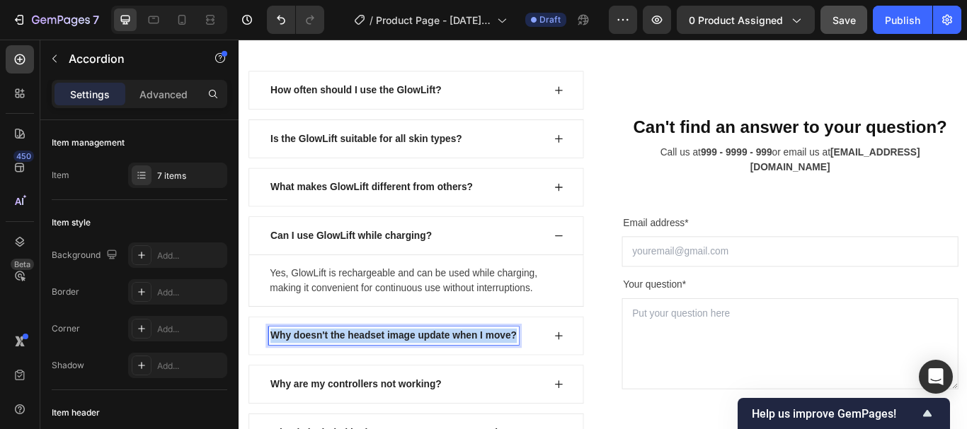
click at [426, 381] on p "Why doesn't the headset image update when I move?" at bounding box center [418, 385] width 287 height 17
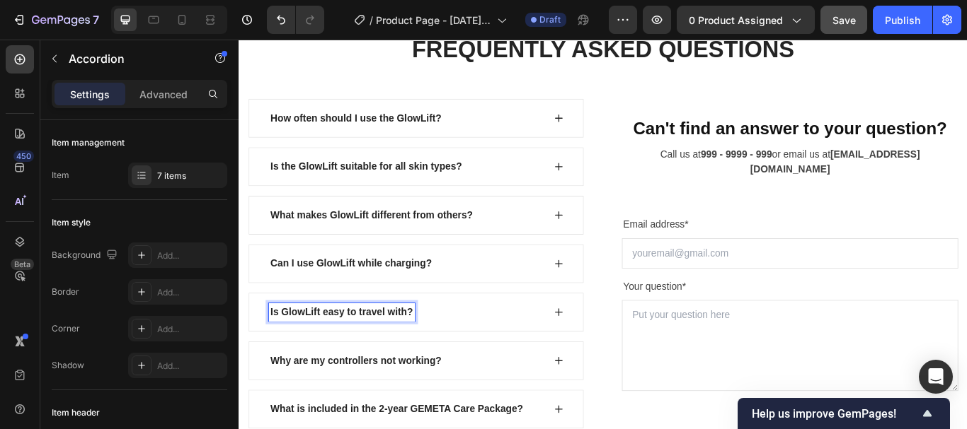
scroll to position [4837, 0]
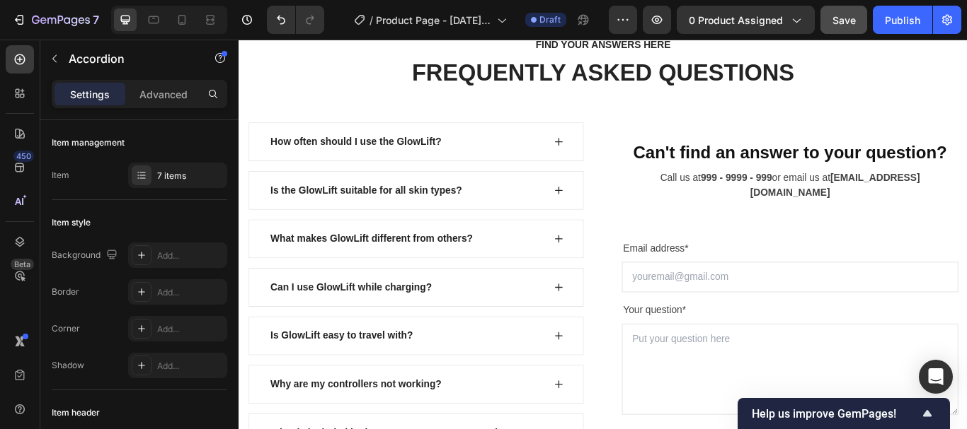
click at [607, 325] on icon at bounding box center [611, 328] width 9 height 9
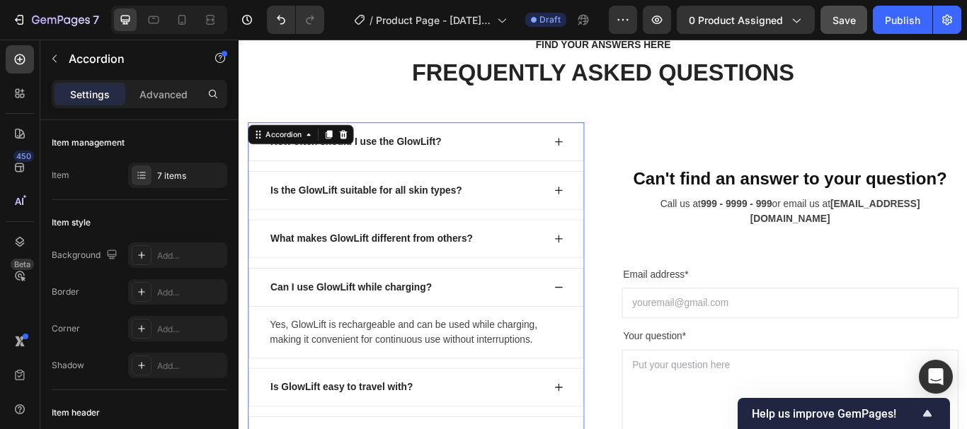
click at [606, 325] on icon at bounding box center [611, 328] width 11 height 11
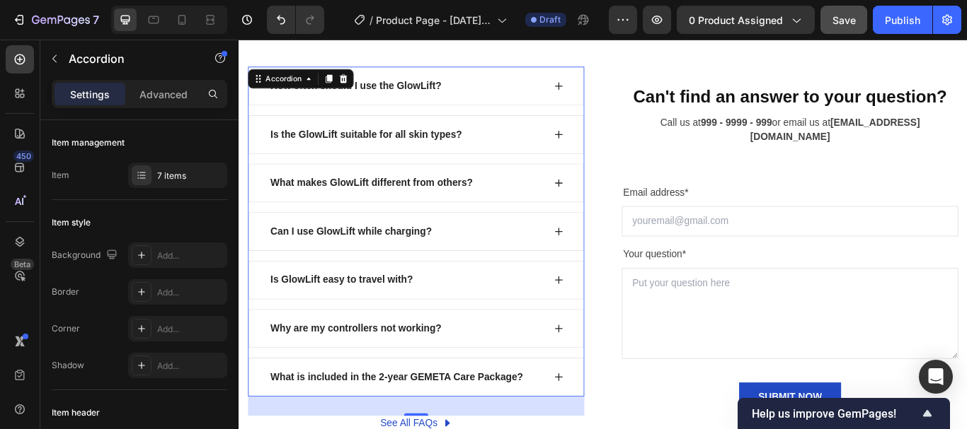
scroll to position [4943, 0]
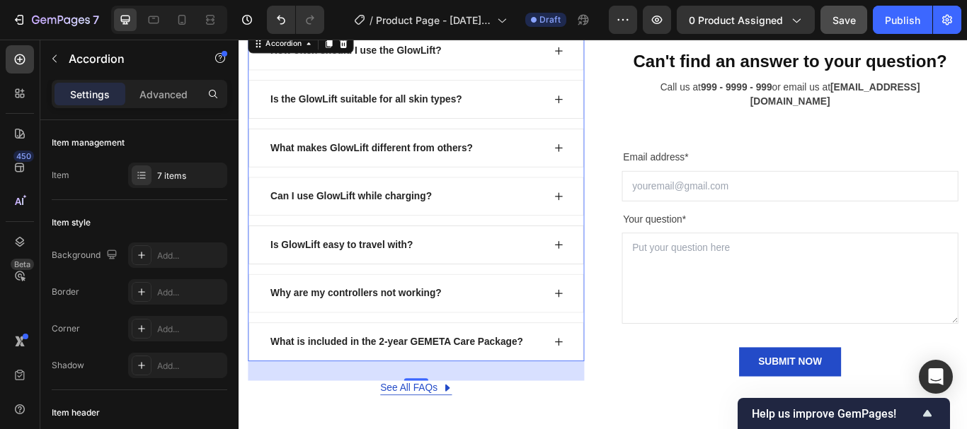
click at [607, 279] on icon at bounding box center [611, 279] width 9 height 9
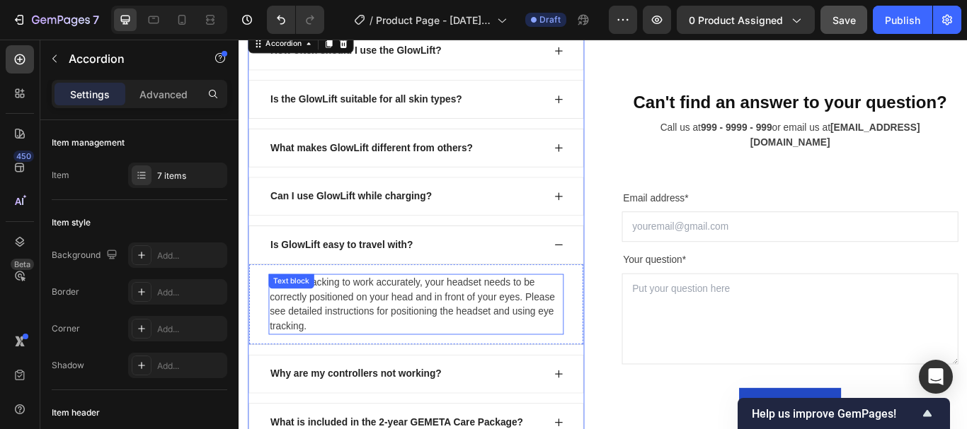
click at [434, 335] on p "For eye tracking to work accurately, your headset needs to be correctly positio…" at bounding box center [445, 349] width 341 height 68
click at [432, 334] on p "For eye tracking to work accurately, your headset needs to be correctly positio…" at bounding box center [445, 349] width 341 height 68
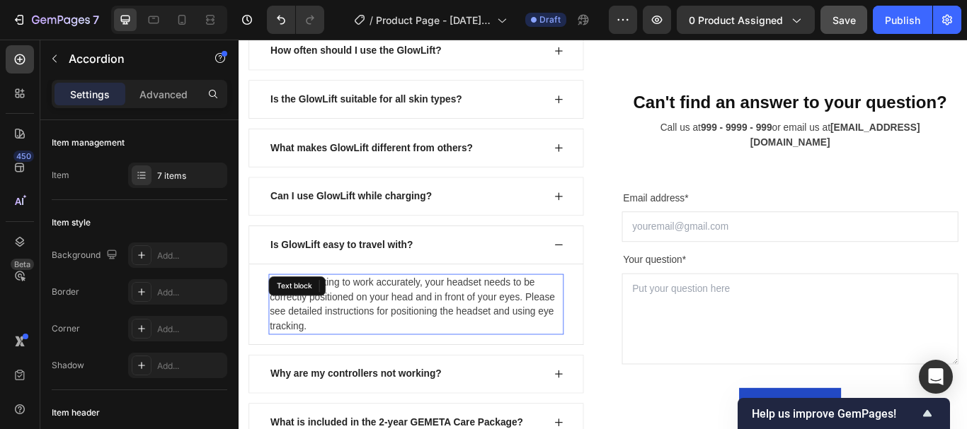
click at [432, 333] on p "For eye tracking to work accurately, your headset needs to be correctly positio…" at bounding box center [445, 349] width 341 height 68
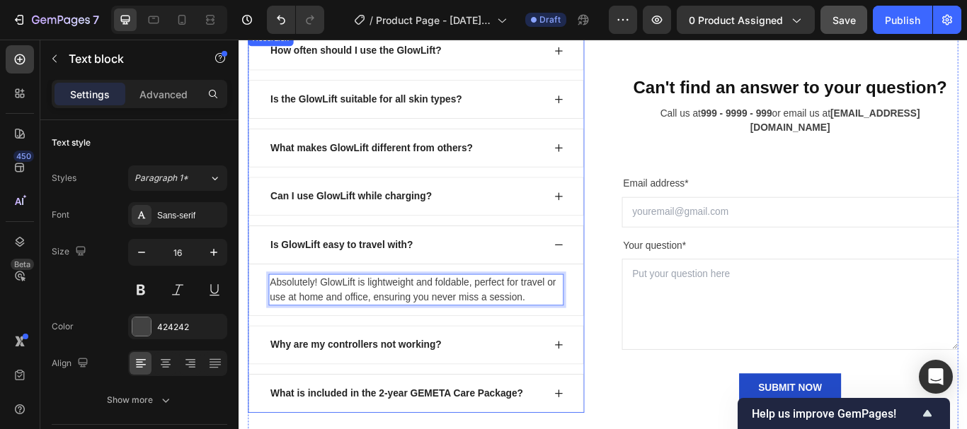
click at [600, 369] on div "How often should I use the GlowLift? Is the GlowLift suitable for all skin type…" at bounding box center [445, 252] width 392 height 445
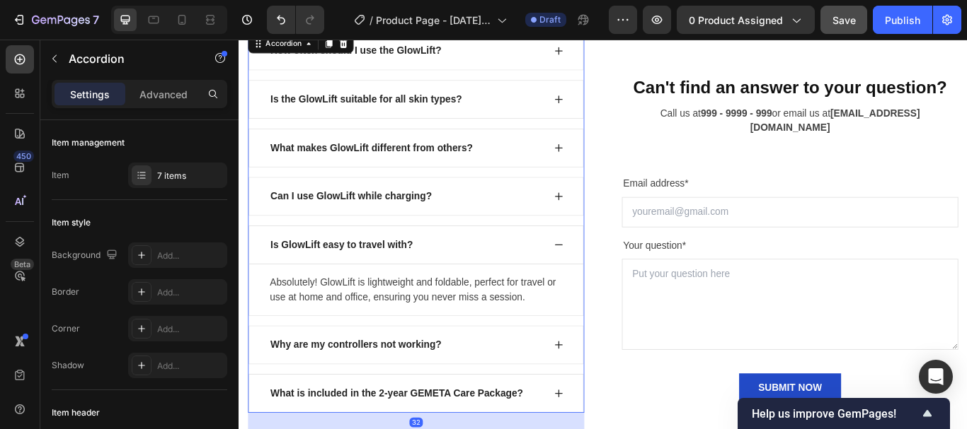
click at [606, 274] on icon at bounding box center [611, 279] width 11 height 11
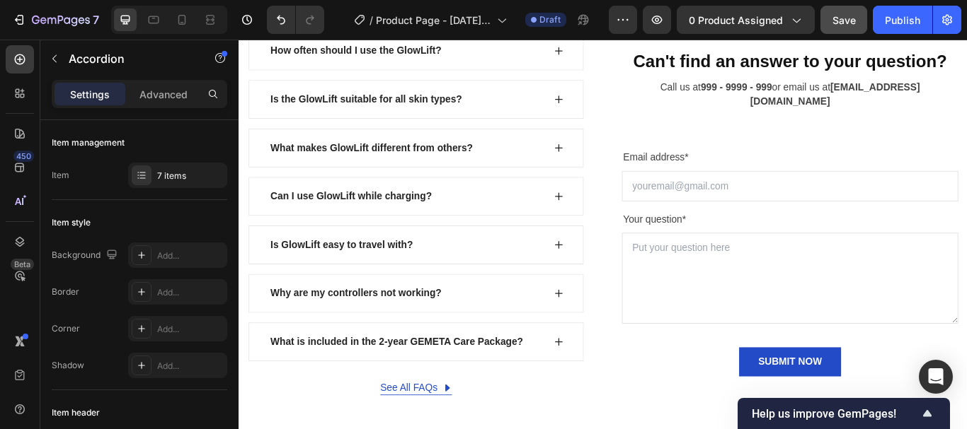
click at [488, 330] on div "Why are my controllers not working?" at bounding box center [433, 335] width 321 height 21
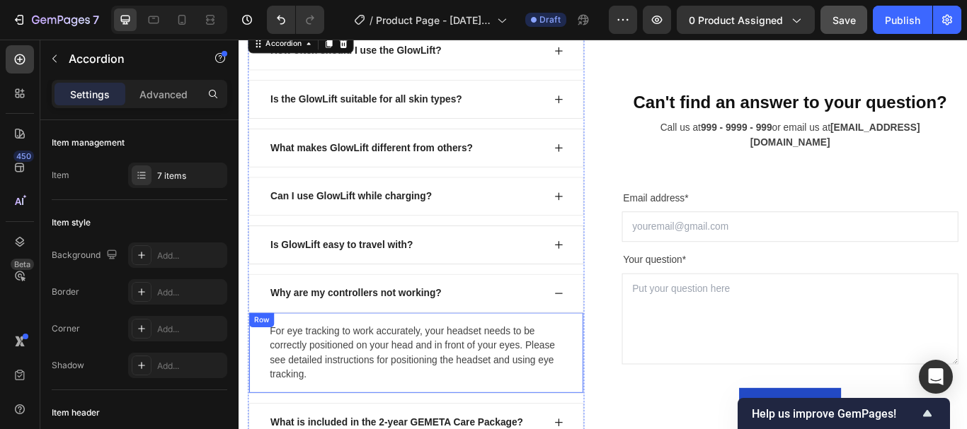
click at [467, 363] on div "For eye tracking to work accurately, your headset needs to be correctly positio…" at bounding box center [445, 406] width 391 height 94
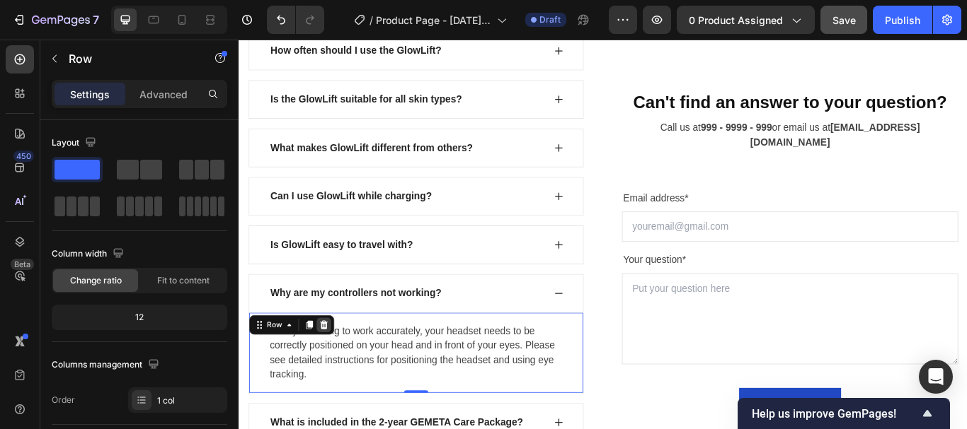
click at [335, 371] on icon at bounding box center [337, 373] width 9 height 10
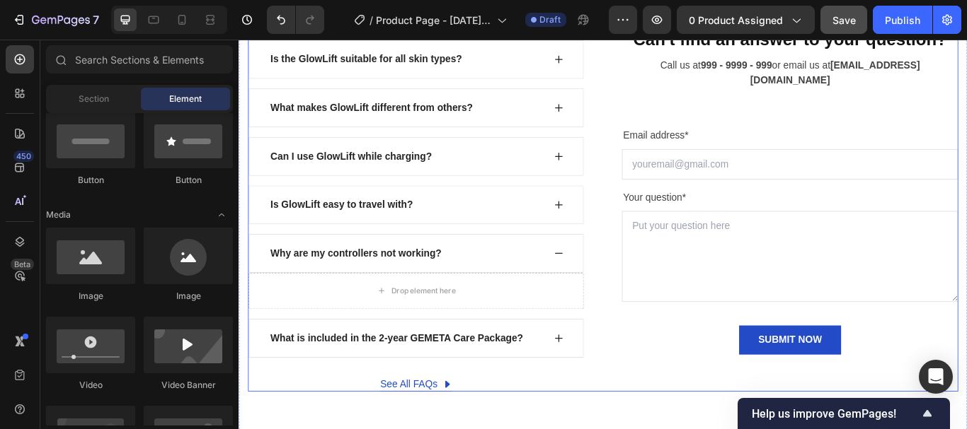
scroll to position [4990, 0]
click at [456, 381] on p "What is included in the 2-year GEMETA Care Package?" at bounding box center [422, 387] width 294 height 17
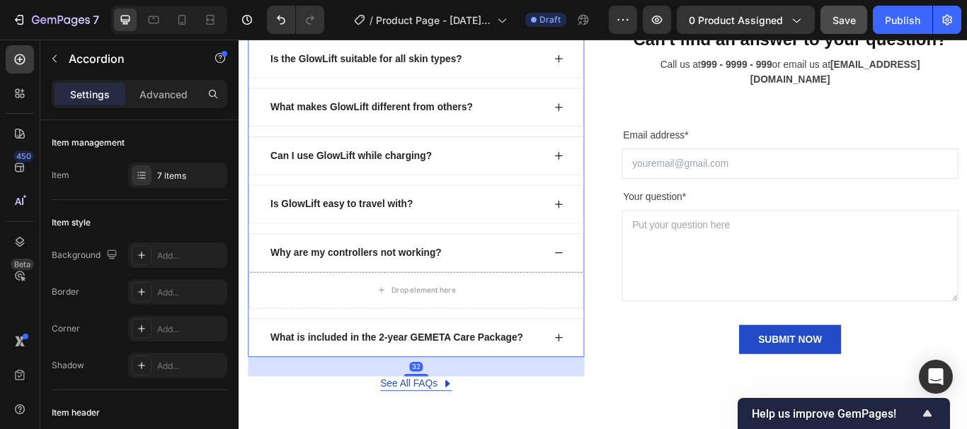
click at [606, 383] on icon at bounding box center [611, 387] width 11 height 11
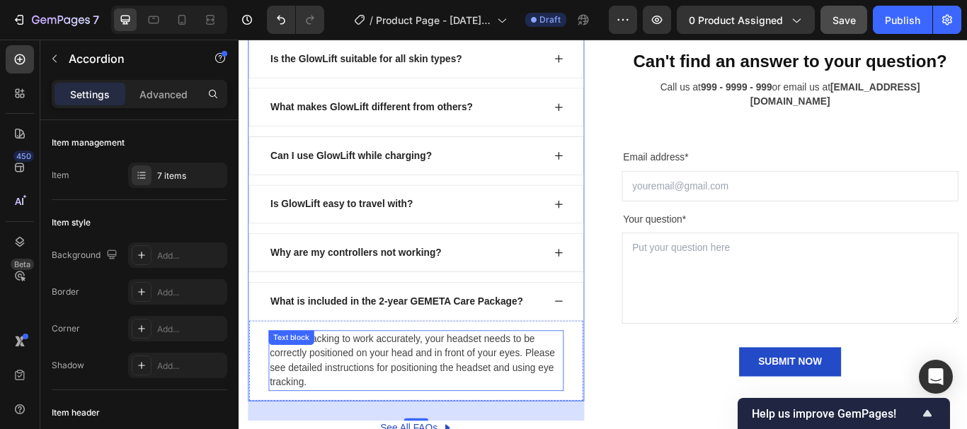
click at [438, 390] on p "For eye tracking to work accurately, your headset needs to be correctly positio…" at bounding box center [445, 415] width 341 height 68
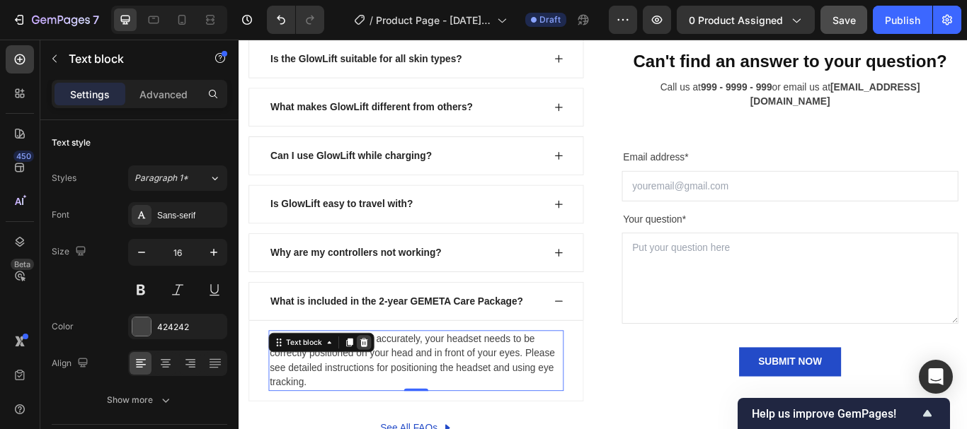
click at [383, 389] on icon at bounding box center [384, 393] width 11 height 11
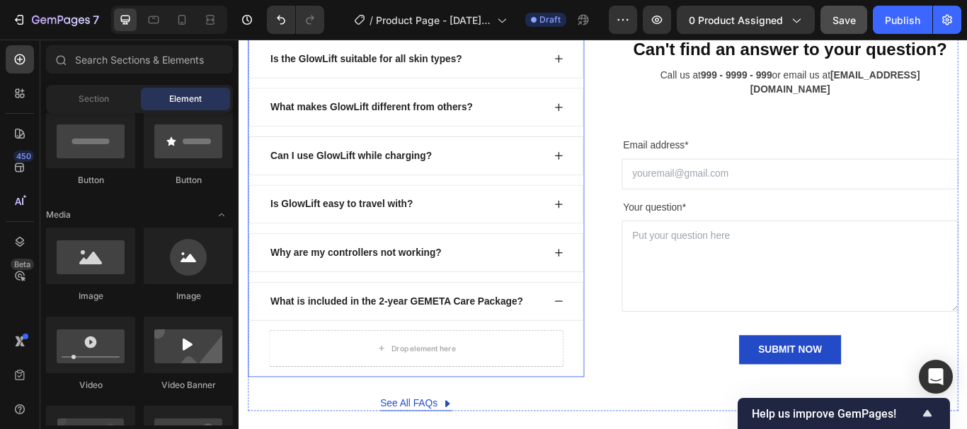
click at [418, 340] on p "What is included in the 2-year GEMETA Care Package?" at bounding box center [422, 345] width 294 height 17
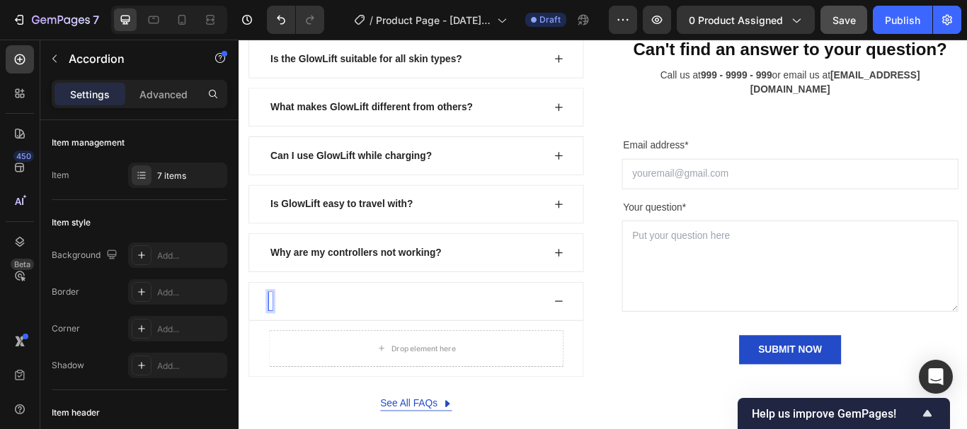
click at [374, 289] on p "Why are my controllers not working?" at bounding box center [375, 288] width 200 height 17
click at [374, 286] on p "Why are my controllers not working?" at bounding box center [375, 288] width 200 height 17
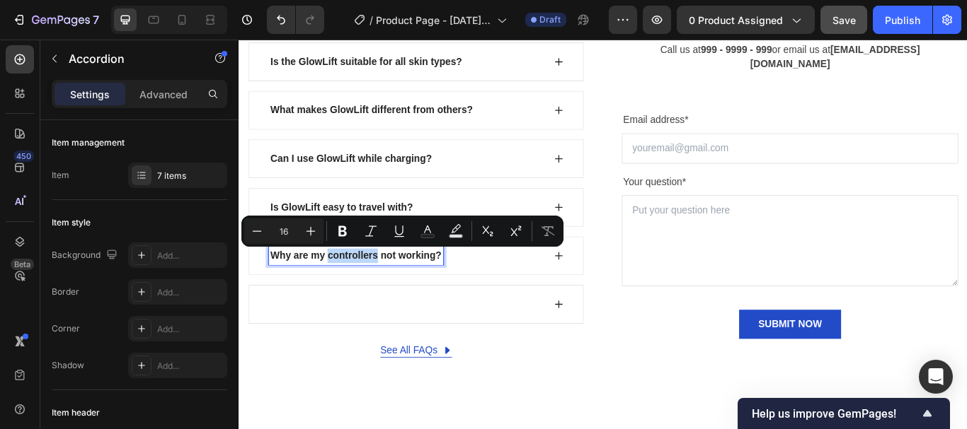
click at [374, 285] on p "Why are my controllers not working?" at bounding box center [375, 292] width 200 height 17
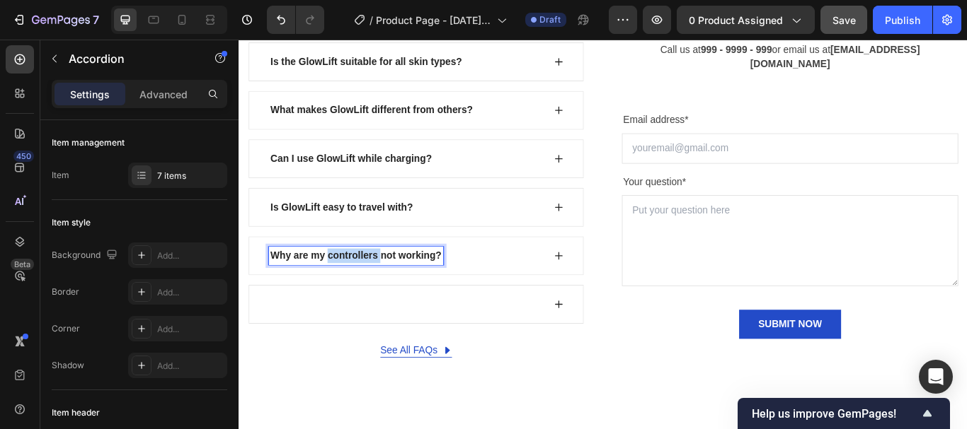
click at [374, 285] on p "Why are my controllers not working?" at bounding box center [375, 292] width 200 height 17
click at [613, 404] on div "See All FAQs Button Row" at bounding box center [445, 402] width 392 height 17
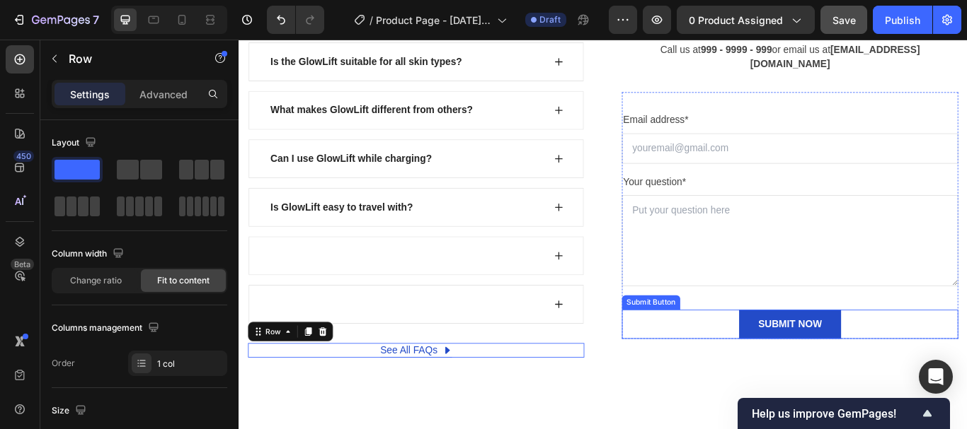
scroll to position [4983, 0]
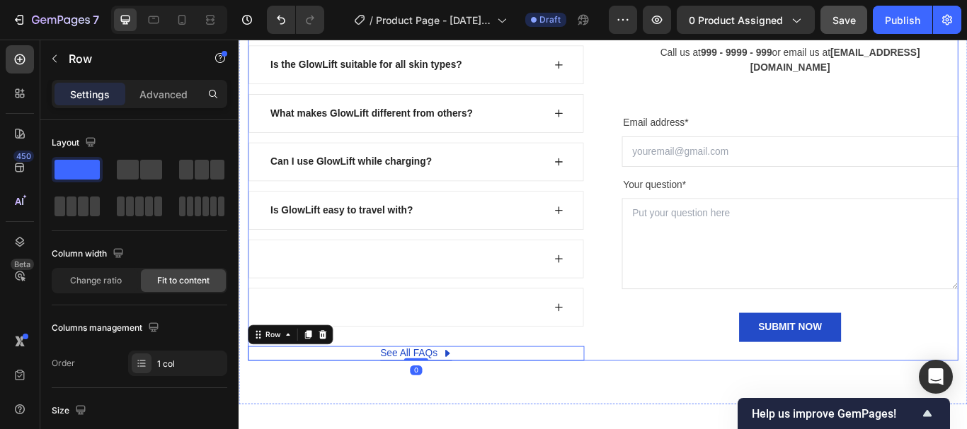
click at [664, 370] on div "How often should I use the GlowLift? Is the GlowLift suitable for all skin type…" at bounding box center [663, 202] width 828 height 425
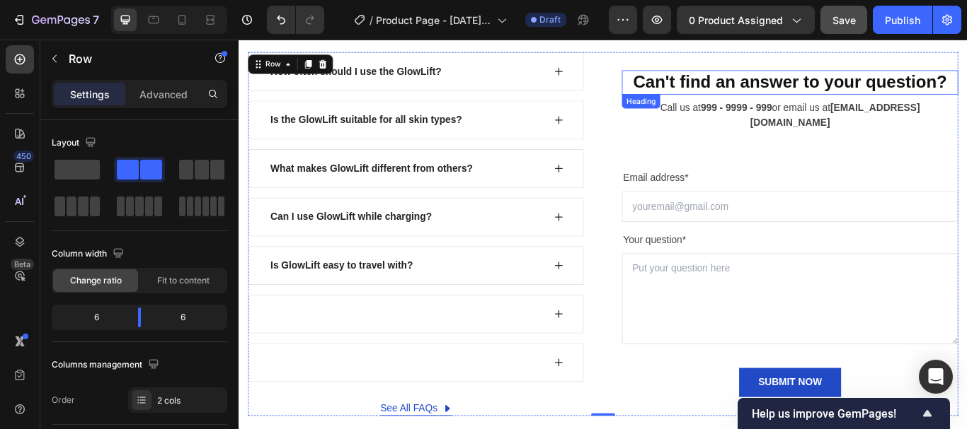
scroll to position [4913, 0]
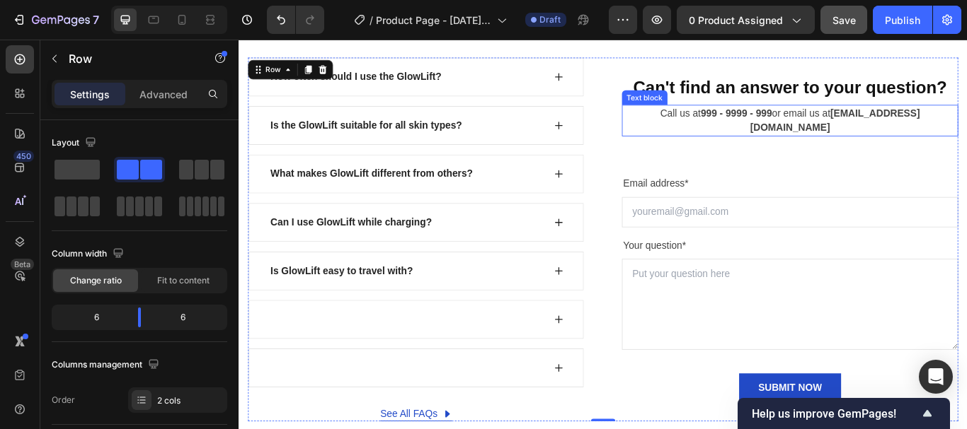
click at [966, 138] on strong "support@gempages.net" at bounding box center [933, 134] width 198 height 29
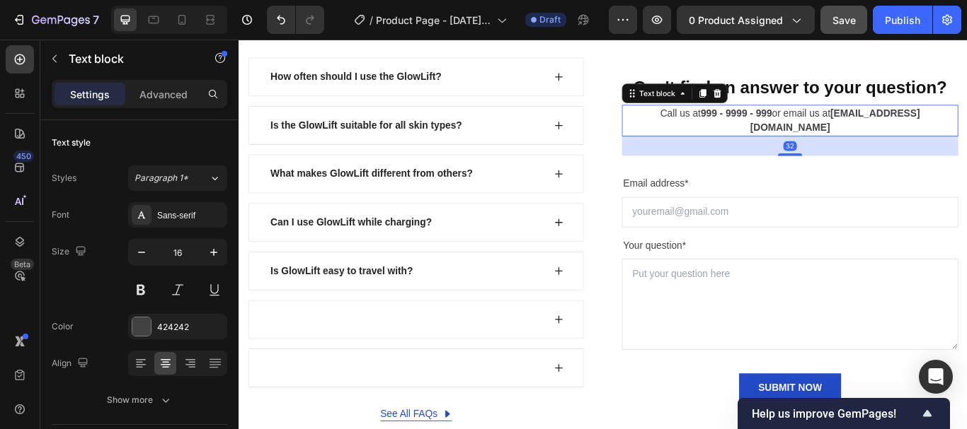
click at [966, 135] on strong "support@gempages.net" at bounding box center [933, 134] width 198 height 29
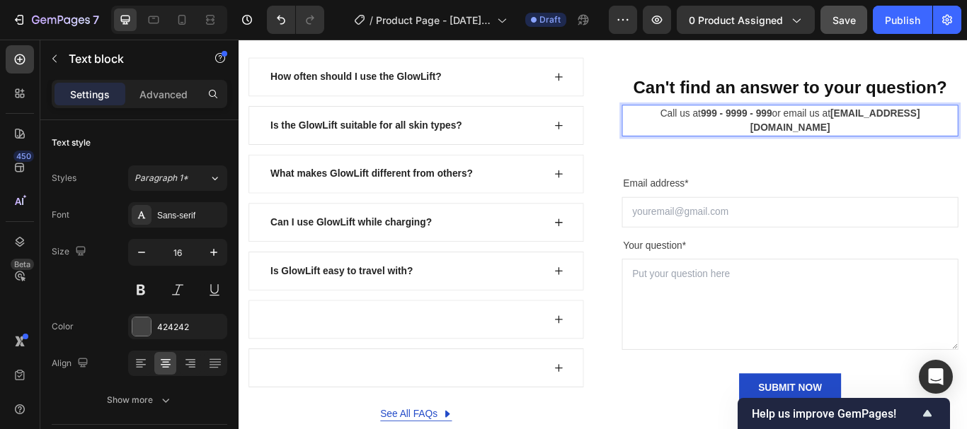
click at [966, 132] on p "Call us at 999 - 9999 - 999 or email us at support@gempages.net" at bounding box center [880, 134] width 389 height 34
click at [856, 133] on p "Call us at 999 - 9999 - 999 or email us at support@cerasa.store" at bounding box center [880, 134] width 389 height 34
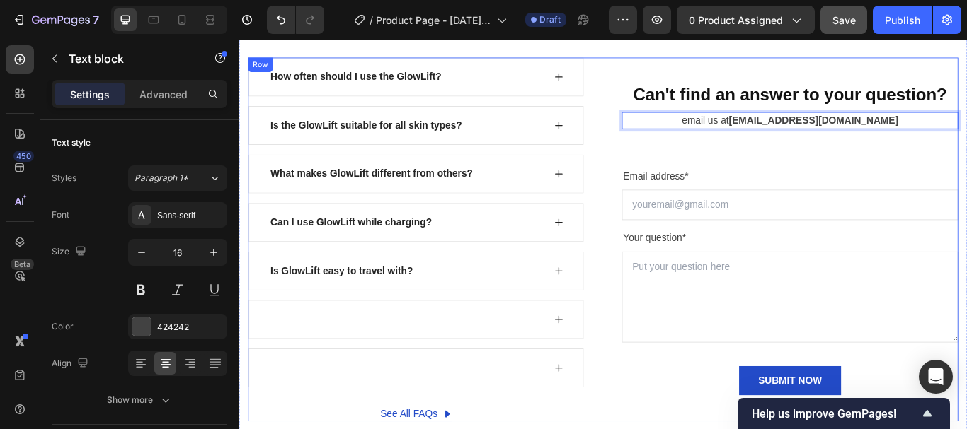
click at [659, 342] on div "How often should I use the GlowLift? Is the GlowLift suitable for all skin type…" at bounding box center [663, 273] width 828 height 425
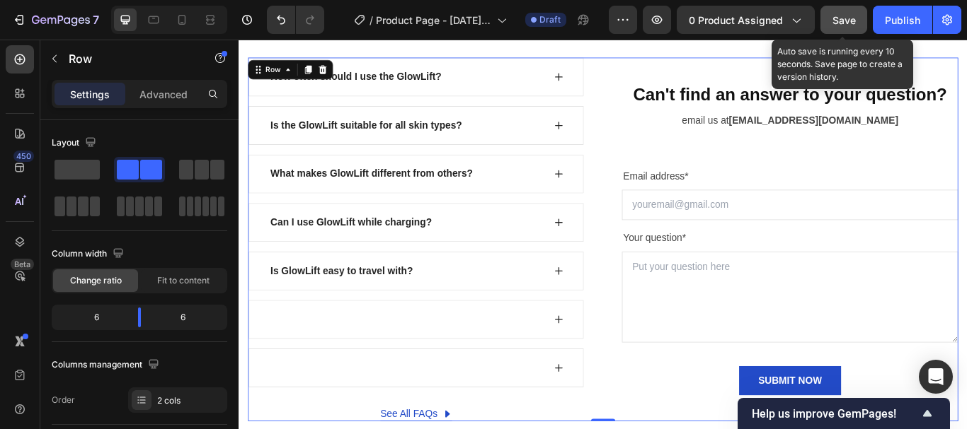
click at [835, 20] on span "Save" at bounding box center [843, 20] width 23 height 12
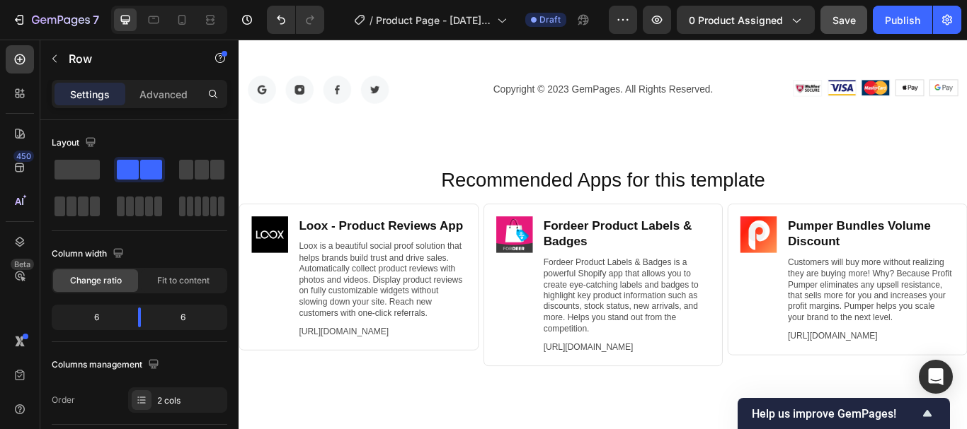
scroll to position [5156, 0]
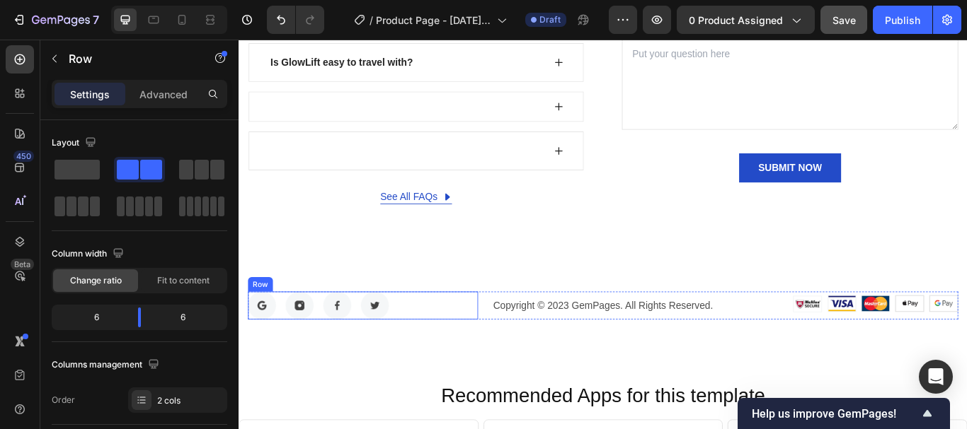
click at [497, 351] on div "Image Image Image Image Row" at bounding box center [383, 350] width 268 height 33
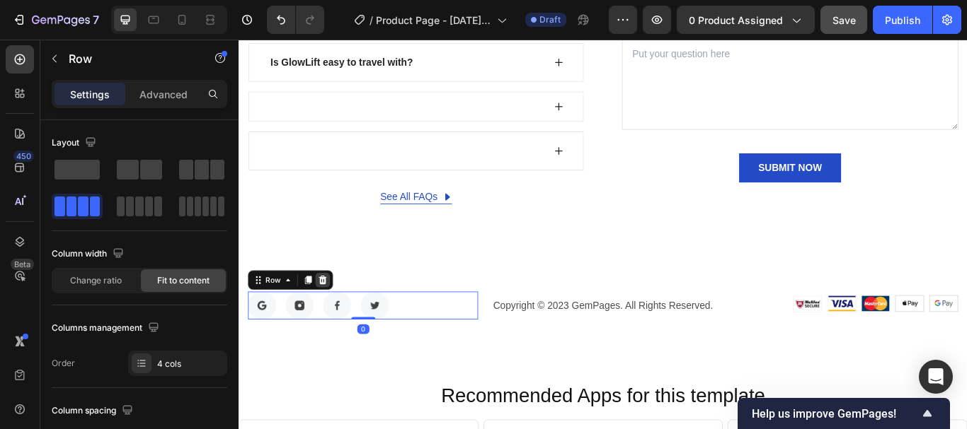
click at [340, 316] on icon at bounding box center [335, 320] width 11 height 11
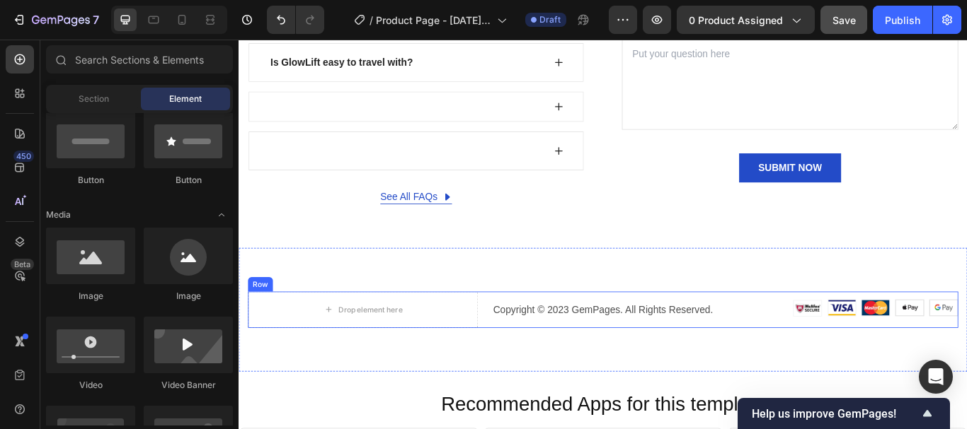
click at [669, 365] on div "Copyright © 2023 GemPages. All Rights Reserved. Text block" at bounding box center [663, 355] width 268 height 42
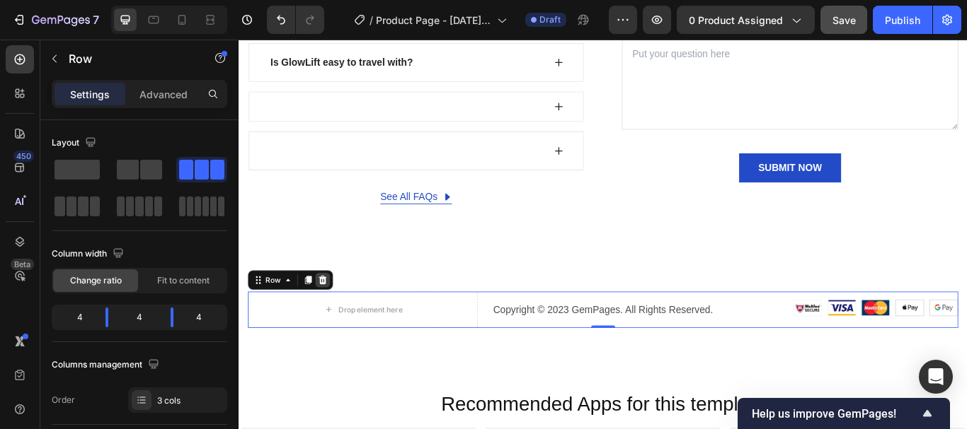
click at [335, 318] on icon at bounding box center [336, 321] width 9 height 10
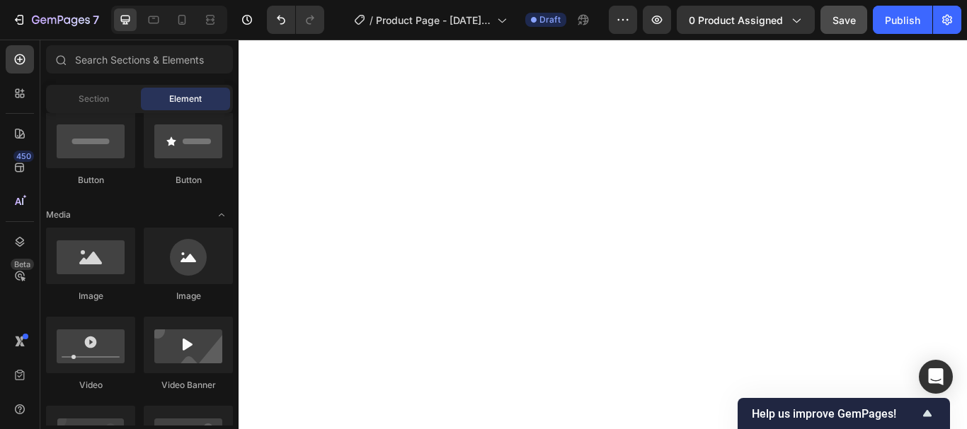
scroll to position [271, 0]
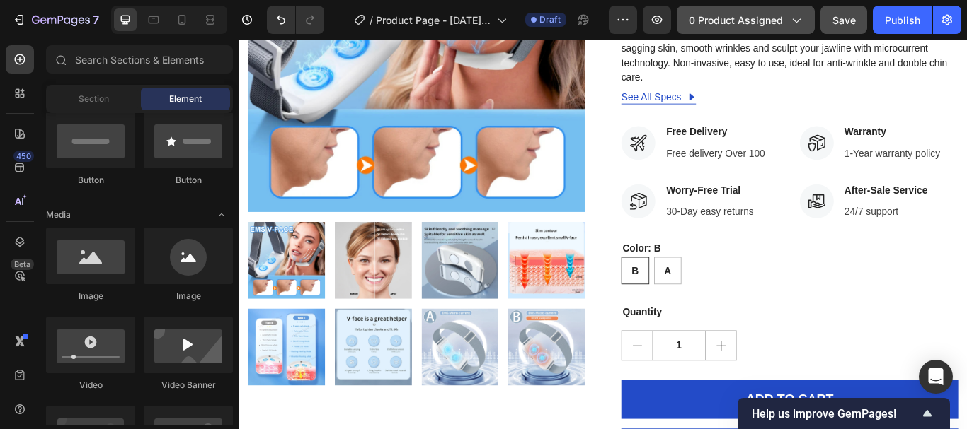
click at [797, 14] on icon "button" at bounding box center [795, 20] width 14 height 14
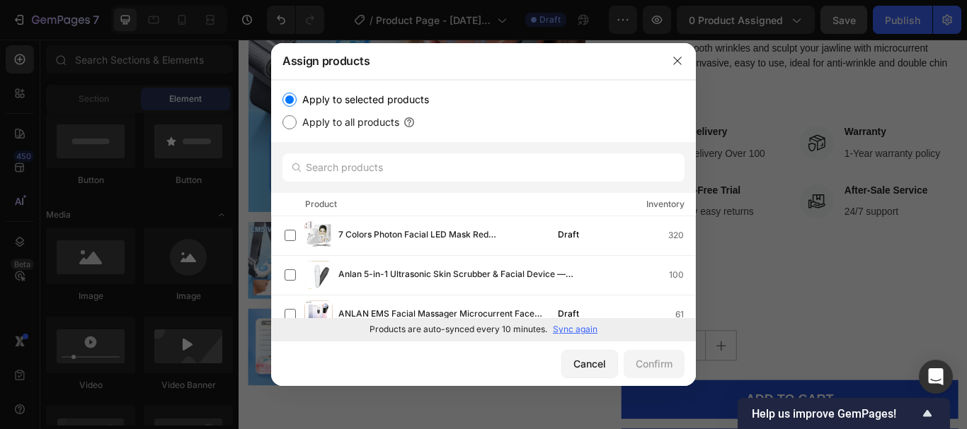
click at [289, 127] on input "Apply to all products" at bounding box center [289, 122] width 14 height 14
radio input "true"
click at [653, 362] on div "Confirm" at bounding box center [653, 364] width 37 height 15
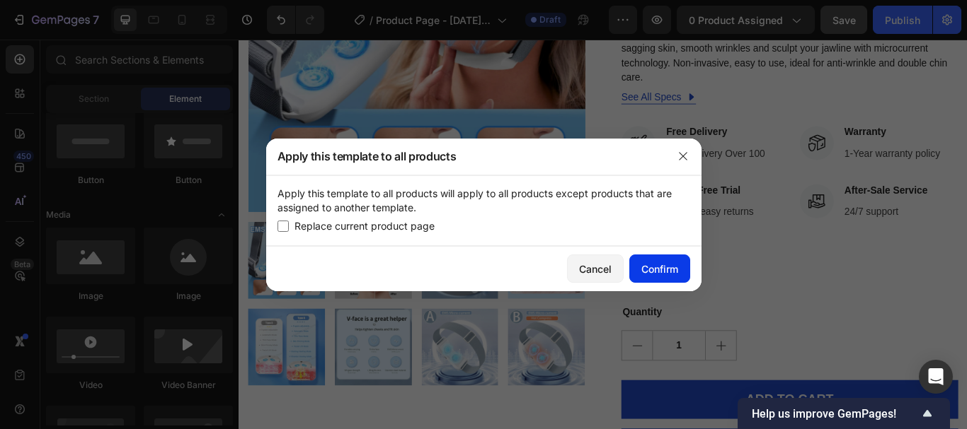
click at [663, 267] on div "Confirm" at bounding box center [659, 269] width 37 height 15
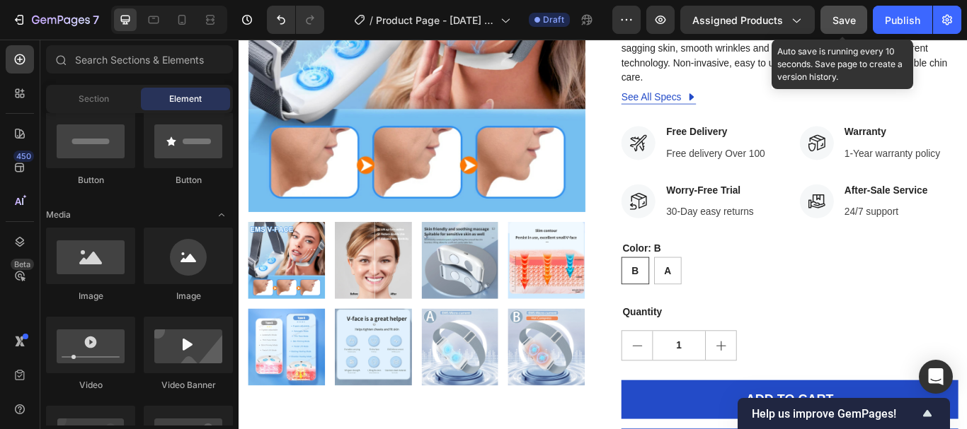
click at [848, 16] on span "Save" at bounding box center [843, 20] width 23 height 12
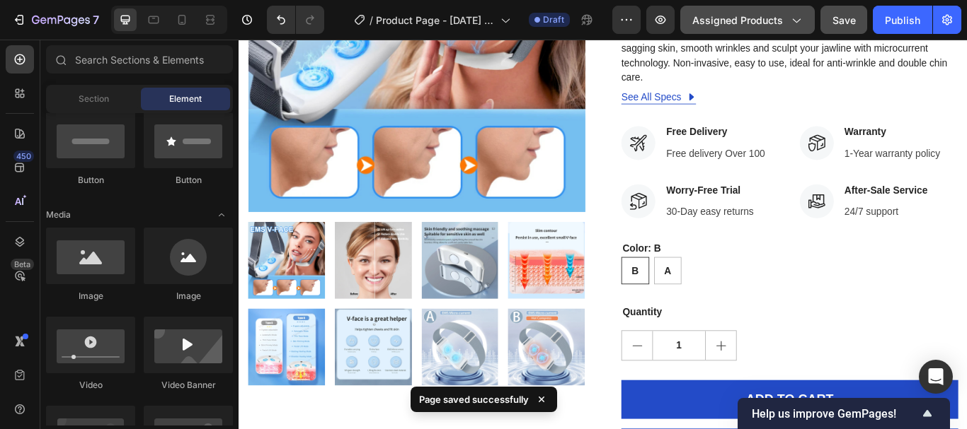
click at [785, 23] on div "Assigned Products" at bounding box center [747, 20] width 110 height 15
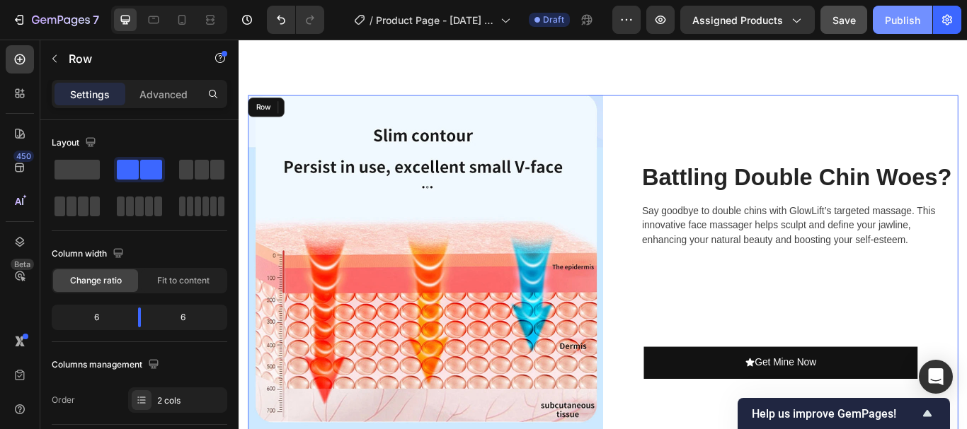
scroll to position [0, 0]
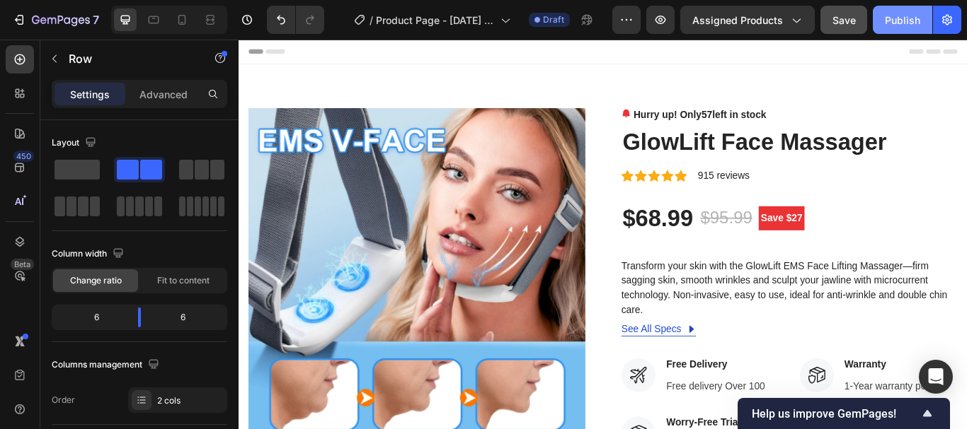
click at [895, 23] on div "Publish" at bounding box center [901, 20] width 35 height 15
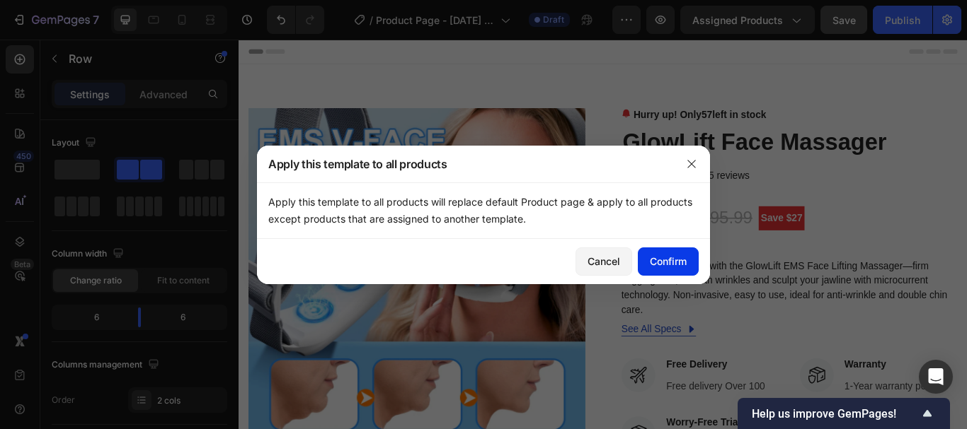
click at [667, 262] on div "Confirm" at bounding box center [668, 261] width 37 height 15
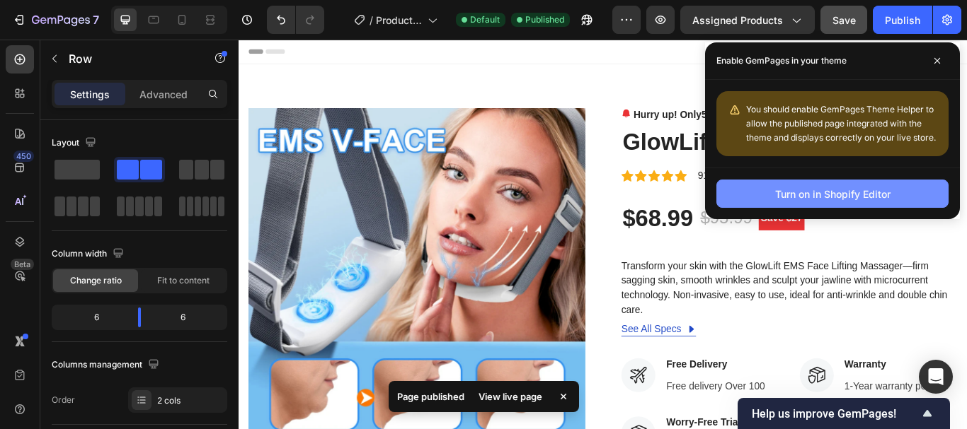
click at [869, 192] on div "Turn on in Shopify Editor" at bounding box center [832, 194] width 115 height 15
